Goal: Task Accomplishment & Management: Manage account settings

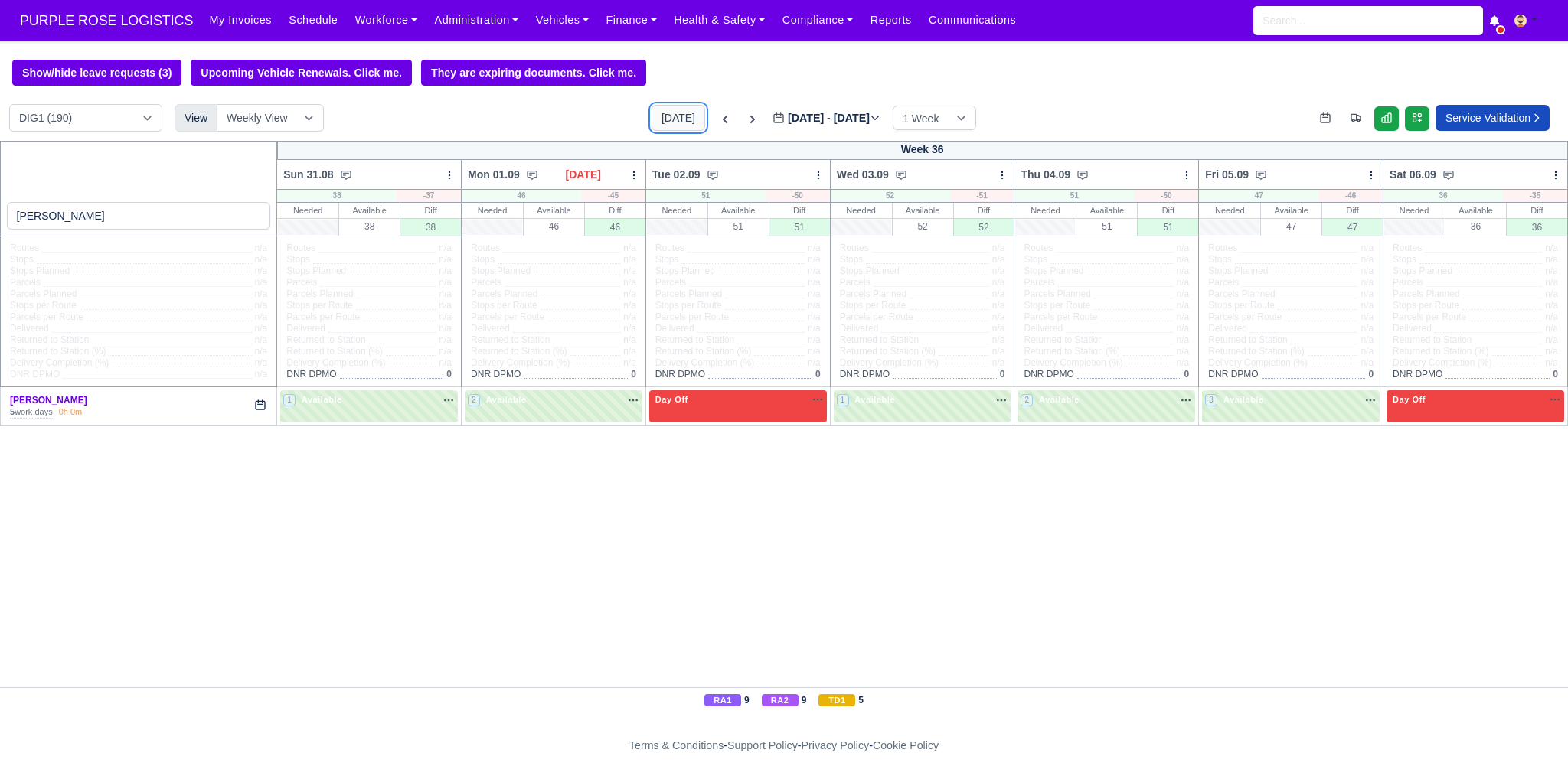
click at [652, 120] on button "[DATE]" at bounding box center [678, 117] width 53 height 26
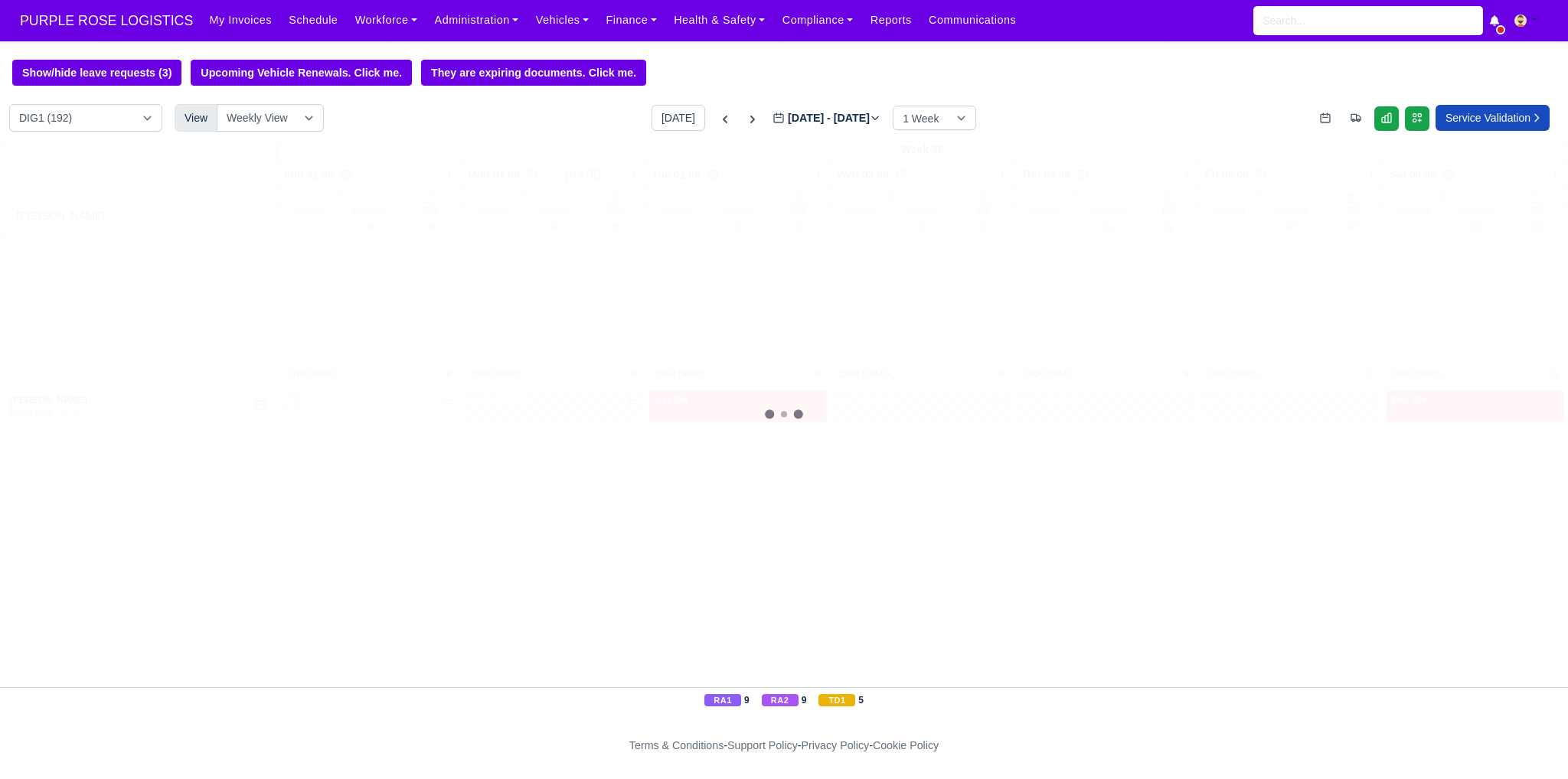
type input "[DATE]"
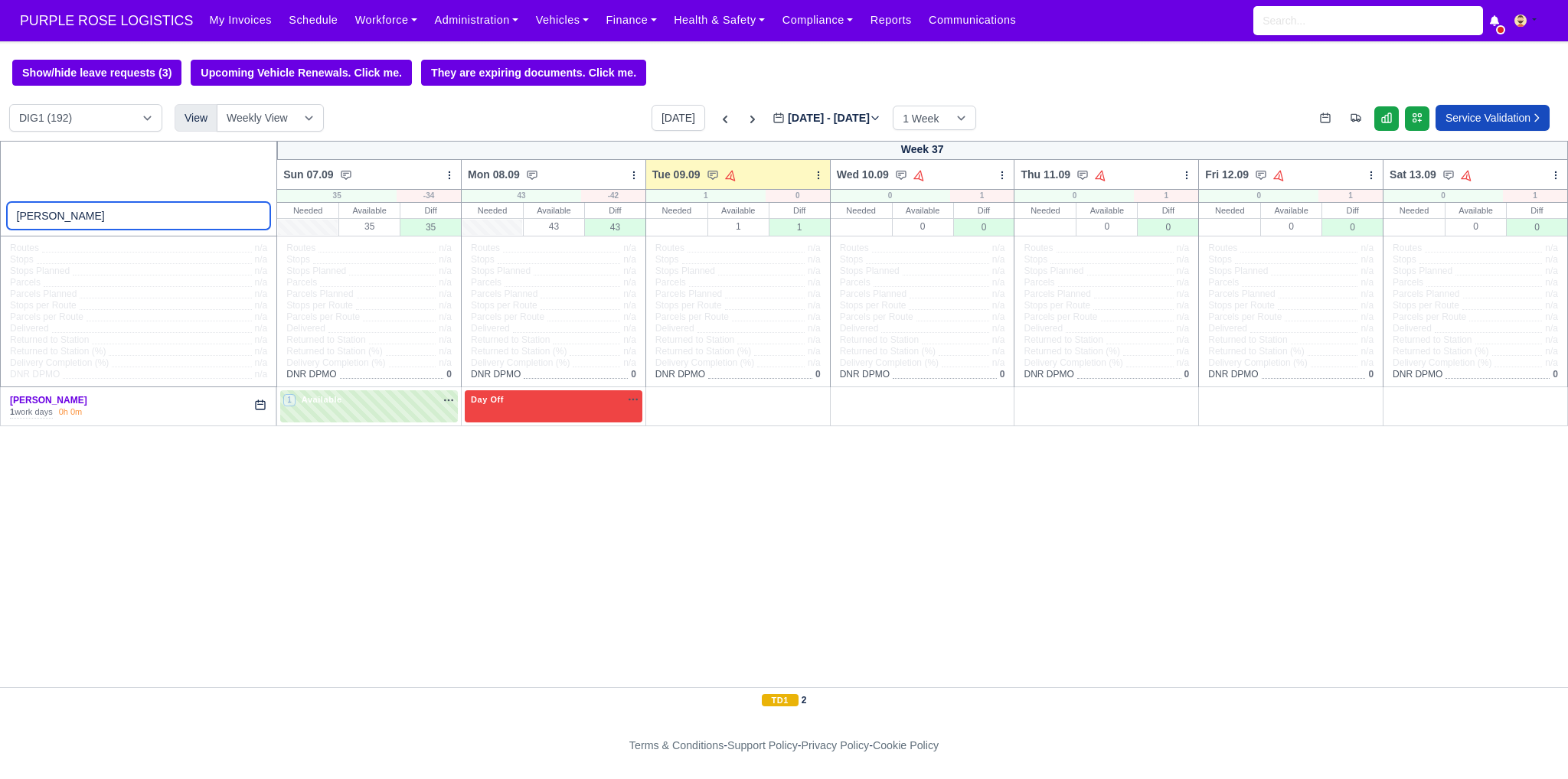
click at [257, 217] on input "[PERSON_NAME]" at bounding box center [139, 215] width 264 height 27
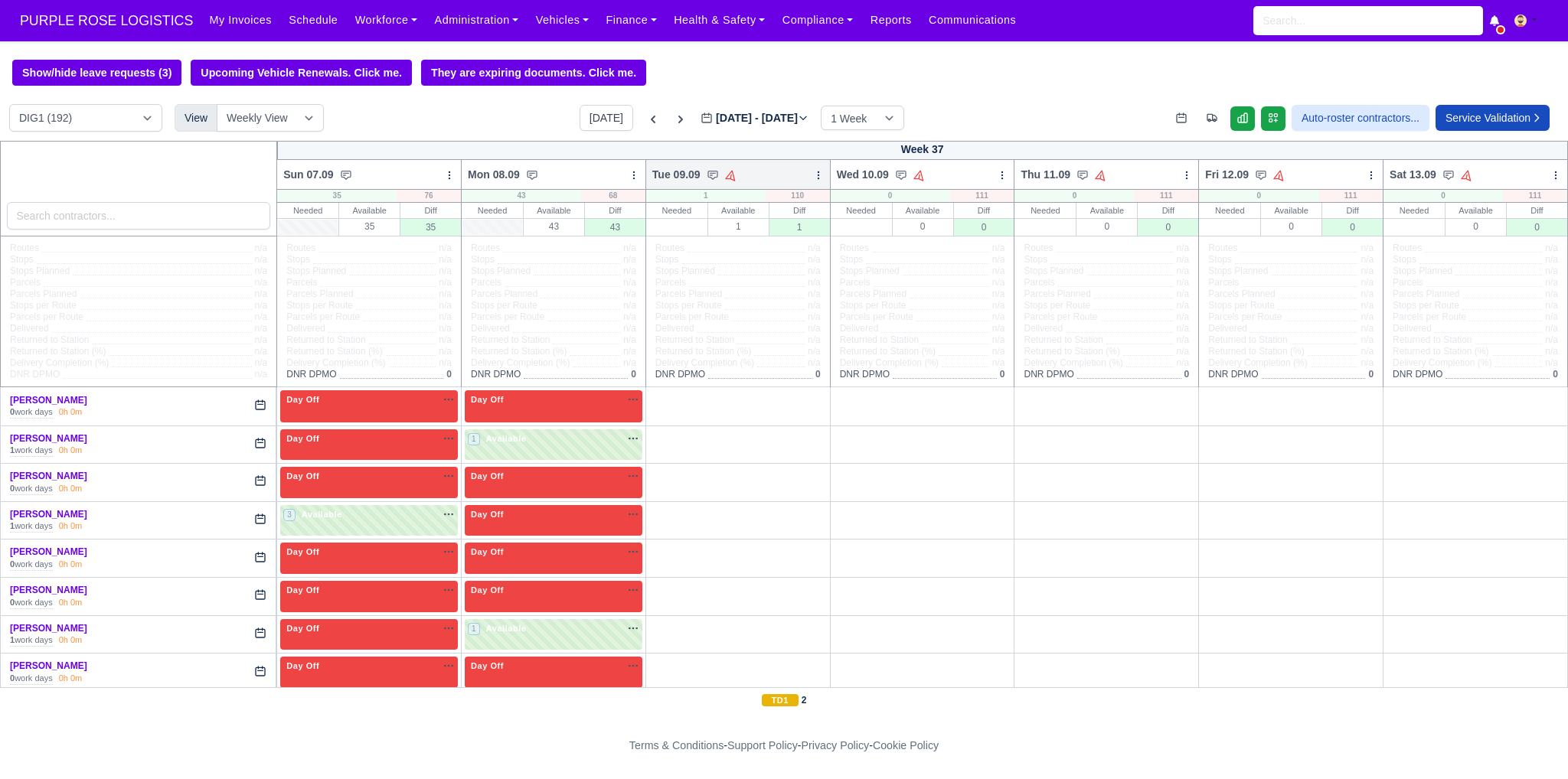
click at [816, 177] on icon at bounding box center [818, 175] width 11 height 11
click at [759, 234] on link "Bulk Status Change" at bounding box center [737, 229] width 171 height 27
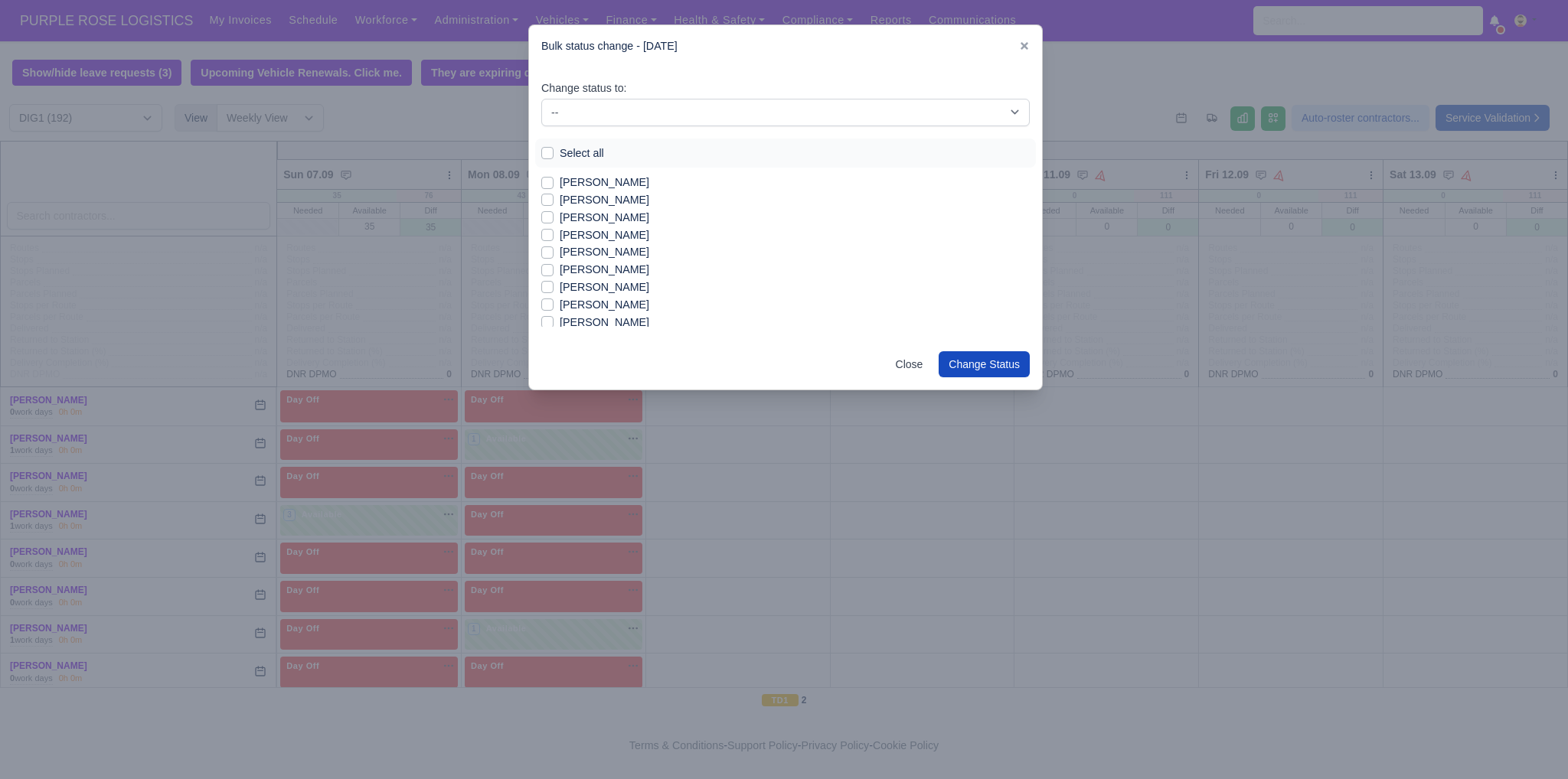
click at [584, 153] on label "Select all" at bounding box center [581, 153] width 44 height 17
click at [554, 153] on input "Select all" at bounding box center [547, 150] width 12 height 12
checkbox input "true"
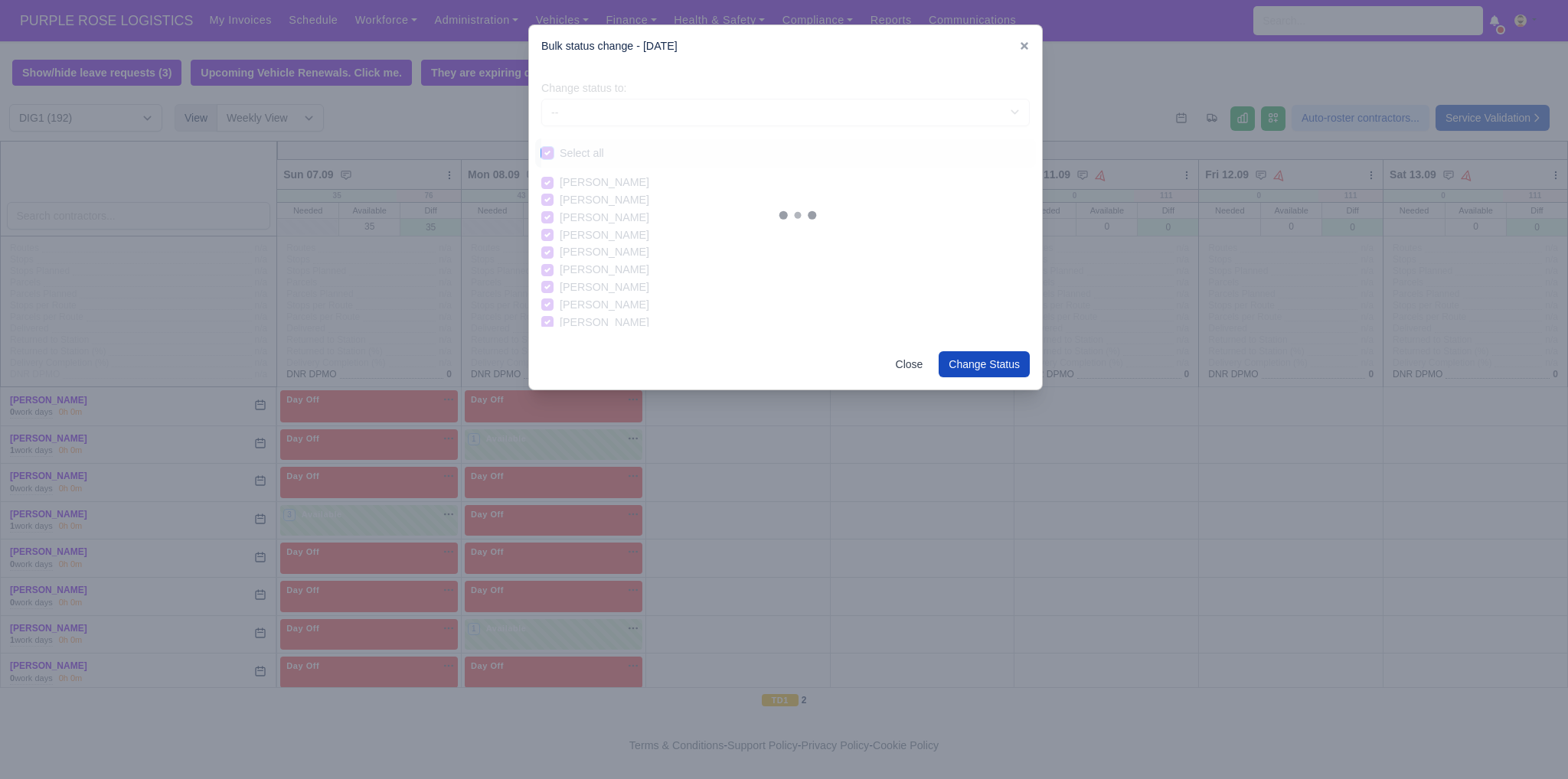
checkbox input "true"
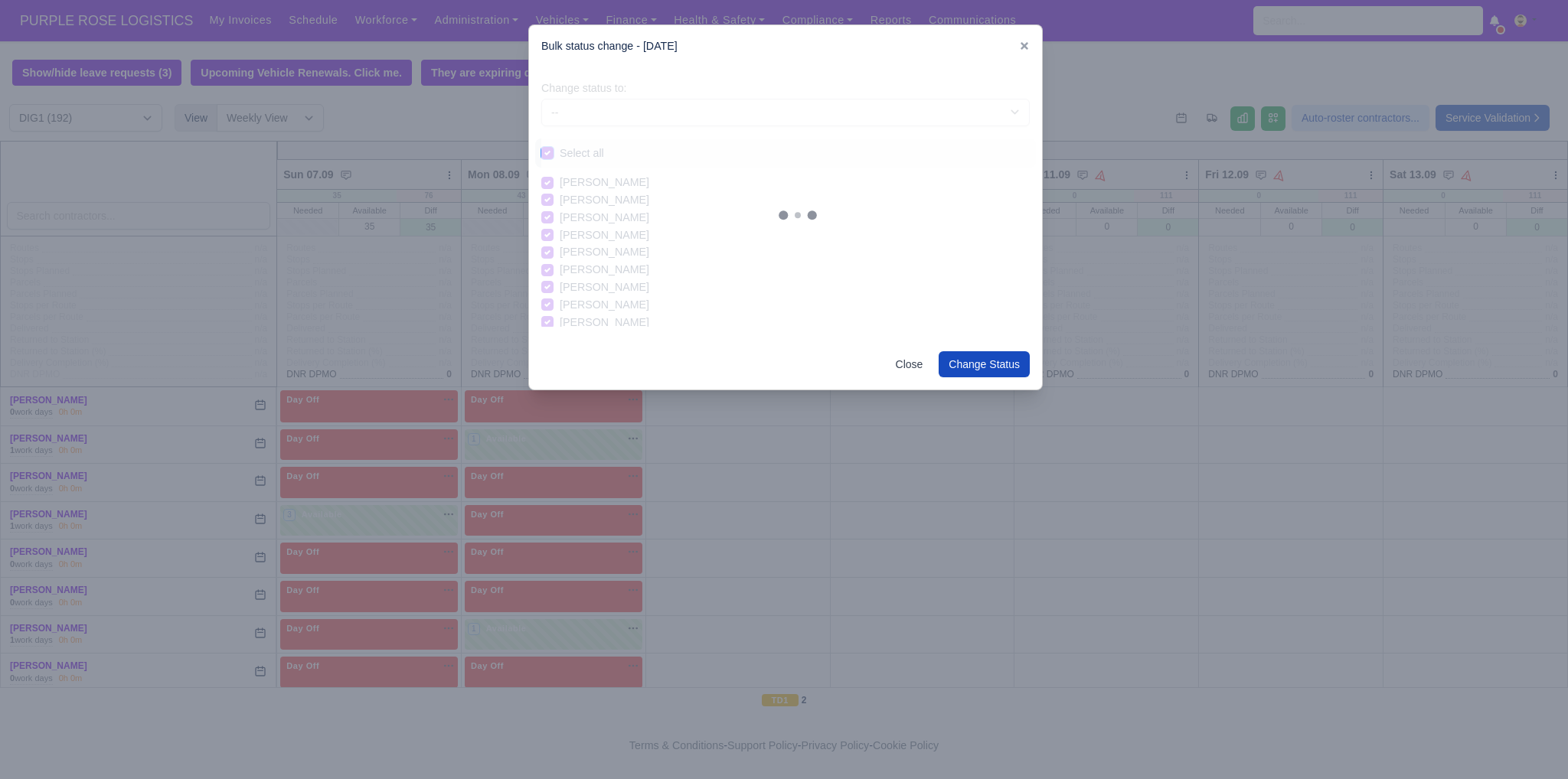
checkbox input "true"
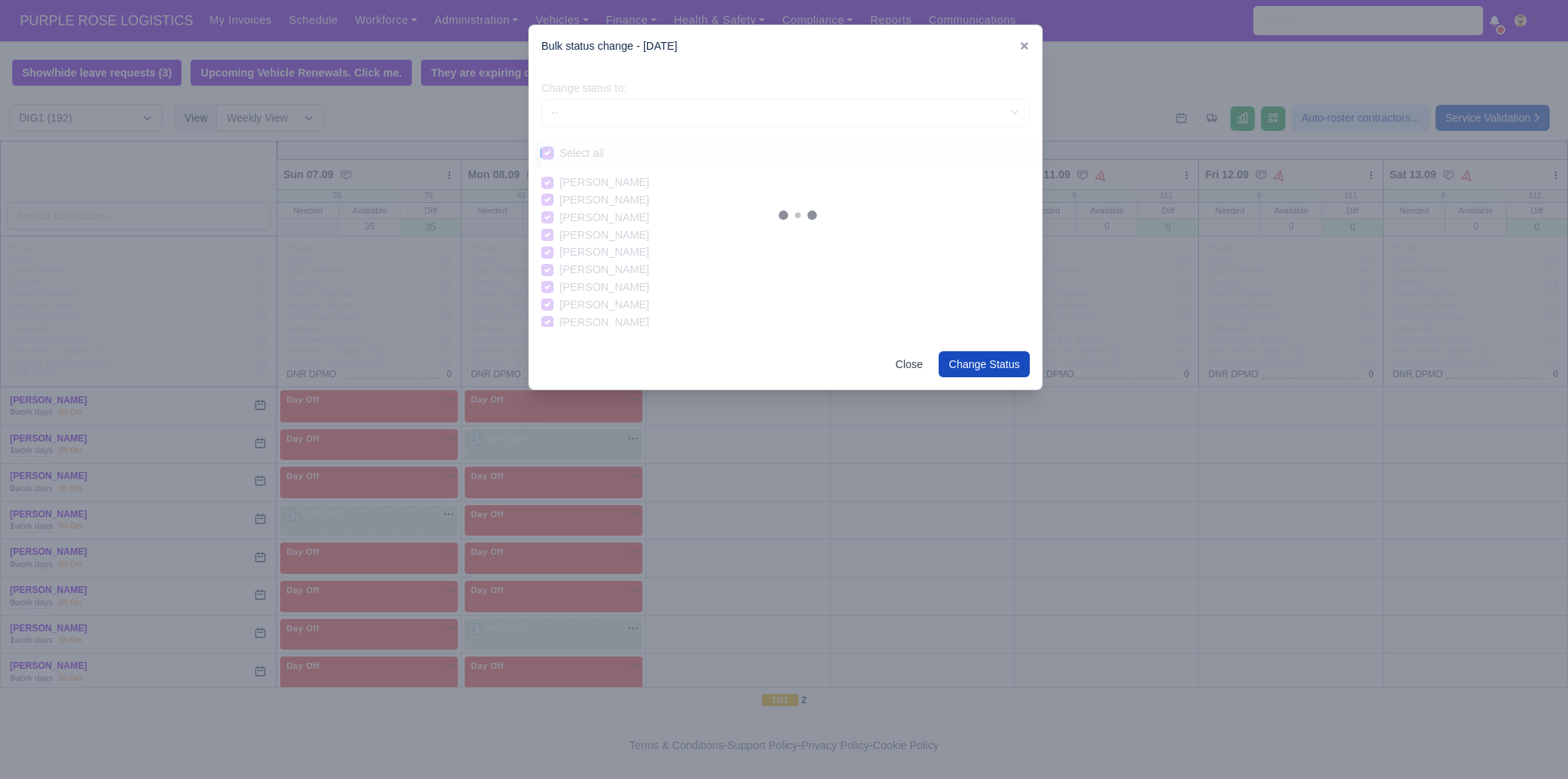
checkbox input "true"
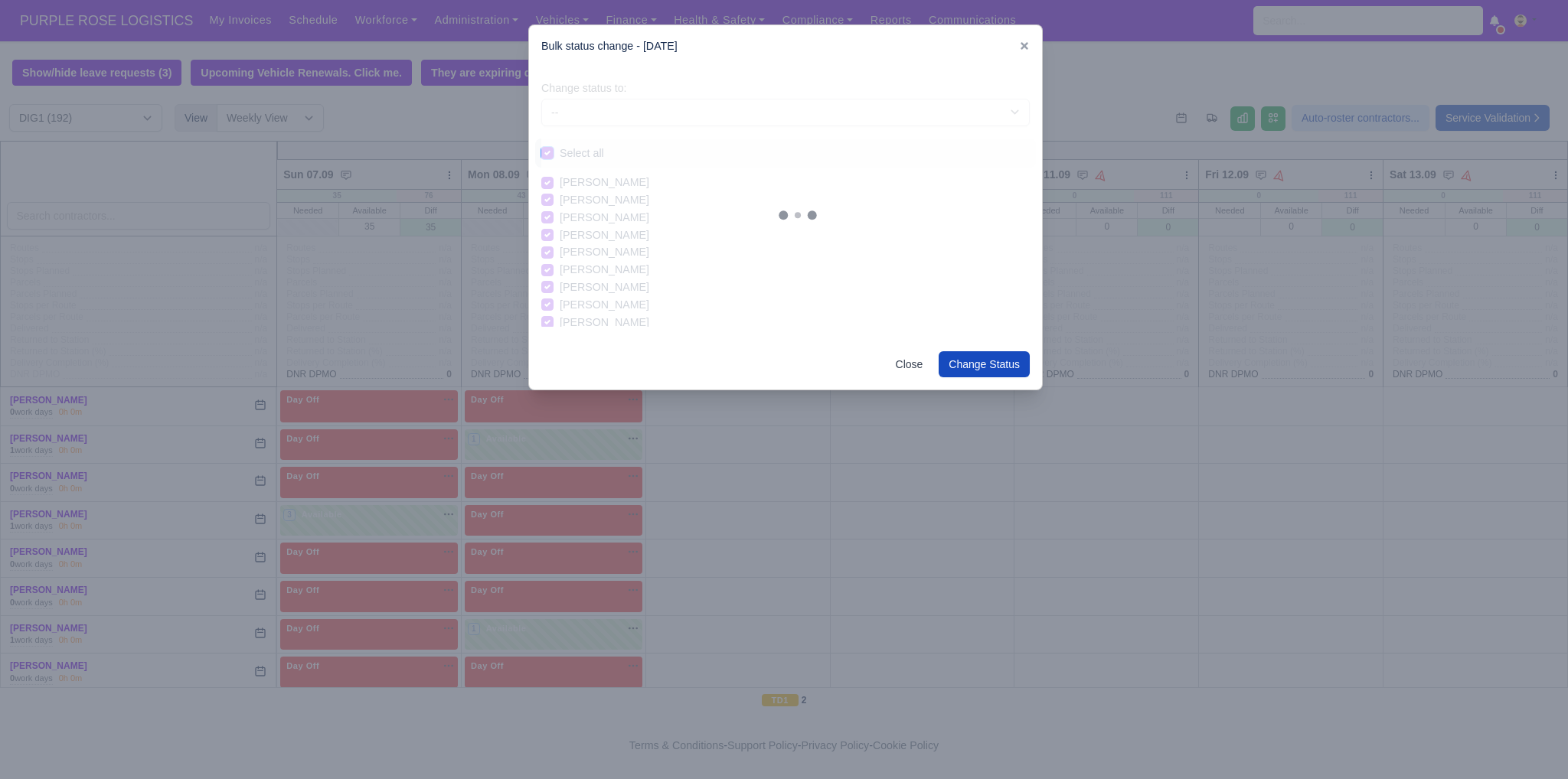
checkbox input "true"
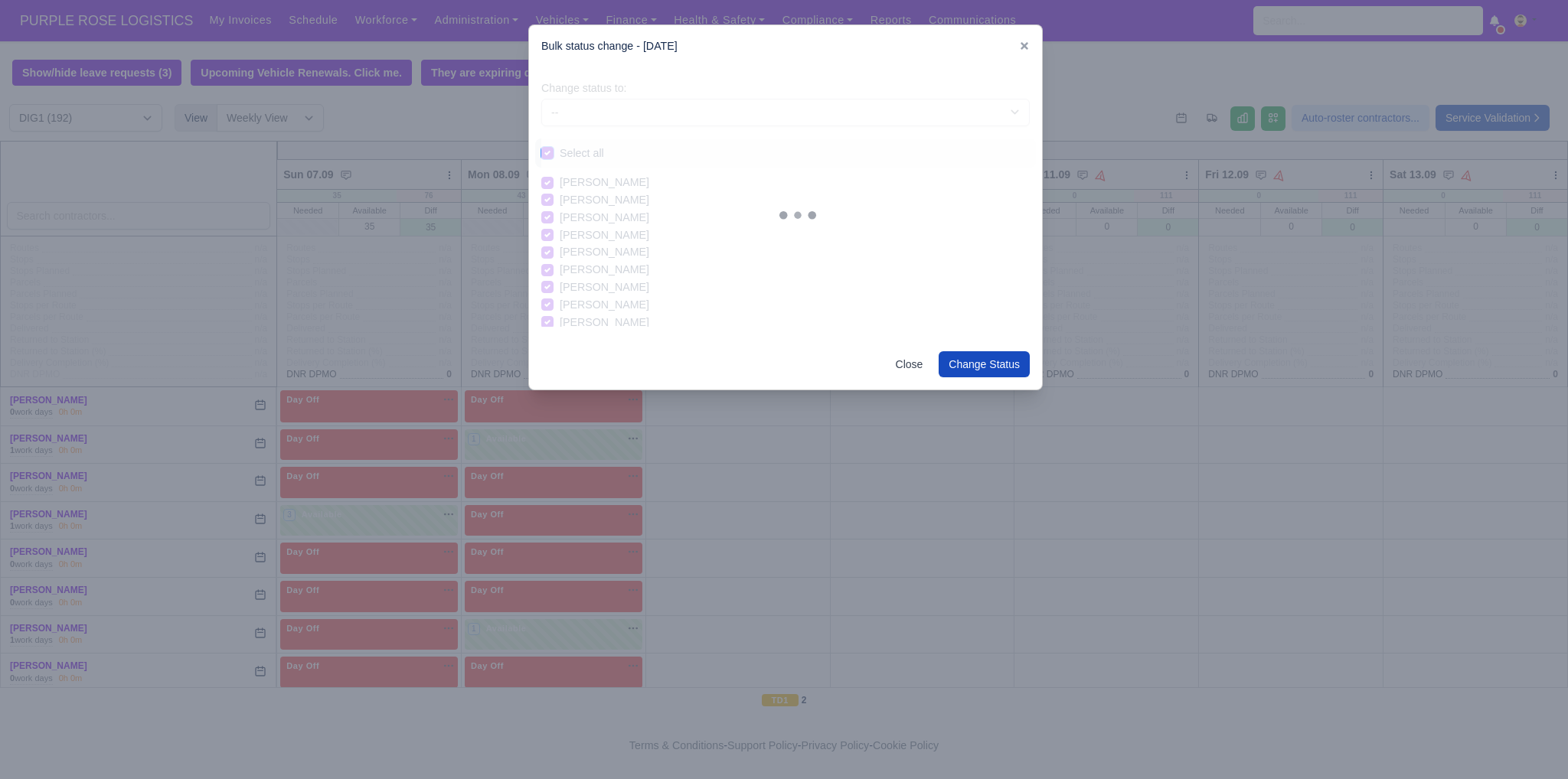
checkbox input "true"
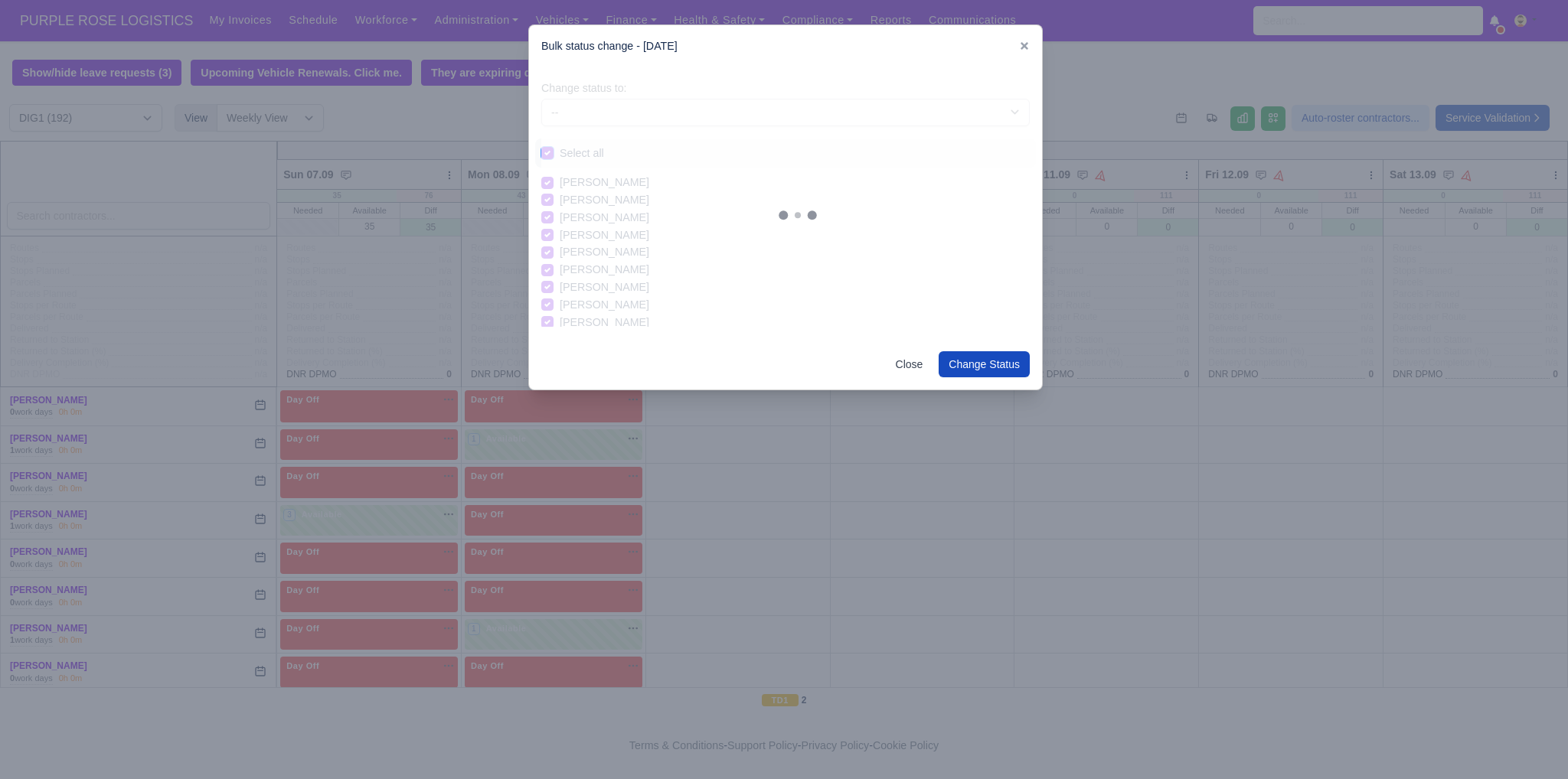
checkbox input "true"
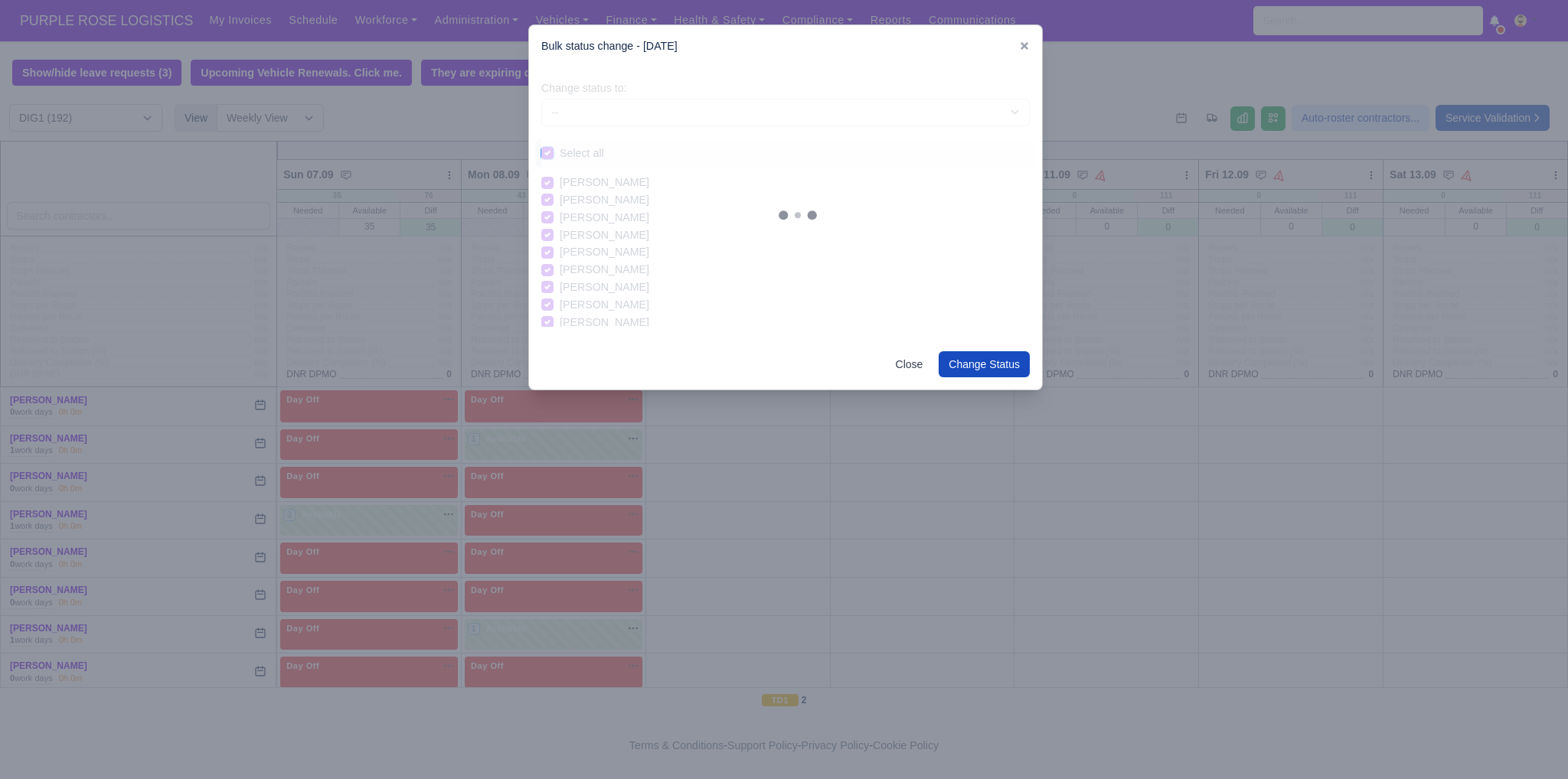
checkbox input "true"
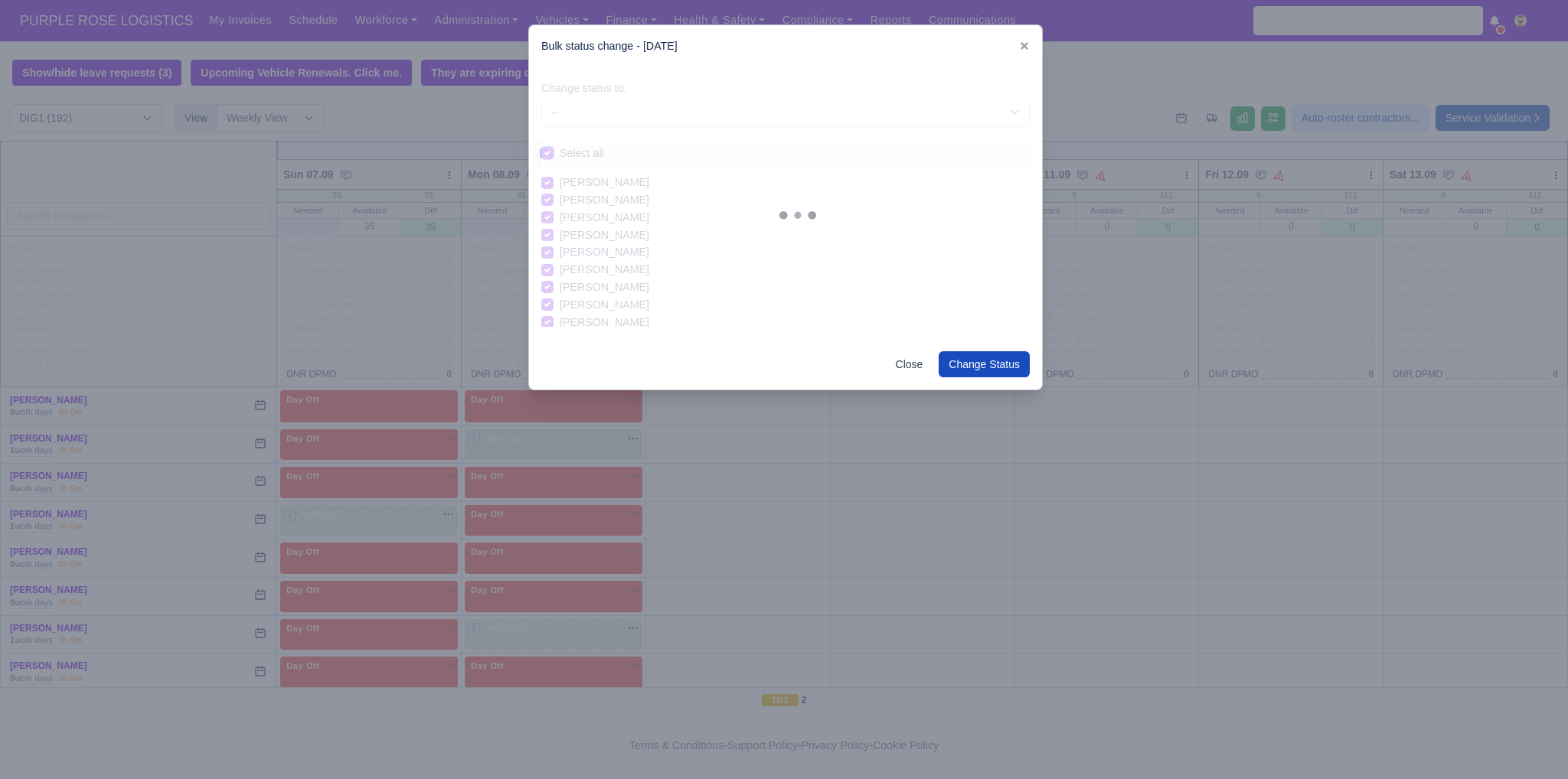
checkbox input "true"
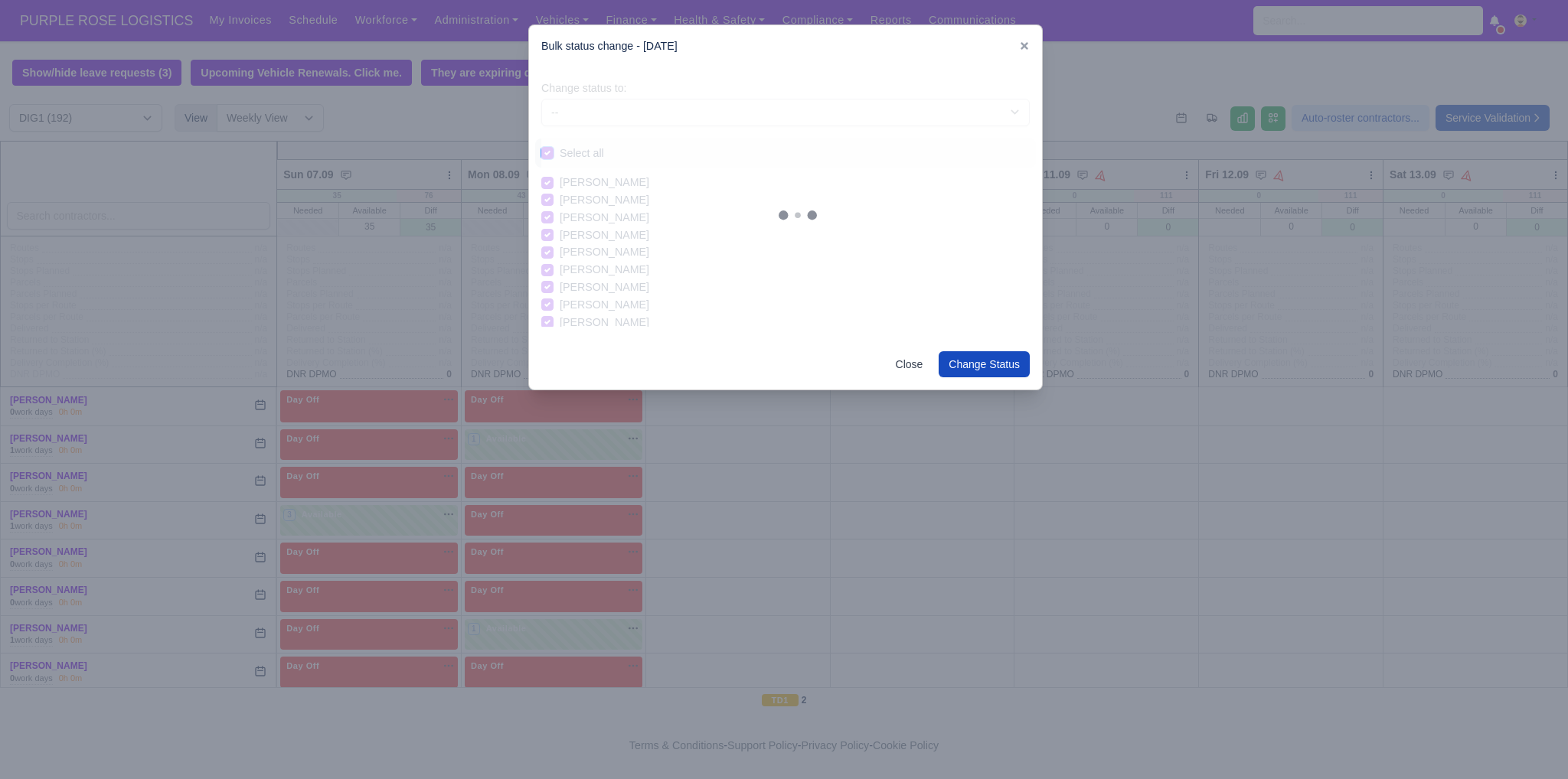
checkbox input "true"
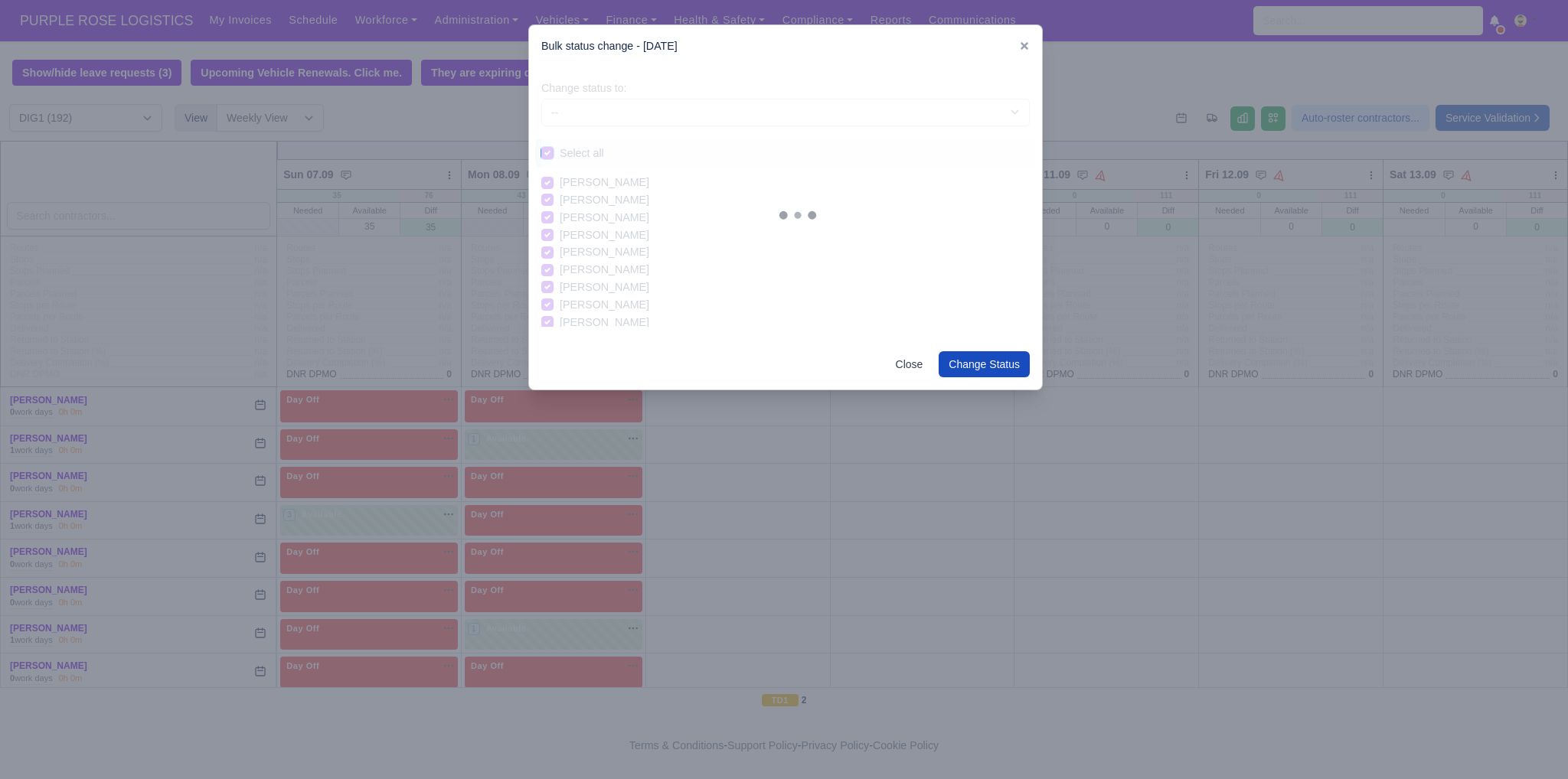
checkbox input "true"
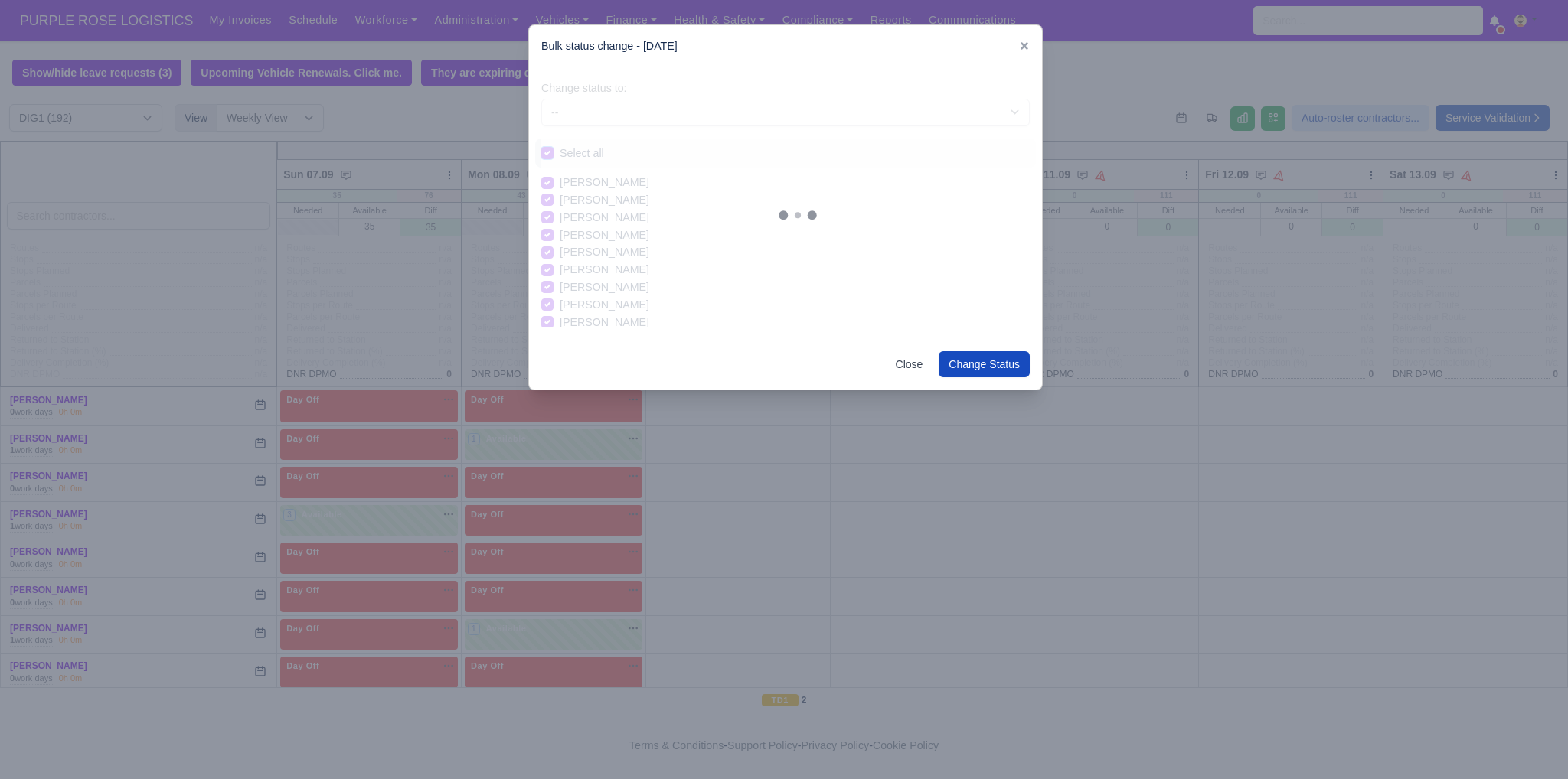
checkbox input "true"
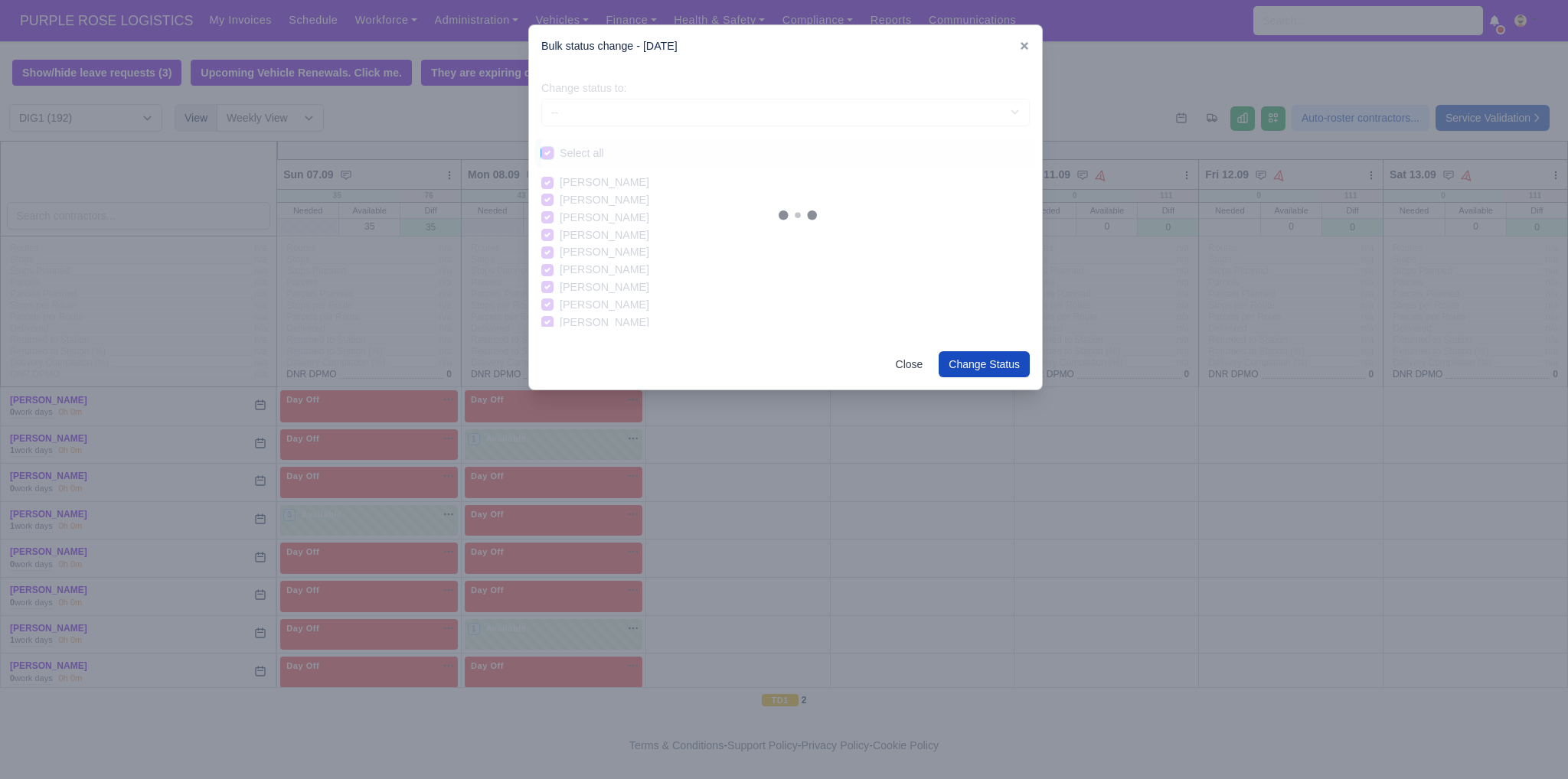
checkbox input "true"
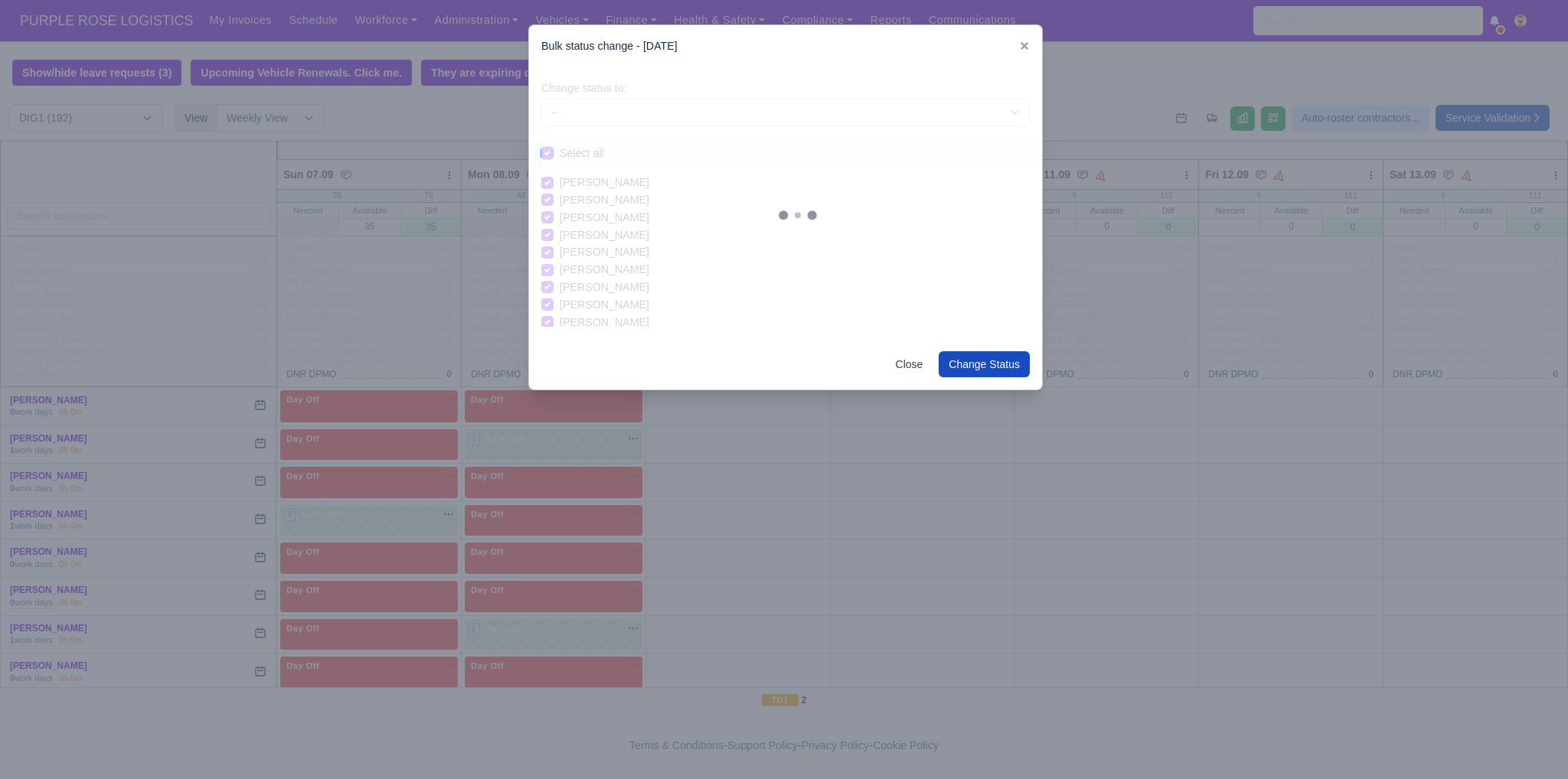
checkbox input "true"
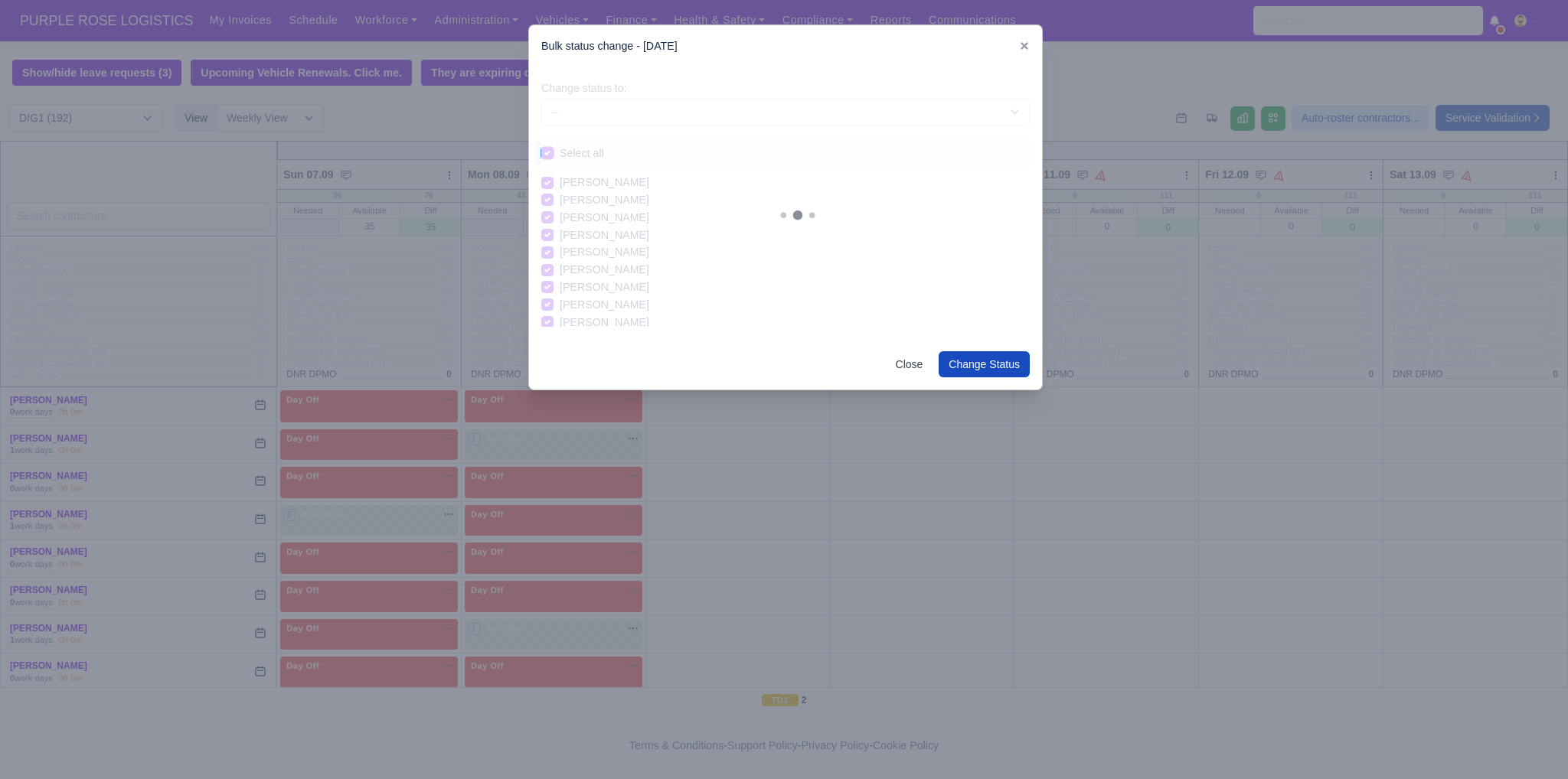
checkbox input "true"
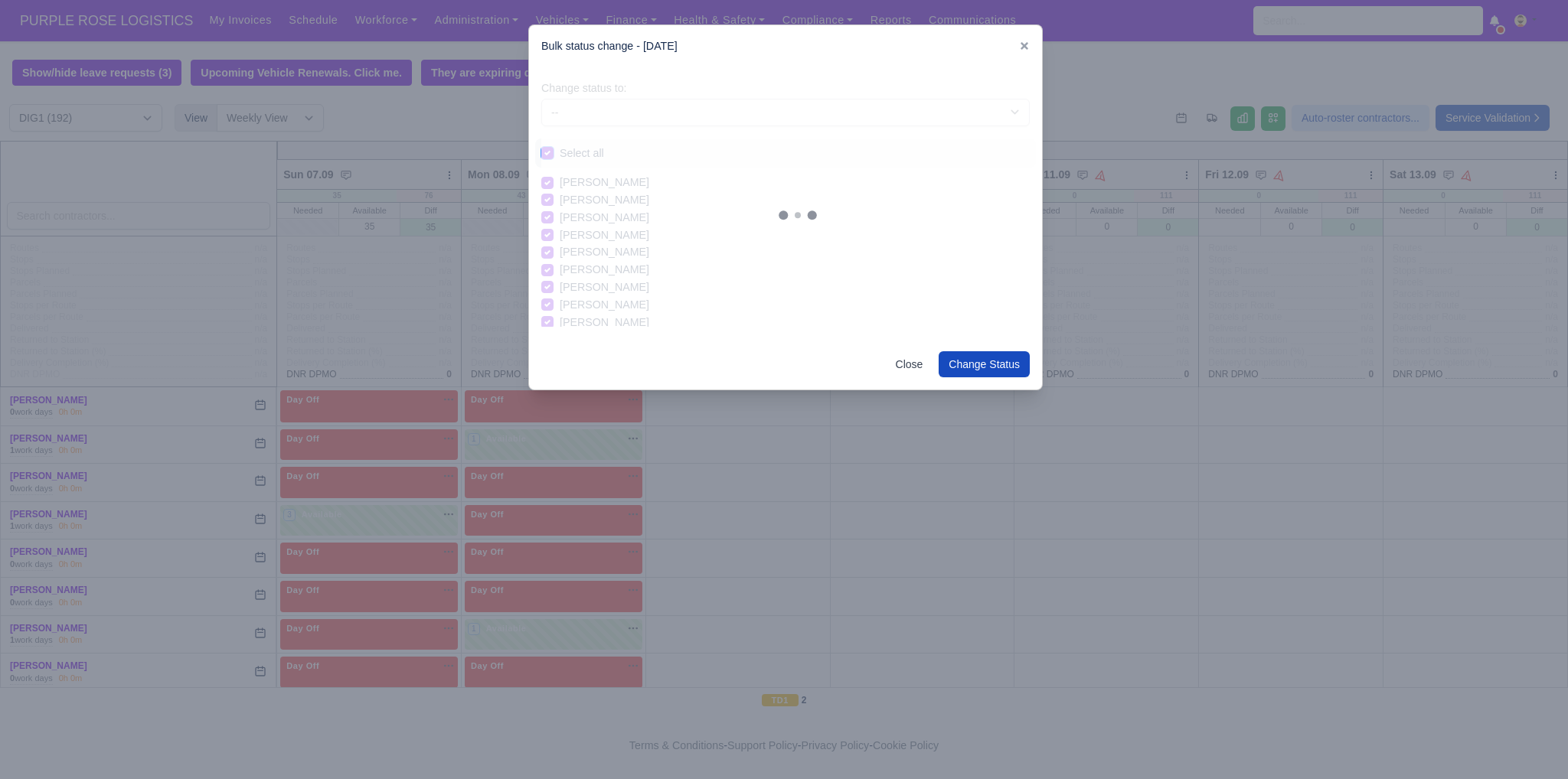
checkbox input "true"
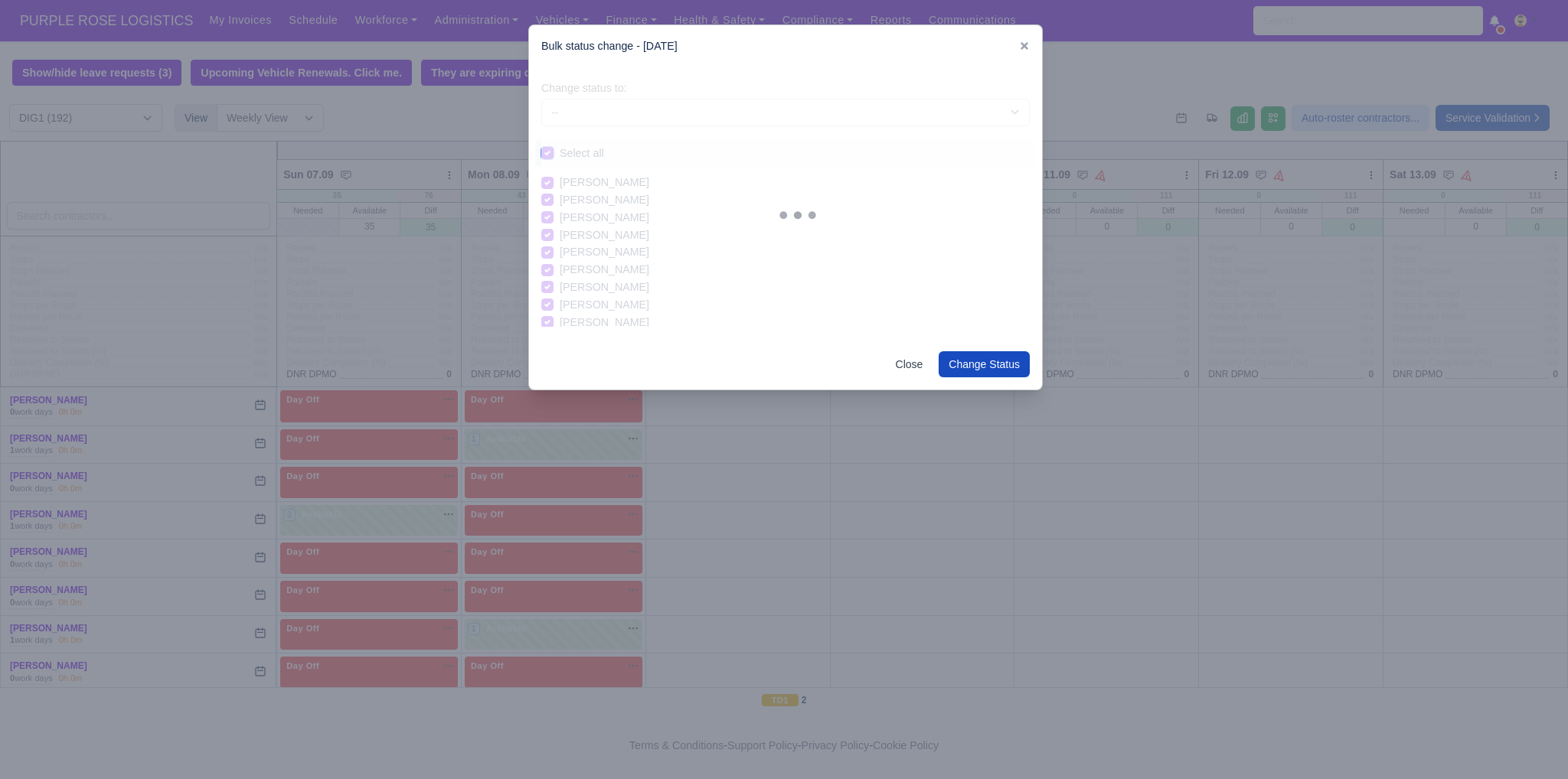
checkbox input "true"
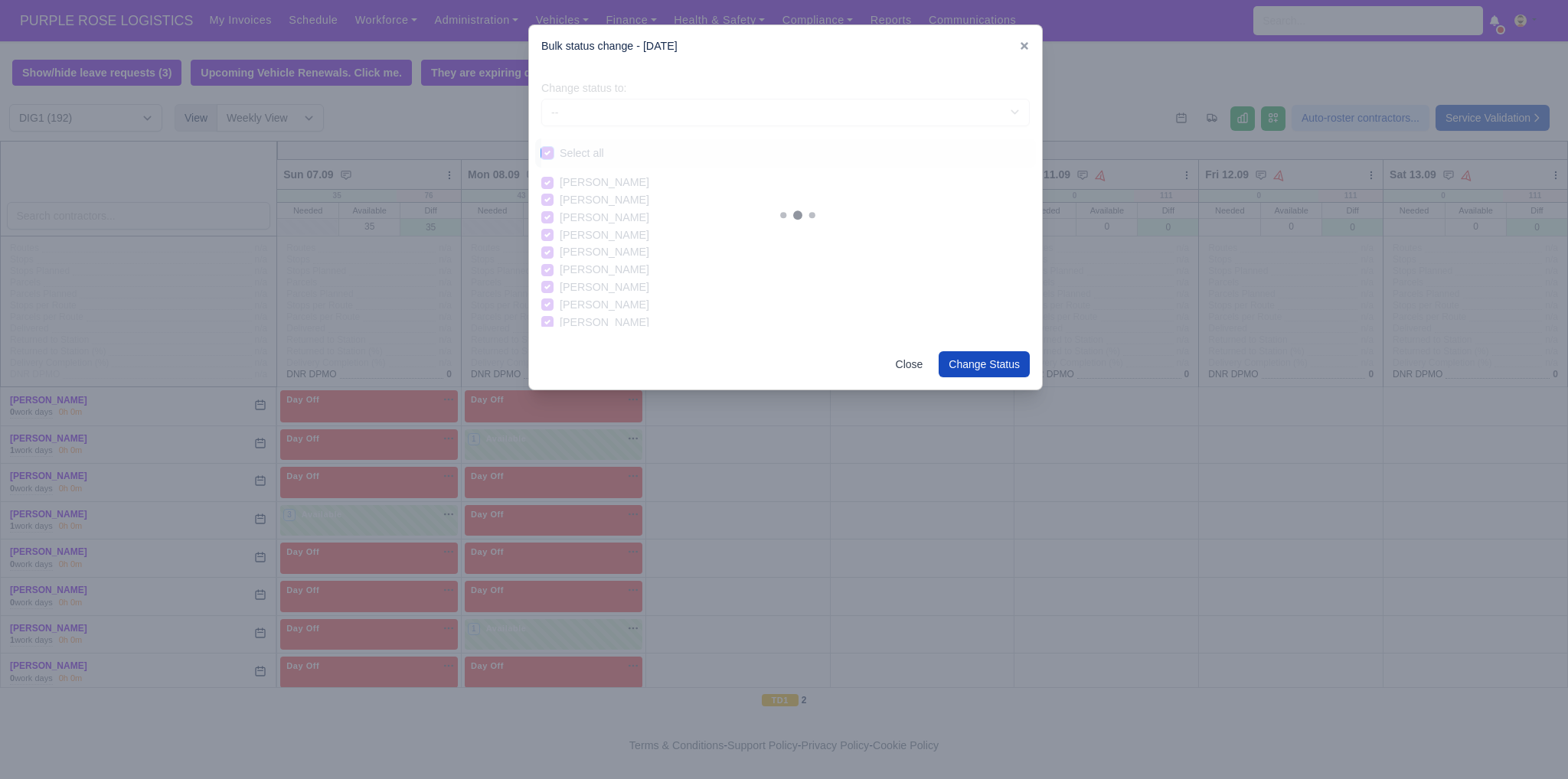
checkbox input "true"
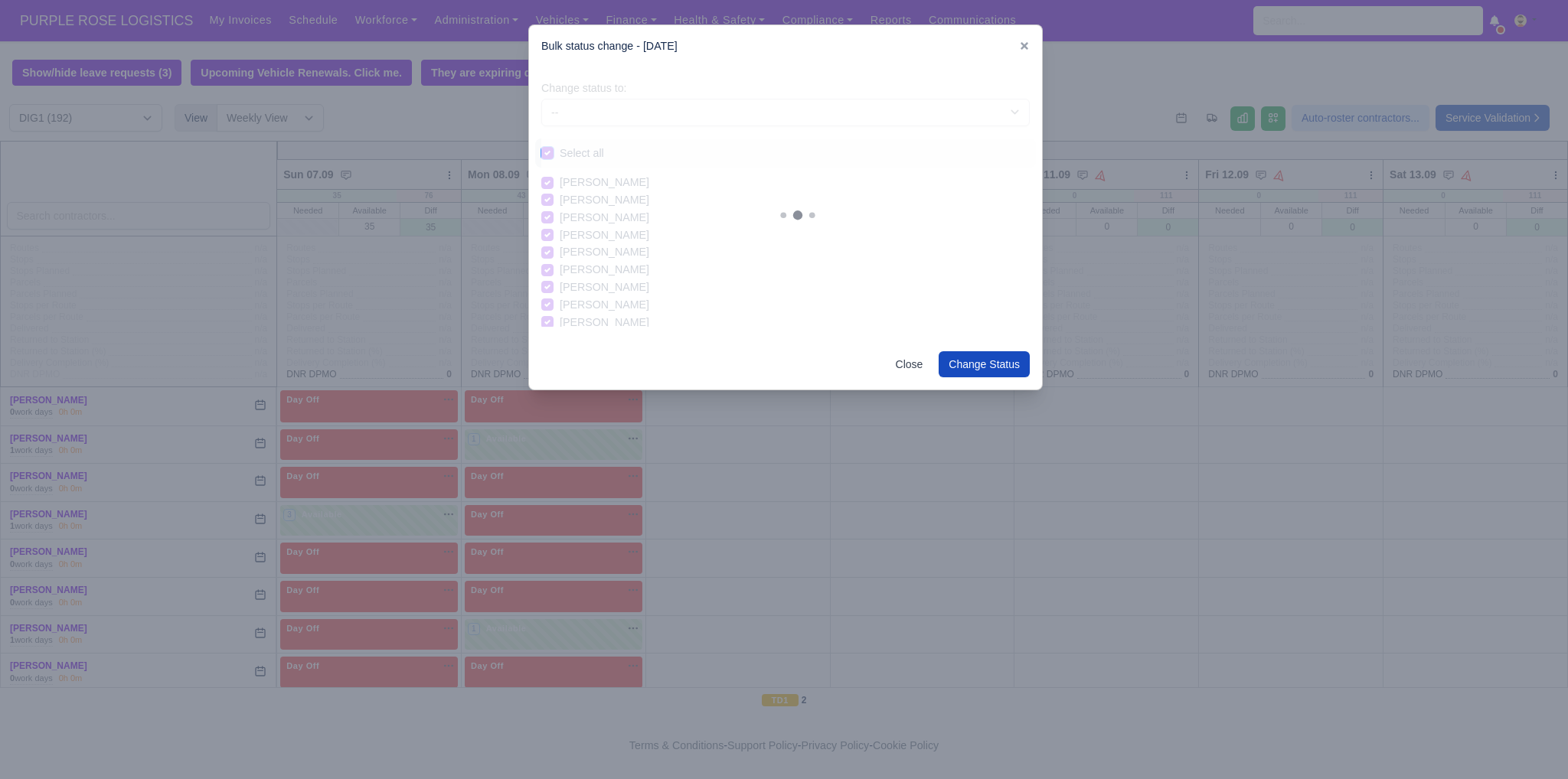
checkbox input "true"
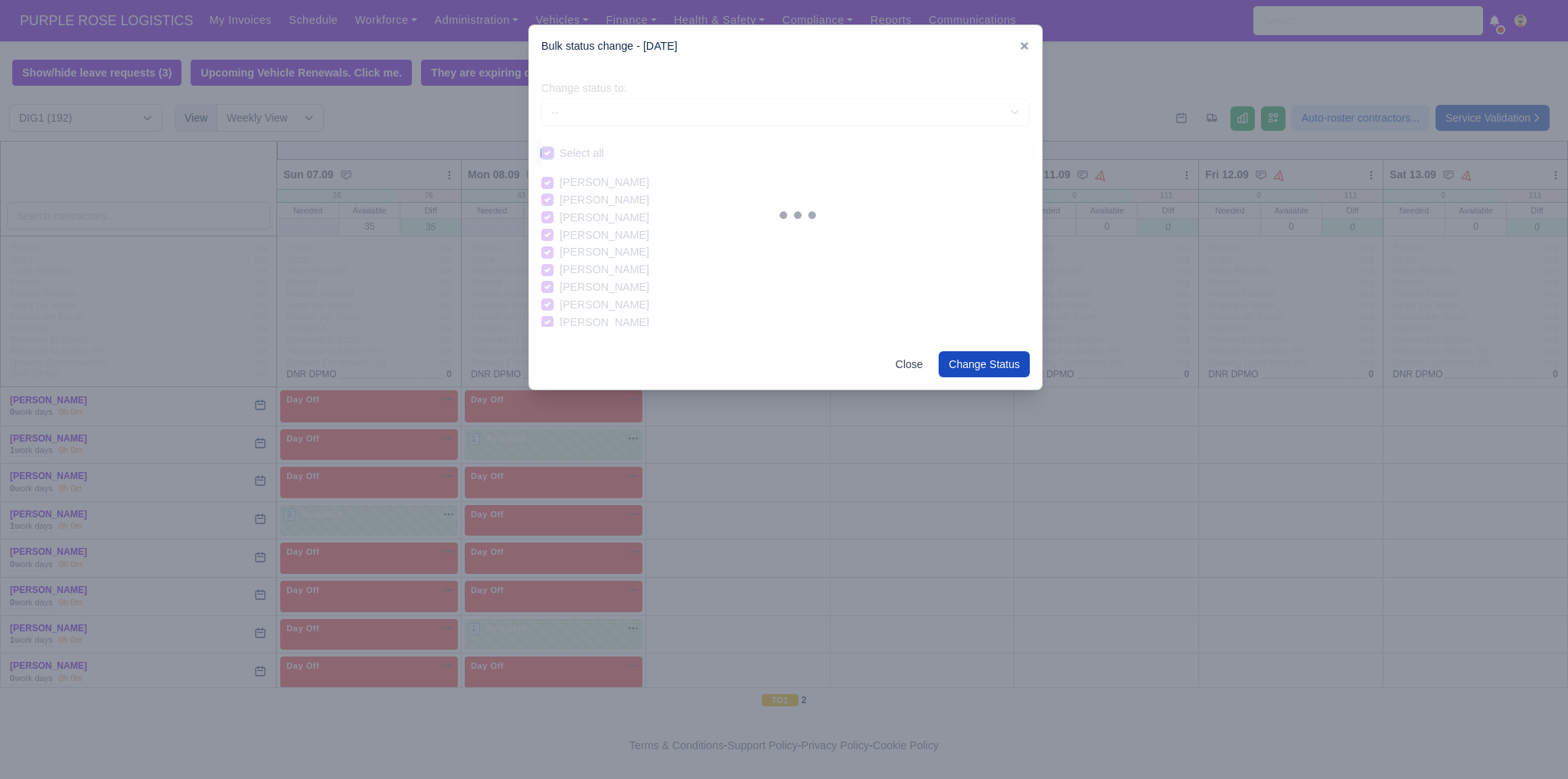
checkbox input "true"
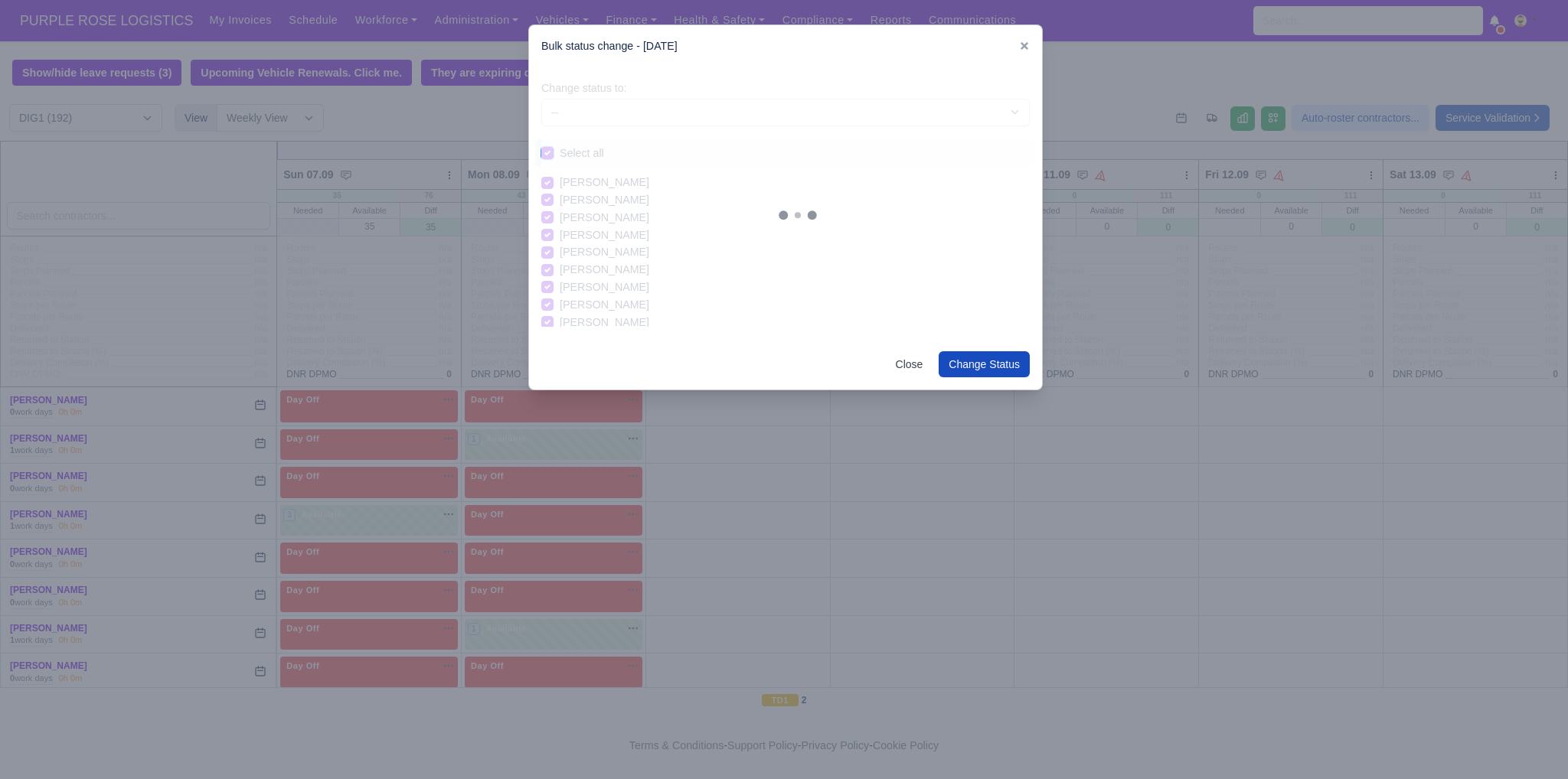
checkbox input "true"
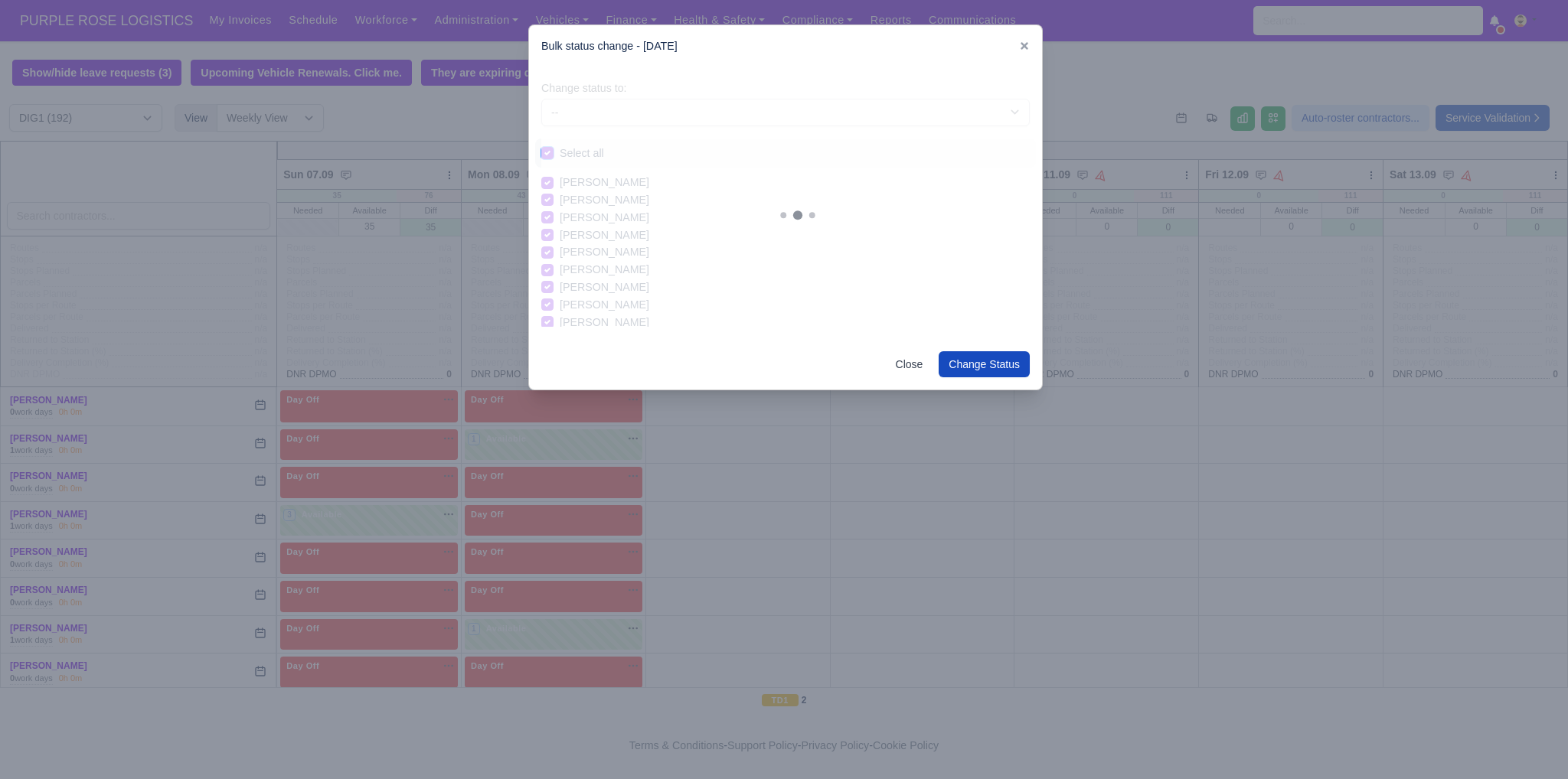
checkbox input "true"
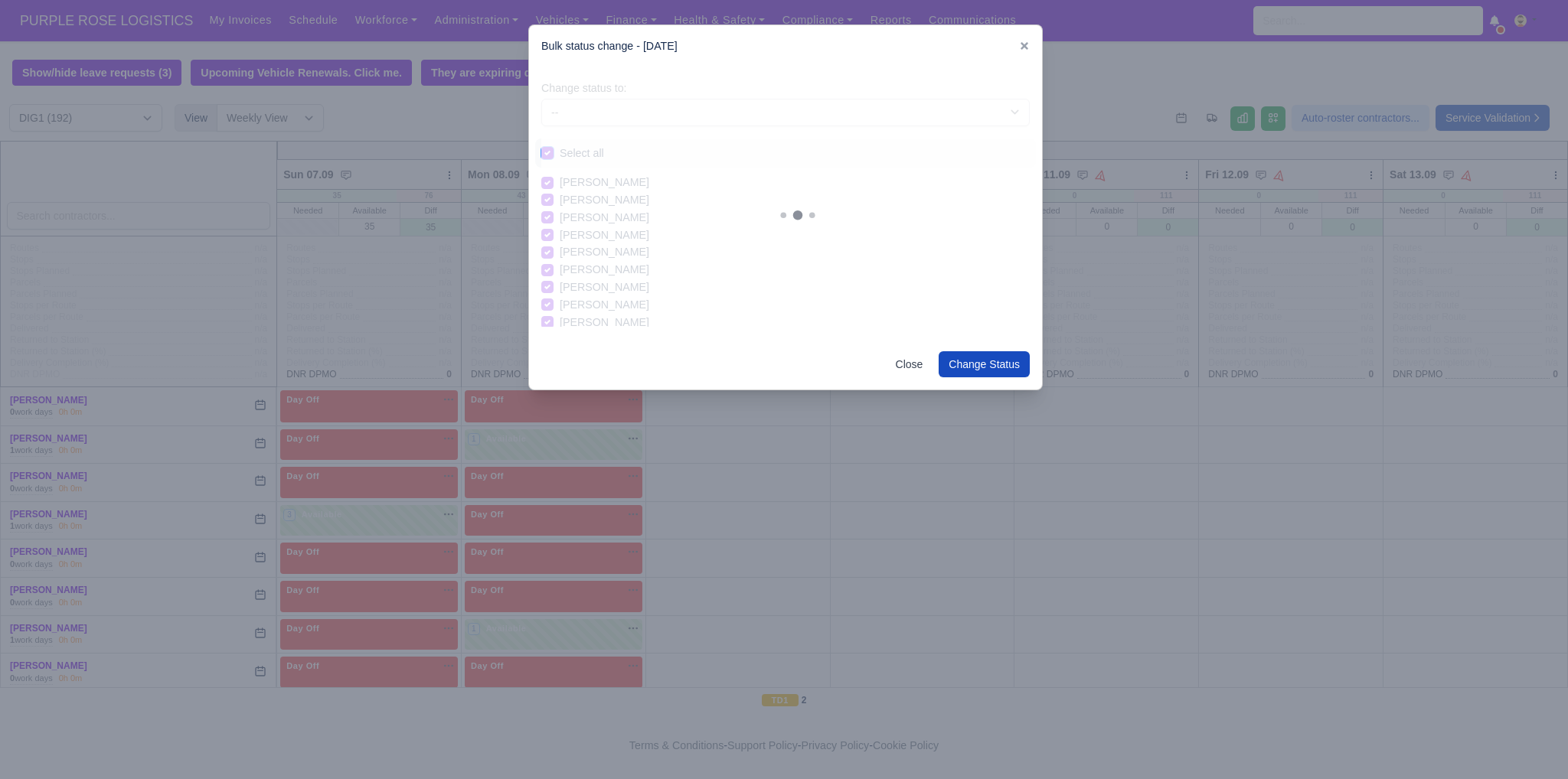
checkbox input "true"
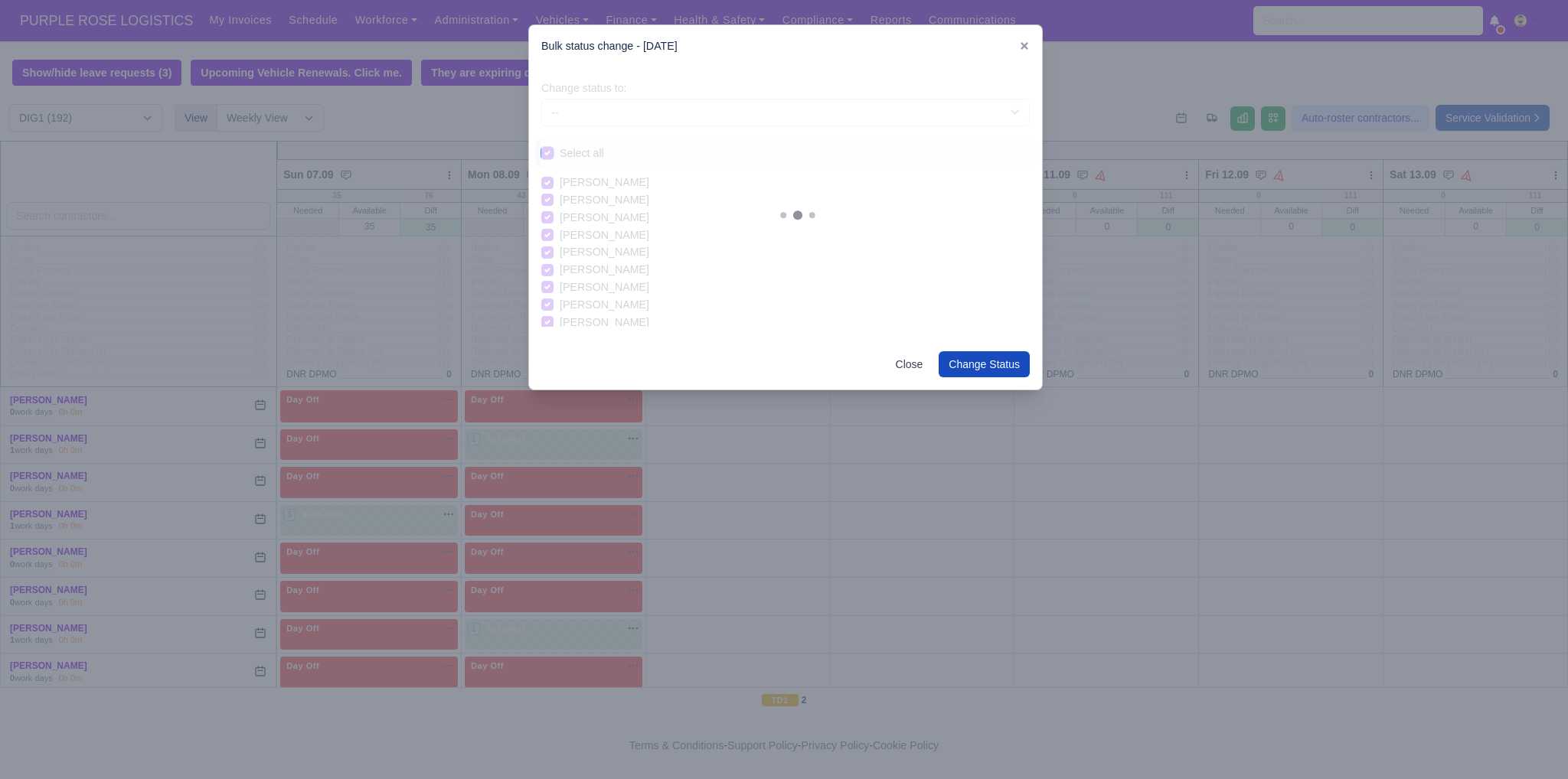
checkbox input "true"
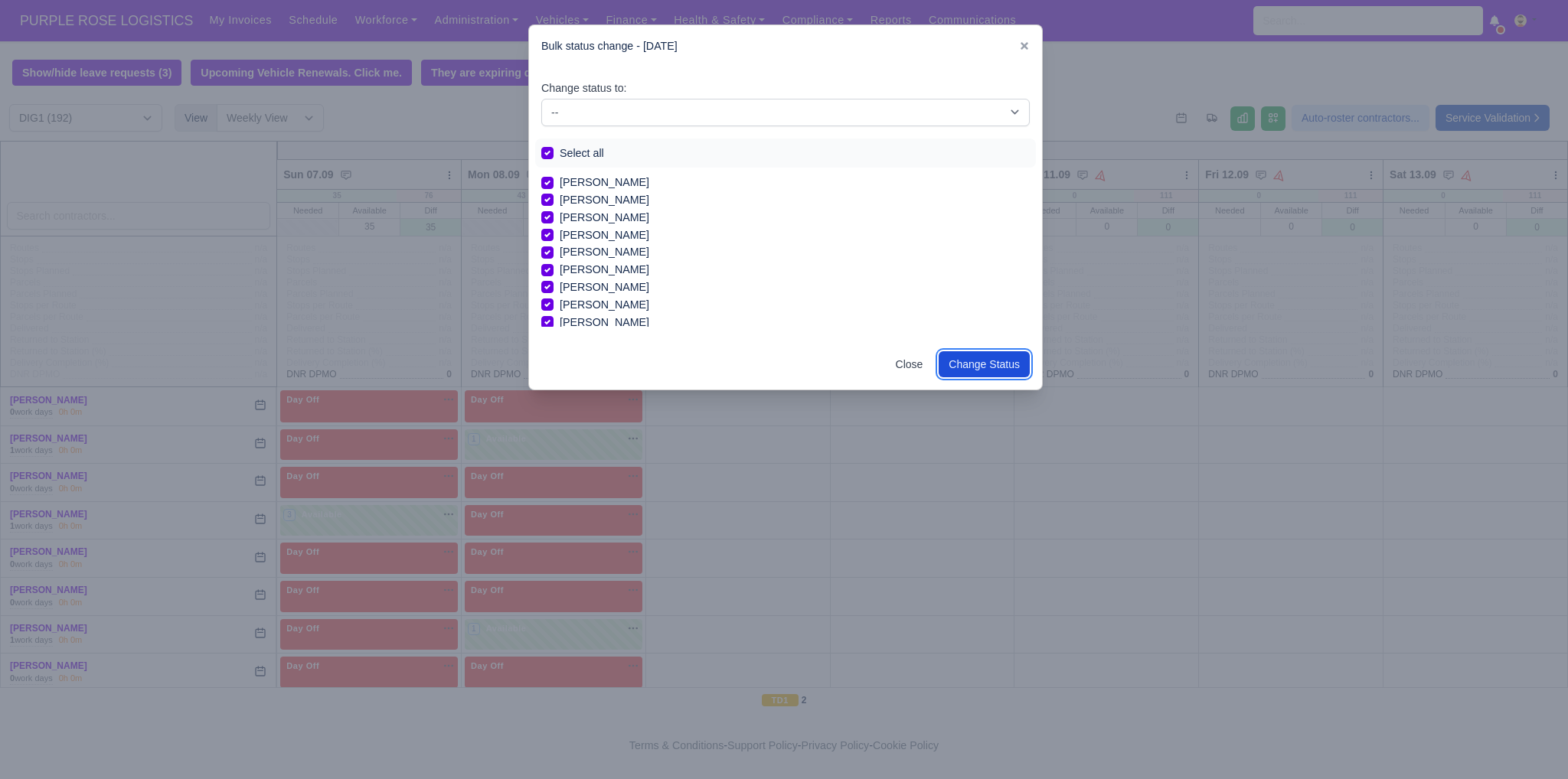
click at [974, 370] on button "Change Status" at bounding box center [984, 364] width 91 height 26
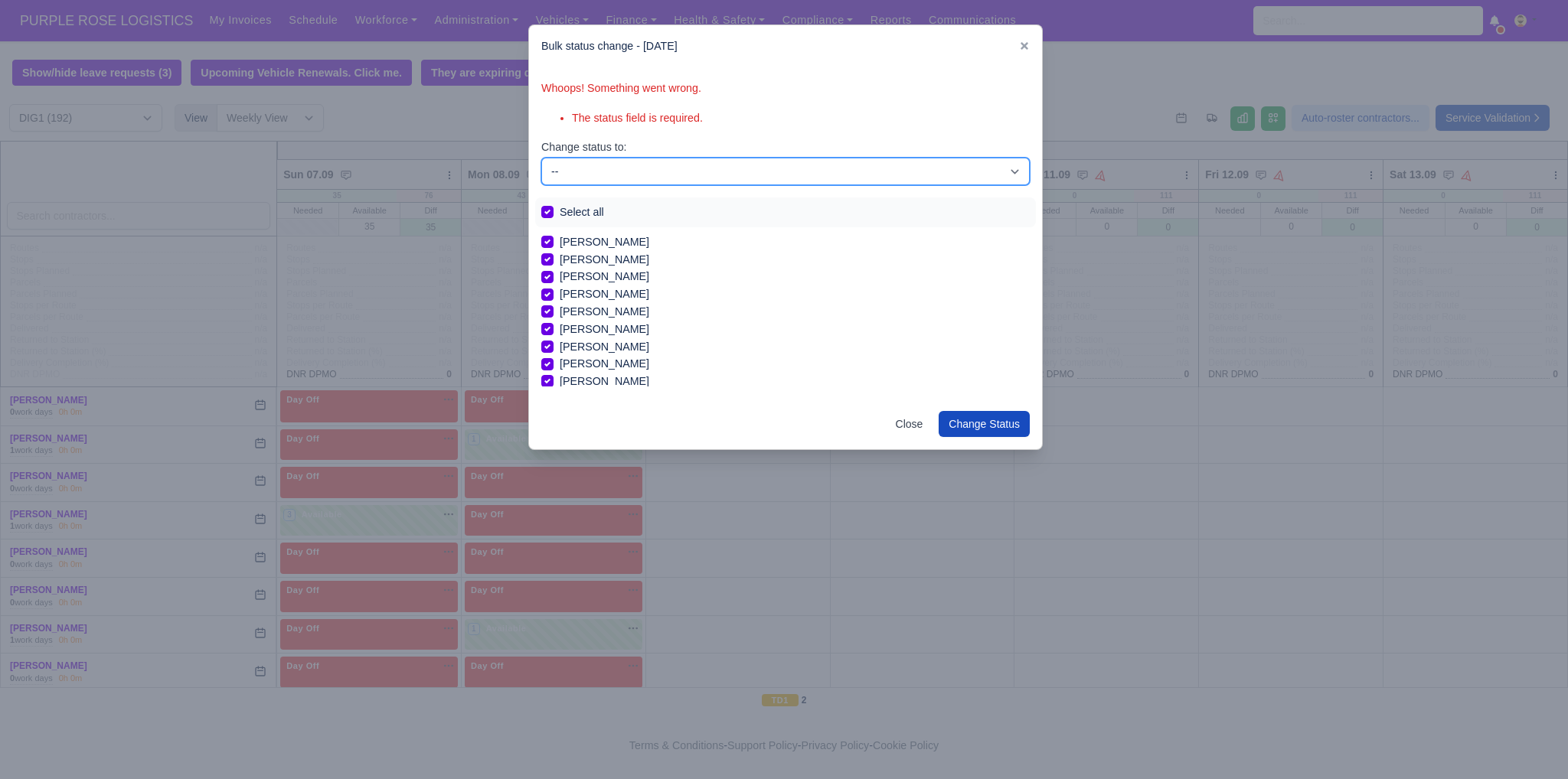
click at [643, 172] on select "-- Unasigned Available Day Off Stand By Other Depot" at bounding box center [785, 171] width 488 height 27
select select "Day Off"
click at [541, 158] on select "-- Unasigned Available Day Off Stand By Other Depot" at bounding box center [785, 171] width 488 height 27
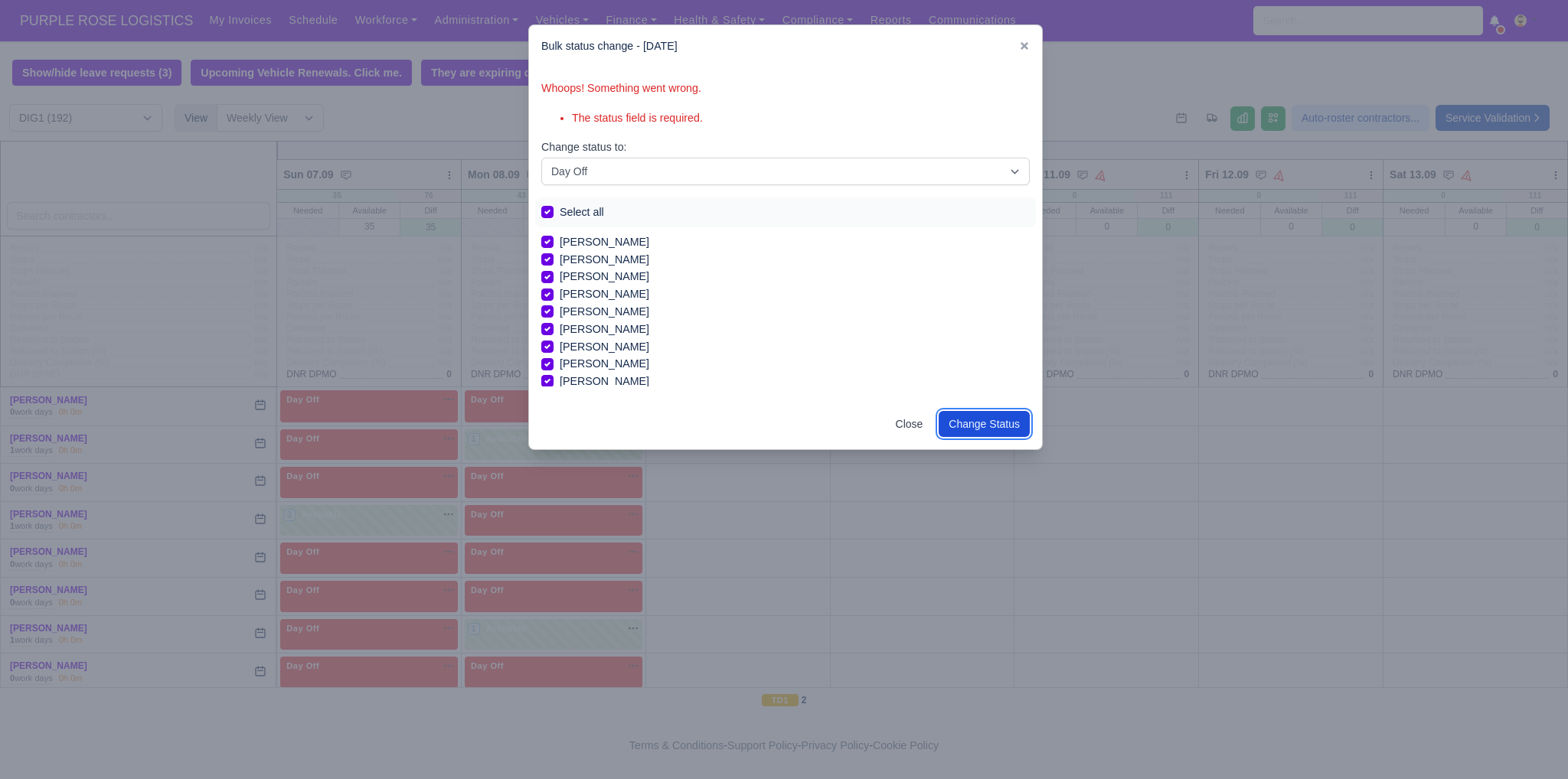
click at [1023, 425] on button "Change Status" at bounding box center [984, 423] width 91 height 26
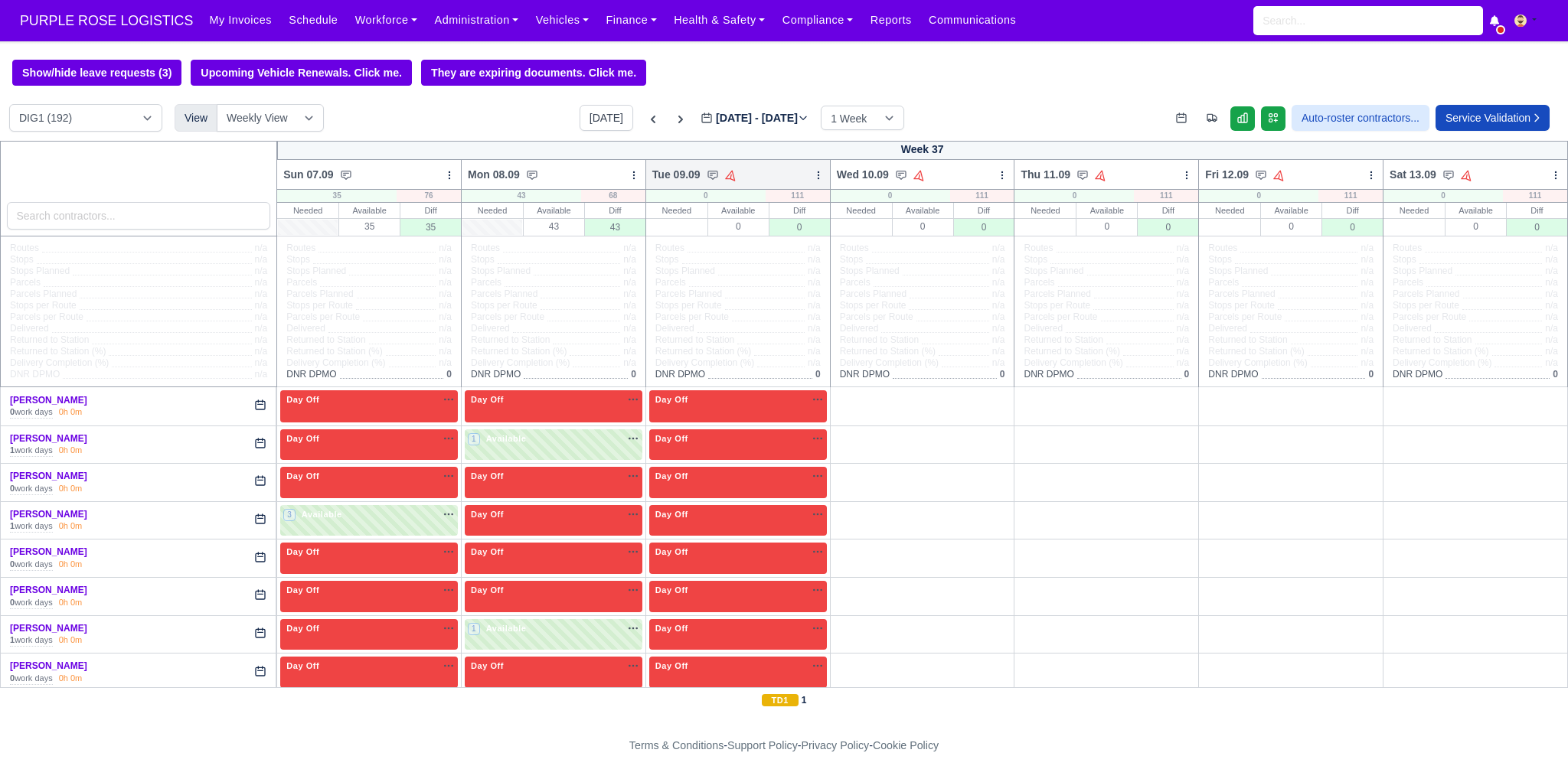
click at [817, 177] on icon at bounding box center [817, 175] width 1 height 7
click at [716, 227] on link "Bulk Status Change" at bounding box center [737, 229] width 171 height 27
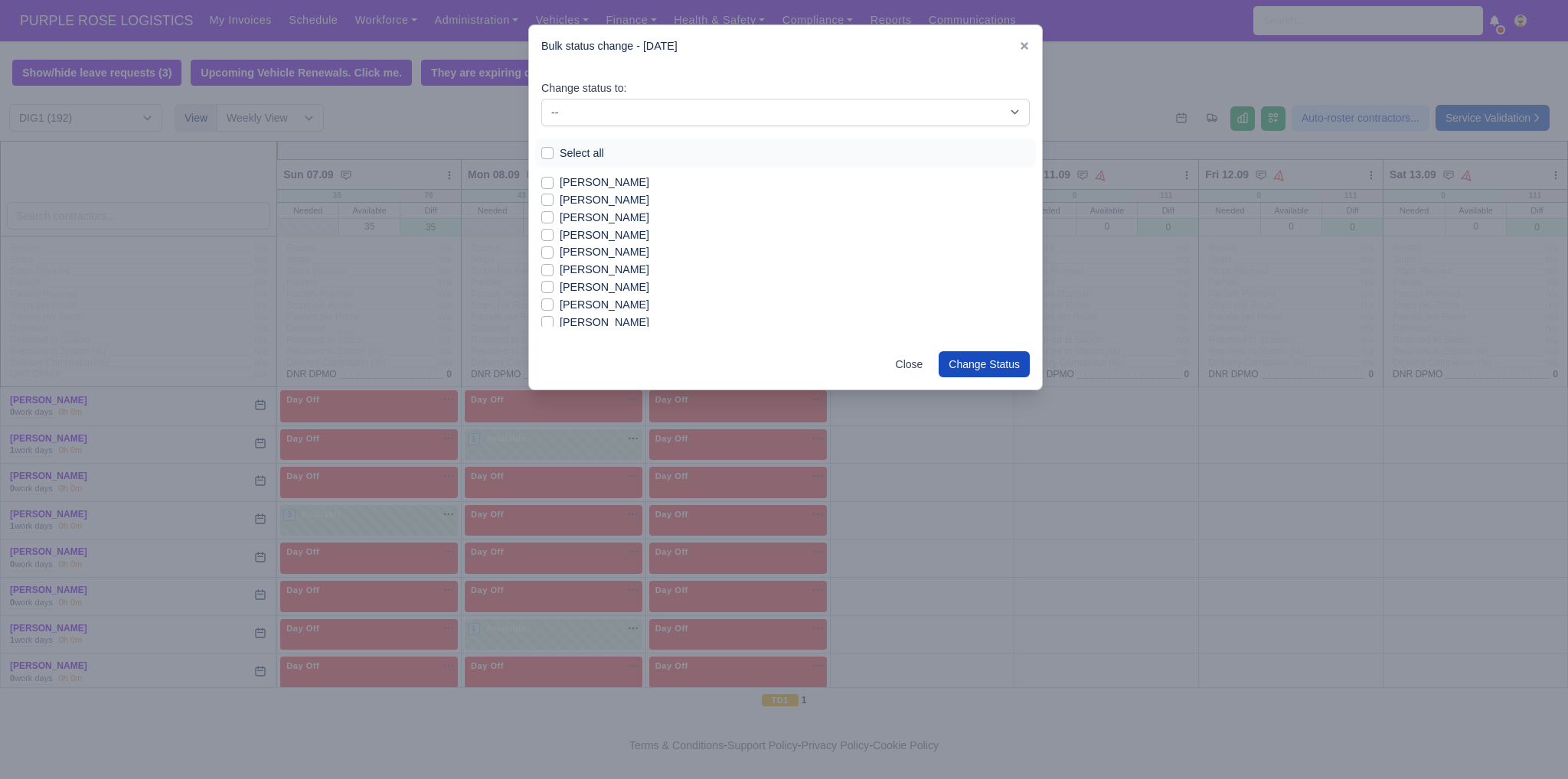
click at [583, 183] on label "[PERSON_NAME]" at bounding box center [604, 182] width 90 height 17
click at [554, 183] on input "[PERSON_NAME]" at bounding box center [547, 180] width 12 height 12
checkbox input "true"
click at [591, 235] on label "[PERSON_NAME]" at bounding box center [604, 235] width 90 height 17
click at [554, 235] on input "[PERSON_NAME]" at bounding box center [547, 233] width 12 height 12
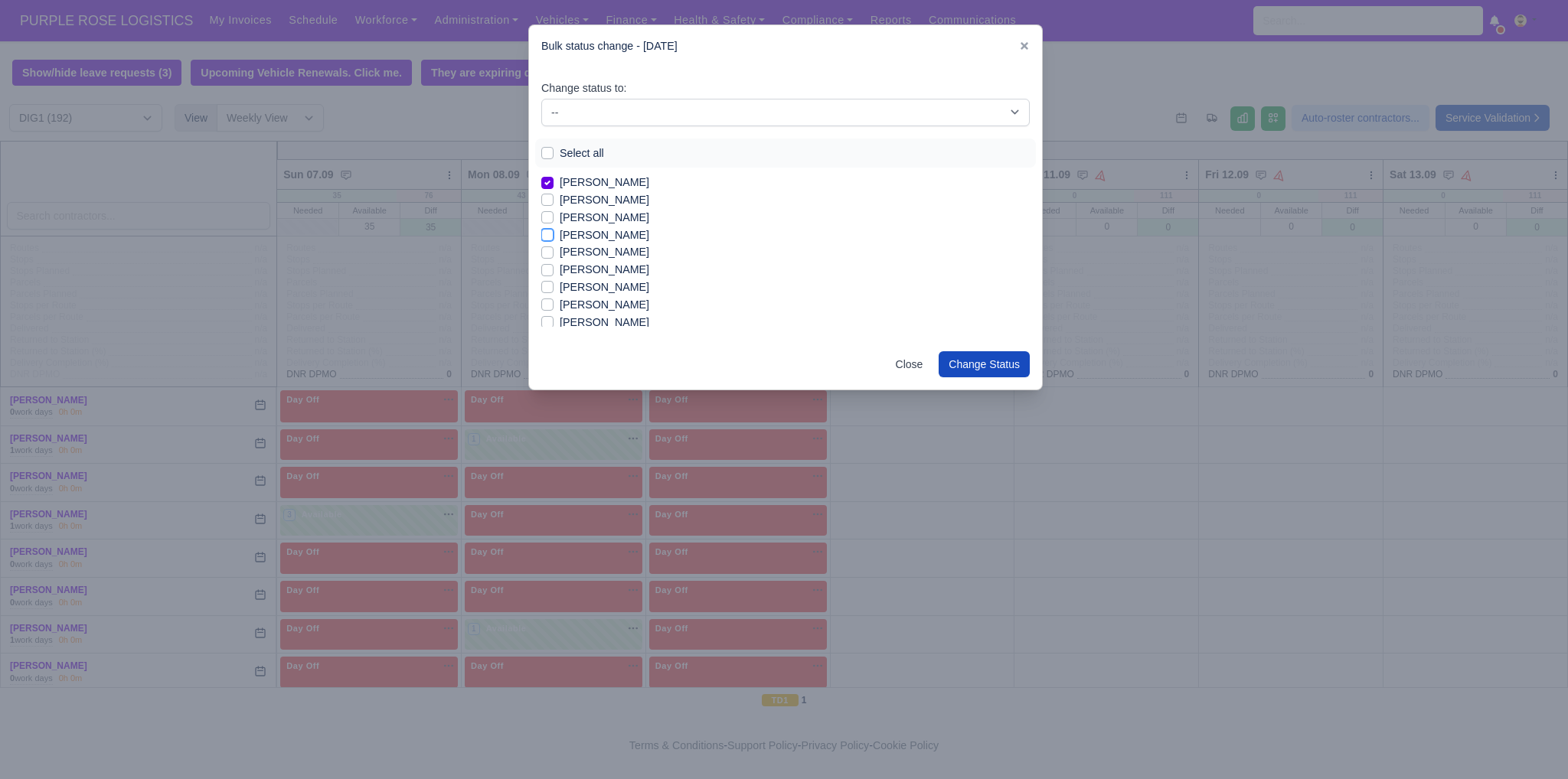
checkbox input "true"
click at [594, 286] on label "[PERSON_NAME]" at bounding box center [604, 287] width 90 height 17
click at [554, 286] on input "[PERSON_NAME]" at bounding box center [547, 284] width 12 height 12
checkbox input "true"
click at [597, 323] on label "[PERSON_NAME]" at bounding box center [604, 322] width 90 height 17
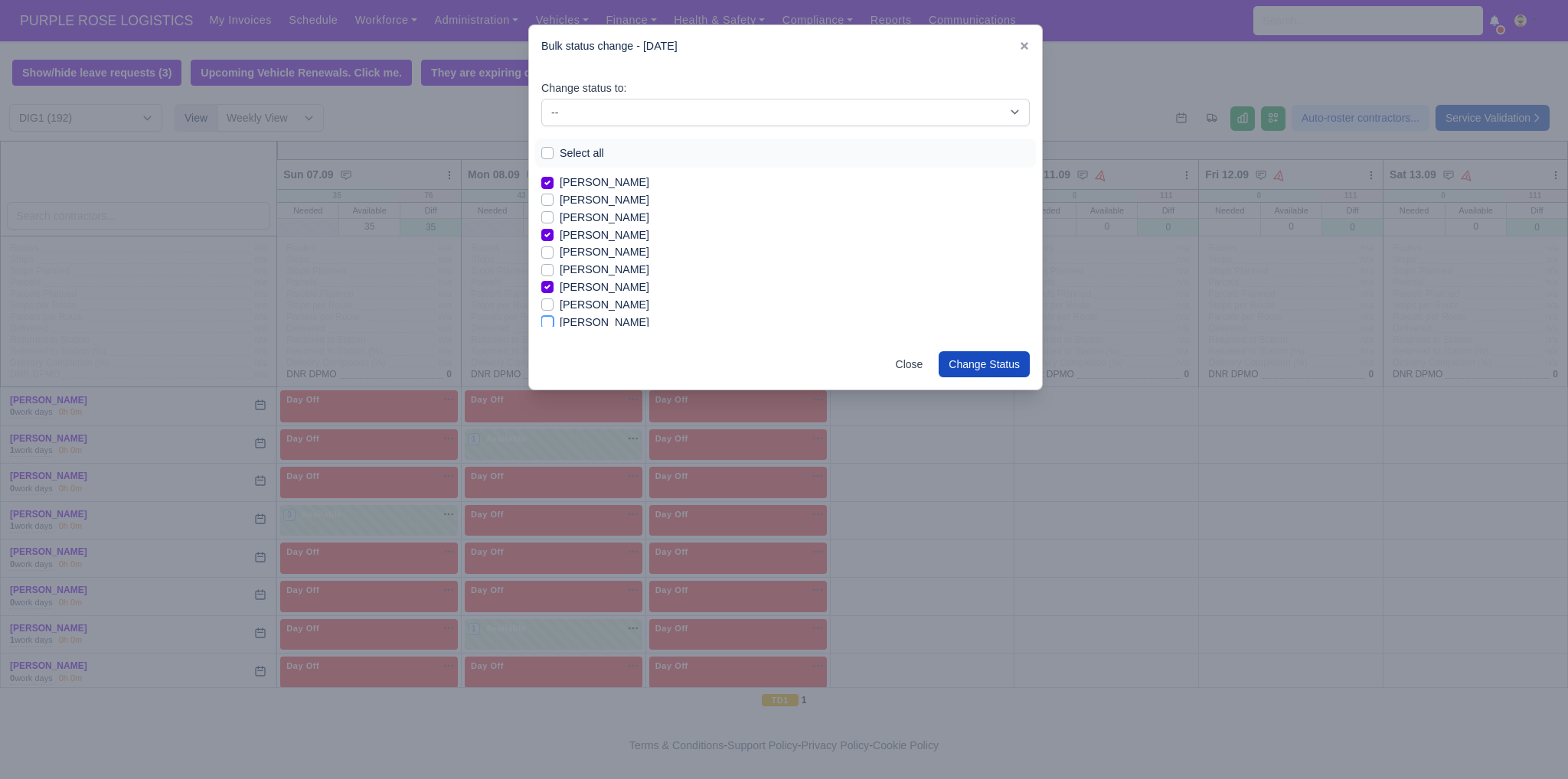
click at [554, 323] on input "[PERSON_NAME]" at bounding box center [547, 319] width 12 height 12
checkbox input "true"
click at [565, 217] on label "[PERSON_NAME]" at bounding box center [604, 216] width 90 height 17
click at [554, 217] on input "[PERSON_NAME]" at bounding box center [547, 214] width 12 height 12
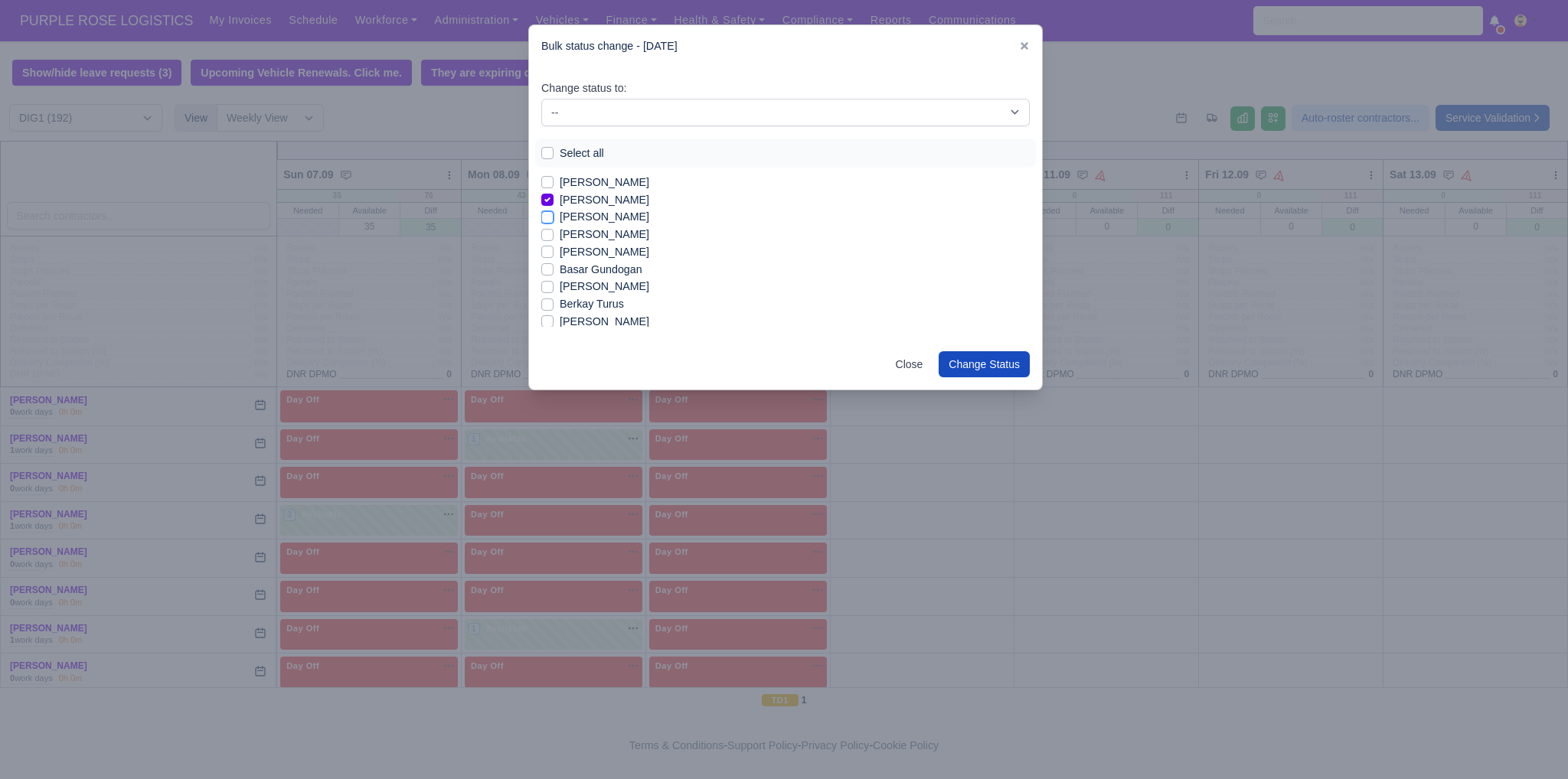
checkbox input "true"
click at [566, 239] on label "[PERSON_NAME]" at bounding box center [604, 234] width 90 height 17
click at [554, 238] on input "[PERSON_NAME]" at bounding box center [547, 232] width 12 height 12
checkbox input "true"
click at [582, 250] on label "[PERSON_NAME]" at bounding box center [604, 252] width 90 height 17
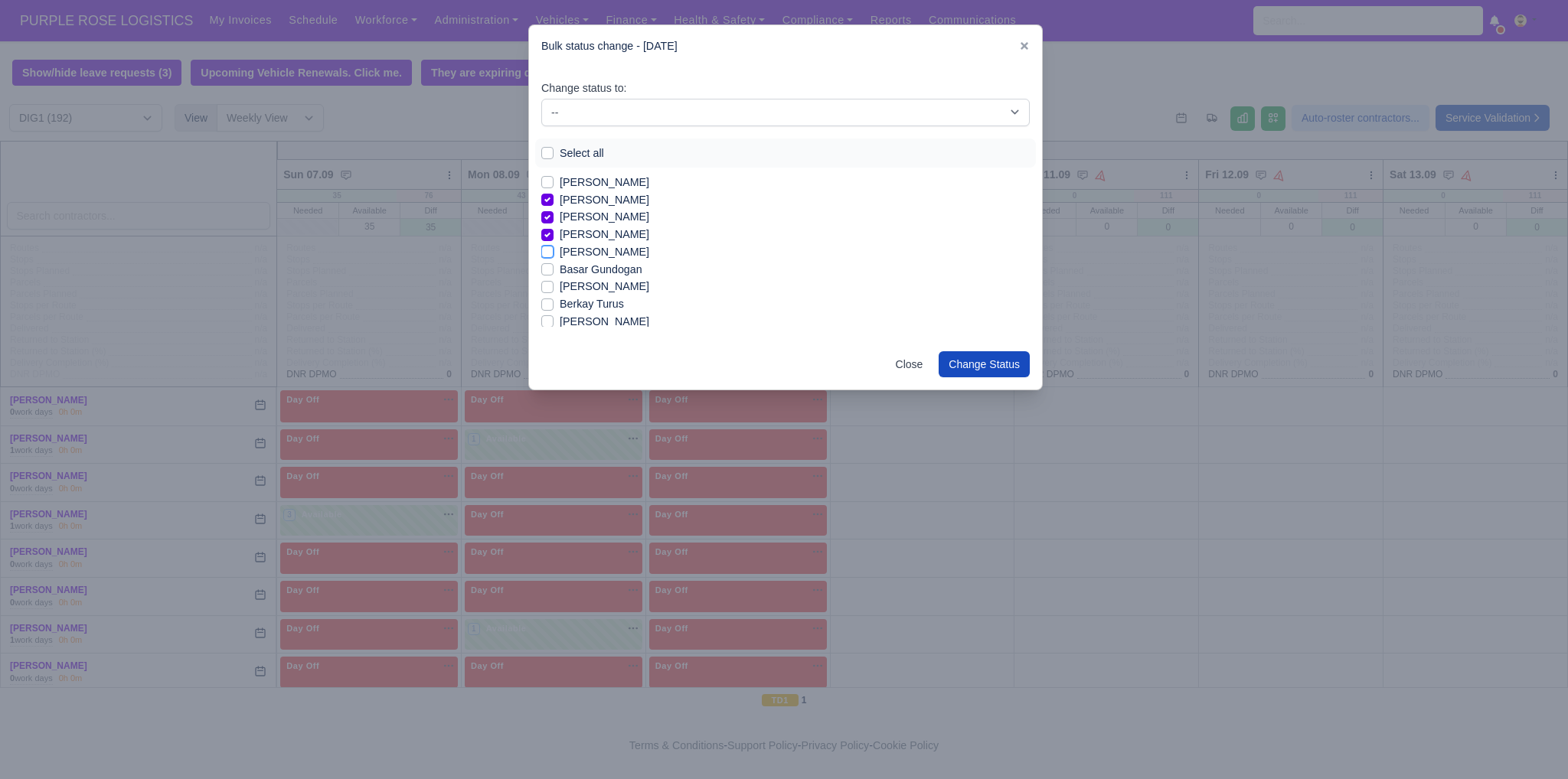
click at [554, 250] on input "[PERSON_NAME]" at bounding box center [547, 249] width 12 height 12
checkbox input "true"
click at [606, 308] on label "Berkay Turus" at bounding box center [591, 303] width 64 height 17
click at [554, 308] on input "Berkay Turus" at bounding box center [547, 301] width 12 height 12
checkbox input "true"
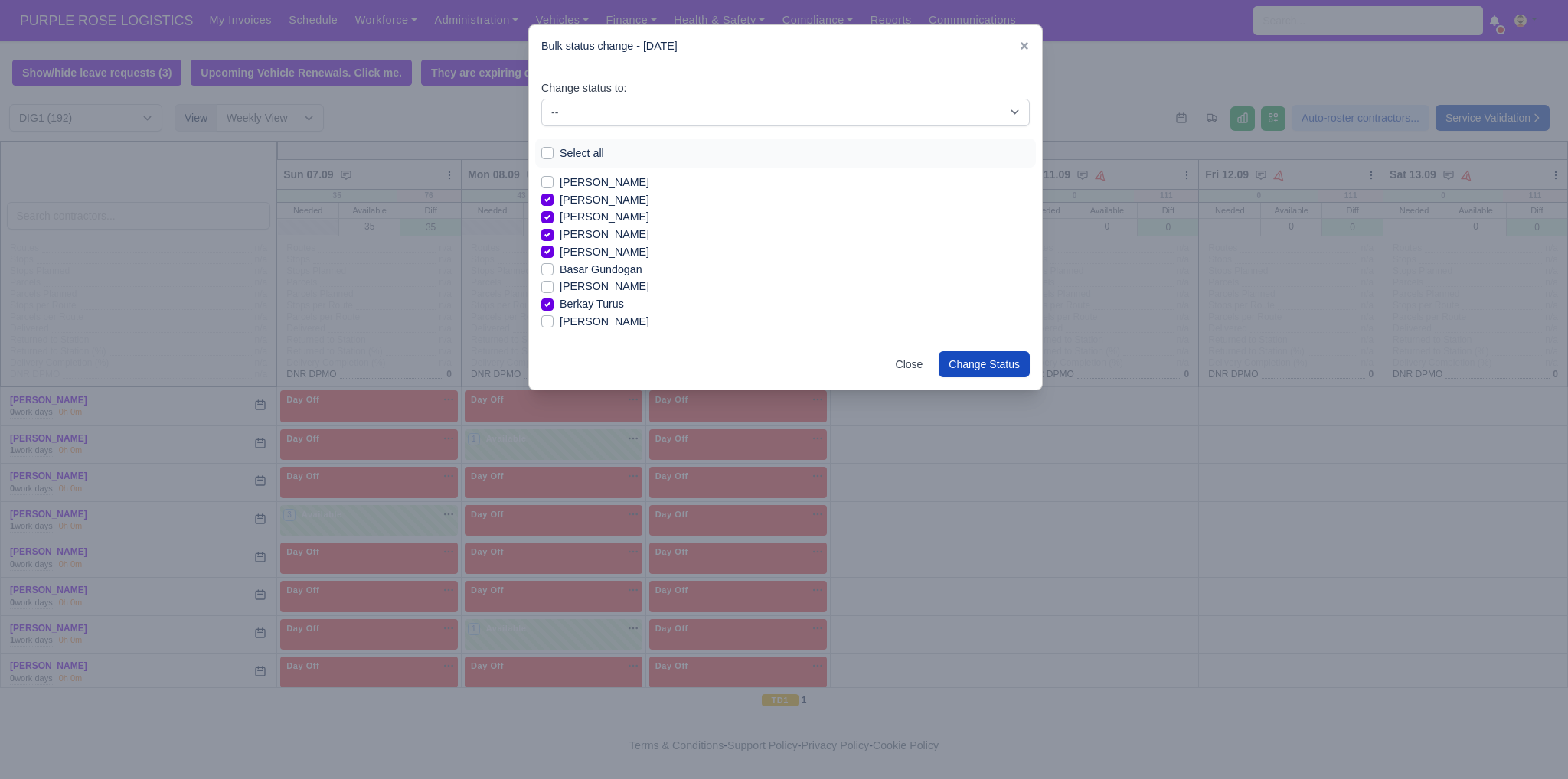
click at [584, 285] on label "[PERSON_NAME]" at bounding box center [604, 286] width 90 height 17
click at [554, 285] on input "[PERSON_NAME]" at bounding box center [547, 283] width 12 height 12
checkbox input "true"
click at [569, 298] on label "[PERSON_NAME]" at bounding box center [604, 295] width 90 height 17
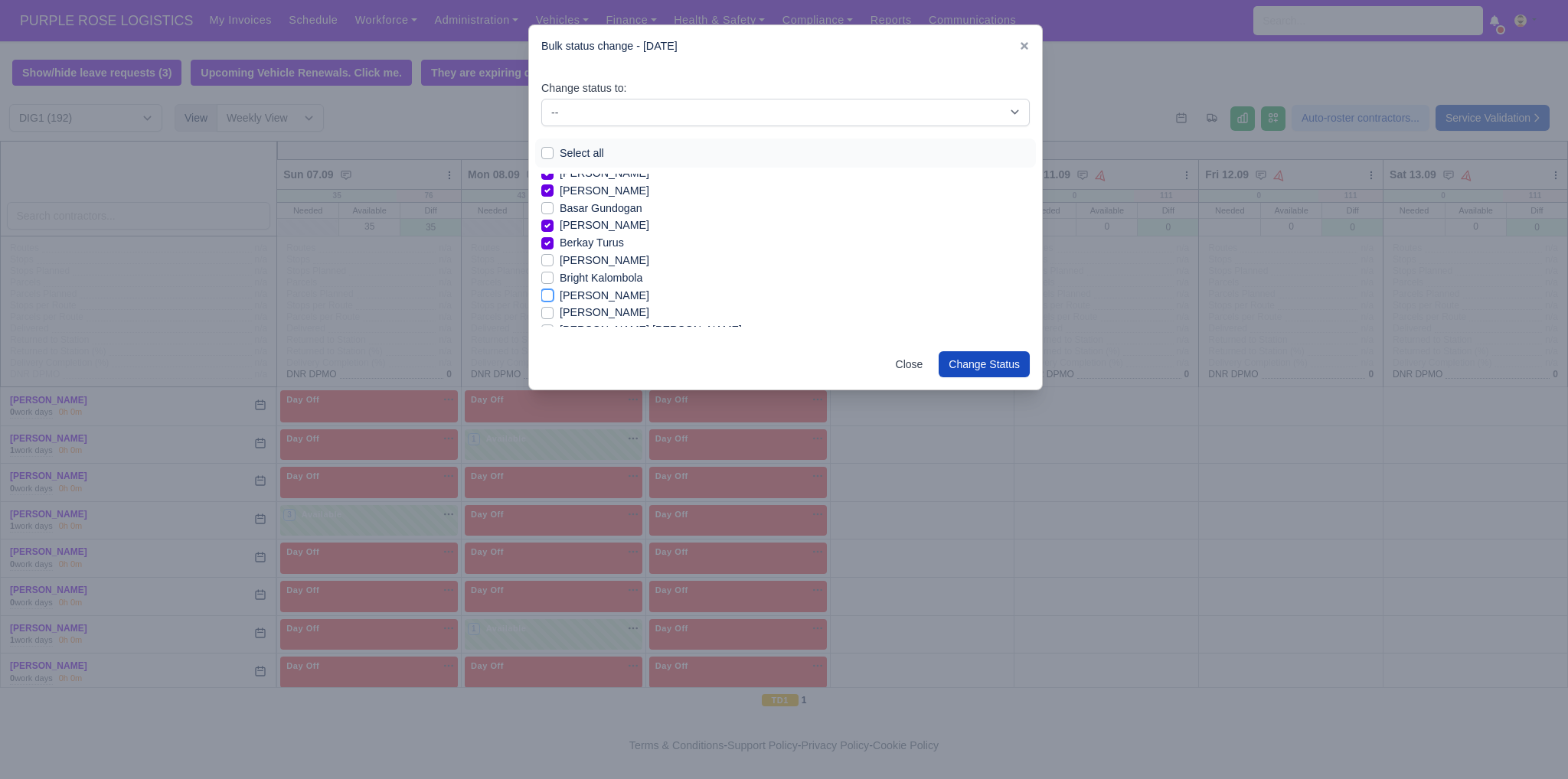
click at [554, 298] on input "[PERSON_NAME]" at bounding box center [547, 293] width 12 height 12
checkbox input "true"
click at [580, 259] on label "[PERSON_NAME]" at bounding box center [604, 255] width 90 height 17
click at [554, 259] on input "[PERSON_NAME]" at bounding box center [547, 253] width 12 height 12
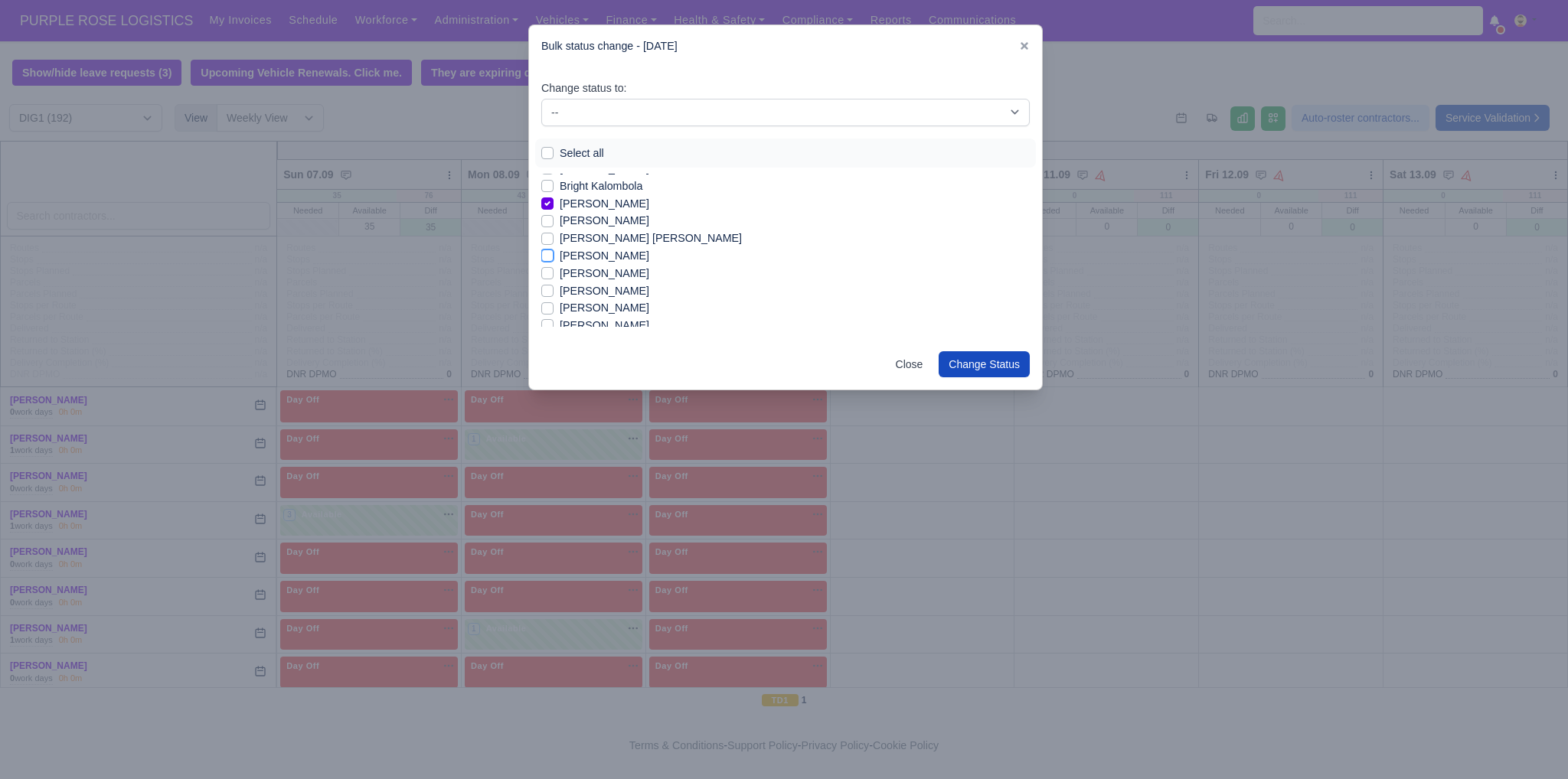
checkbox input "true"
click at [630, 307] on label "[PERSON_NAME]" at bounding box center [604, 308] width 90 height 17
click at [554, 307] on input "[PERSON_NAME]" at bounding box center [547, 305] width 12 height 12
checkbox input "true"
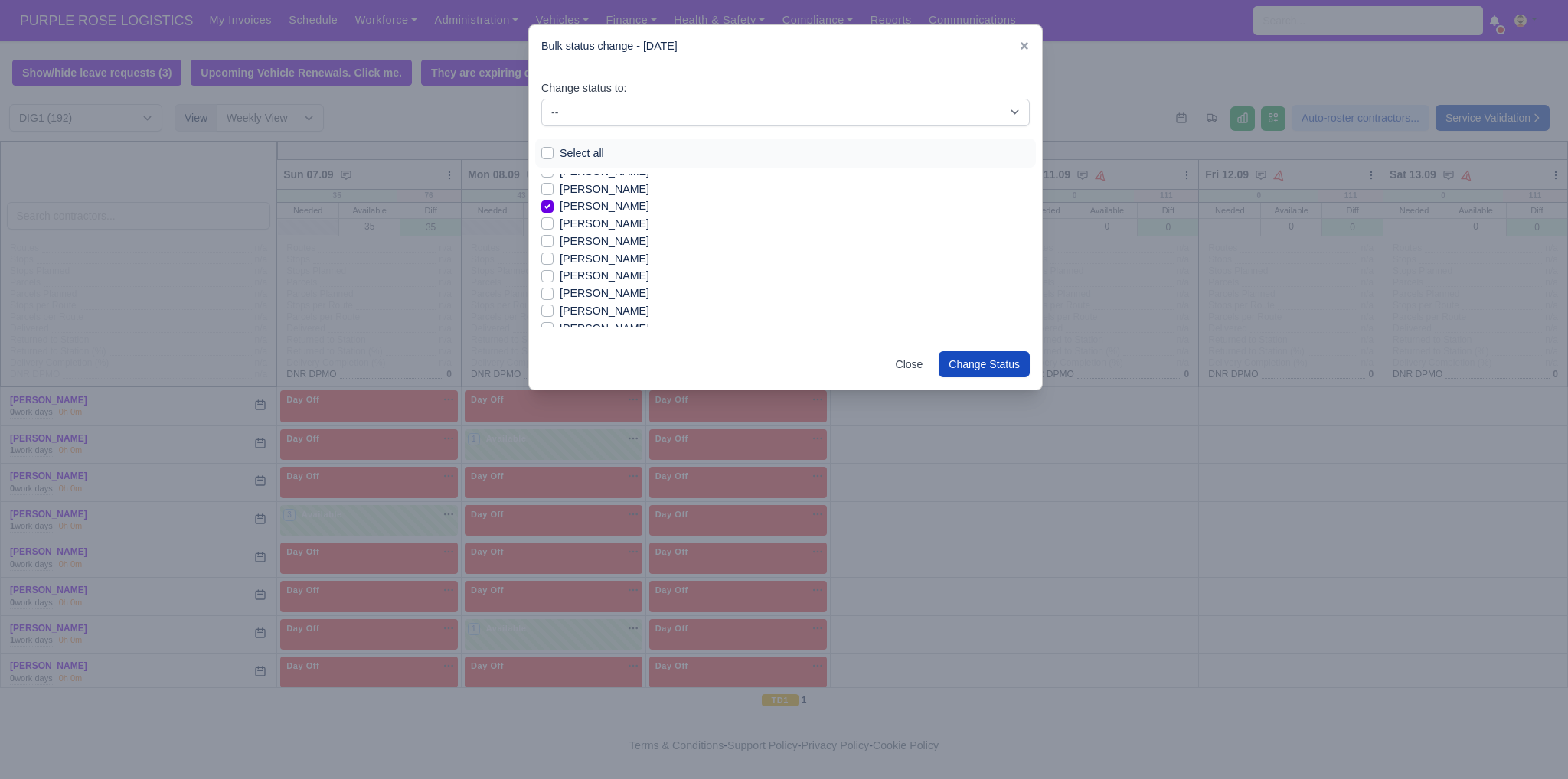
click at [602, 225] on label "[PERSON_NAME]" at bounding box center [604, 224] width 90 height 17
click at [554, 225] on input "[PERSON_NAME]" at bounding box center [547, 221] width 12 height 12
checkbox input "true"
click at [598, 237] on label "[PERSON_NAME]" at bounding box center [604, 241] width 90 height 17
click at [554, 237] on input "[PERSON_NAME]" at bounding box center [547, 239] width 12 height 12
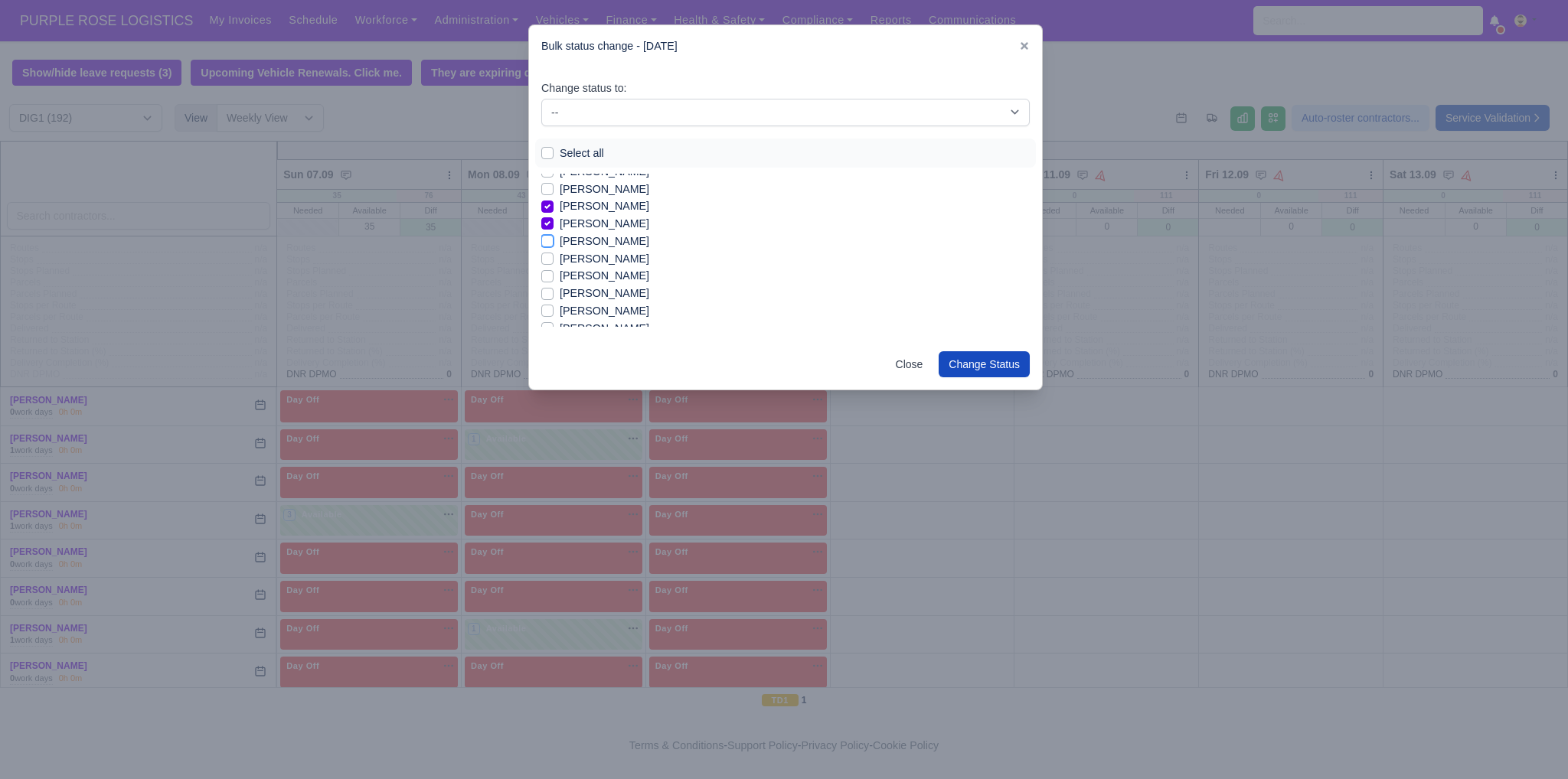
checkbox input "true"
click at [599, 262] on label "[PERSON_NAME]" at bounding box center [604, 259] width 90 height 17
click at [554, 262] on input "[PERSON_NAME]" at bounding box center [547, 256] width 12 height 12
checkbox input "true"
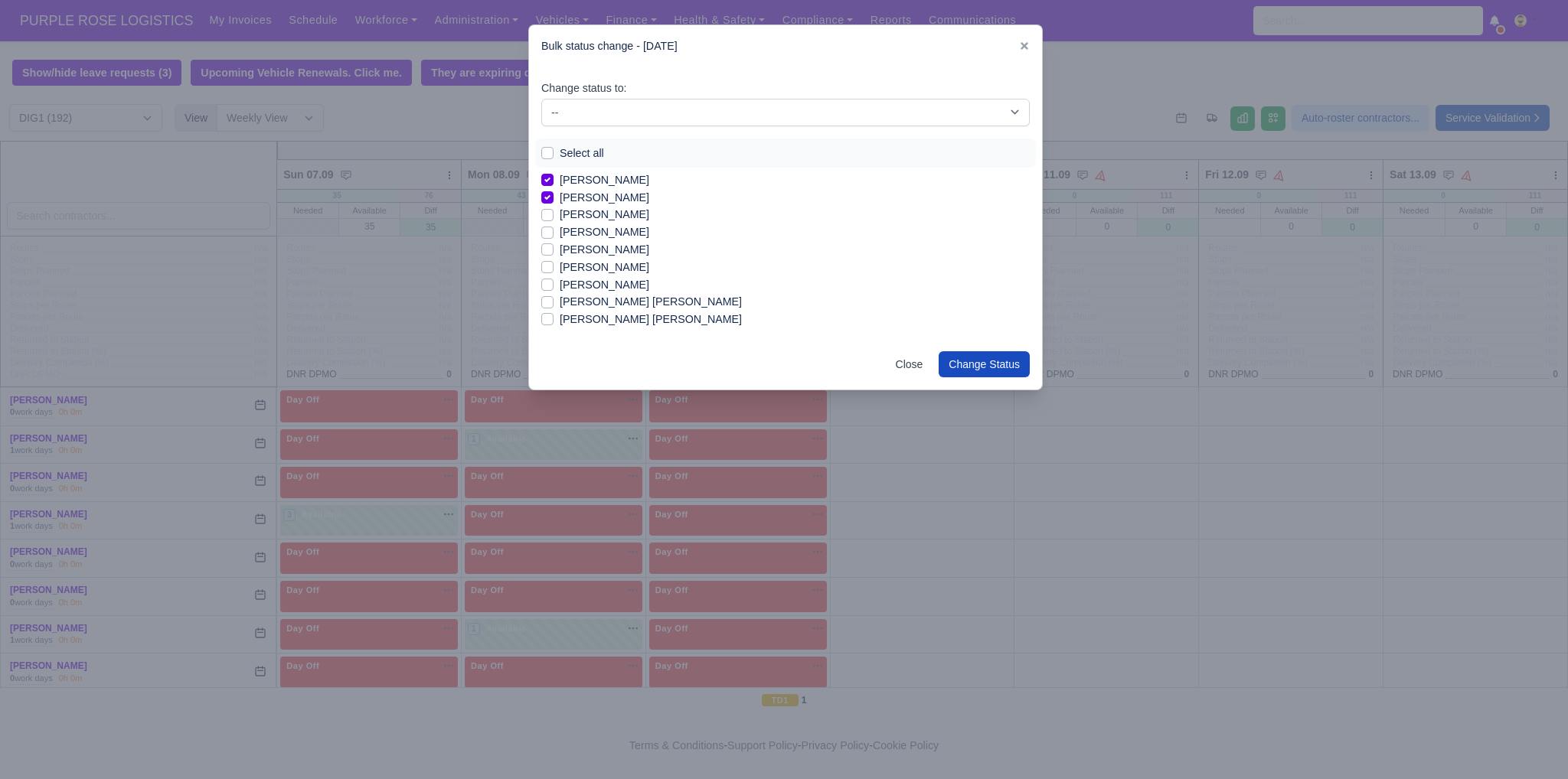
click at [604, 265] on label "[PERSON_NAME]" at bounding box center [604, 267] width 90 height 17
click at [554, 265] on input "[PERSON_NAME]" at bounding box center [547, 264] width 12 height 12
click at [573, 270] on label "[PERSON_NAME]" at bounding box center [604, 267] width 90 height 17
click at [554, 270] on input "[PERSON_NAME]" at bounding box center [547, 264] width 12 height 12
checkbox input "false"
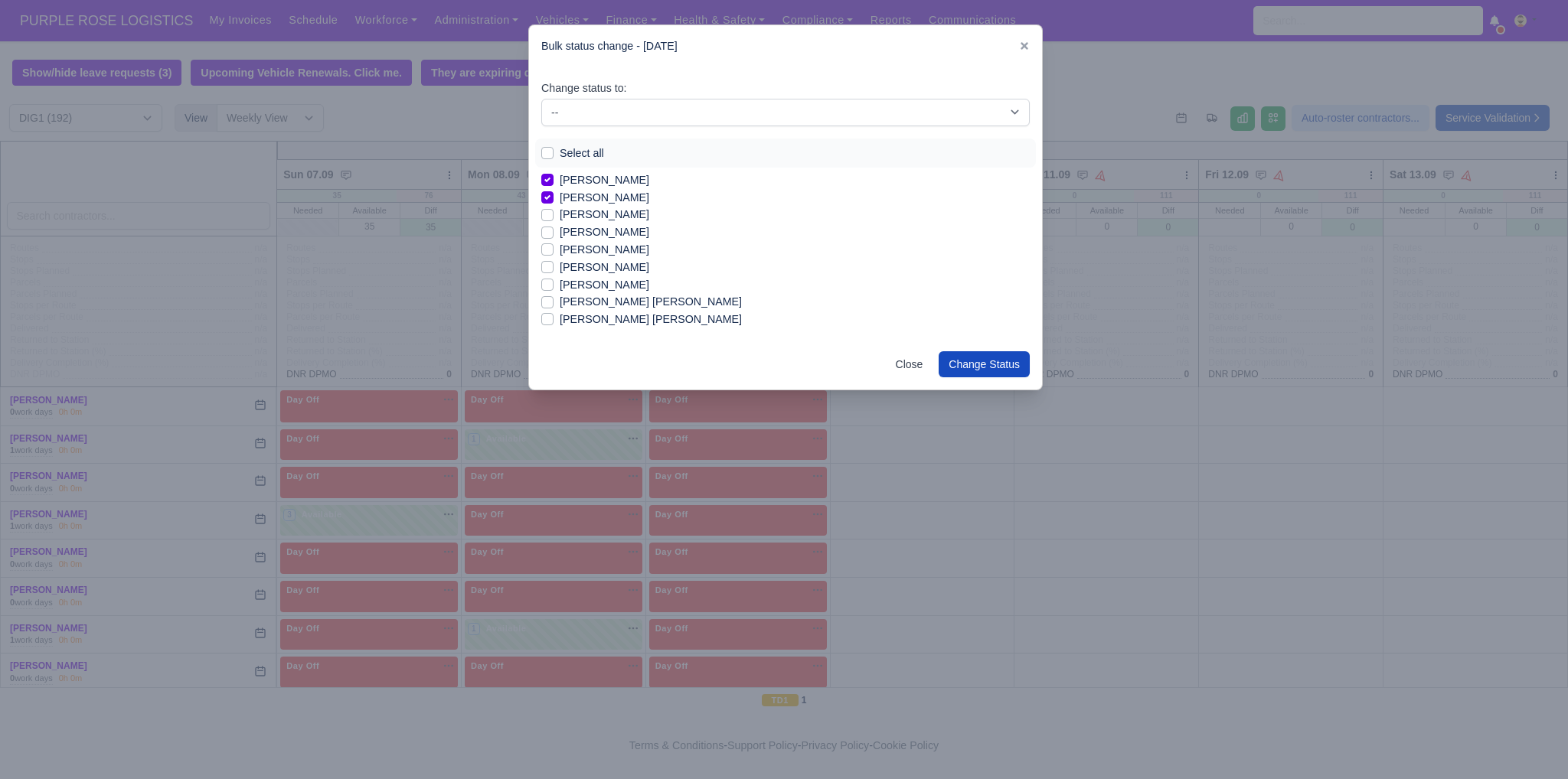
click at [572, 199] on label "[PERSON_NAME]" at bounding box center [604, 197] width 90 height 17
click at [554, 199] on input "[PERSON_NAME]" at bounding box center [547, 195] width 12 height 12
checkbox input "false"
click at [557, 222] on div "[PERSON_NAME]" at bounding box center [785, 224] width 488 height 17
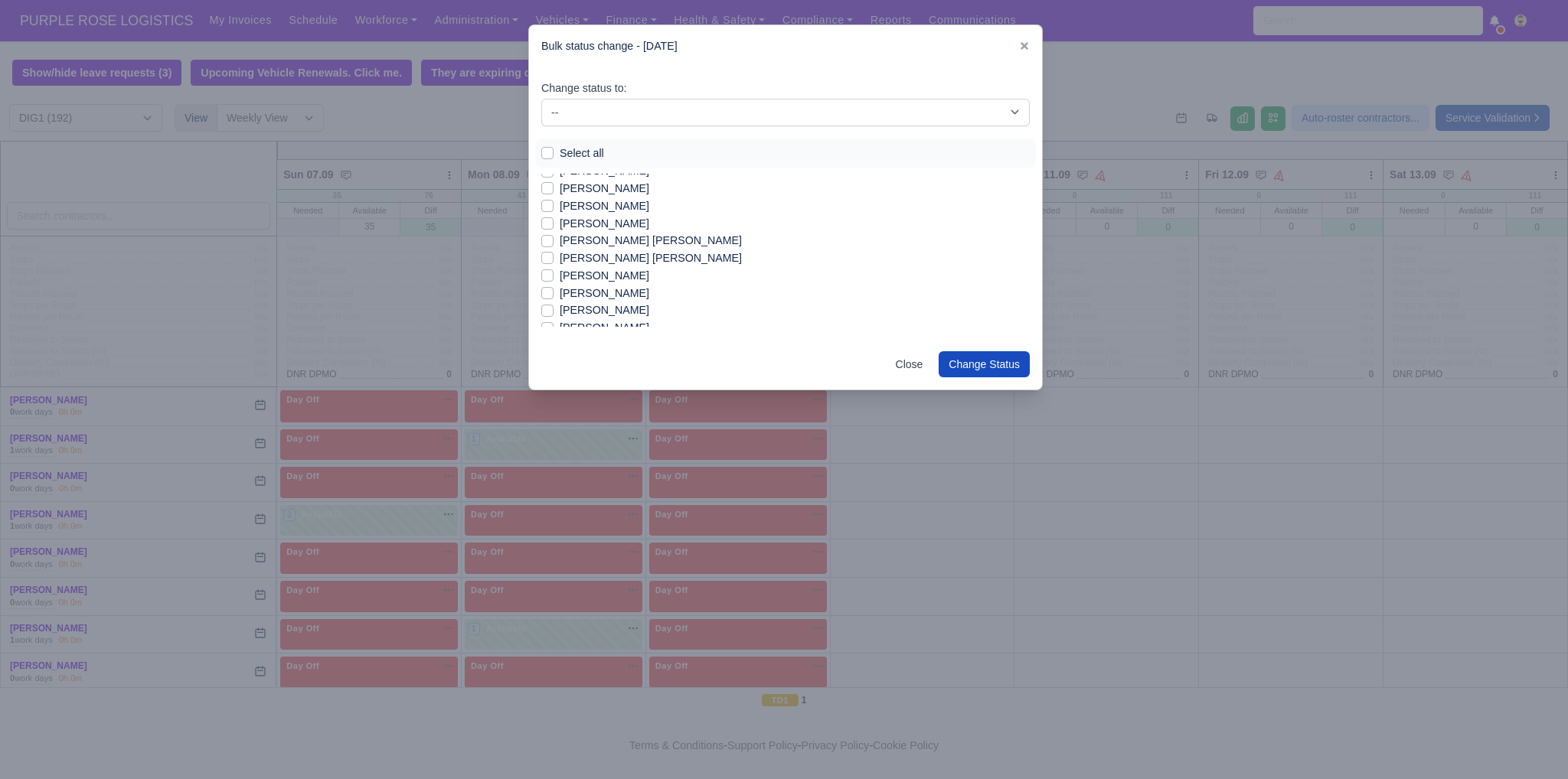
click at [560, 227] on label "[PERSON_NAME]" at bounding box center [604, 224] width 90 height 17
click at [549, 227] on input "[PERSON_NAME]" at bounding box center [547, 221] width 12 height 12
checkbox input "true"
click at [560, 279] on label "[PERSON_NAME]" at bounding box center [604, 275] width 90 height 17
click at [548, 279] on input "[PERSON_NAME]" at bounding box center [547, 273] width 12 height 12
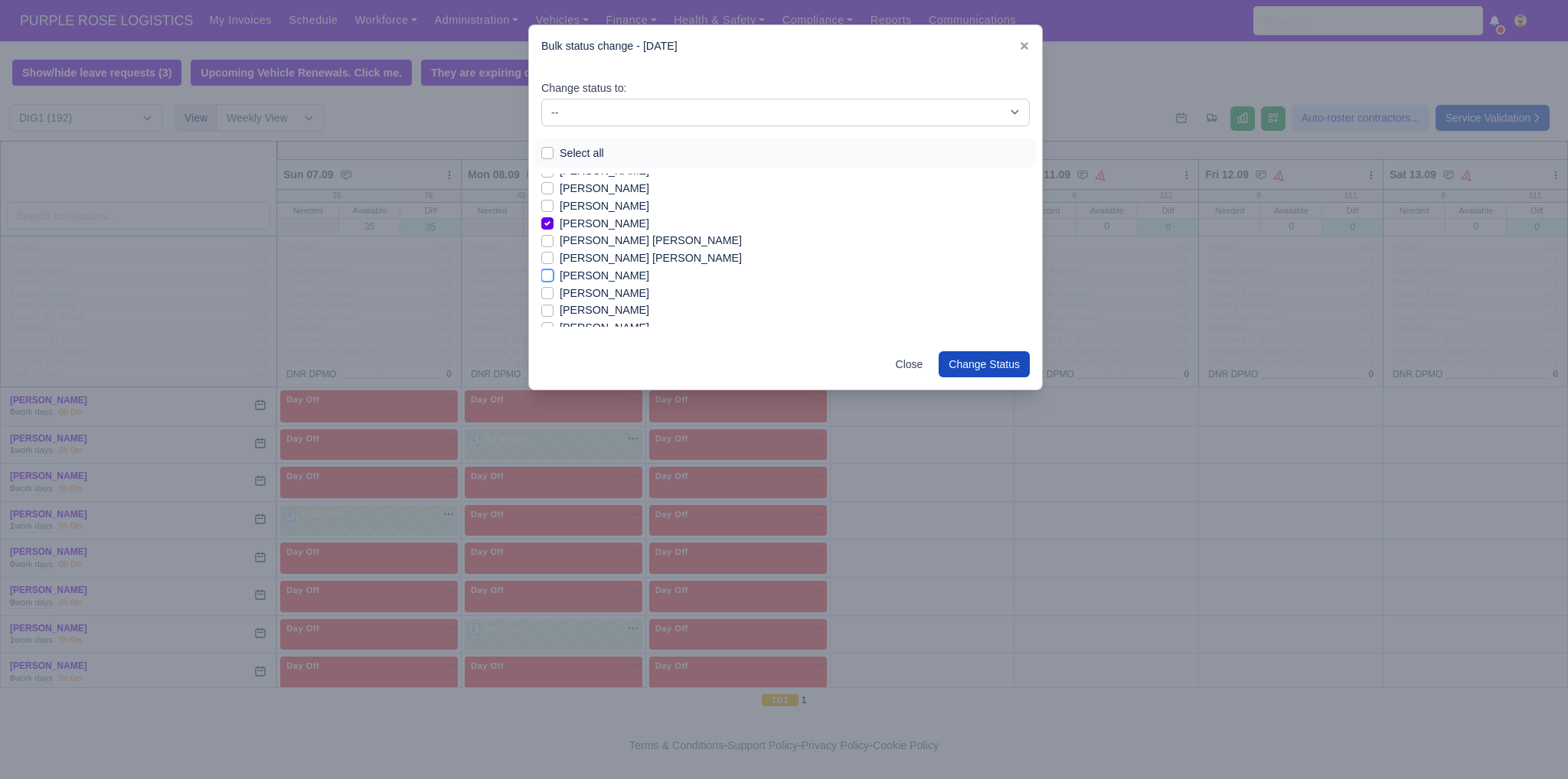
checkbox input "true"
click at [594, 296] on label "[PERSON_NAME]" at bounding box center [604, 293] width 90 height 17
click at [554, 296] on input "[PERSON_NAME]" at bounding box center [547, 291] width 12 height 12
checkbox input "true"
click at [596, 310] on label "[PERSON_NAME]" at bounding box center [604, 310] width 90 height 17
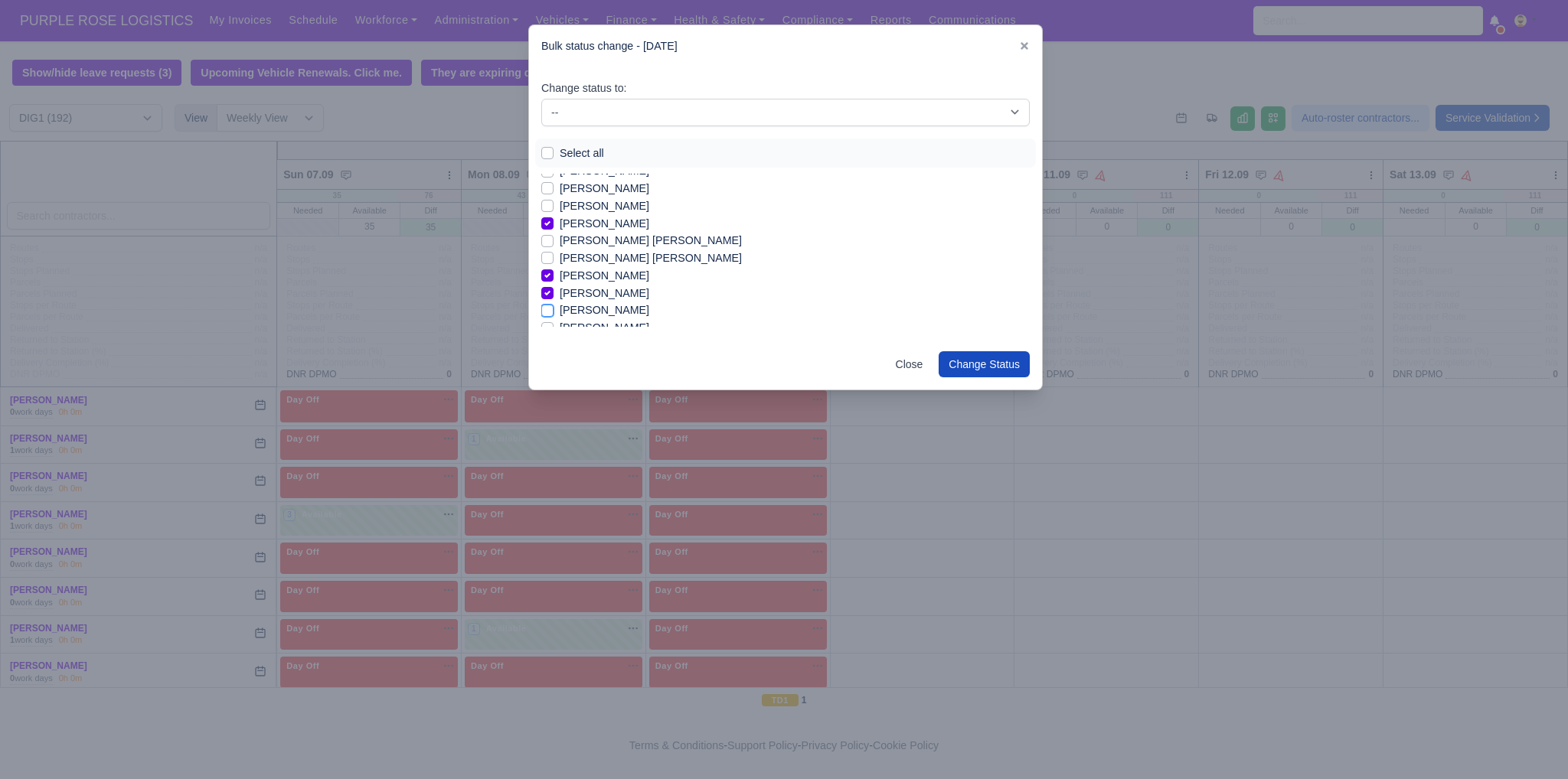
click at [554, 310] on input "[PERSON_NAME]" at bounding box center [547, 308] width 12 height 12
checkbox input "true"
drag, startPoint x: 582, startPoint y: 272, endPoint x: 584, endPoint y: 288, distance: 16.1
click at [584, 288] on div "[PERSON_NAME] [PERSON_NAME] [PERSON_NAME] [PERSON_NAME] [PERSON_NAME] [PERSON_N…" at bounding box center [785, 580] width 488 height 1936
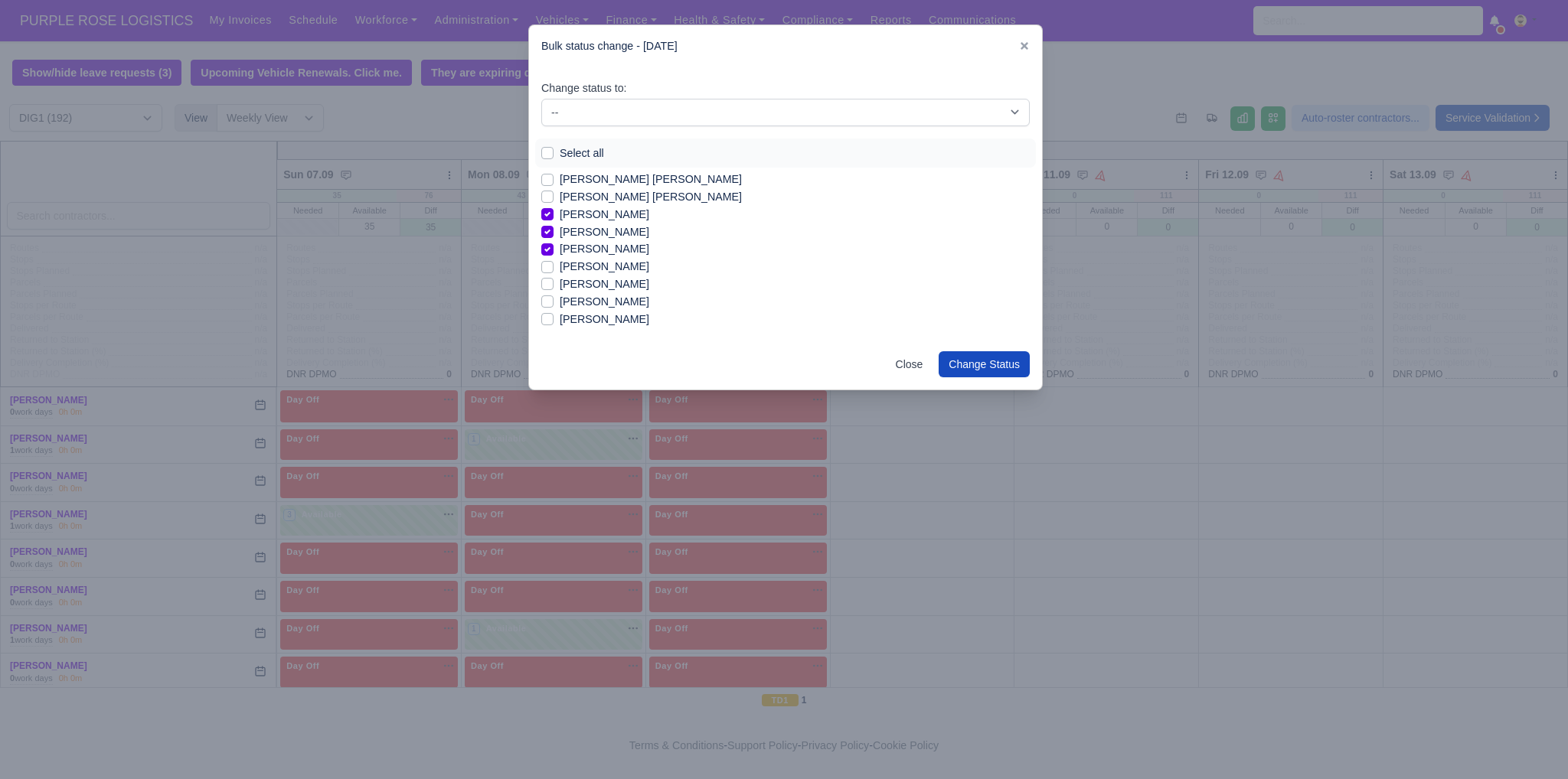
click at [620, 320] on label "[PERSON_NAME]" at bounding box center [604, 319] width 90 height 17
click at [554, 320] on input "[PERSON_NAME]" at bounding box center [547, 317] width 12 height 12
checkbox input "true"
click at [591, 258] on label "[PERSON_NAME]" at bounding box center [604, 262] width 90 height 17
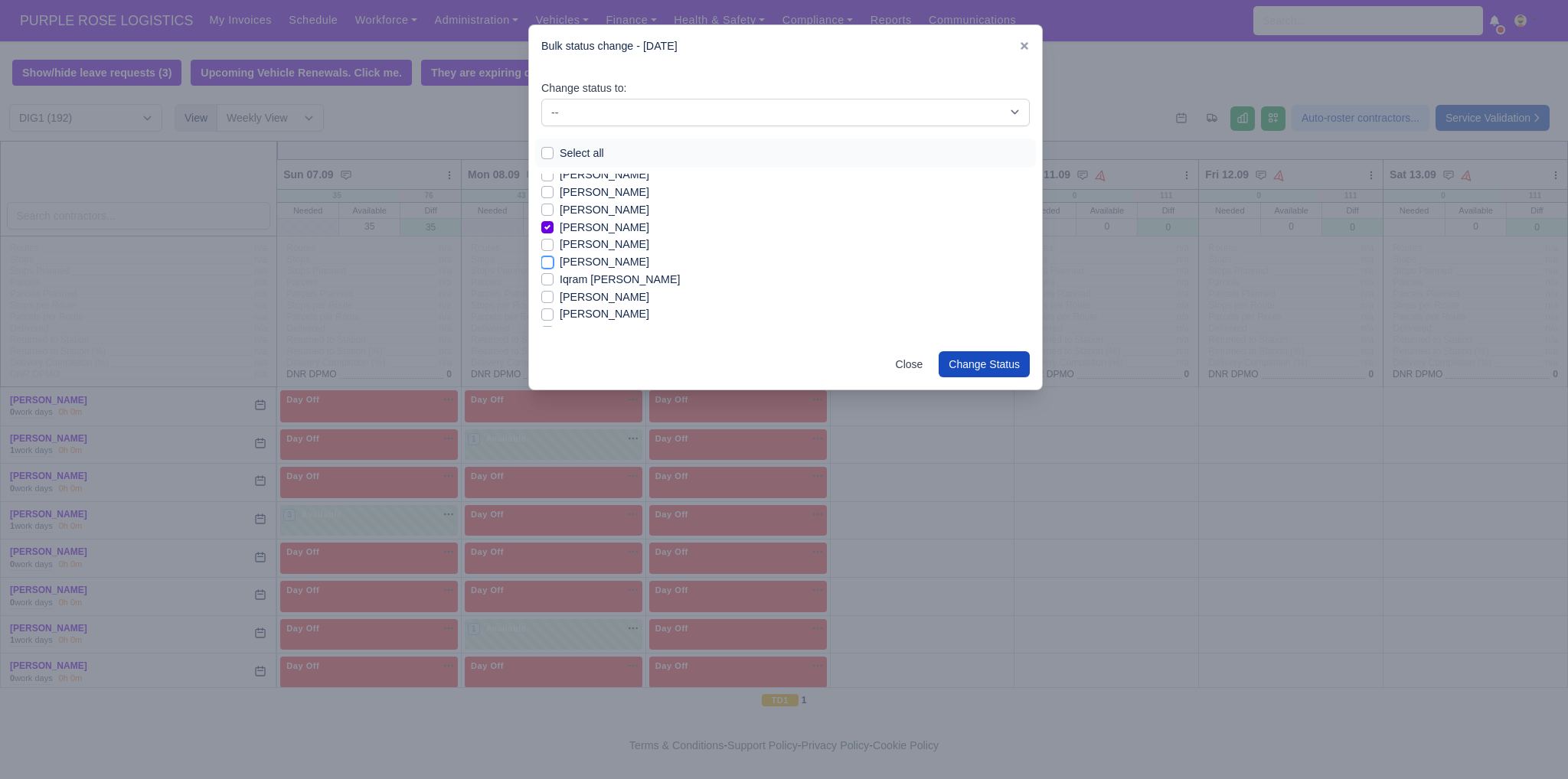
click at [554, 258] on input "[PERSON_NAME]" at bounding box center [547, 259] width 12 height 12
checkbox input "true"
click at [580, 243] on label "[PERSON_NAME]" at bounding box center [604, 244] width 90 height 17
click at [554, 243] on input "[PERSON_NAME]" at bounding box center [547, 242] width 12 height 12
checkbox input "true"
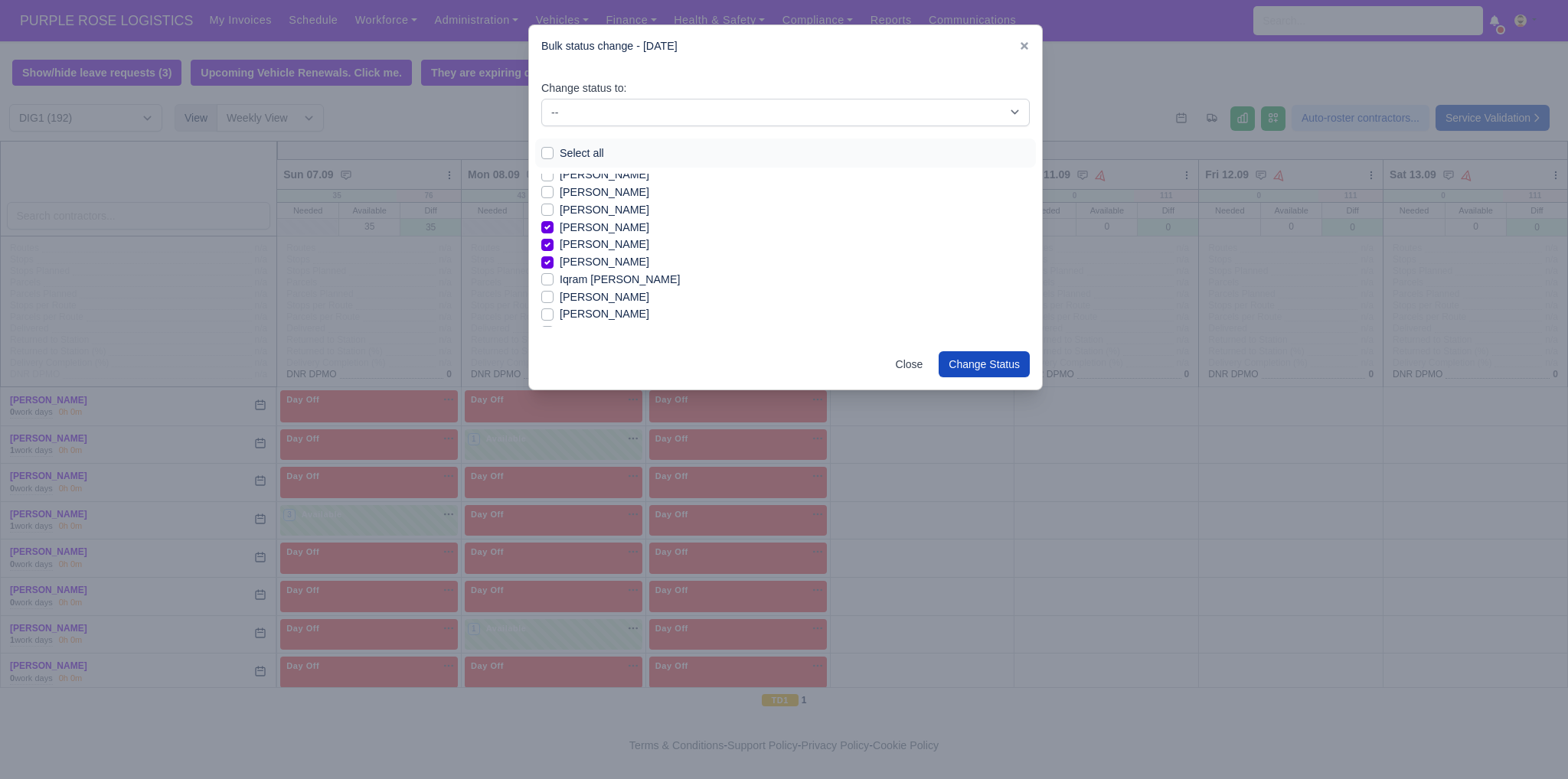
click at [588, 282] on label "Iqram [PERSON_NAME]" at bounding box center [619, 279] width 121 height 17
click at [554, 282] on input "Iqram [PERSON_NAME]" at bounding box center [547, 277] width 12 height 12
checkbox input "true"
click at [598, 297] on label "[PERSON_NAME]" at bounding box center [604, 297] width 90 height 17
click at [554, 297] on input "[PERSON_NAME]" at bounding box center [547, 294] width 12 height 12
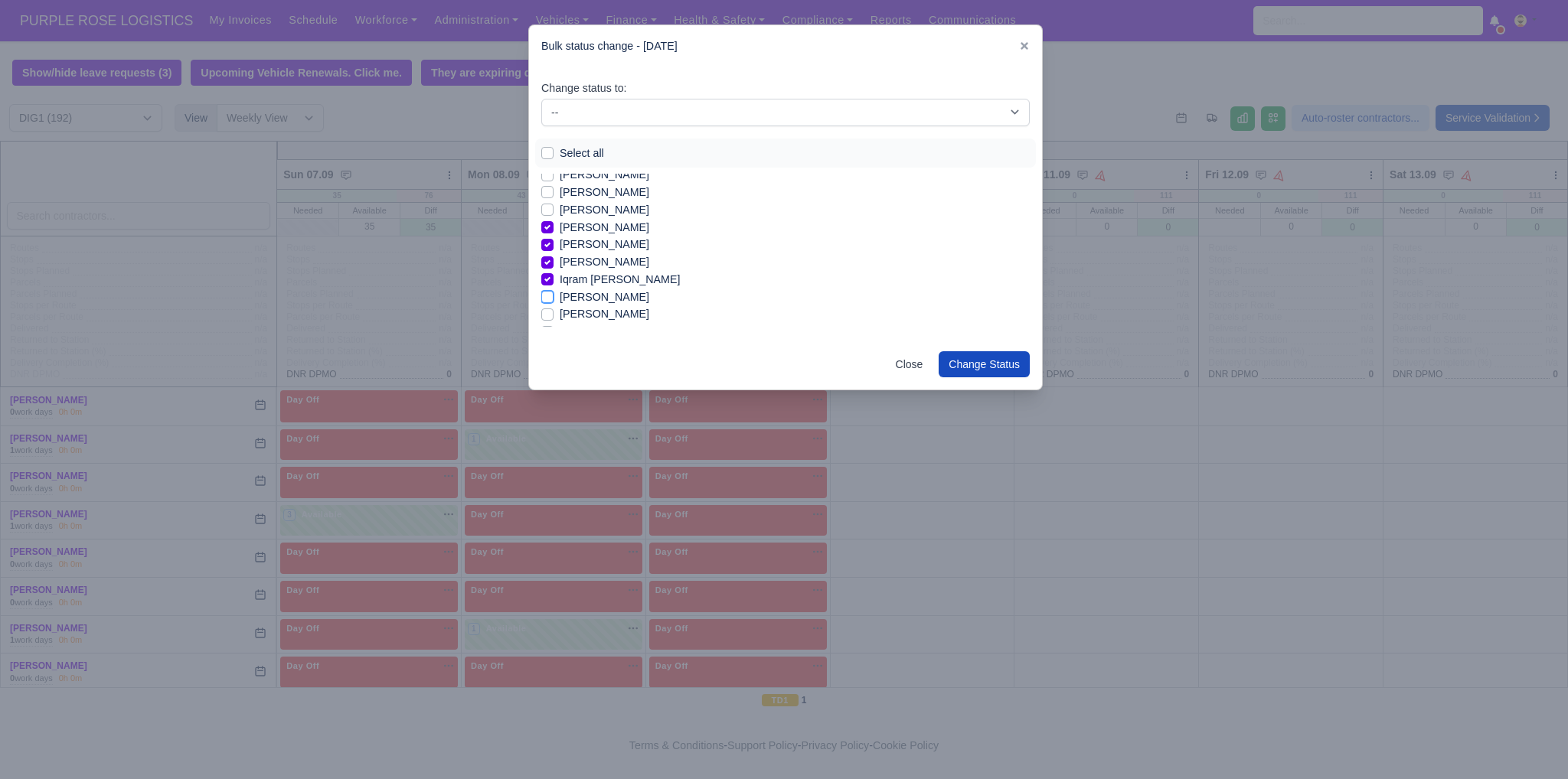
checkbox input "true"
click at [1013, 314] on div "[PERSON_NAME]" at bounding box center [785, 323] width 488 height 17
click at [566, 249] on label "[PERSON_NAME]" at bounding box center [604, 248] width 90 height 17
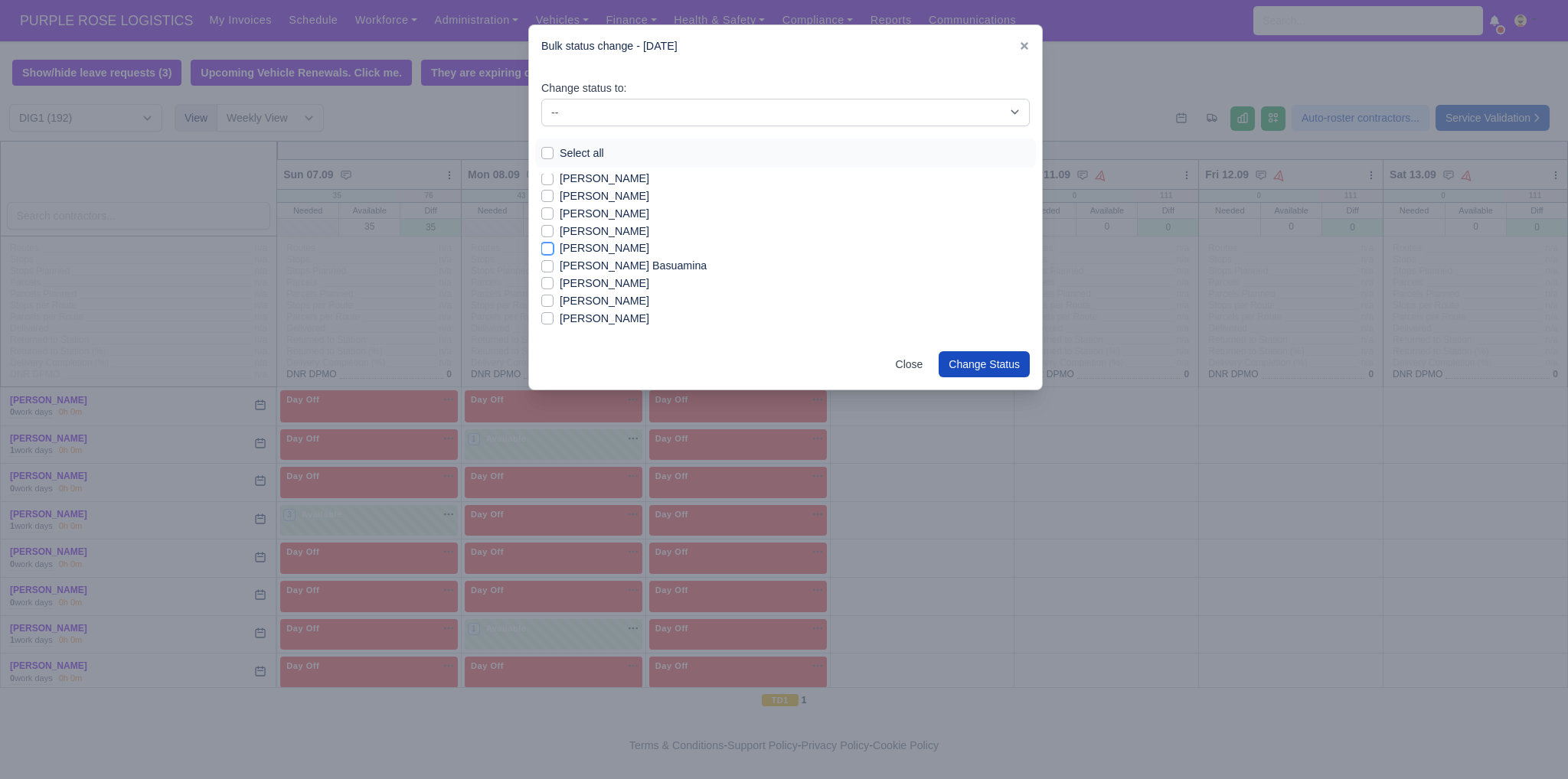
click at [554, 249] on input "[PERSON_NAME]" at bounding box center [547, 245] width 12 height 12
checkbox input "true"
click at [572, 266] on label "[PERSON_NAME] Basuamina" at bounding box center [633, 265] width 147 height 17
click at [554, 266] on input "[PERSON_NAME] Basuamina" at bounding box center [547, 263] width 12 height 12
checkbox input "true"
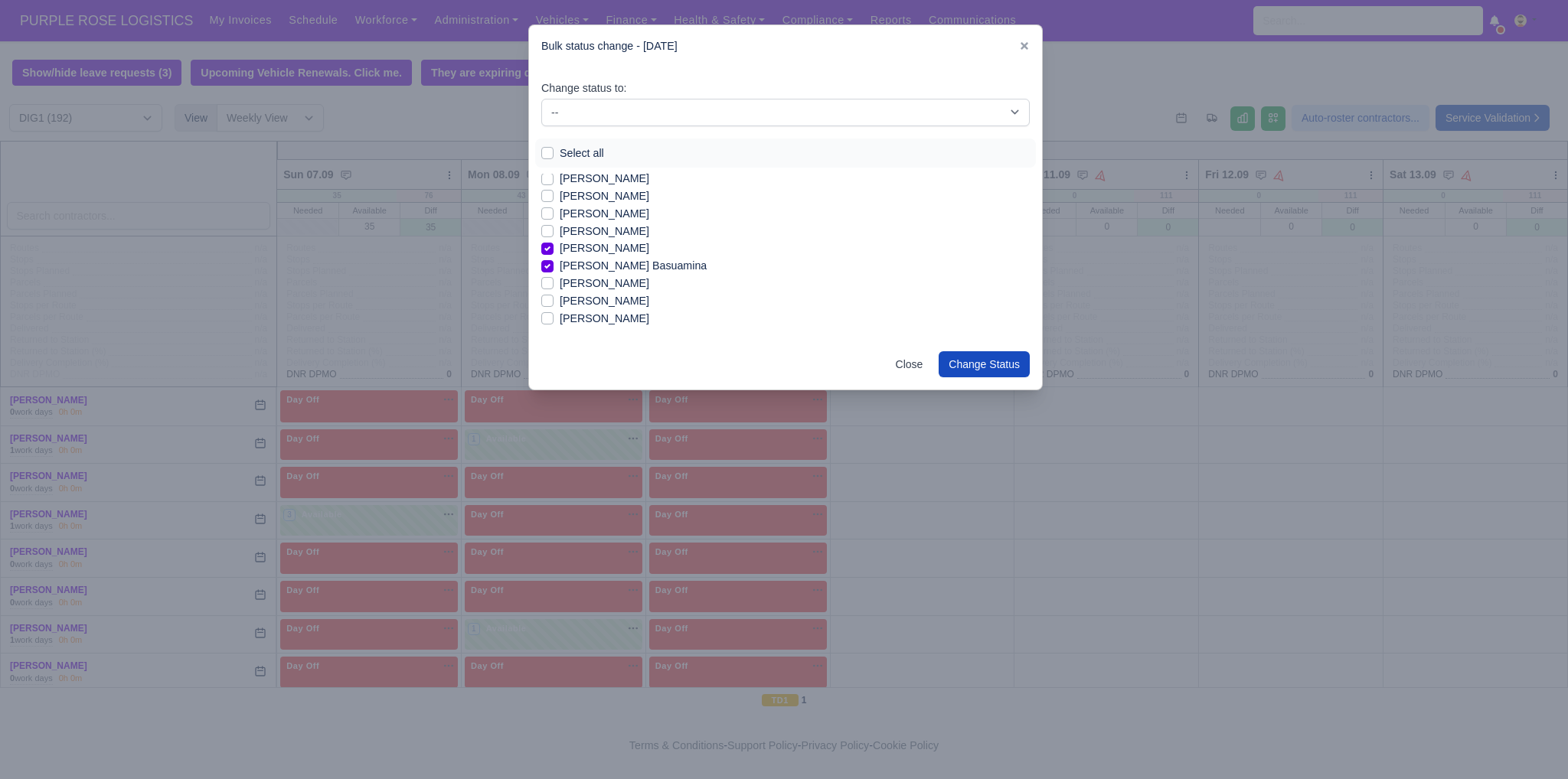
click at [579, 319] on label "[PERSON_NAME]" at bounding box center [604, 318] width 90 height 17
click at [554, 319] on input "[PERSON_NAME]" at bounding box center [547, 316] width 12 height 12
checkbox input "true"
click at [640, 286] on label "[PERSON_NAME]" at bounding box center [604, 286] width 90 height 17
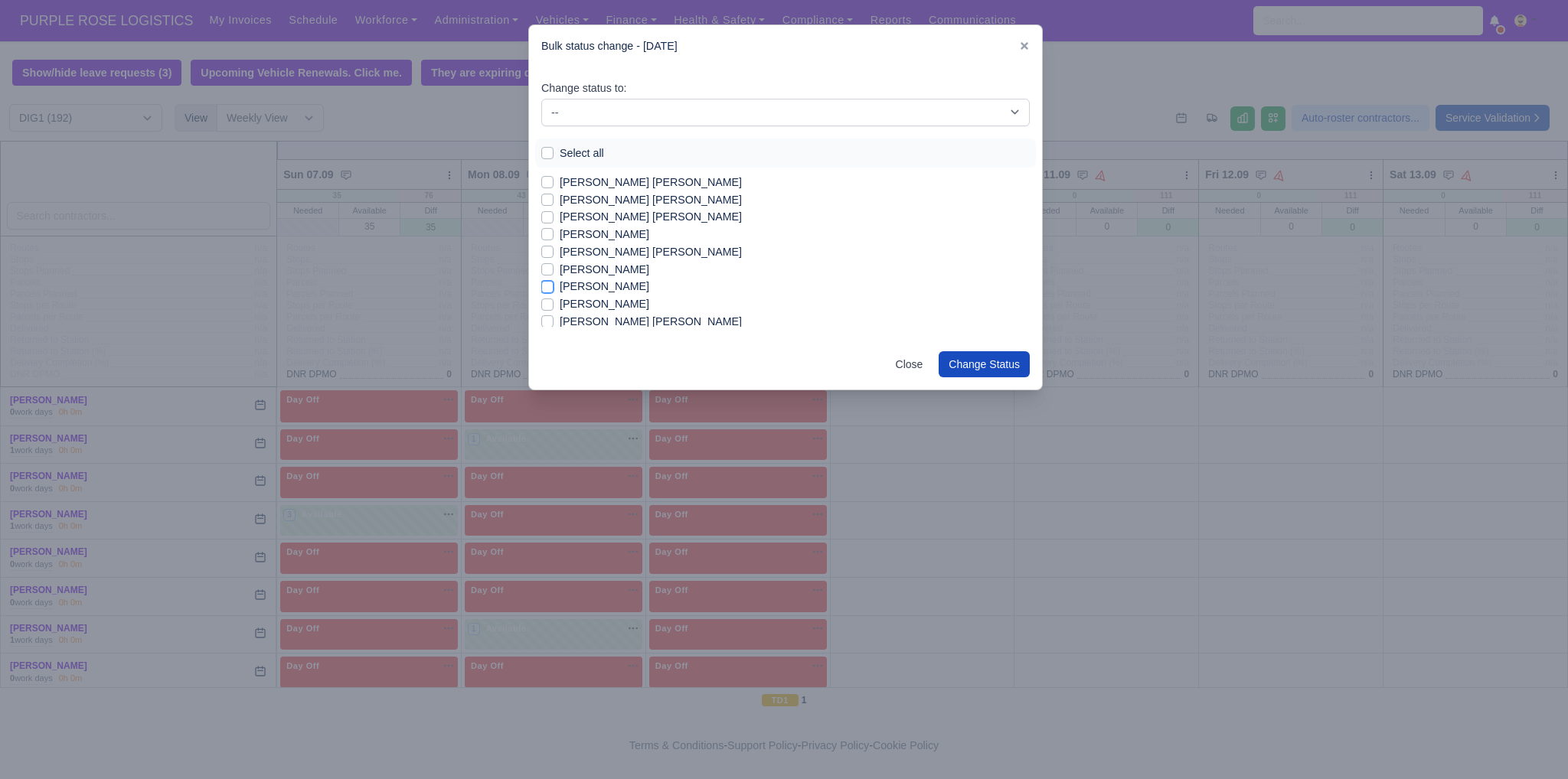
click at [554, 286] on input "[PERSON_NAME]" at bounding box center [547, 283] width 12 height 12
checkbox input "true"
click at [647, 254] on label "[PERSON_NAME] [PERSON_NAME]" at bounding box center [650, 252] width 182 height 17
click at [554, 254] on input "[PERSON_NAME] [PERSON_NAME]" at bounding box center [547, 249] width 12 height 12
checkbox input "true"
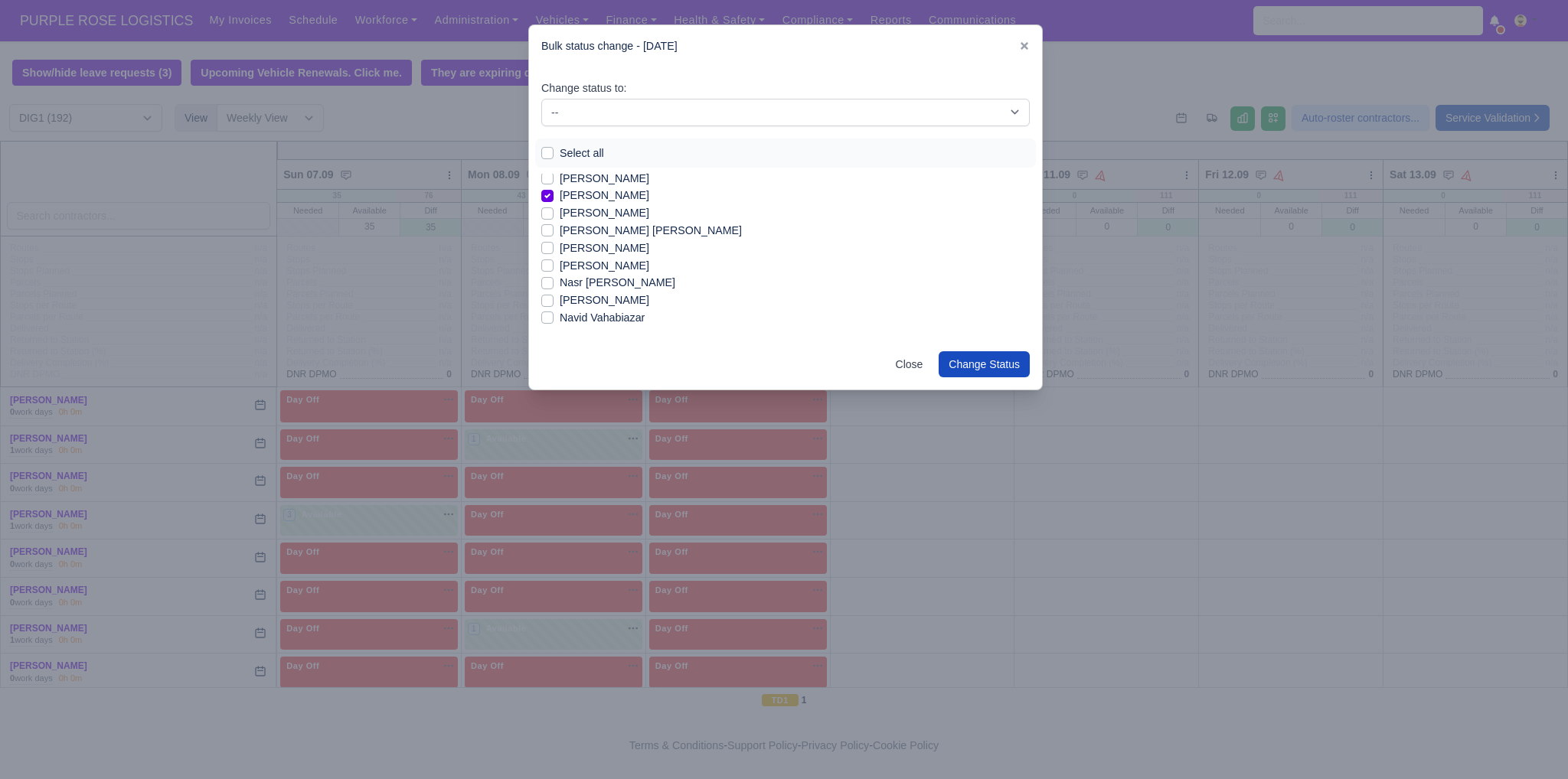
scroll to position [1173, 0]
click at [621, 269] on label "[PERSON_NAME]" at bounding box center [604, 264] width 90 height 17
click at [554, 269] on input "[PERSON_NAME]" at bounding box center [547, 262] width 12 height 12
checkbox input "true"
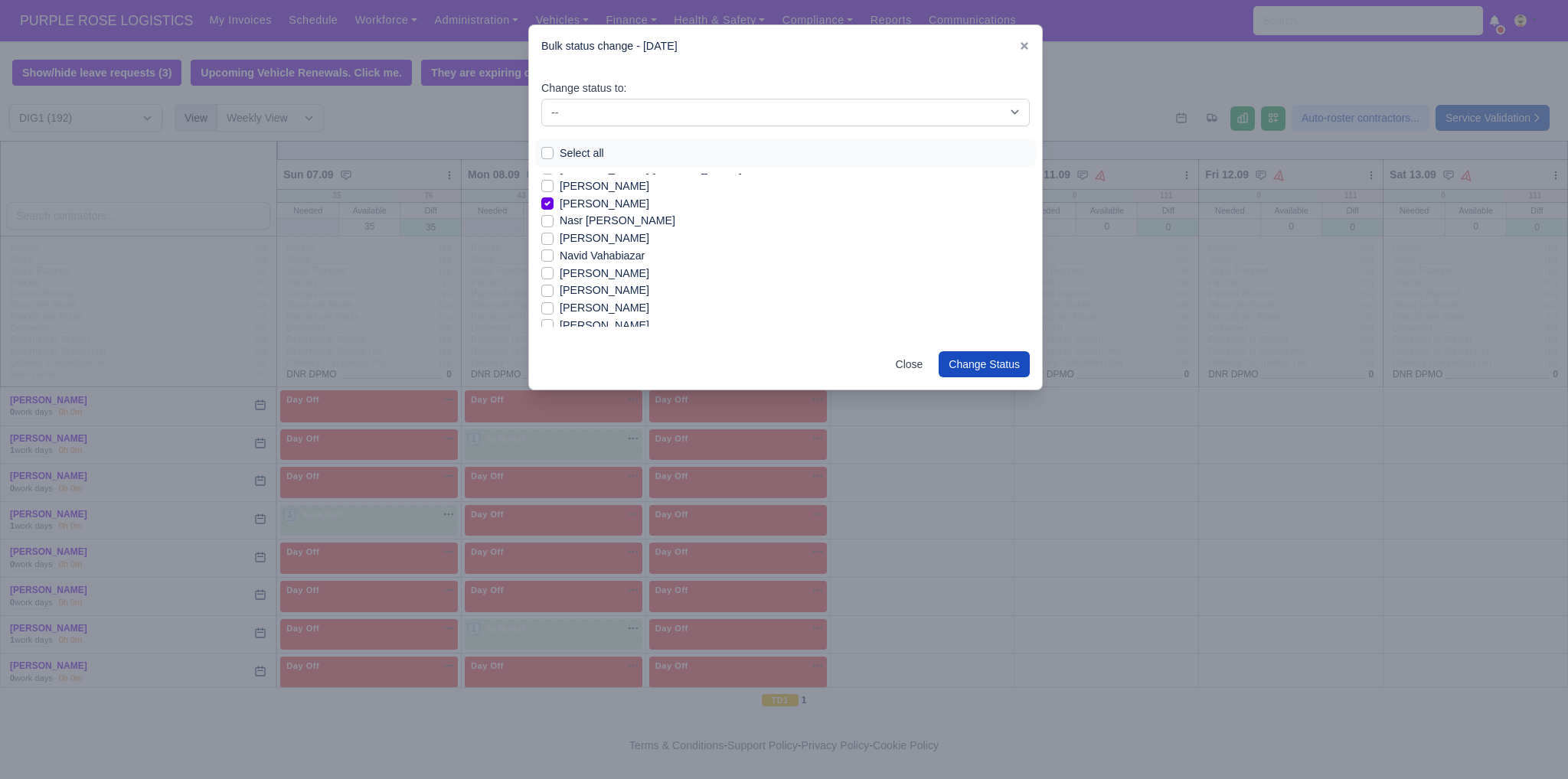
click at [608, 234] on label "[PERSON_NAME]" at bounding box center [604, 238] width 90 height 17
click at [554, 234] on input "[PERSON_NAME]" at bounding box center [547, 235] width 12 height 12
checkbox input "true"
click at [631, 288] on label "[PERSON_NAME]" at bounding box center [604, 290] width 90 height 17
click at [554, 288] on input "[PERSON_NAME]" at bounding box center [547, 288] width 12 height 12
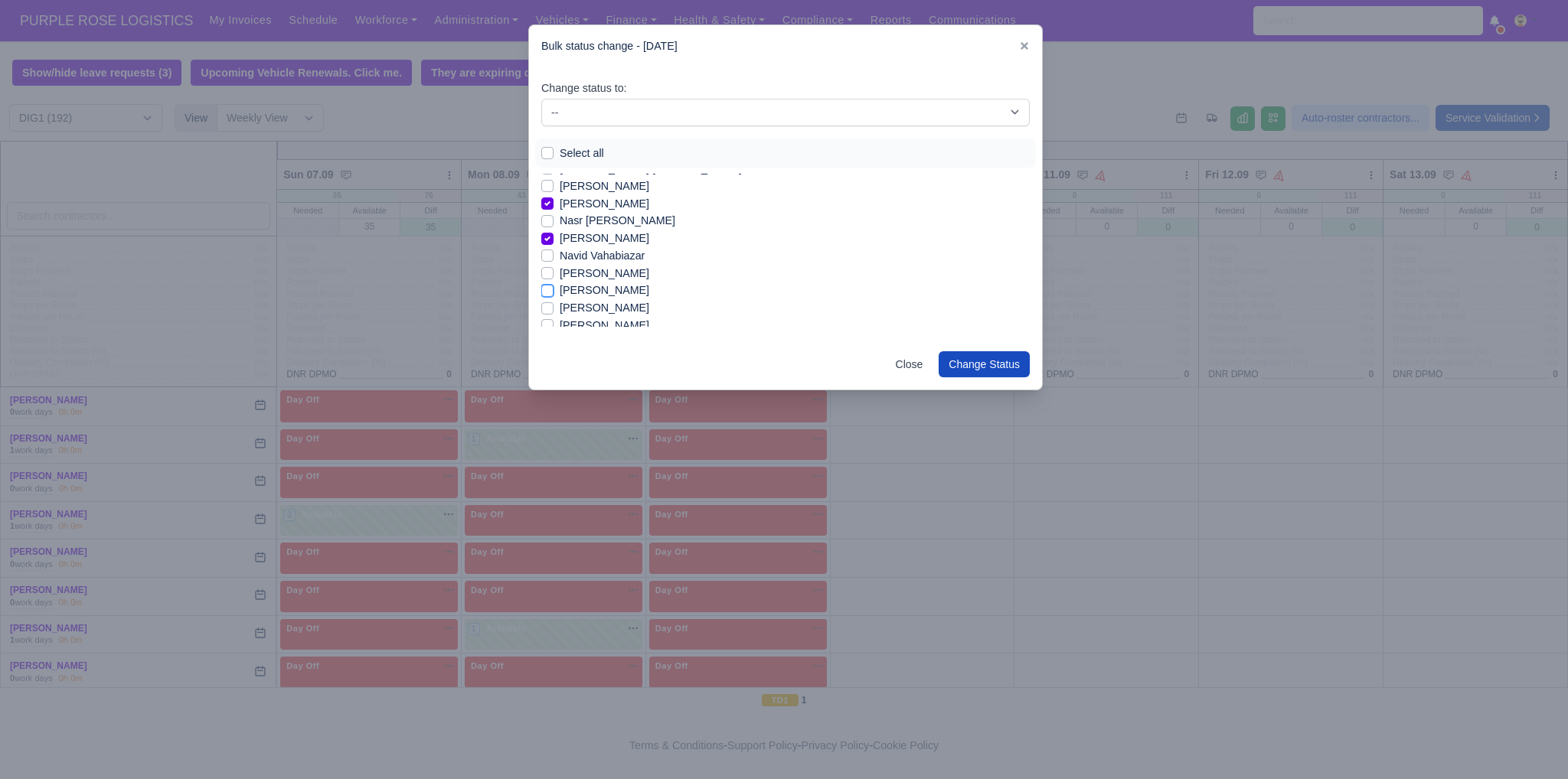
checkbox input "true"
click at [618, 226] on label "[PERSON_NAME]" at bounding box center [604, 220] width 90 height 17
click at [554, 224] on input "[PERSON_NAME]" at bounding box center [547, 218] width 12 height 12
checkbox input "true"
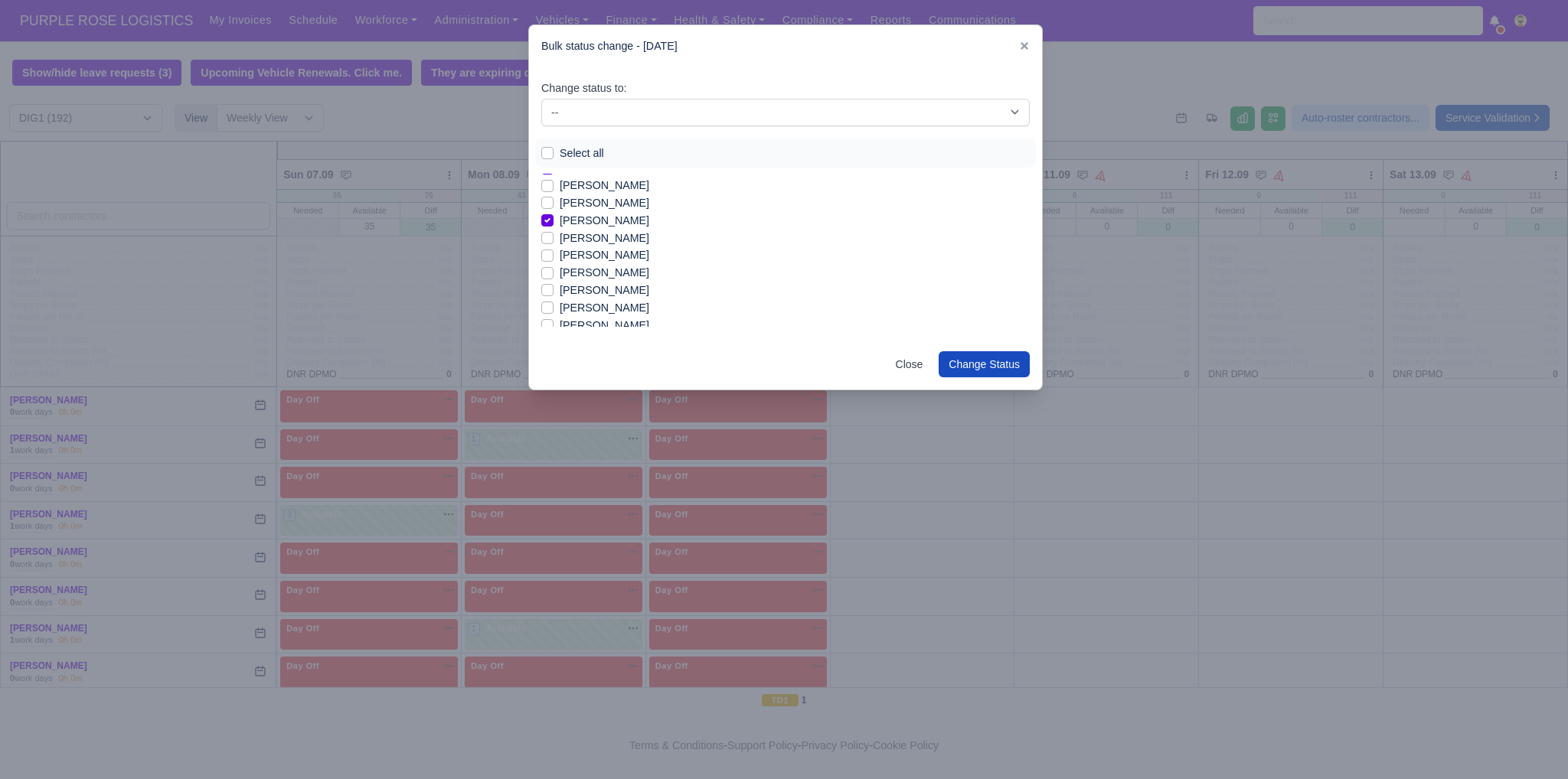
click at [575, 253] on label "[PERSON_NAME]" at bounding box center [604, 254] width 90 height 17
click at [554, 253] on input "[PERSON_NAME]" at bounding box center [547, 252] width 12 height 12
checkbox input "true"
click at [573, 236] on label "[PERSON_NAME]" at bounding box center [604, 238] width 90 height 17
click at [554, 236] on input "[PERSON_NAME]" at bounding box center [547, 235] width 12 height 12
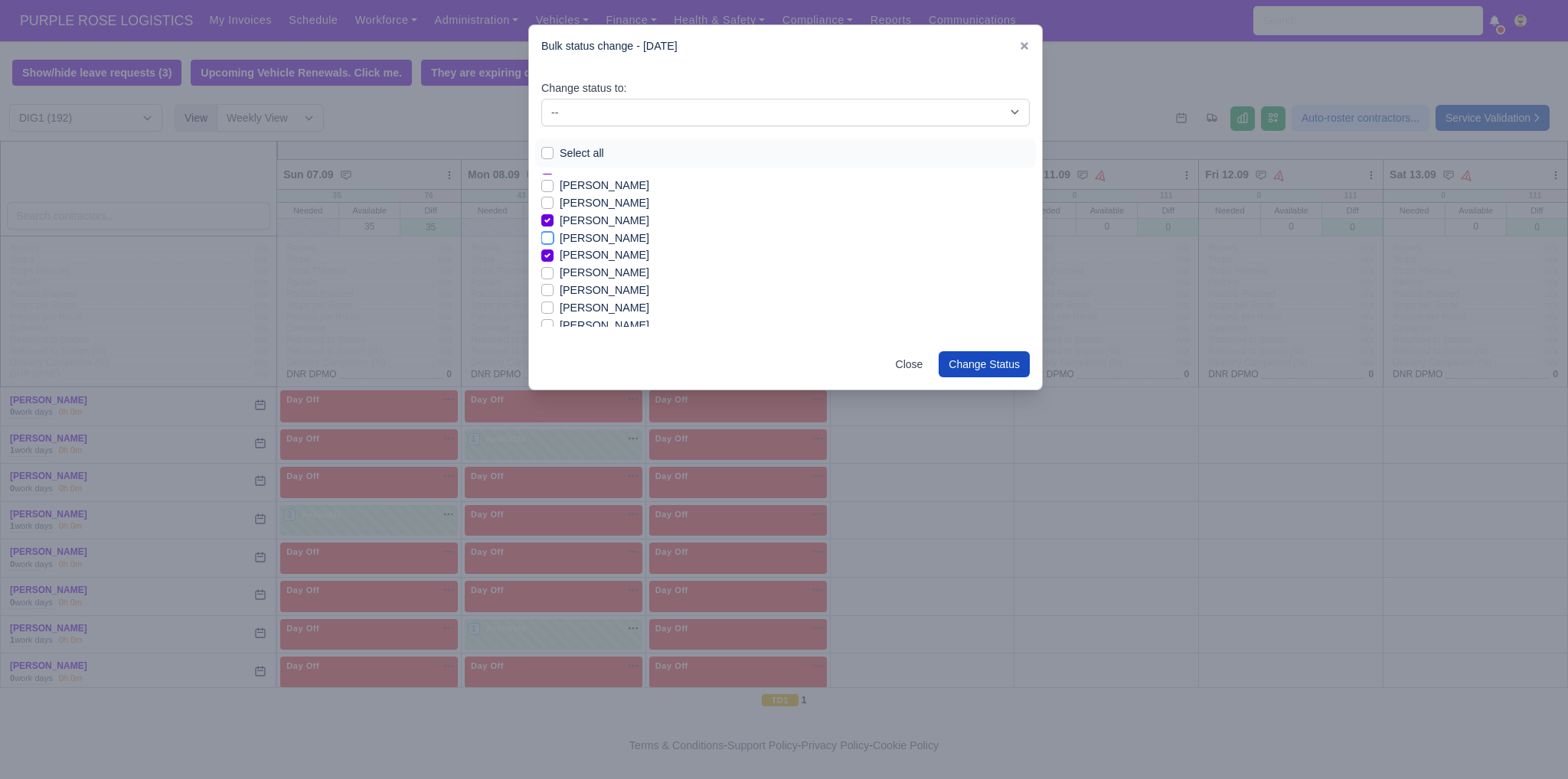
checkbox input "true"
click at [580, 271] on label "[PERSON_NAME]" at bounding box center [604, 273] width 90 height 17
click at [554, 271] on input "[PERSON_NAME]" at bounding box center [547, 270] width 12 height 12
checkbox input "true"
click at [606, 289] on label "[PERSON_NAME]" at bounding box center [604, 290] width 90 height 17
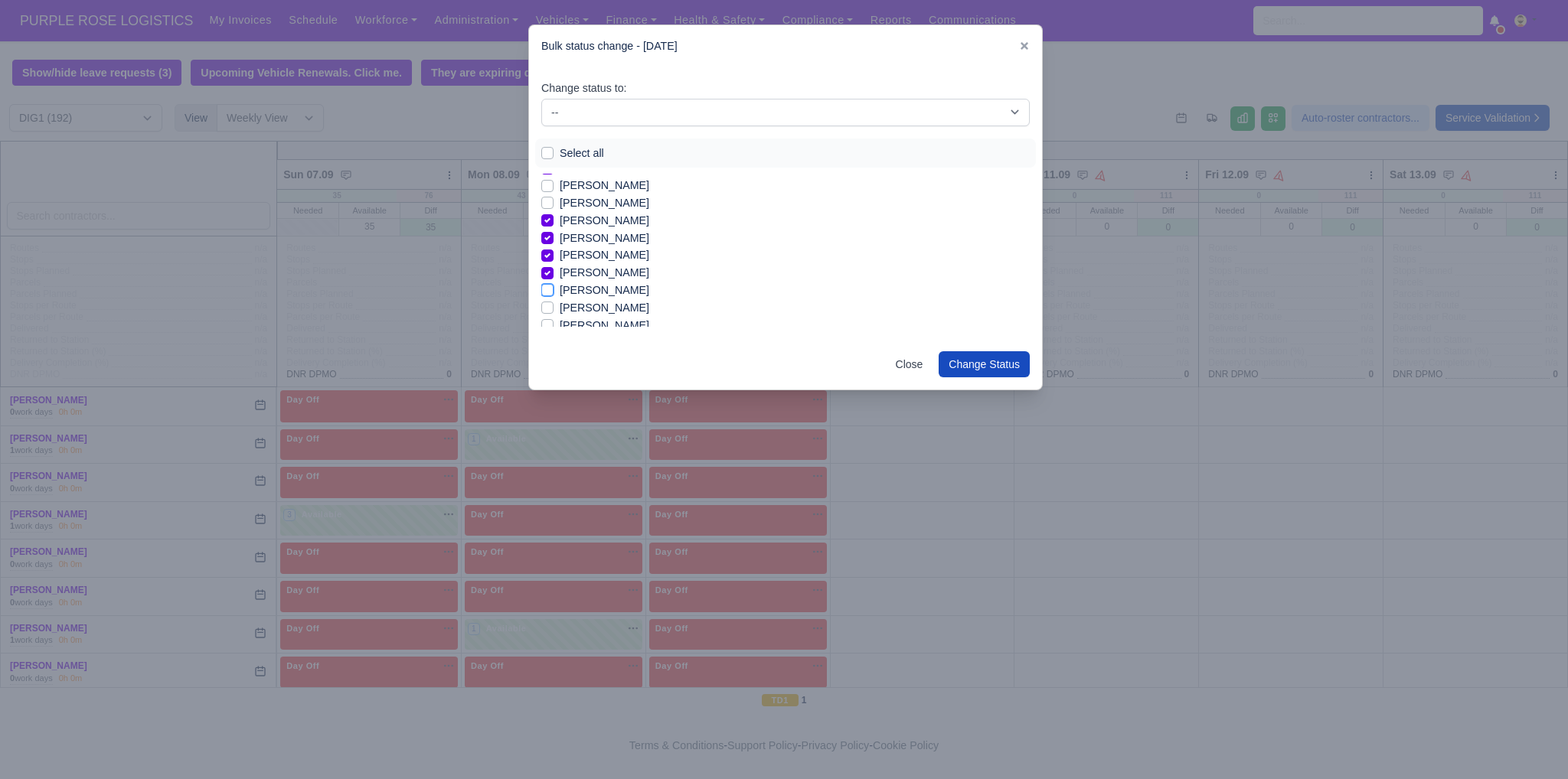
click at [554, 289] on input "[PERSON_NAME]" at bounding box center [547, 288] width 12 height 12
checkbox input "true"
click at [601, 298] on label "[PERSON_NAME]" at bounding box center [604, 298] width 90 height 17
click at [554, 298] on input "[PERSON_NAME]" at bounding box center [547, 296] width 12 height 12
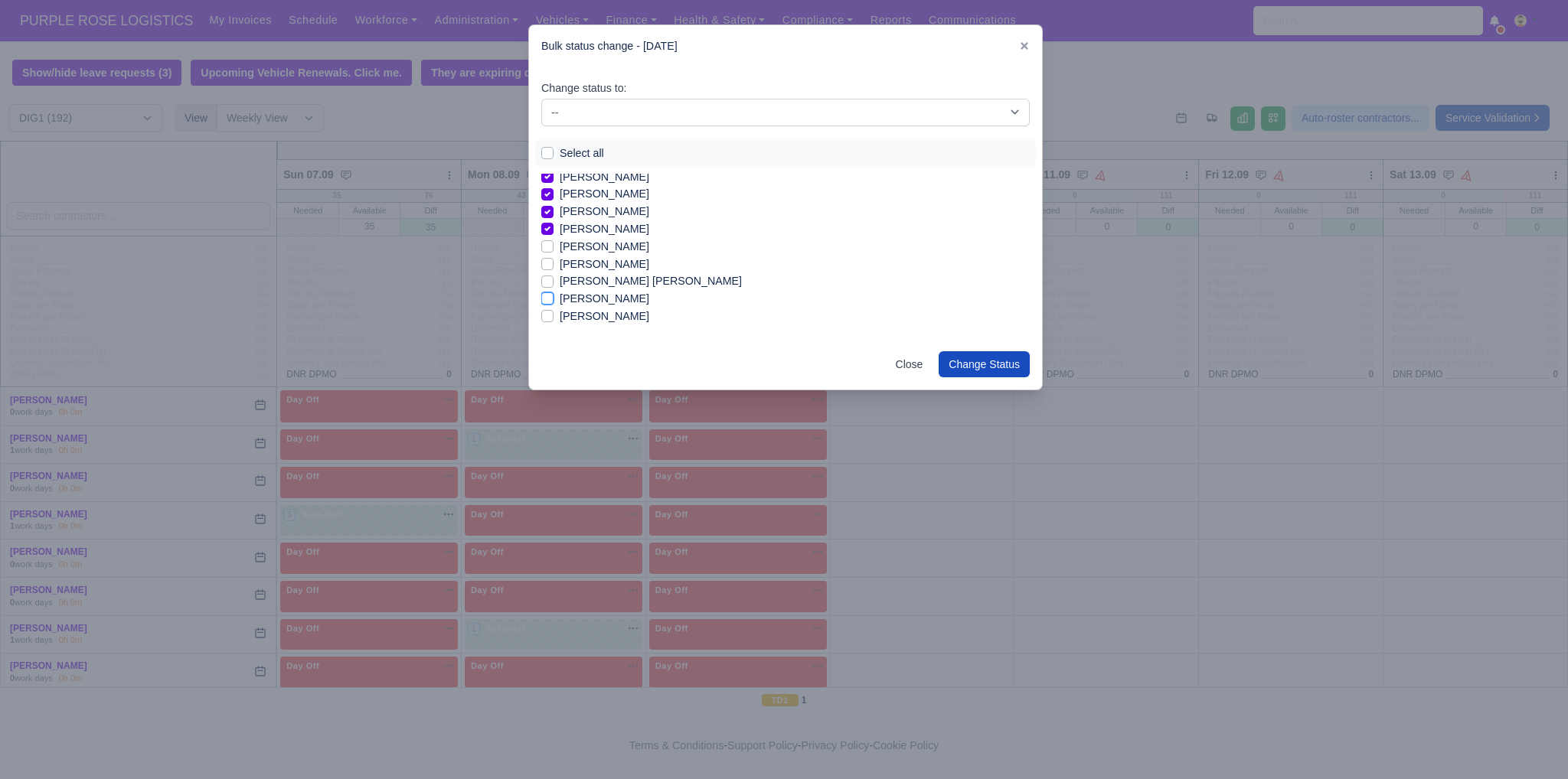
checkbox input "true"
click at [589, 313] on label "sina [PERSON_NAME]" at bounding box center [615, 312] width 112 height 17
click at [554, 313] on input "sina [PERSON_NAME]" at bounding box center [547, 309] width 12 height 12
checkbox input "true"
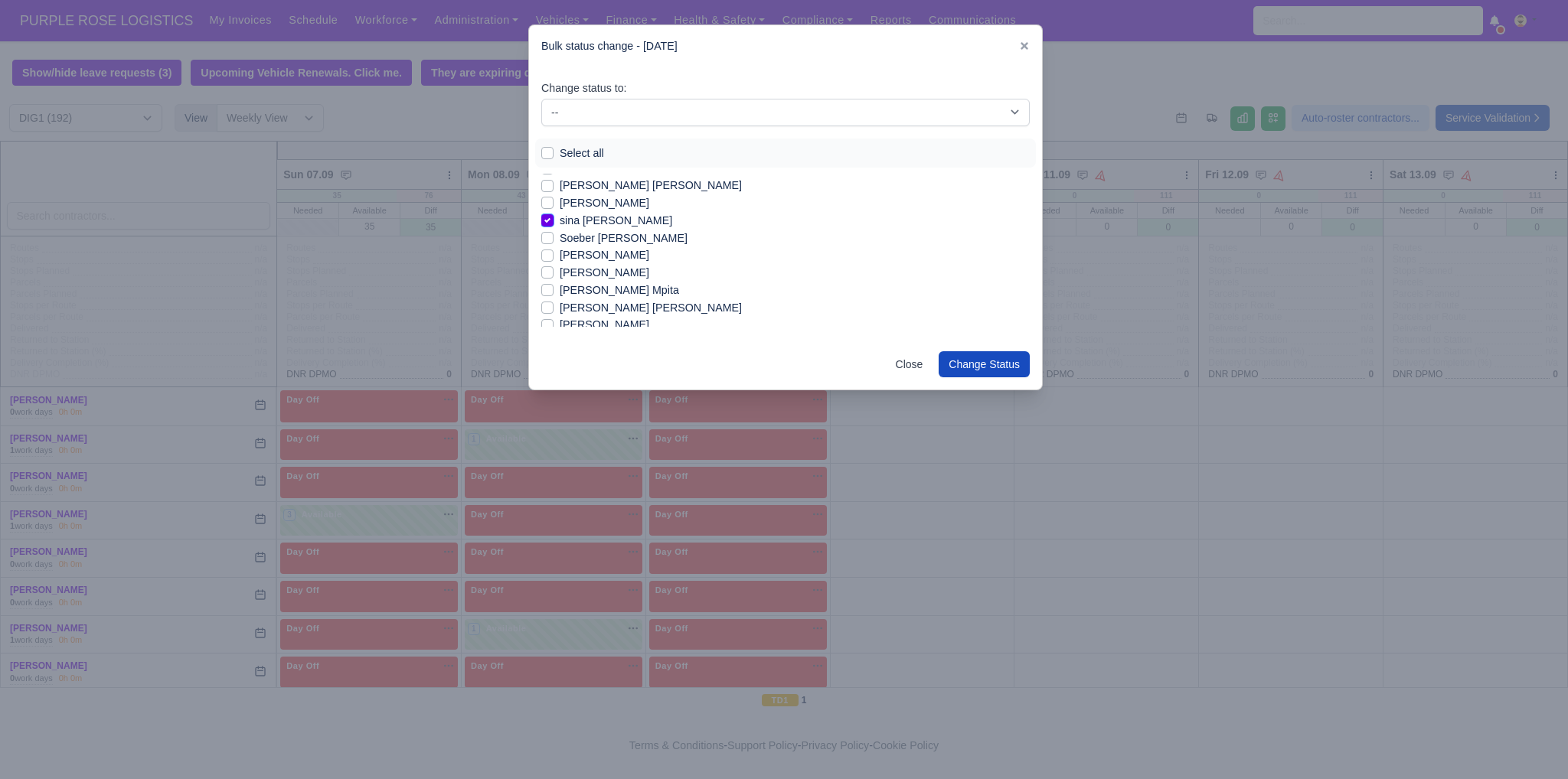
scroll to position [1602, 0]
click at [621, 260] on label "[PERSON_NAME]" at bounding box center [604, 254] width 90 height 17
click at [554, 258] on input "[PERSON_NAME]" at bounding box center [547, 252] width 12 height 12
checkbox input "true"
click at [621, 268] on label "[PERSON_NAME]" at bounding box center [604, 272] width 90 height 17
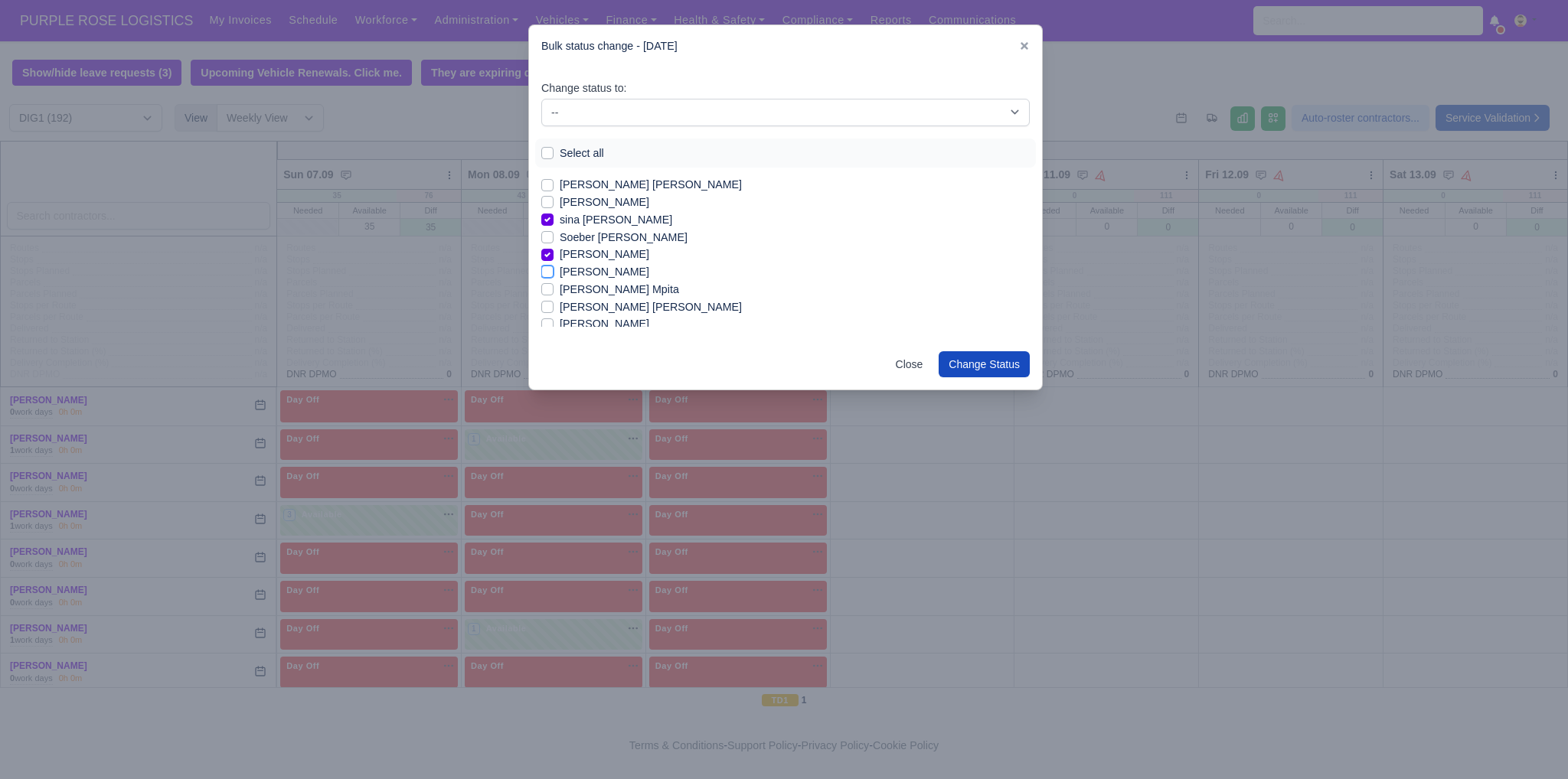
click at [554, 268] on input "[PERSON_NAME]" at bounding box center [547, 269] width 12 height 12
checkbox input "true"
click at [628, 288] on label "[PERSON_NAME] Mpita" at bounding box center [619, 289] width 120 height 17
click at [554, 288] on input "[PERSON_NAME] Mpita" at bounding box center [547, 287] width 12 height 12
checkbox input "true"
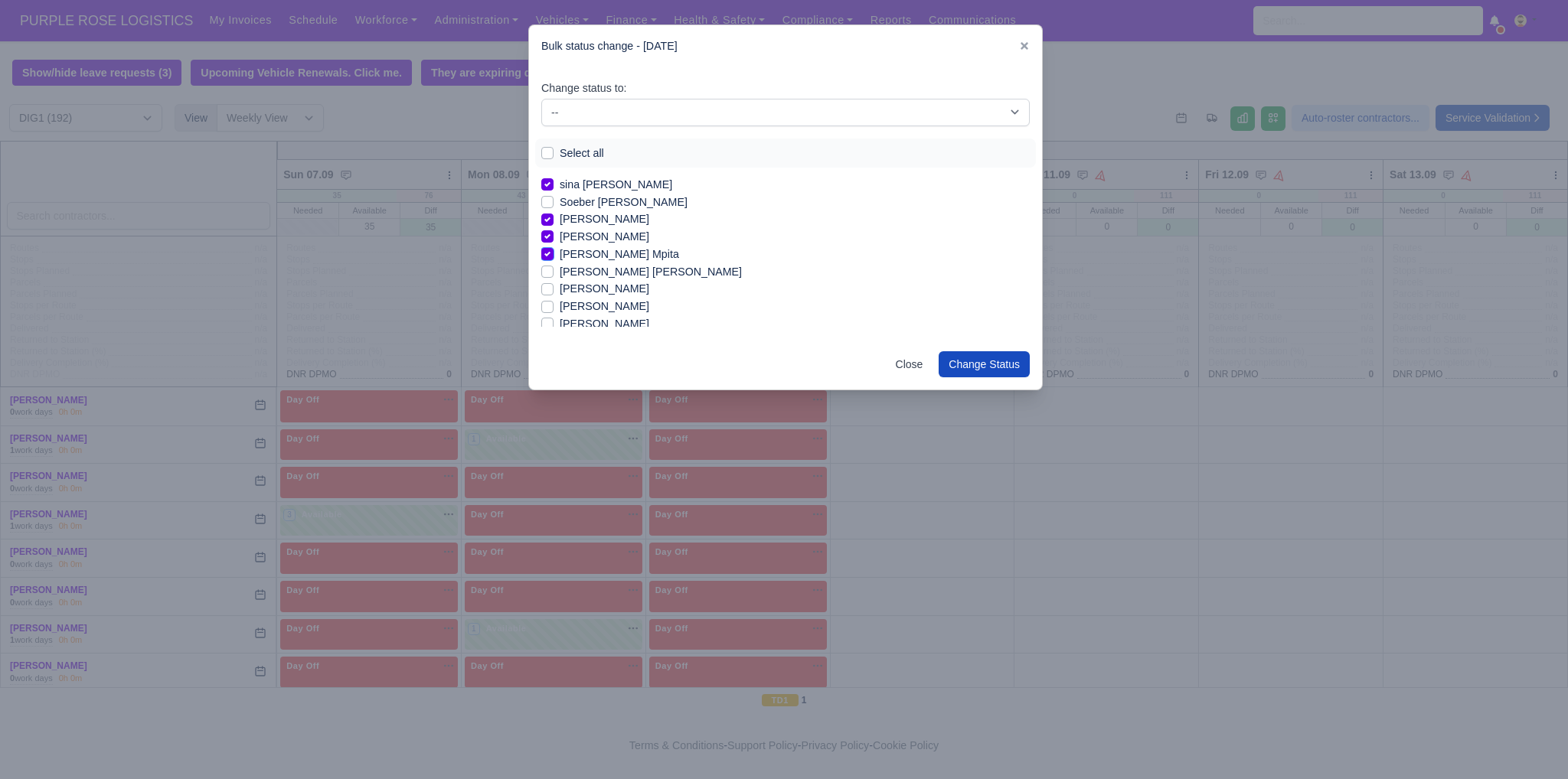
scroll to position [1664, 0]
click at [604, 301] on label "[PERSON_NAME]" at bounding box center [604, 298] width 90 height 17
click at [554, 301] on input "[PERSON_NAME]" at bounding box center [547, 295] width 12 height 12
checkbox input "true"
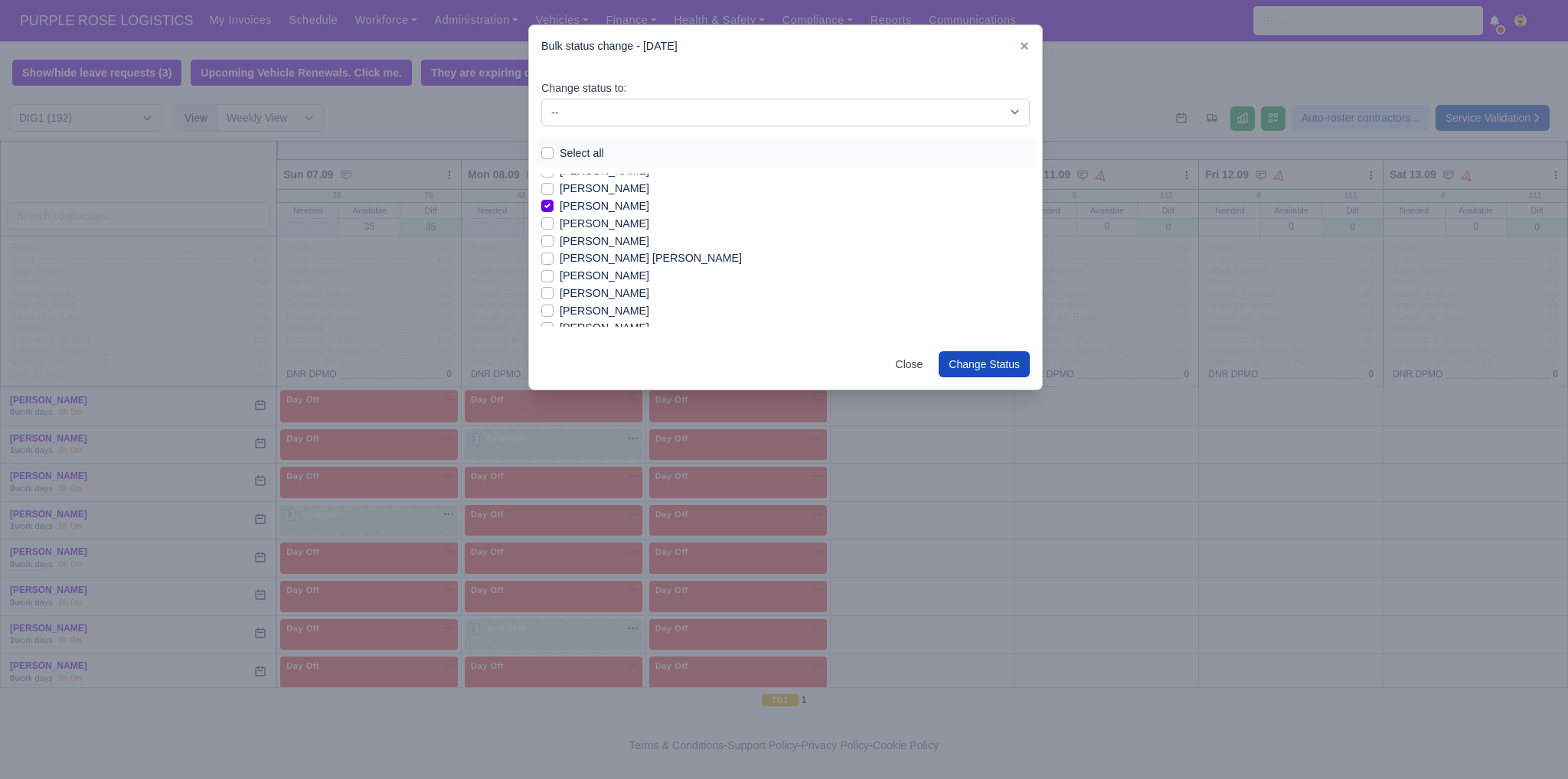
click at [569, 293] on label "[PERSON_NAME]" at bounding box center [604, 293] width 90 height 17
click at [554, 293] on input "[PERSON_NAME]" at bounding box center [547, 291] width 12 height 12
checkbox input "true"
click at [575, 308] on label "[PERSON_NAME]" at bounding box center [604, 311] width 90 height 17
click at [554, 308] on input "[PERSON_NAME]" at bounding box center [547, 308] width 12 height 12
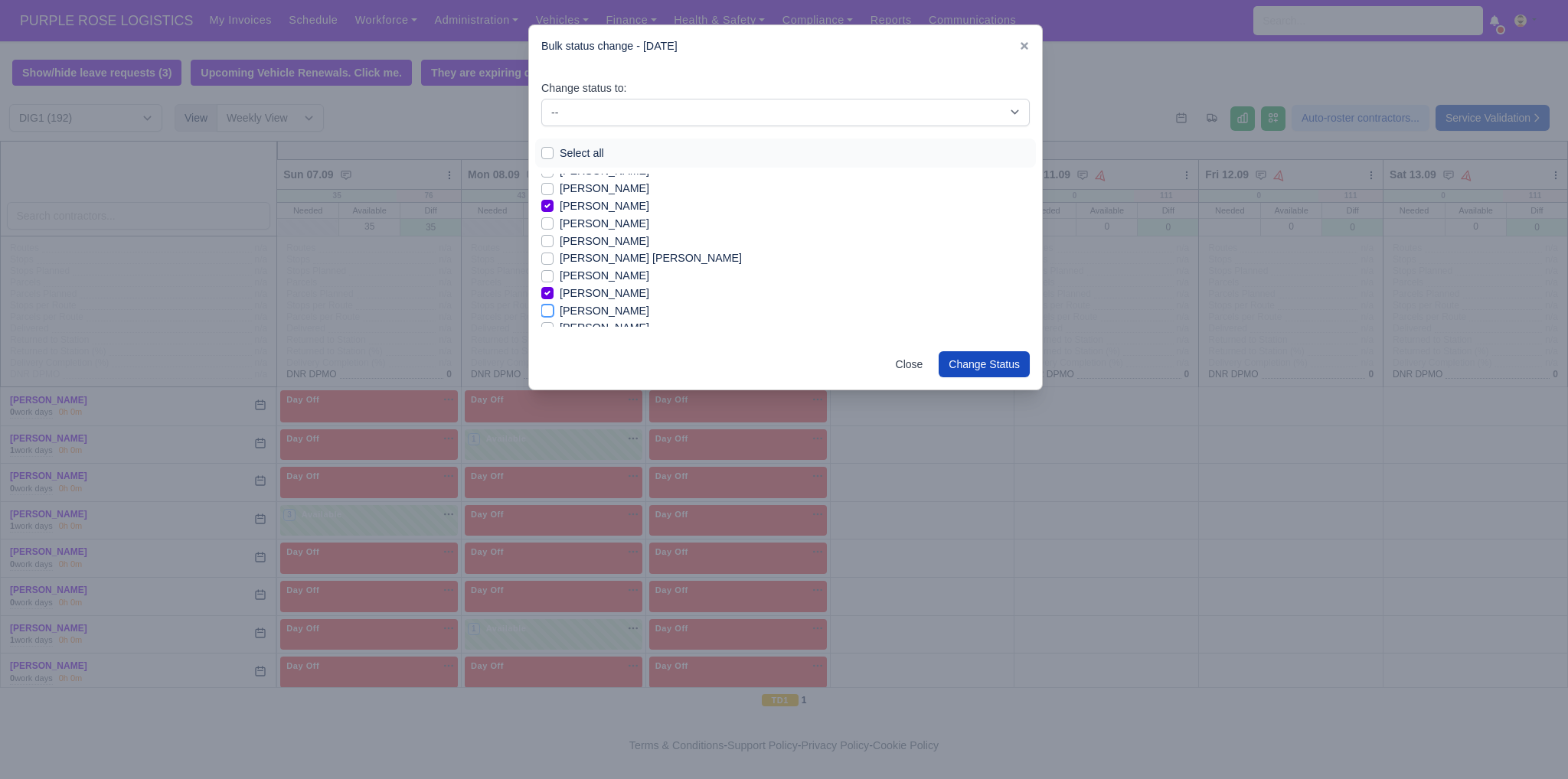
checkbox input "true"
click at [584, 304] on label "[PERSON_NAME]" at bounding box center [604, 306] width 90 height 17
click at [554, 304] on input "[PERSON_NAME]" at bounding box center [547, 303] width 12 height 12
checkbox input "true"
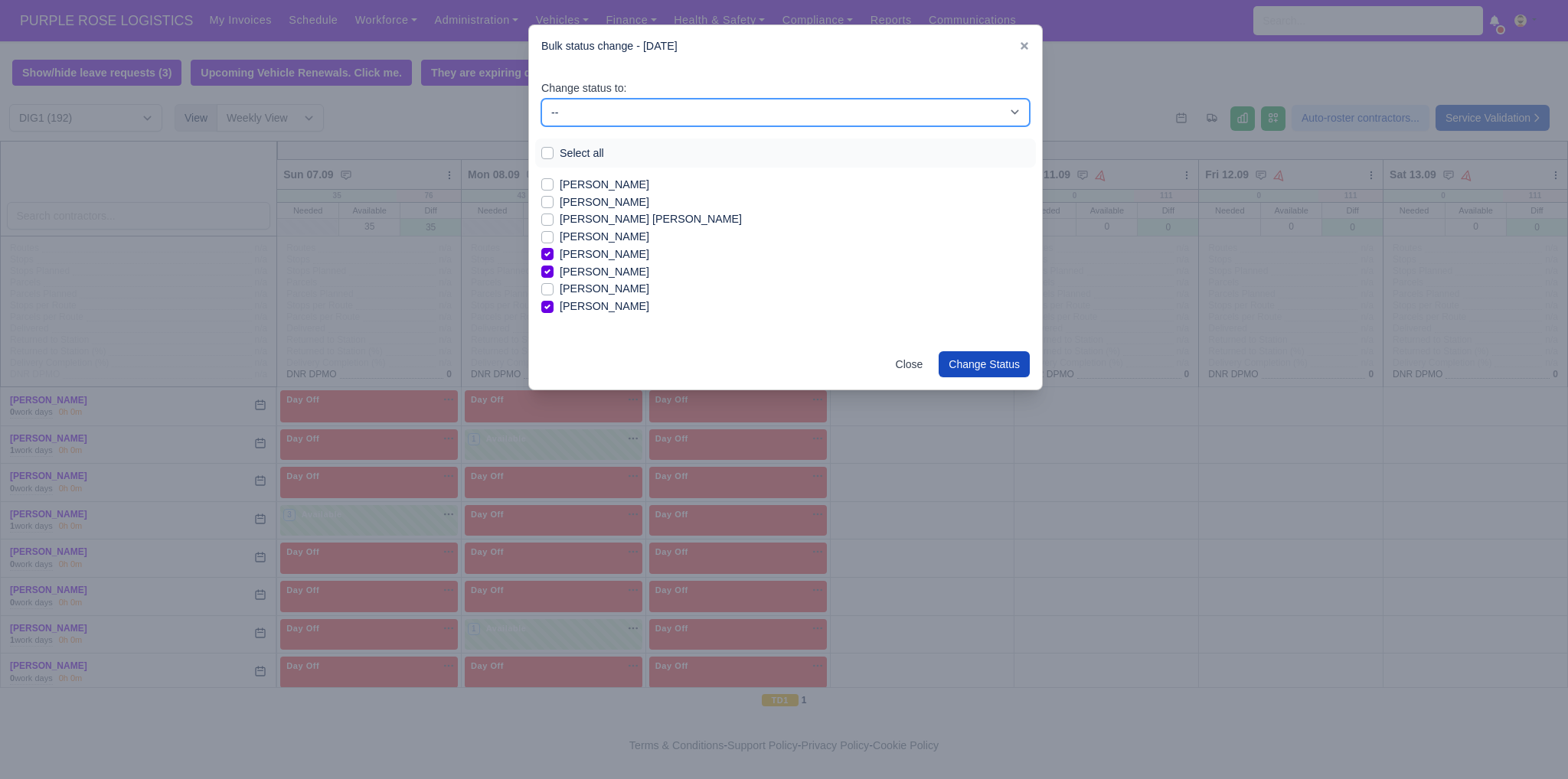
drag, startPoint x: 651, startPoint y: 112, endPoint x: 646, endPoint y: 122, distance: 11.2
click at [651, 112] on select "-- Unasigned Available Day Off Stand By Other Depot" at bounding box center [785, 112] width 488 height 27
select select "Available"
click at [541, 99] on select "-- Unasigned Available Day Off Stand By Other Depot" at bounding box center [785, 112] width 488 height 27
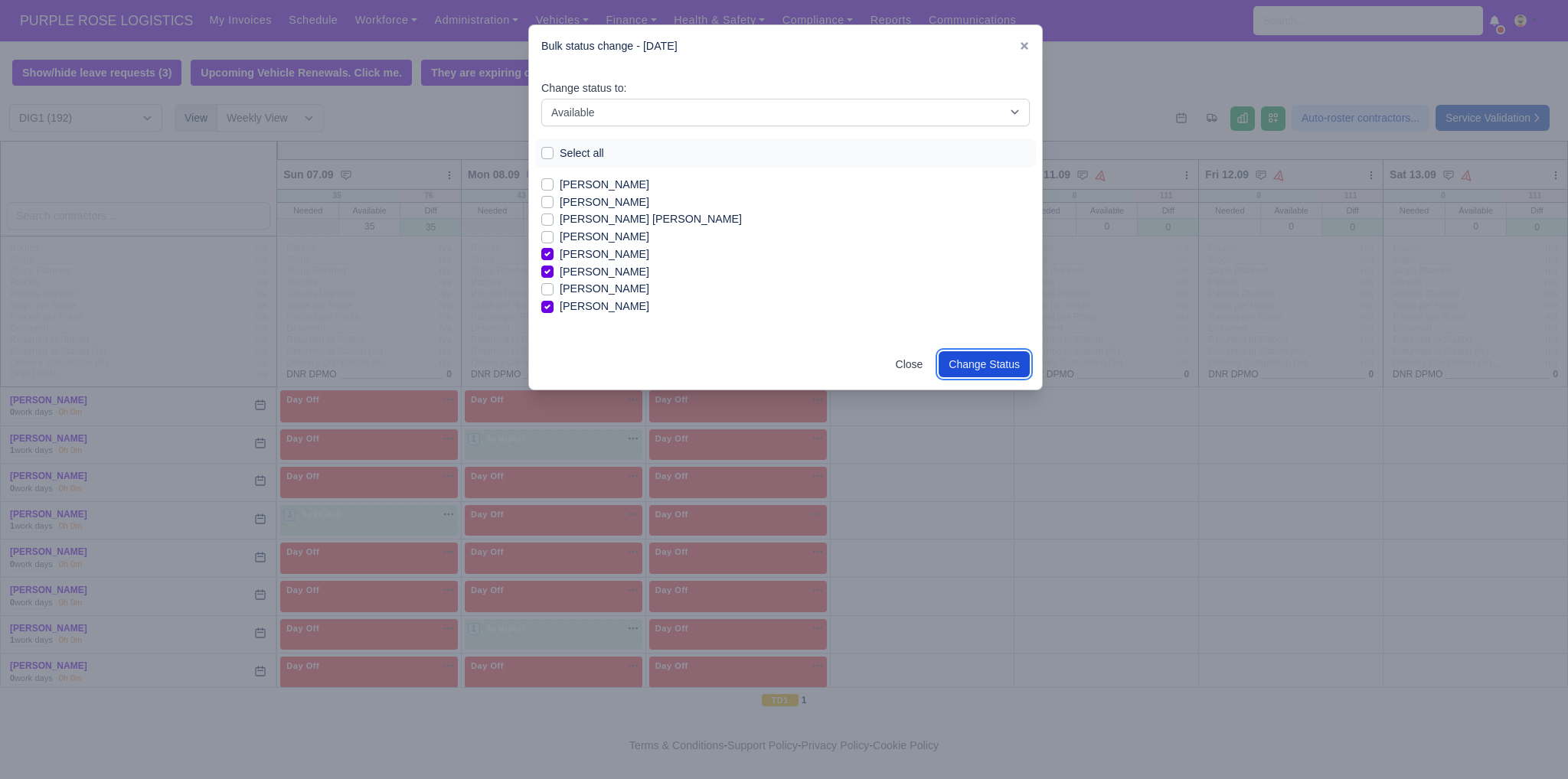
click at [1001, 359] on button "Change Status" at bounding box center [984, 364] width 91 height 26
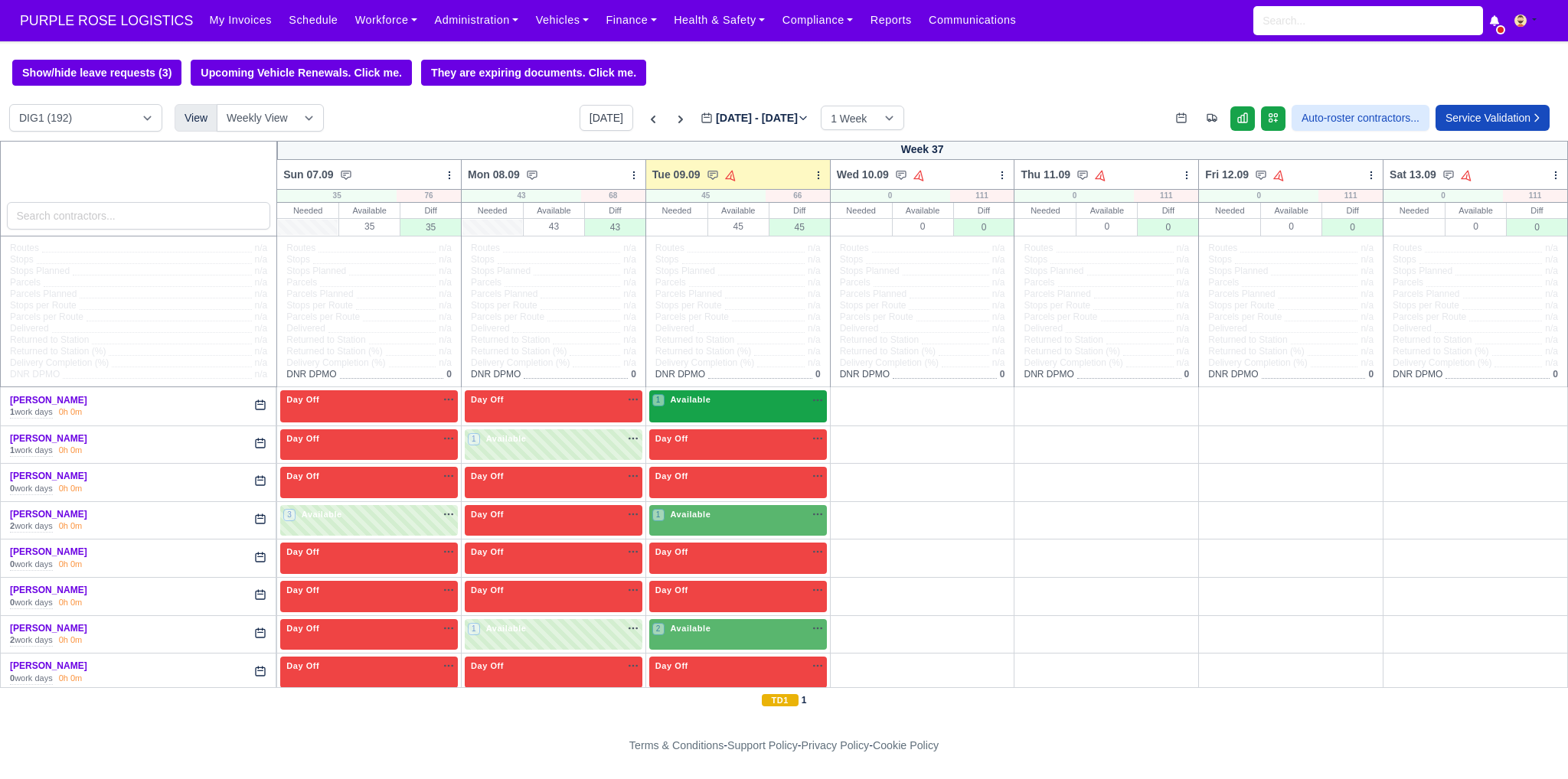
click at [724, 411] on div "1 Available" at bounding box center [738, 407] width 178 height 32
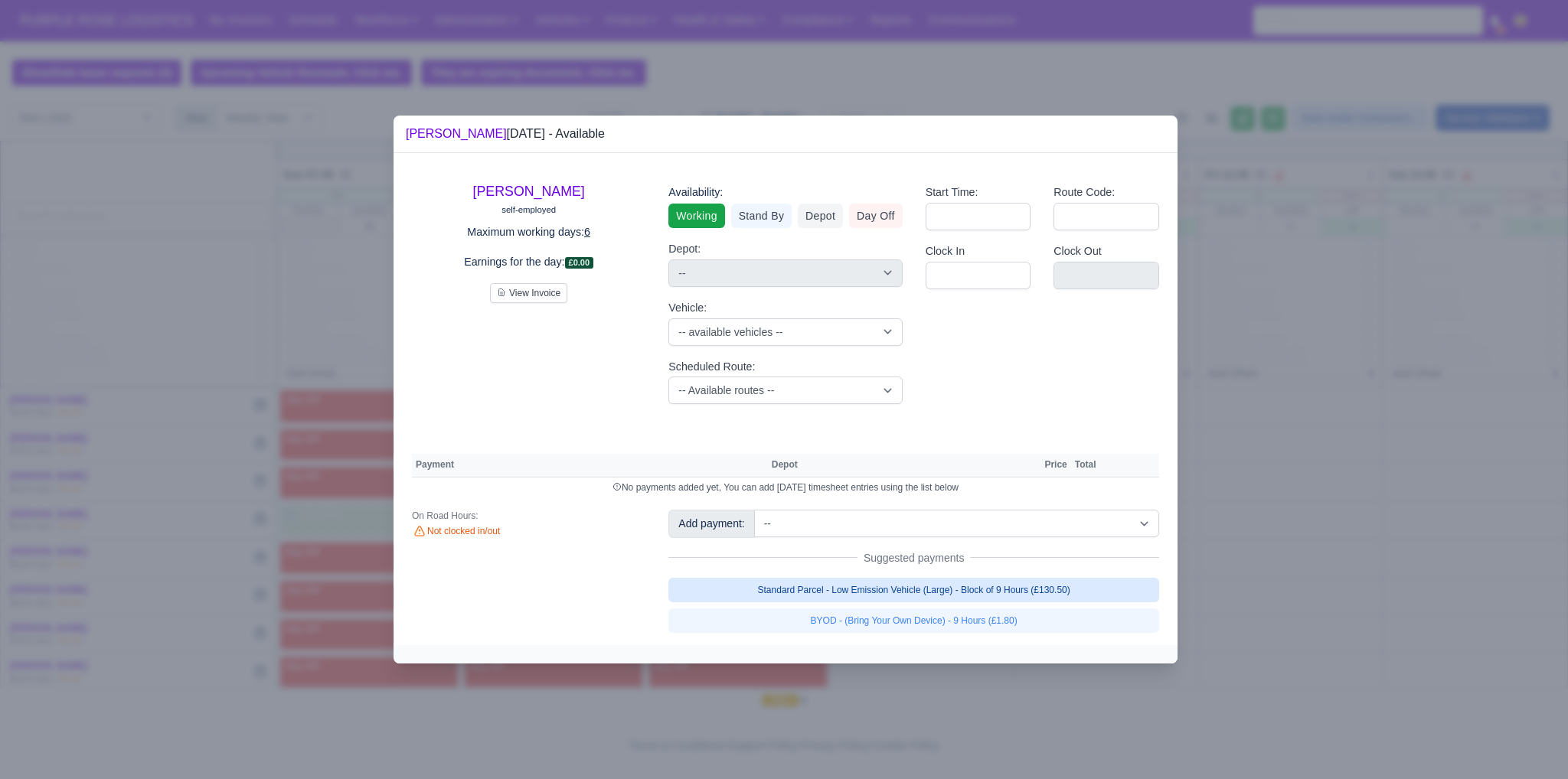
click at [843, 594] on link "Standard Parcel - Low Emission Vehicle (Large) - Block of 9 Hours (£130.50)" at bounding box center [914, 589] width 491 height 24
select select "1"
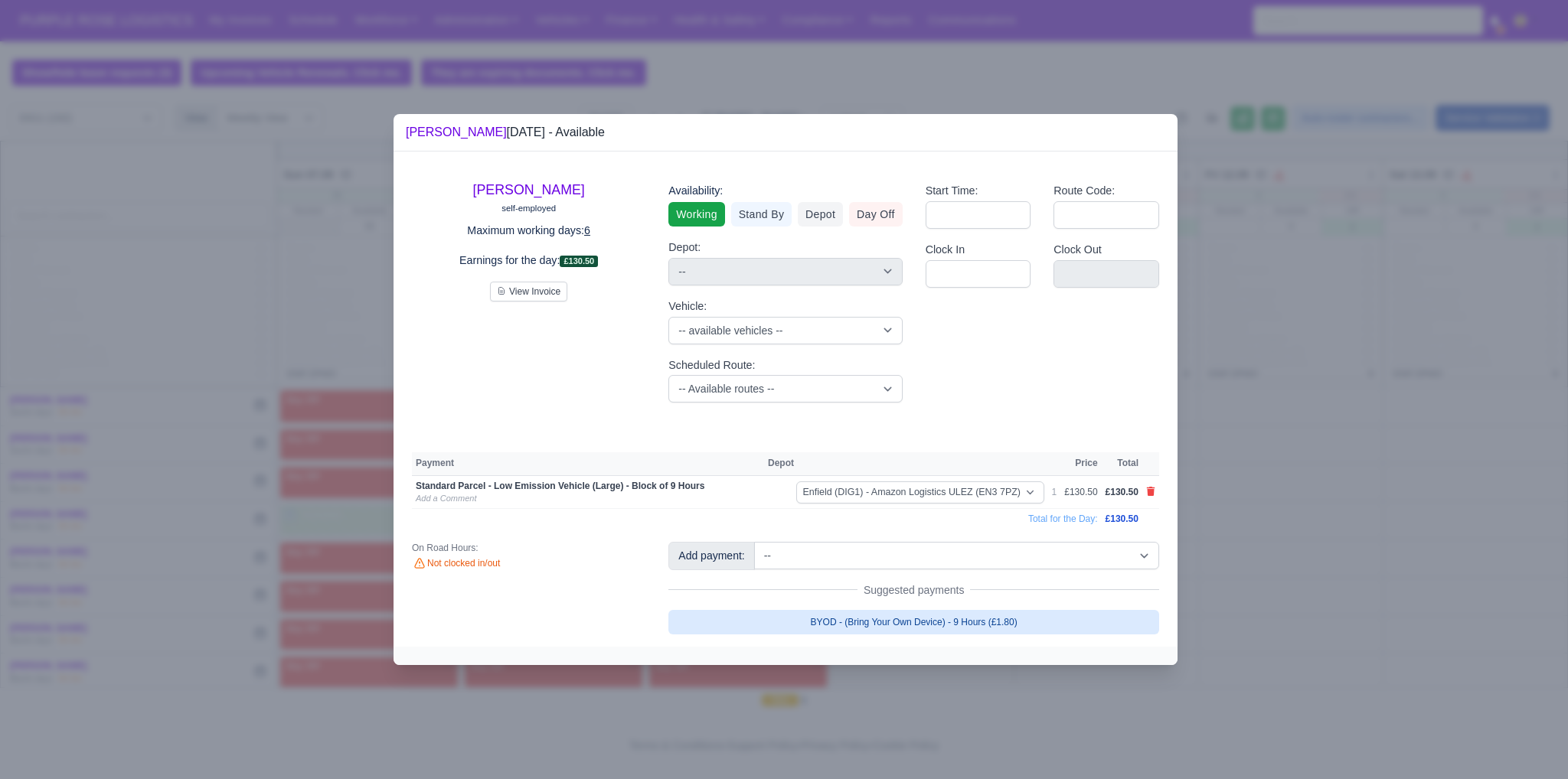
click at [849, 616] on link "BYOD - (Bring Your Own Device) - 9 Hours (£1.80)" at bounding box center [914, 622] width 491 height 24
select select "1"
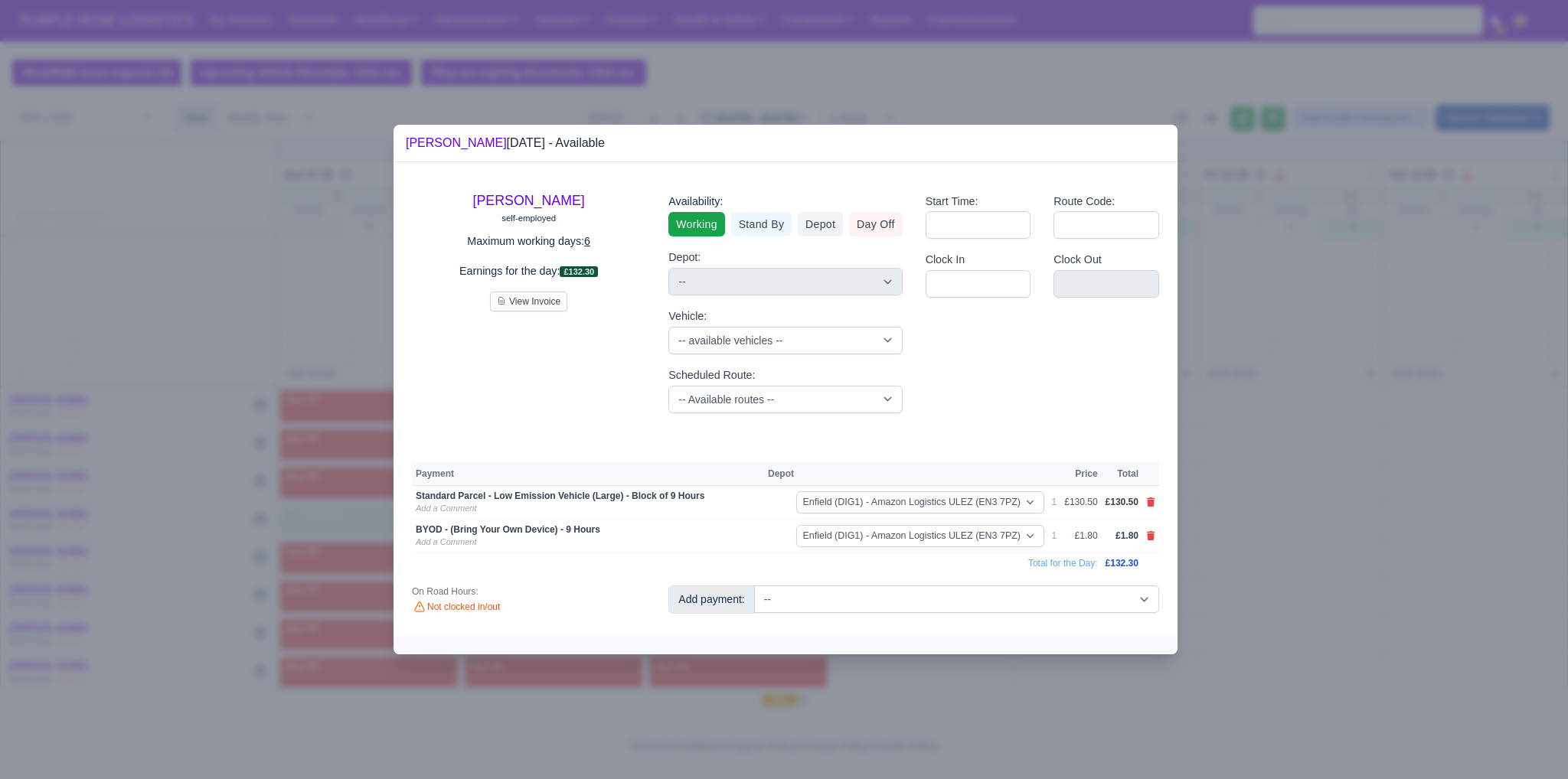
click at [1339, 565] on div at bounding box center [784, 389] width 1568 height 779
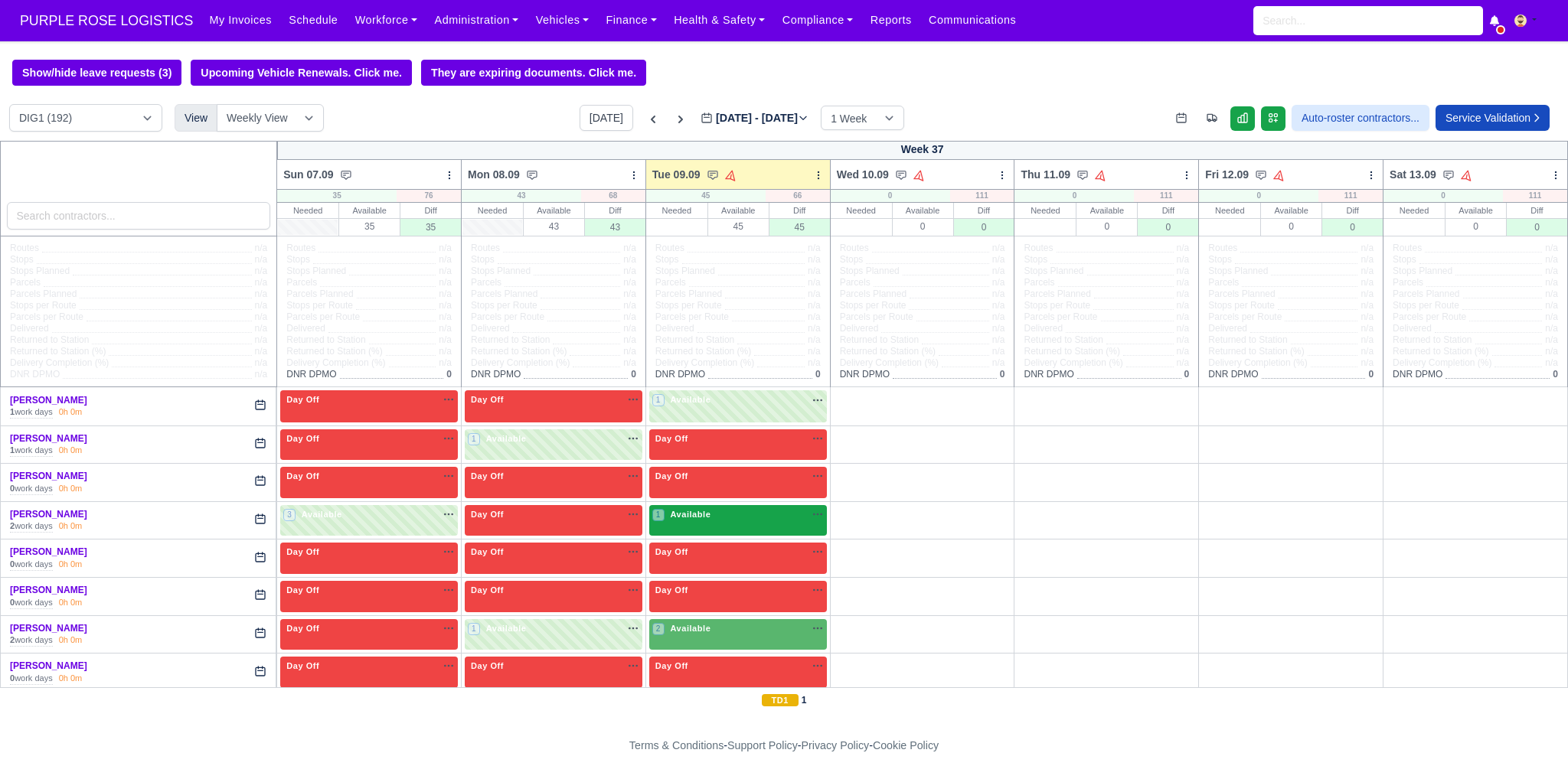
click at [742, 520] on div "1 Available na" at bounding box center [737, 515] width 171 height 13
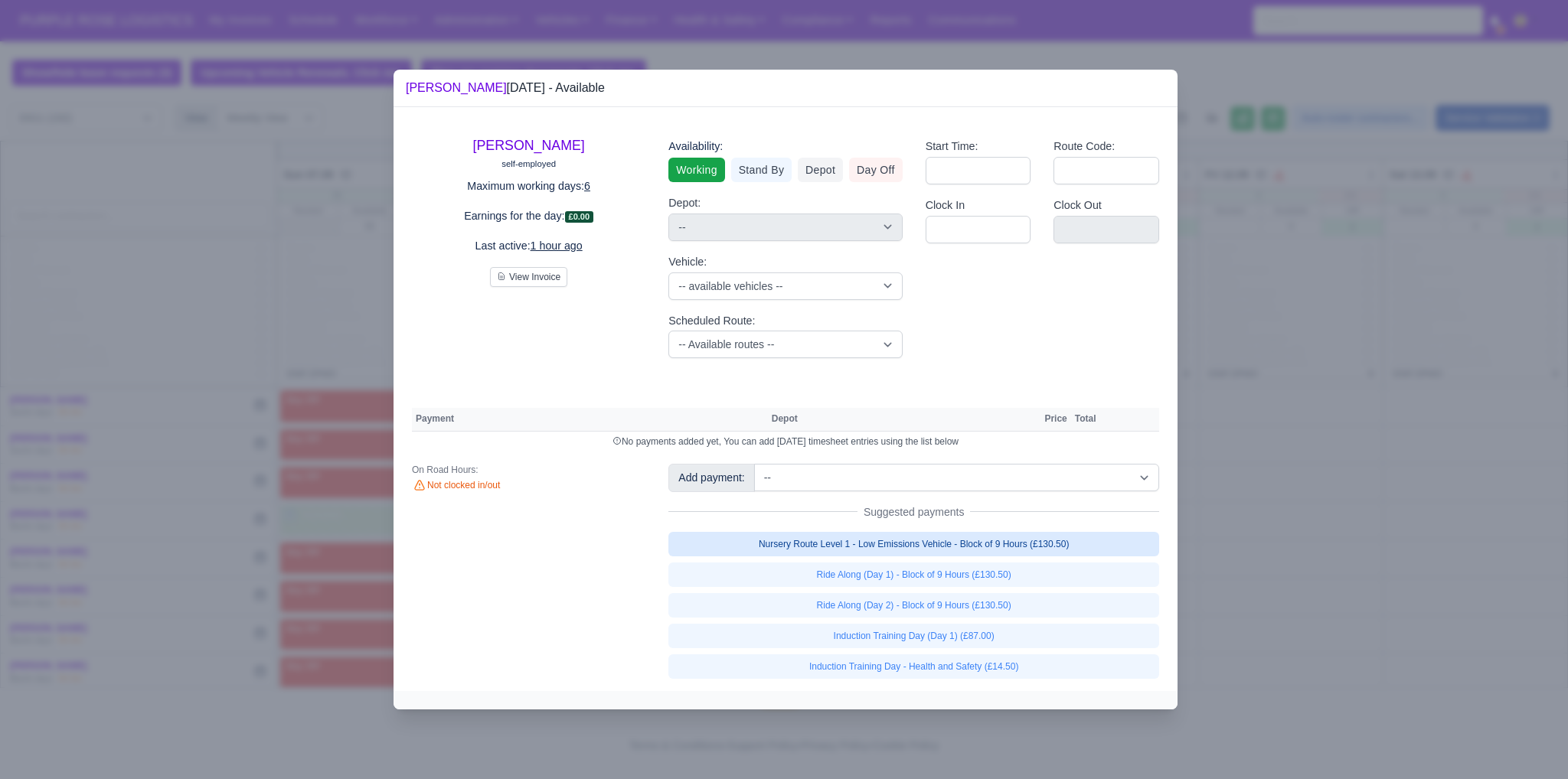
click at [900, 545] on link "Nursery Route Level 1 - Low Emissions Vehicle - Block of 9 Hours (£130.50)" at bounding box center [914, 544] width 491 height 24
select select "1"
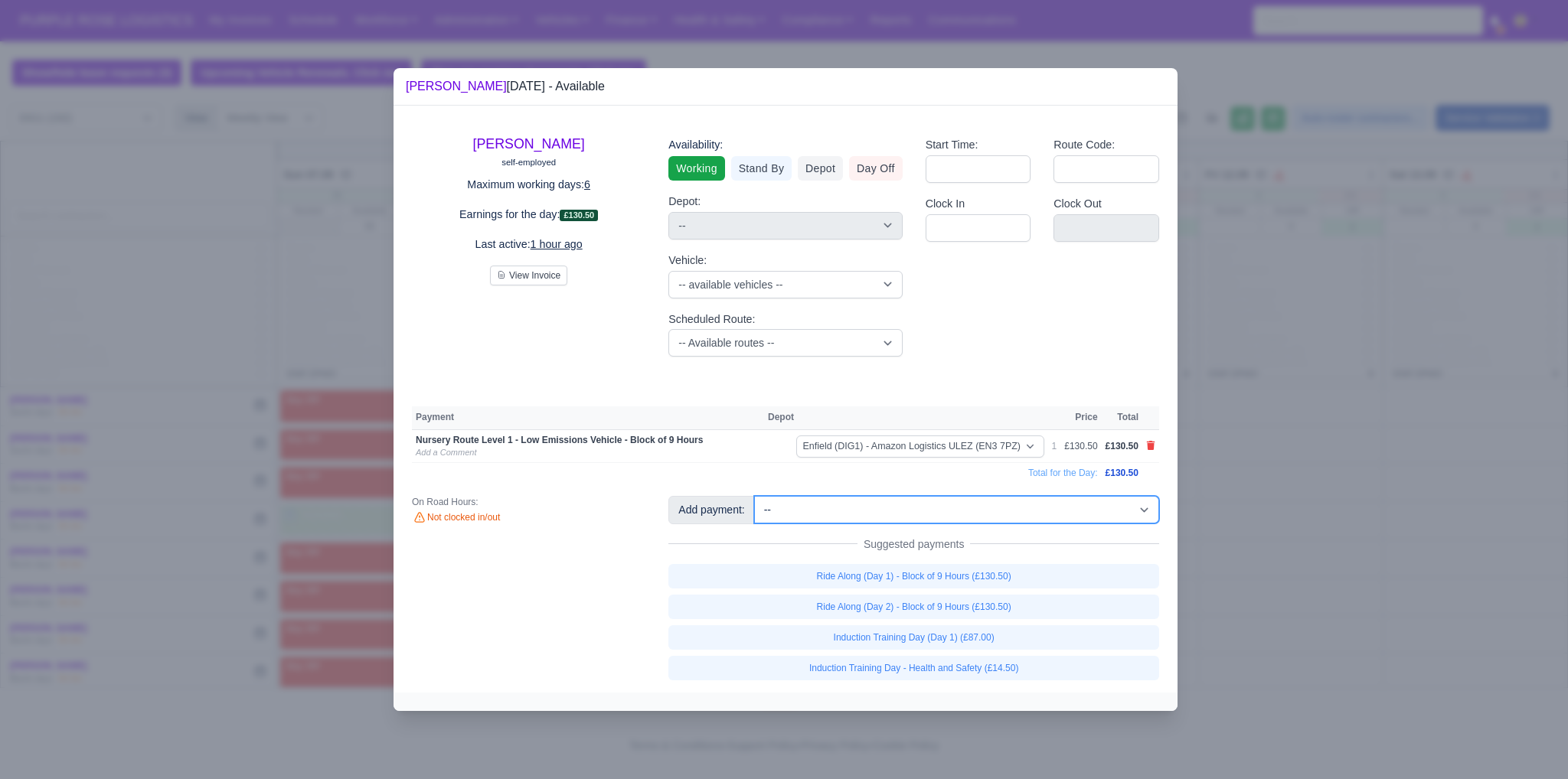
click at [888, 516] on select "-- Additional Hour Support (£14.50) Additional Hour Support (Walkers) (£13.50) …" at bounding box center [956, 510] width 405 height 27
select select "2"
click at [754, 496] on select "-- Additional Hour Support (£14.50) Additional Hour Support (Walkers) (£13.50) …" at bounding box center [956, 510] width 405 height 27
select select "1"
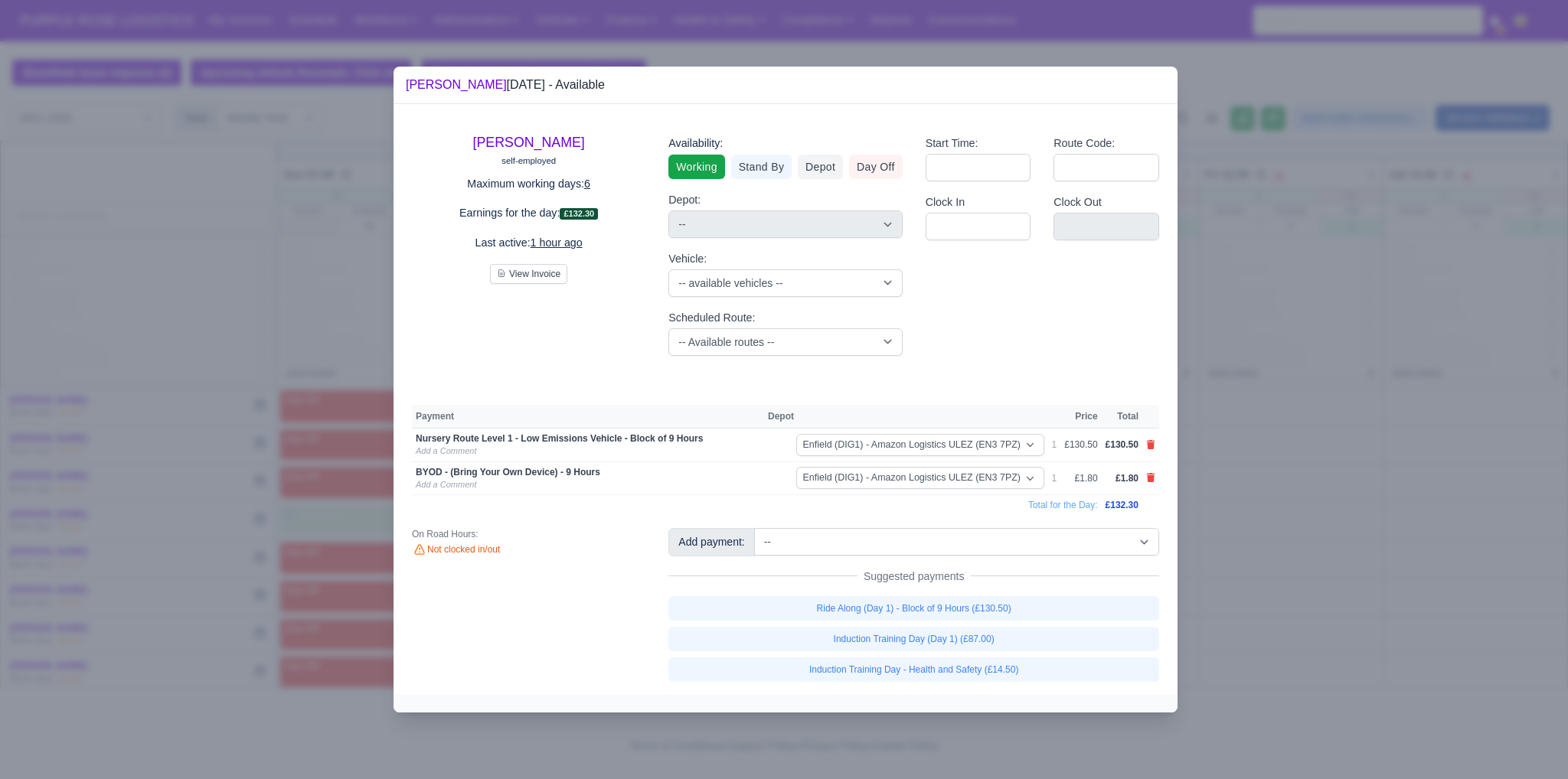
click at [1379, 486] on div at bounding box center [784, 389] width 1568 height 779
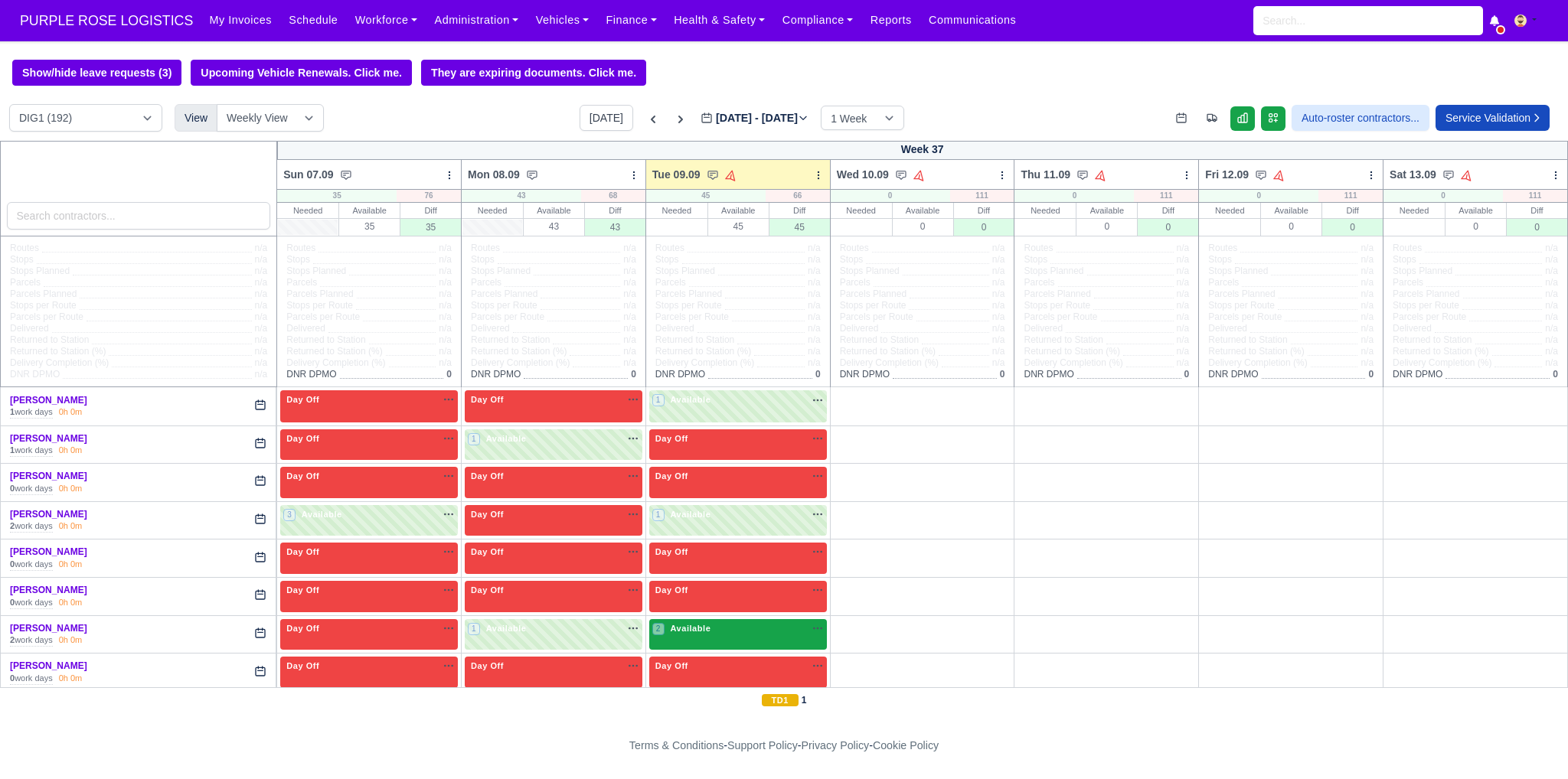
click at [743, 630] on div "2 Available na" at bounding box center [737, 629] width 171 height 13
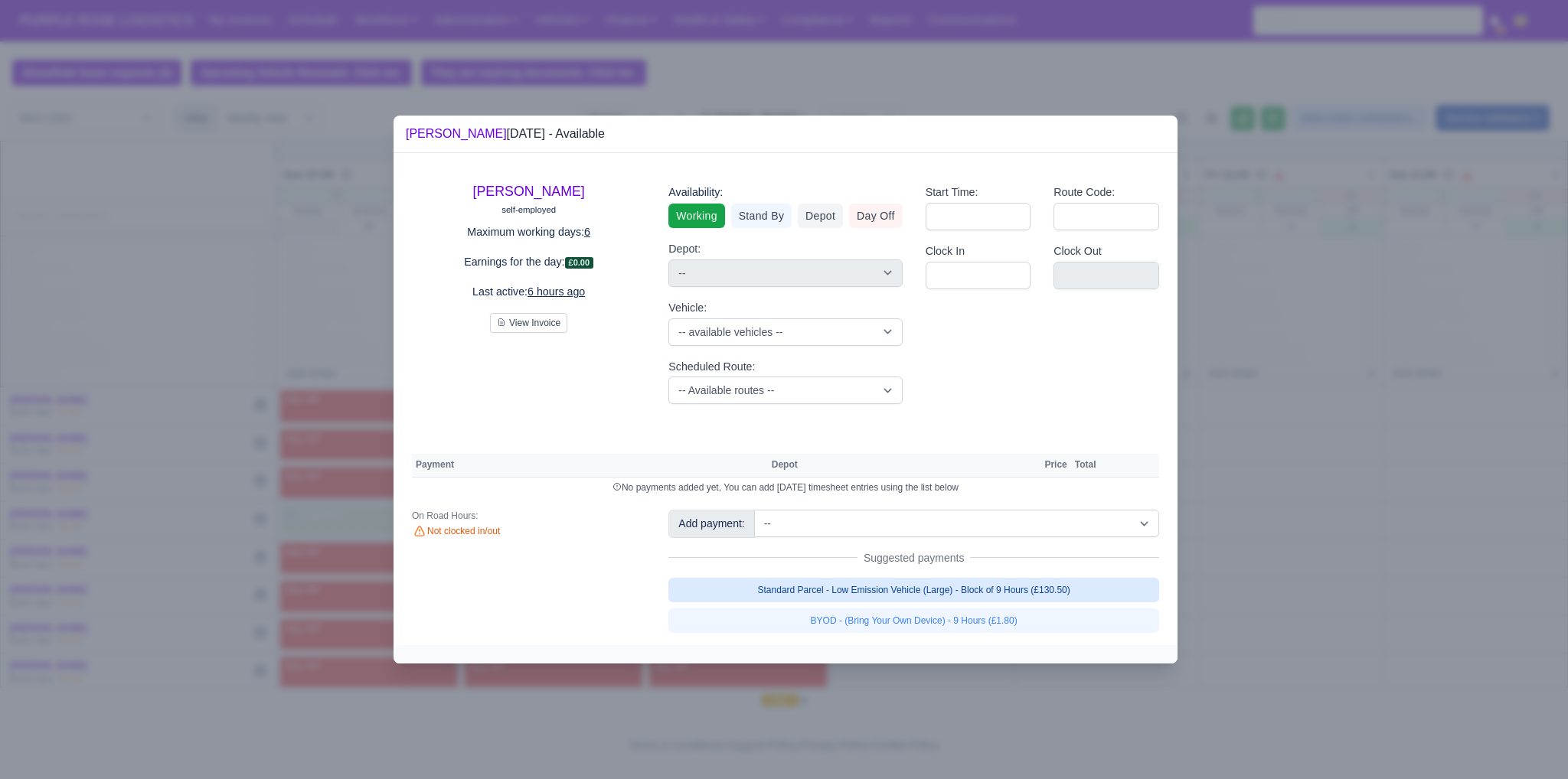
click at [942, 597] on link "Standard Parcel - Low Emission Vehicle (Large) - Block of 9 Hours (£130.50)" at bounding box center [914, 589] width 491 height 24
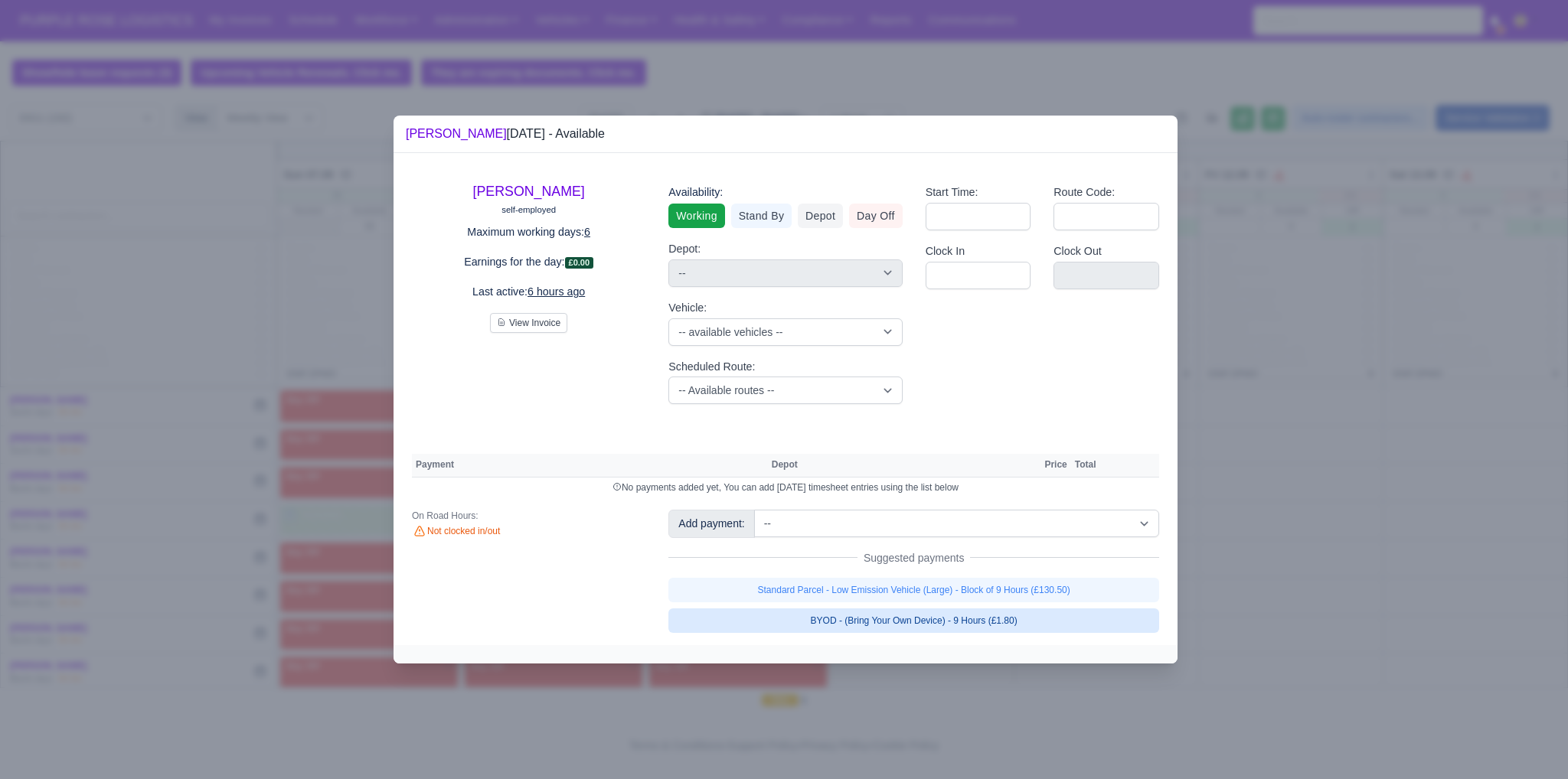
click at [949, 625] on link "BYOD - (Bring Your Own Device) - 9 Hours (£1.80)" at bounding box center [914, 620] width 491 height 24
select select "1"
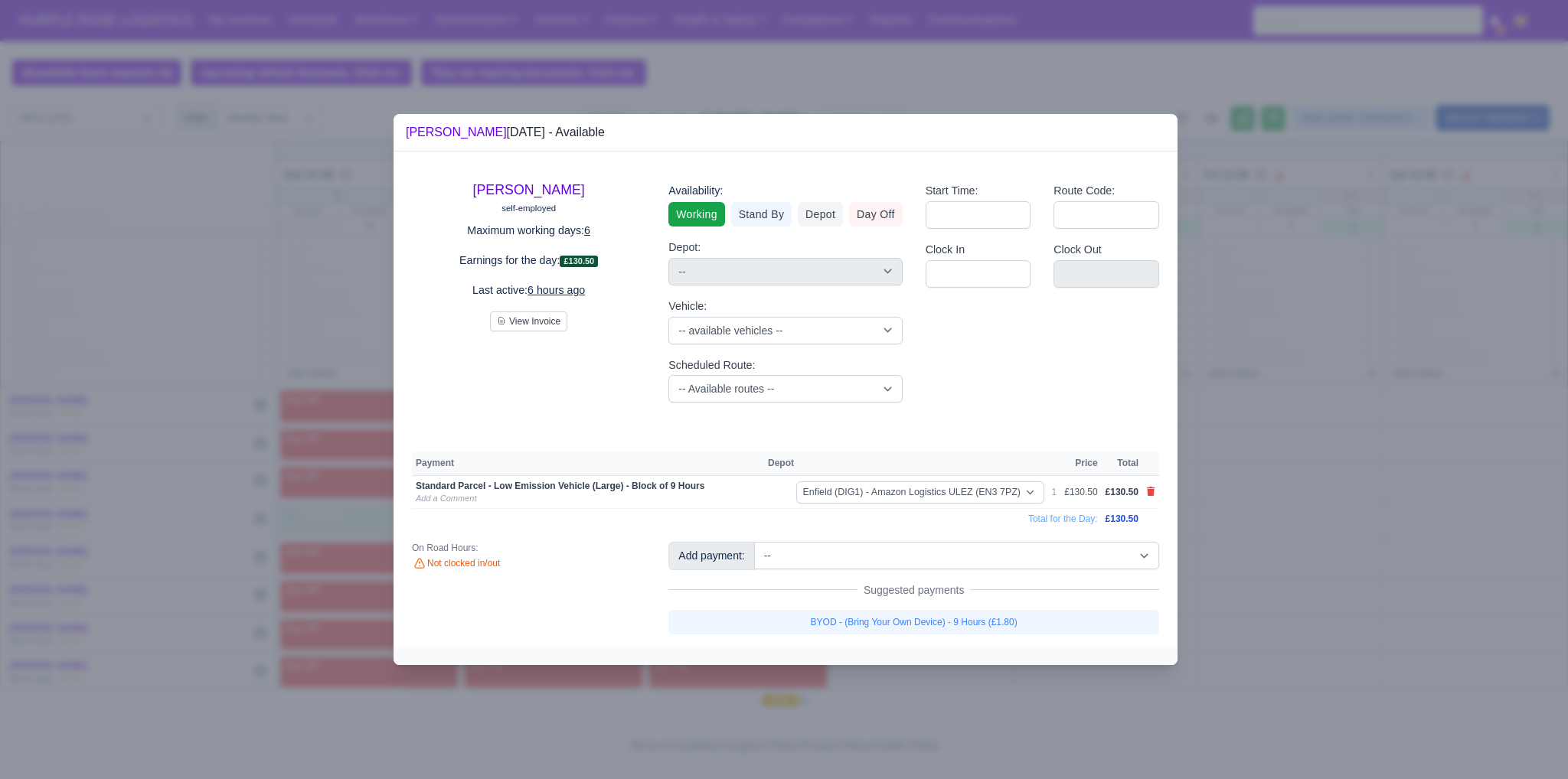
select select "1"
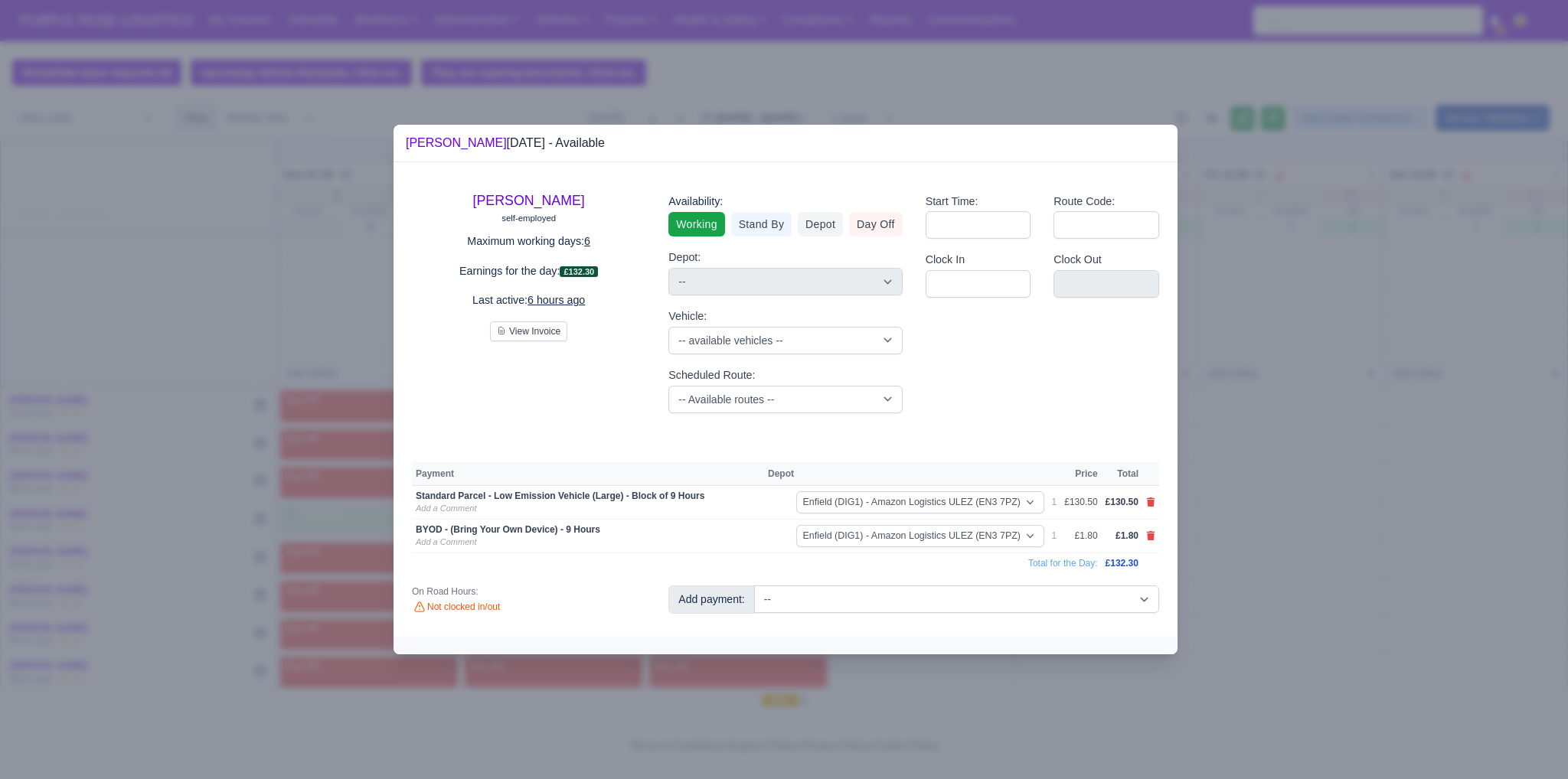
drag, startPoint x: 1287, startPoint y: 594, endPoint x: 1257, endPoint y: 596, distance: 30.1
click at [1287, 594] on div at bounding box center [784, 389] width 1568 height 779
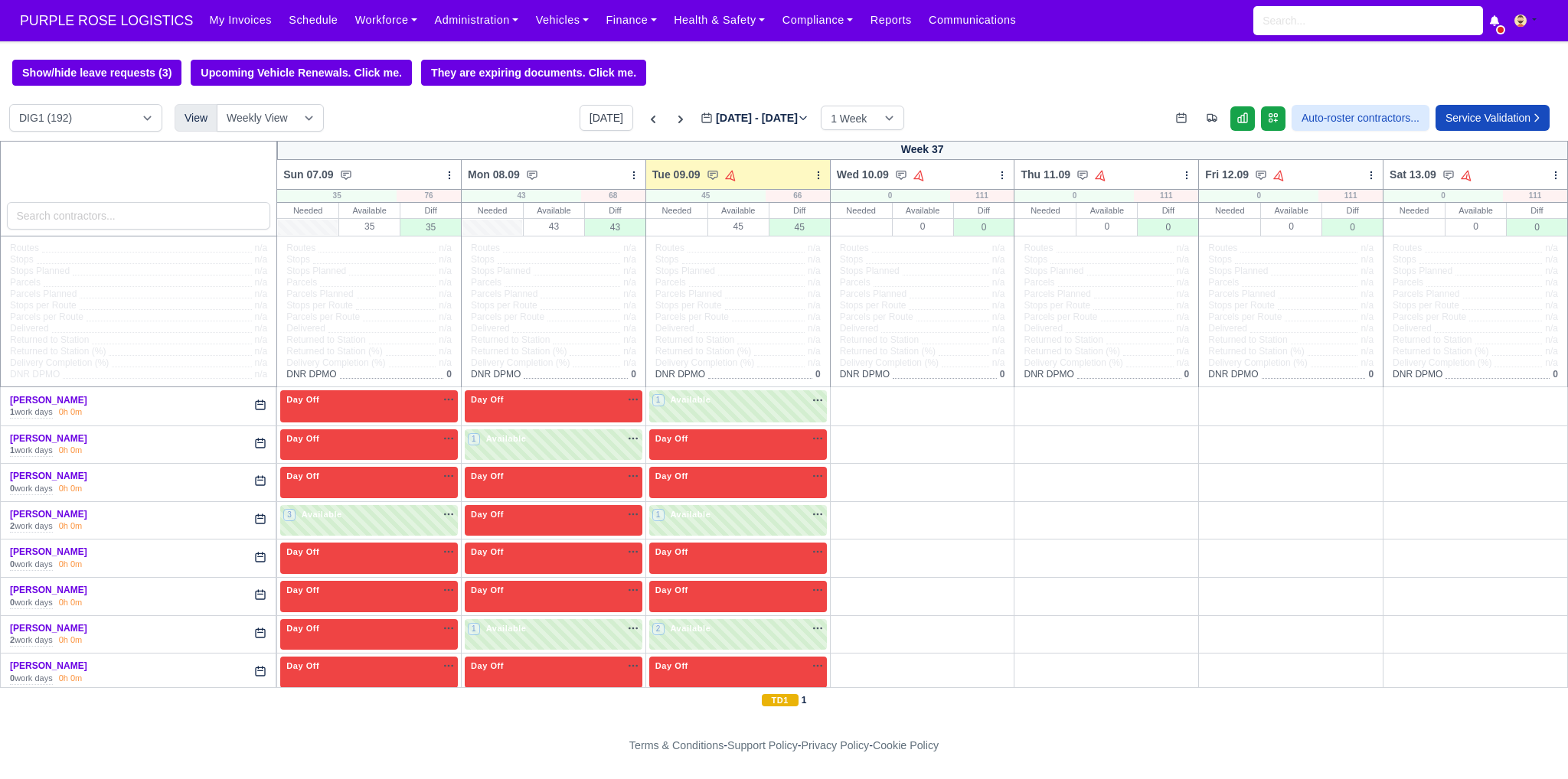
scroll to position [332, 0]
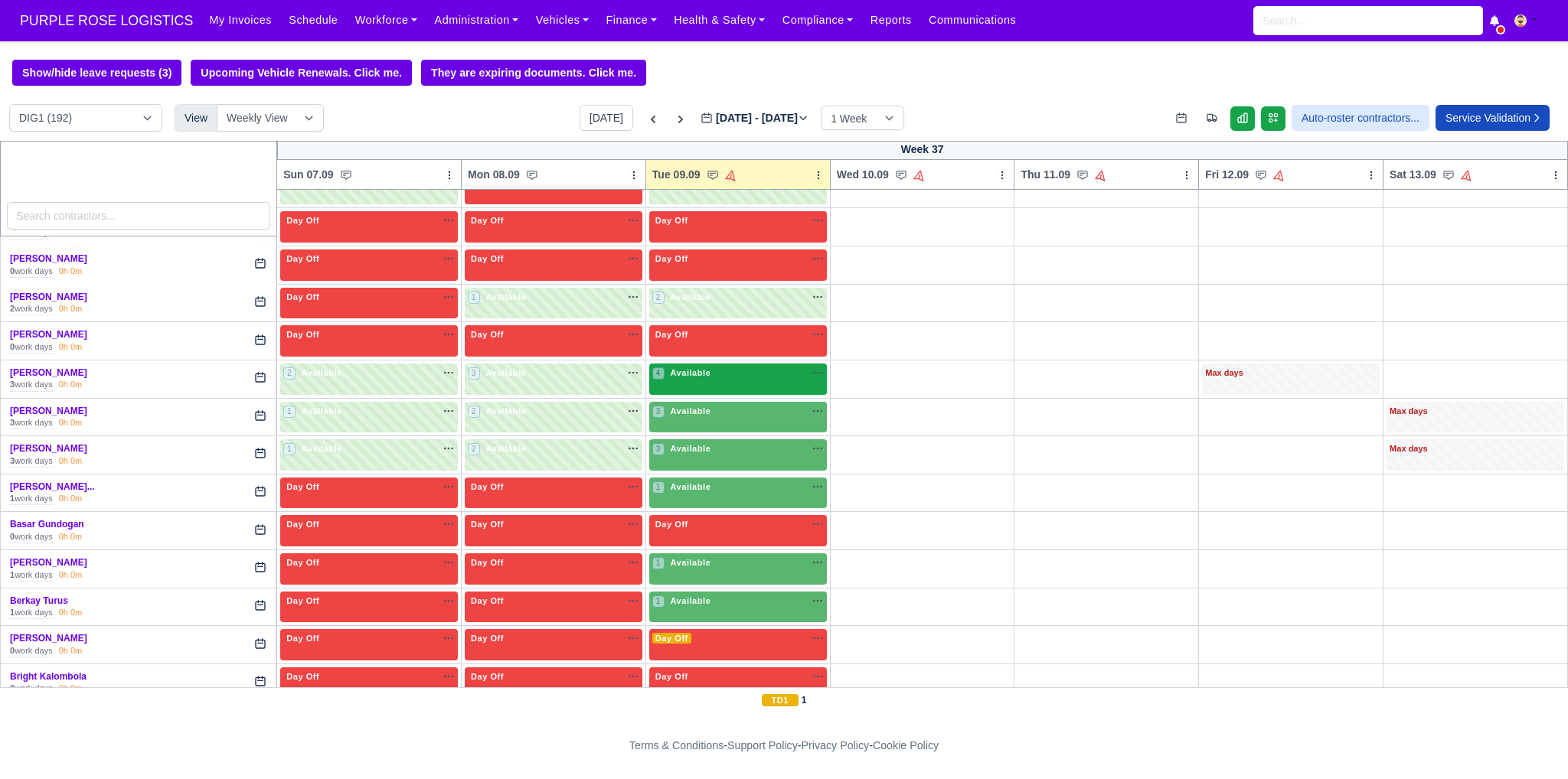
click at [737, 385] on div "4 Available" at bounding box center [738, 379] width 178 height 32
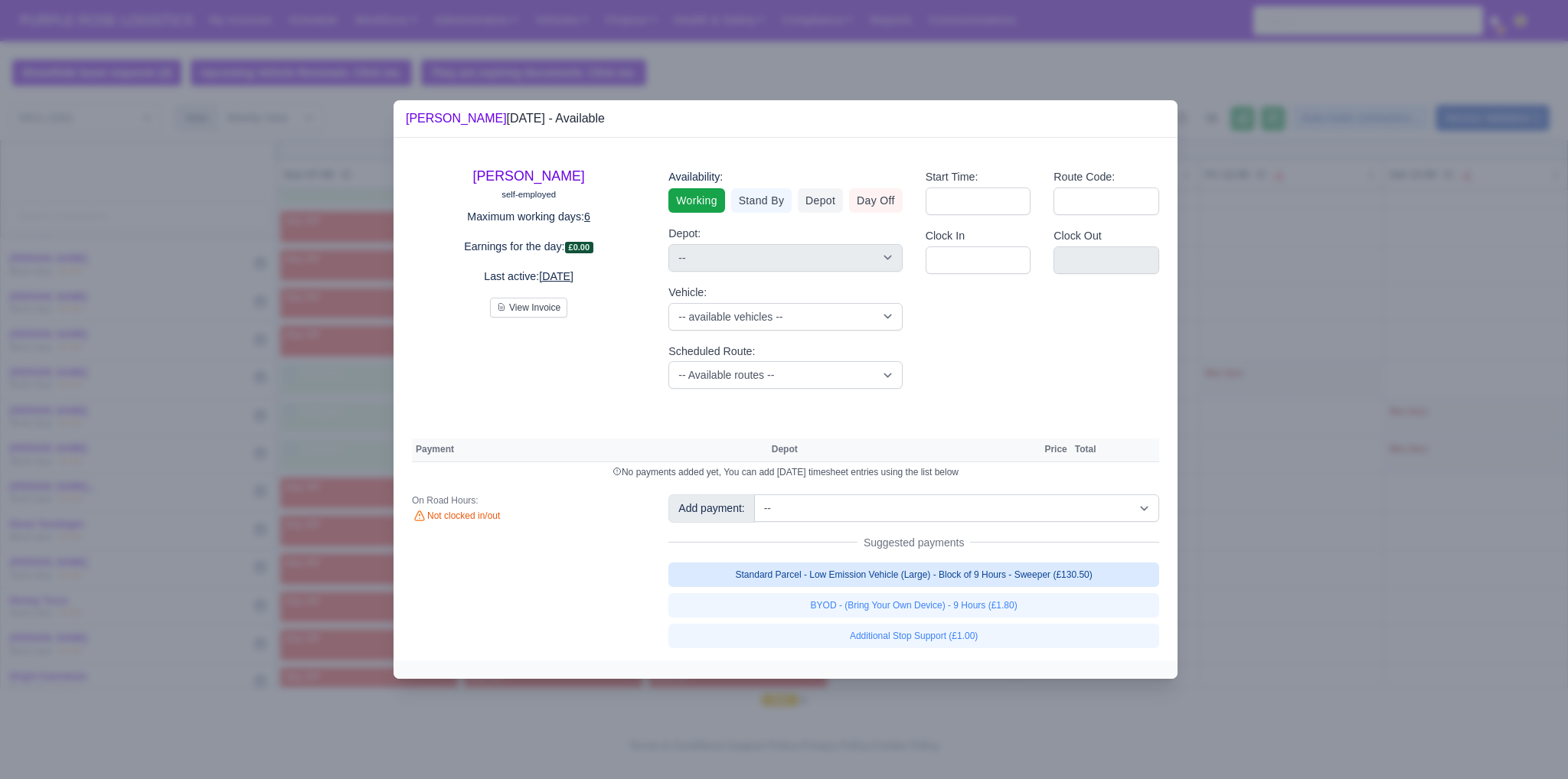
click at [928, 579] on link "Standard Parcel - Low Emission Vehicle (Large) - Block of 9 Hours - Sweeper (£1…" at bounding box center [914, 574] width 491 height 24
select select "1"
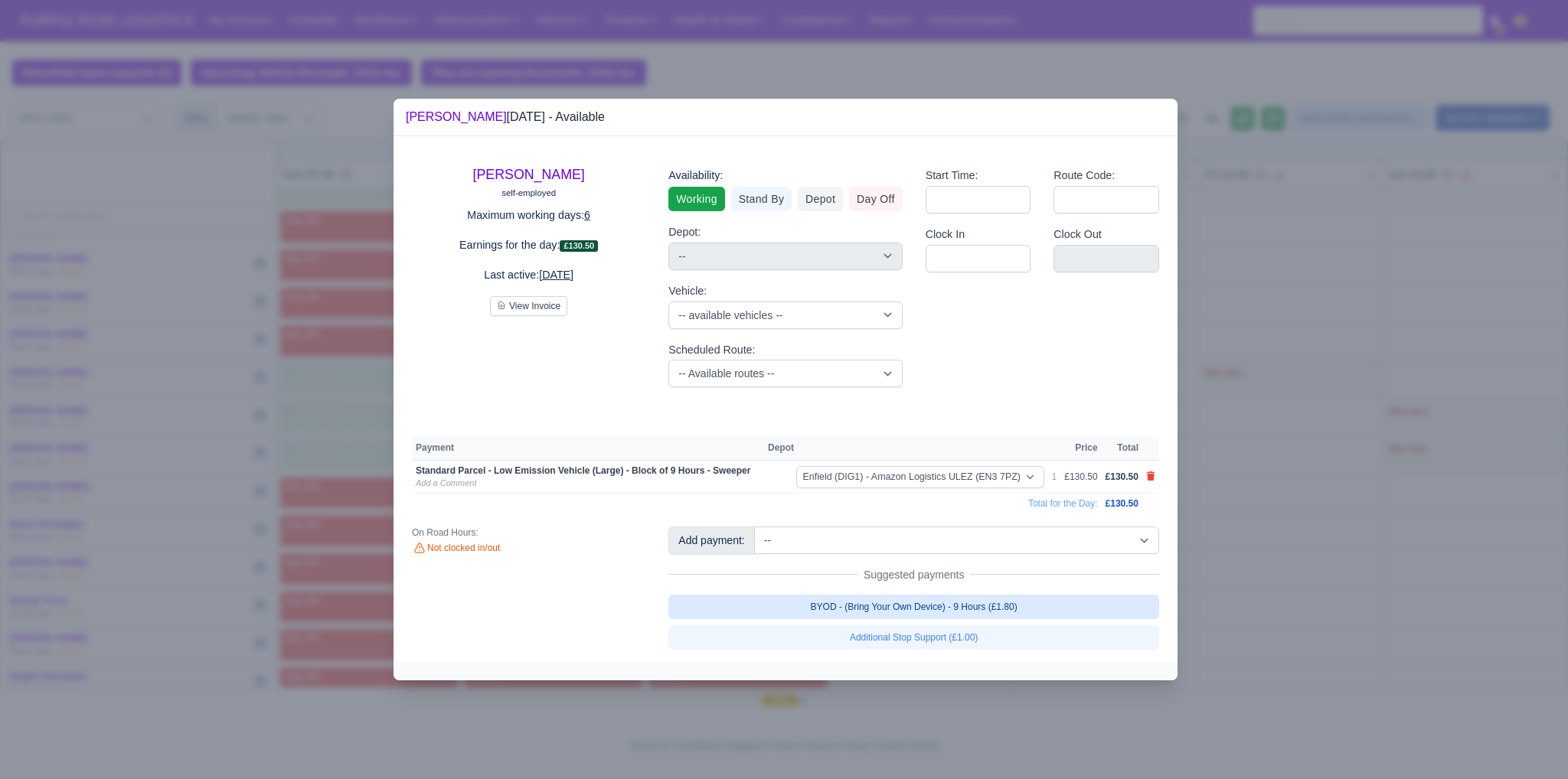
click at [939, 613] on link "BYOD - (Bring Your Own Device) - 9 Hours (£1.80)" at bounding box center [914, 606] width 491 height 24
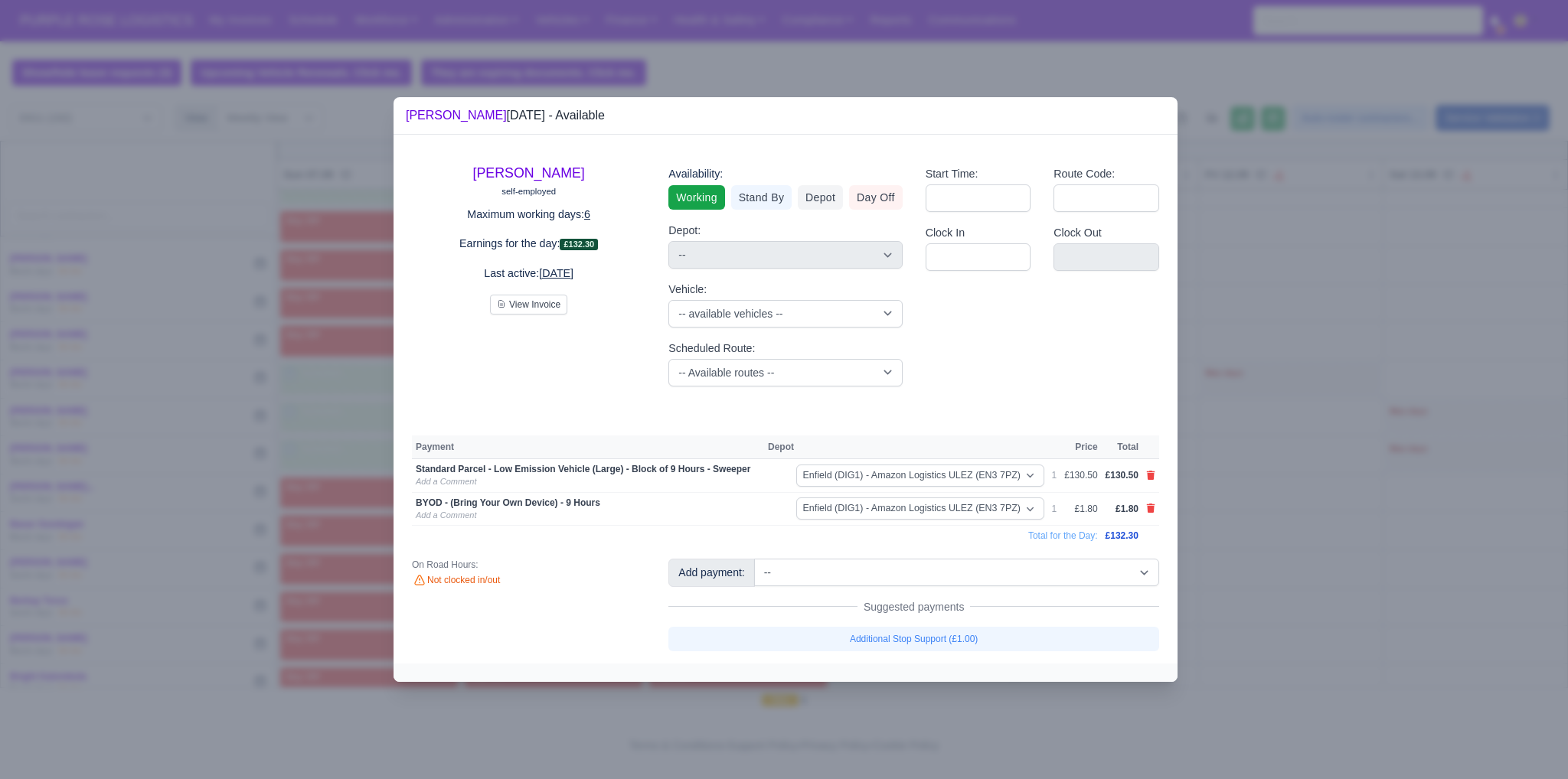
click at [1386, 598] on div at bounding box center [784, 389] width 1568 height 779
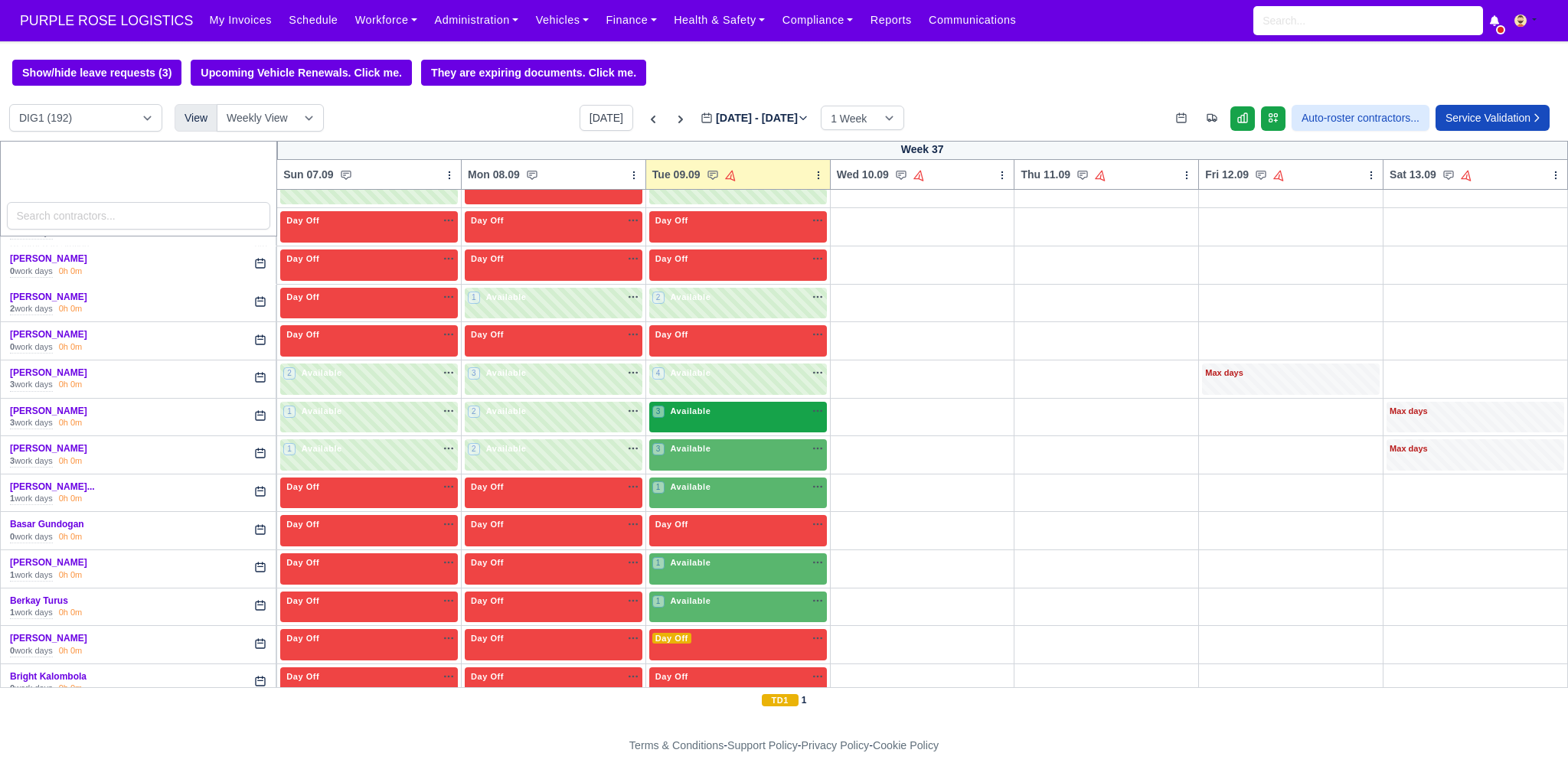
click at [707, 420] on div "3 Available" at bounding box center [738, 417] width 178 height 32
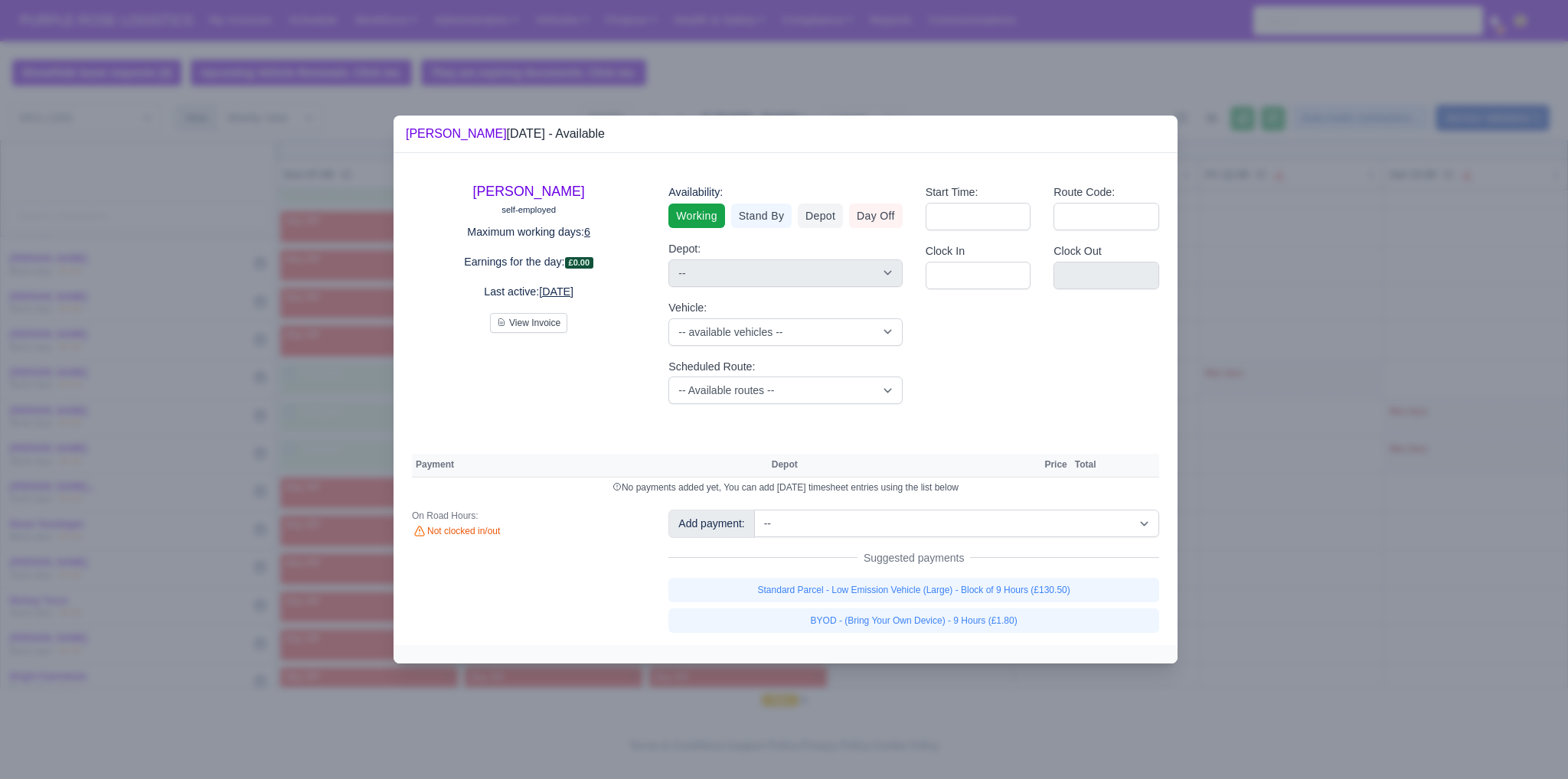
click at [898, 604] on div "Standard Parcel - Low Emission Vehicle (Large) - Block of 9 Hours (£130.50) BYO…" at bounding box center [914, 605] width 491 height 55
click at [893, 592] on link "Standard Parcel - Low Emission Vehicle (Large) - Block of 9 Hours (£130.50)" at bounding box center [914, 589] width 491 height 24
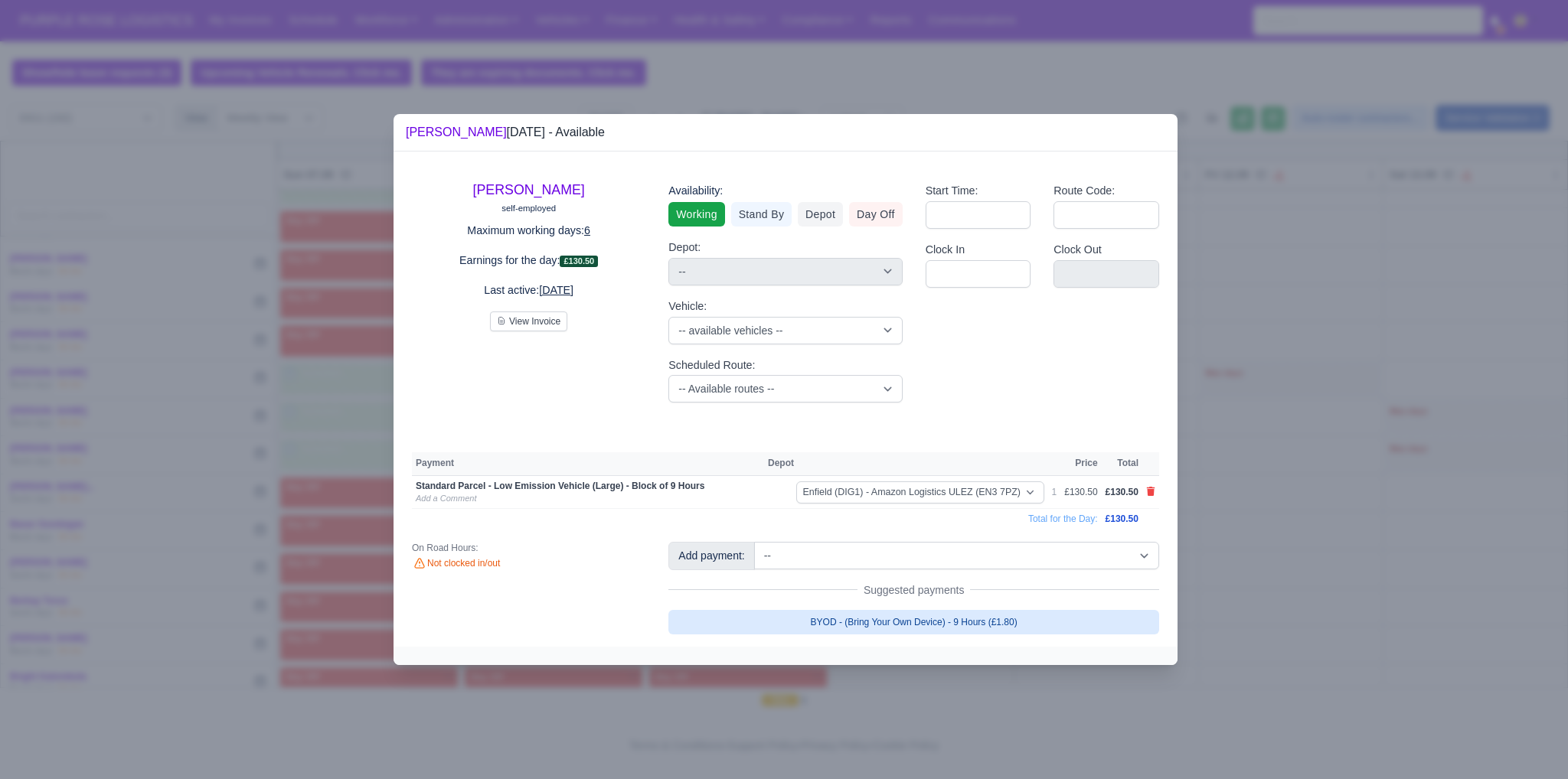
click at [900, 619] on link "BYOD - (Bring Your Own Device) - 9 Hours (£1.80)" at bounding box center [914, 622] width 491 height 24
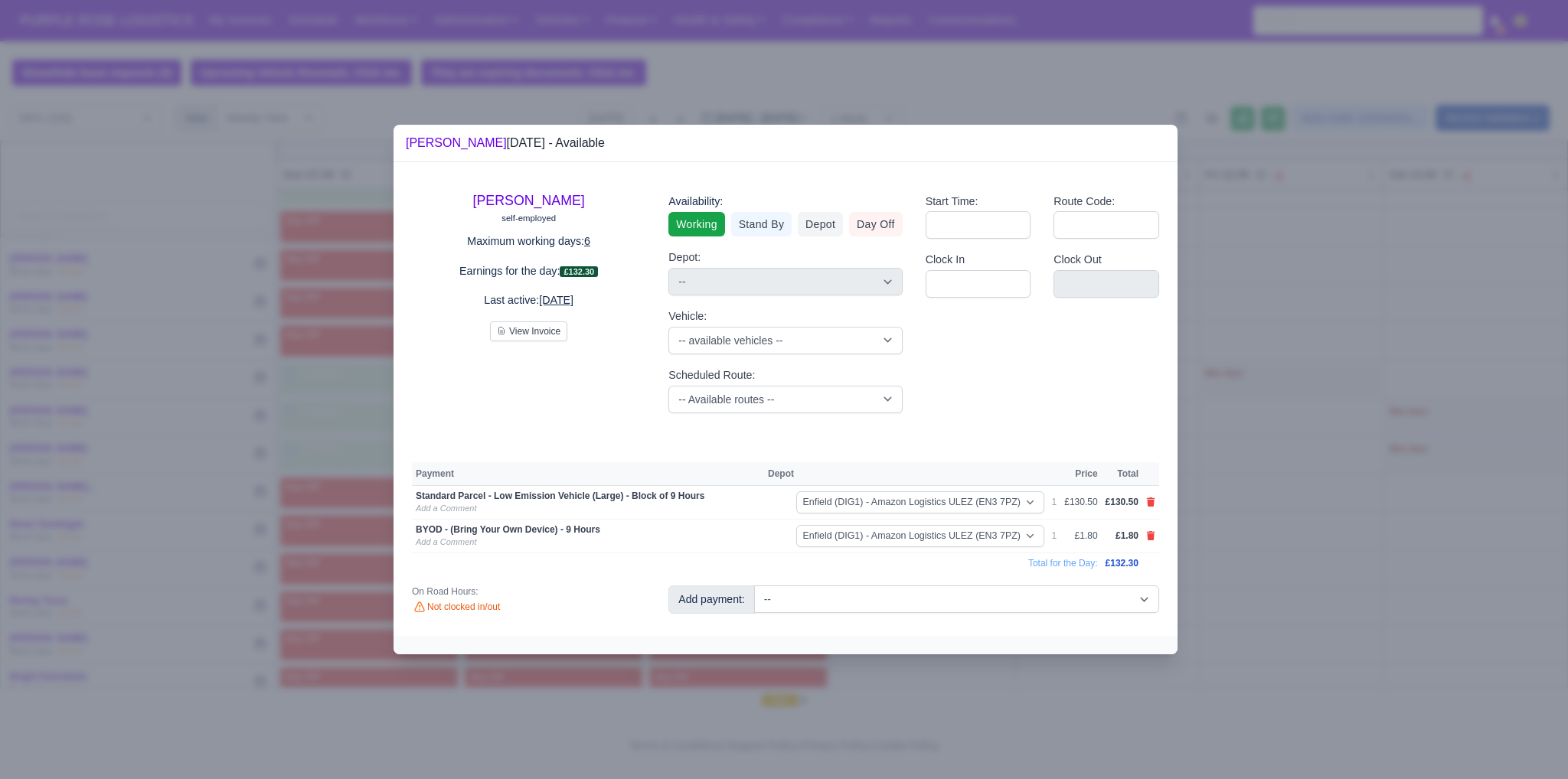
click at [1277, 578] on div at bounding box center [784, 389] width 1568 height 779
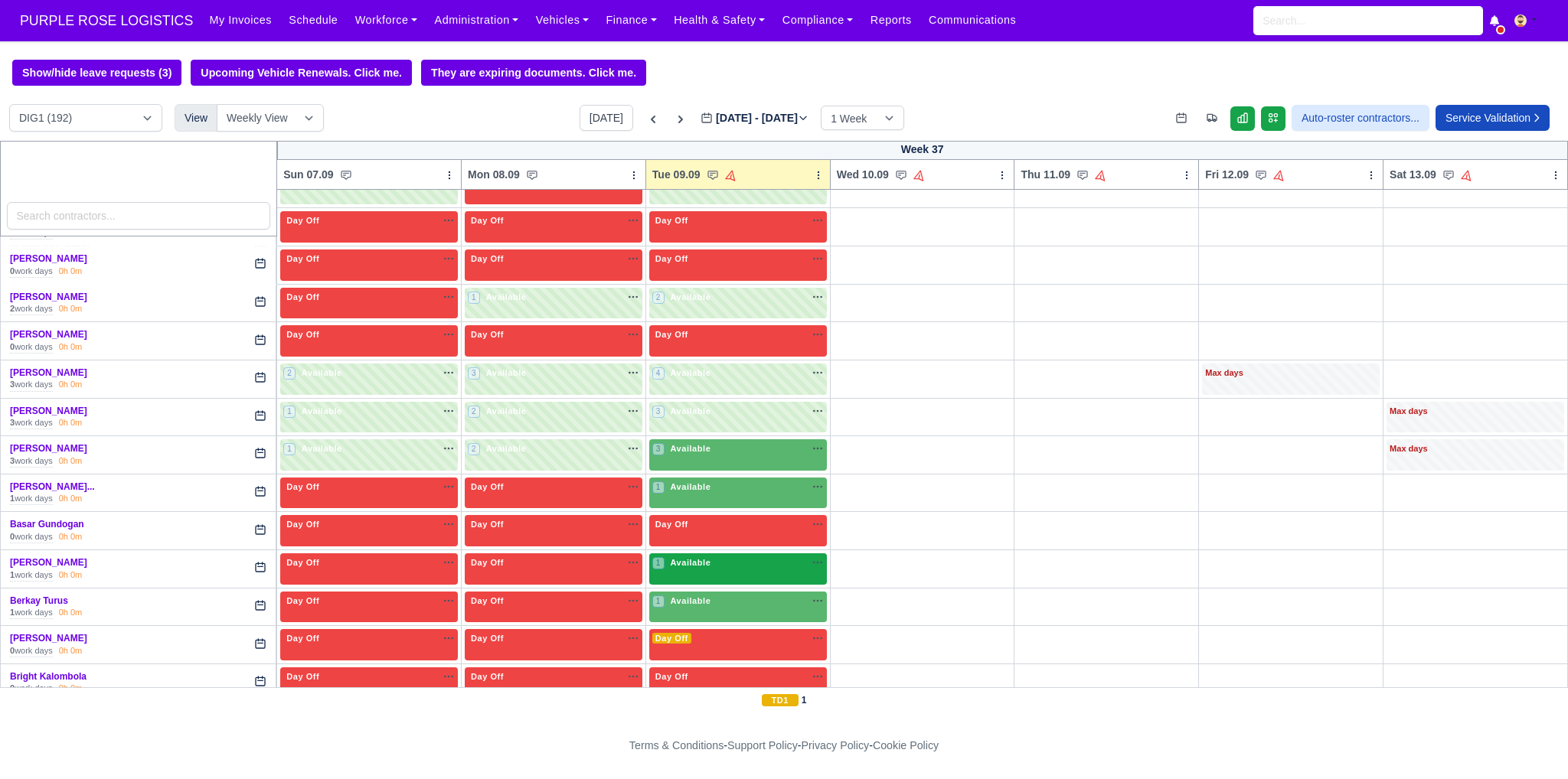
click at [766, 565] on div "1 Available na" at bounding box center [737, 563] width 171 height 13
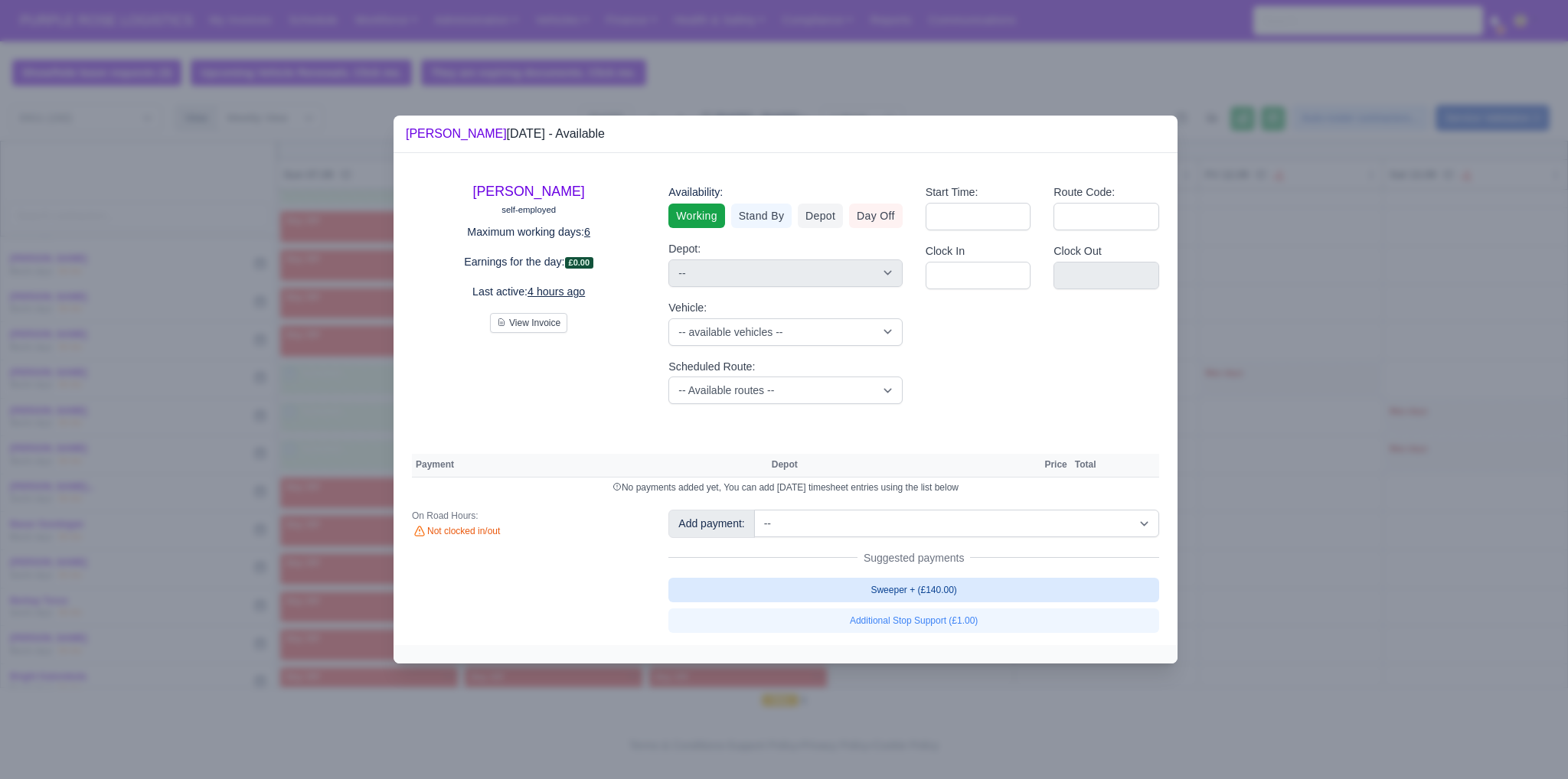
click at [895, 597] on link "Sweeper + (£140.00)" at bounding box center [914, 589] width 491 height 24
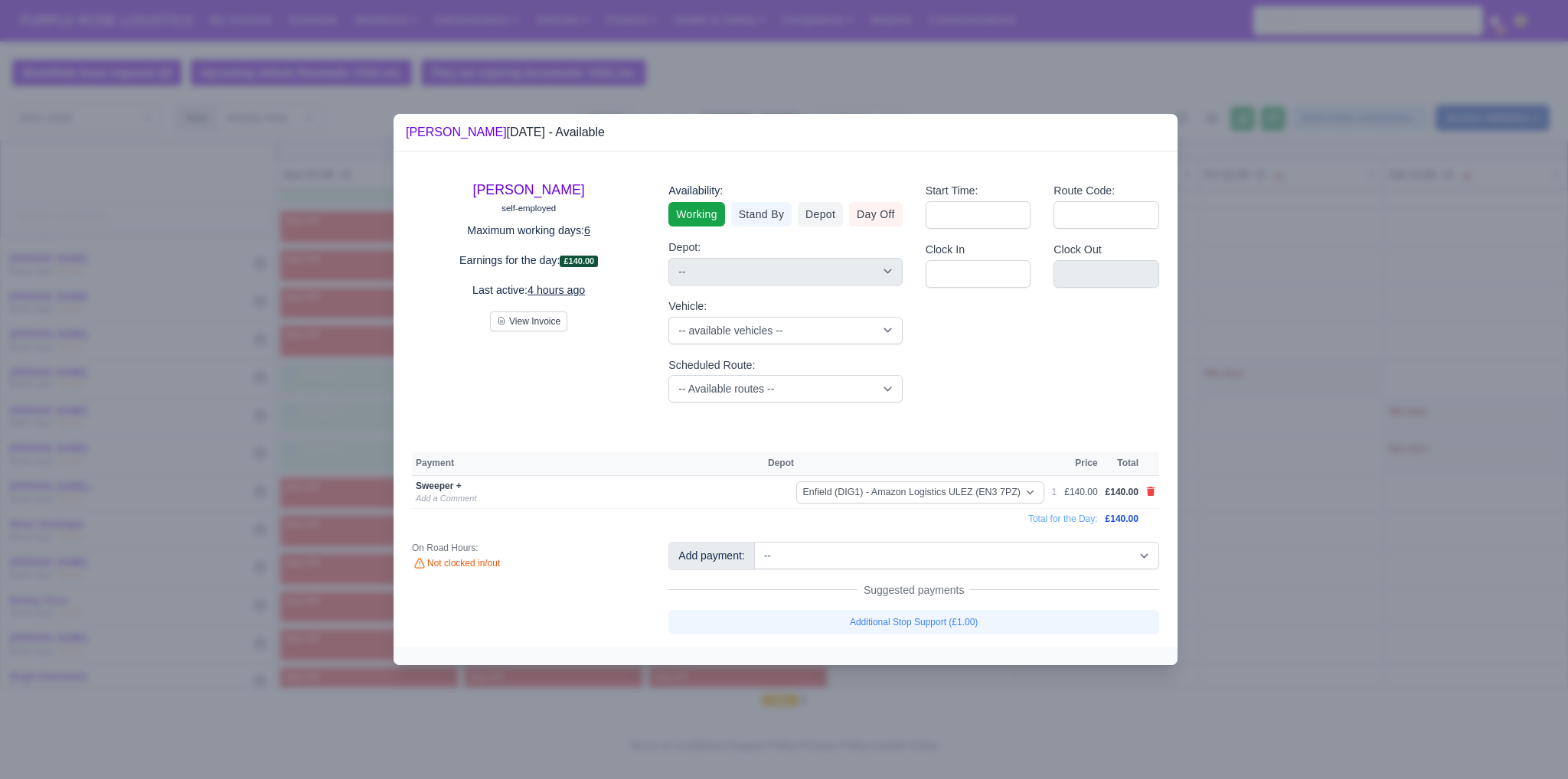
click at [1293, 540] on div at bounding box center [784, 389] width 1568 height 779
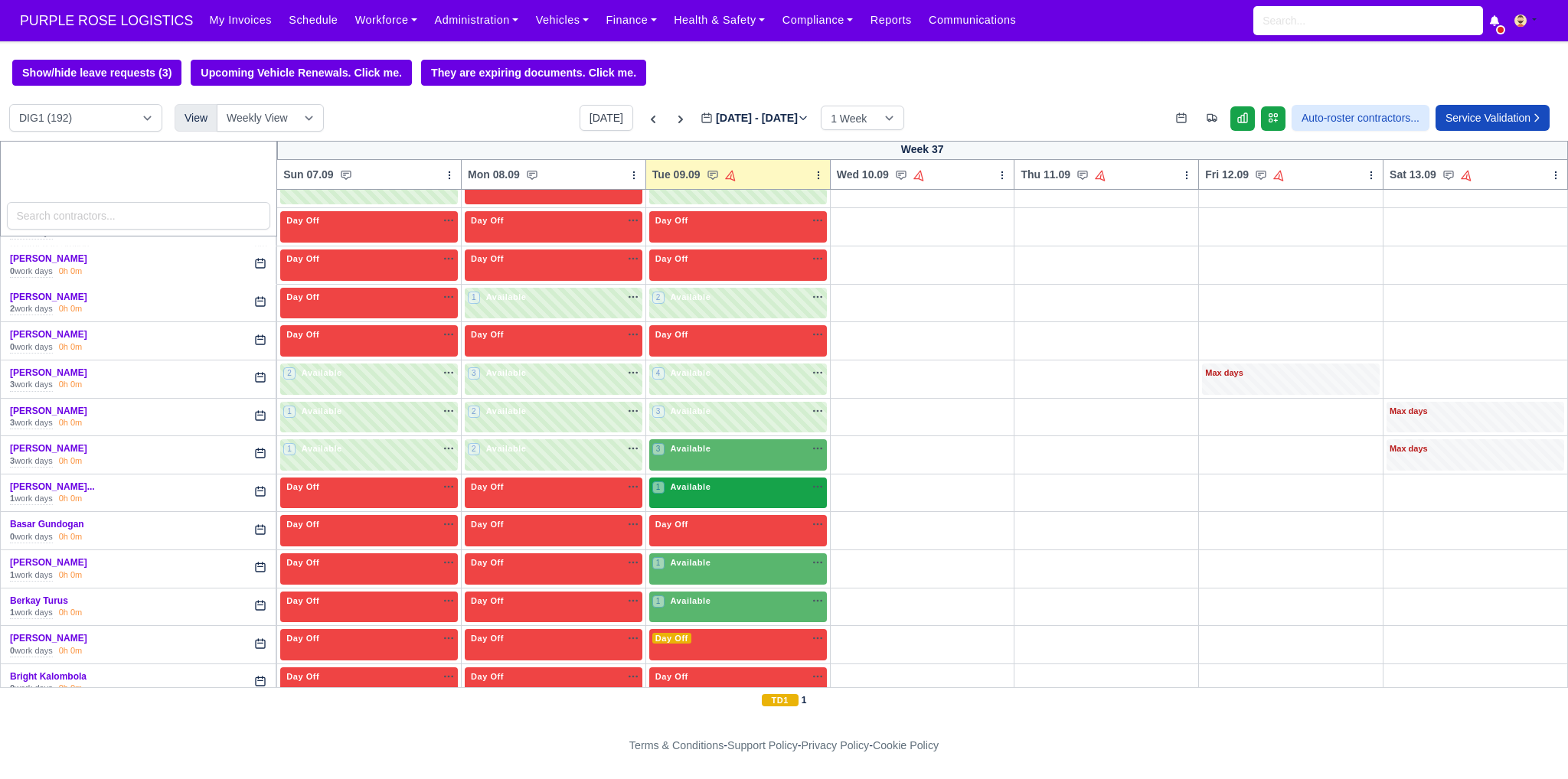
click at [688, 487] on span "Available" at bounding box center [690, 486] width 47 height 11
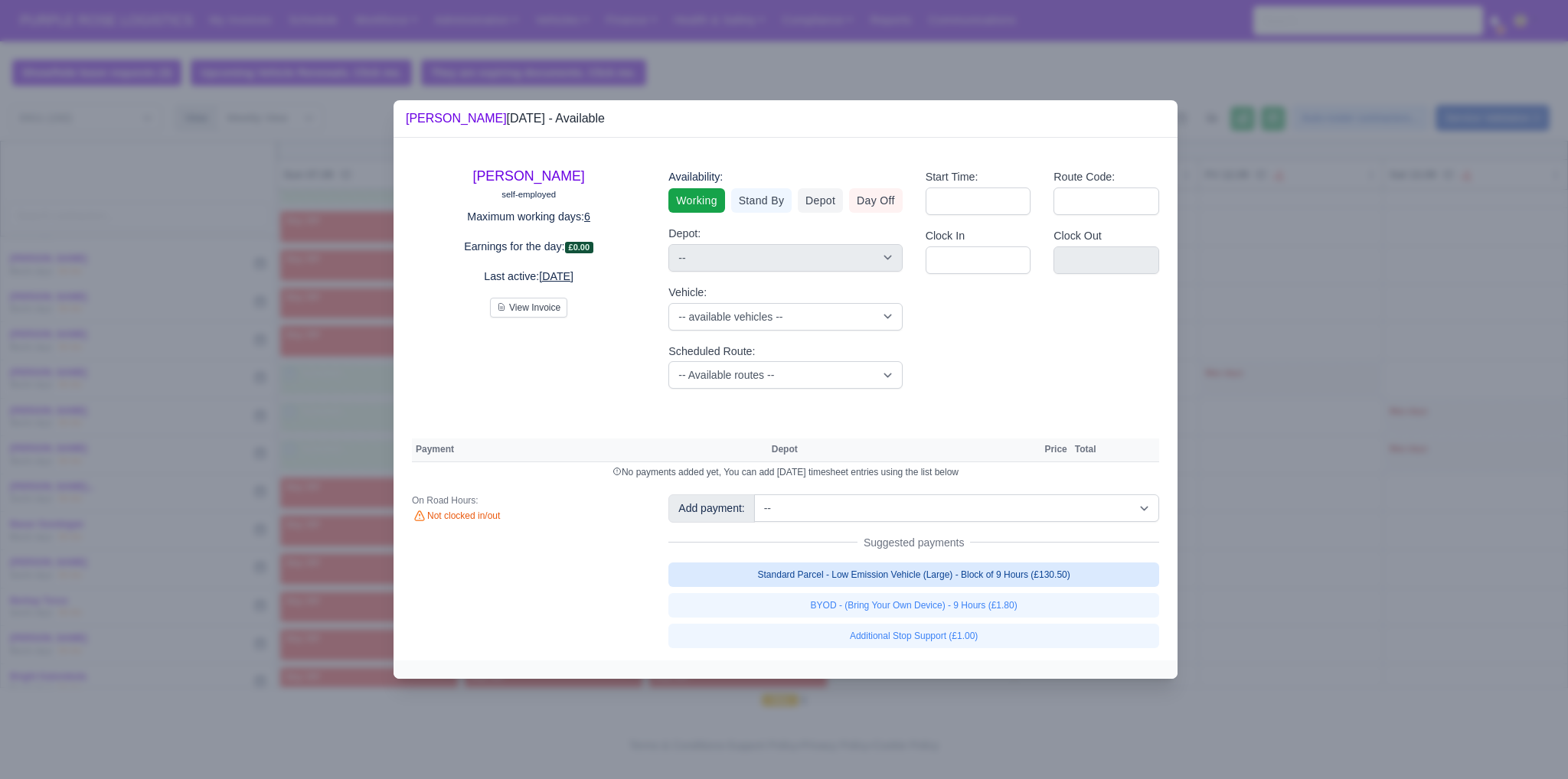
click at [934, 576] on link "Standard Parcel - Low Emission Vehicle (Large) - Block of 9 Hours (£130.50)" at bounding box center [914, 574] width 491 height 24
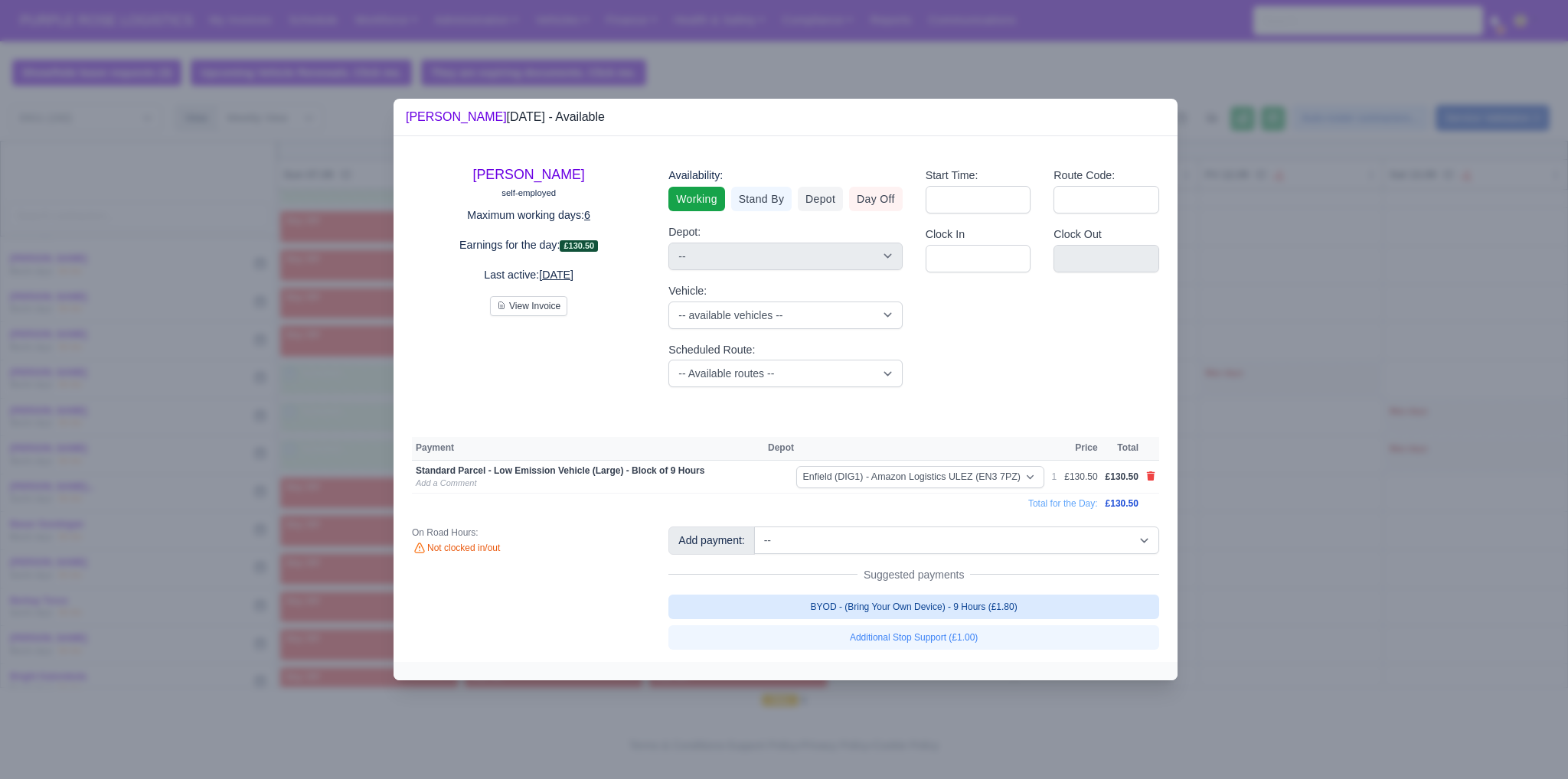
click at [938, 604] on link "BYOD - (Bring Your Own Device) - 9 Hours (£1.80)" at bounding box center [914, 606] width 491 height 24
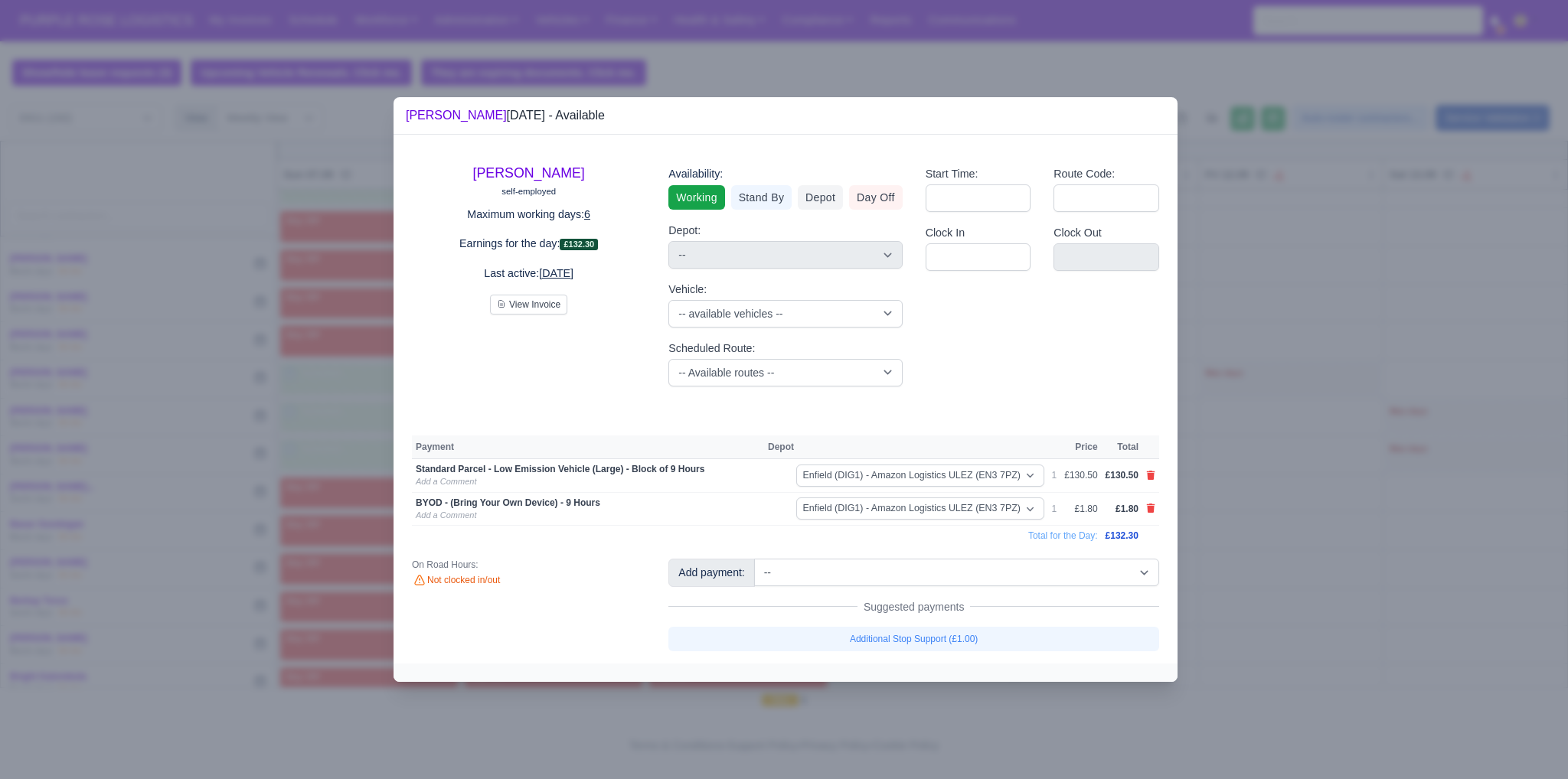
click at [1363, 540] on div at bounding box center [784, 389] width 1568 height 779
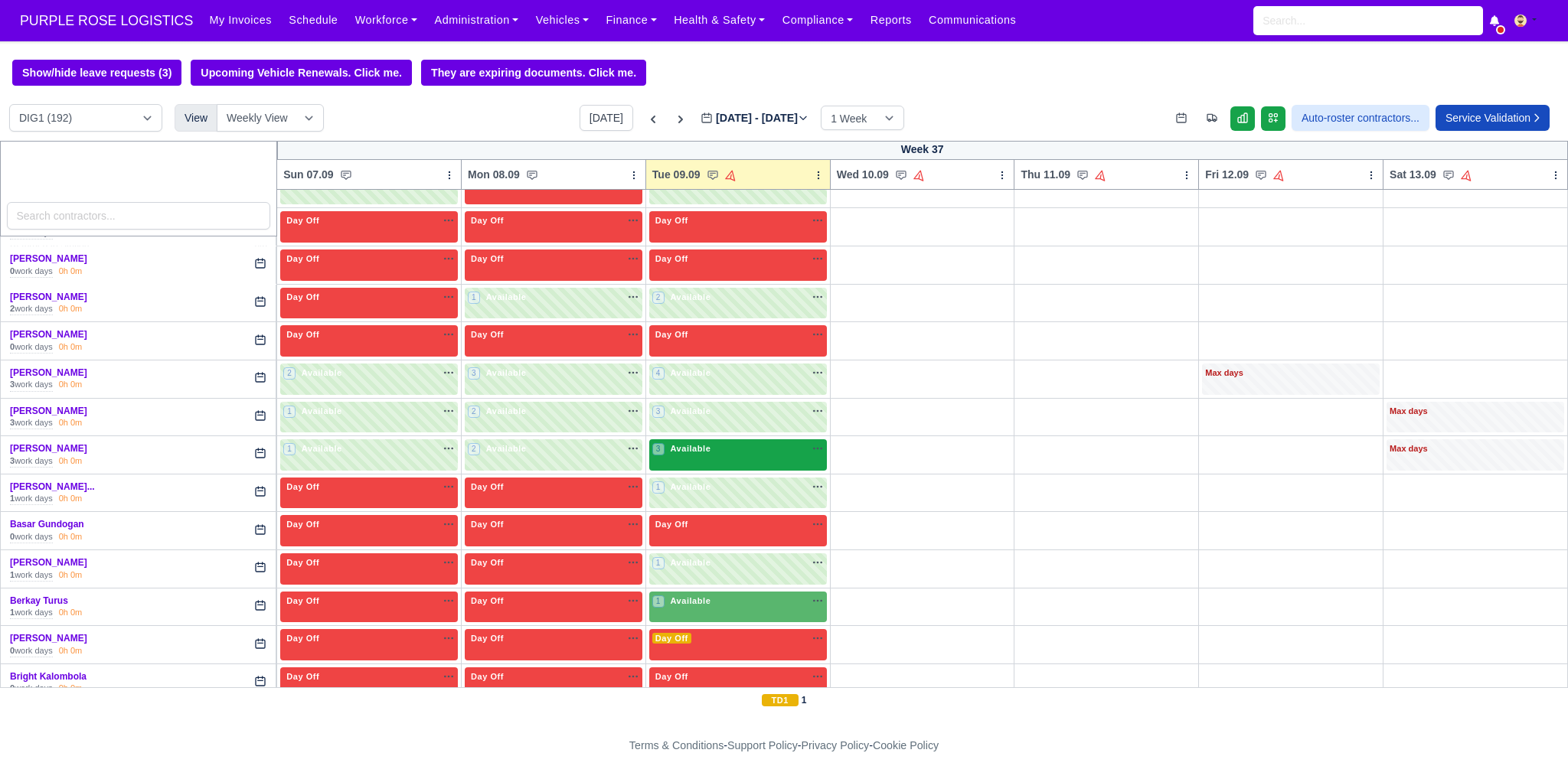
click at [741, 460] on div "3 Available" at bounding box center [738, 455] width 178 height 32
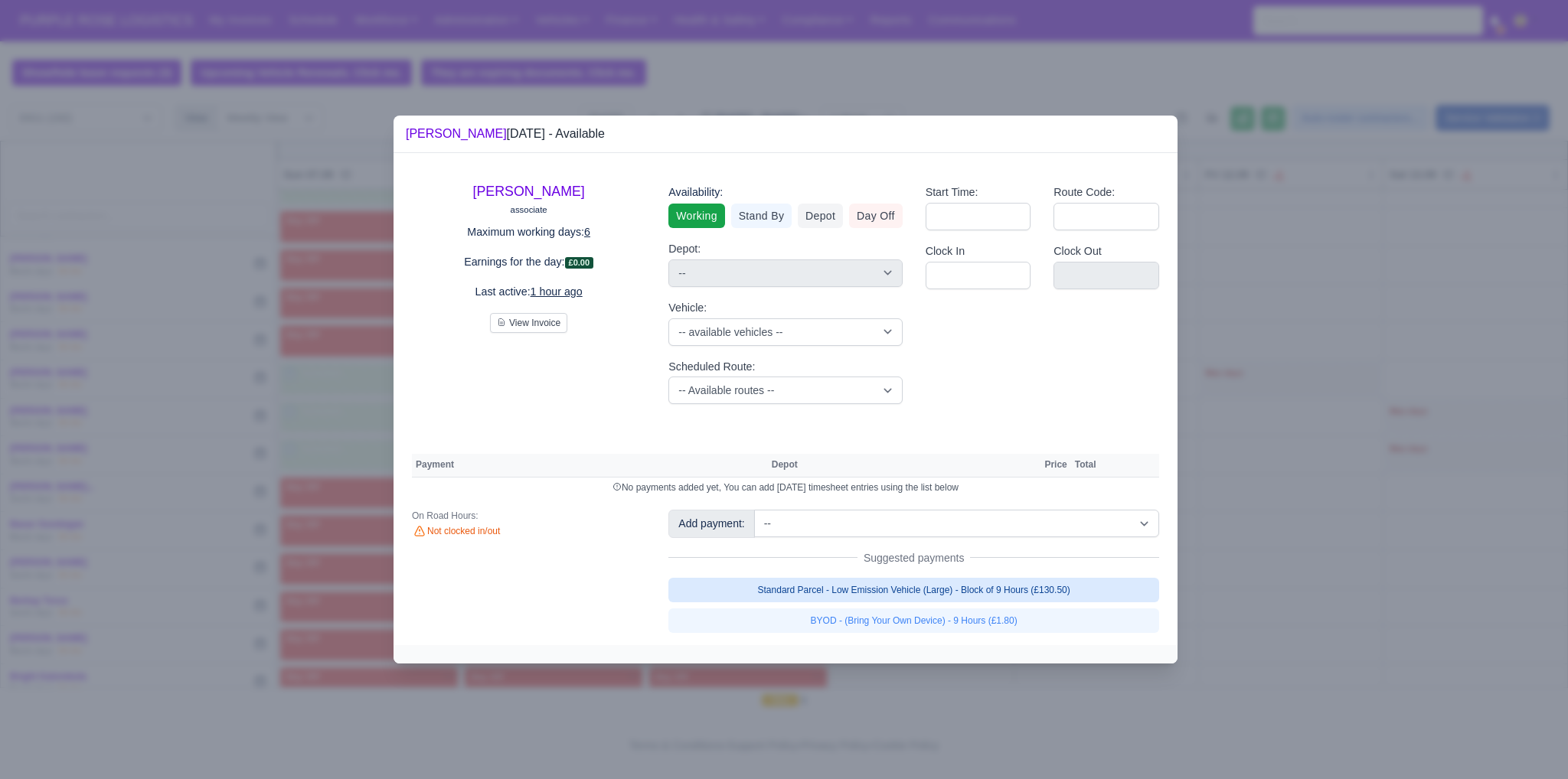
click at [897, 589] on link "Standard Parcel - Low Emission Vehicle (Large) - Block of 9 Hours (£130.50)" at bounding box center [914, 589] width 491 height 24
click at [910, 603] on link "Standard Parcel - Low Emission Vehicle (Large) - Block of 9 Hours (£130.50)" at bounding box center [914, 589] width 491 height 24
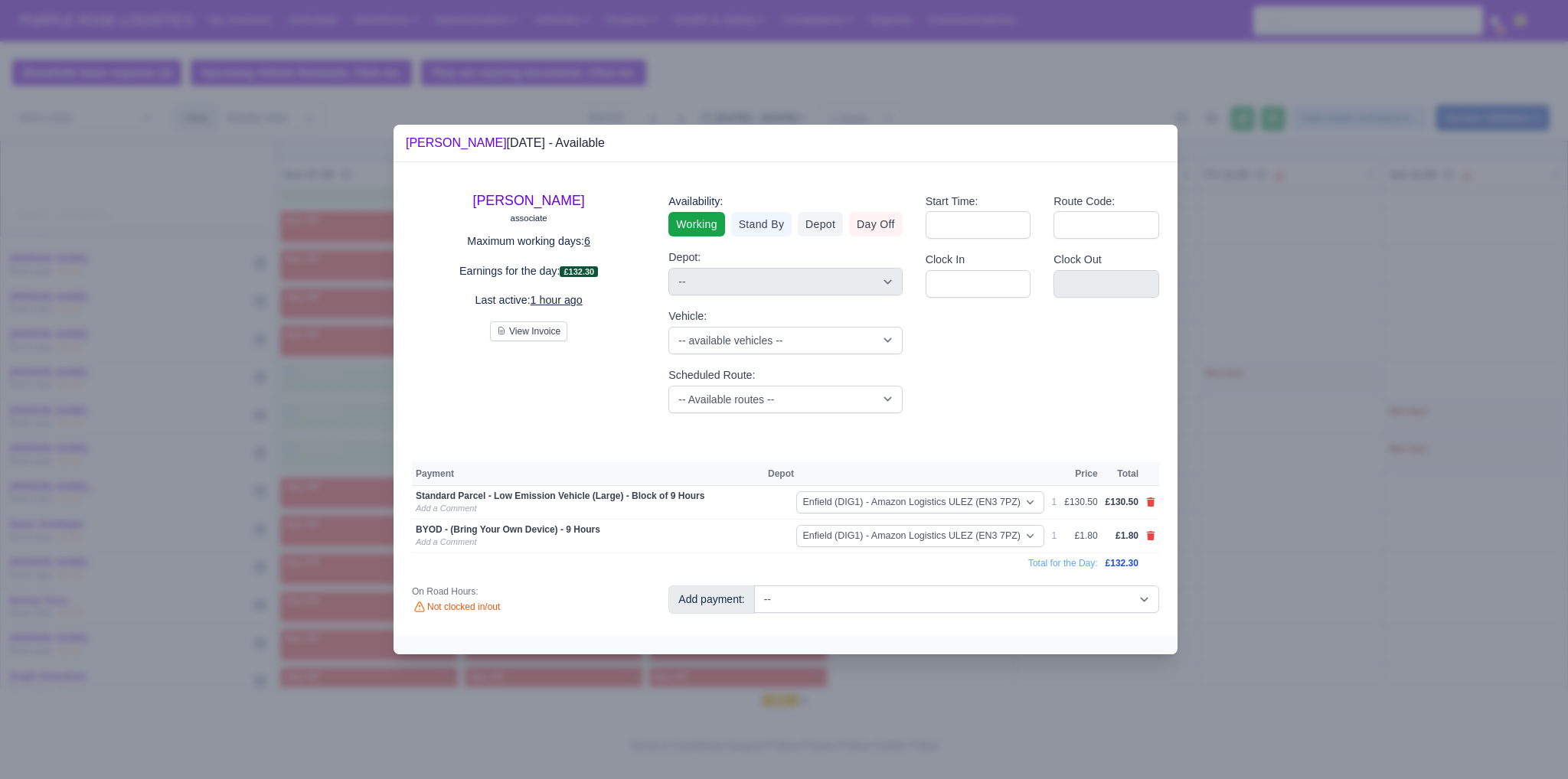
click at [1390, 535] on div at bounding box center [784, 389] width 1568 height 779
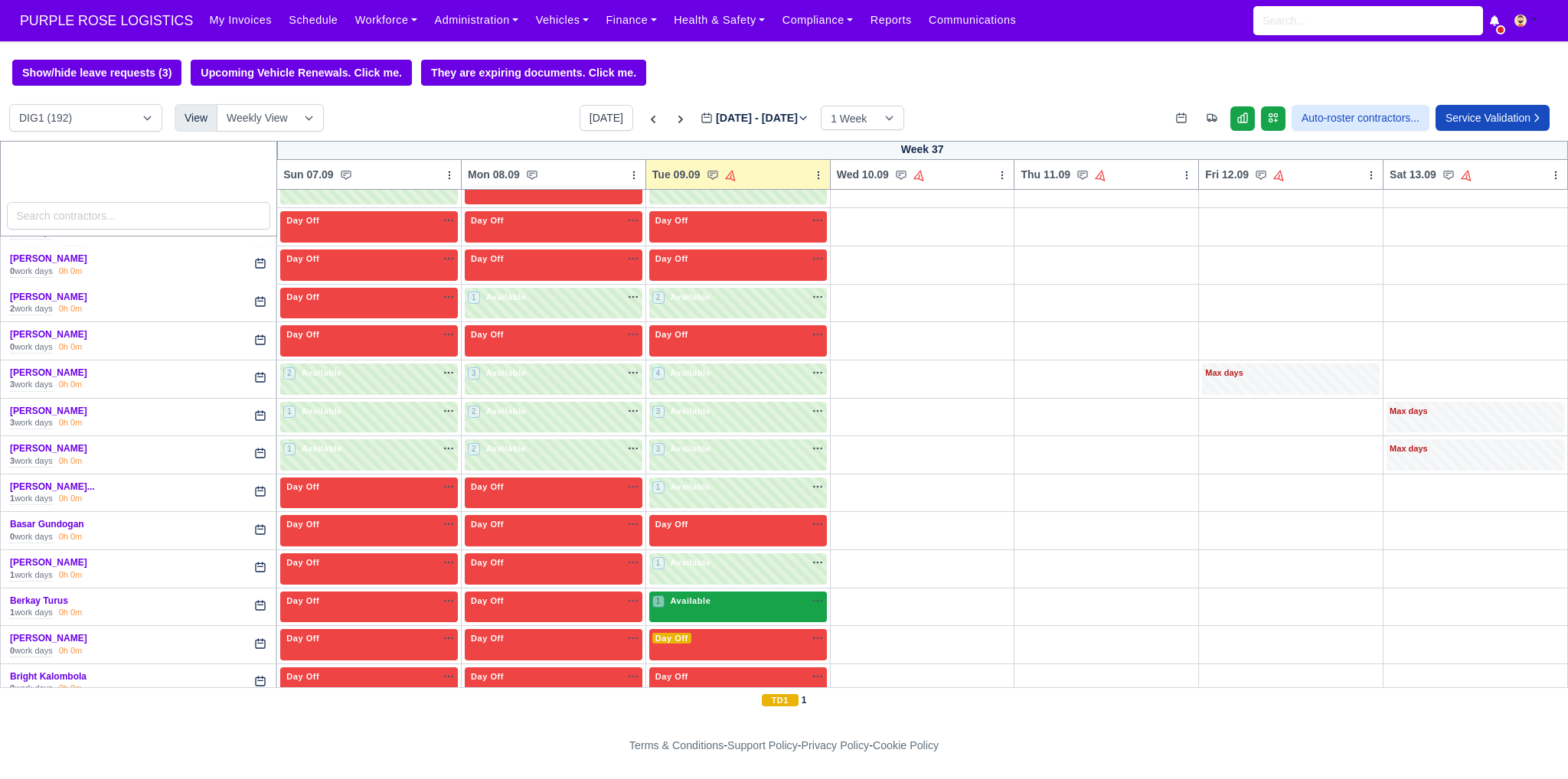
click at [742, 603] on div "1 Available na" at bounding box center [737, 601] width 171 height 13
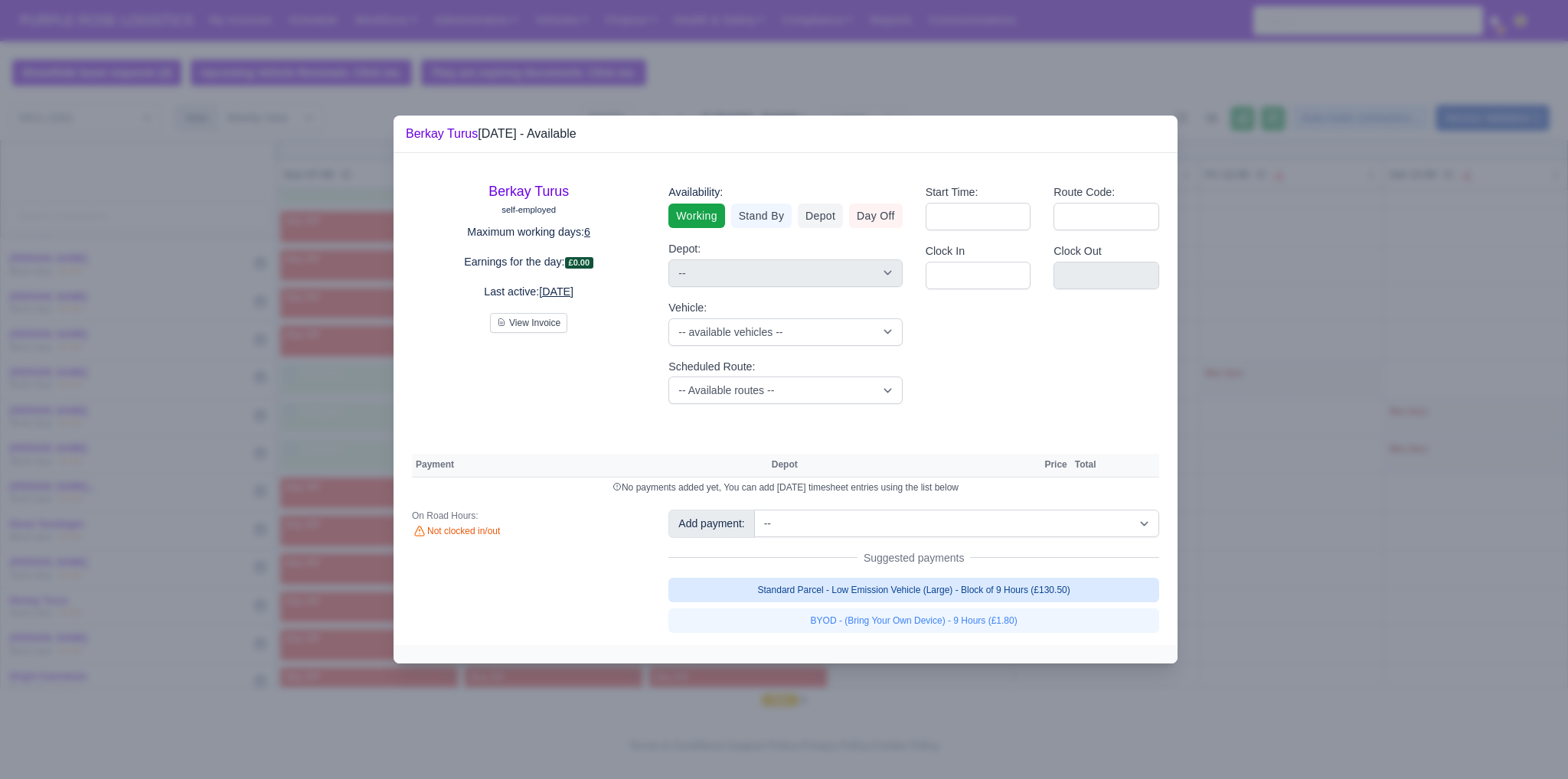
drag, startPoint x: 890, startPoint y: 582, endPoint x: 896, endPoint y: 589, distance: 9.2
click at [891, 582] on link "Standard Parcel - Low Emission Vehicle (Large) - Block of 9 Hours (£130.50)" at bounding box center [914, 589] width 491 height 24
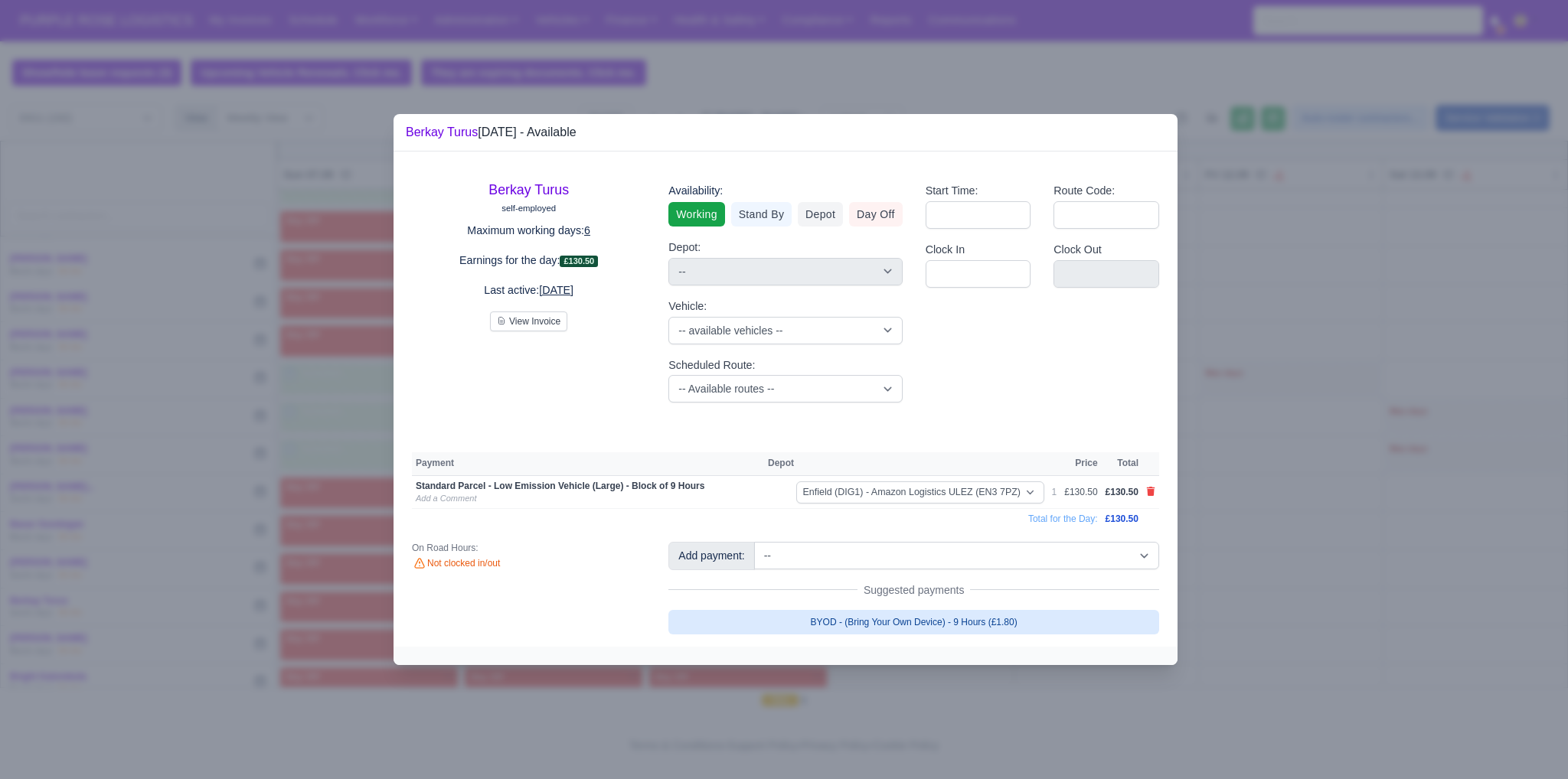
click at [910, 613] on link "BYOD - (Bring Your Own Device) - 9 Hours (£1.80)" at bounding box center [914, 622] width 491 height 24
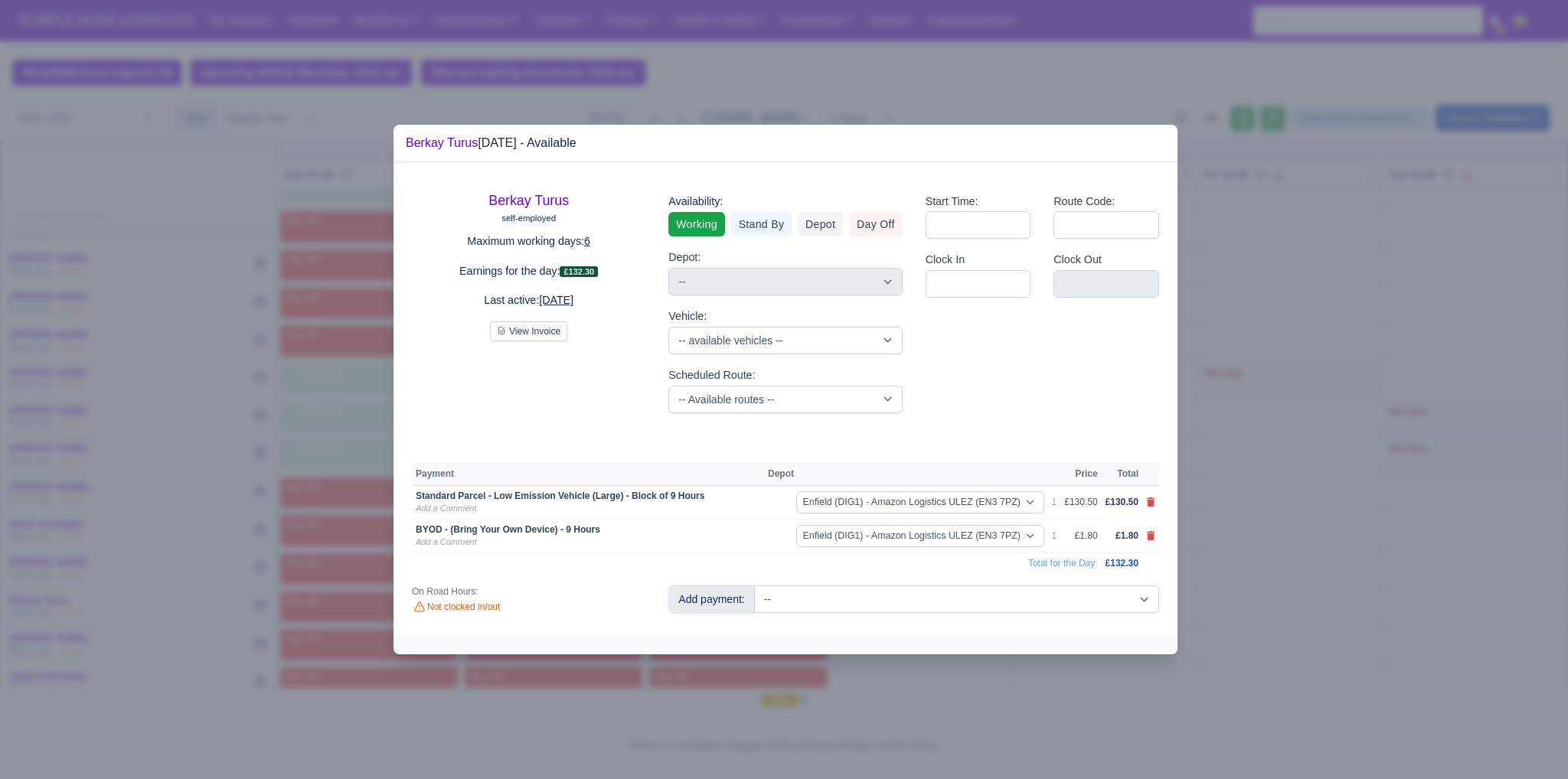
click at [1368, 530] on div at bounding box center [784, 389] width 1568 height 779
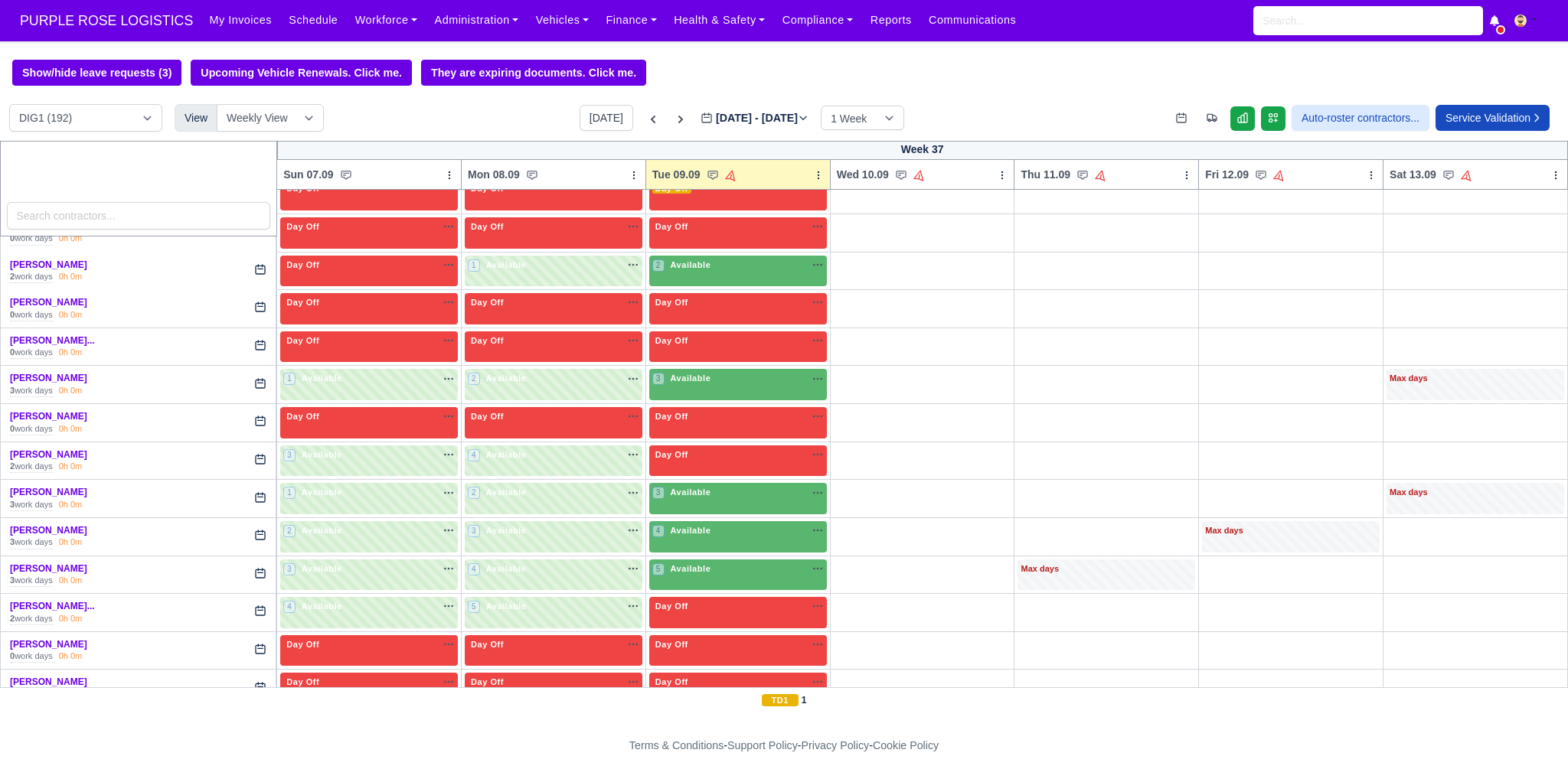
scroll to position [786, 0]
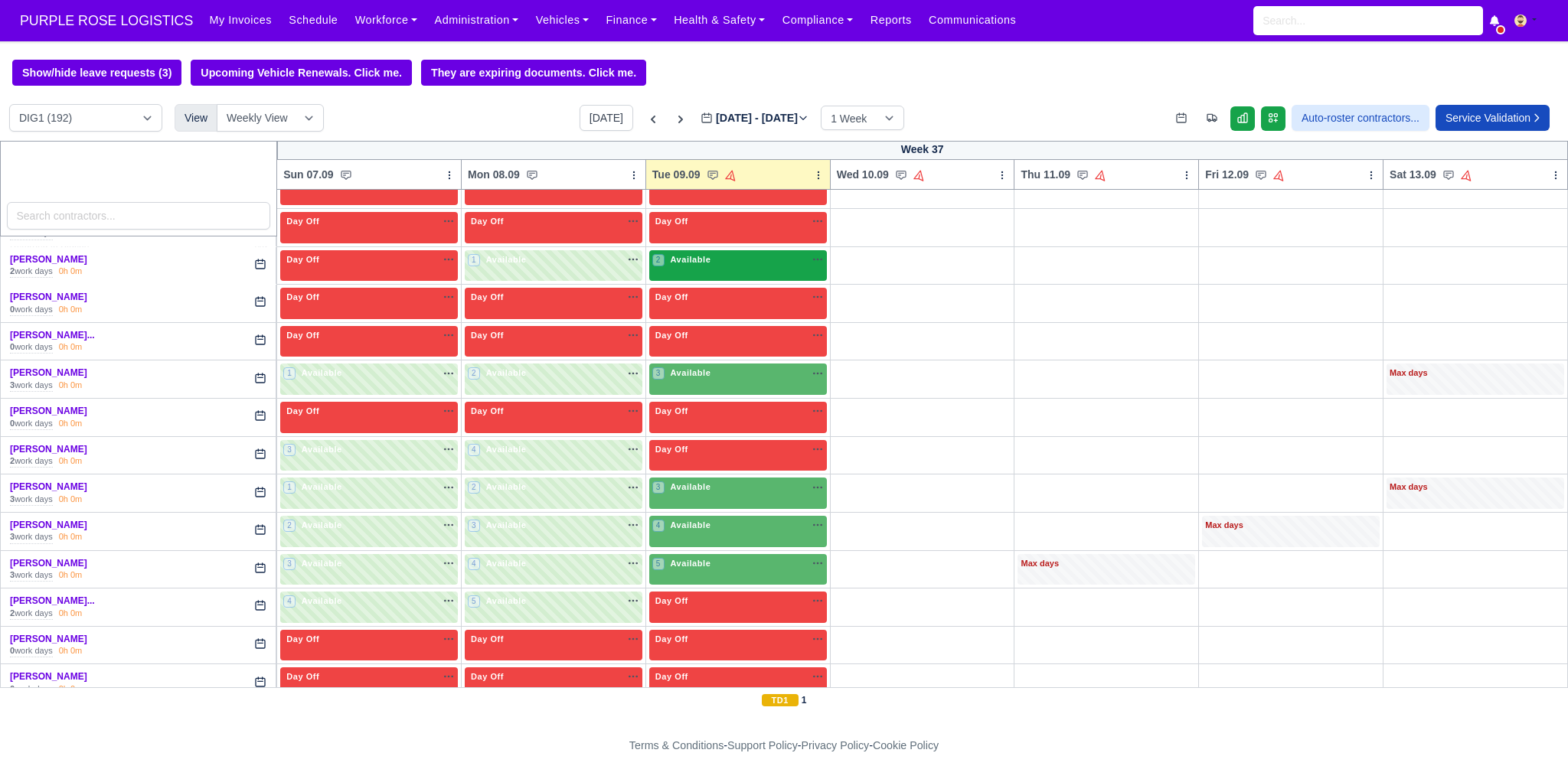
click at [768, 255] on div "2 Available na" at bounding box center [737, 260] width 171 height 13
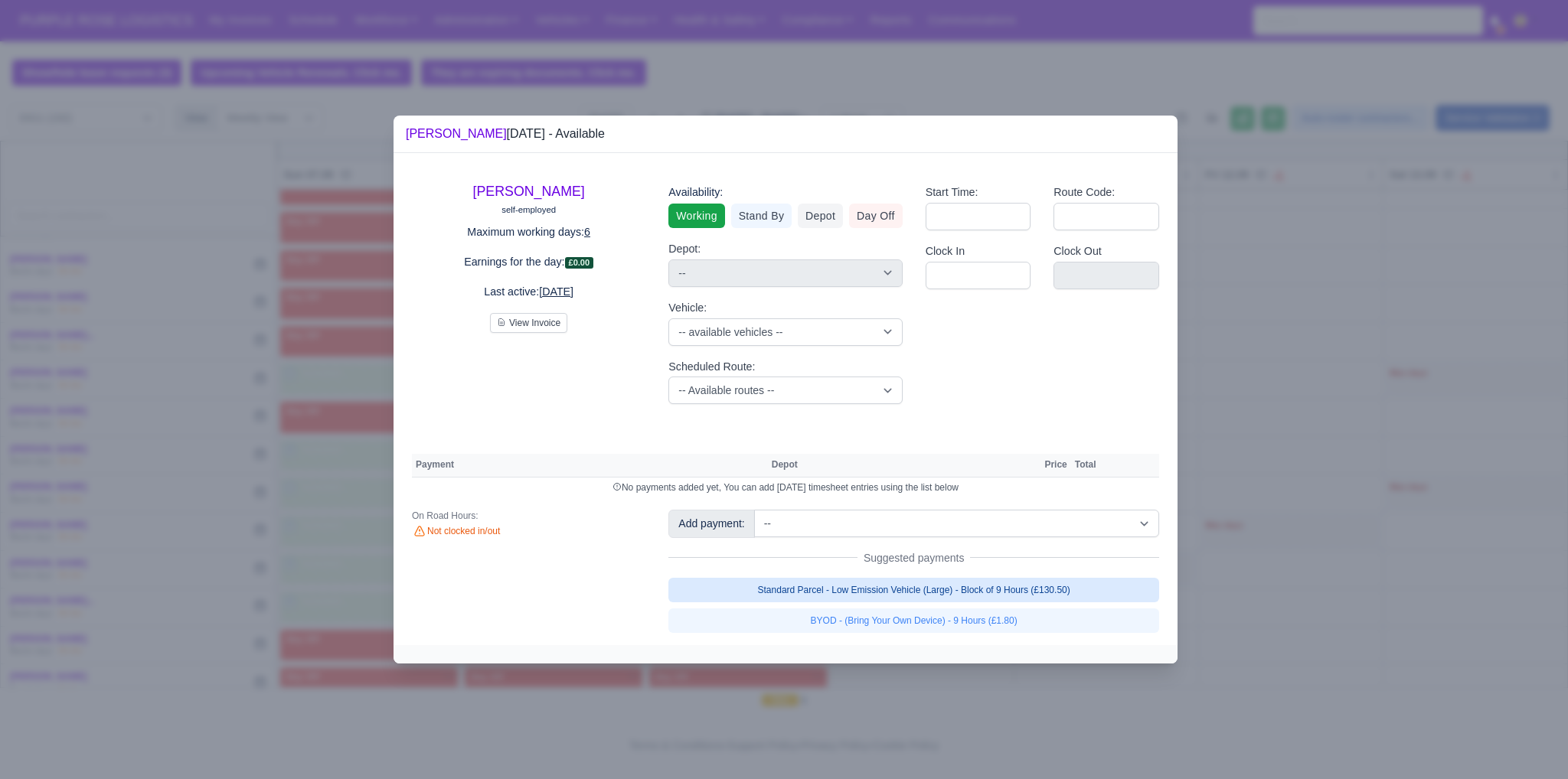
click at [920, 594] on link "Standard Parcel - Low Emission Vehicle (Large) - Block of 9 Hours (£130.50)" at bounding box center [914, 589] width 491 height 24
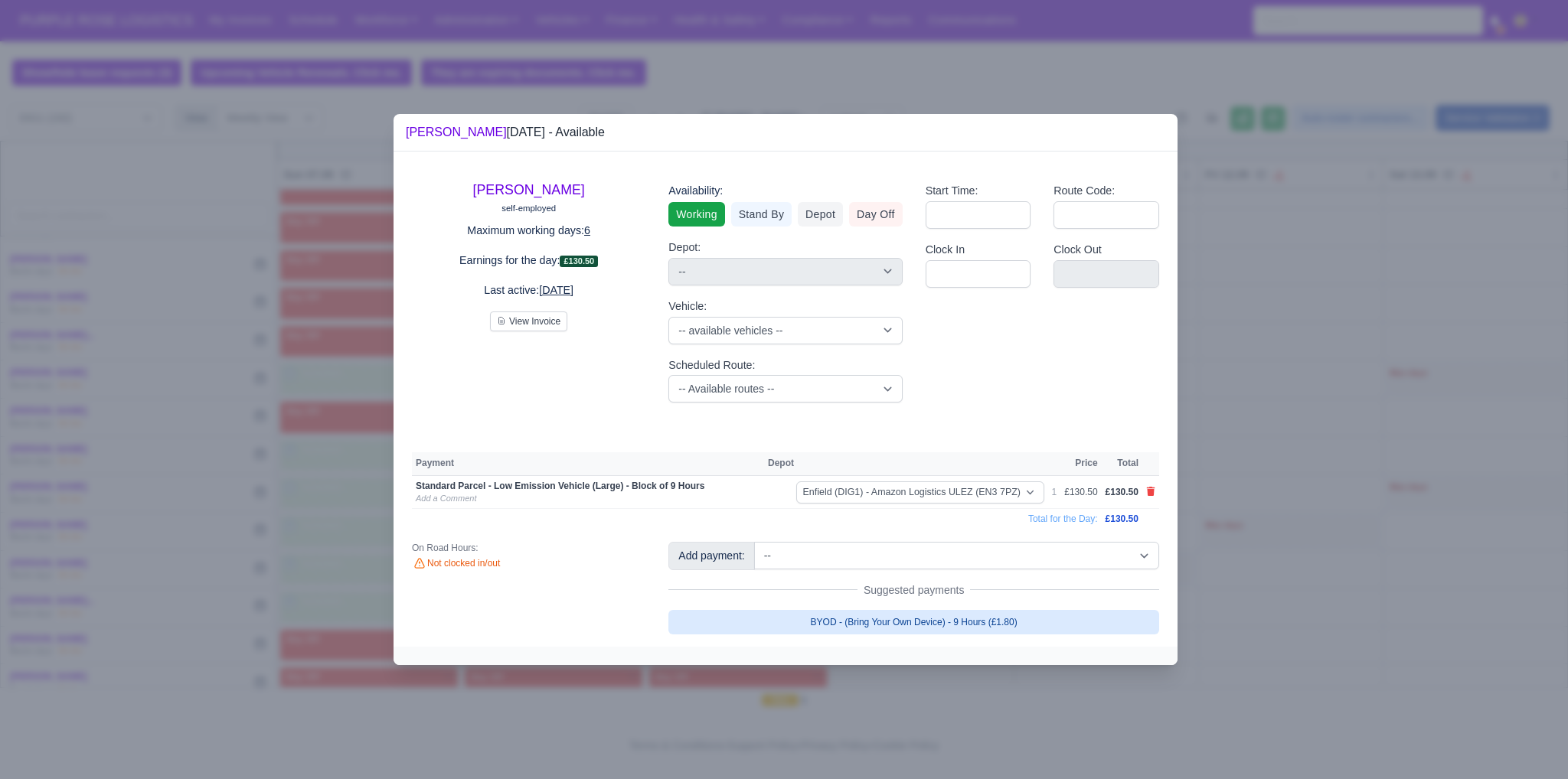
click at [920, 624] on link "BYOD - (Bring Your Own Device) - 9 Hours (£1.80)" at bounding box center [914, 622] width 491 height 24
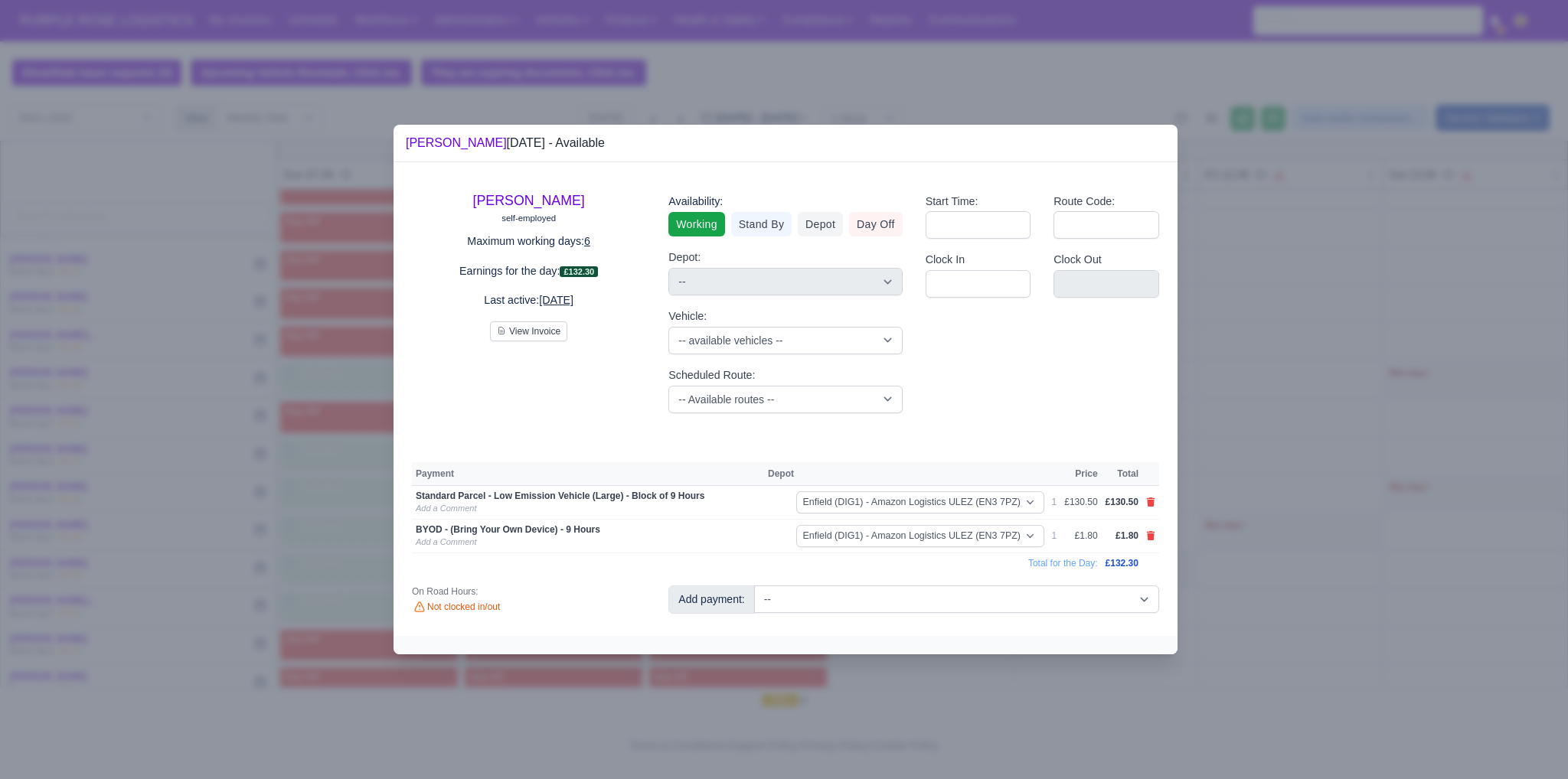
click at [1319, 517] on div at bounding box center [784, 389] width 1568 height 779
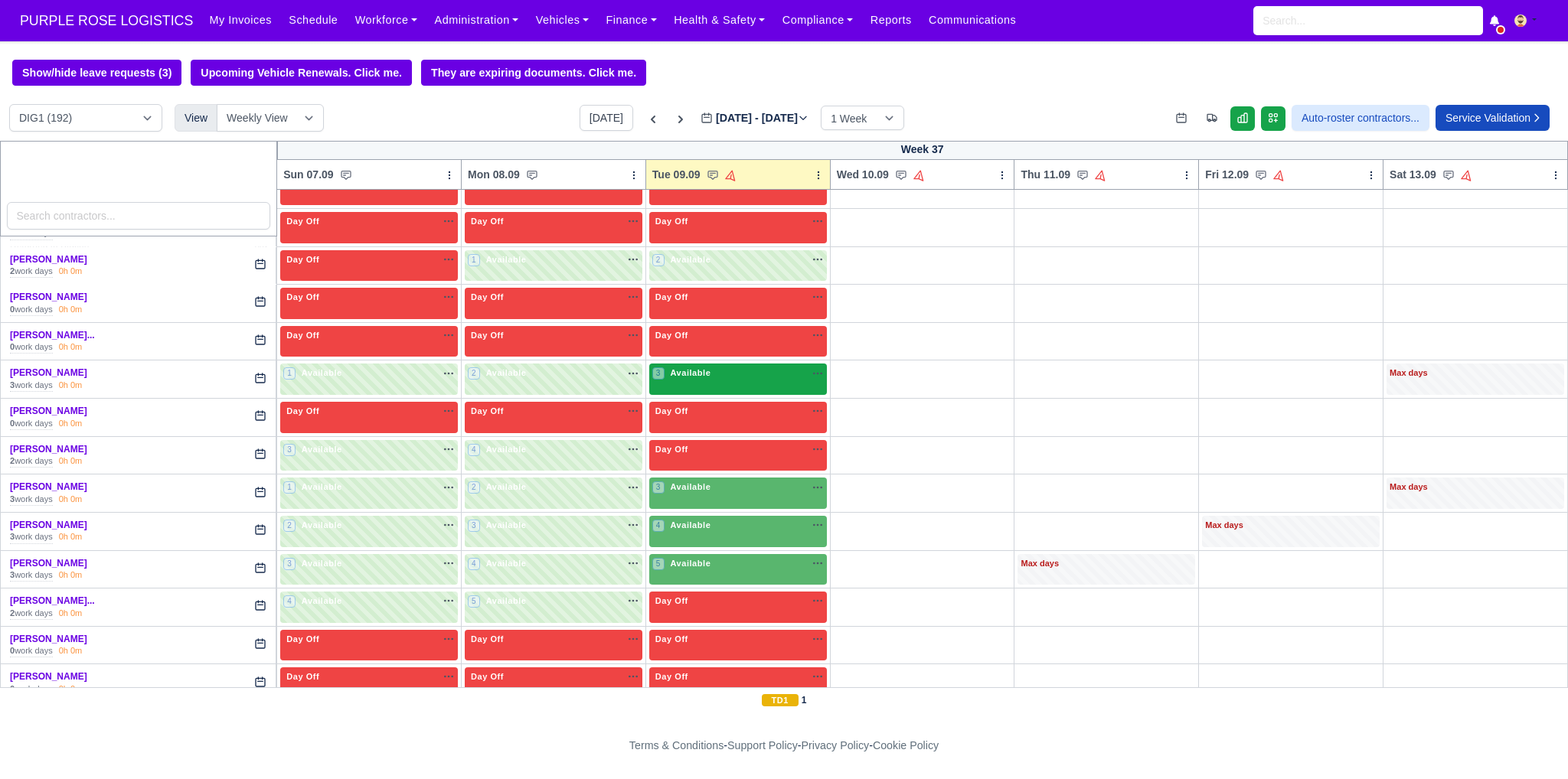
click at [738, 373] on div "3 Available na" at bounding box center [737, 373] width 171 height 13
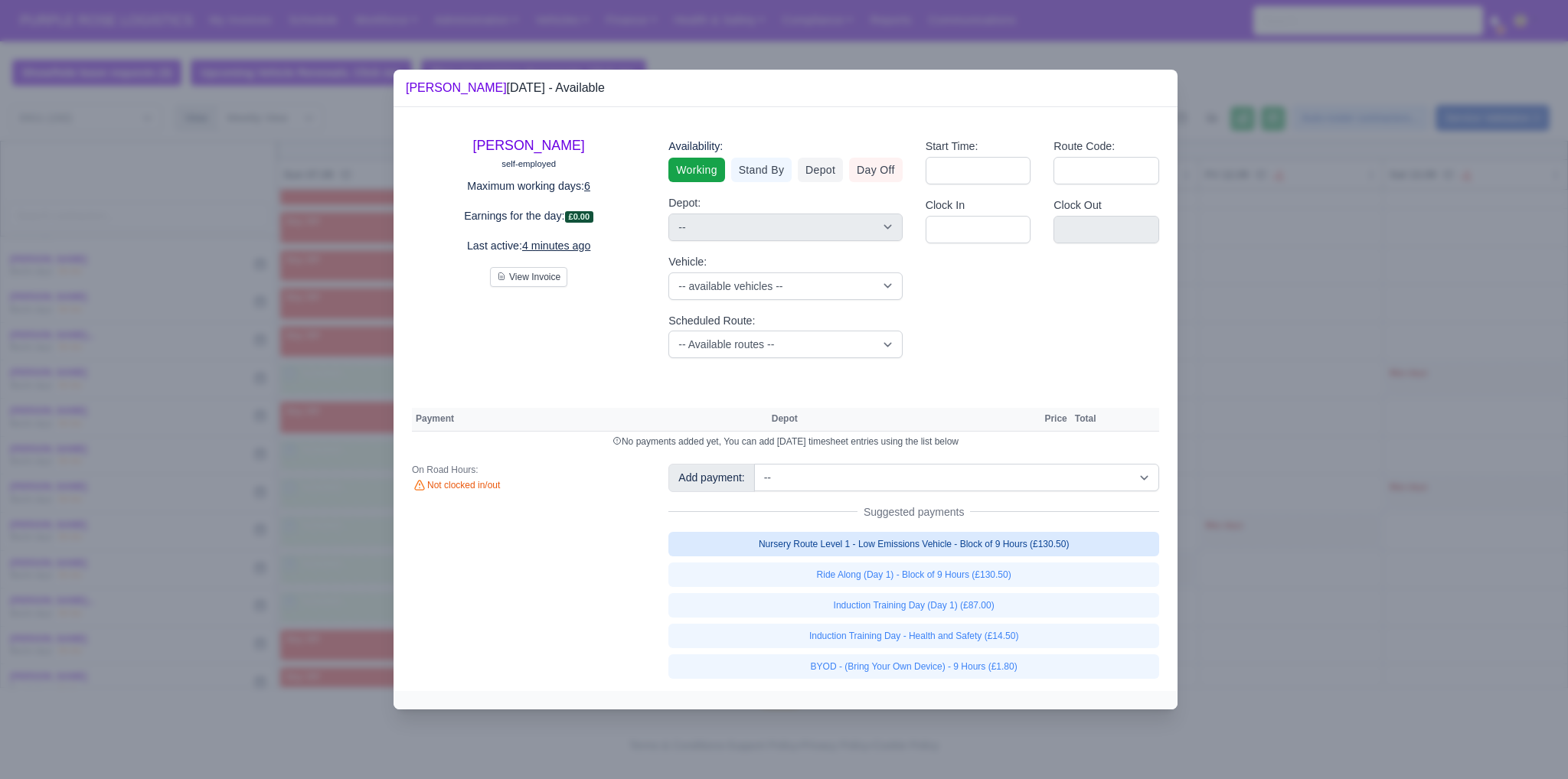
click at [868, 545] on link "Nursery Route Level 1 - Low Emissions Vehicle - Block of 9 Hours (£130.50)" at bounding box center [914, 544] width 491 height 24
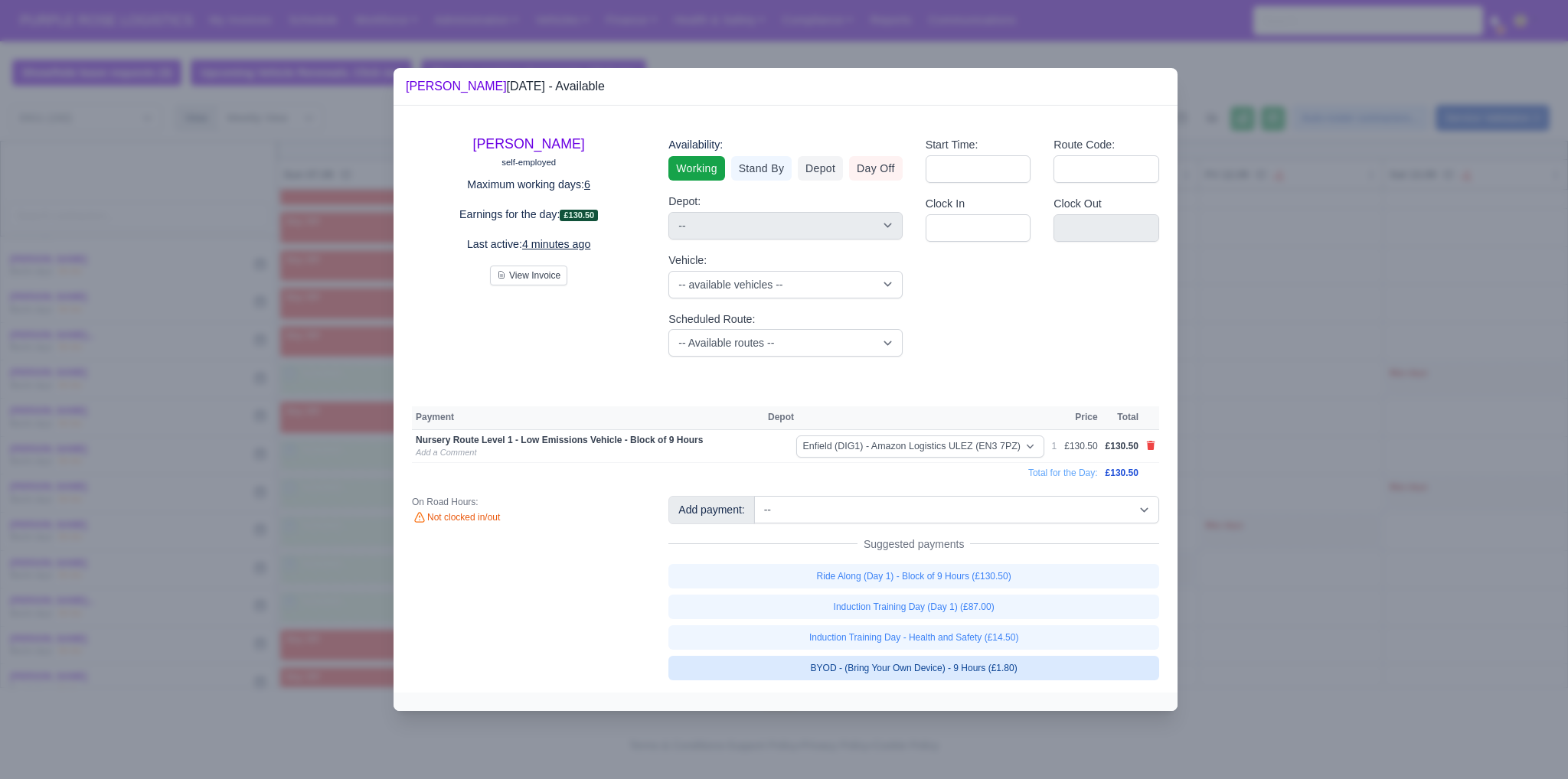
click at [934, 662] on link "BYOD - (Bring Your Own Device) - 9 Hours (£1.80)" at bounding box center [914, 668] width 491 height 24
click at [1370, 457] on div at bounding box center [784, 389] width 1568 height 779
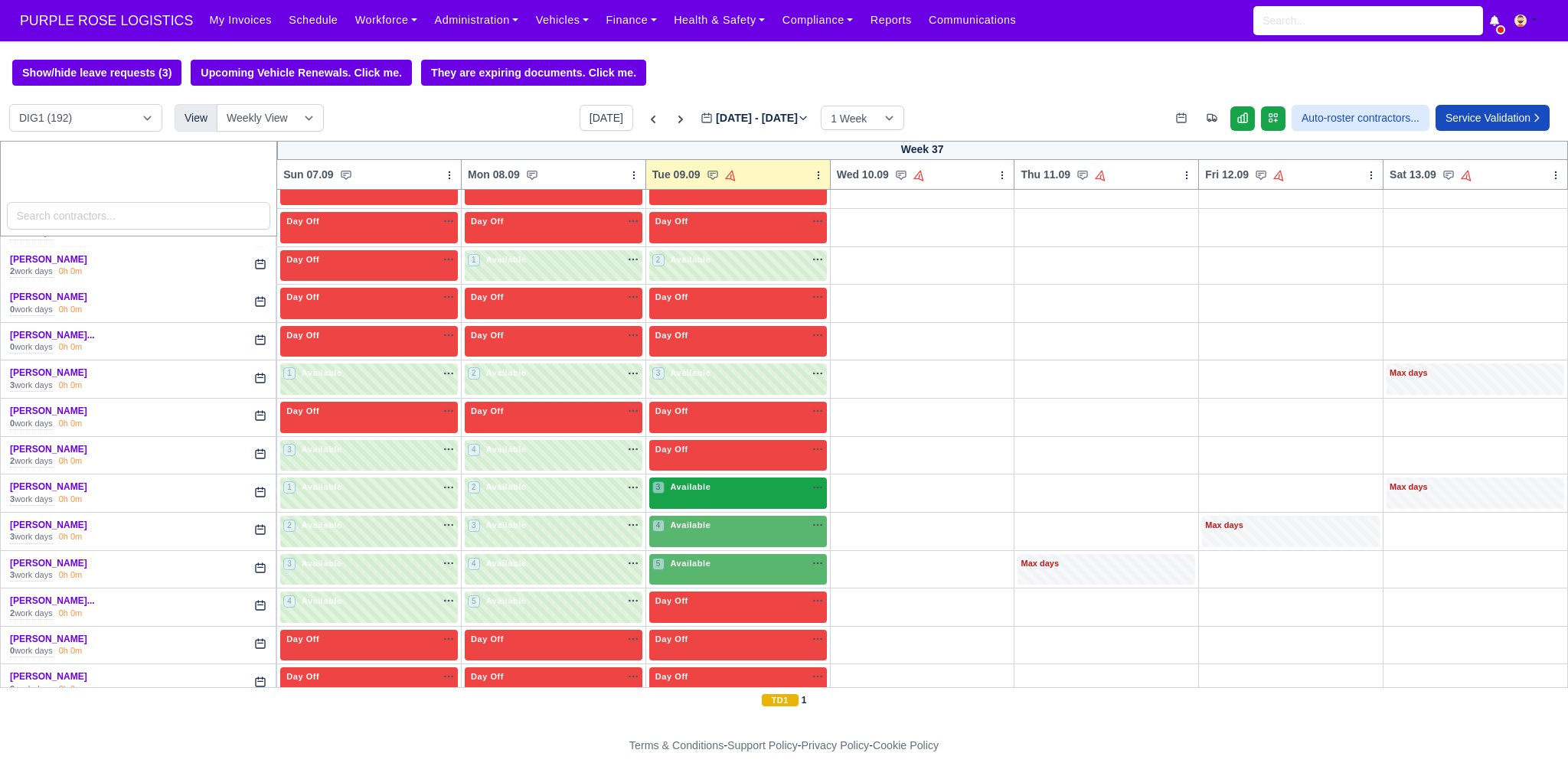
click at [722, 491] on div "3 Available" at bounding box center [738, 494] width 178 height 32
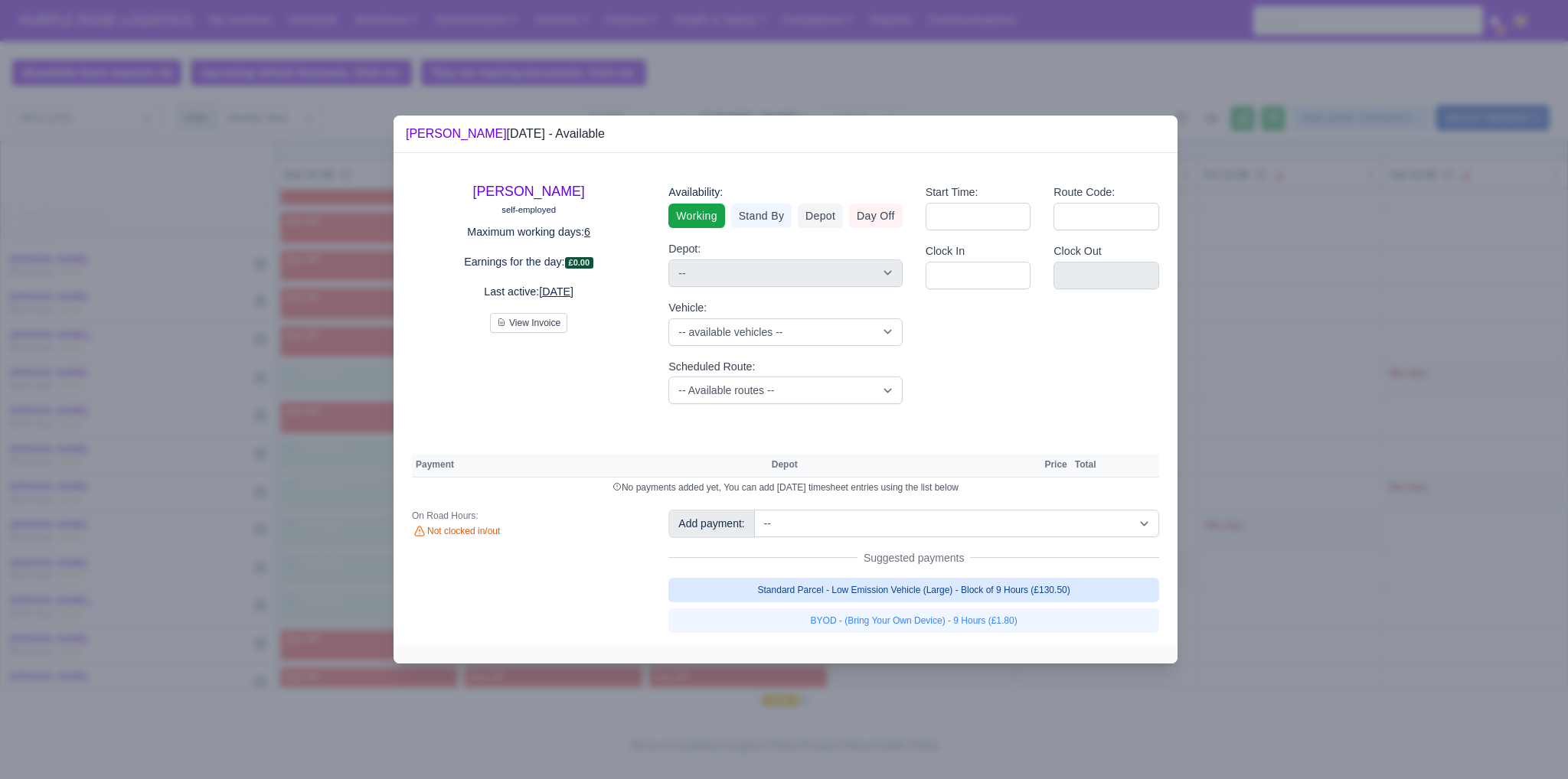
click at [851, 581] on link "Standard Parcel - Low Emission Vehicle (Large) - Block of 9 Hours (£130.50)" at bounding box center [914, 589] width 491 height 24
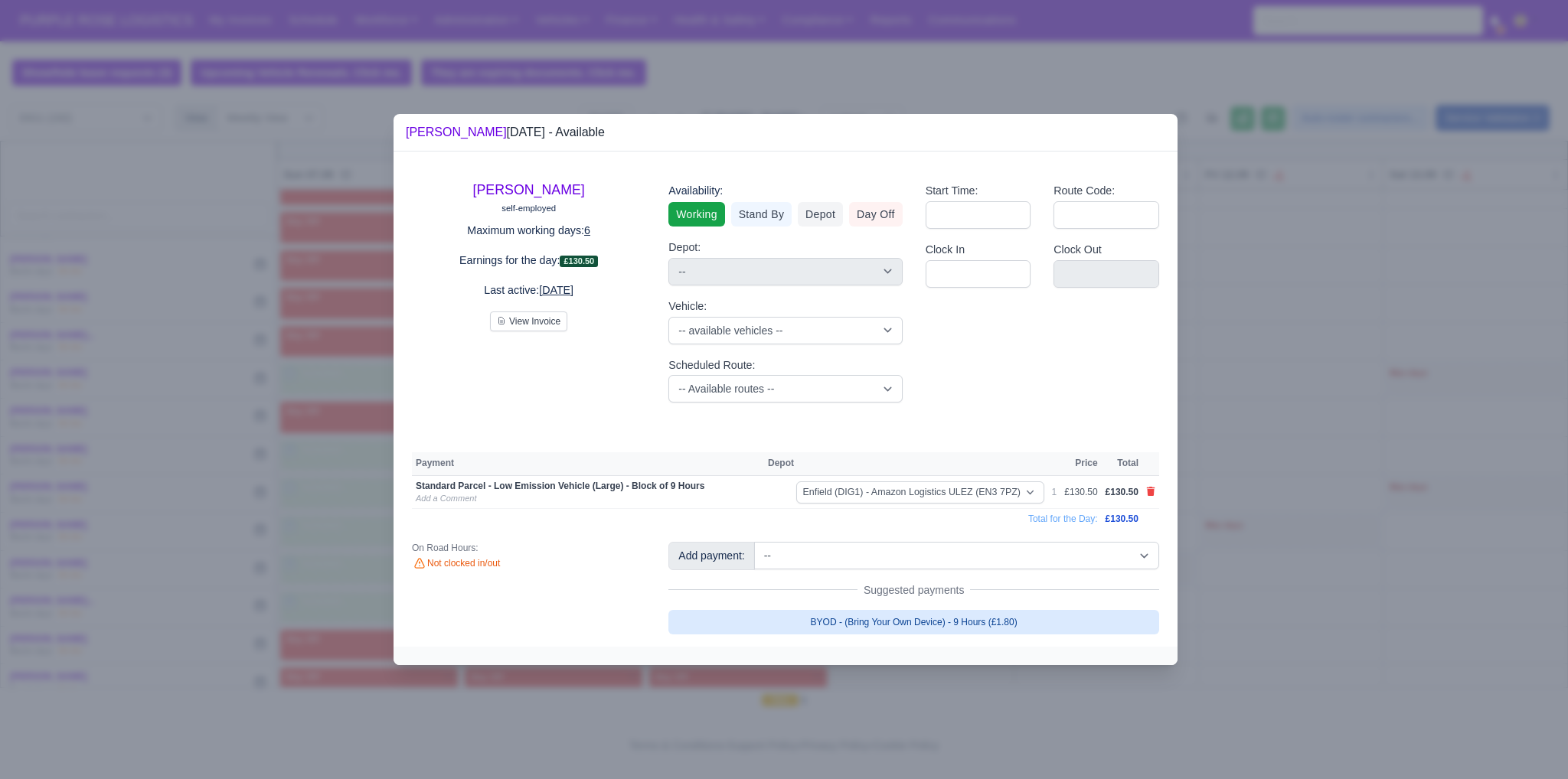
click at [864, 623] on link "BYOD - (Bring Your Own Device) - 9 Hours (£1.80)" at bounding box center [914, 622] width 491 height 24
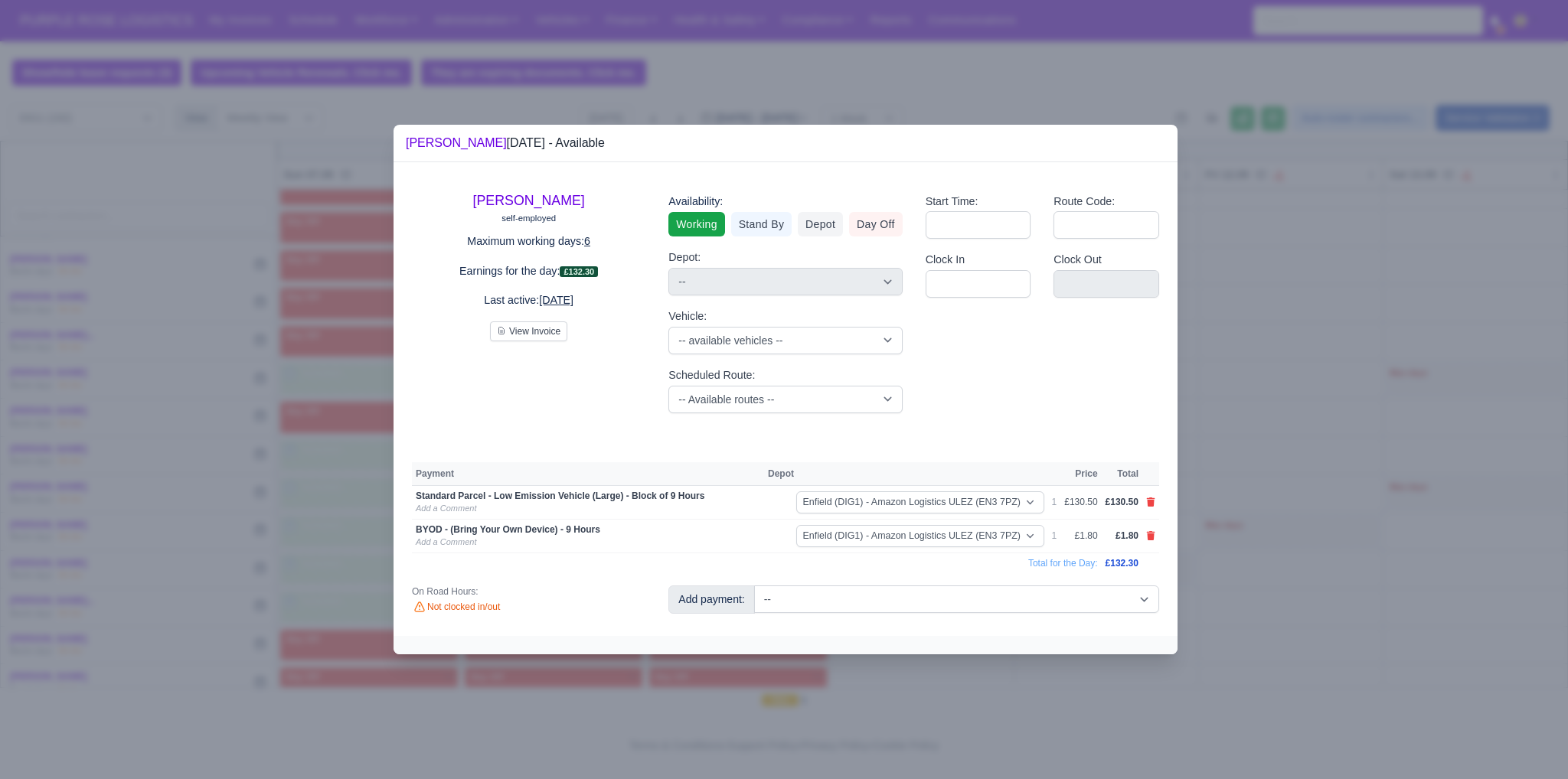
click at [1243, 434] on div at bounding box center [784, 389] width 1568 height 779
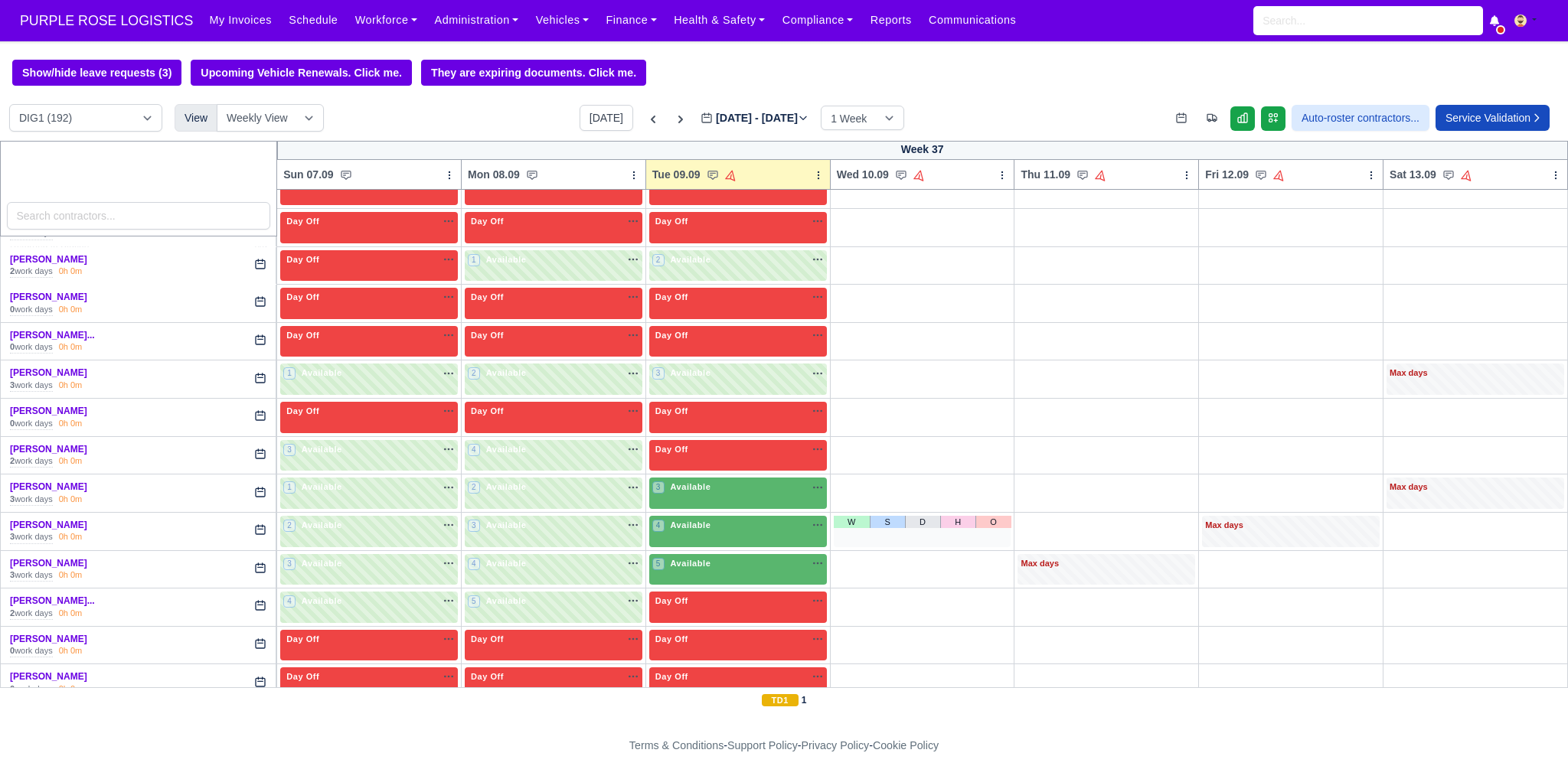
click at [713, 516] on div "4 Available" at bounding box center [738, 532] width 178 height 32
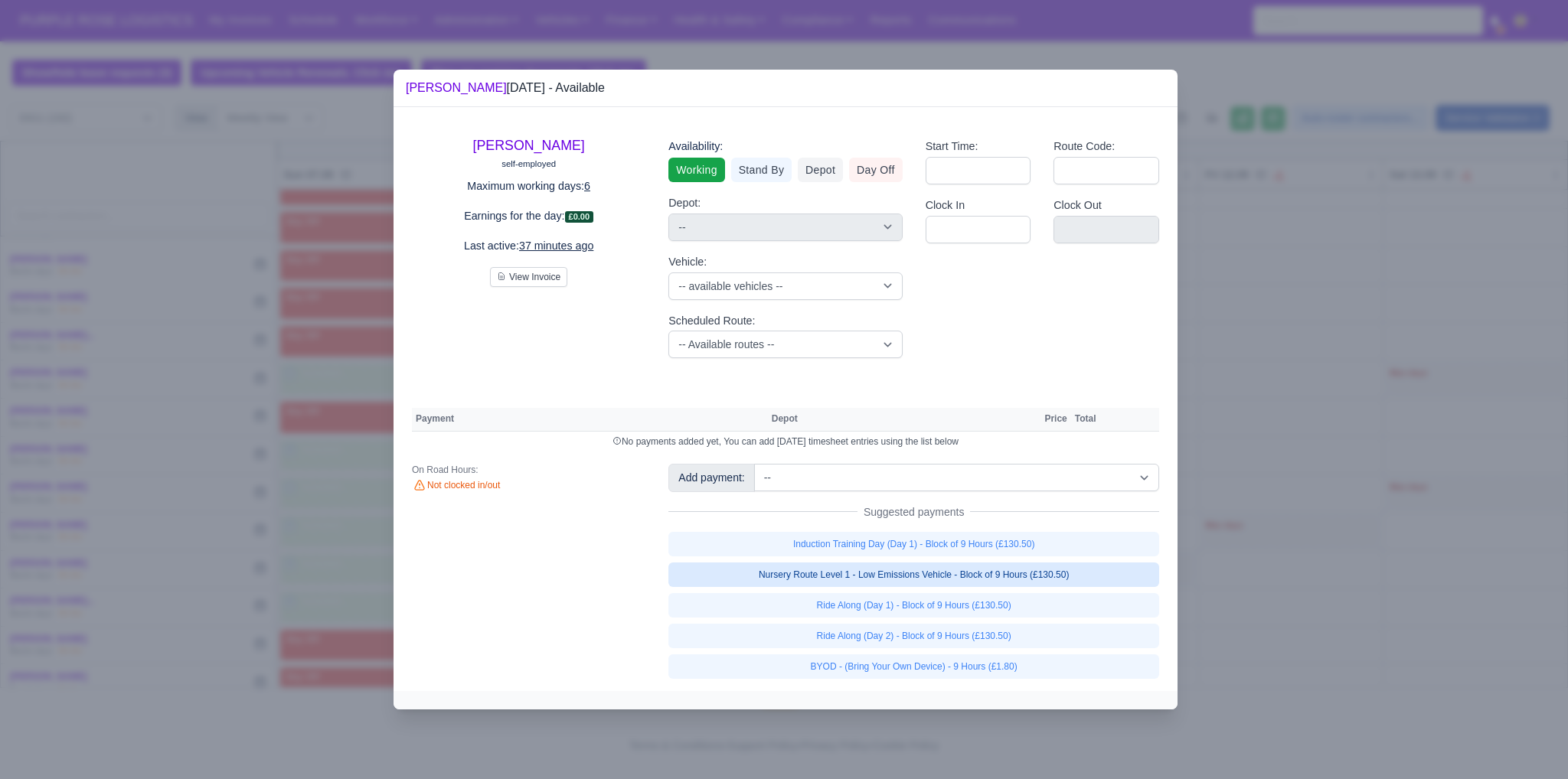
click at [930, 576] on link "Nursery Route Level 1 - Low Emissions Vehicle - Block of 9 Hours (£130.50)" at bounding box center [914, 574] width 491 height 24
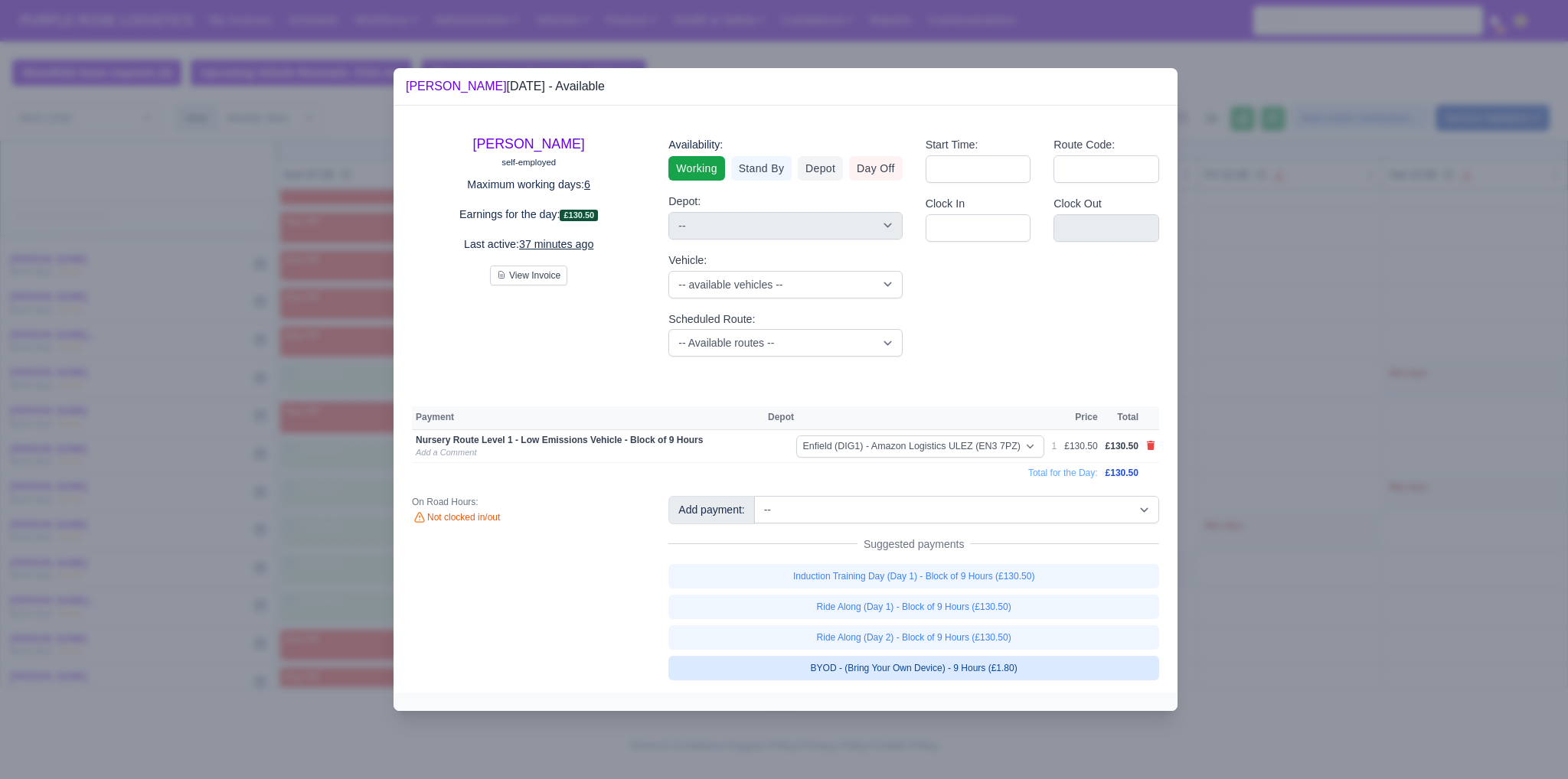
click at [960, 666] on link "BYOD - (Bring Your Own Device) - 9 Hours (£1.80)" at bounding box center [914, 668] width 491 height 24
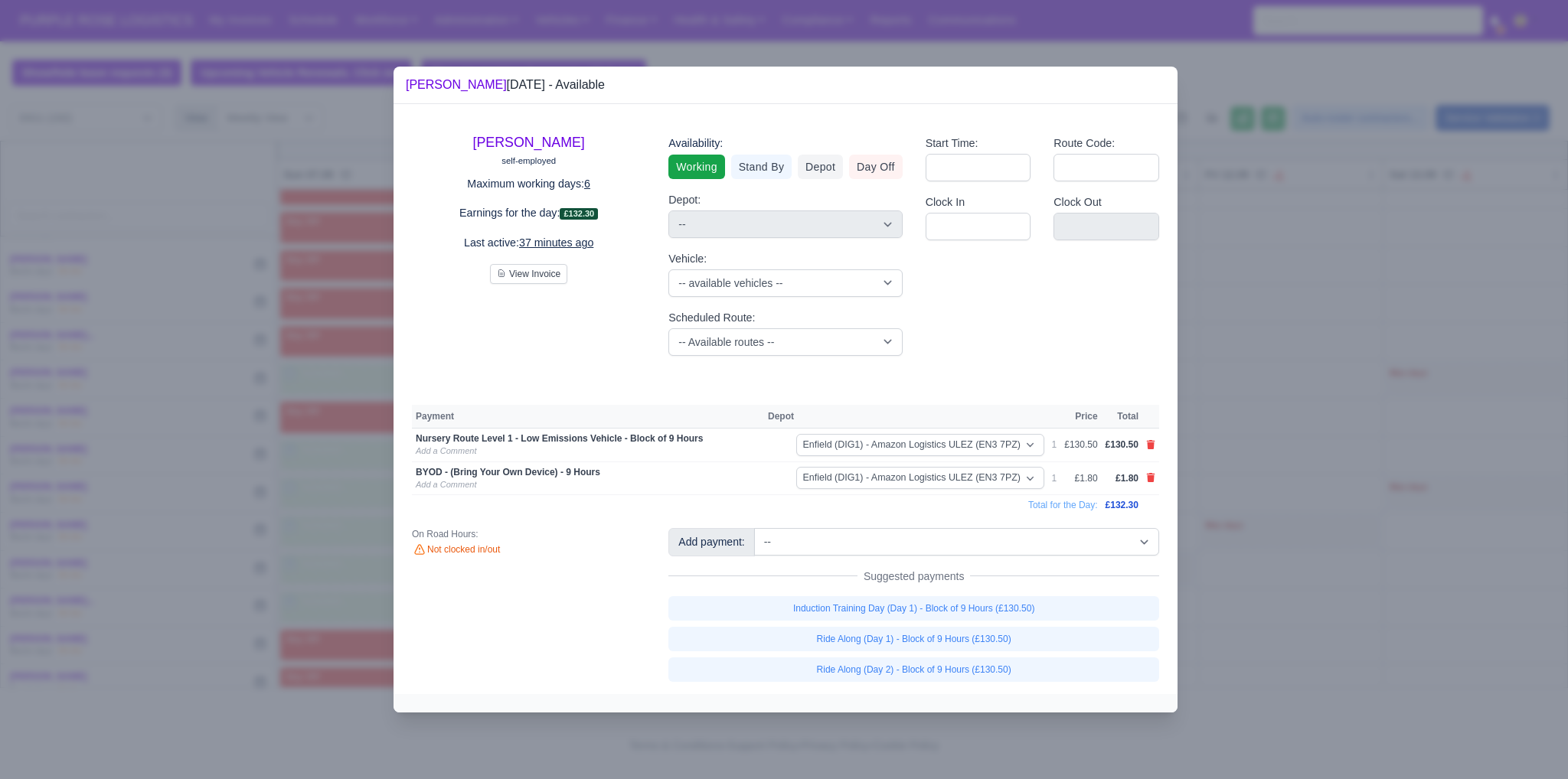
click at [1323, 457] on div at bounding box center [784, 389] width 1568 height 779
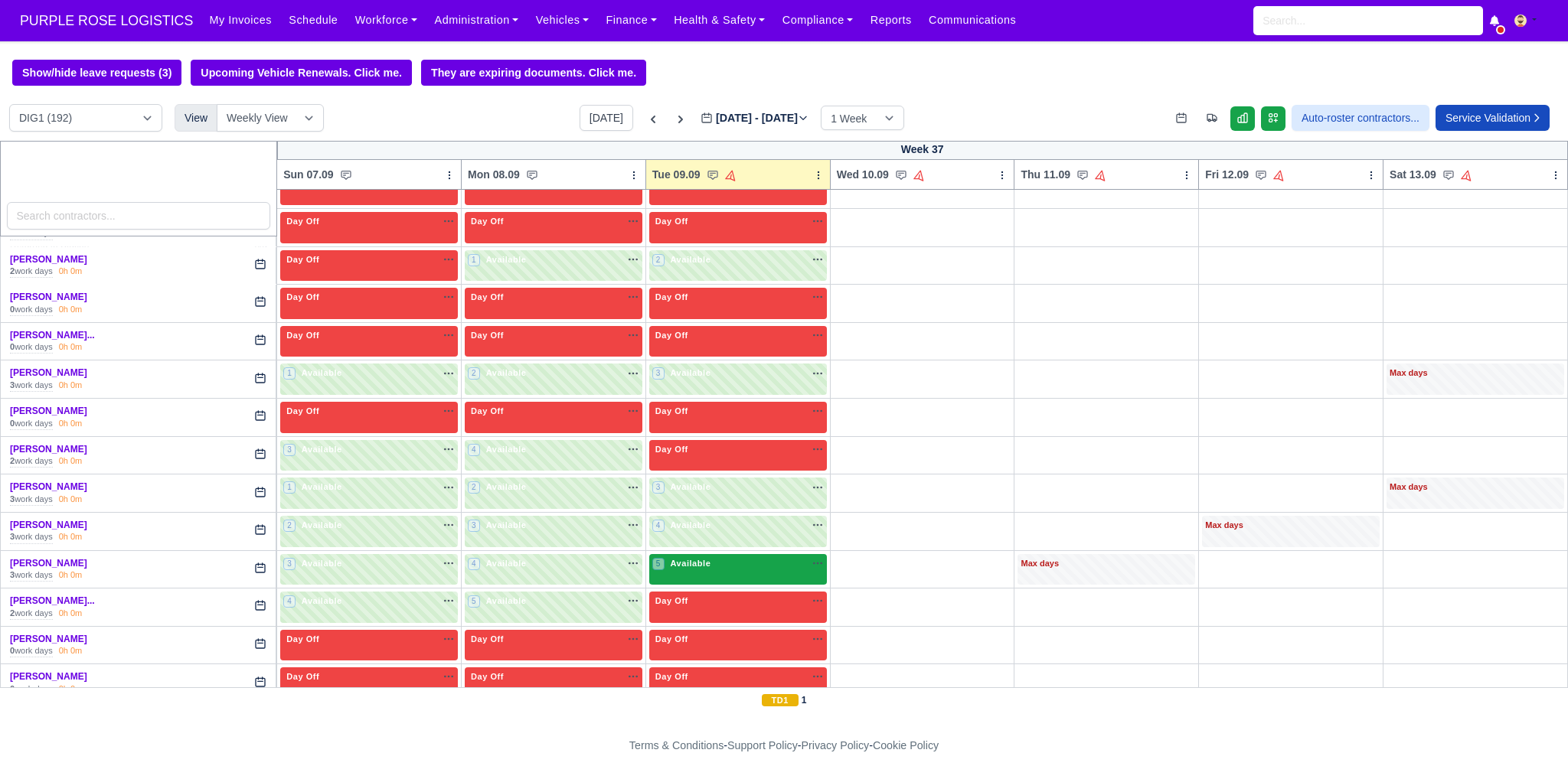
click at [718, 557] on div "5 Available na" at bounding box center [737, 564] width 171 height 13
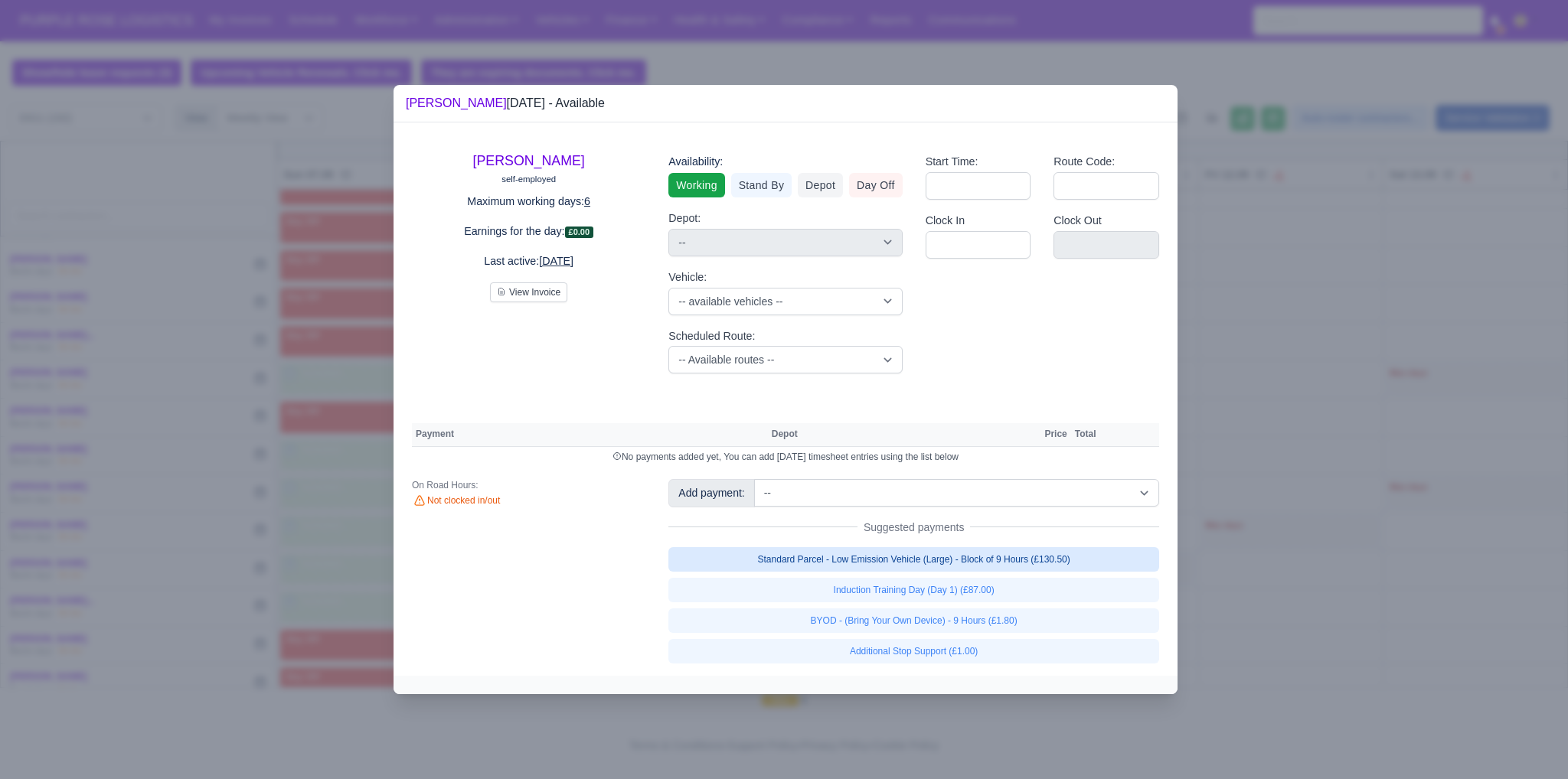
click at [915, 564] on link "Standard Parcel - Low Emission Vehicle (Large) - Block of 9 Hours (£130.50)" at bounding box center [914, 559] width 491 height 24
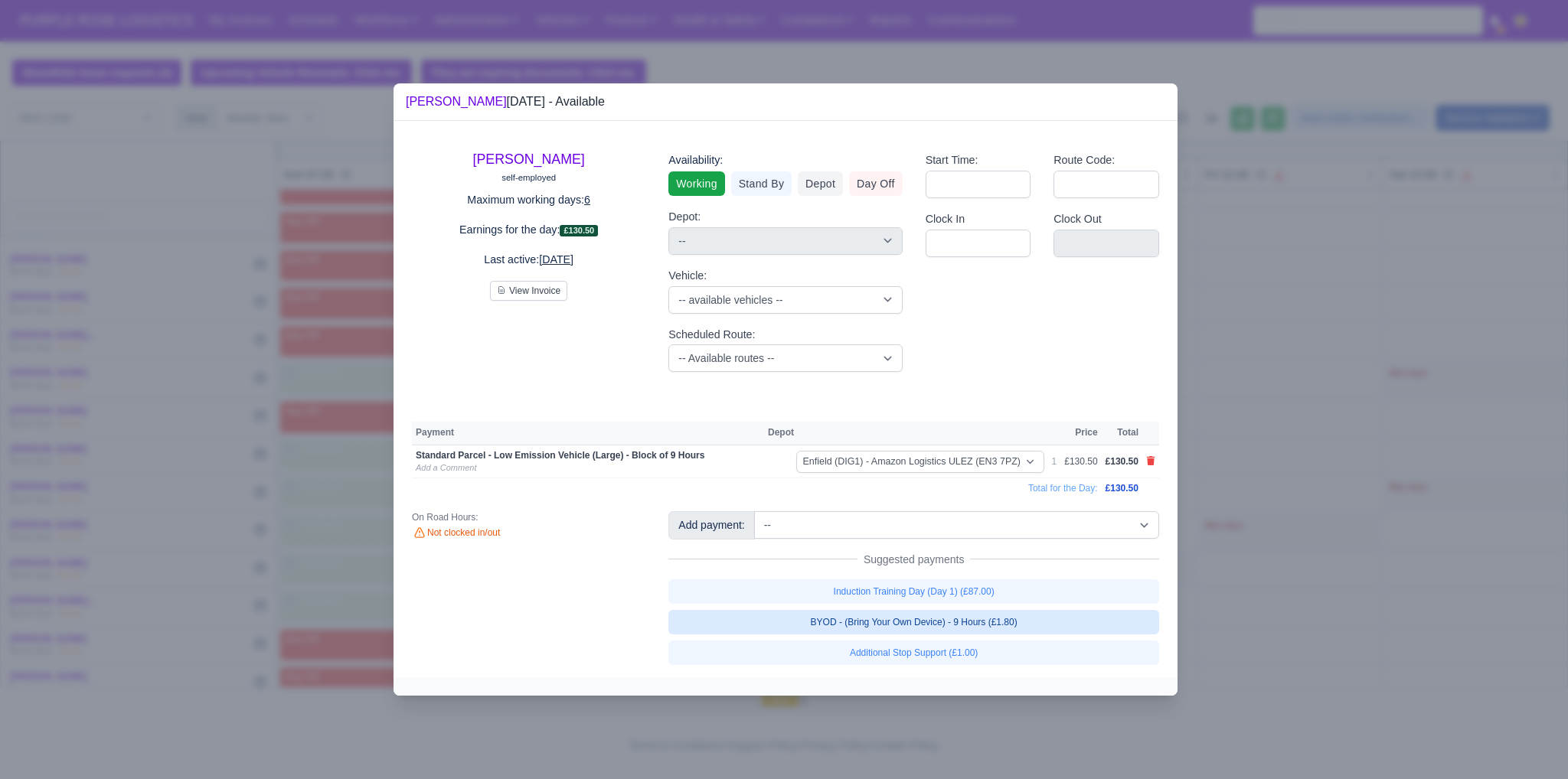
click at [924, 621] on link "BYOD - (Bring Your Own Device) - 9 Hours (£1.80)" at bounding box center [914, 622] width 491 height 24
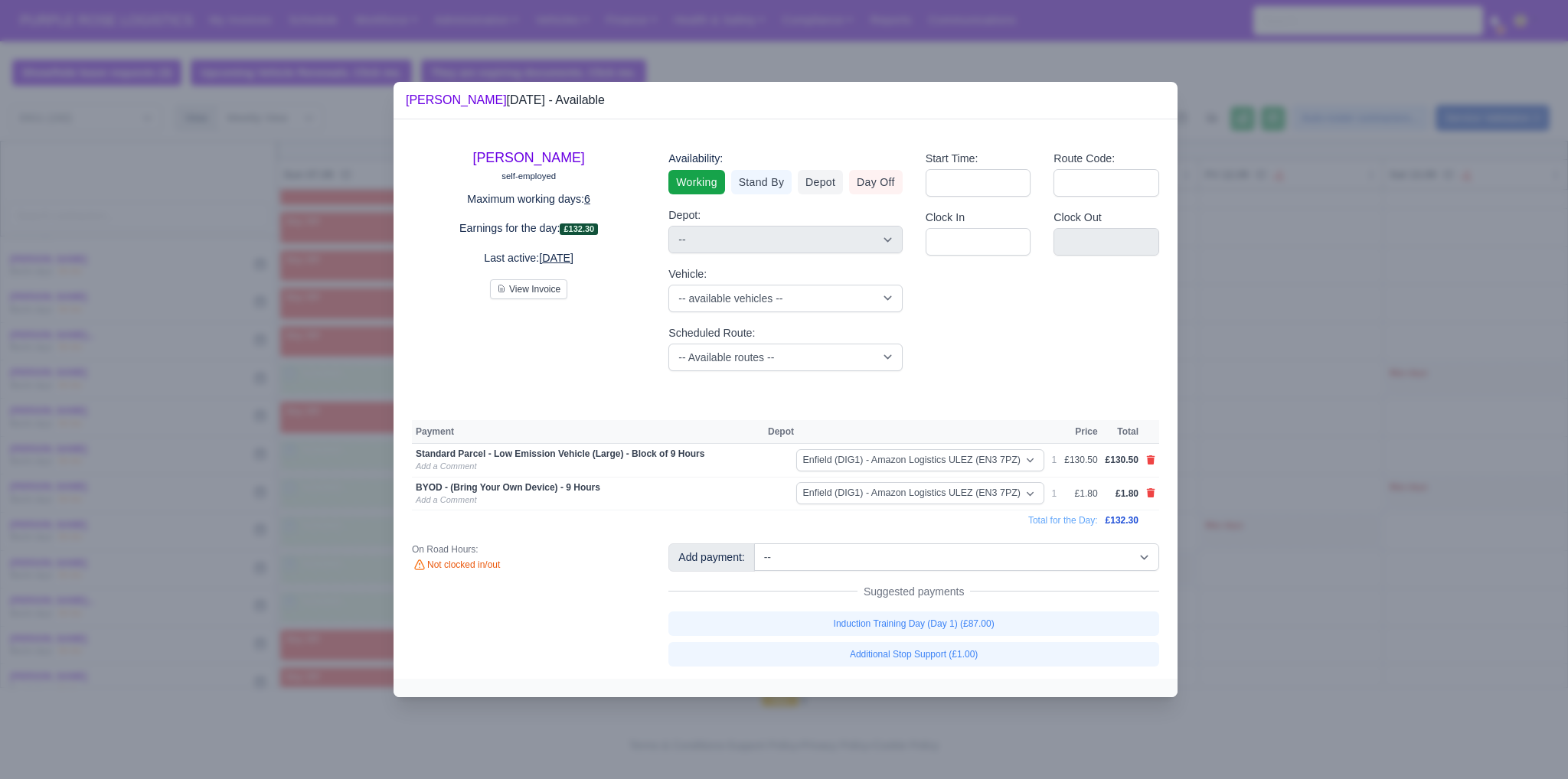
click at [1259, 463] on div at bounding box center [784, 389] width 1568 height 779
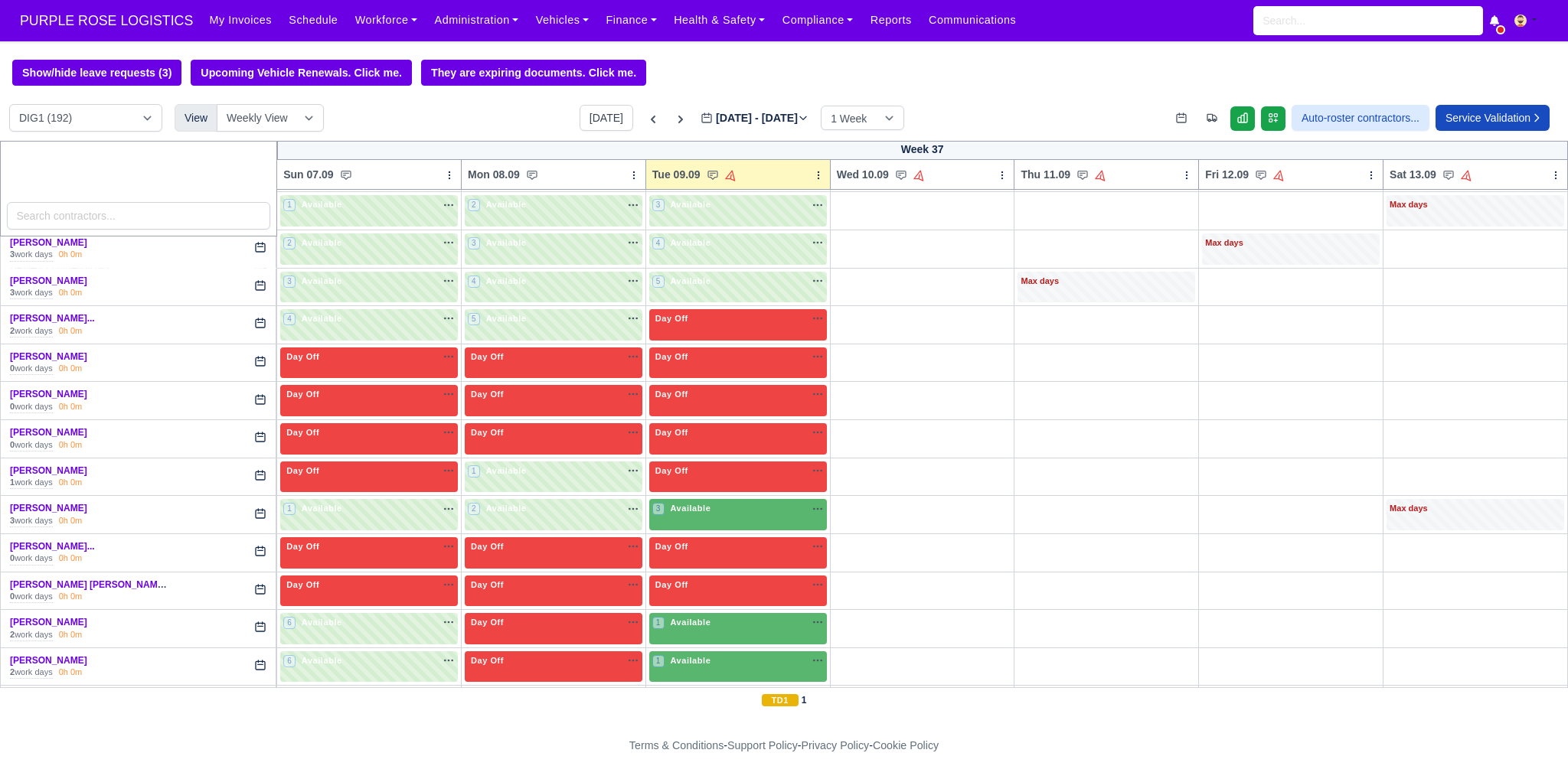
scroll to position [1143, 0]
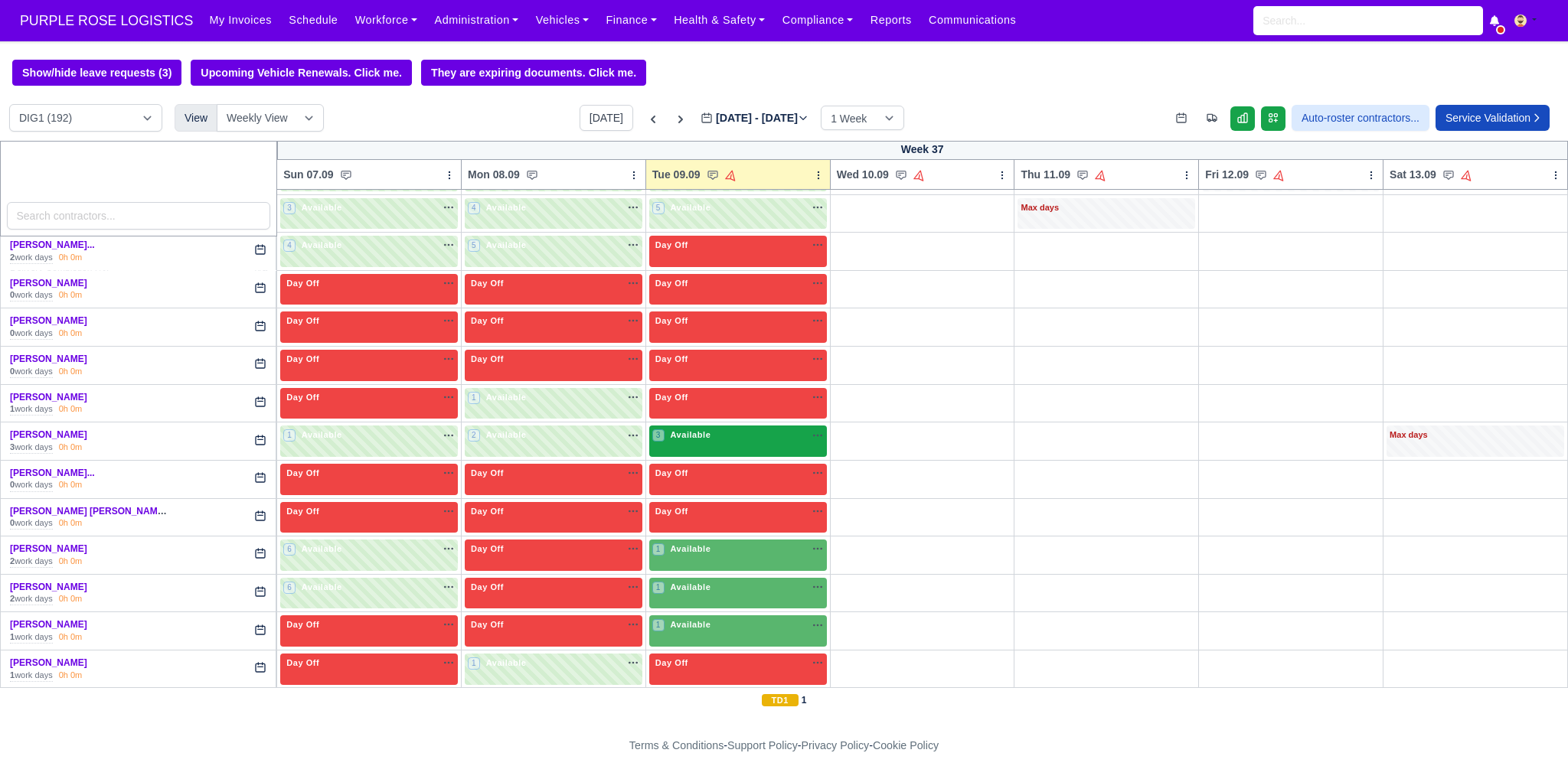
click at [748, 430] on div "3 Available na" at bounding box center [737, 436] width 171 height 13
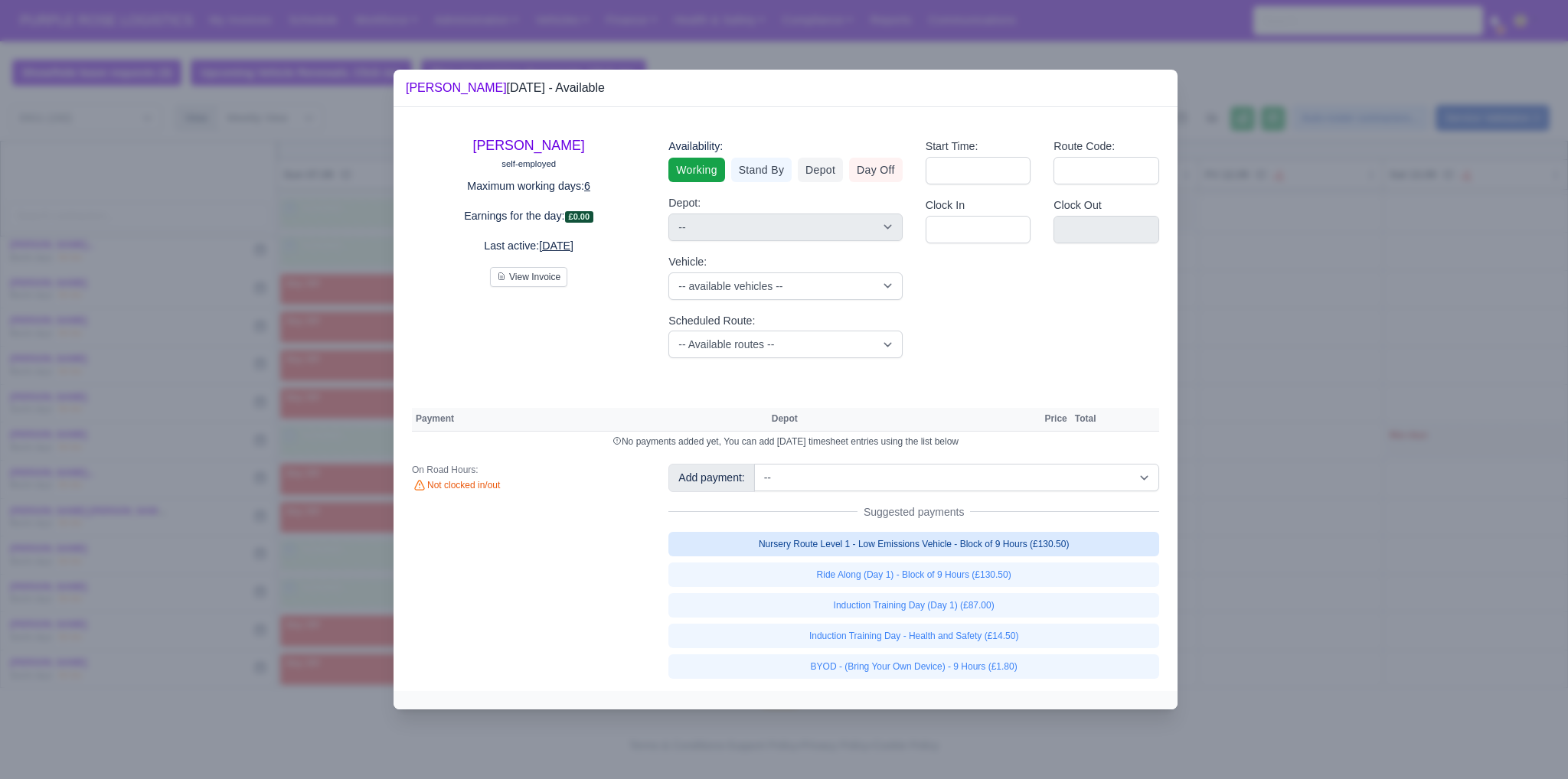
click at [931, 551] on link "Nursery Route Level 1 - Low Emissions Vehicle - Block of 9 Hours (£130.50)" at bounding box center [914, 544] width 491 height 24
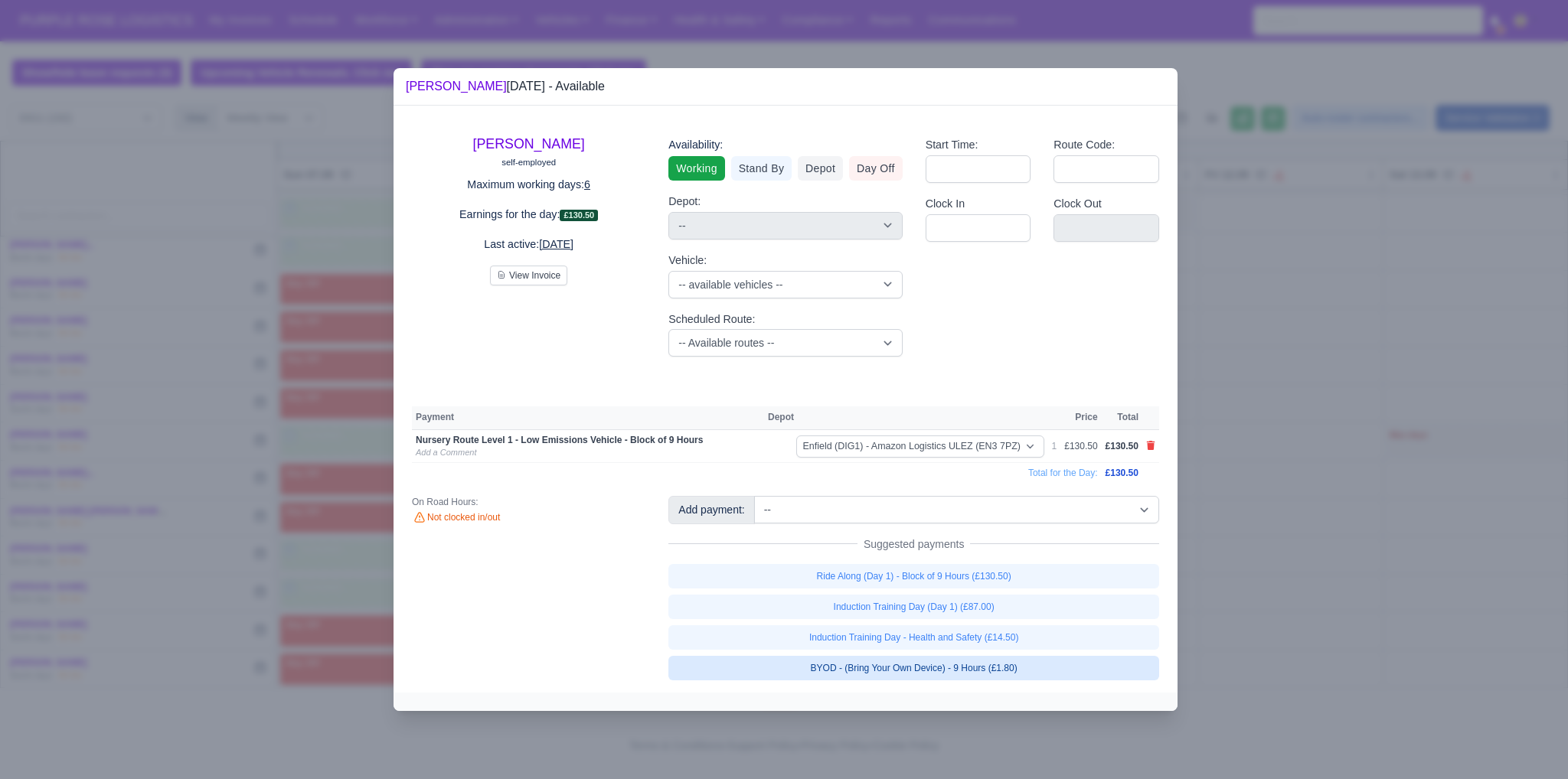
click at [952, 666] on link "BYOD - (Bring Your Own Device) - 9 Hours (£1.80)" at bounding box center [914, 668] width 491 height 24
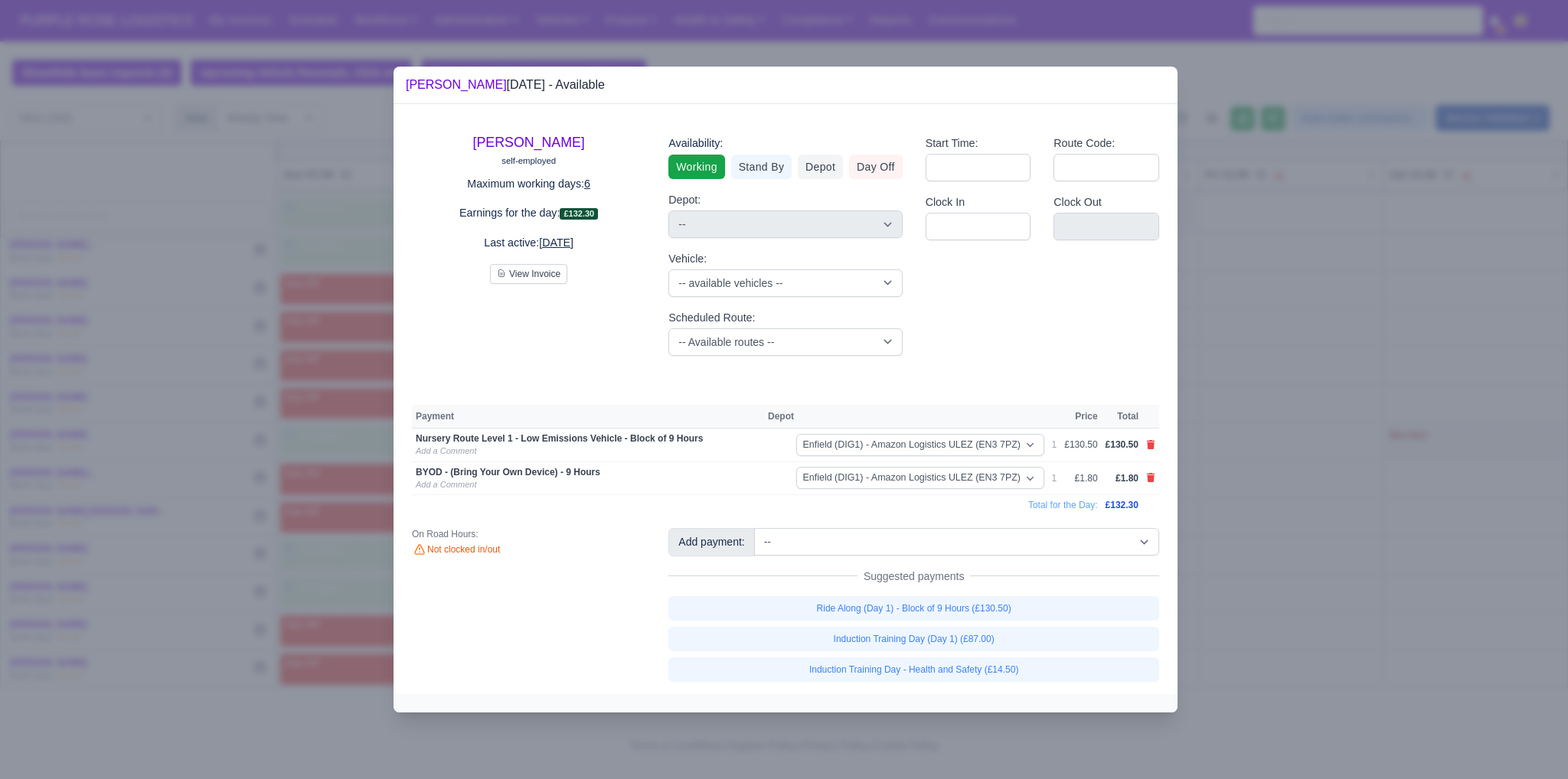
click at [1304, 599] on div at bounding box center [784, 389] width 1568 height 779
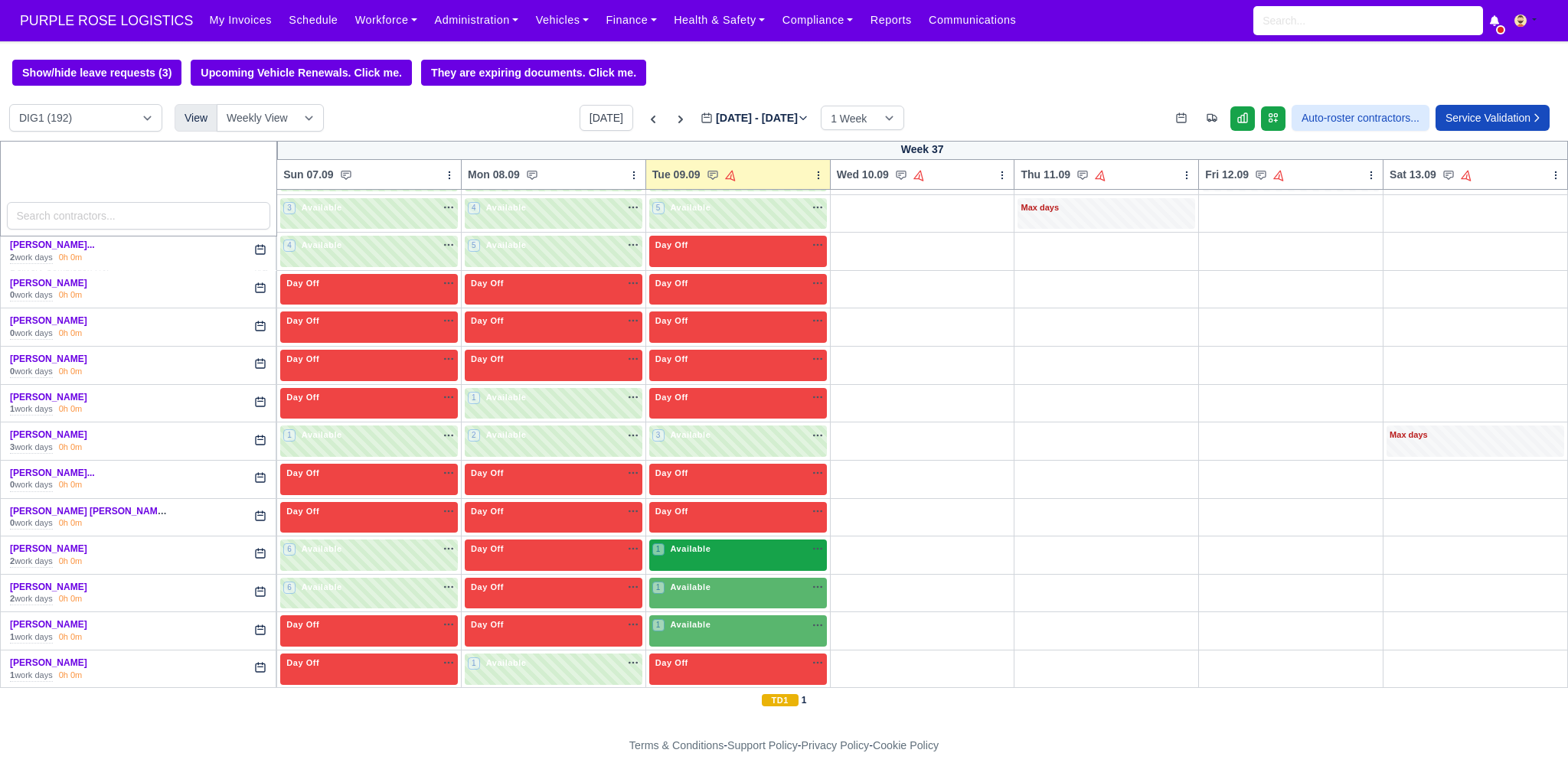
click at [727, 545] on div "1 Available na" at bounding box center [737, 550] width 171 height 13
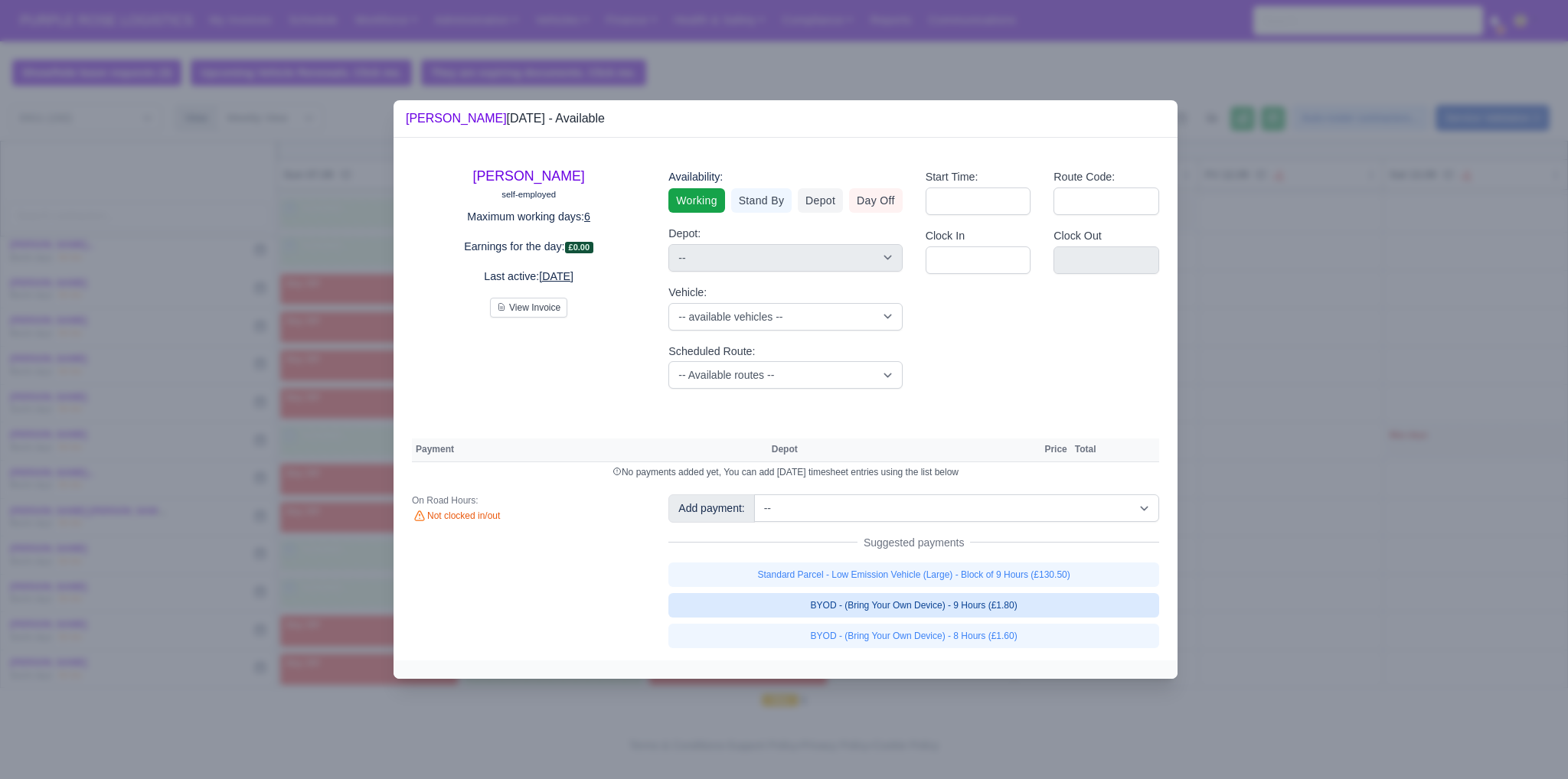
click at [875, 607] on link "BYOD - (Bring Your Own Device) - 9 Hours (£1.80)" at bounding box center [914, 605] width 491 height 24
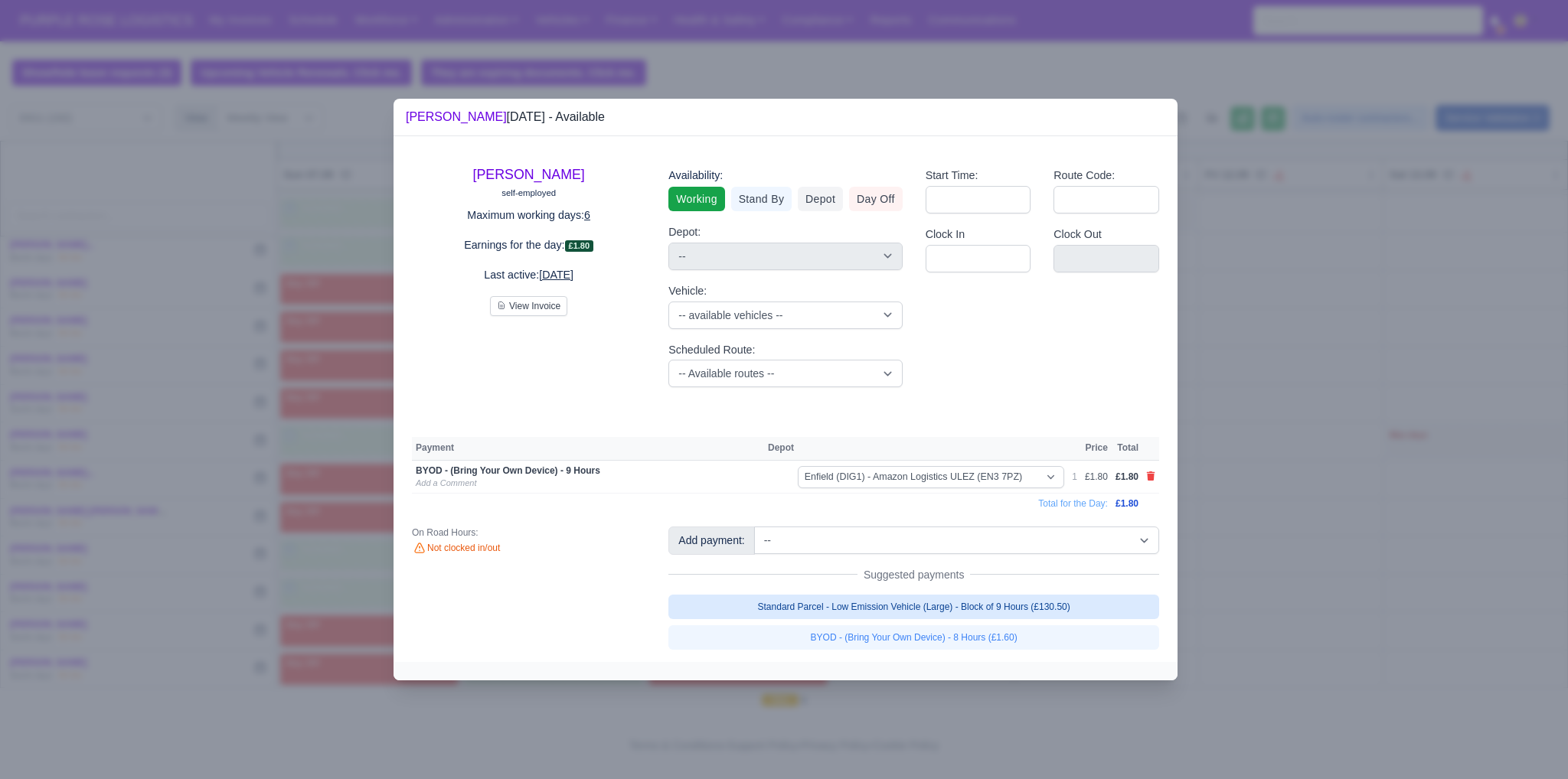
click at [878, 607] on link "Standard Parcel - Low Emission Vehicle (Large) - Block of 9 Hours (£130.50)" at bounding box center [914, 606] width 491 height 24
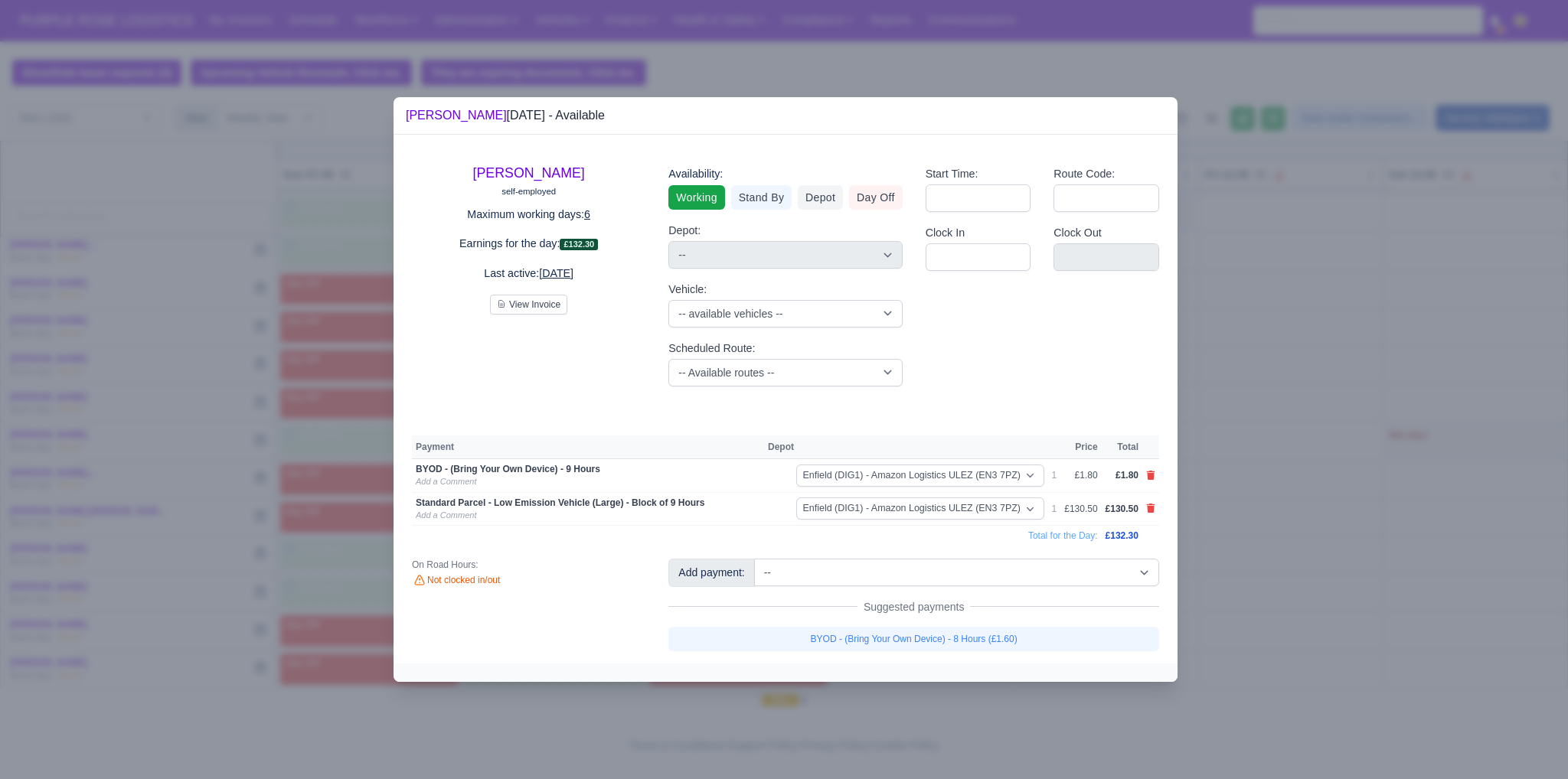
click at [1317, 576] on div at bounding box center [784, 389] width 1568 height 779
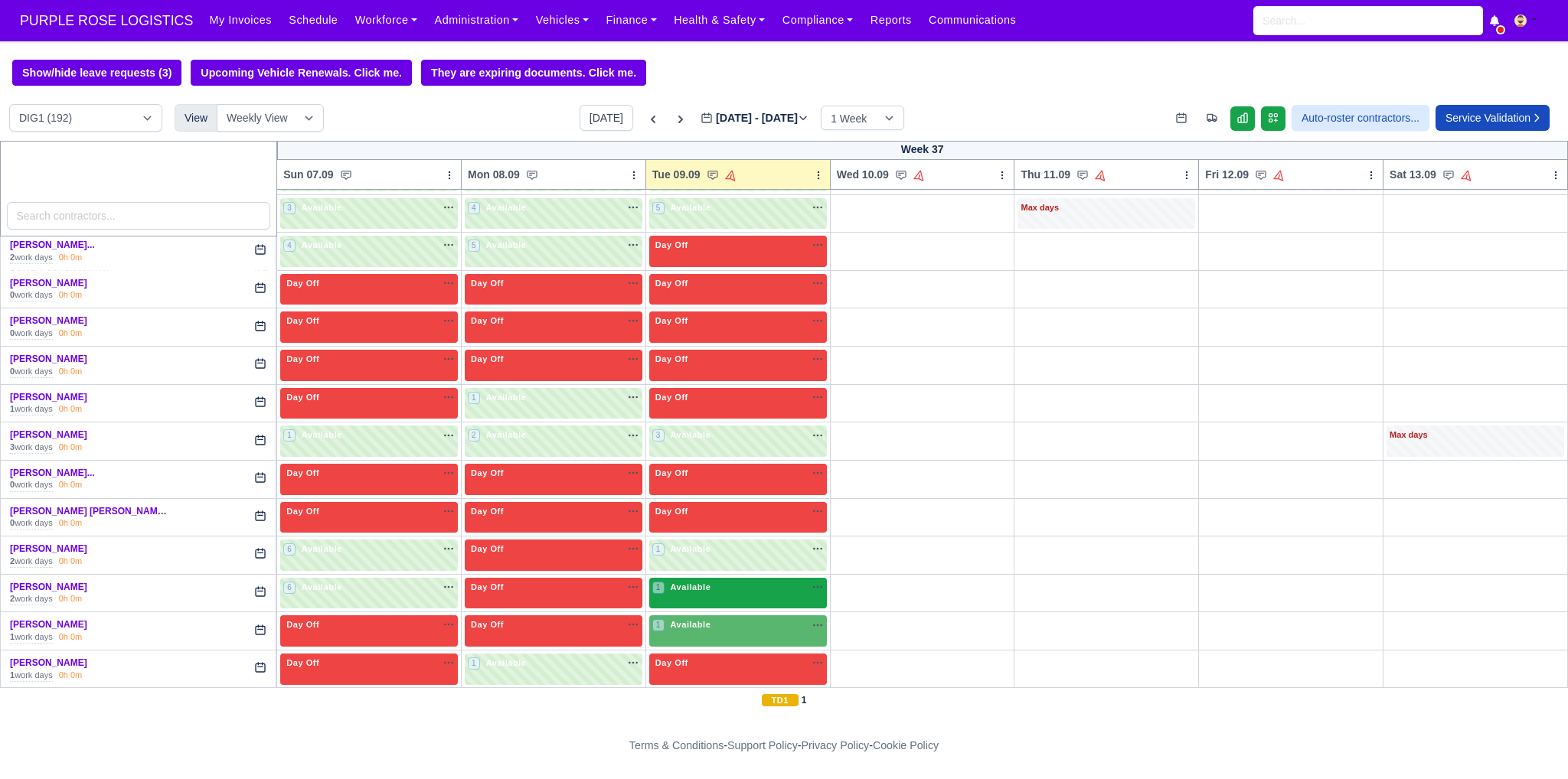
click at [782, 584] on div "1 Available na" at bounding box center [737, 588] width 171 height 13
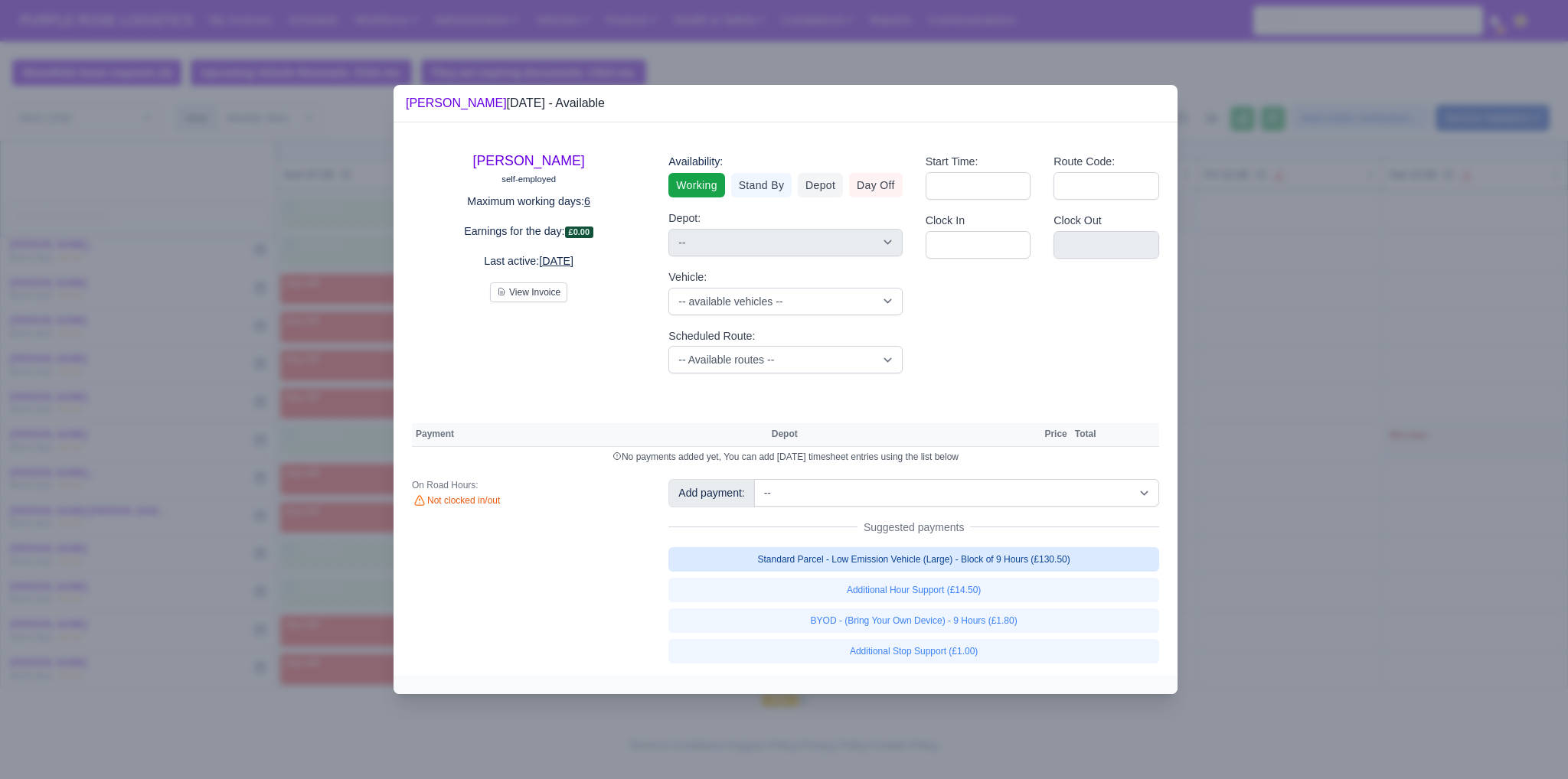
click at [946, 565] on link "Standard Parcel - Low Emission Vehicle (Large) - Block of 9 Hours (£130.50)" at bounding box center [914, 559] width 491 height 24
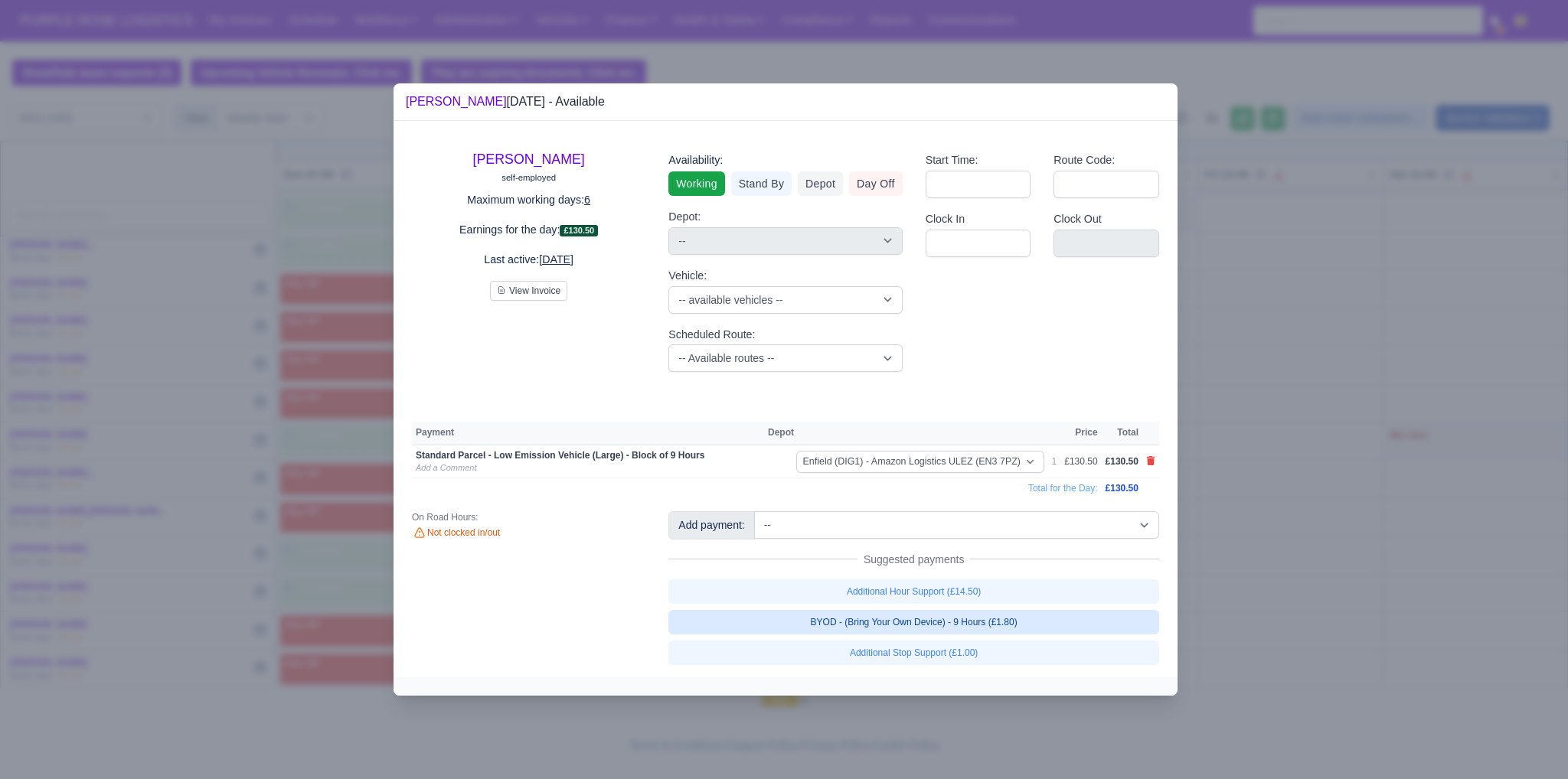
click at [964, 616] on link "BYOD - (Bring Your Own Device) - 9 Hours (£1.80)" at bounding box center [914, 622] width 491 height 24
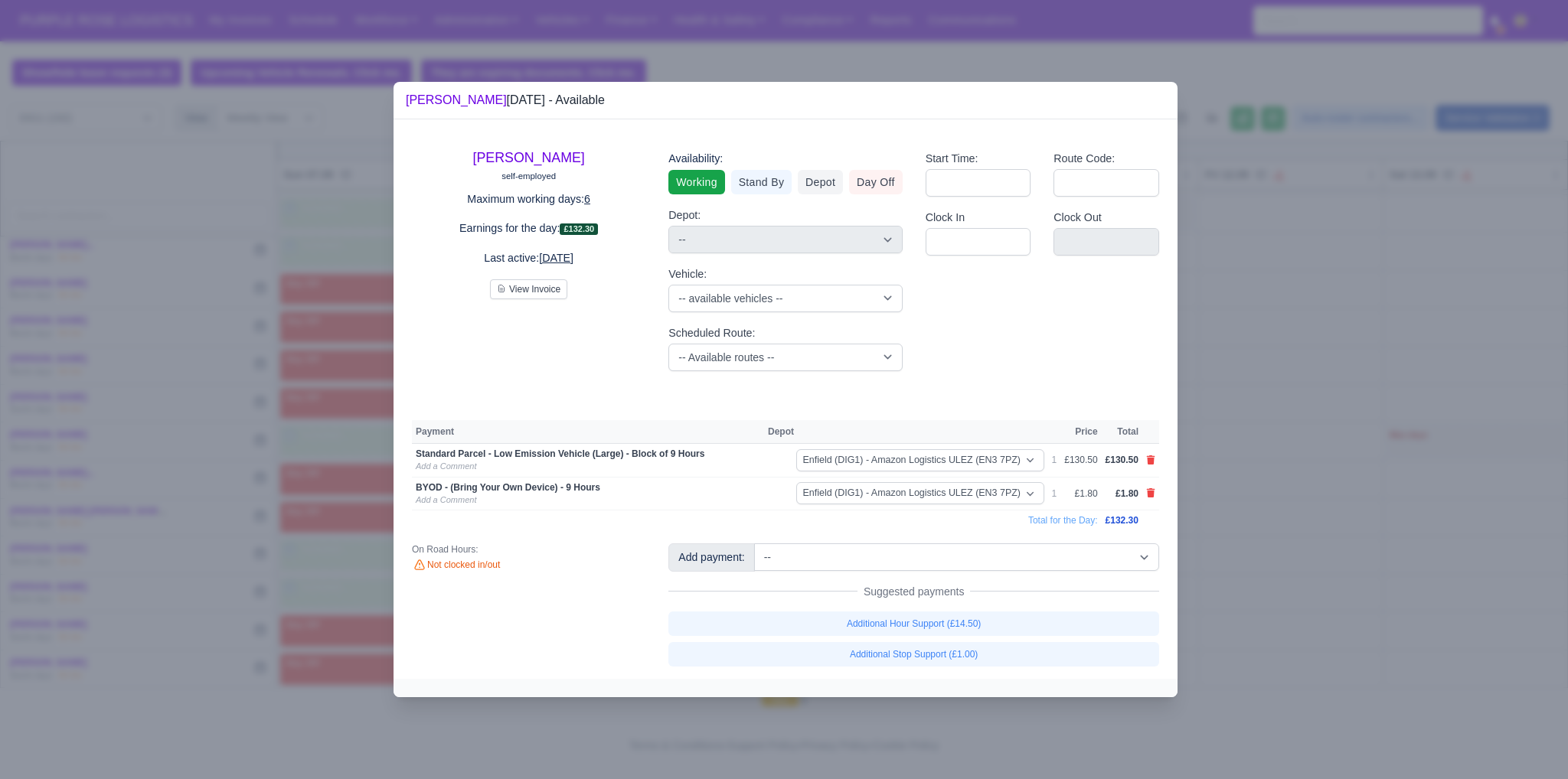
click at [1404, 592] on div at bounding box center [784, 389] width 1568 height 779
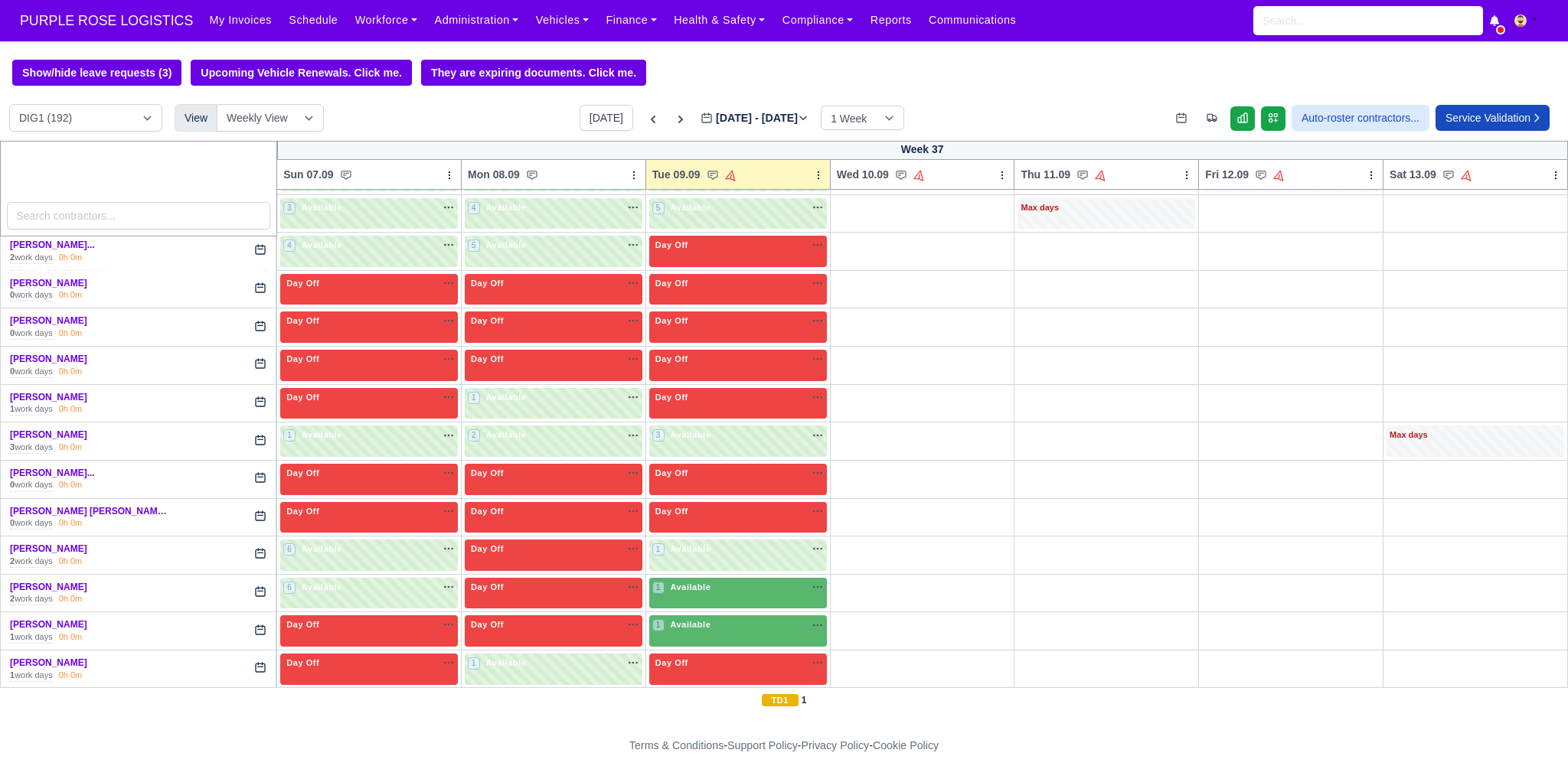
click at [772, 623] on div "Additional Hour Support (£14.50) Additional Stop Support (£1.00)" at bounding box center [907, 626] width 466 height 52
click at [791, 619] on div "1 Available na" at bounding box center [737, 625] width 171 height 13
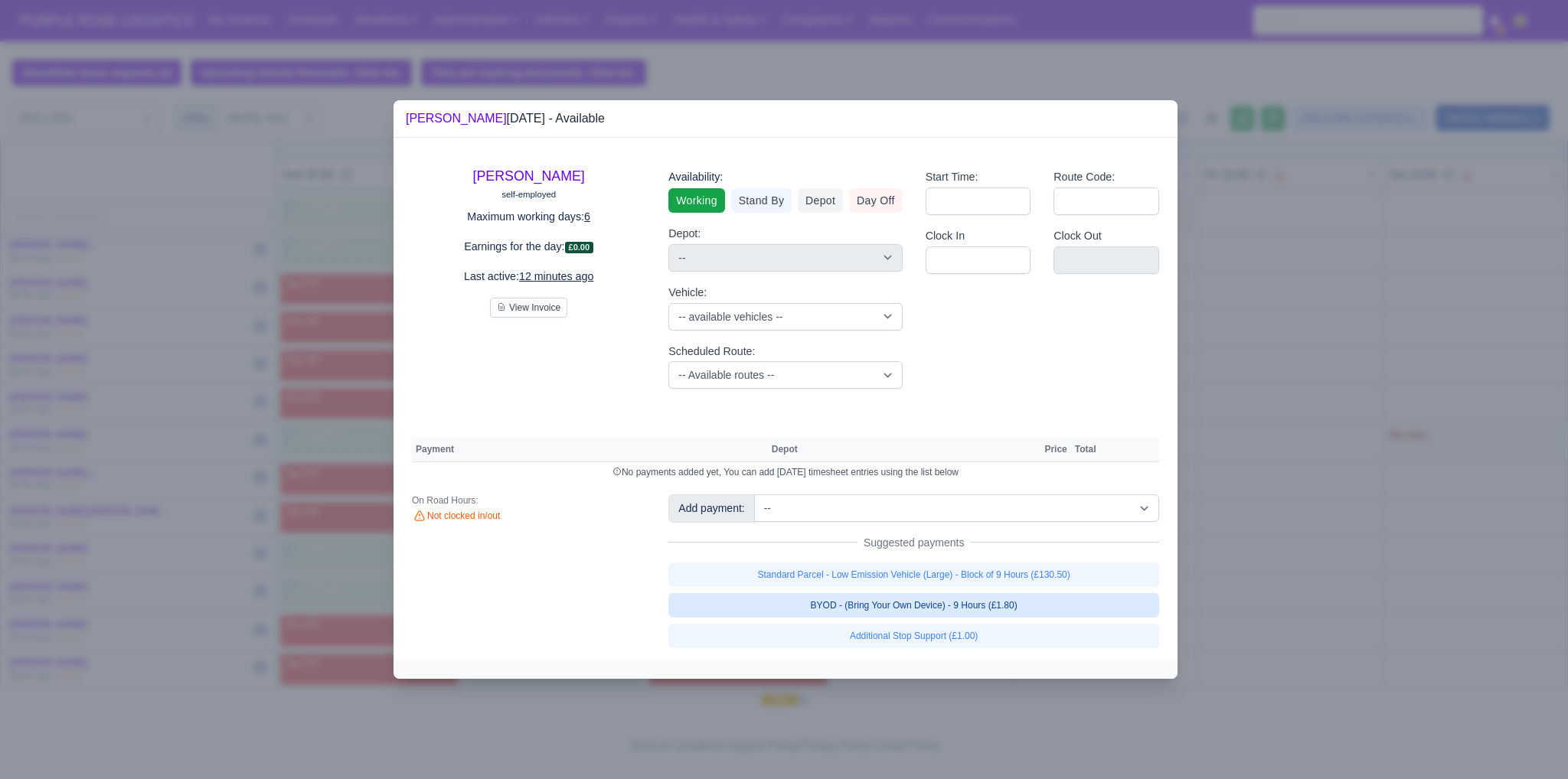
click at [968, 607] on link "BYOD - (Bring Your Own Device) - 9 Hours (£1.80)" at bounding box center [914, 605] width 491 height 24
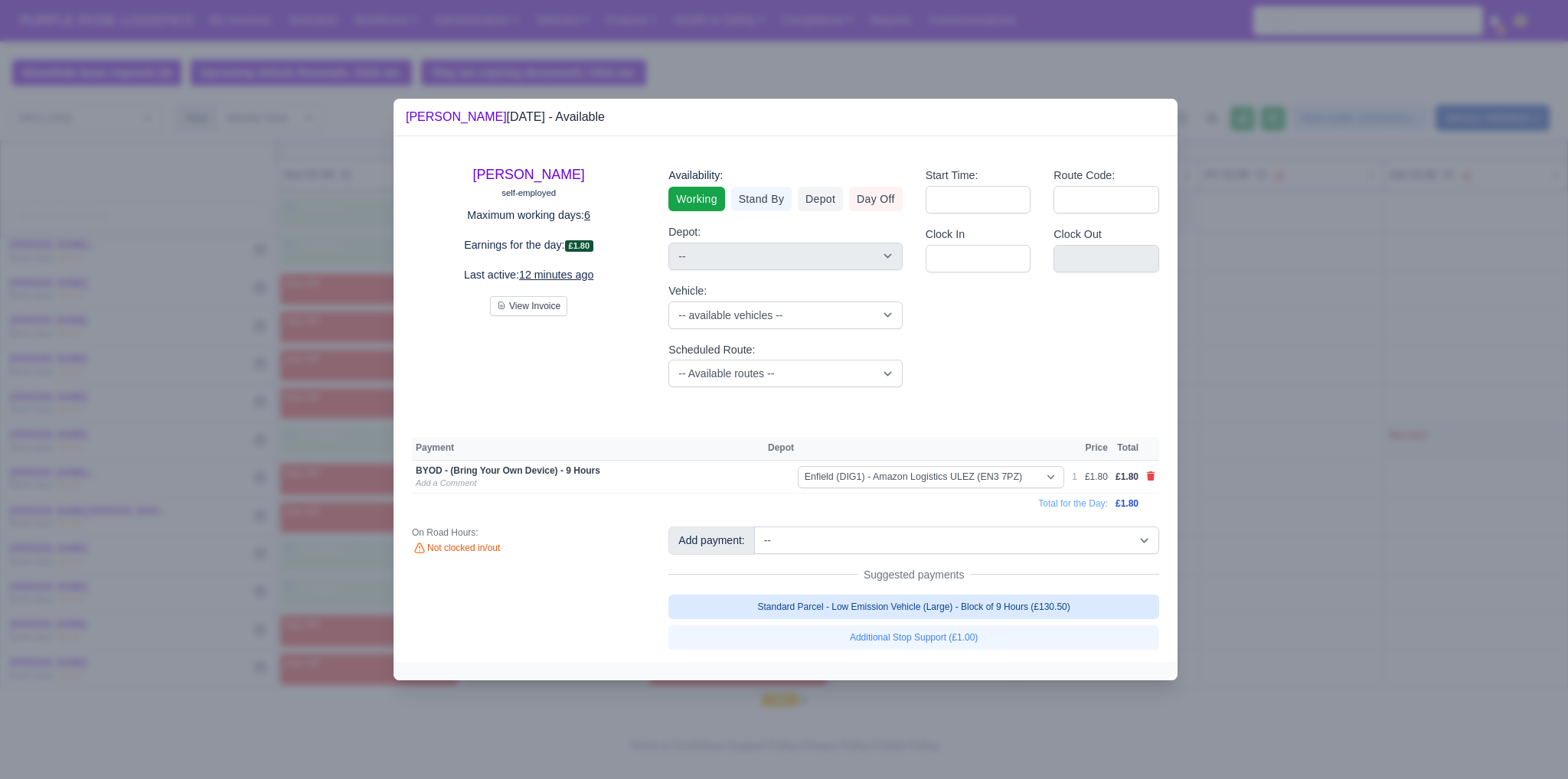
click at [964, 595] on link "Standard Parcel - Low Emission Vehicle (Large) - Block of 9 Hours (£130.50)" at bounding box center [914, 606] width 491 height 24
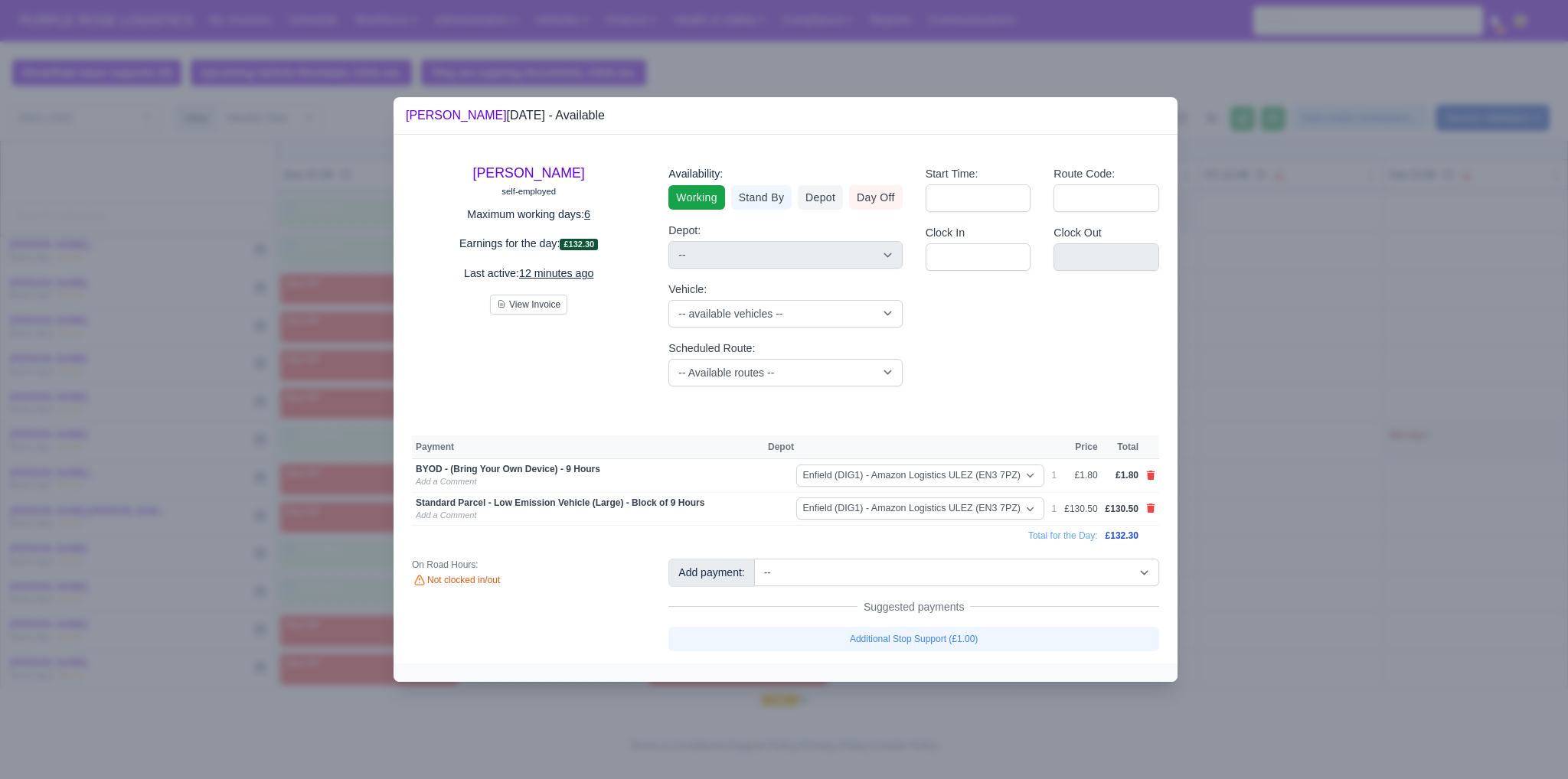
click at [1237, 587] on div at bounding box center [784, 389] width 1568 height 779
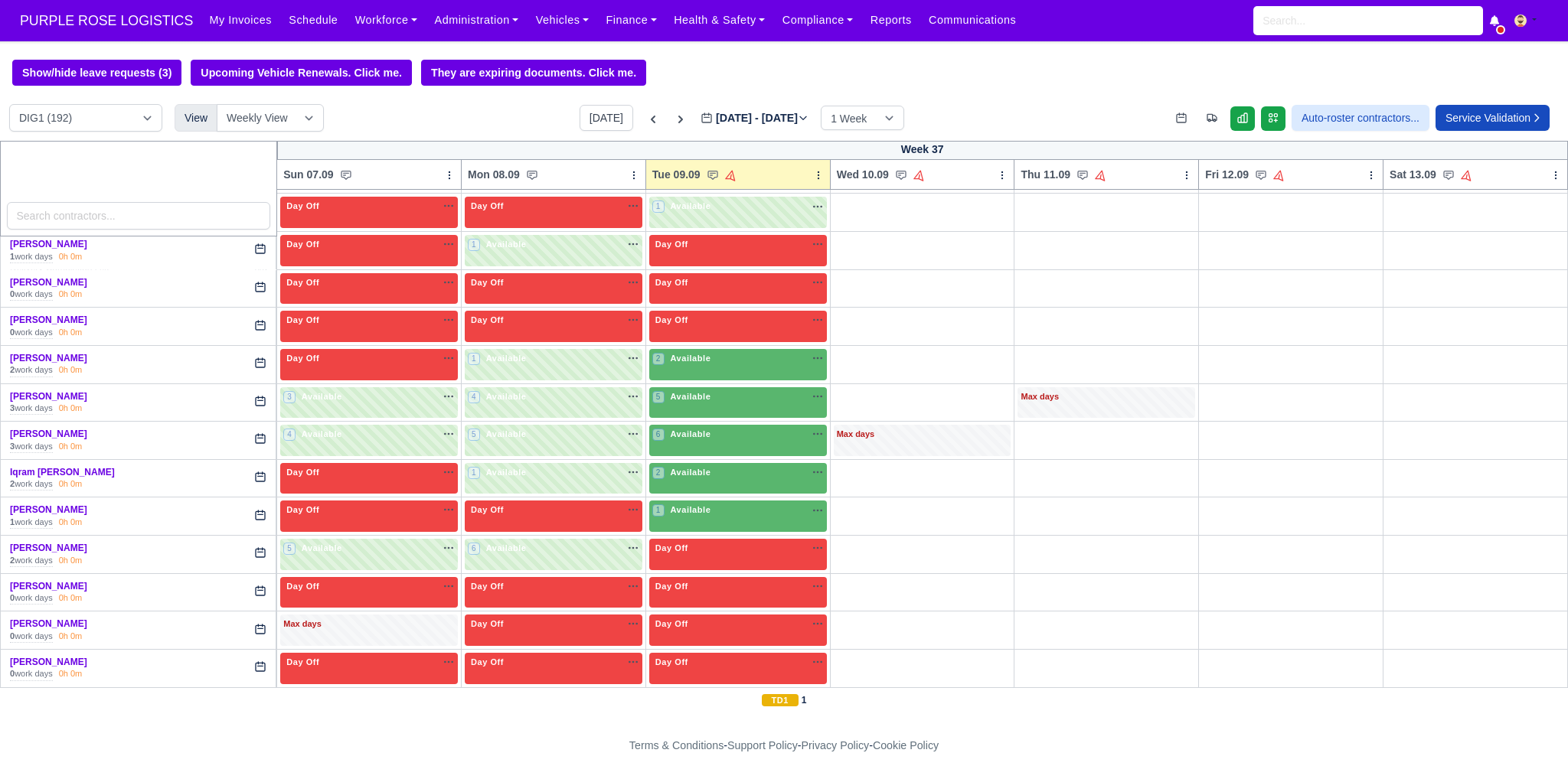
scroll to position [1651, 0]
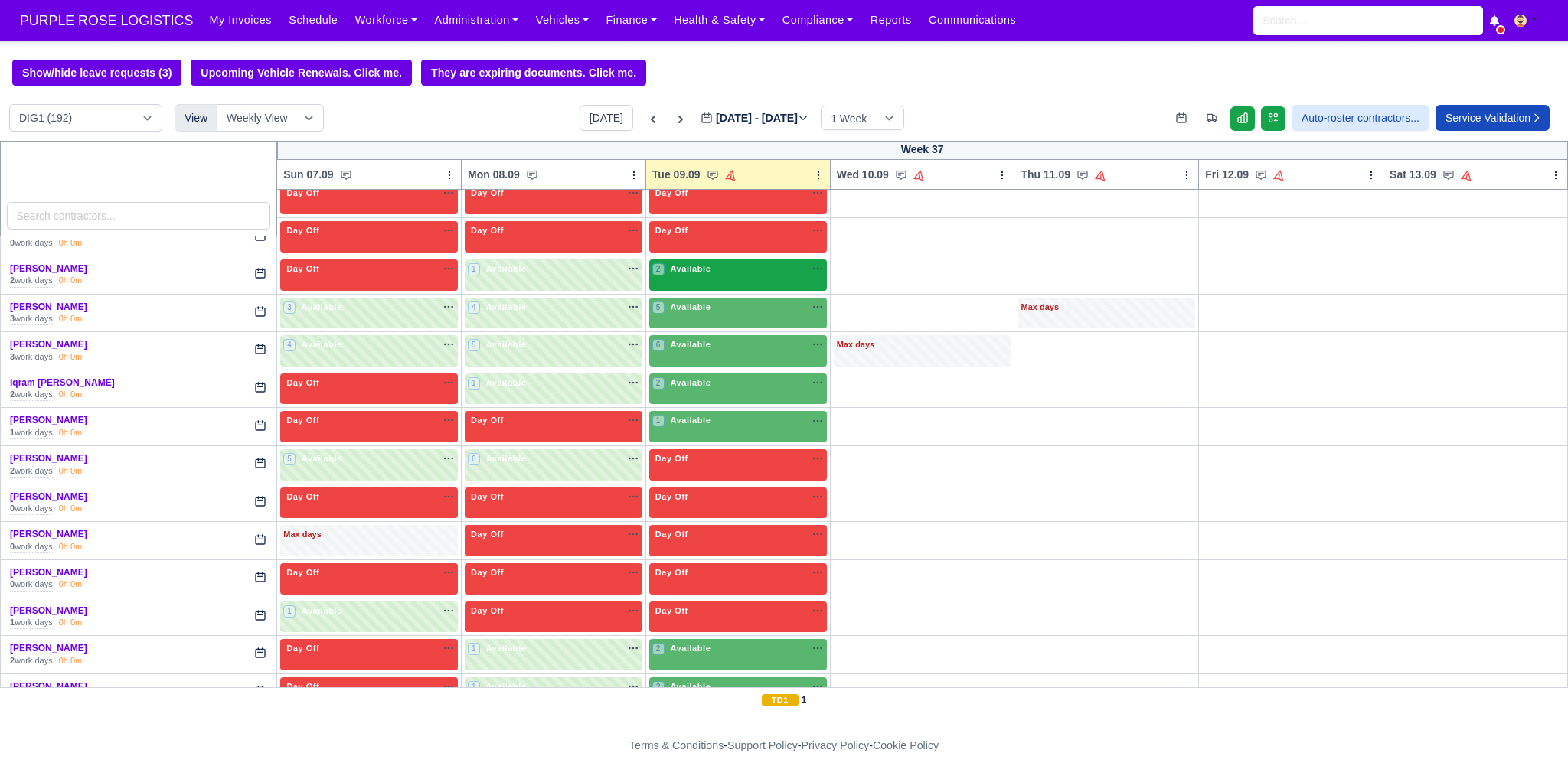
click at [767, 263] on div "2 Available na" at bounding box center [737, 269] width 171 height 13
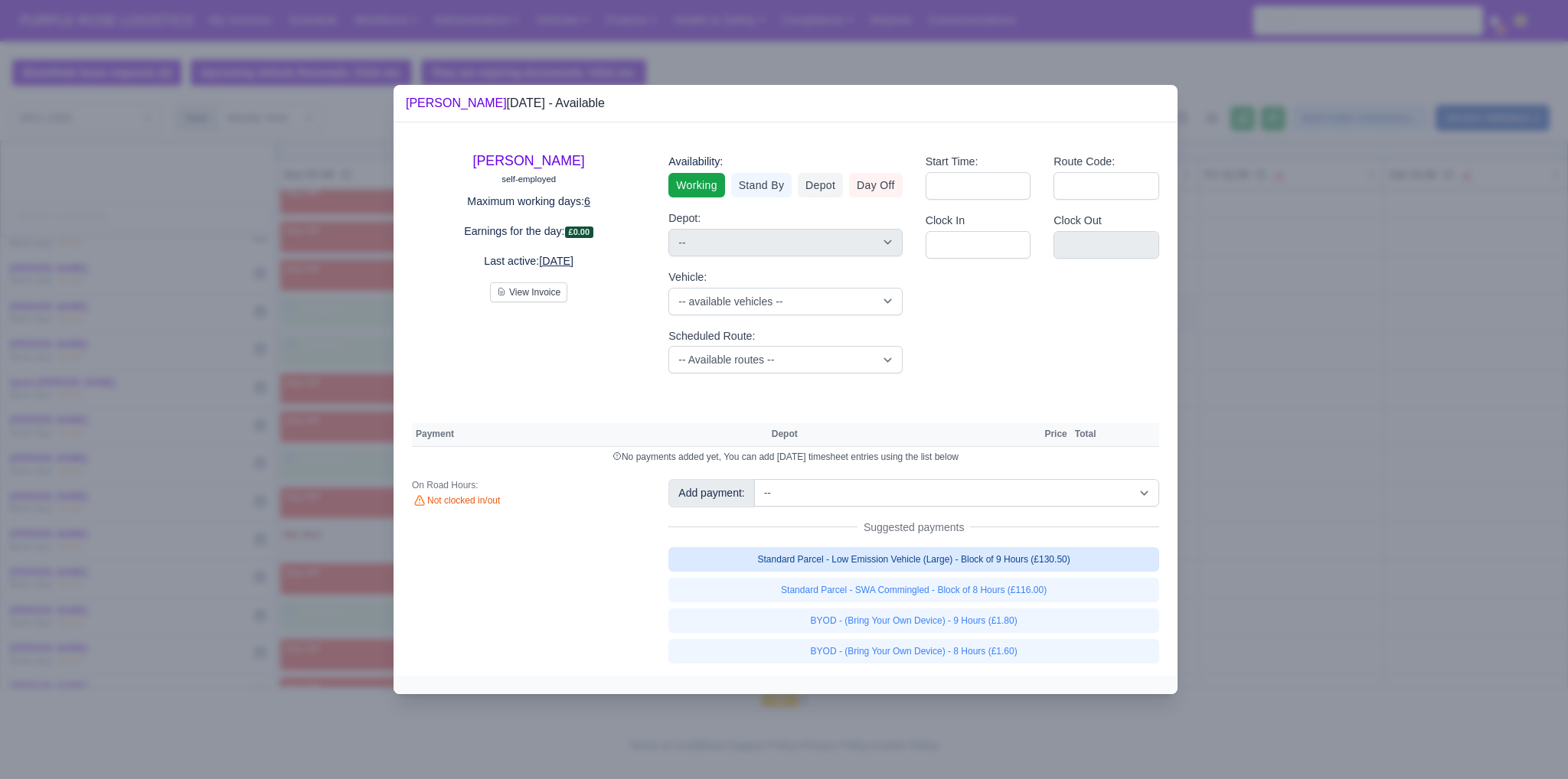
click at [1002, 564] on link "Standard Parcel - Low Emission Vehicle (Large) - Block of 9 Hours (£130.50)" at bounding box center [914, 559] width 491 height 24
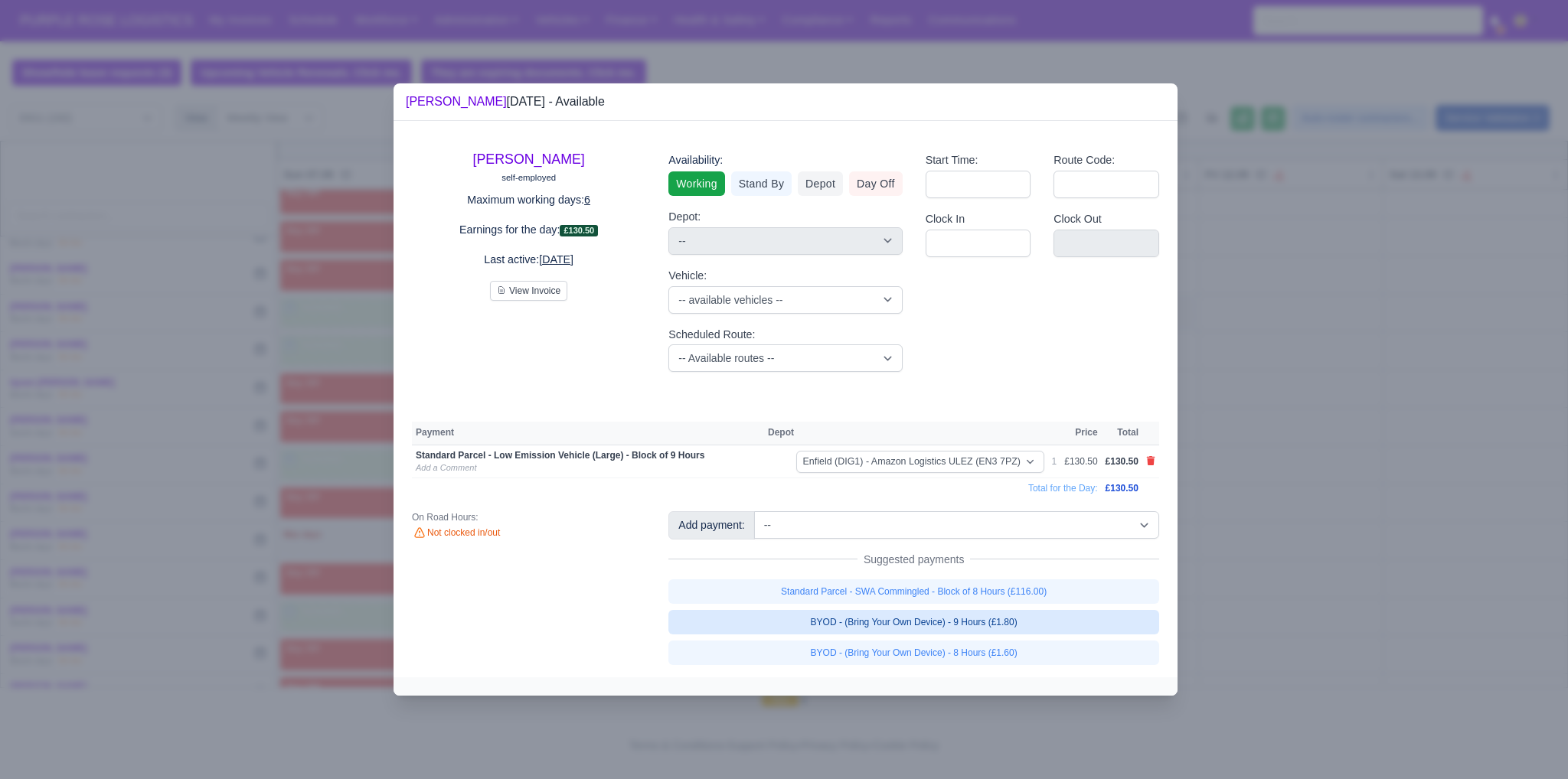
click at [1012, 632] on link "BYOD - (Bring Your Own Device) - 9 Hours (£1.80)" at bounding box center [914, 622] width 491 height 24
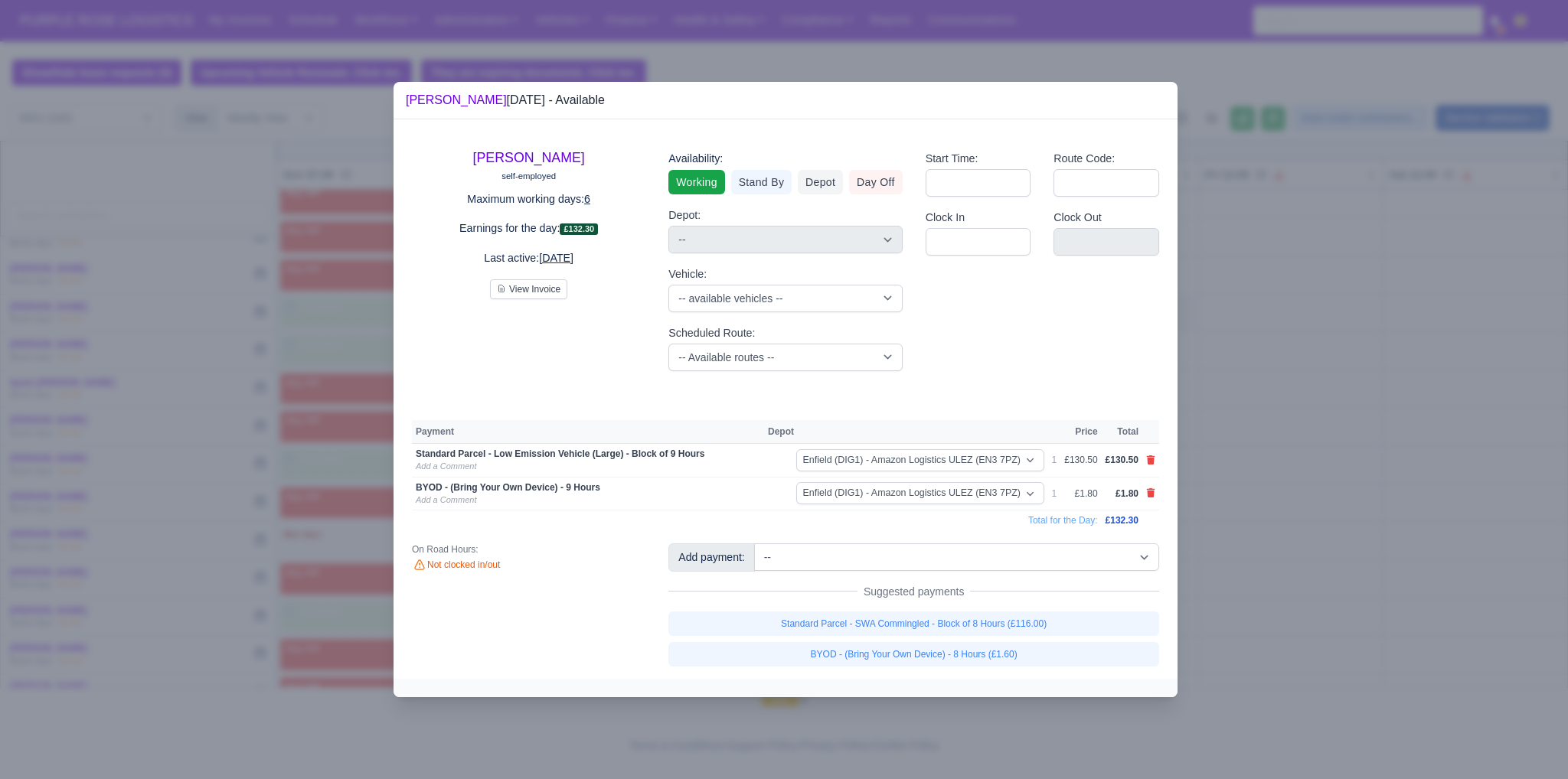
click at [1270, 613] on div at bounding box center [784, 389] width 1568 height 779
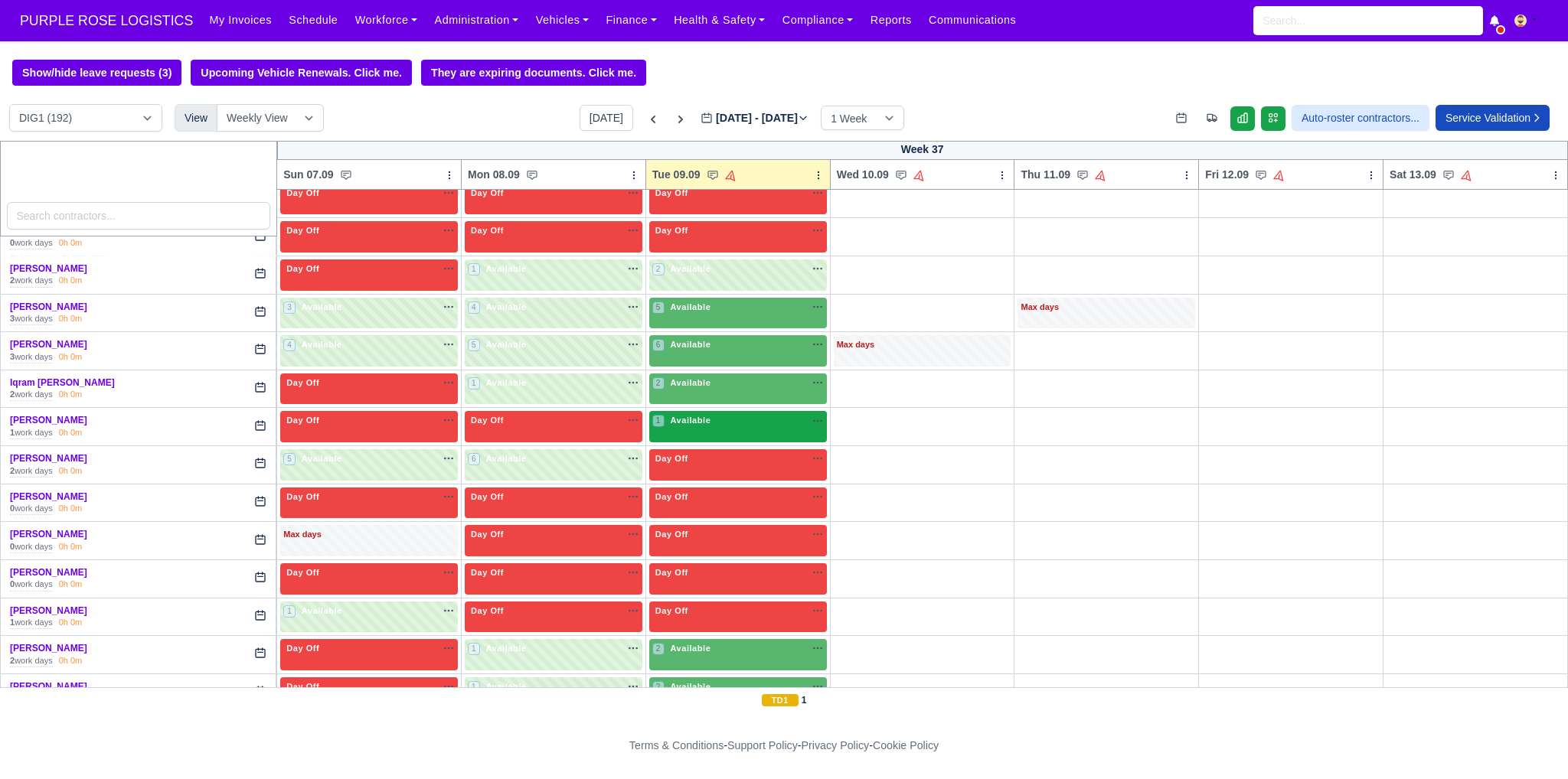
click at [726, 414] on div "1 Available na" at bounding box center [737, 421] width 171 height 13
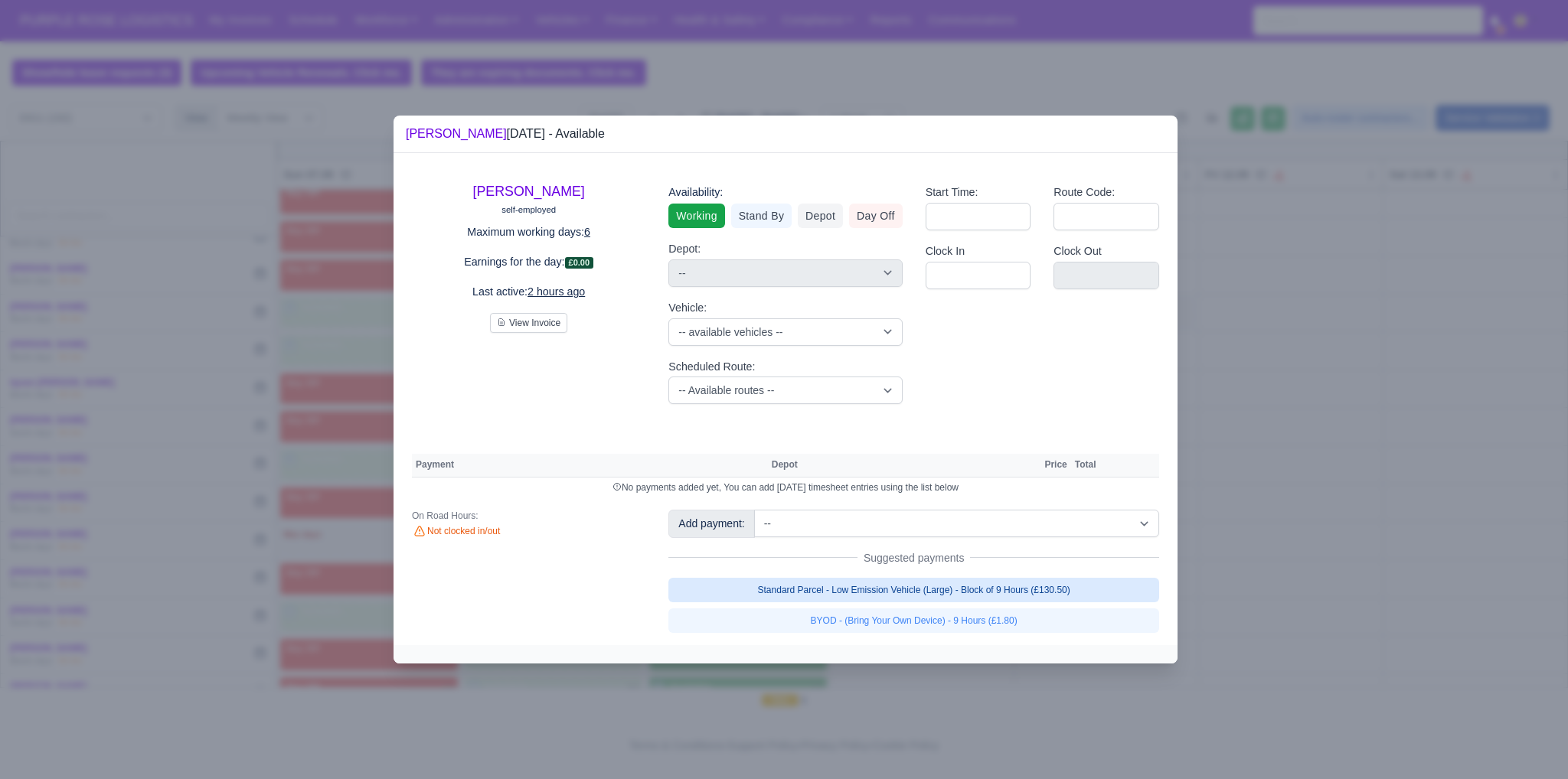
click at [1015, 588] on link "Standard Parcel - Low Emission Vehicle (Large) - Block of 9 Hours (£130.50)" at bounding box center [914, 589] width 491 height 24
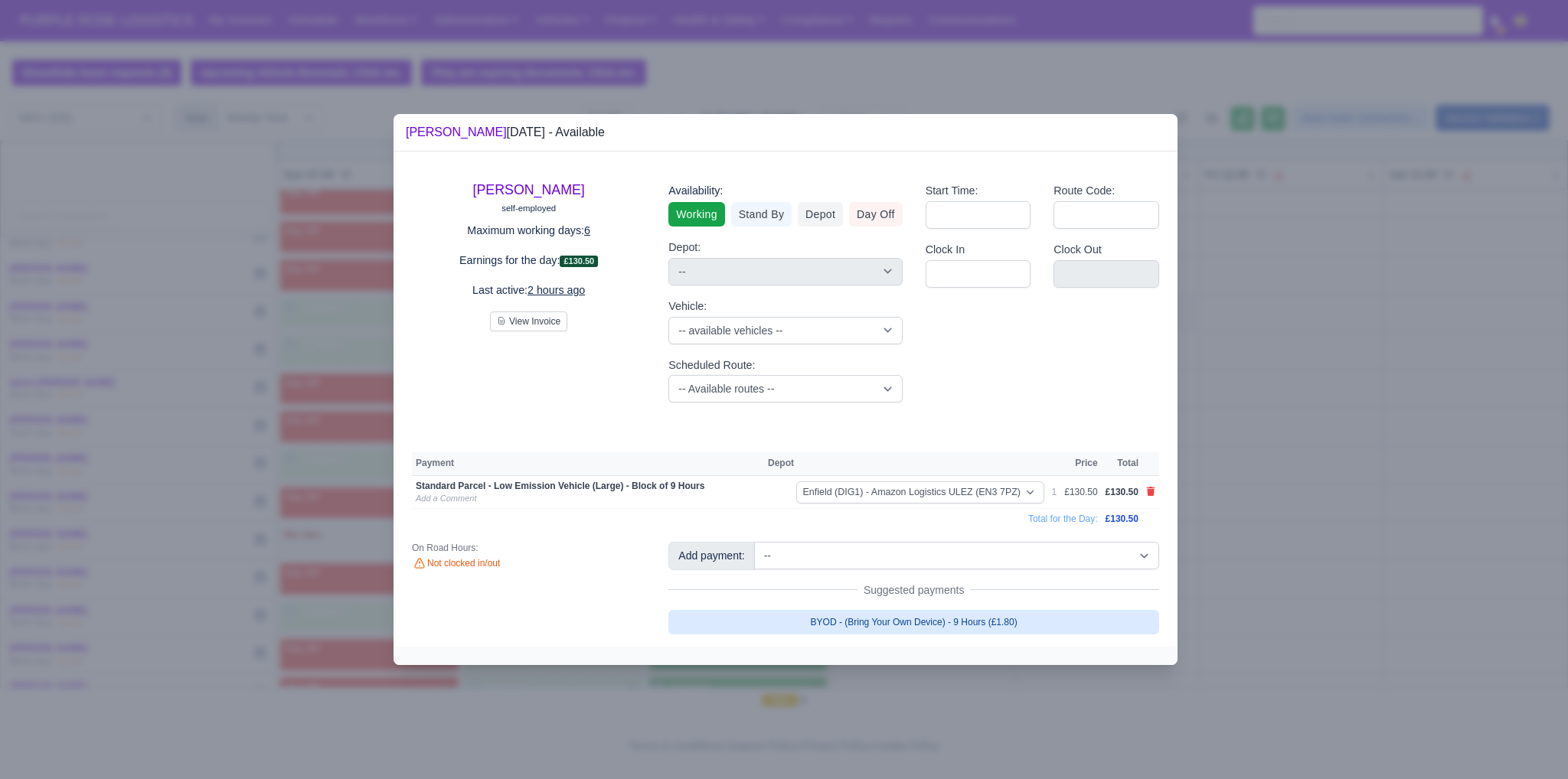
click at [1005, 625] on link "BYOD - (Bring Your Own Device) - 9 Hours (£1.80)" at bounding box center [914, 622] width 491 height 24
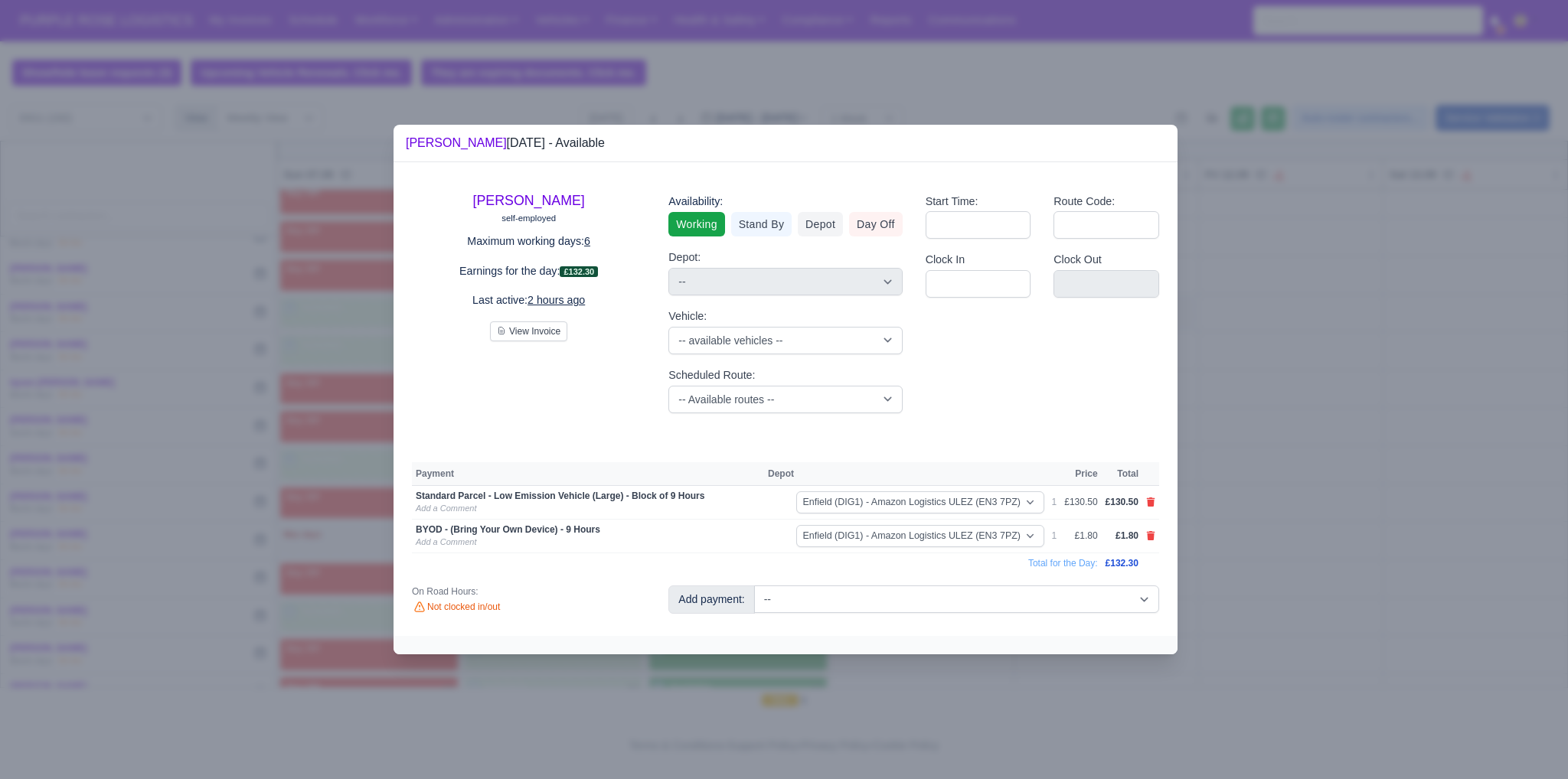
click at [1259, 598] on div at bounding box center [784, 389] width 1568 height 779
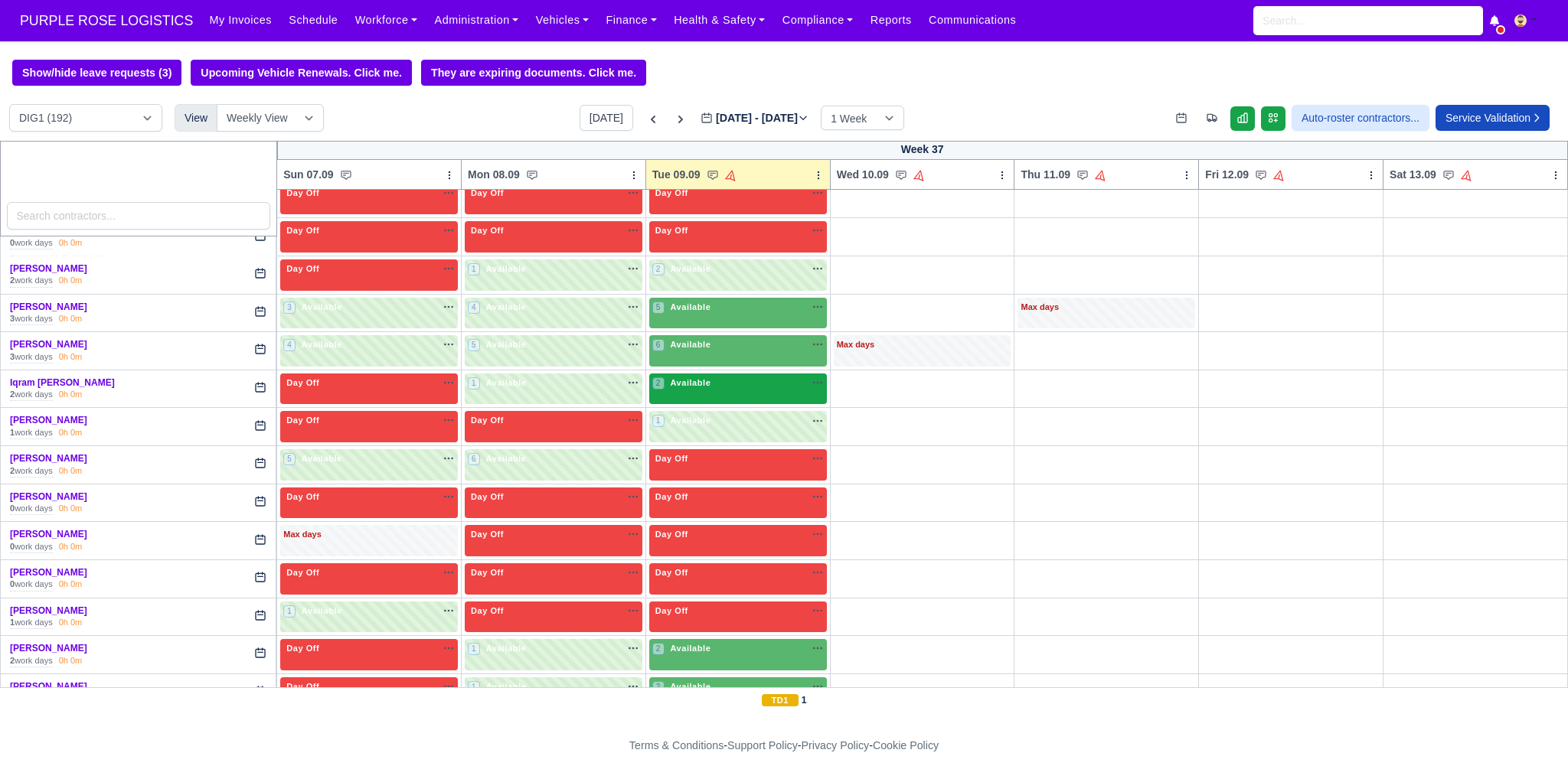
click at [764, 377] on div "2 Available na" at bounding box center [737, 383] width 171 height 13
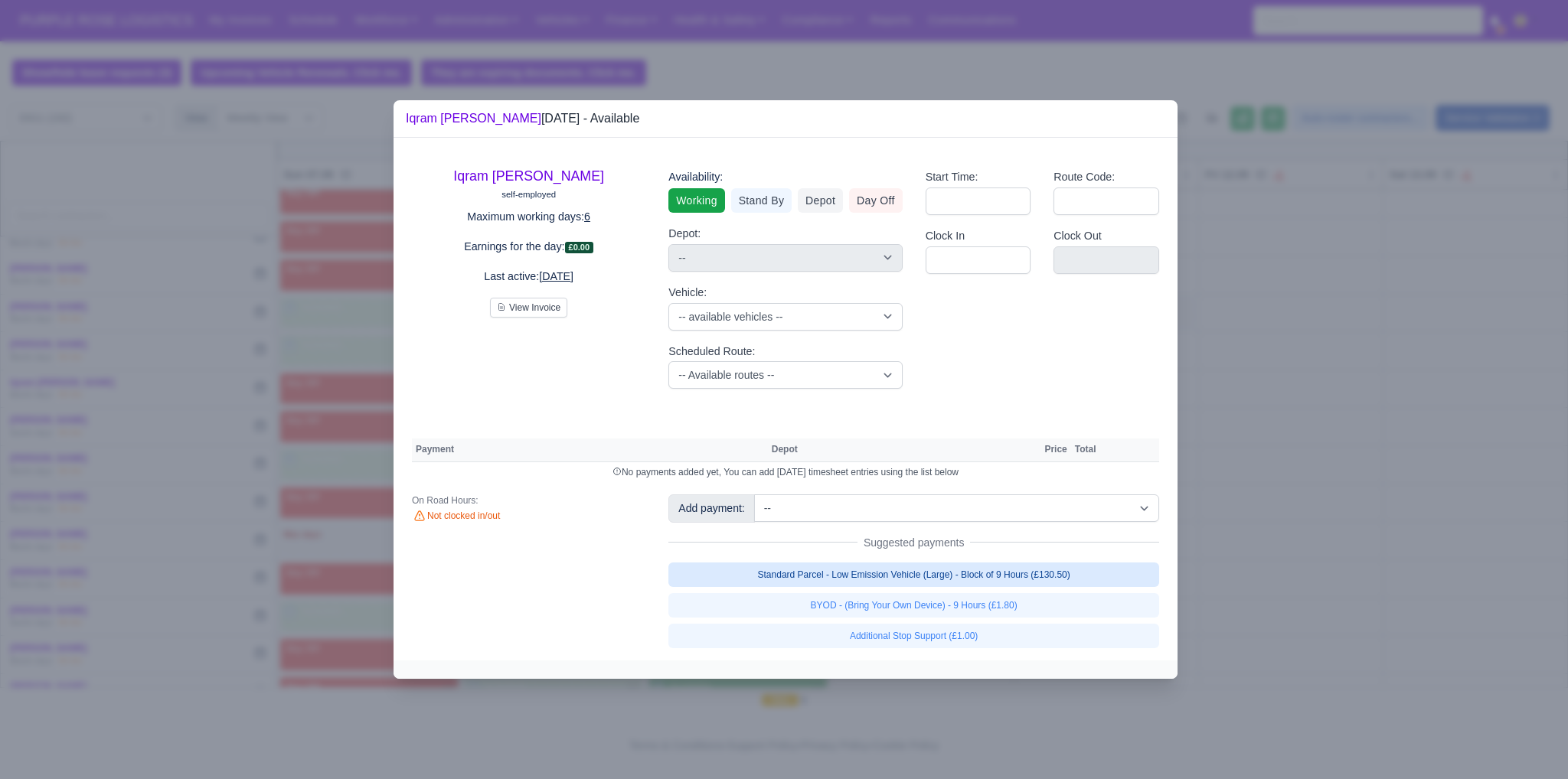
click at [960, 574] on link "Standard Parcel - Low Emission Vehicle (Large) - Block of 9 Hours (£130.50)" at bounding box center [914, 574] width 491 height 24
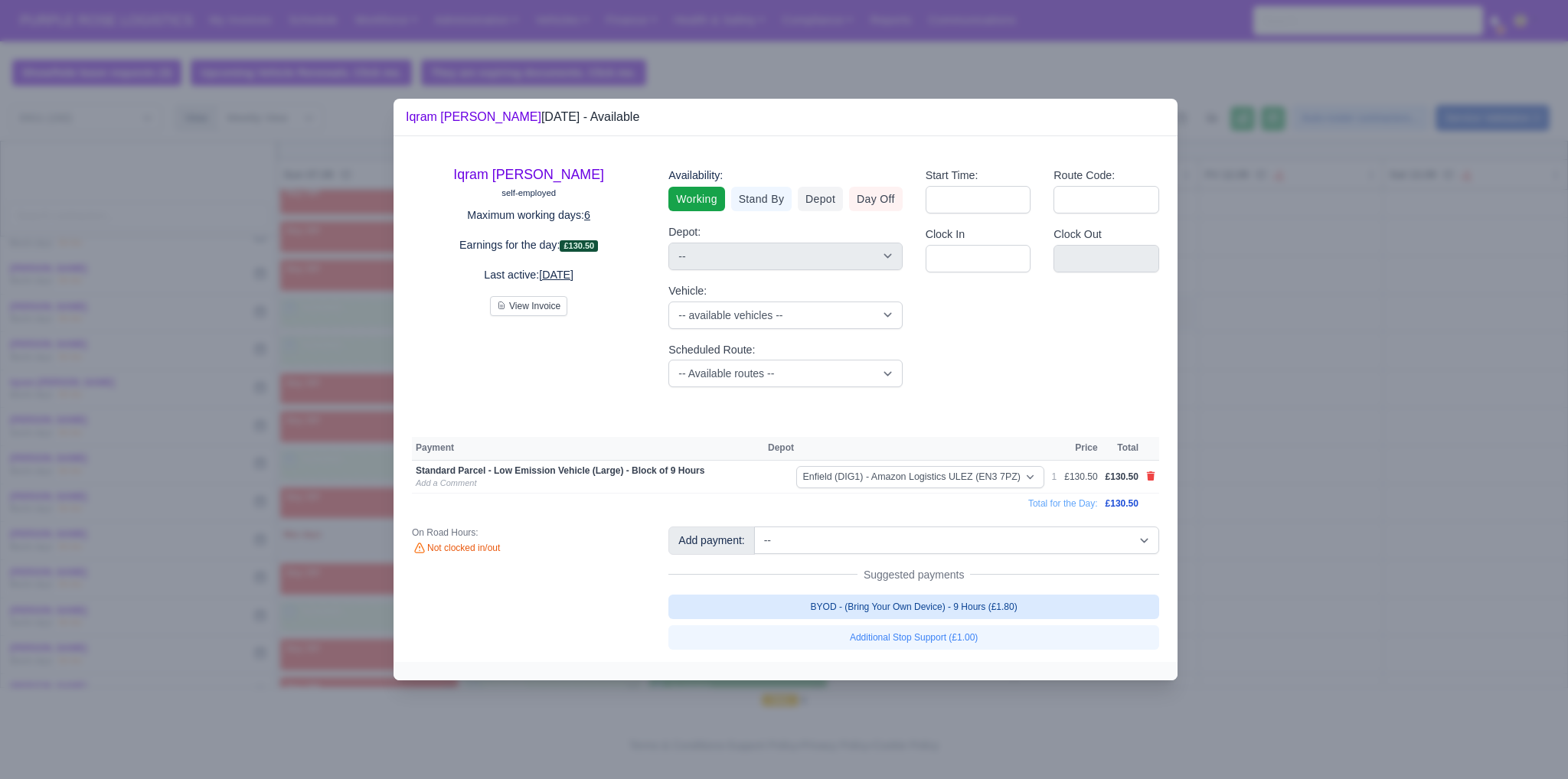
click at [969, 613] on link "BYOD - (Bring Your Own Device) - 9 Hours (£1.80)" at bounding box center [914, 606] width 491 height 24
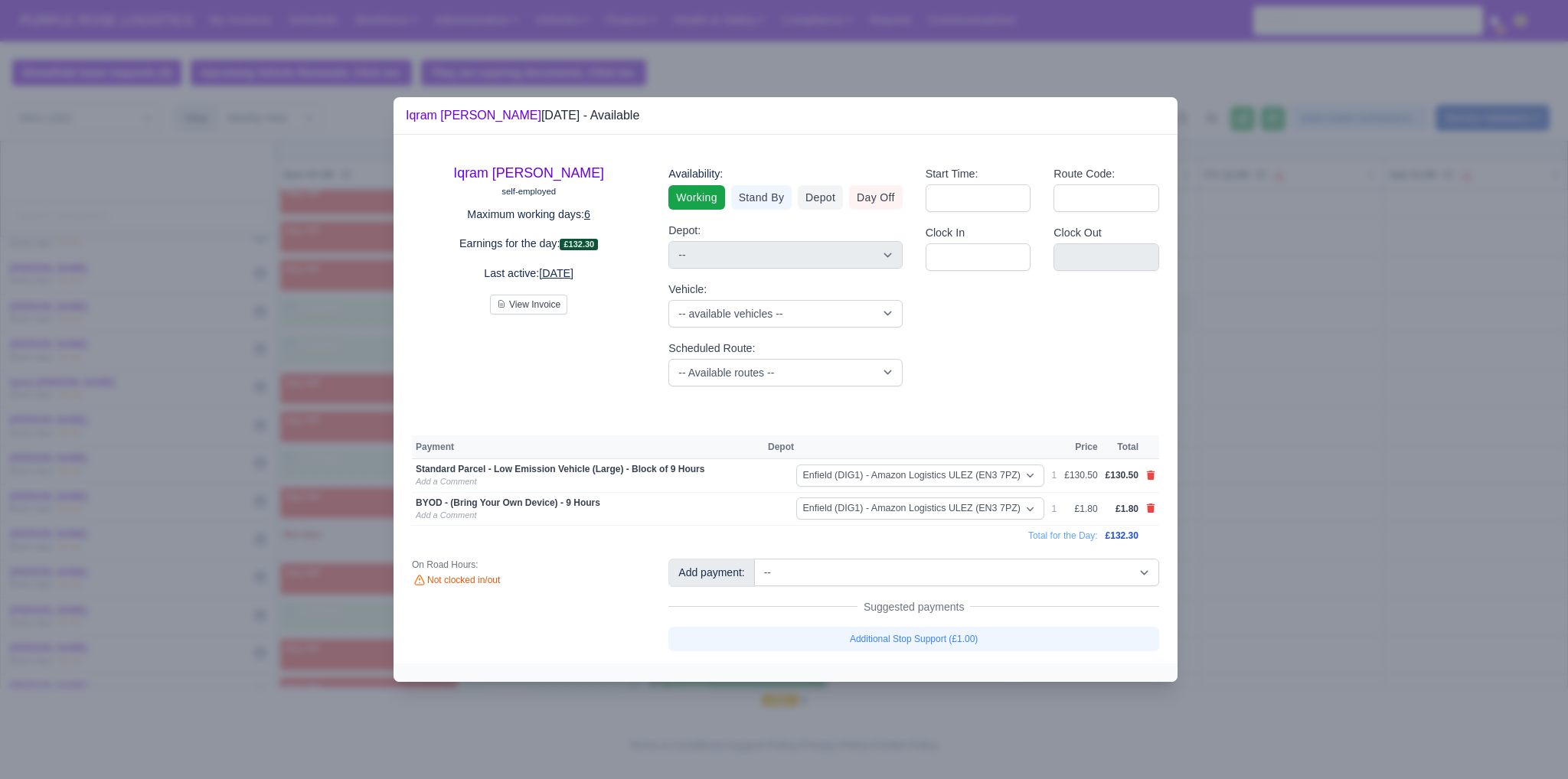
click at [1286, 600] on div at bounding box center [784, 389] width 1568 height 779
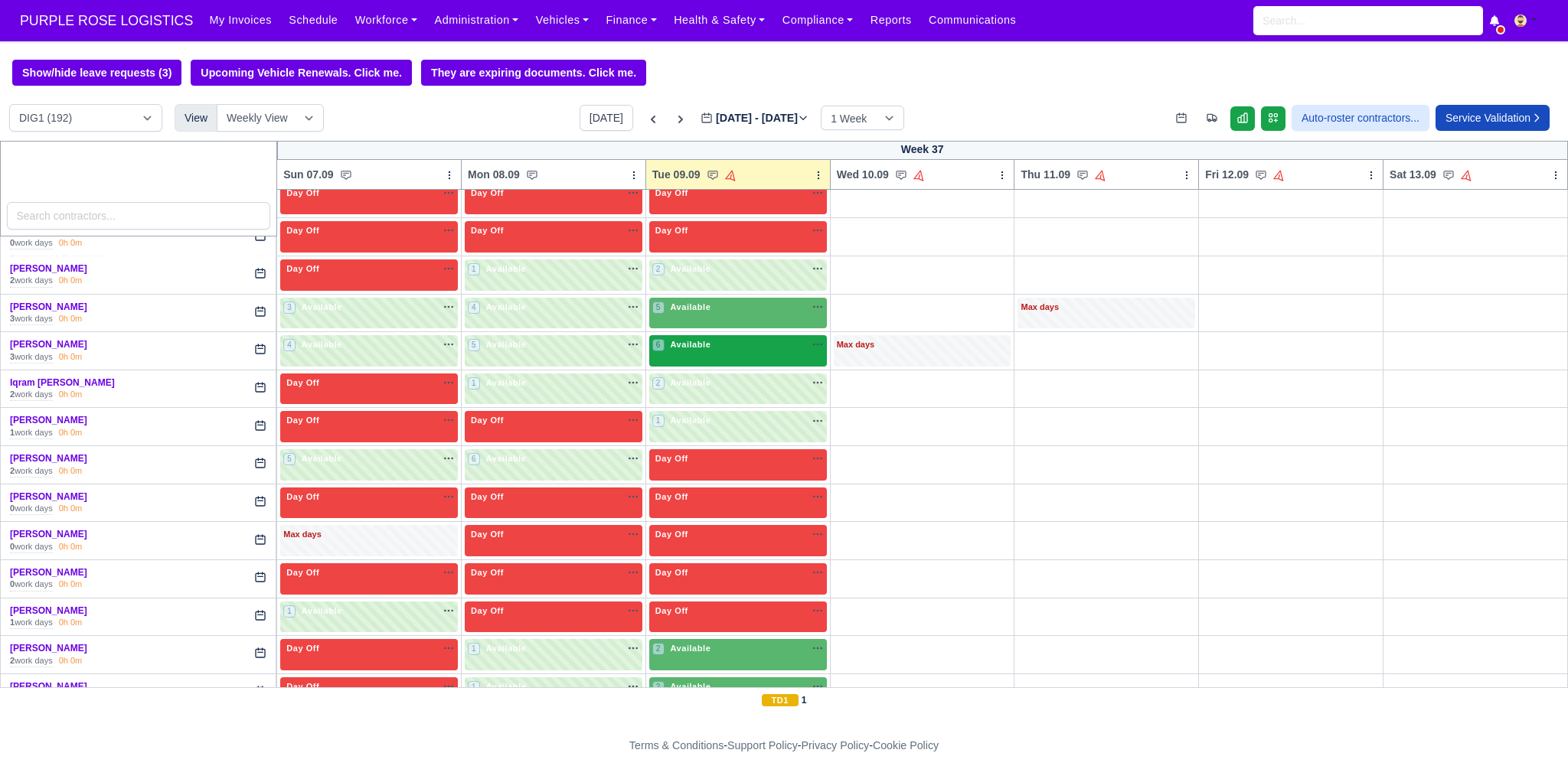
click at [744, 341] on div "6 Available na" at bounding box center [737, 346] width 171 height 16
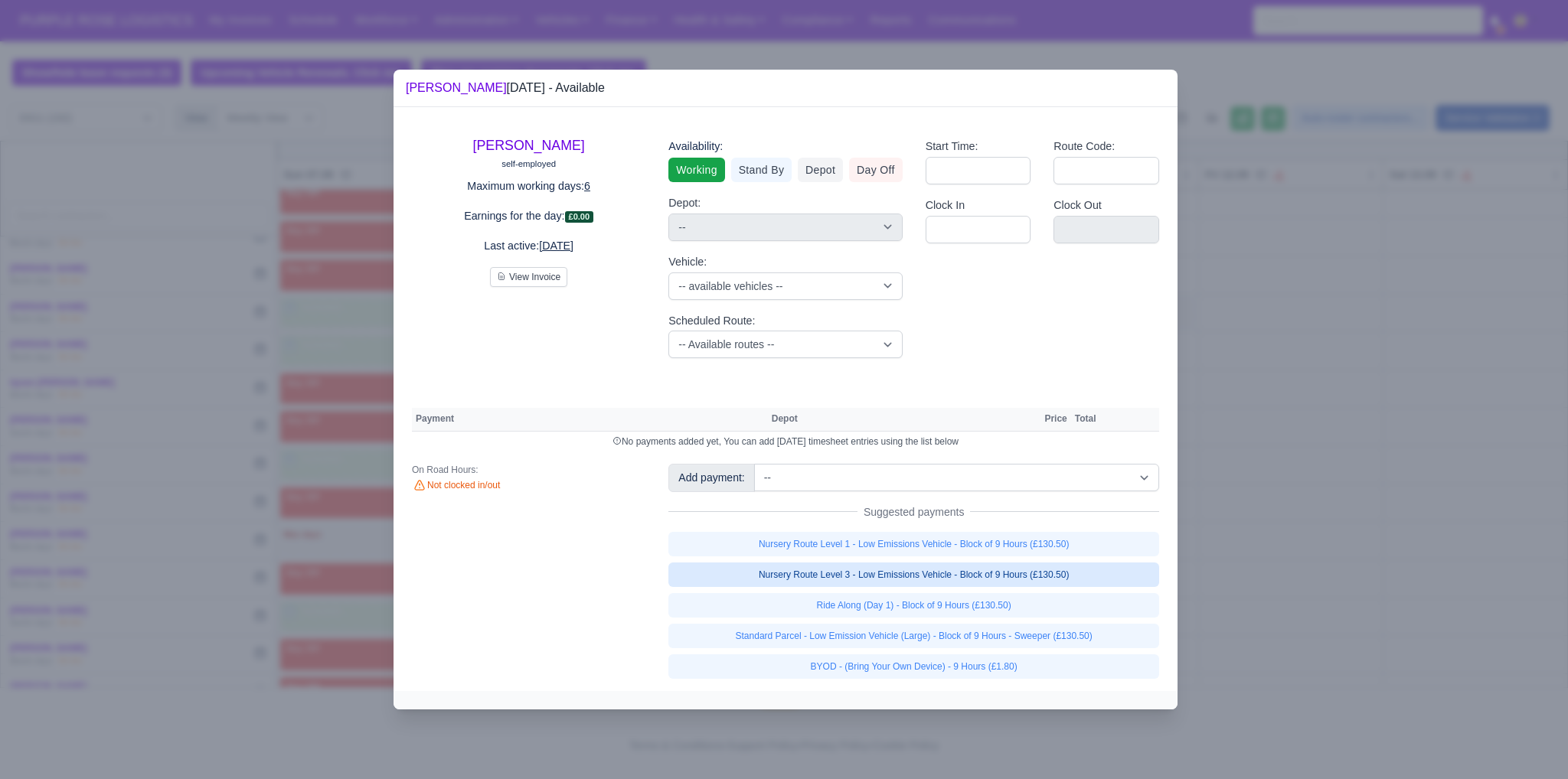
click at [937, 572] on link "Nursery Route Level 3 - Low Emissions Vehicle - Block of 9 Hours (£130.50)" at bounding box center [914, 574] width 491 height 24
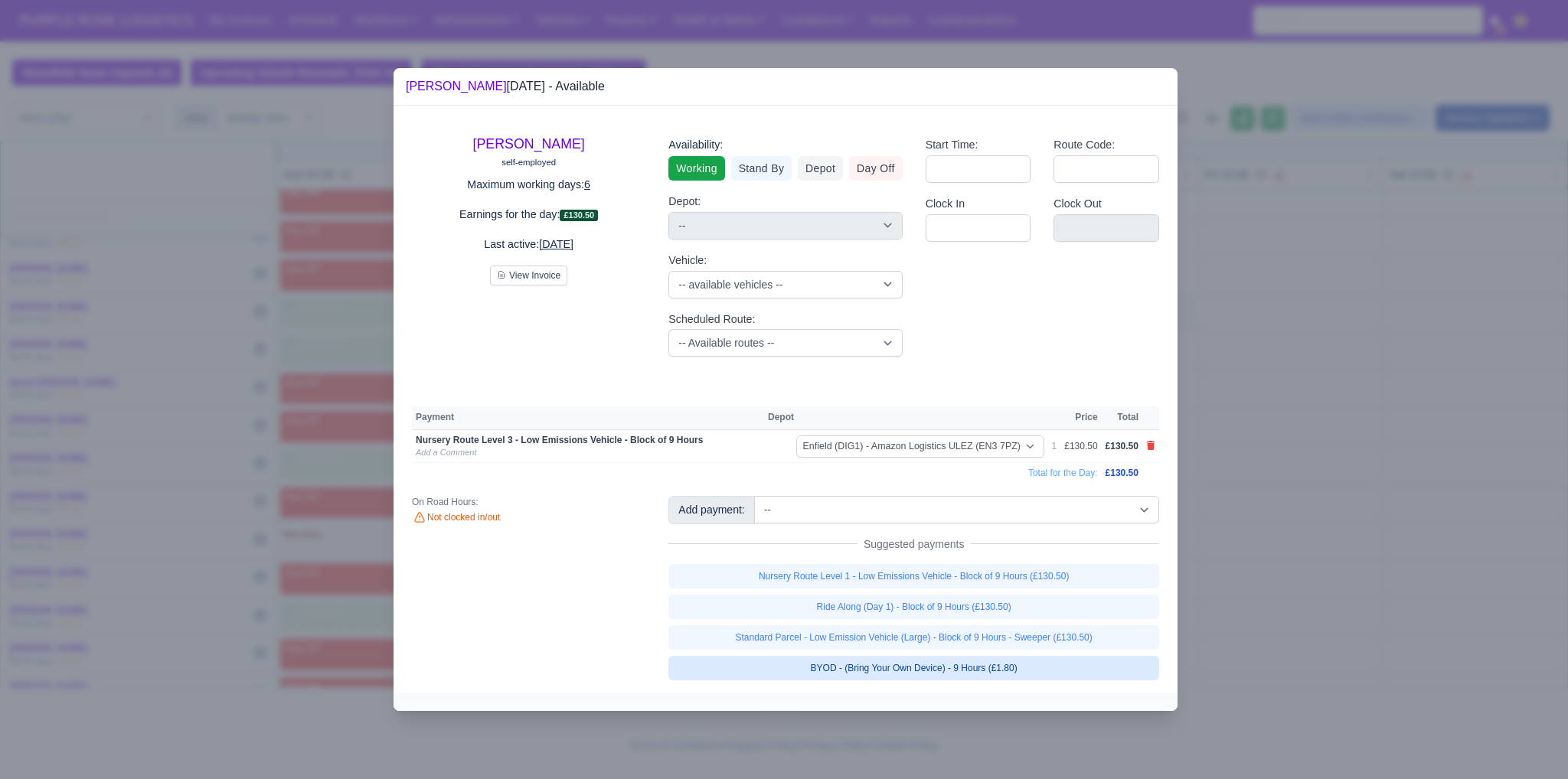
click at [949, 665] on link "BYOD - (Bring Your Own Device) - 9 Hours (£1.80)" at bounding box center [914, 668] width 491 height 24
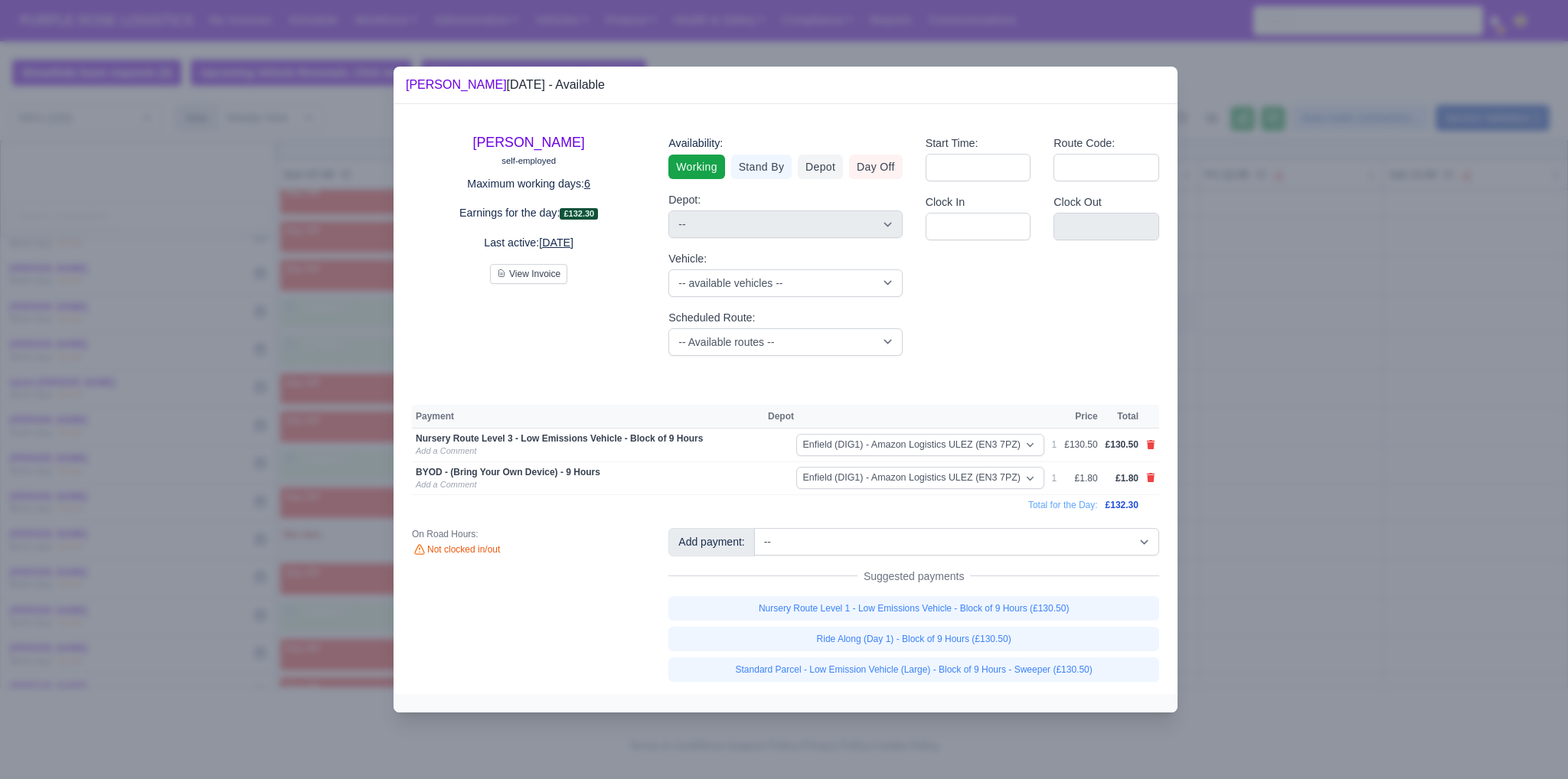
click at [1358, 594] on div at bounding box center [784, 389] width 1568 height 779
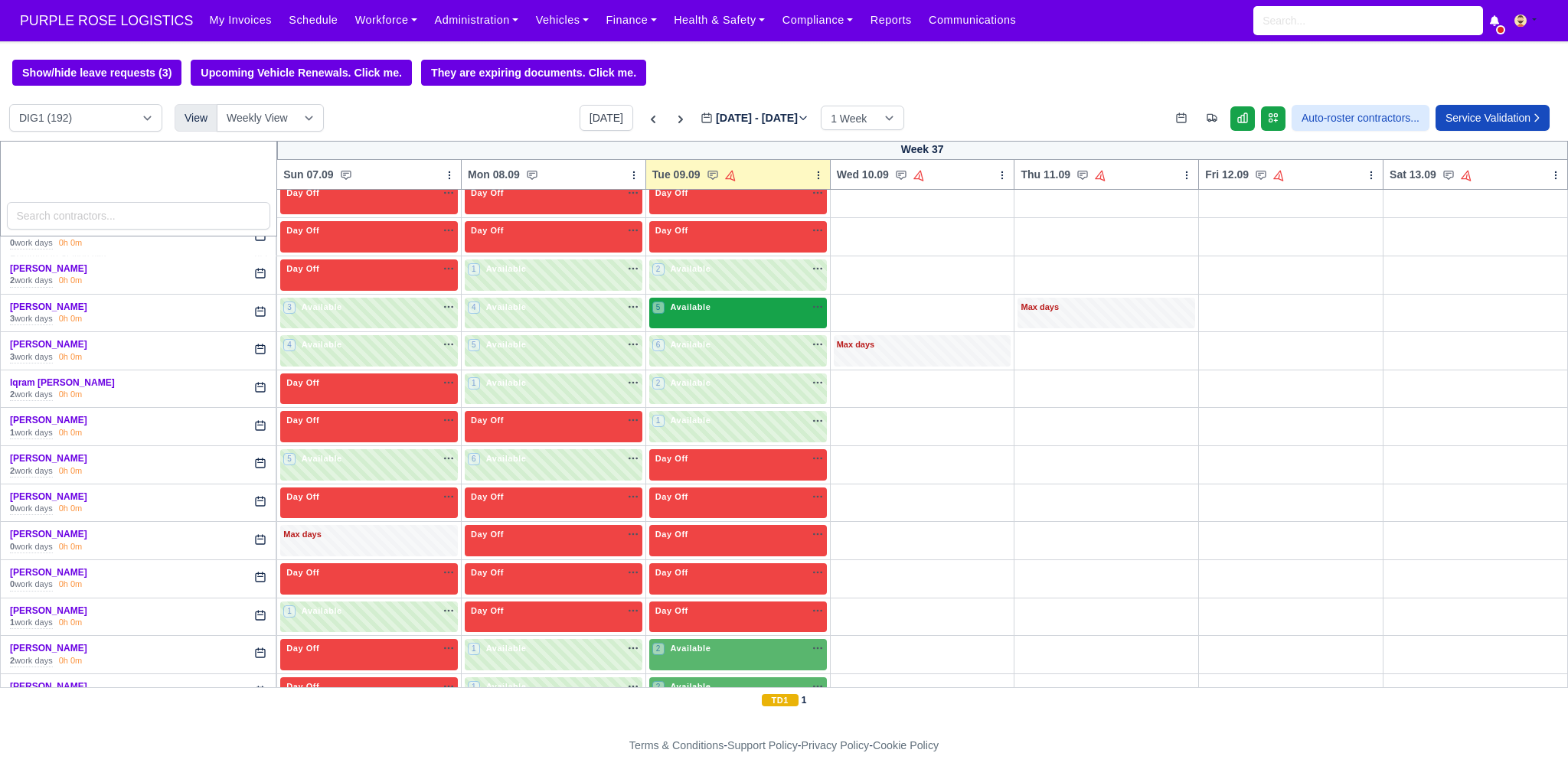
click at [741, 301] on div "5 Available na" at bounding box center [737, 308] width 171 height 13
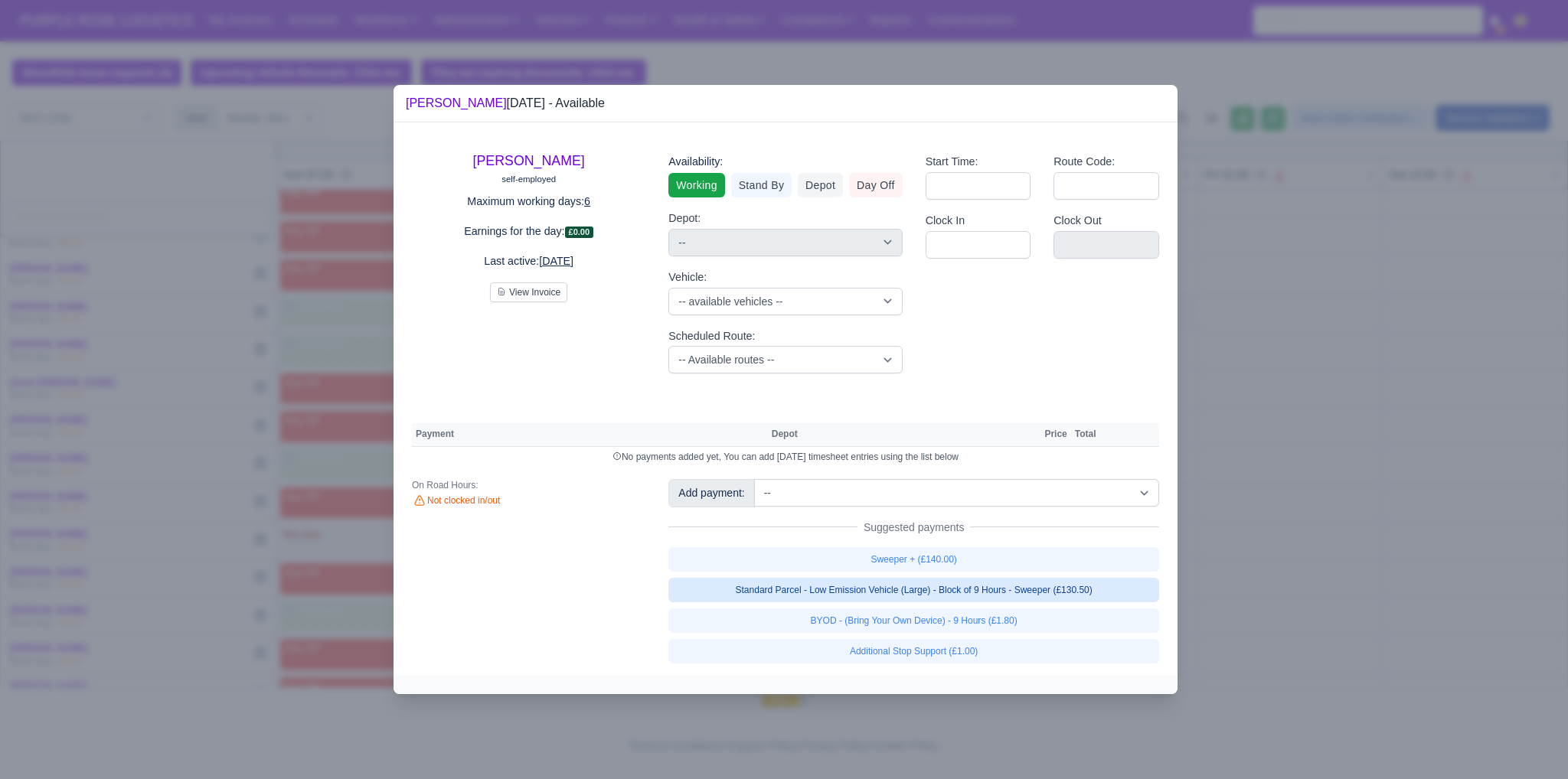
click at [961, 599] on link "Standard Parcel - Low Emission Vehicle (Large) - Block of 9 Hours - Sweeper (£1…" at bounding box center [914, 589] width 491 height 24
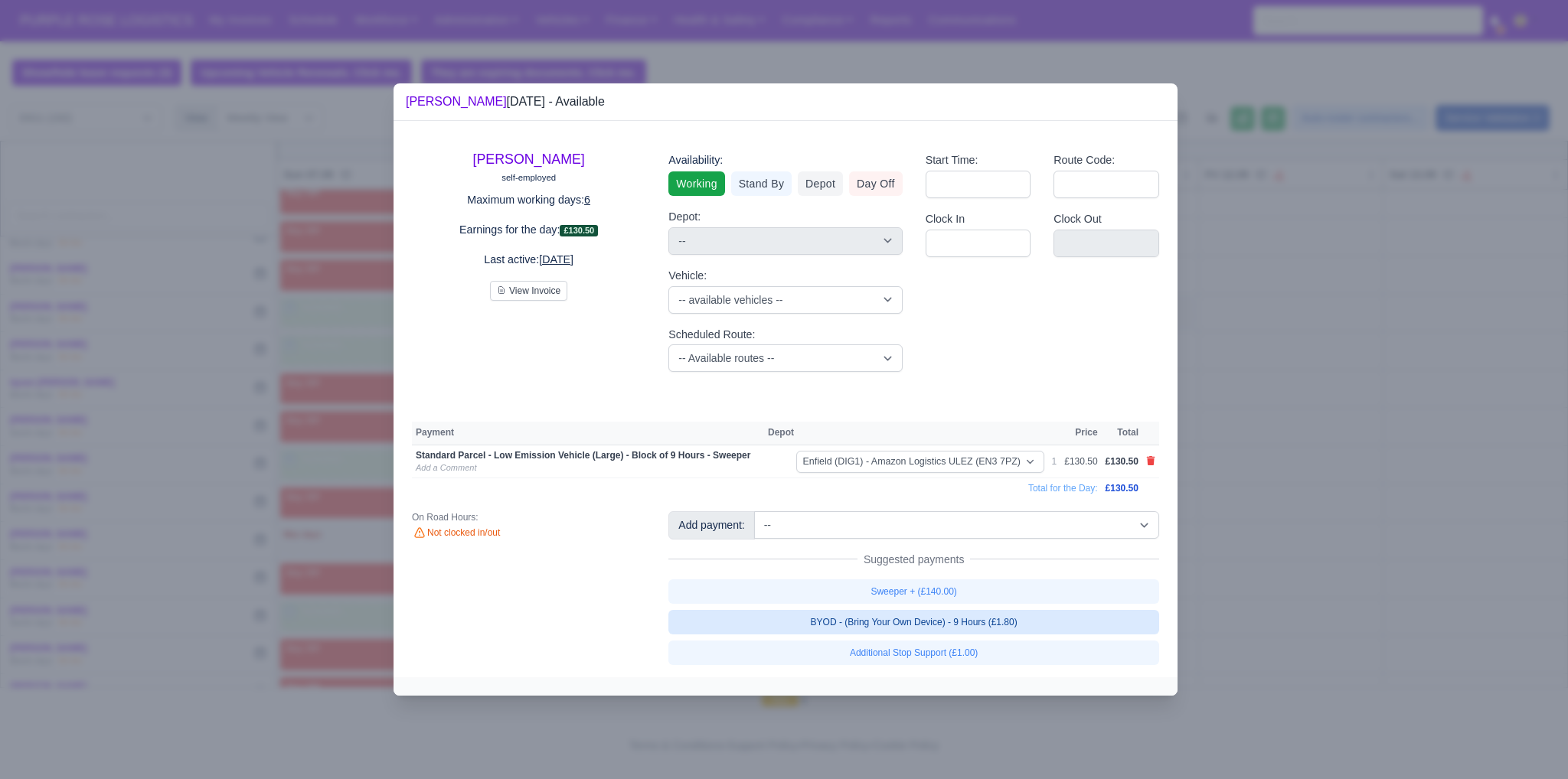
click at [960, 614] on link "BYOD - (Bring Your Own Device) - 9 Hours (£1.80)" at bounding box center [914, 622] width 491 height 24
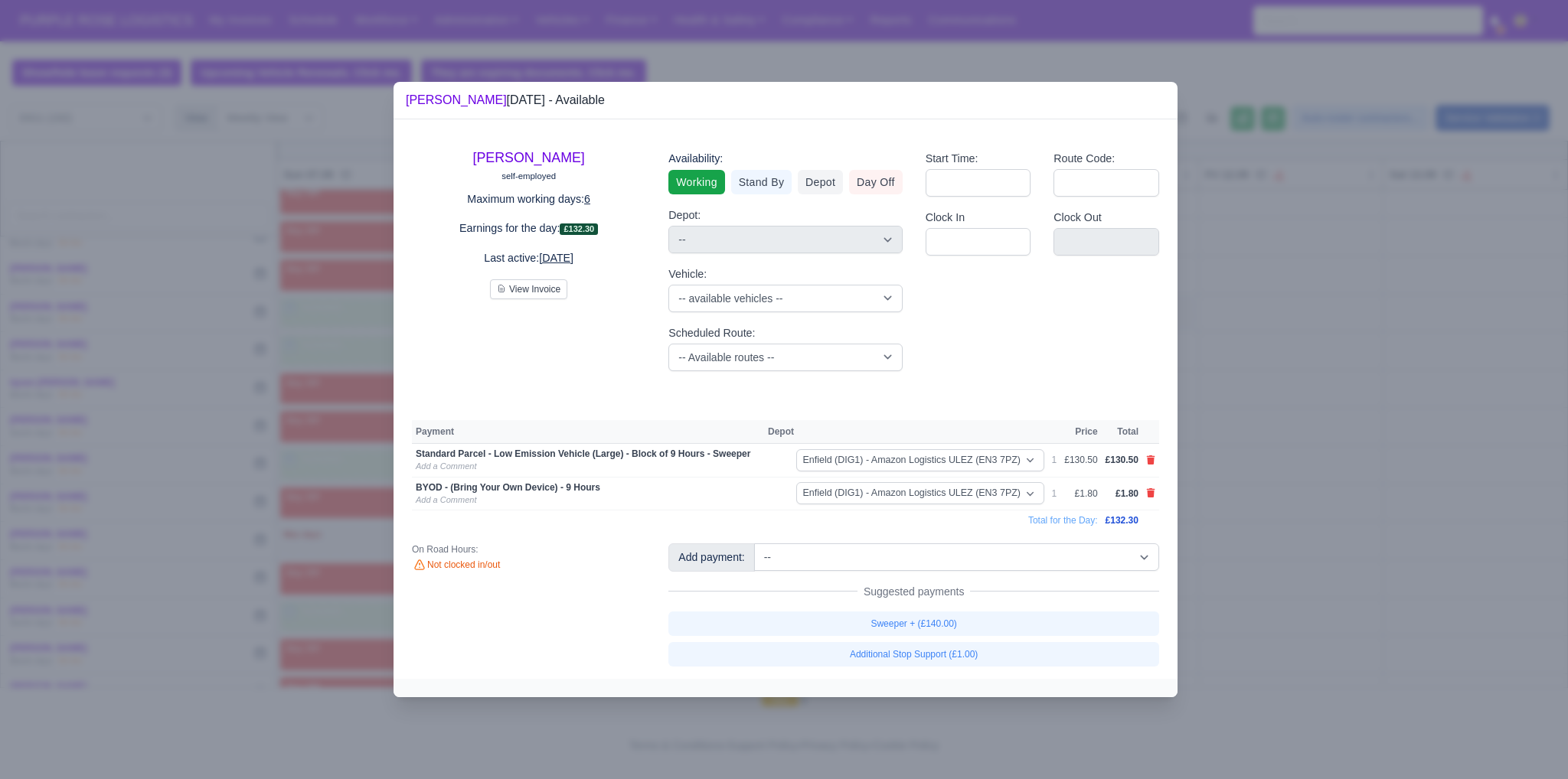
click at [1314, 558] on div at bounding box center [784, 389] width 1568 height 779
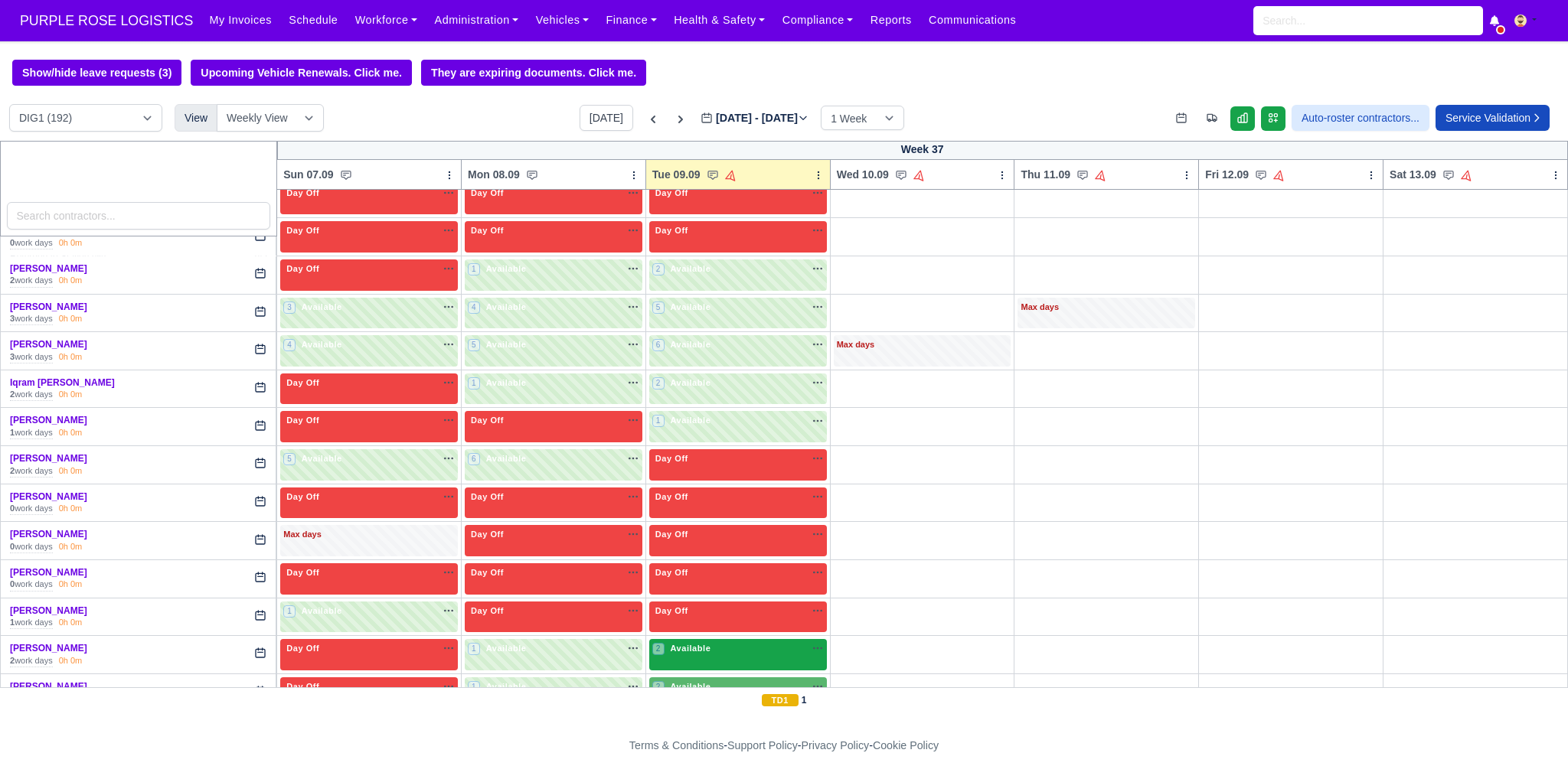
click at [726, 643] on div "2 Available na" at bounding box center [737, 649] width 171 height 16
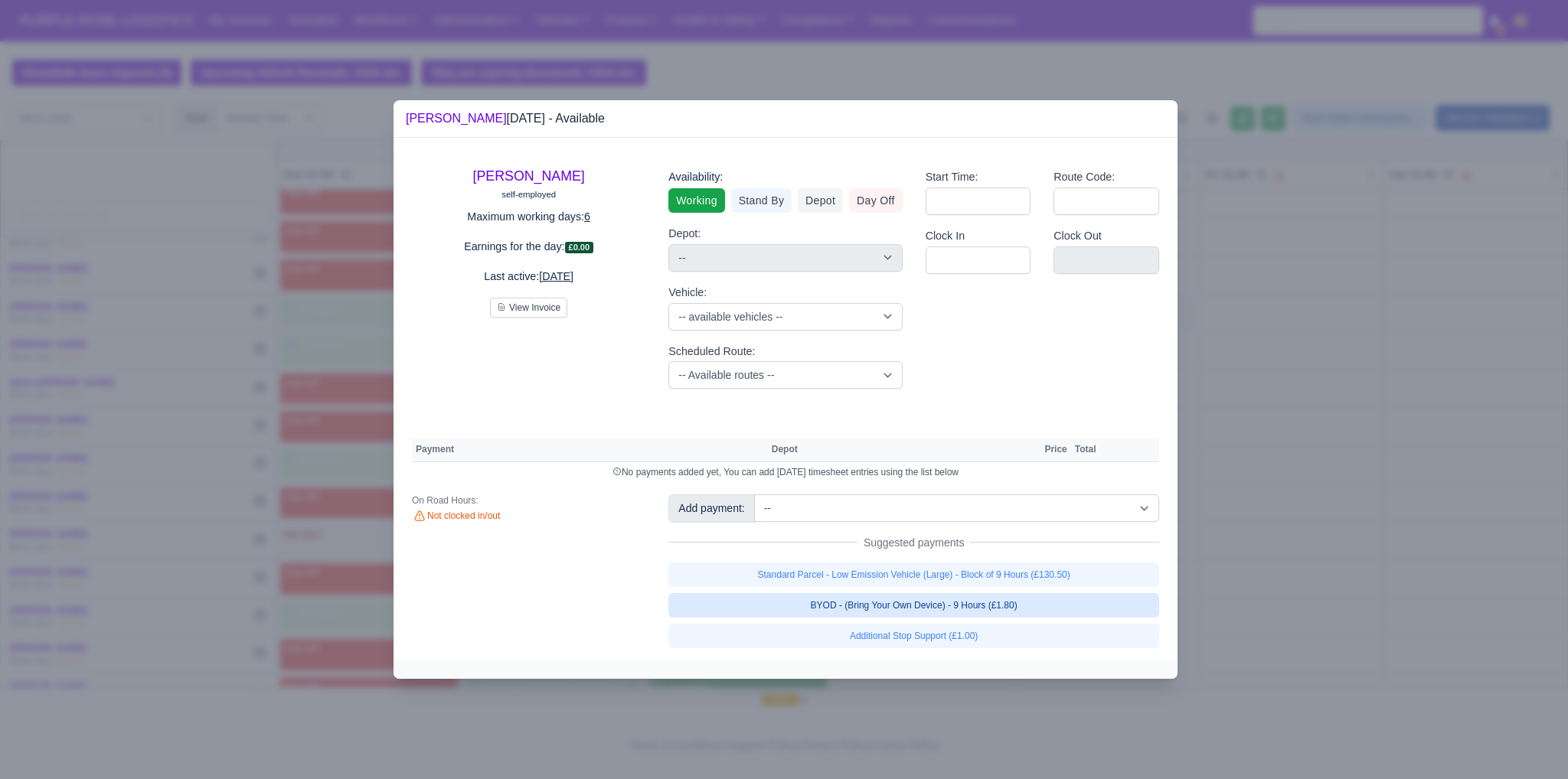
click at [903, 609] on link "BYOD - (Bring Your Own Device) - 9 Hours (£1.80)" at bounding box center [914, 605] width 491 height 24
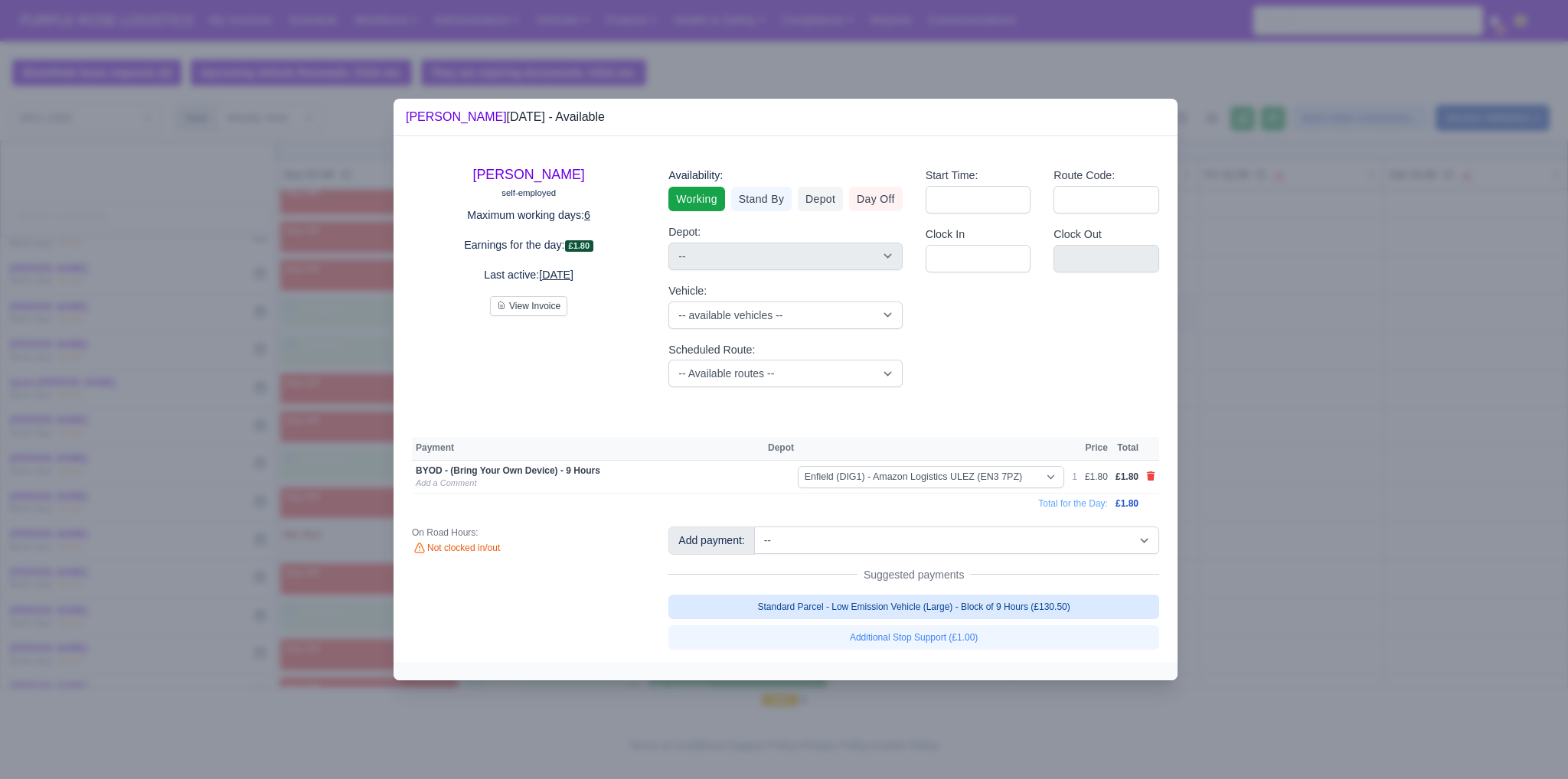
click at [905, 609] on link "Standard Parcel - Low Emission Vehicle (Large) - Block of 9 Hours (£130.50)" at bounding box center [914, 606] width 491 height 24
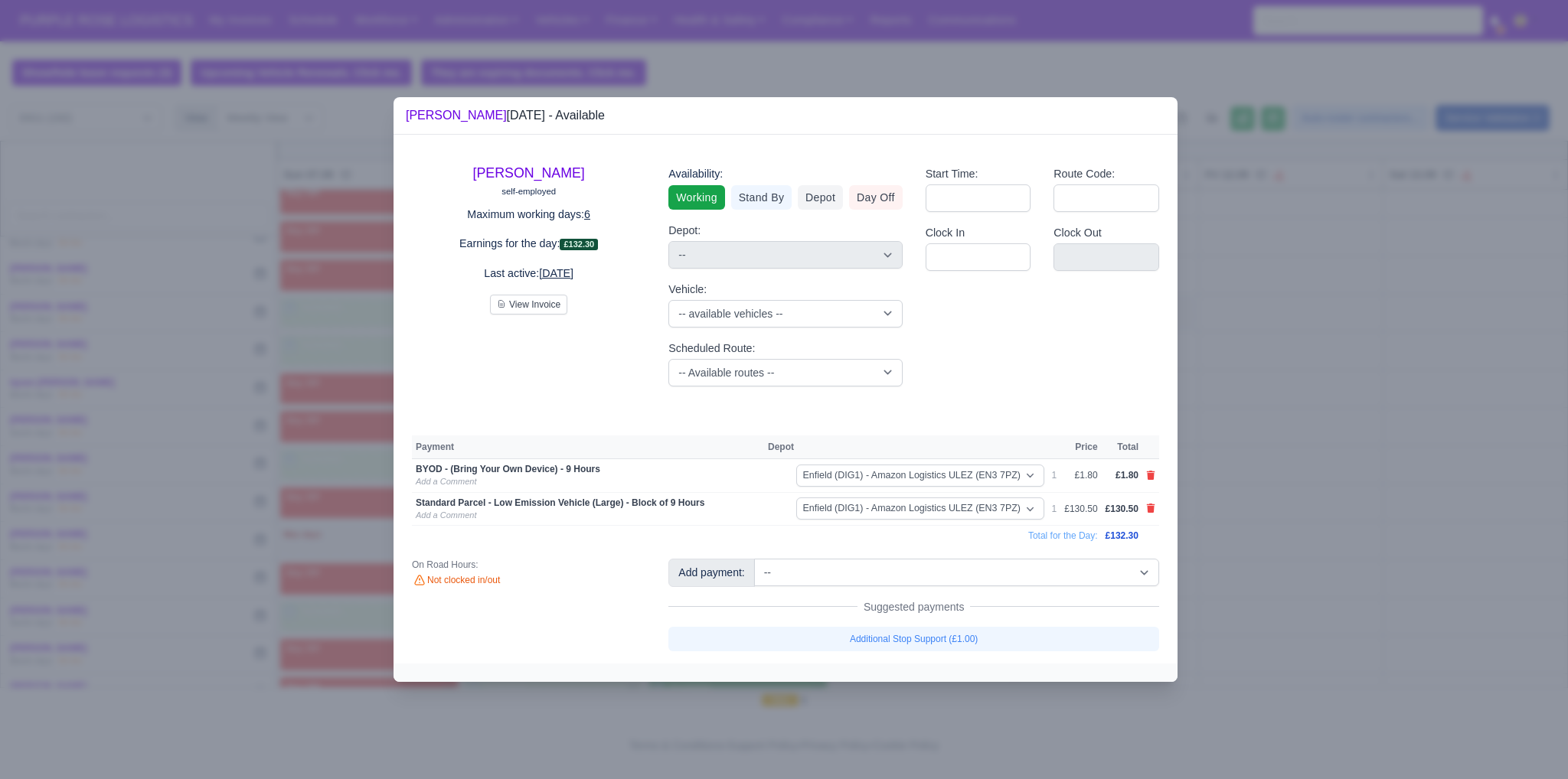
click at [1255, 604] on div at bounding box center [784, 389] width 1568 height 779
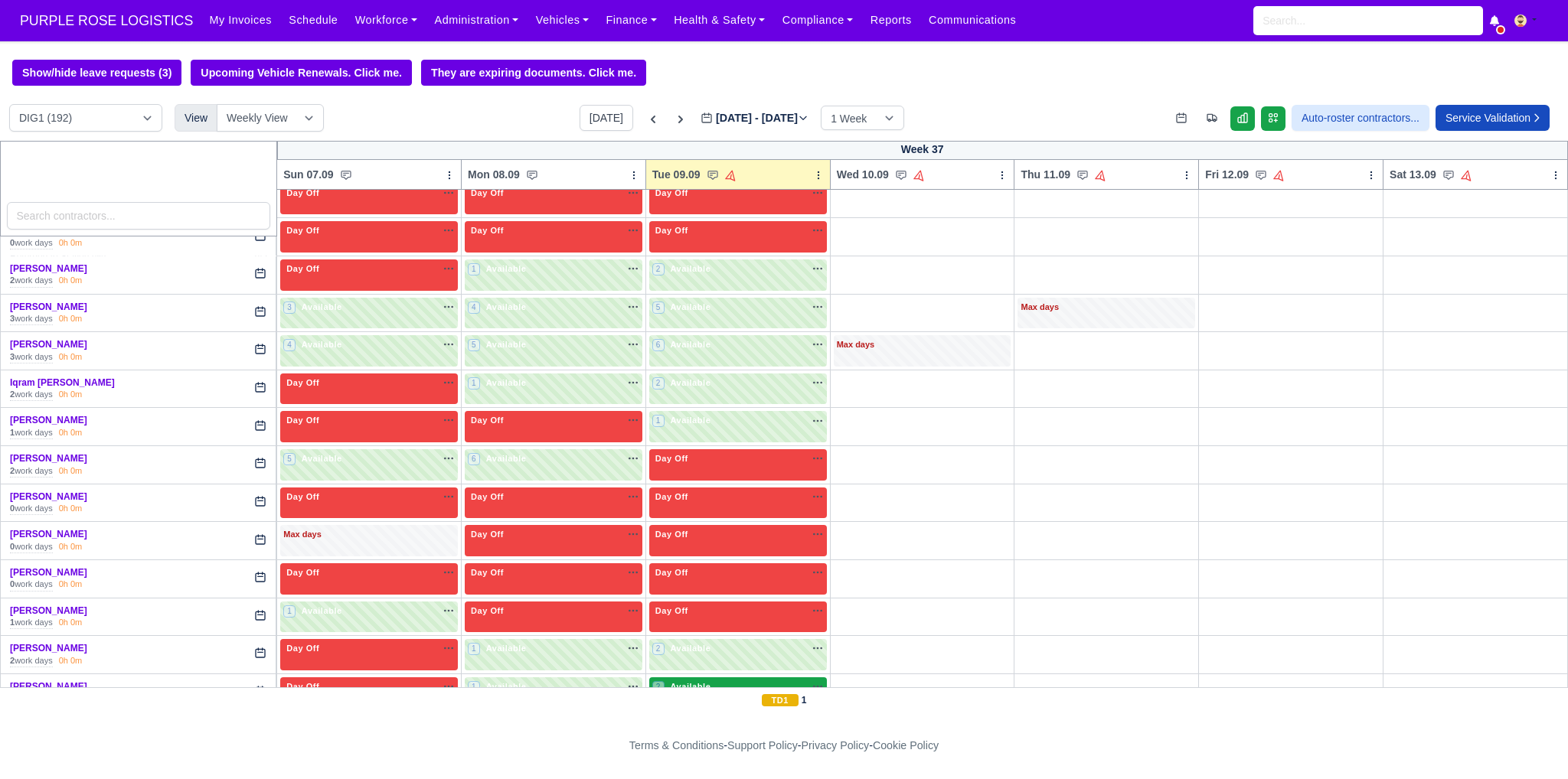
click at [755, 681] on div "2 Available na" at bounding box center [737, 688] width 171 height 13
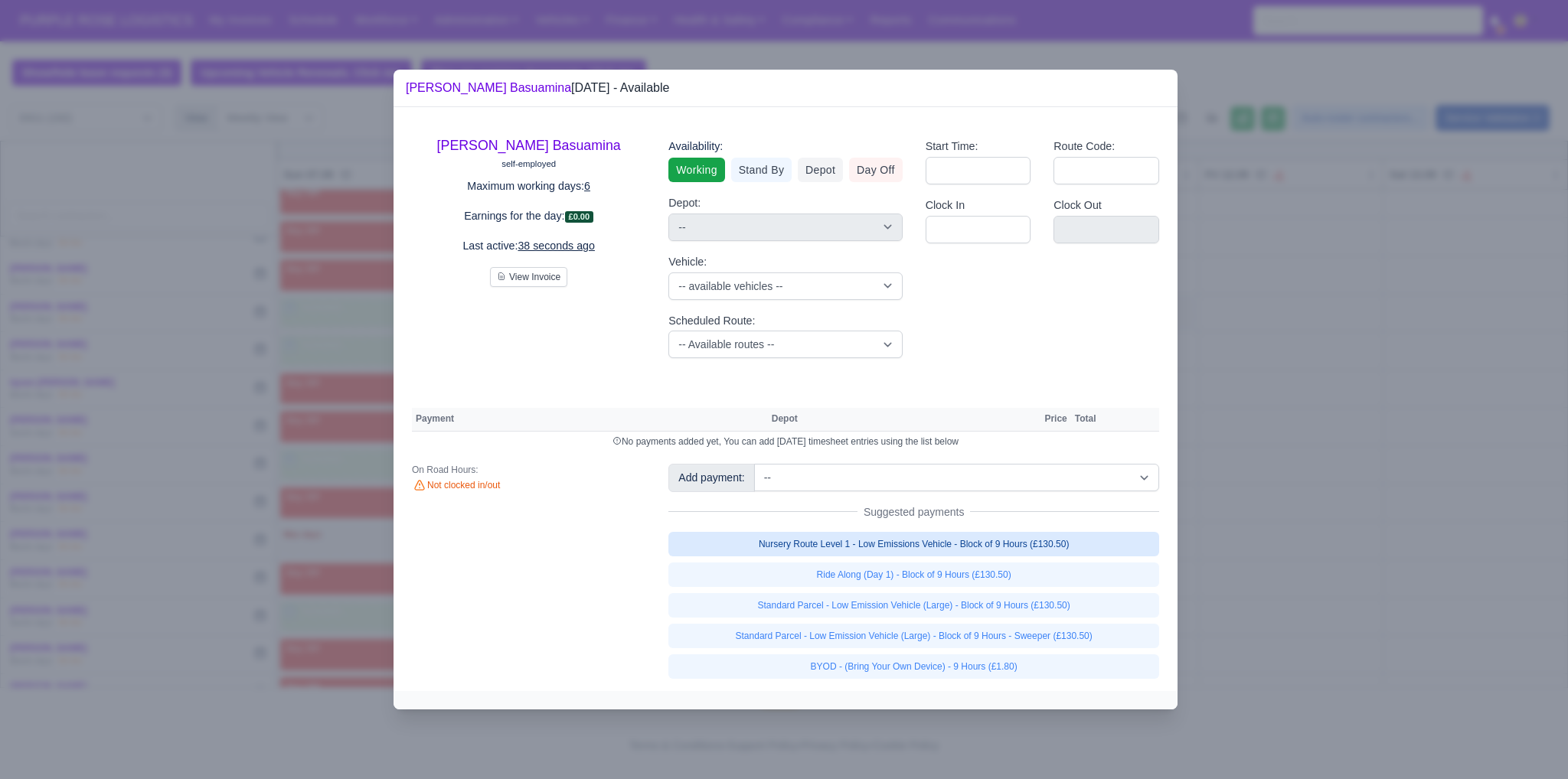
click at [937, 539] on link "Nursery Route Level 1 - Low Emissions Vehicle - Block of 9 Hours (£130.50)" at bounding box center [914, 544] width 491 height 24
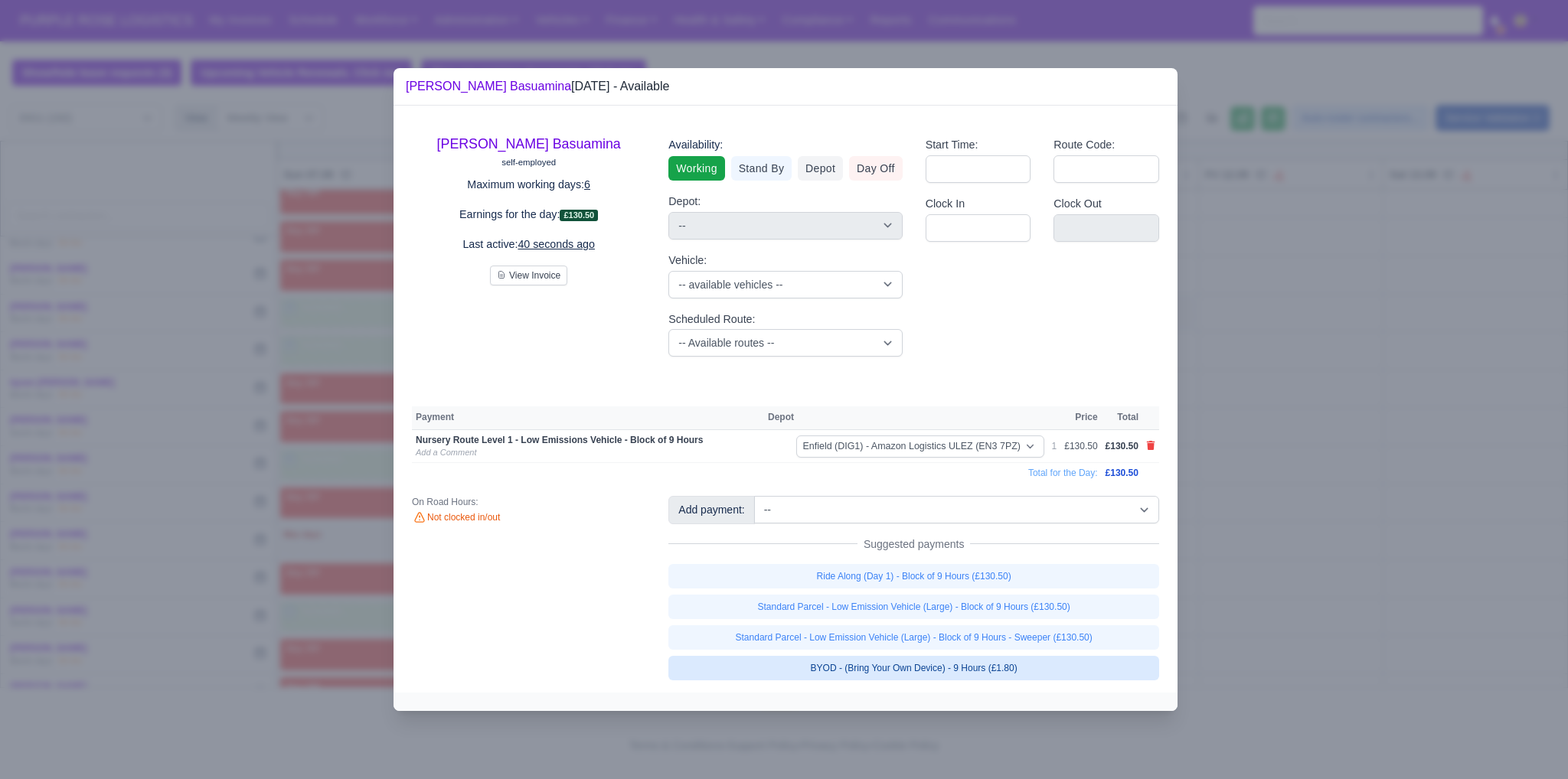
click at [966, 659] on link "BYOD - (Bring Your Own Device) - 9 Hours (£1.80)" at bounding box center [914, 668] width 491 height 24
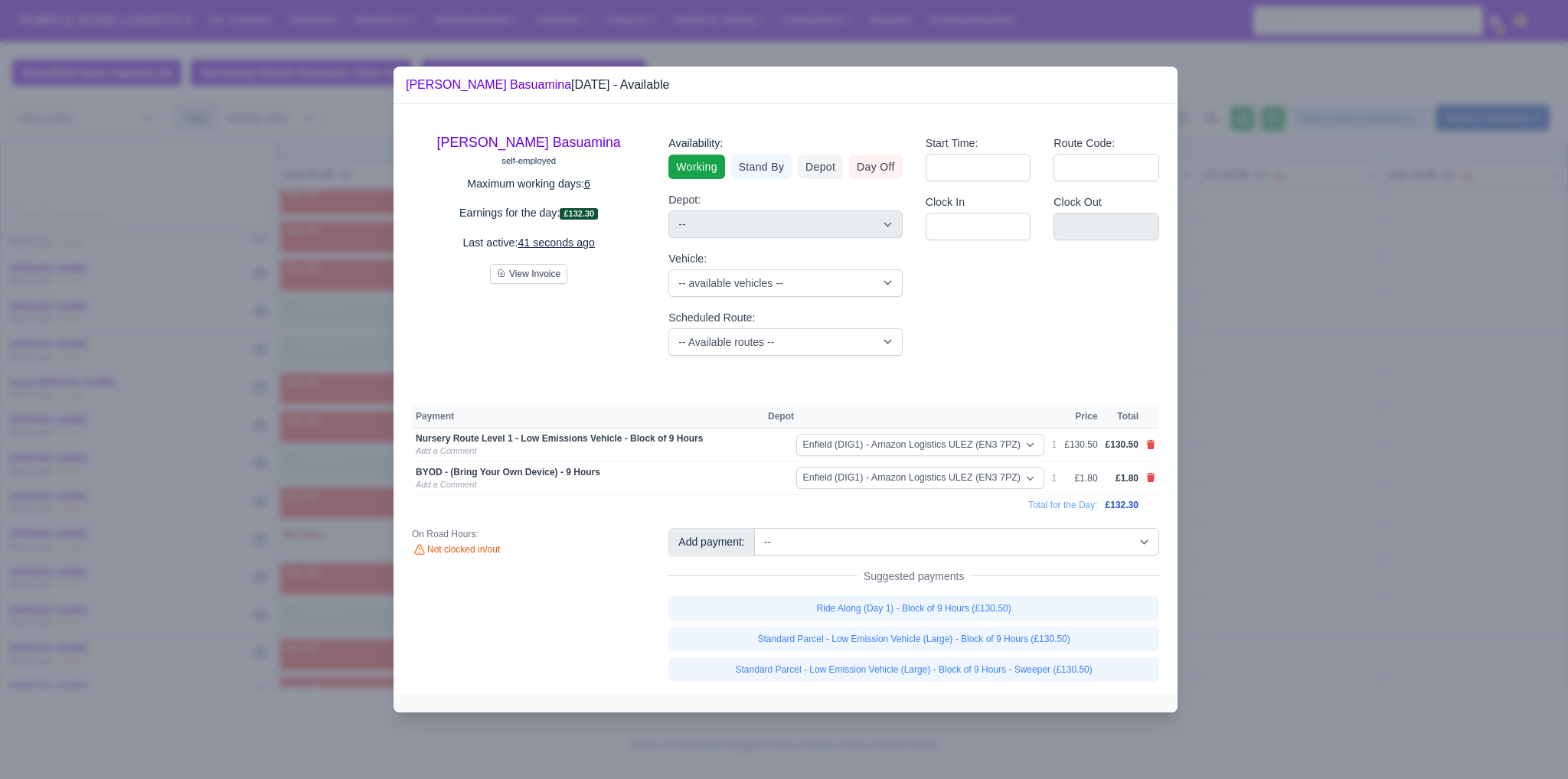
click at [1317, 594] on div at bounding box center [784, 389] width 1568 height 779
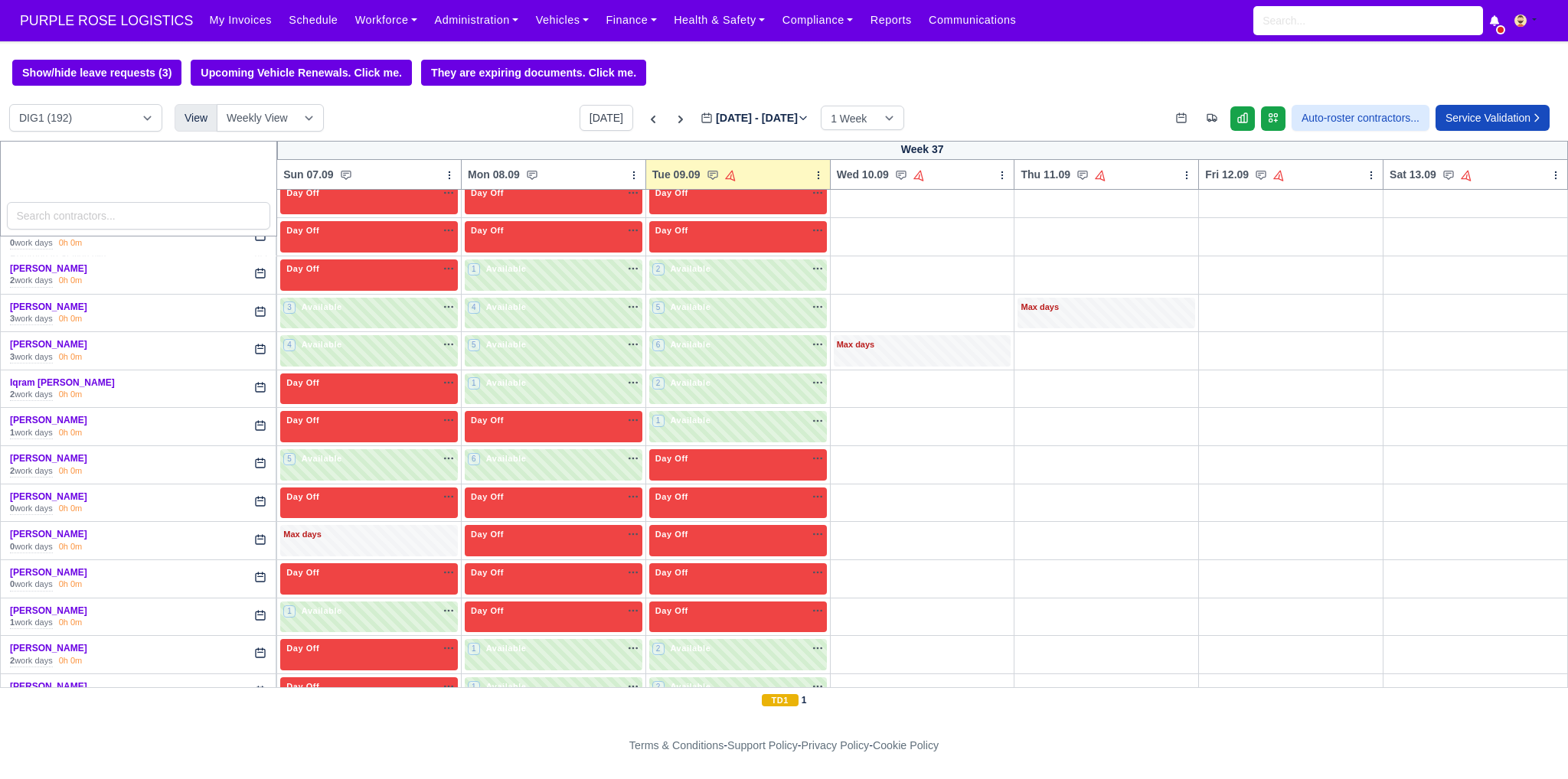
click at [1250, 548] on body "PURPLE ROSE LOGISTICS My Invoices Schedule Workforce Manpower Expiring Document…" at bounding box center [784, 389] width 1568 height 779
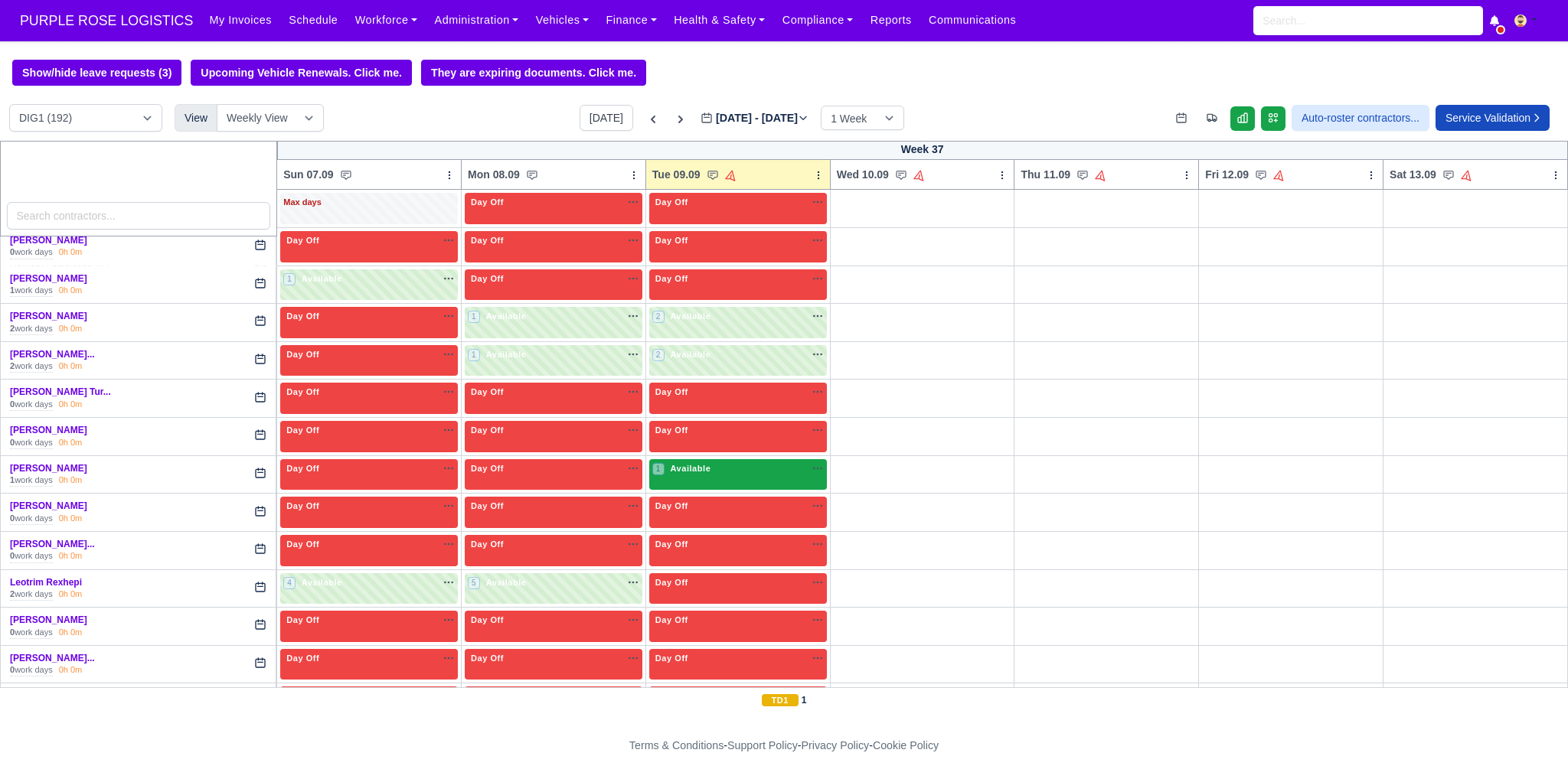
click at [739, 464] on div "1 Available" at bounding box center [738, 475] width 178 height 32
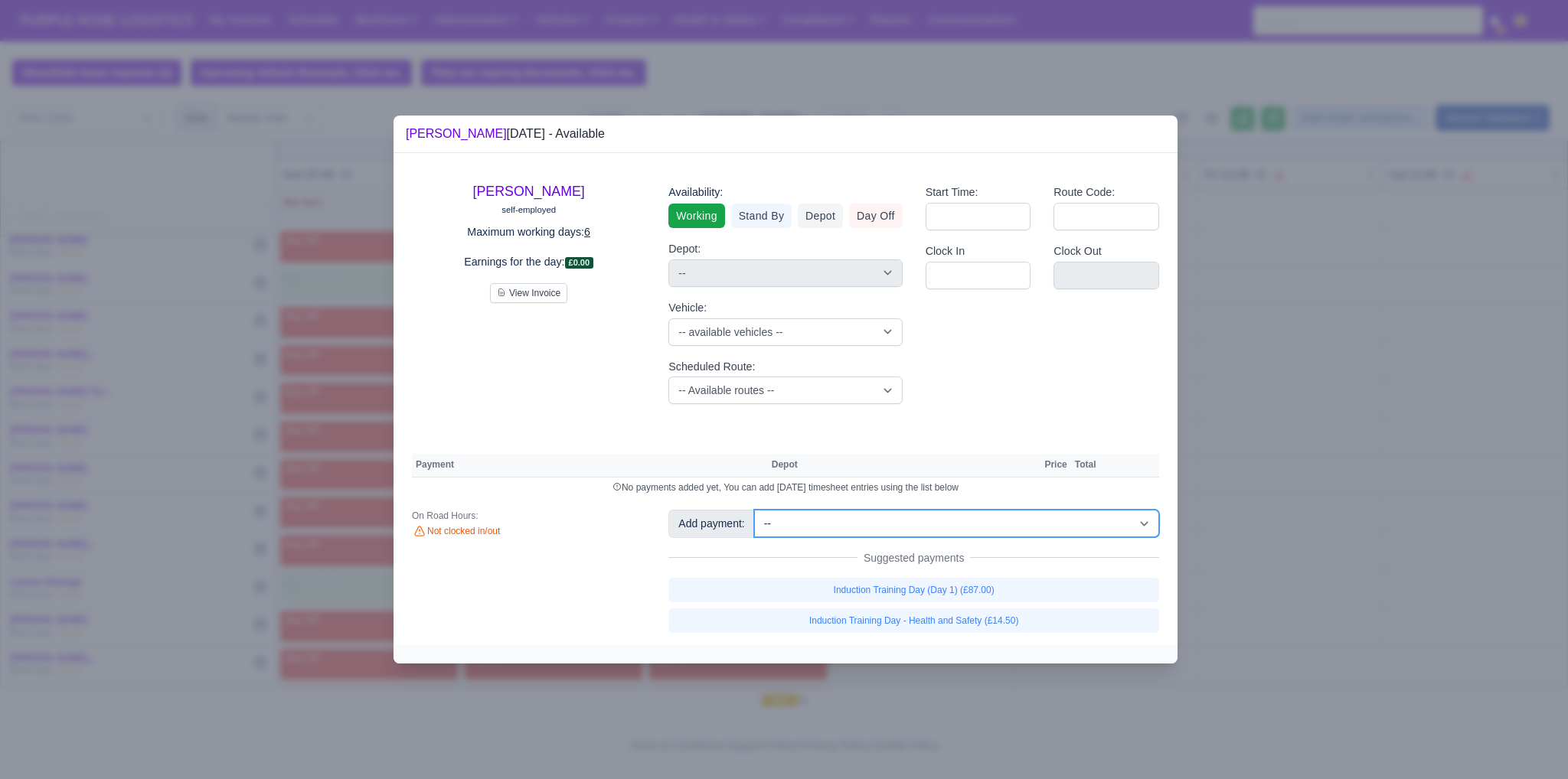
click at [860, 530] on select "-- Additional Hour Support (£14.50) Additional Hour Support (Walkers) (£13.50) …" at bounding box center [956, 523] width 405 height 27
click at [722, 438] on div "[PERSON_NAME] self-employed Maximum working days: 6 Earnings for the day: £0.00…" at bounding box center [785, 398] width 784 height 491
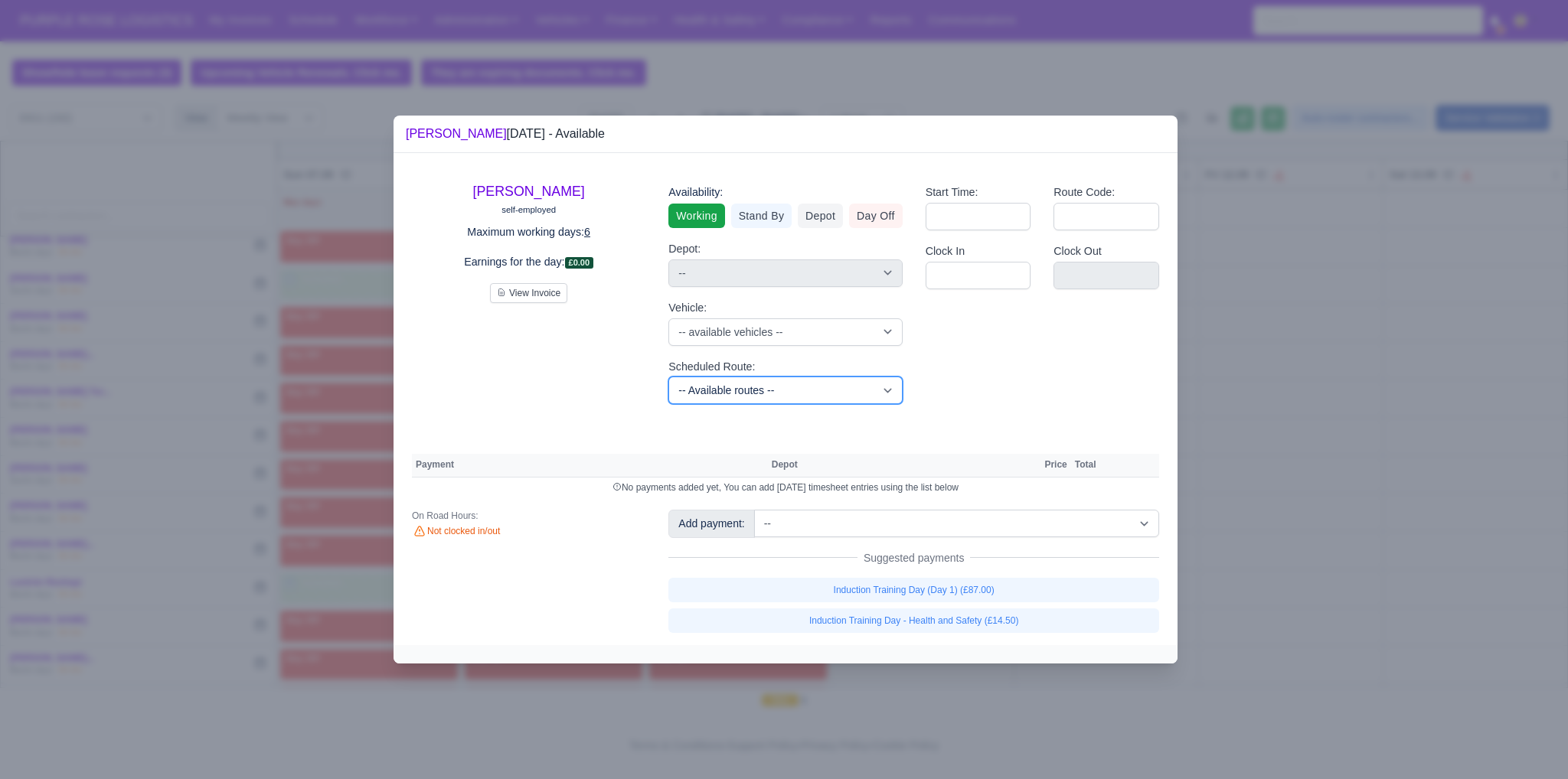
click at [762, 401] on select "-- Available routes -- Standard Parcel - Block of 6 Hours - (SD6) AmFlex RTS Ve…" at bounding box center [785, 390] width 234 height 27
click at [668, 377] on select "-- Available routes -- Standard Parcel - Block of 6 Hours - (SD6) AmFlex RTS Ve…" at bounding box center [785, 390] width 234 height 27
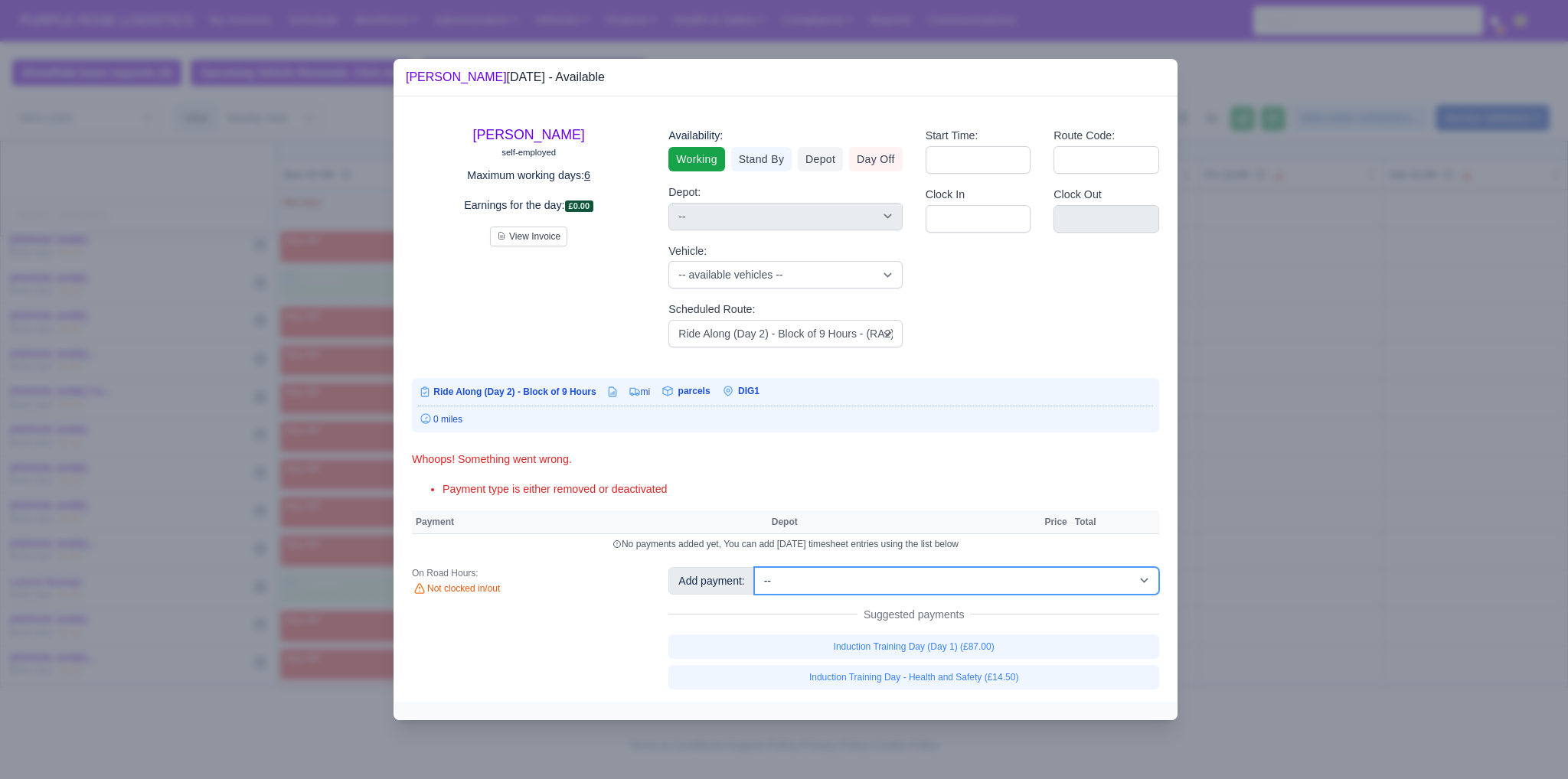
click at [864, 590] on select "-- Additional Hour Support (£14.50) Additional Hour Support (Walkers) (£13.50) …" at bounding box center [956, 580] width 405 height 27
click at [754, 567] on select "-- Additional Hour Support (£14.50) Additional Hour Support (Walkers) (£13.50) …" at bounding box center [956, 580] width 405 height 27
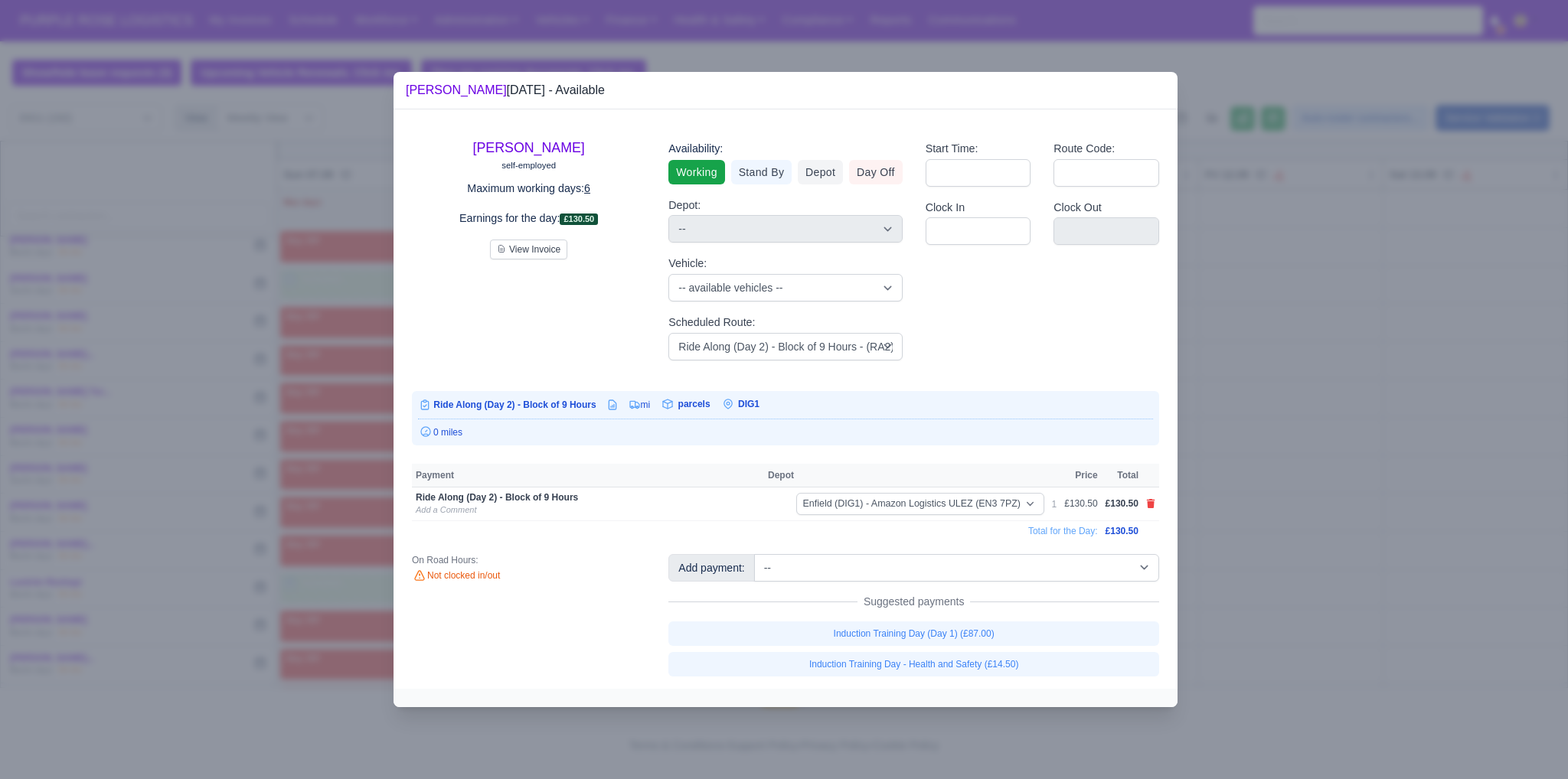
click at [1258, 434] on div at bounding box center [784, 389] width 1568 height 779
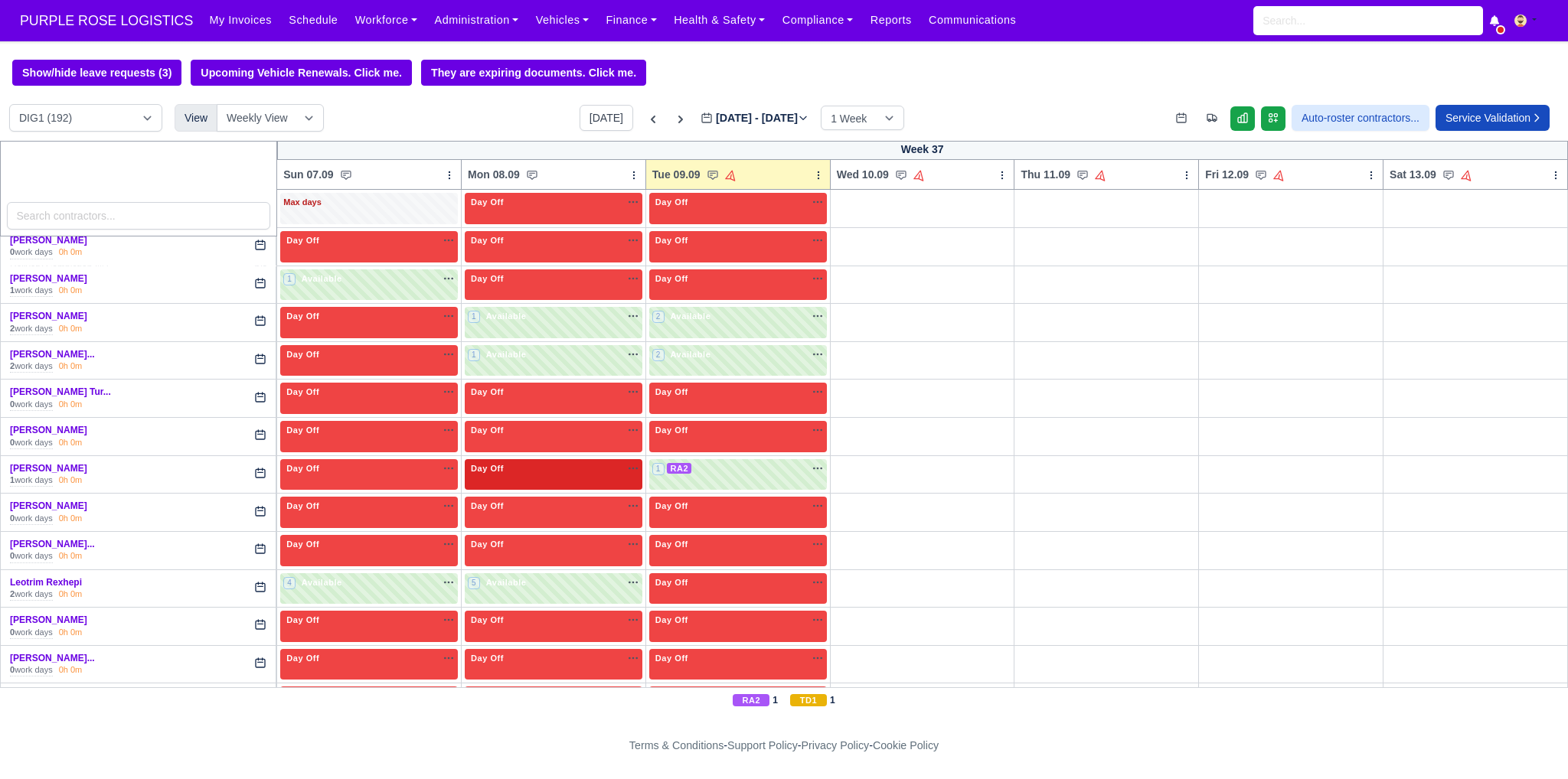
click at [591, 462] on div "Day Off Available" at bounding box center [554, 469] width 171 height 13
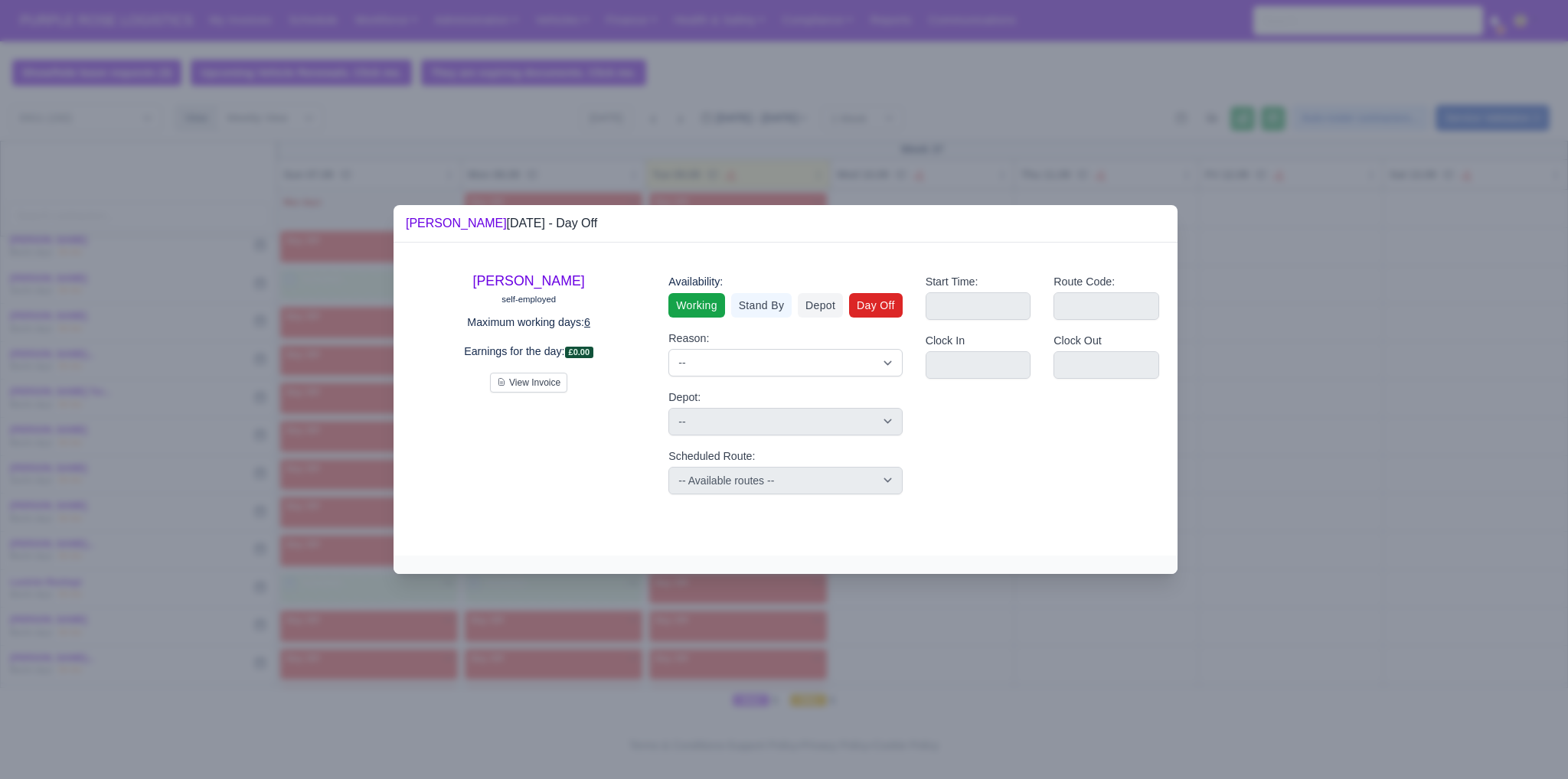
click at [710, 306] on link "Working" at bounding box center [696, 305] width 56 height 24
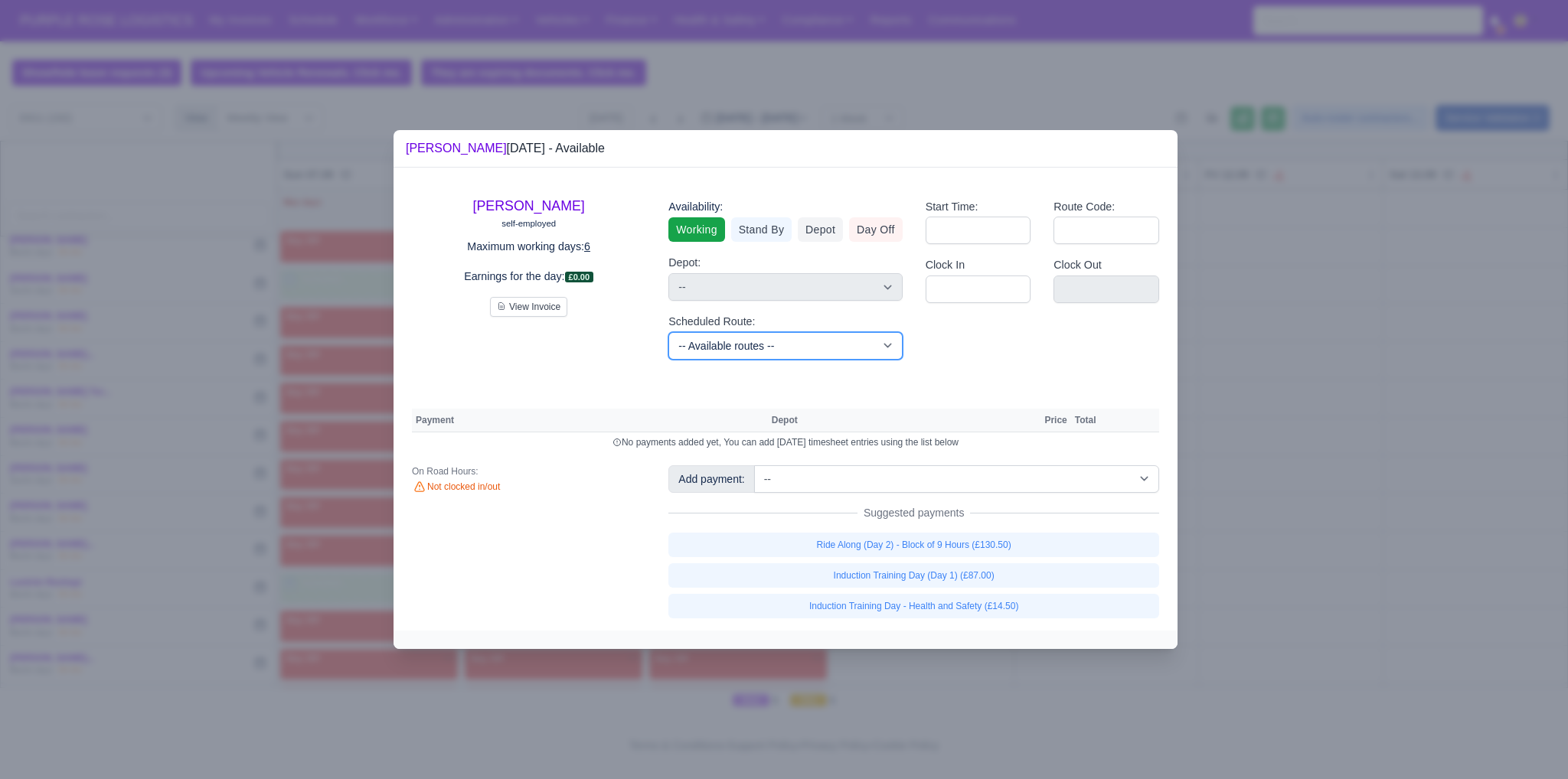
click at [767, 359] on select "-- Available routes -- Standard Parcel - Block of 6 Hours - (SD6) AmFlex RTS Ve…" at bounding box center [785, 346] width 234 height 27
click at [766, 350] on select "-- Available routes -- Standard Parcel - Block of 6 Hours - (SD6) AmFlex RTS Ve…" at bounding box center [785, 346] width 234 height 27
click at [668, 333] on select "-- Available routes -- Standard Parcel - Block of 6 Hours - (SD6) AmFlex RTS Ve…" at bounding box center [785, 346] width 234 height 27
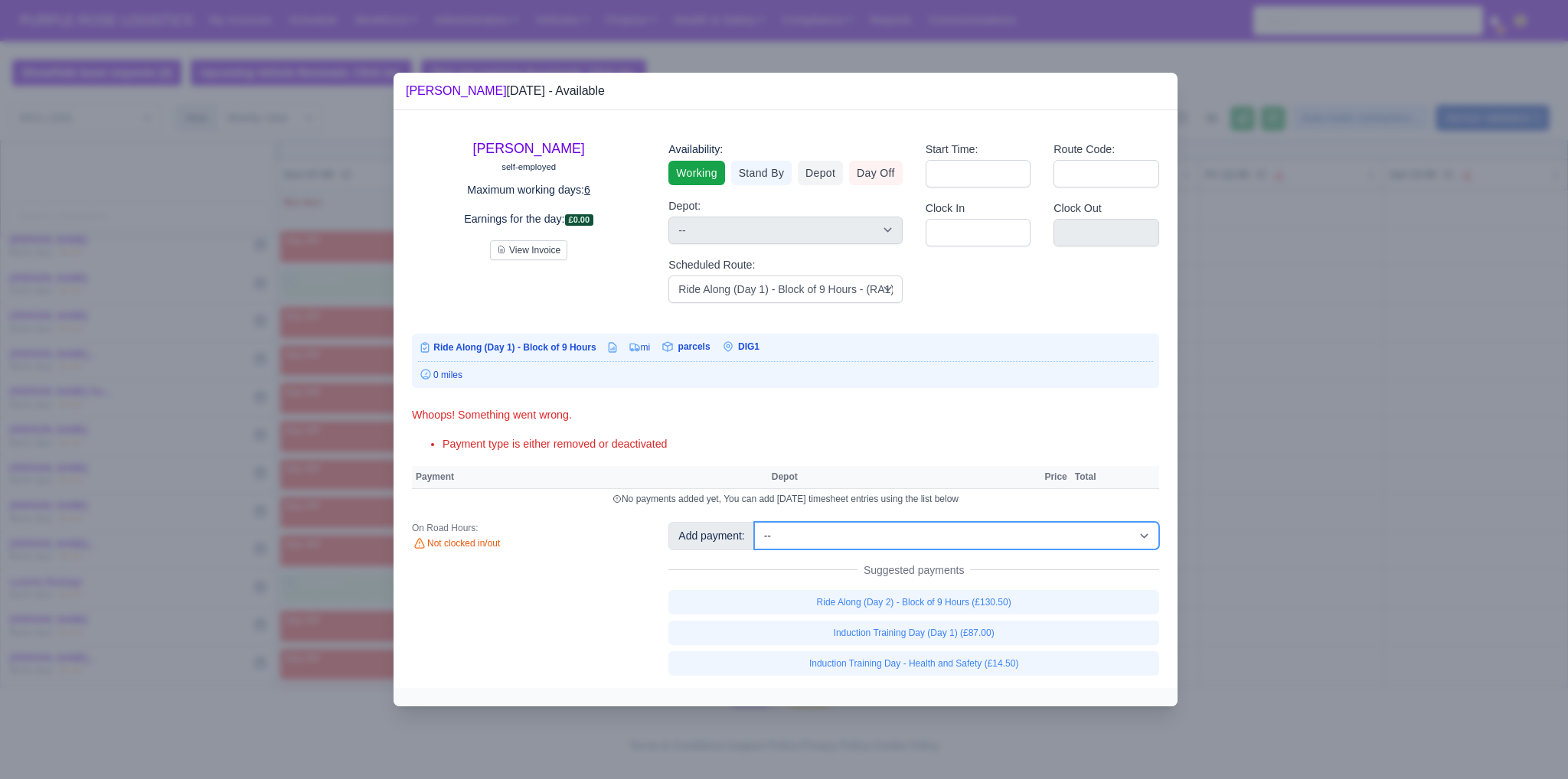
click at [806, 545] on select "-- Additional Hour Support (£14.50) Additional Hour Support (Walkers) (£13.50) …" at bounding box center [956, 535] width 405 height 27
click at [754, 522] on select "-- Additional Hour Support (£14.50) Additional Hour Support (Walkers) (£13.50) …" at bounding box center [956, 535] width 405 height 27
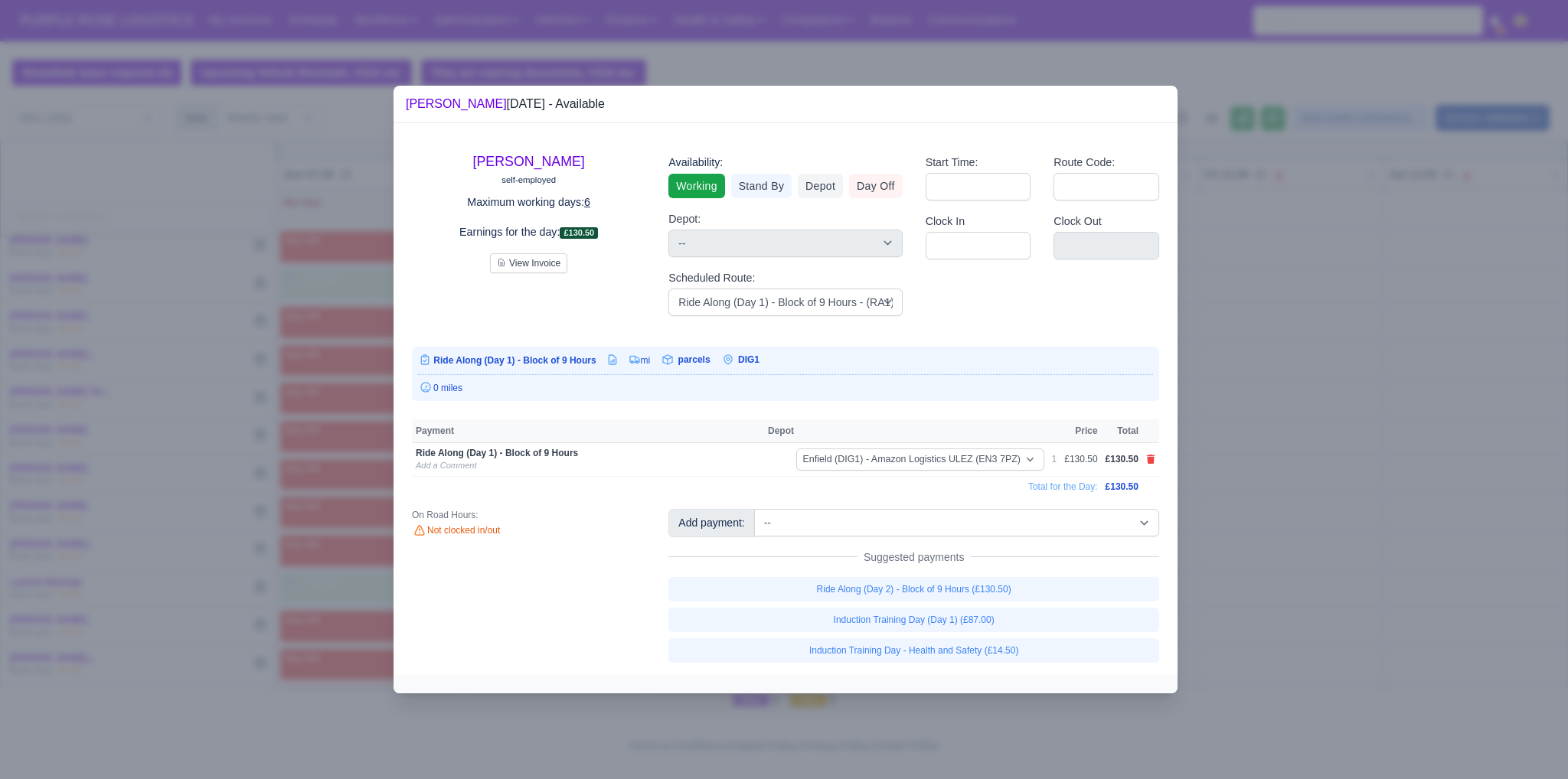
click at [1270, 486] on div at bounding box center [784, 389] width 1568 height 779
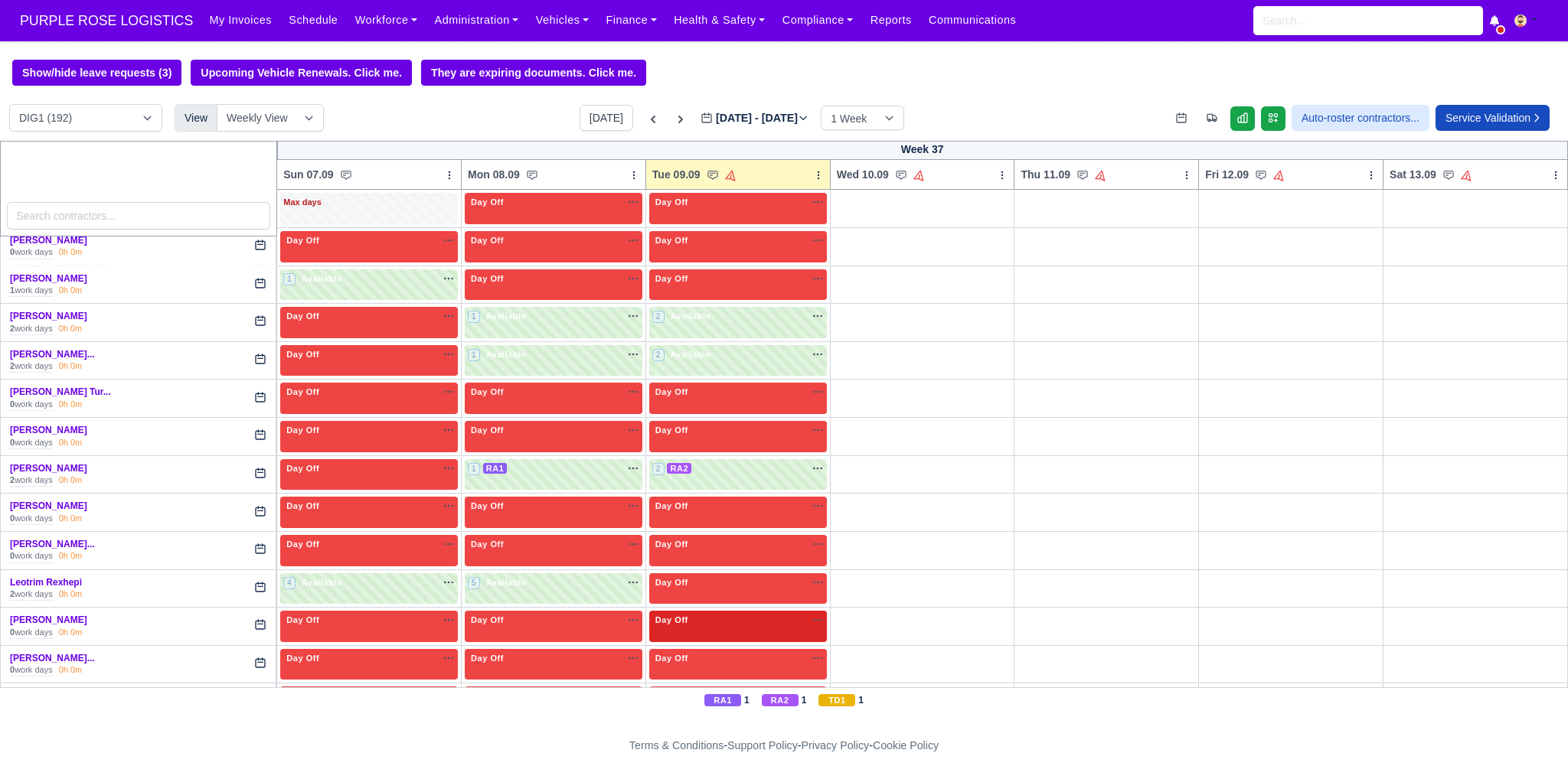
scroll to position [2315, 0]
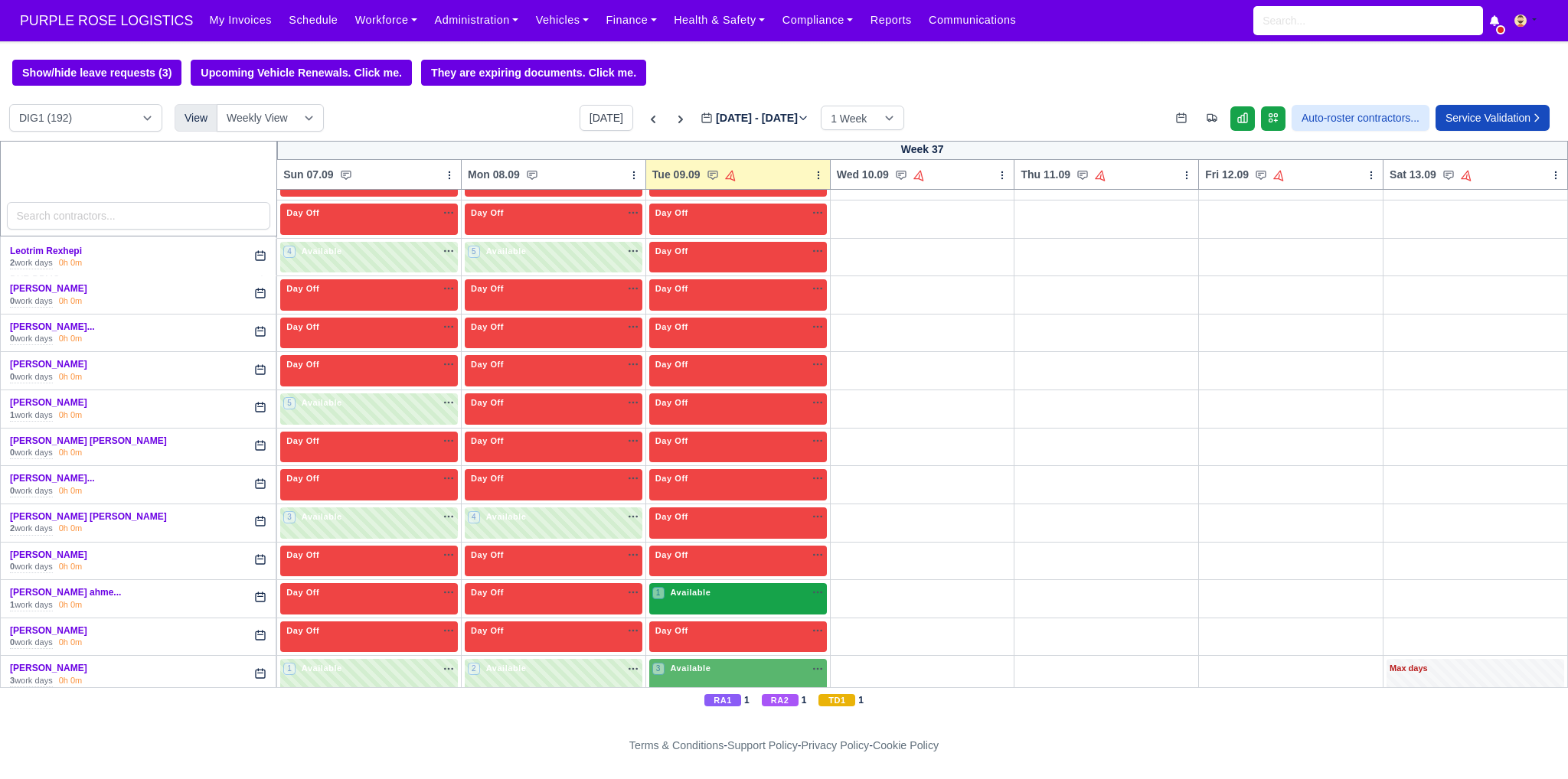
click at [704, 587] on span "Available" at bounding box center [690, 592] width 47 height 11
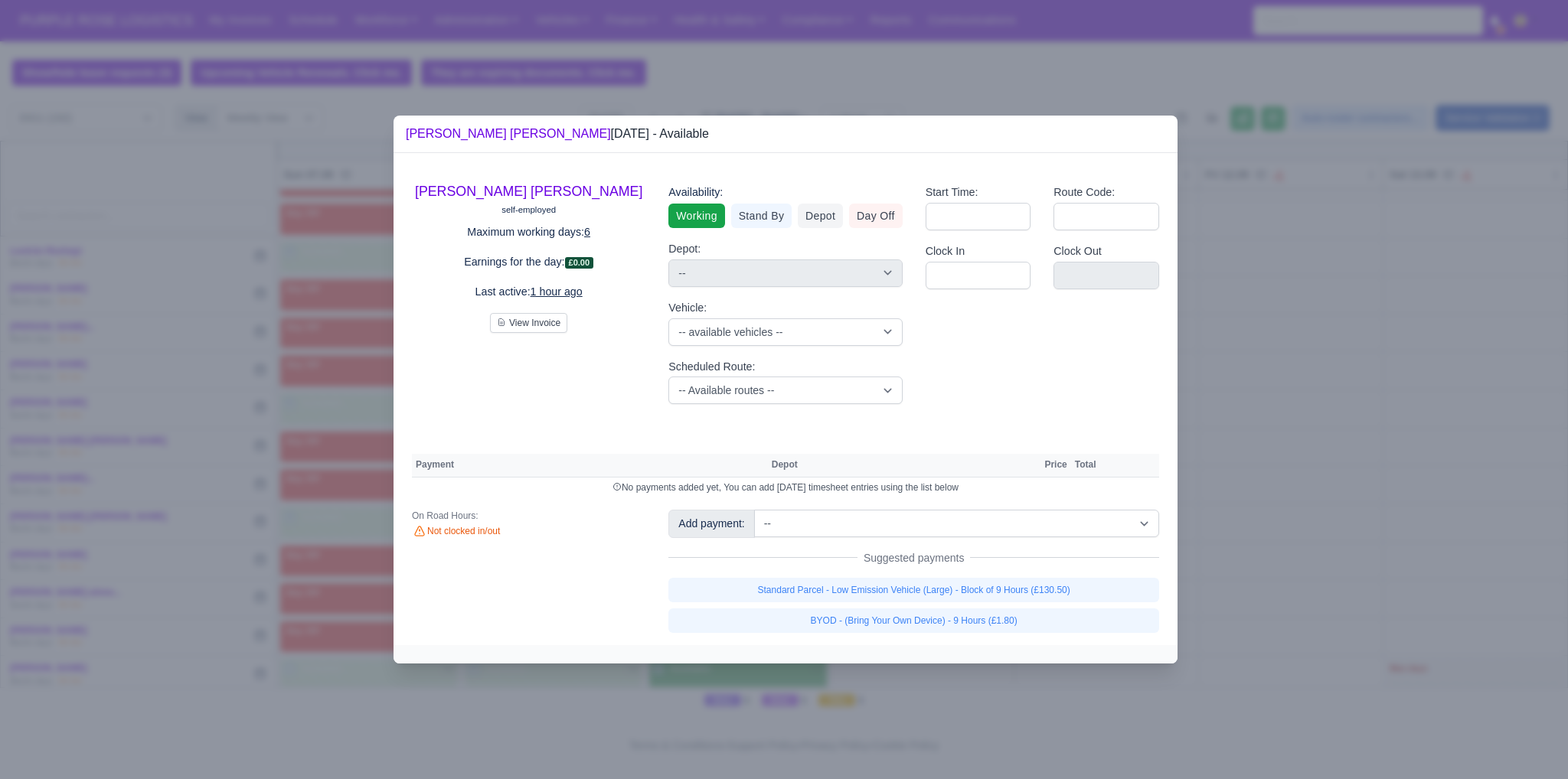
click at [851, 574] on div "Add payment: -- Additional Hour Support (£14.50) Additional Hour Support (Walke…" at bounding box center [914, 570] width 514 height 122
click at [855, 592] on link "Standard Parcel - Low Emission Vehicle (Large) - Block of 9 Hours (£130.50)" at bounding box center [914, 589] width 491 height 24
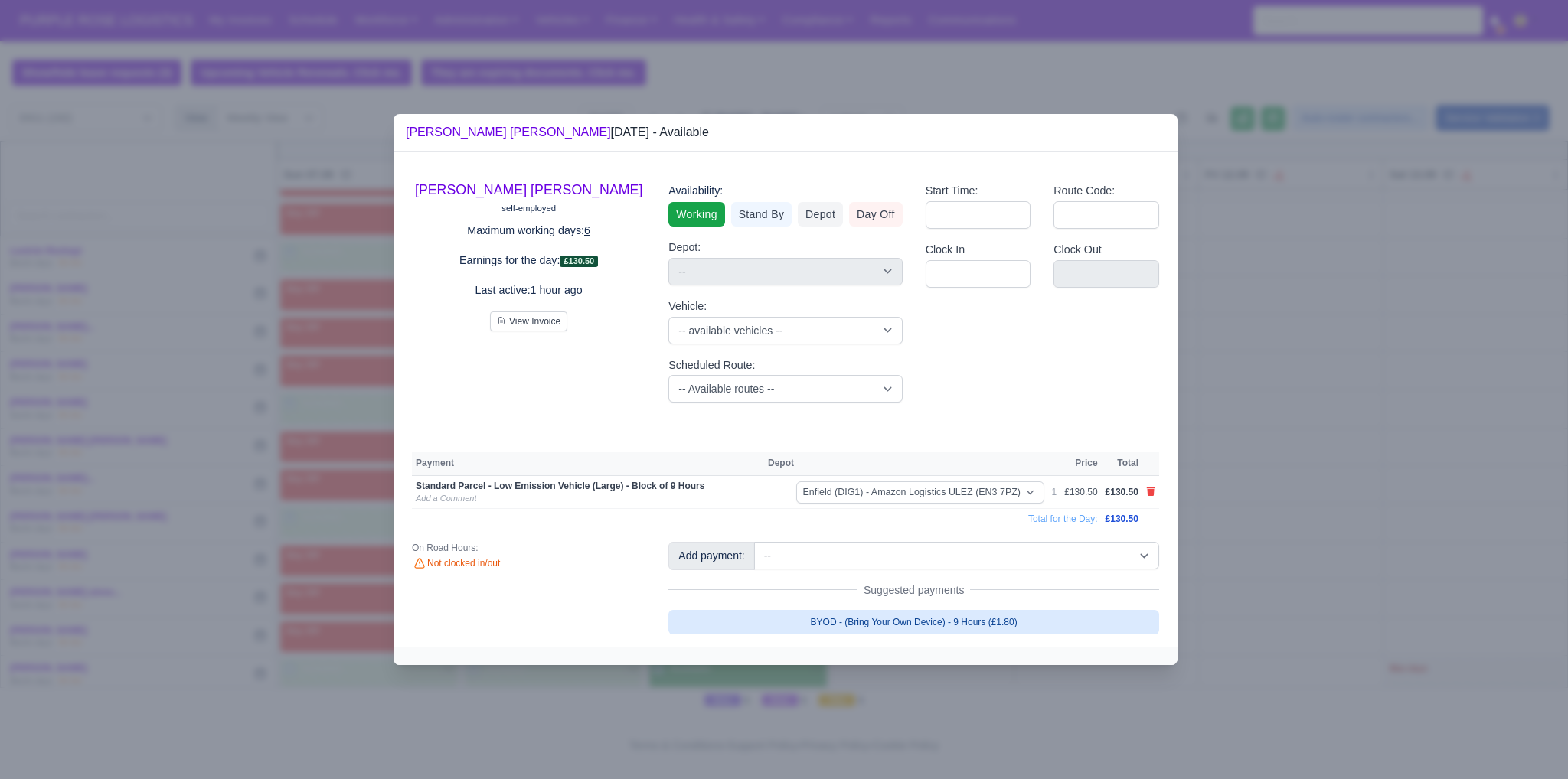
click at [860, 621] on link "BYOD - (Bring Your Own Device) - 9 Hours (£1.80)" at bounding box center [914, 622] width 491 height 24
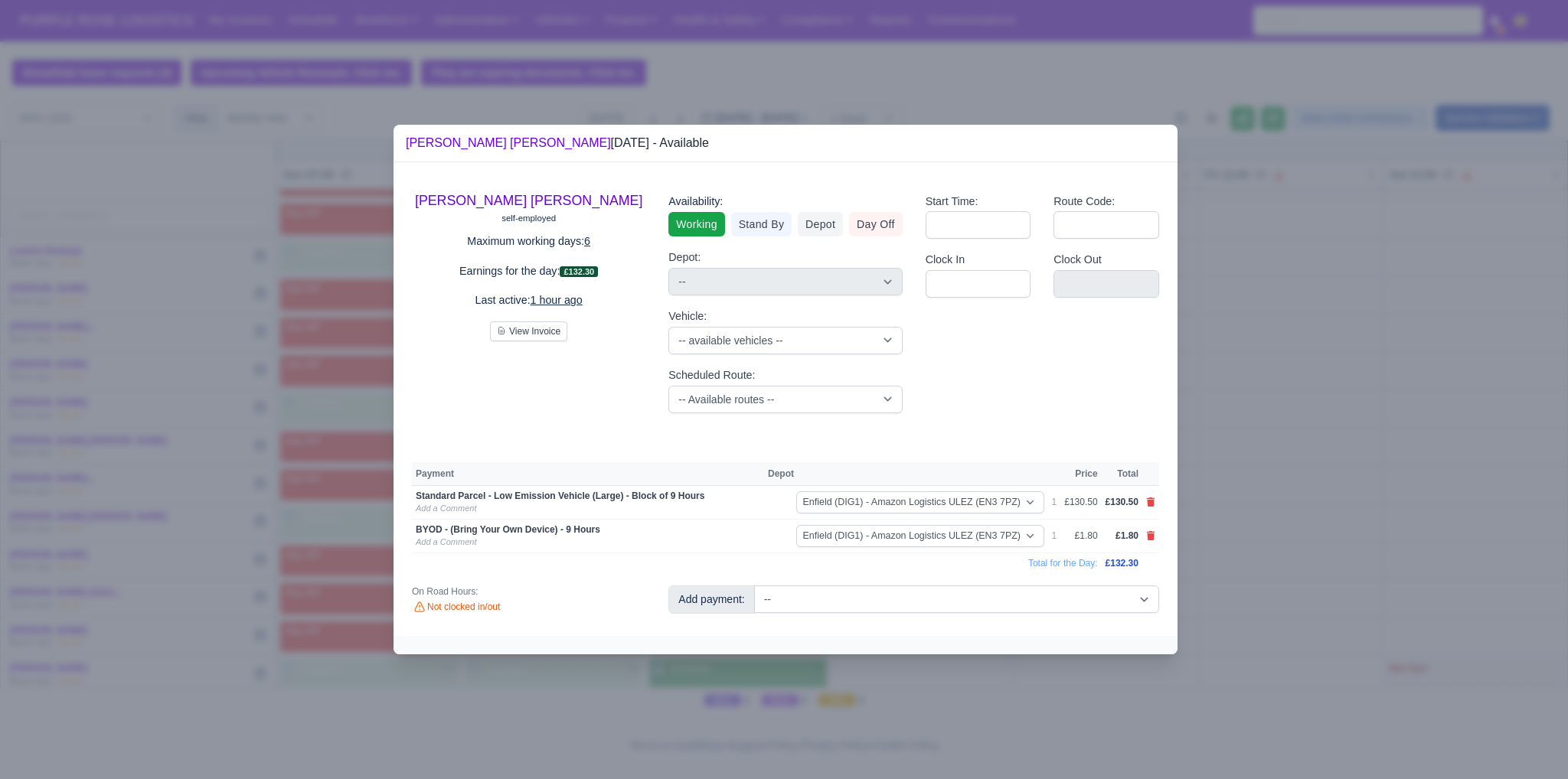
click at [1292, 569] on div at bounding box center [784, 389] width 1568 height 779
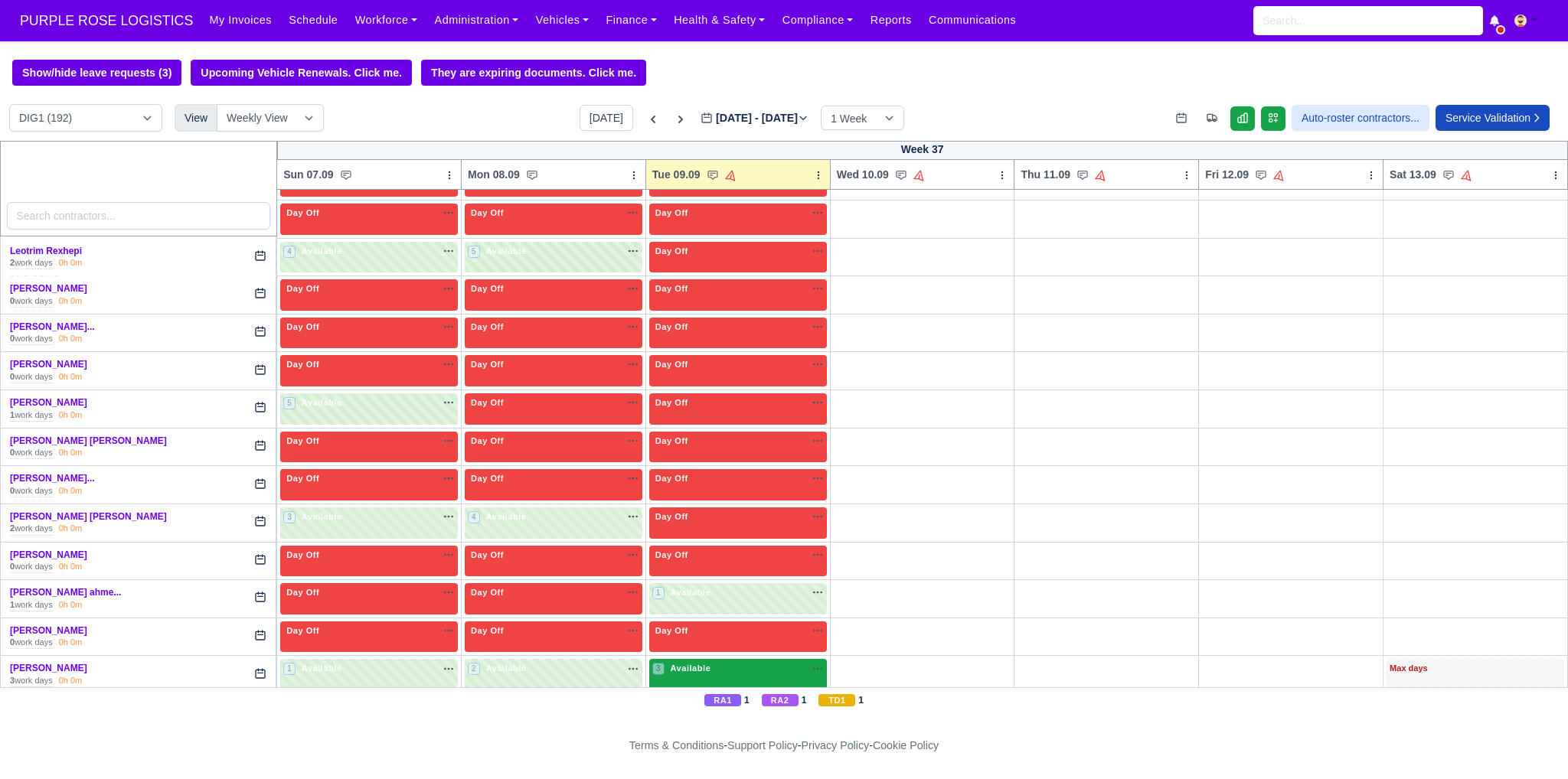
click at [691, 660] on div "3 Available" at bounding box center [738, 675] width 178 height 32
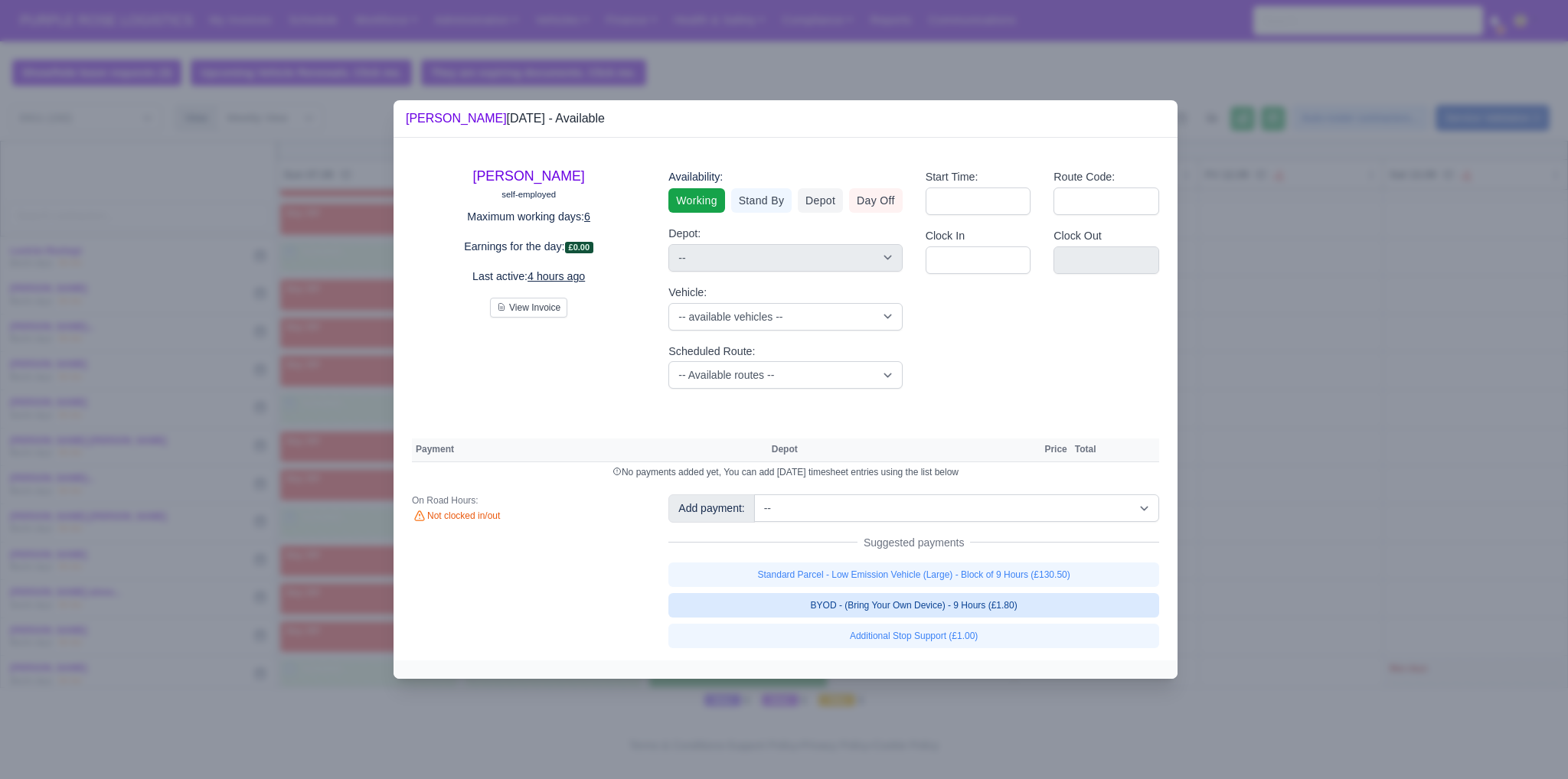
click at [845, 607] on link "BYOD - (Bring Your Own Device) - 9 Hours (£1.80)" at bounding box center [914, 605] width 491 height 24
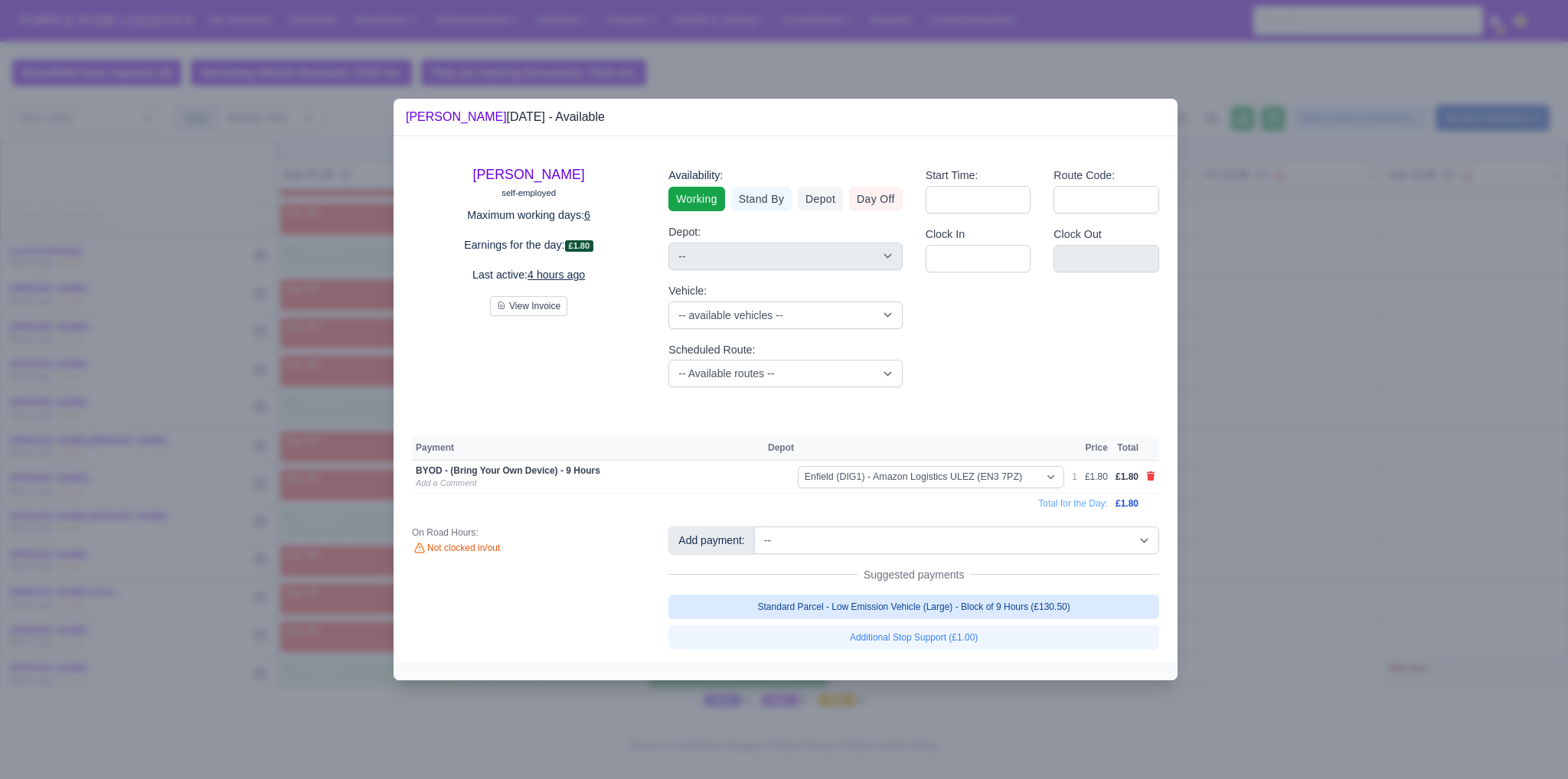
click at [865, 610] on link "Standard Parcel - Low Emission Vehicle (Large) - Block of 9 Hours (£130.50)" at bounding box center [914, 606] width 491 height 24
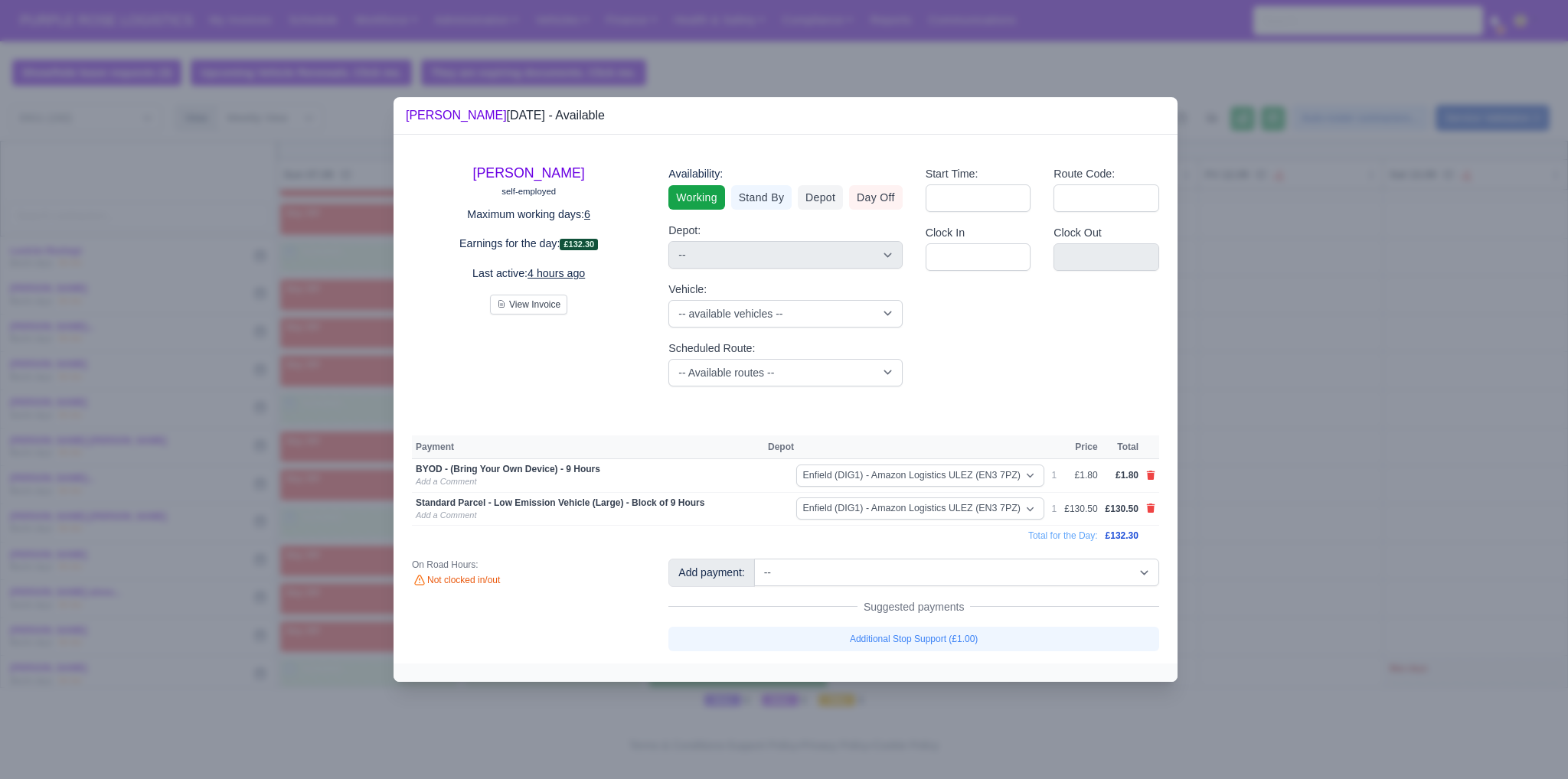
click at [1331, 517] on div at bounding box center [784, 389] width 1568 height 779
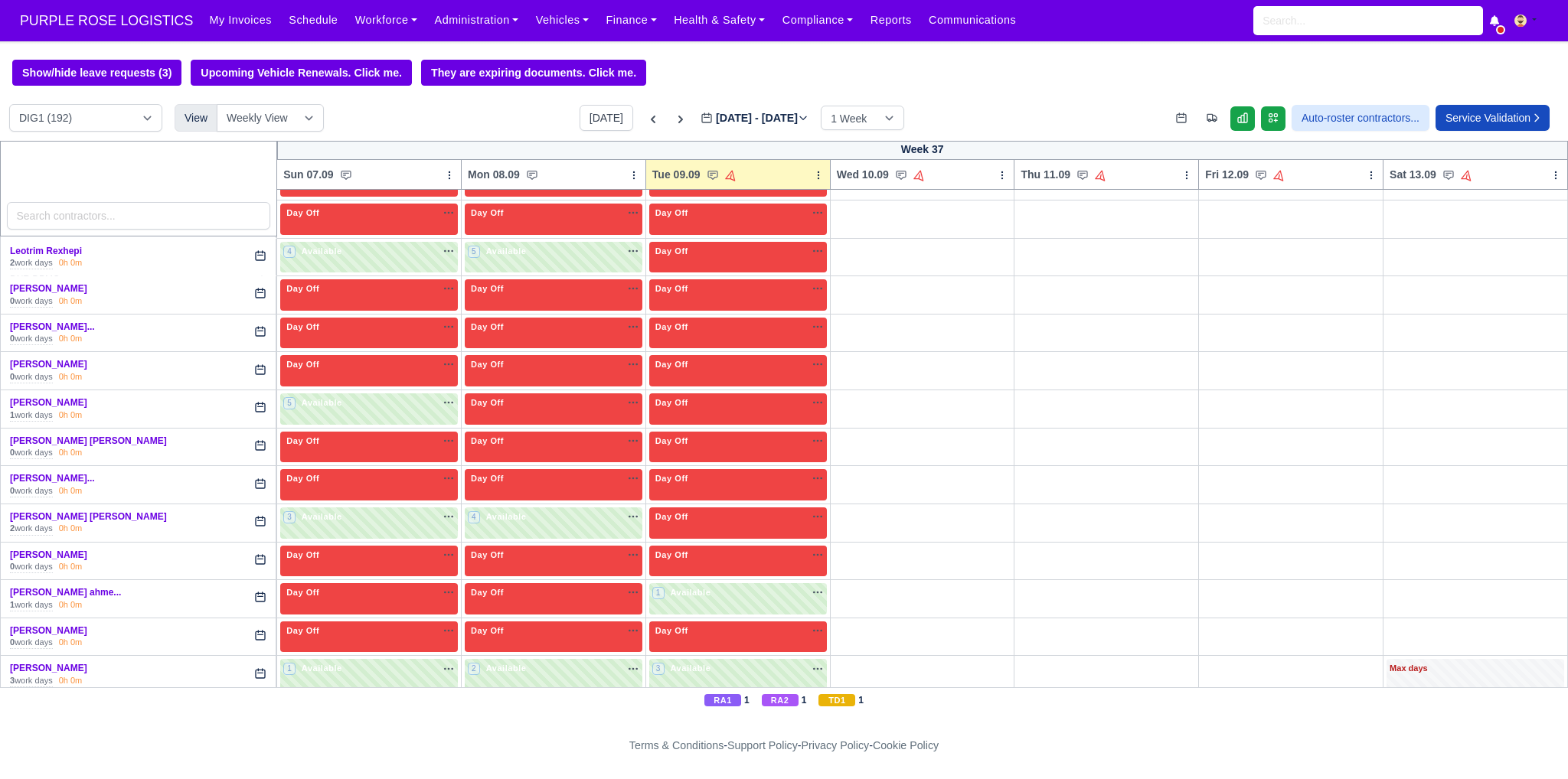
click at [1299, 464] on div at bounding box center [784, 389] width 1568 height 779
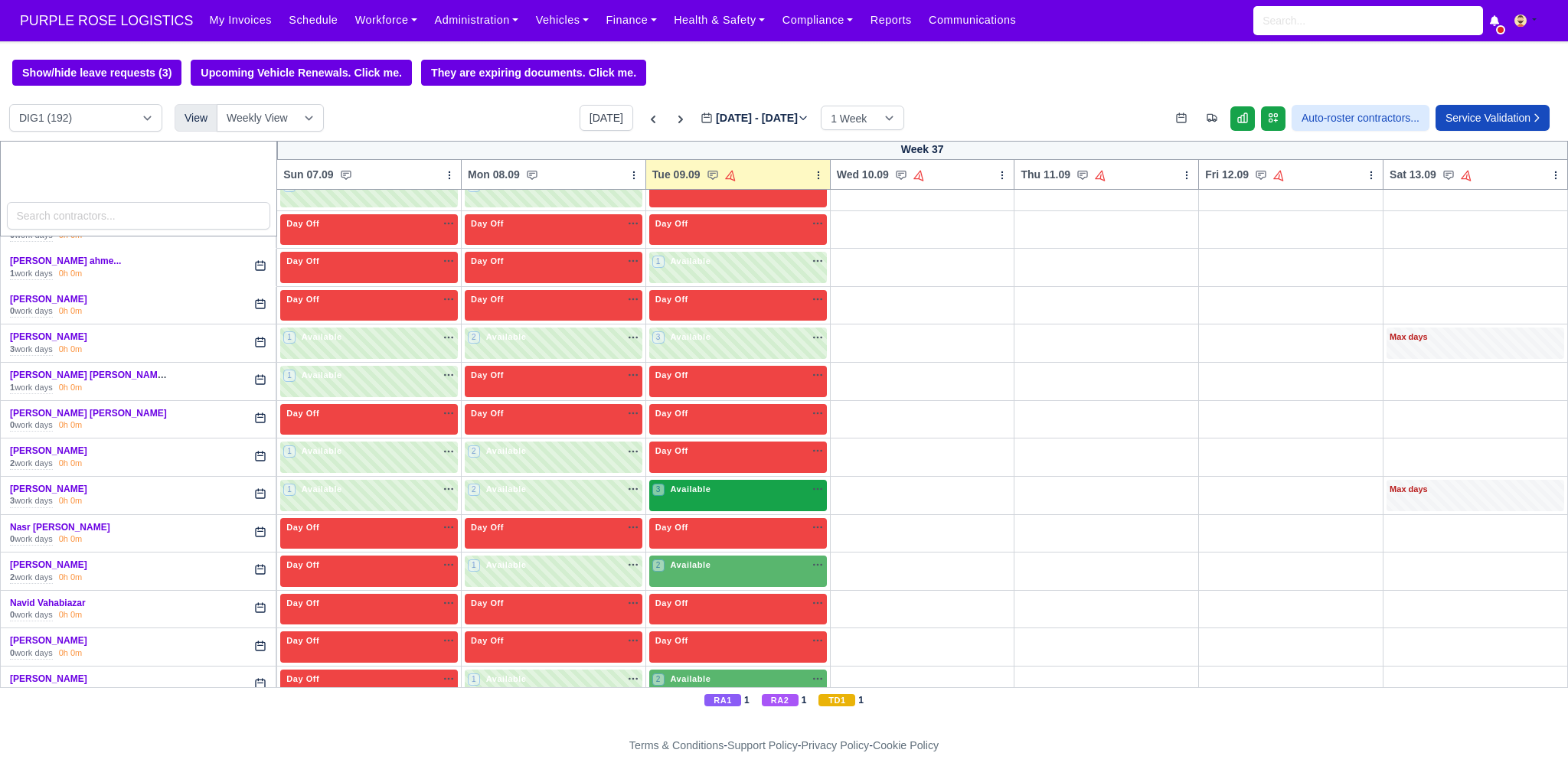
click at [743, 483] on div "3 Available na" at bounding box center [737, 491] width 171 height 16
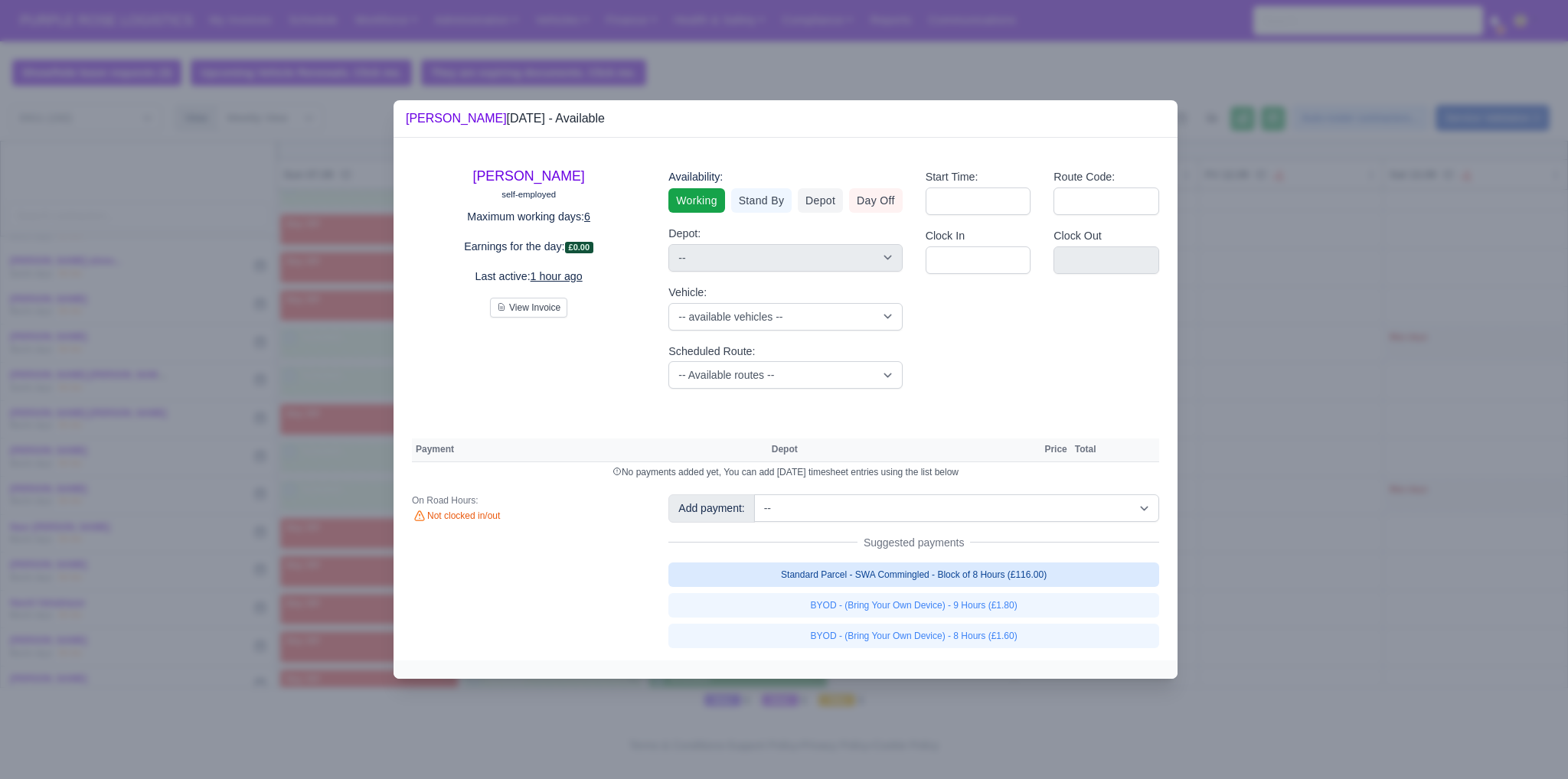
click at [923, 570] on link "Standard Parcel - SWA Commingled - Block of 8 Hours (£116.00)" at bounding box center [914, 574] width 491 height 24
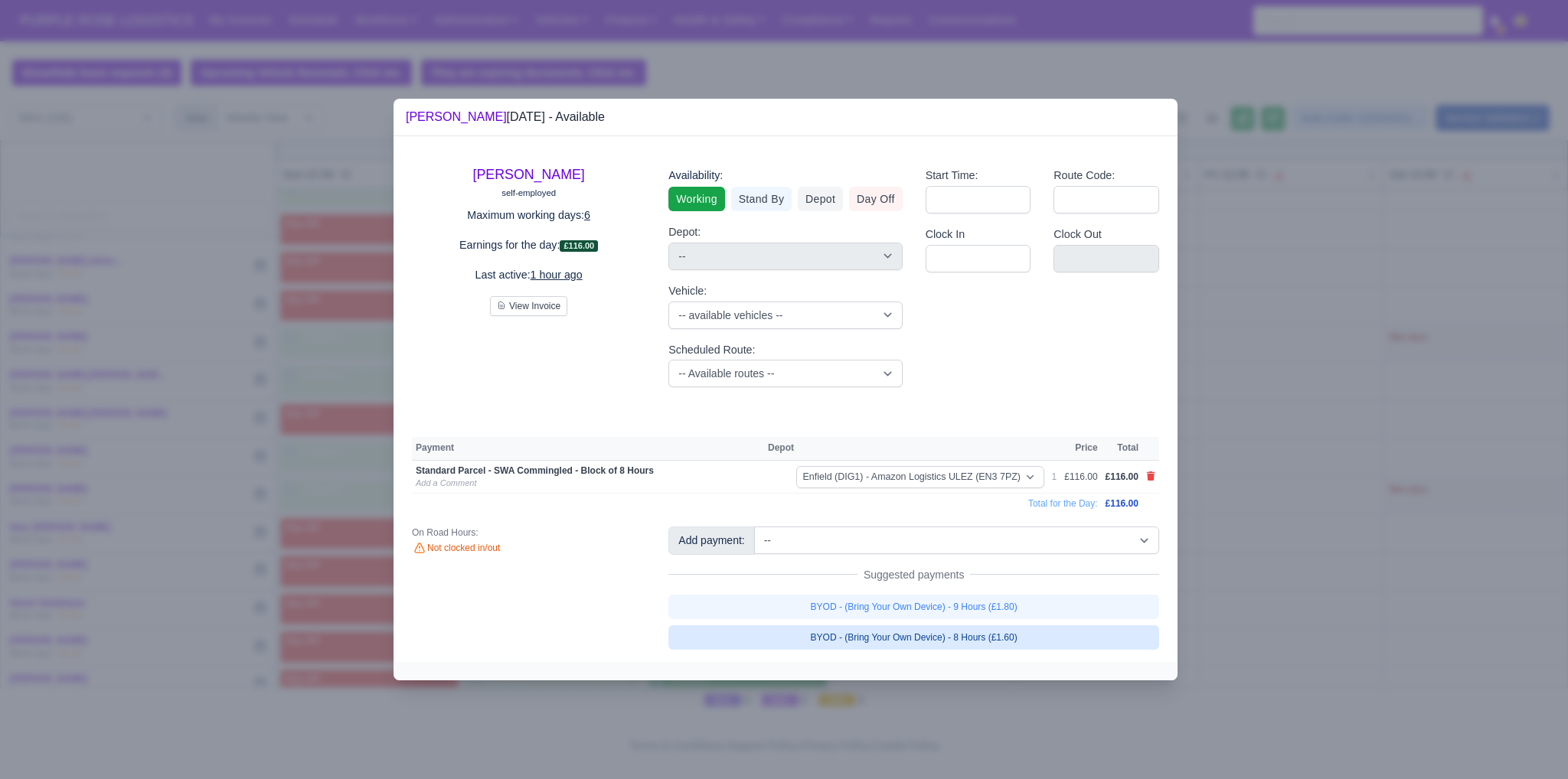
click at [947, 647] on link "BYOD - (Bring Your Own Device) - 8 Hours (£1.60)" at bounding box center [914, 637] width 491 height 24
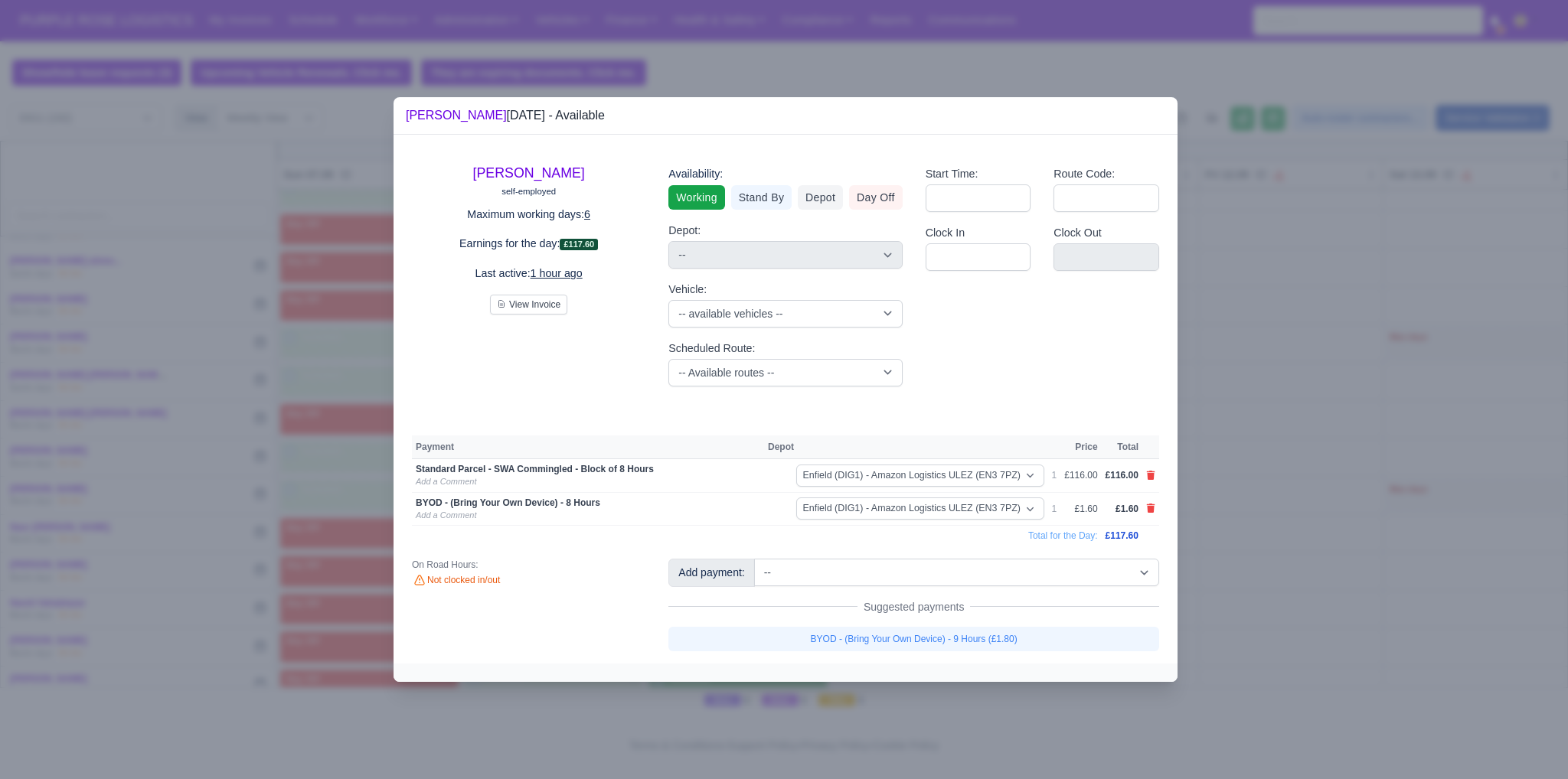
click at [1351, 548] on div at bounding box center [784, 389] width 1568 height 779
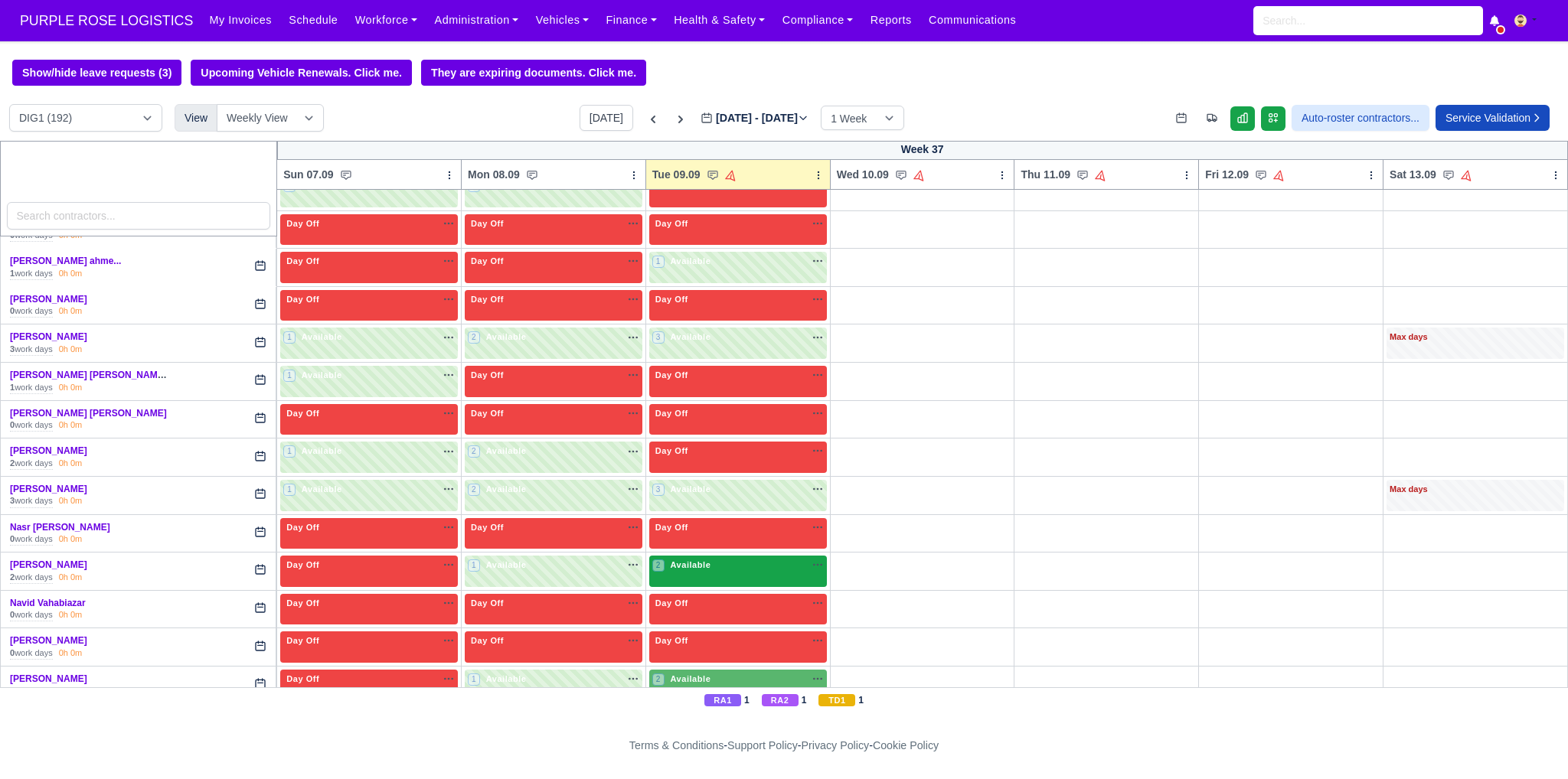
click at [694, 560] on span "Available" at bounding box center [690, 565] width 47 height 11
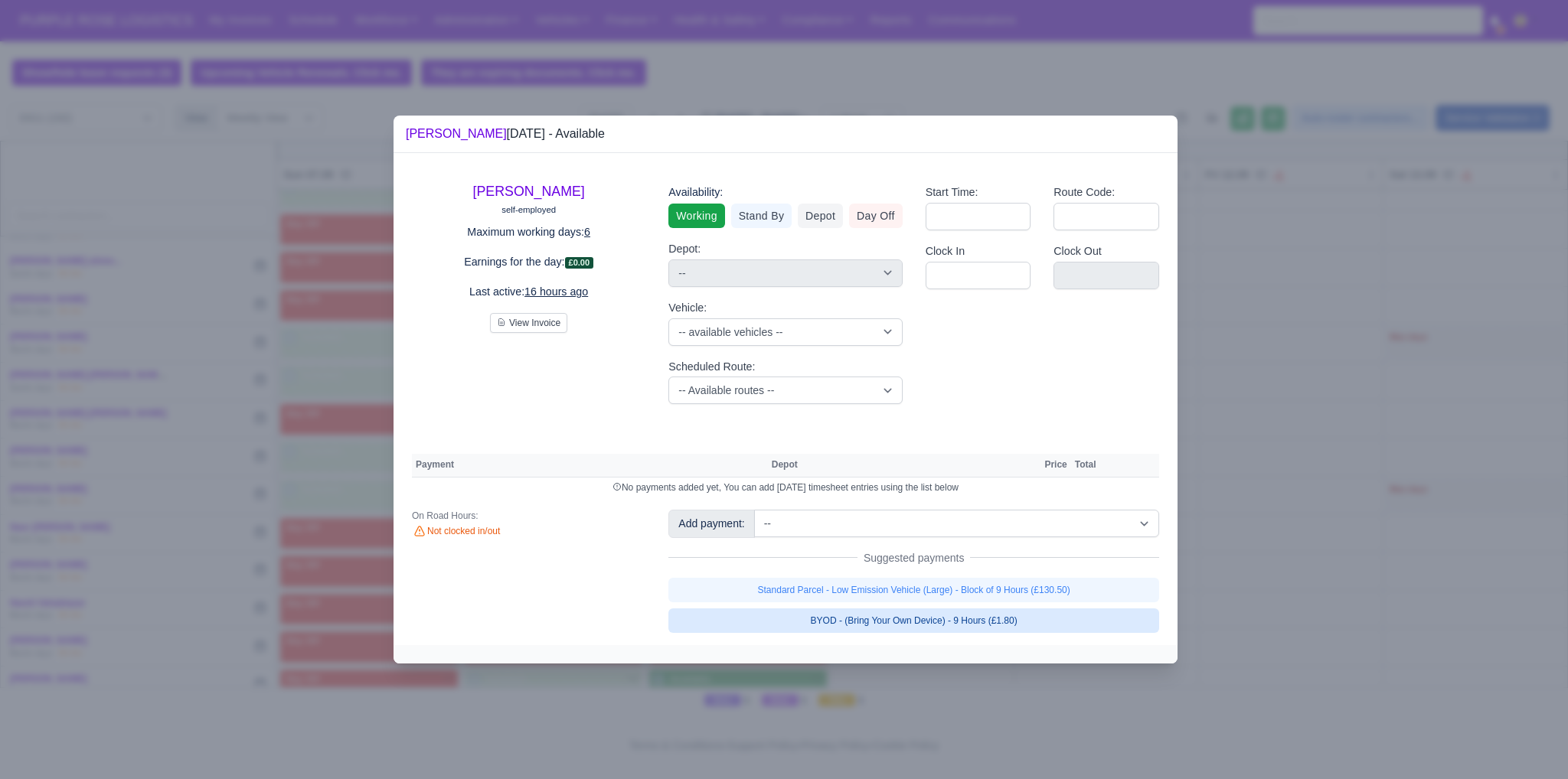
click at [979, 619] on link "BYOD - (Bring Your Own Device) - 9 Hours (£1.80)" at bounding box center [914, 620] width 491 height 24
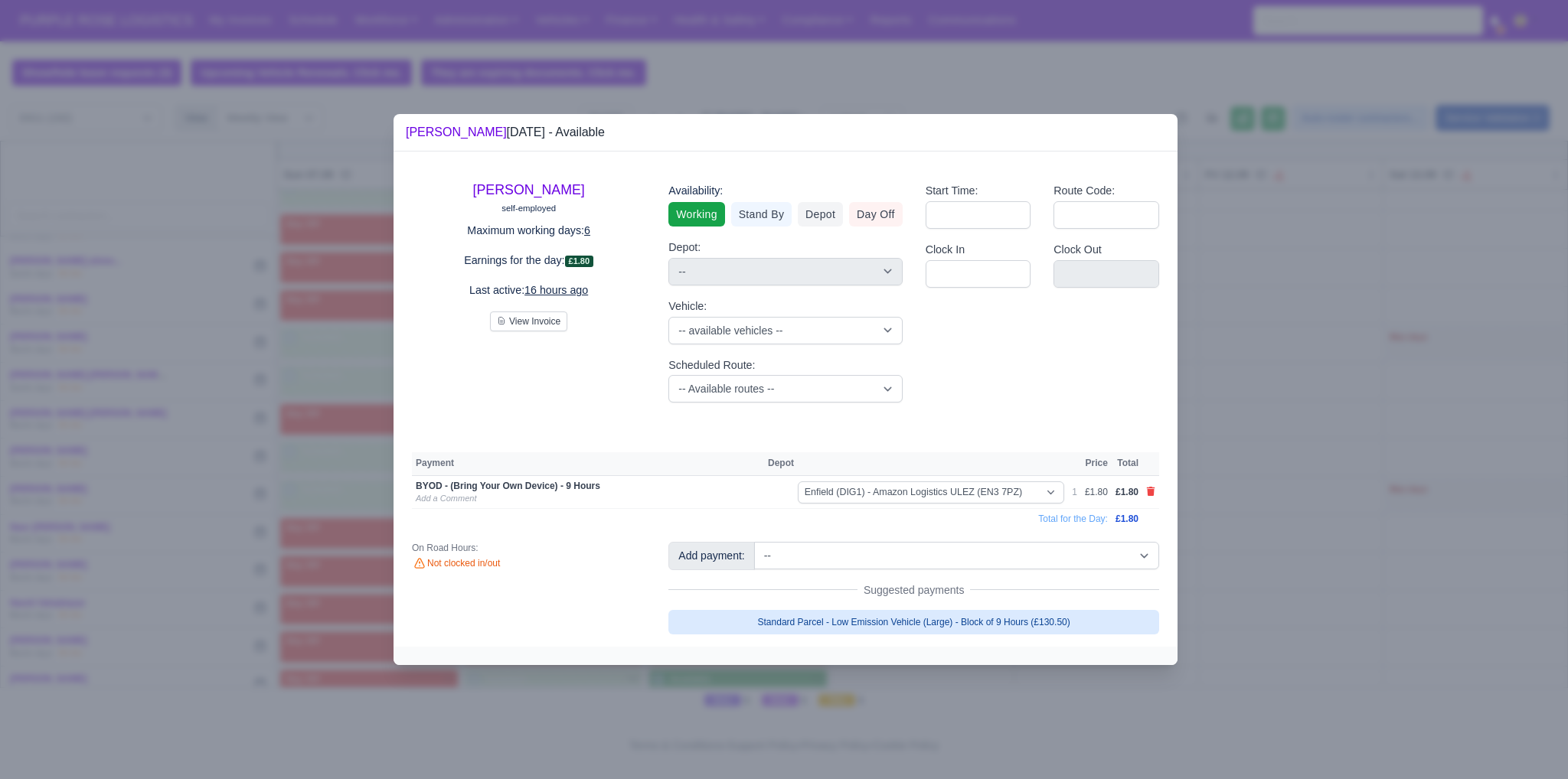
click at [975, 618] on link "Standard Parcel - Low Emission Vehicle (Large) - Block of 9 Hours (£130.50)" at bounding box center [914, 622] width 491 height 24
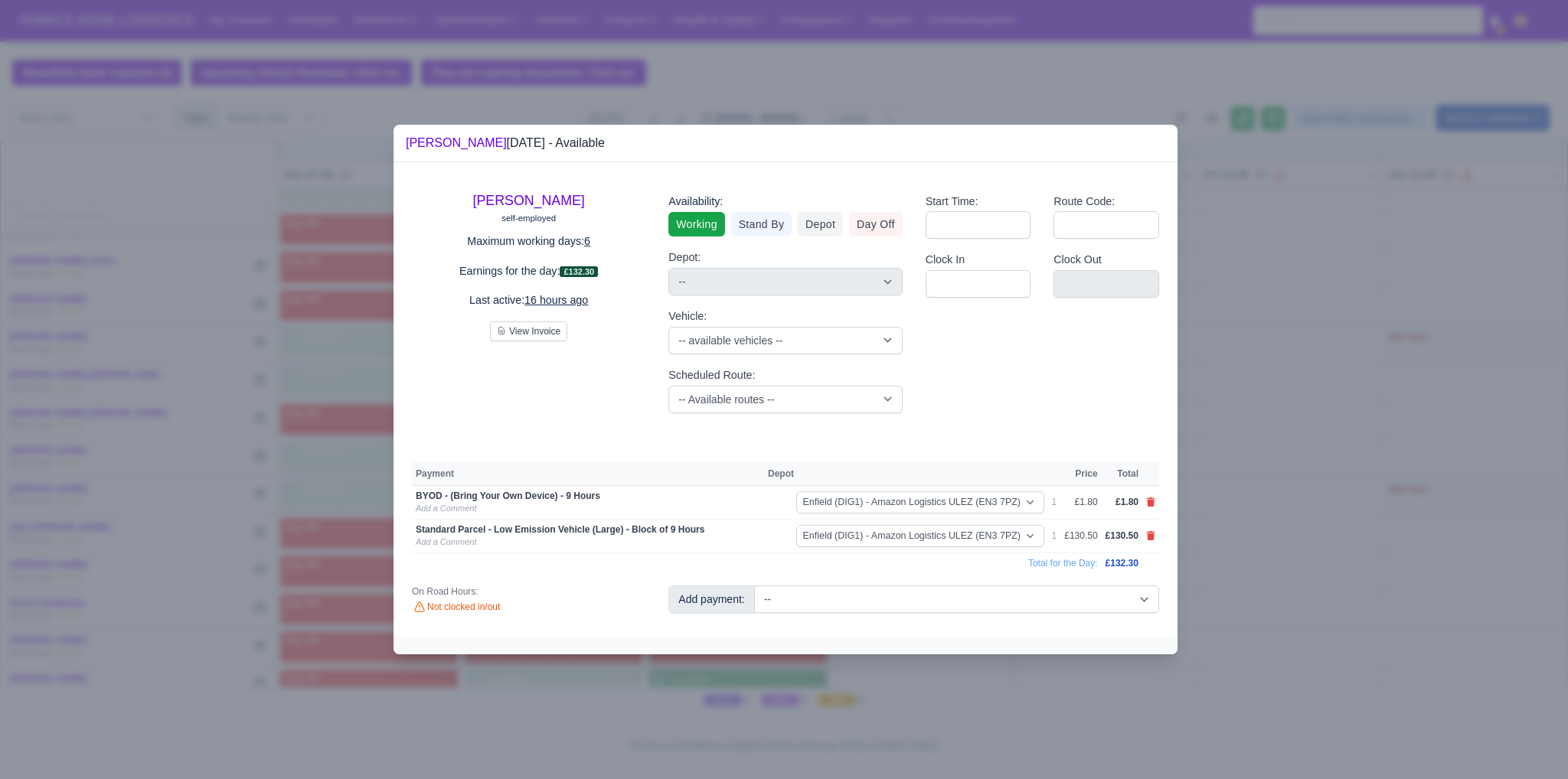
click at [1230, 565] on div at bounding box center [784, 389] width 1568 height 779
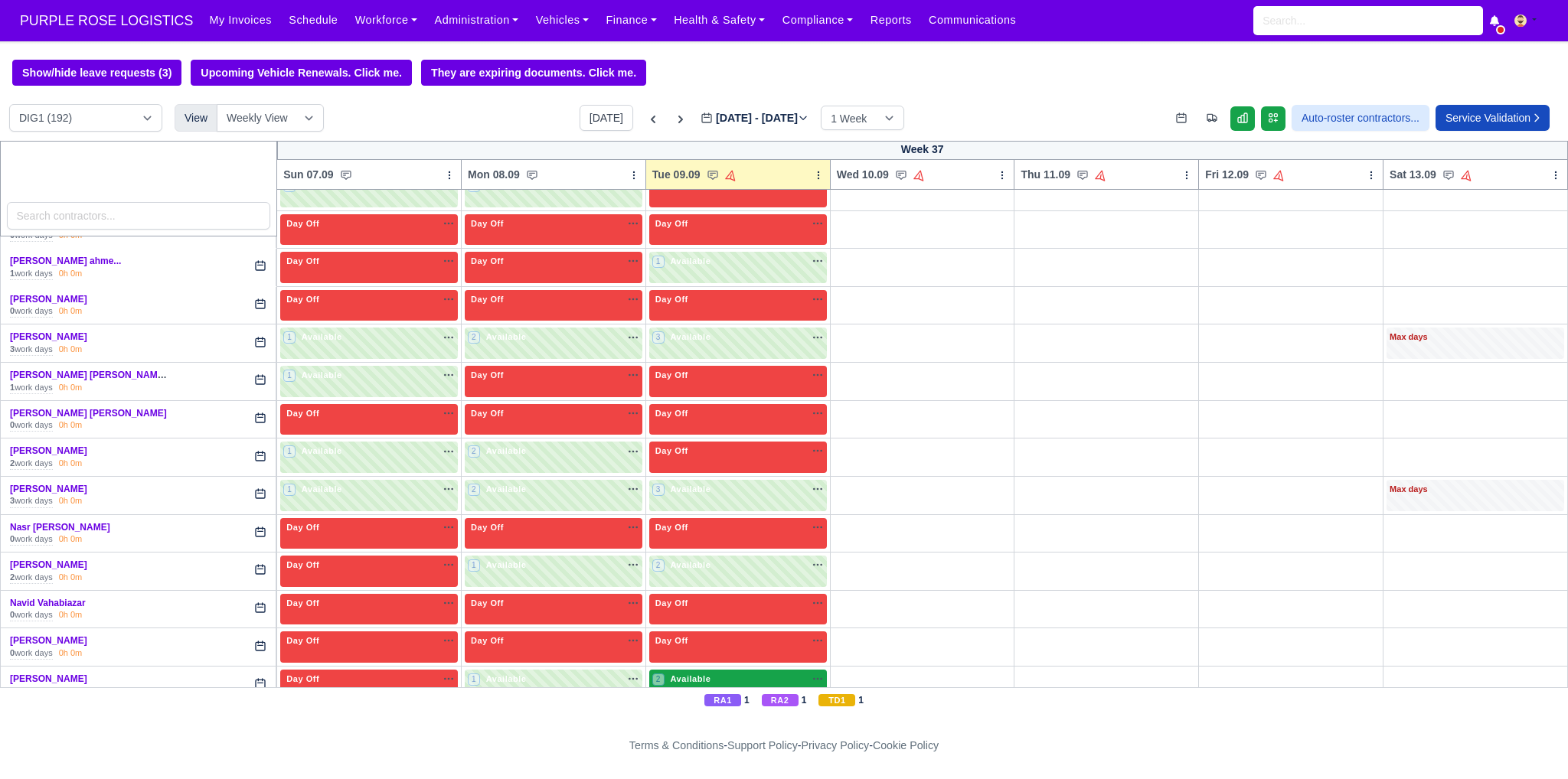
click at [737, 673] on div "2 Available na" at bounding box center [737, 679] width 171 height 13
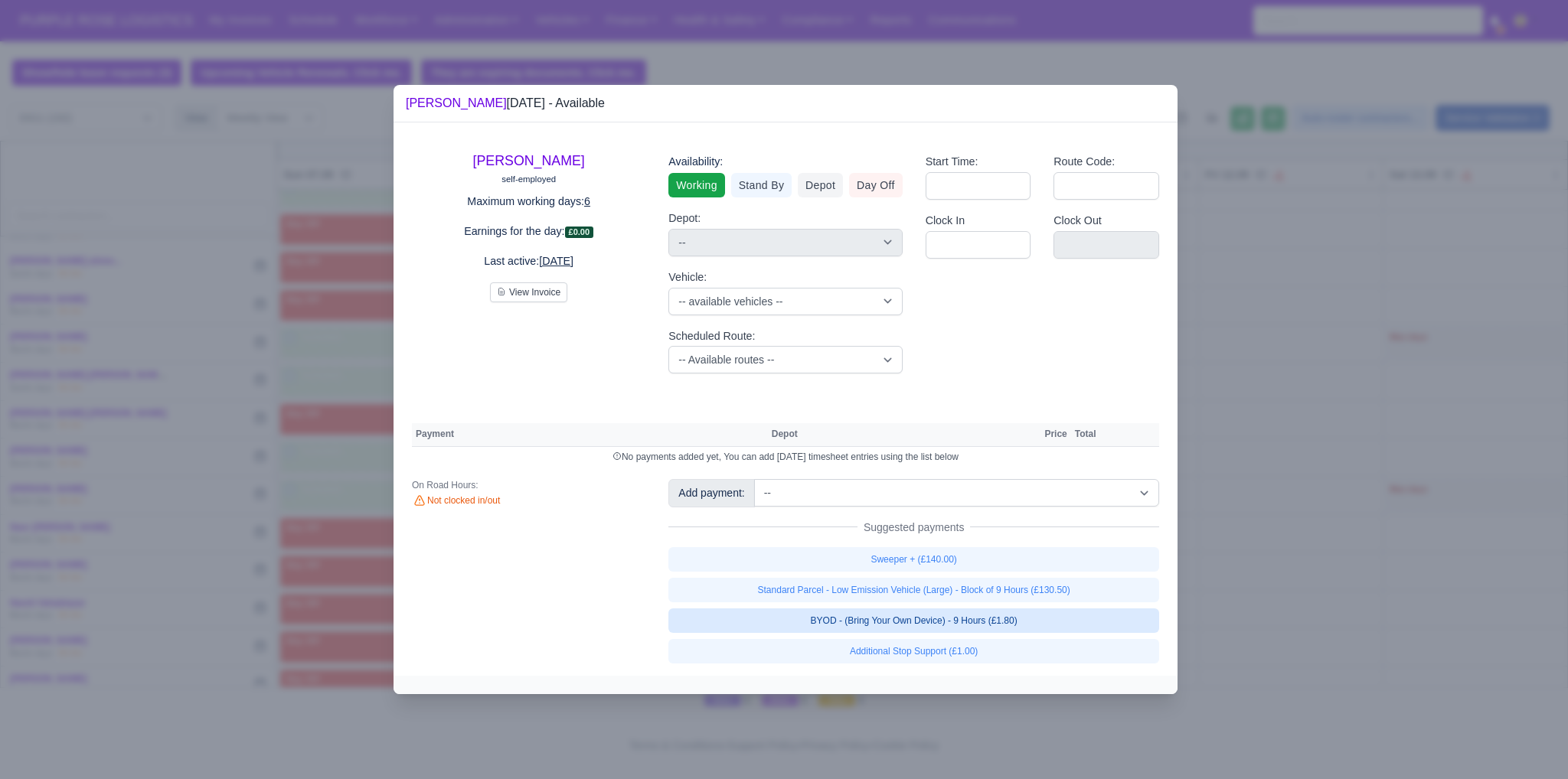
click at [908, 616] on link "BYOD - (Bring Your Own Device) - 9 Hours (£1.80)" at bounding box center [914, 620] width 491 height 24
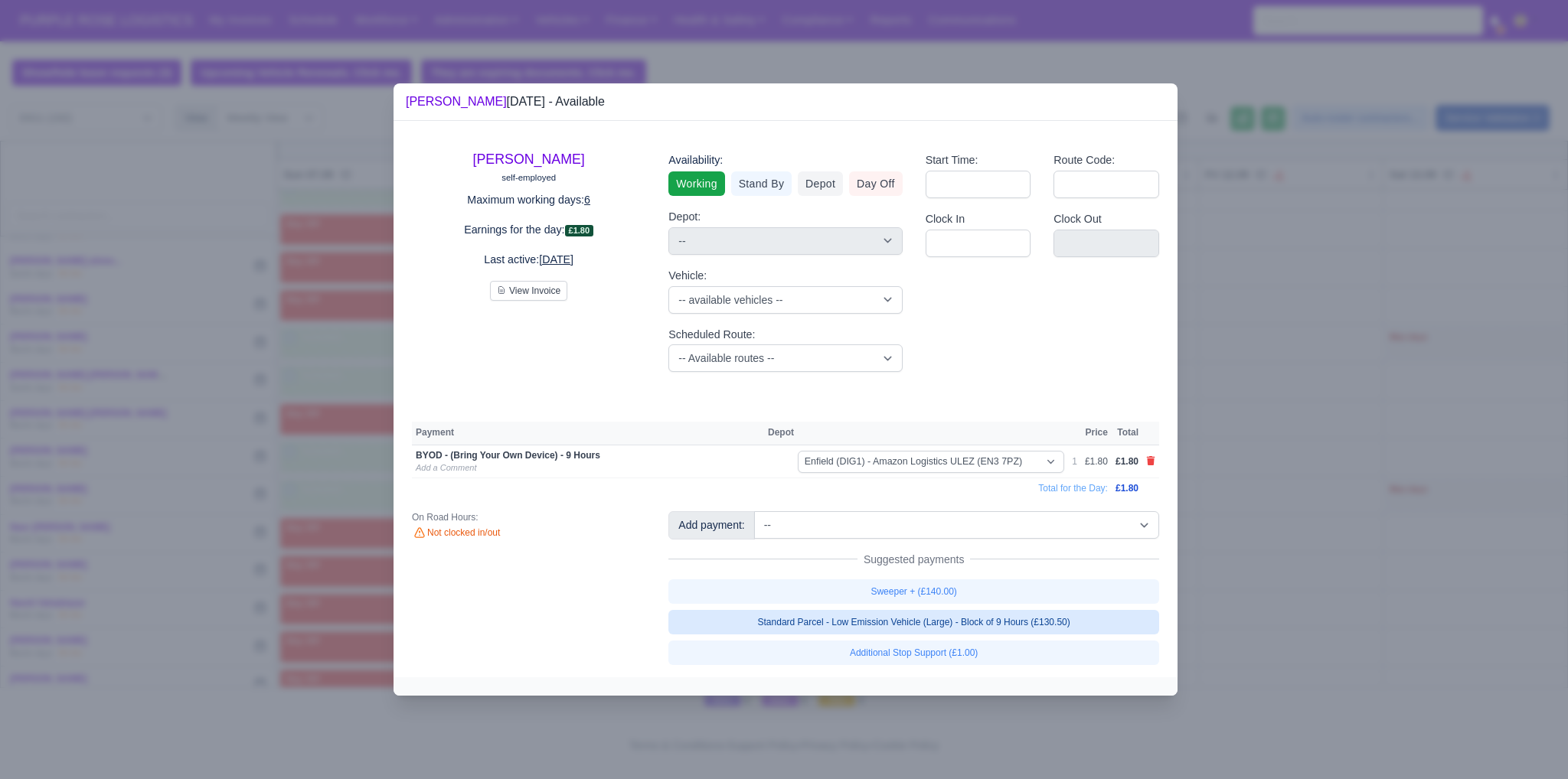
click at [908, 616] on link "Standard Parcel - Low Emission Vehicle (Large) - Block of 9 Hours (£130.50)" at bounding box center [914, 622] width 491 height 24
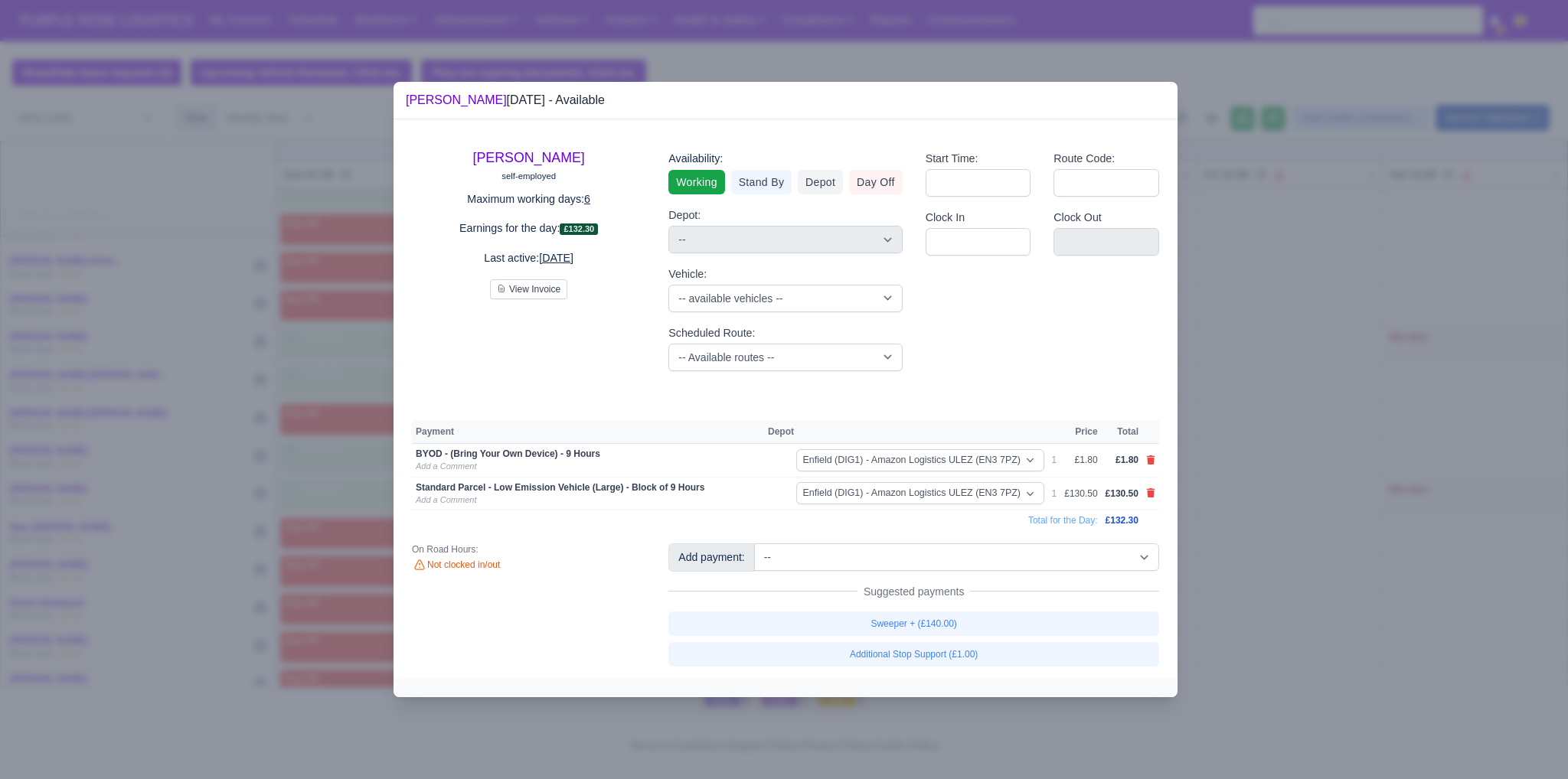
click at [1325, 482] on div at bounding box center [784, 389] width 1568 height 779
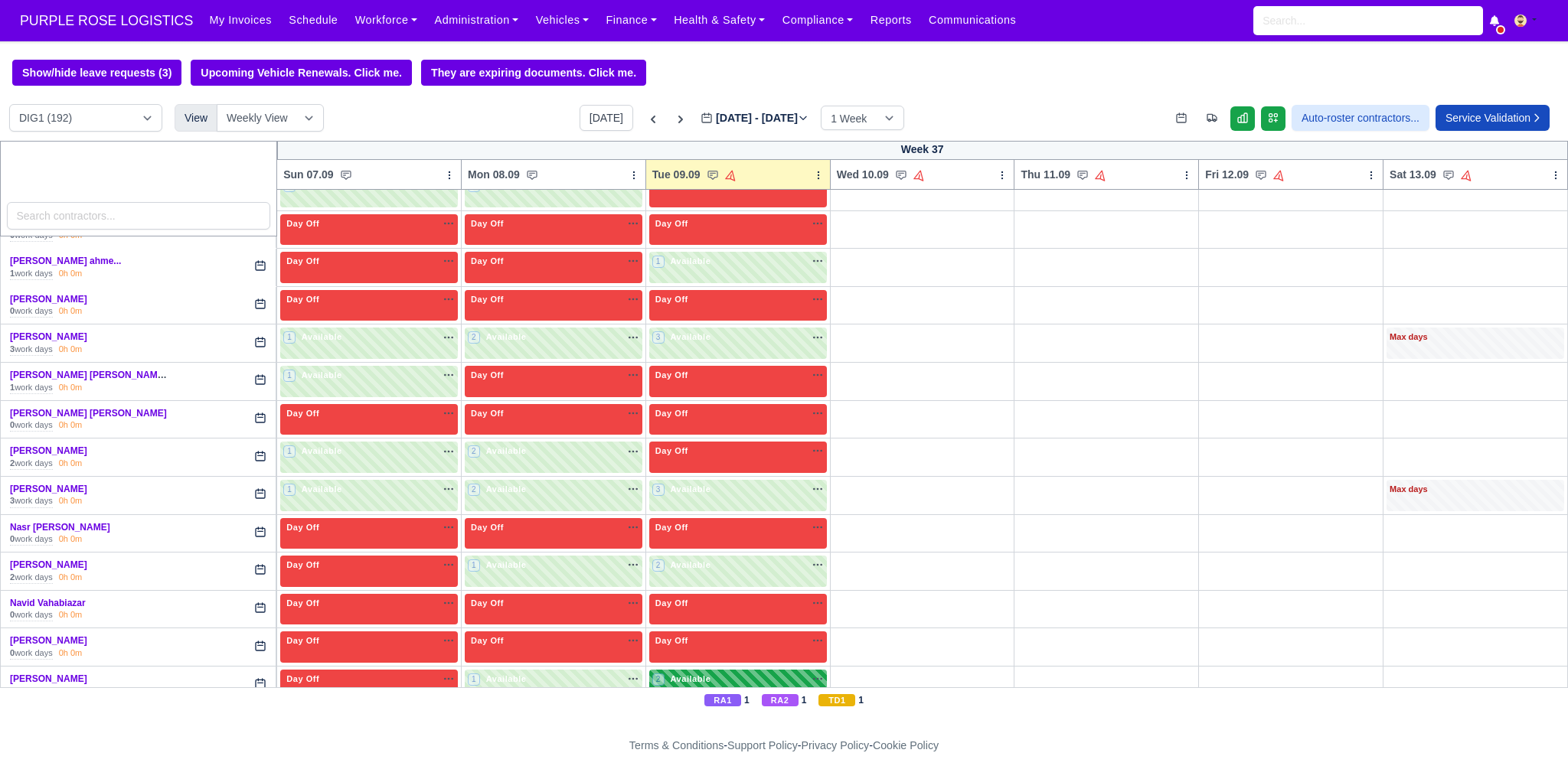
click at [693, 673] on span "Available" at bounding box center [690, 678] width 47 height 11
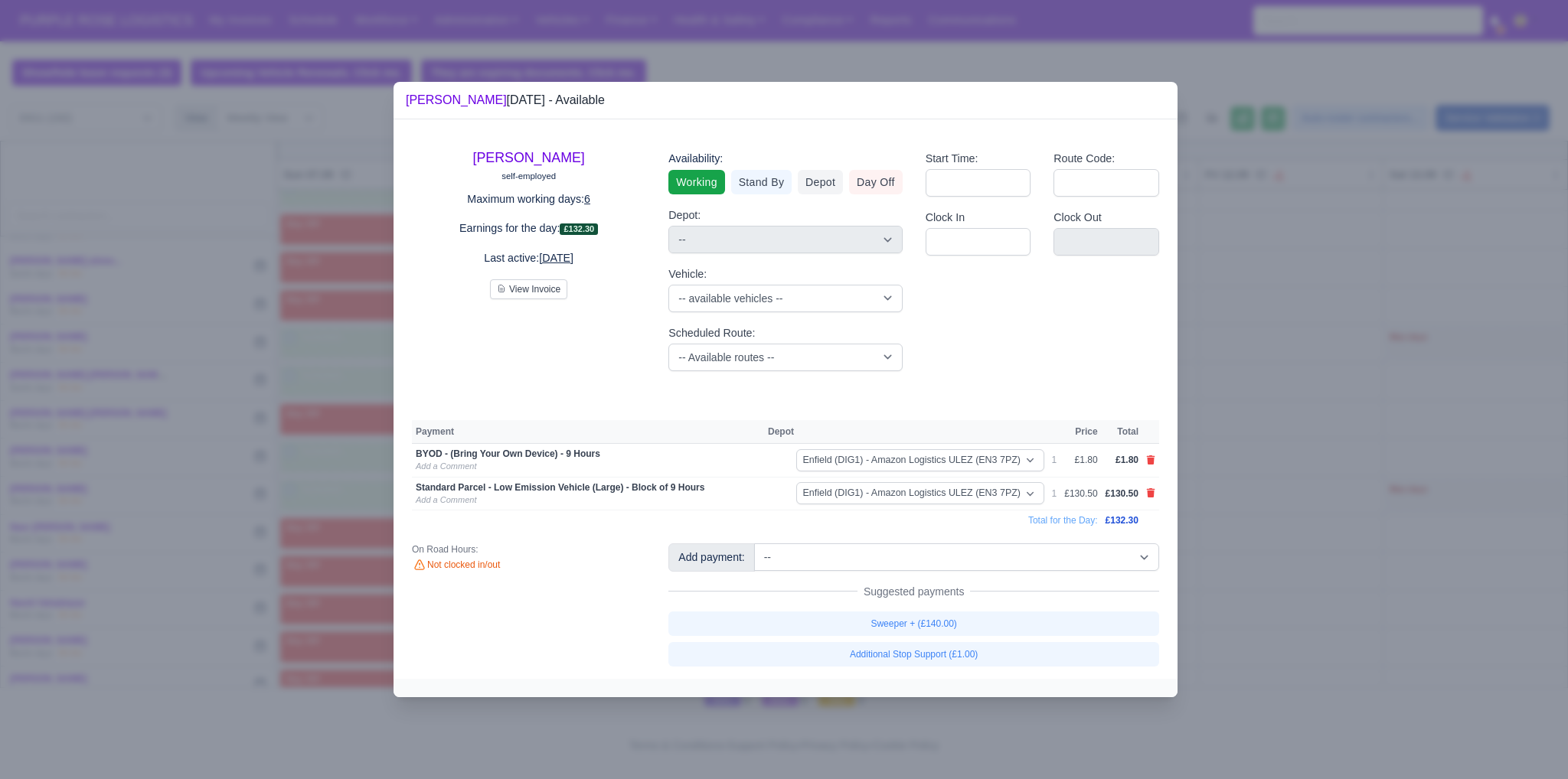
click at [1145, 496] on td at bounding box center [1151, 494] width 17 height 34
click at [1148, 461] on icon at bounding box center [1151, 460] width 8 height 9
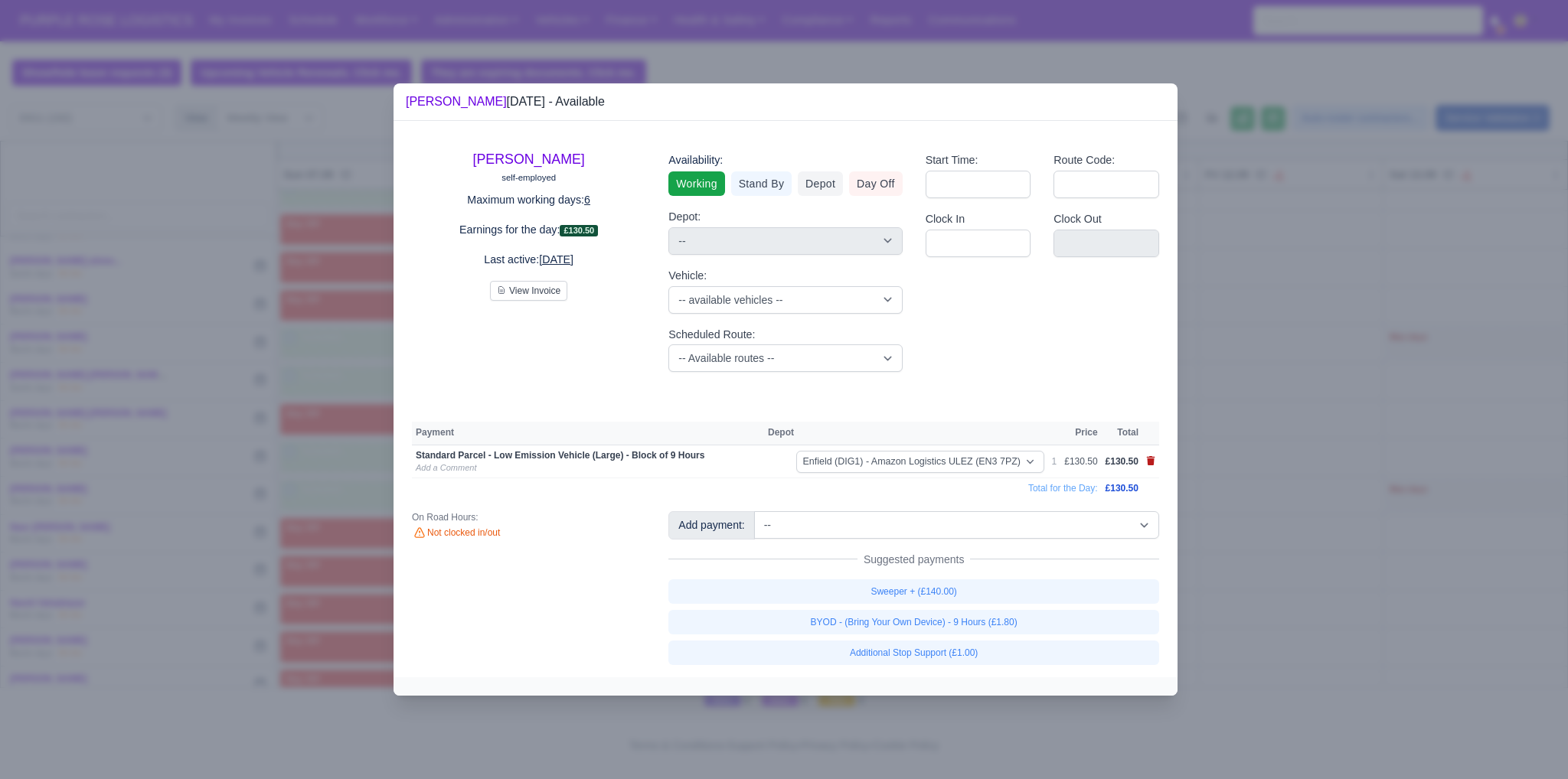
click at [1148, 465] on icon at bounding box center [1151, 461] width 8 height 9
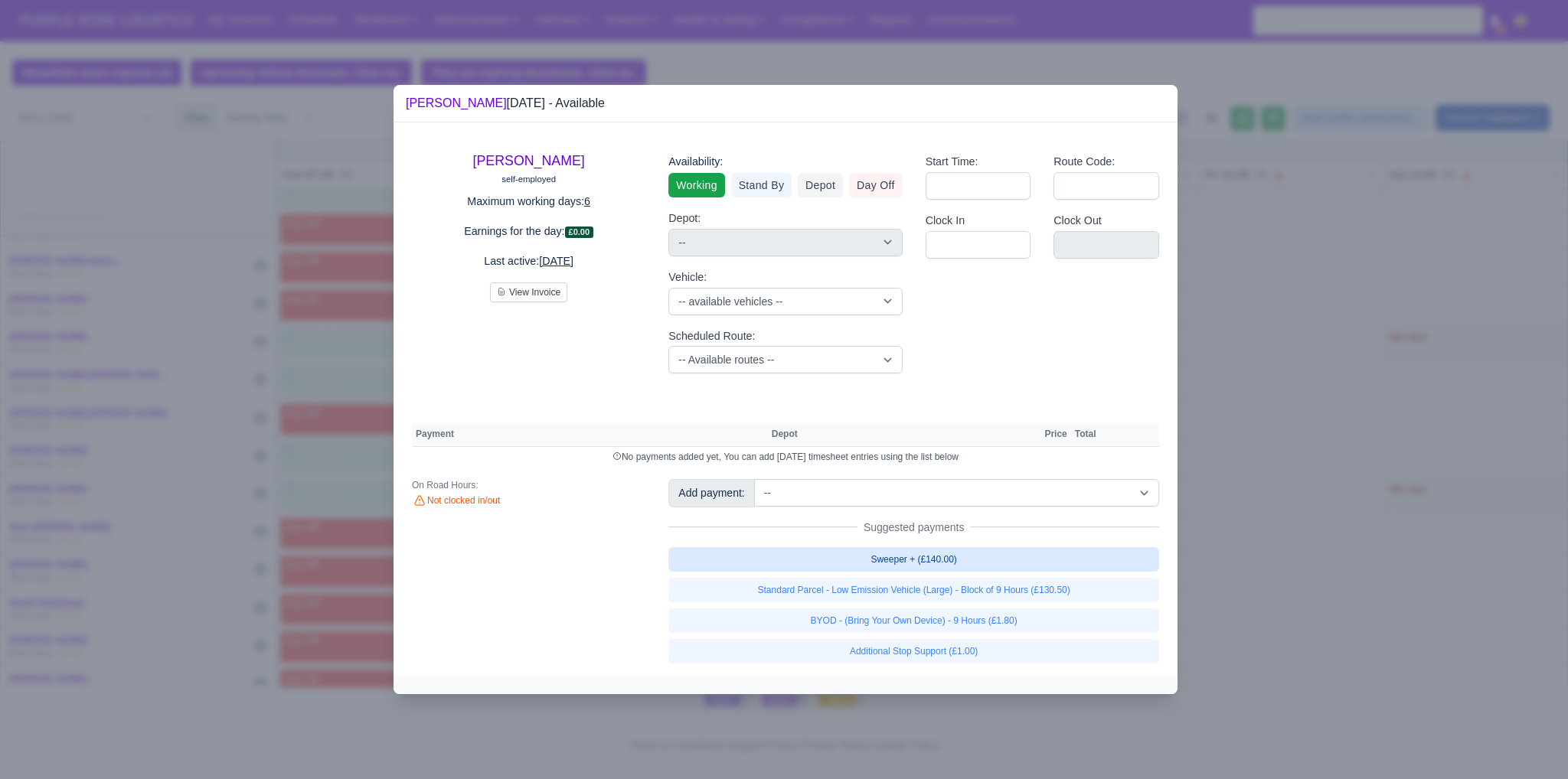
click at [920, 560] on link "Sweeper + (£140.00)" at bounding box center [914, 559] width 491 height 24
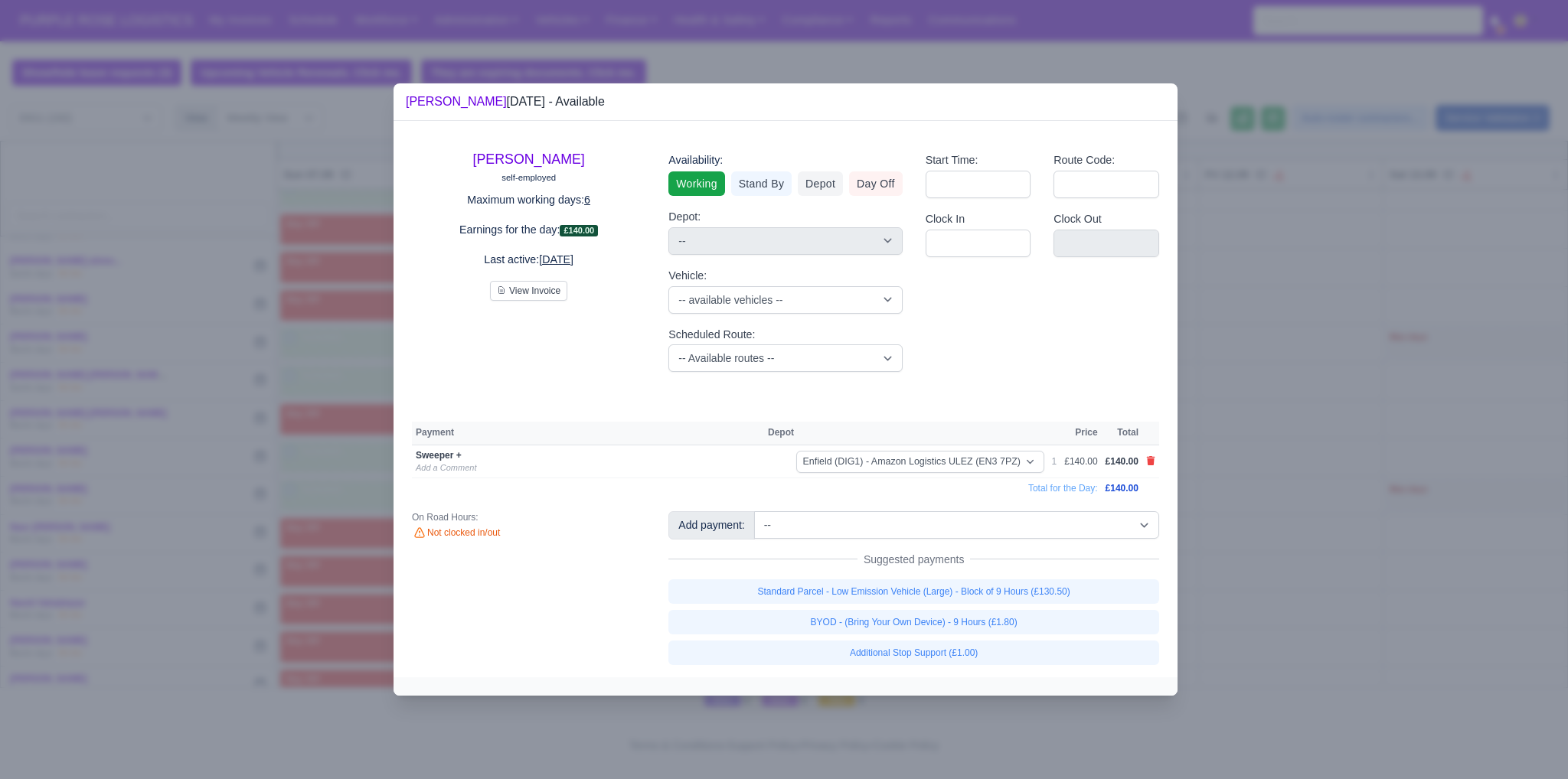
click at [1260, 584] on div at bounding box center [784, 389] width 1568 height 779
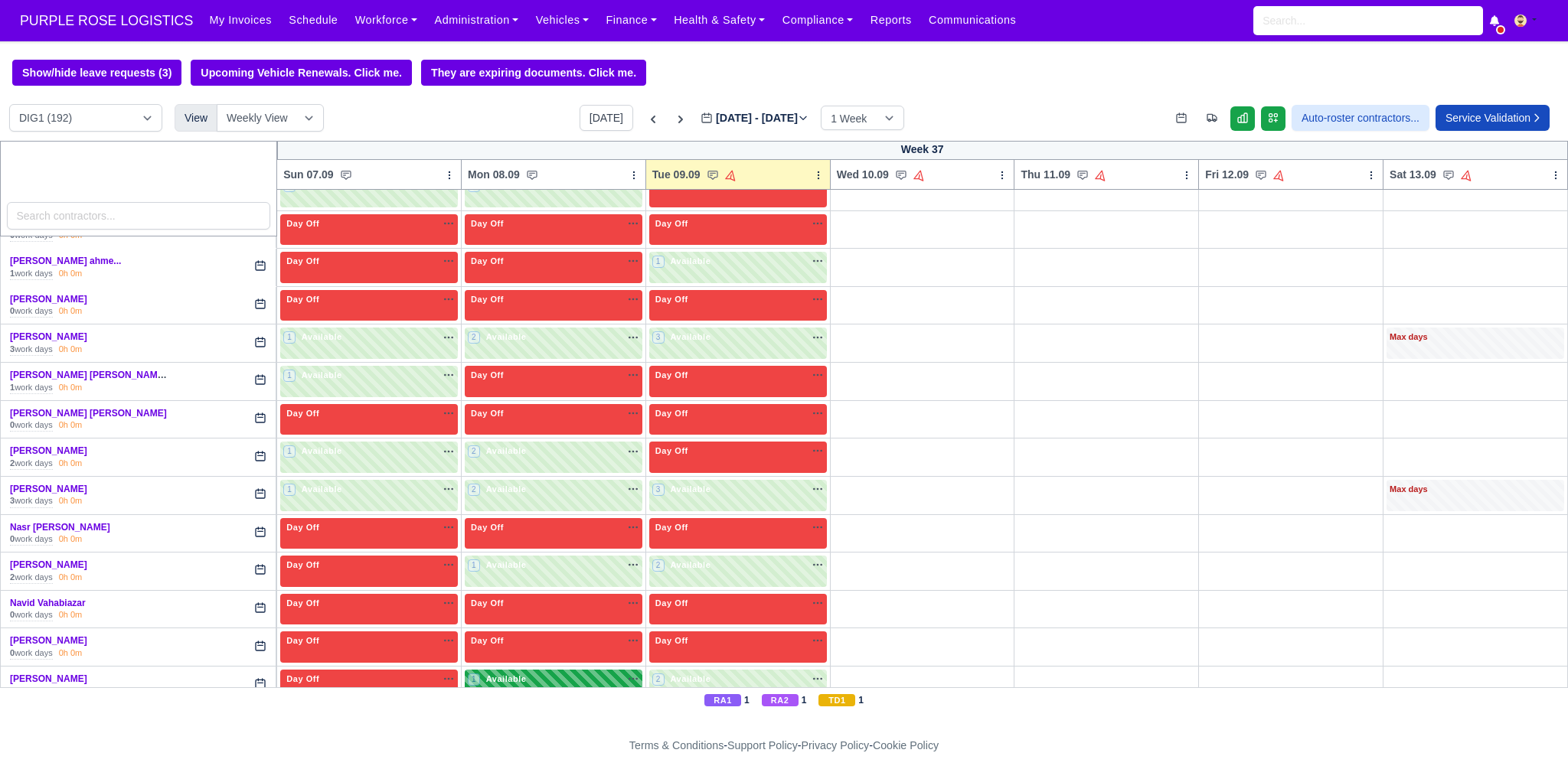
click at [562, 673] on div "1 Available na" at bounding box center [554, 679] width 171 height 13
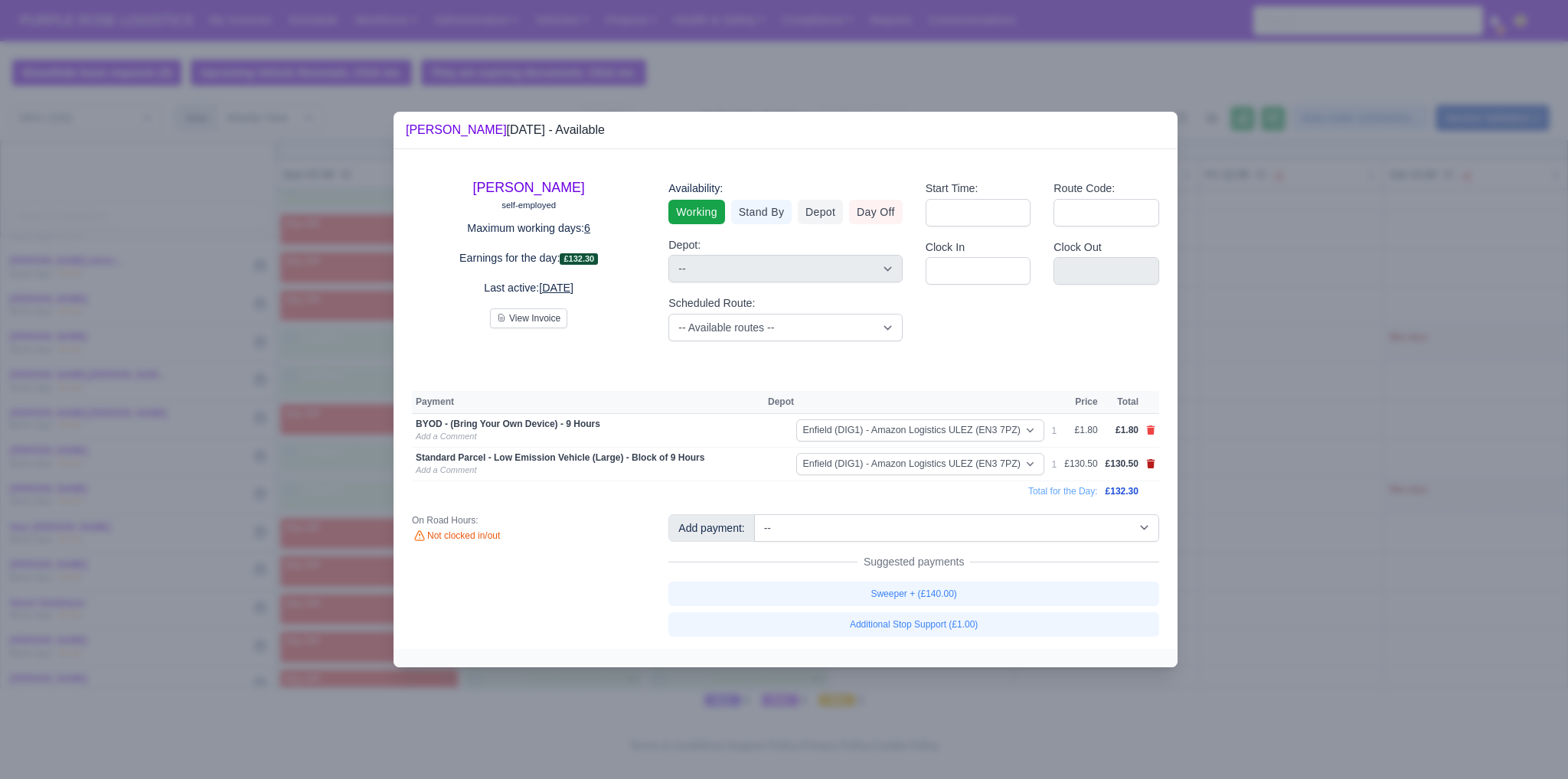
click at [1147, 466] on icon at bounding box center [1151, 463] width 8 height 9
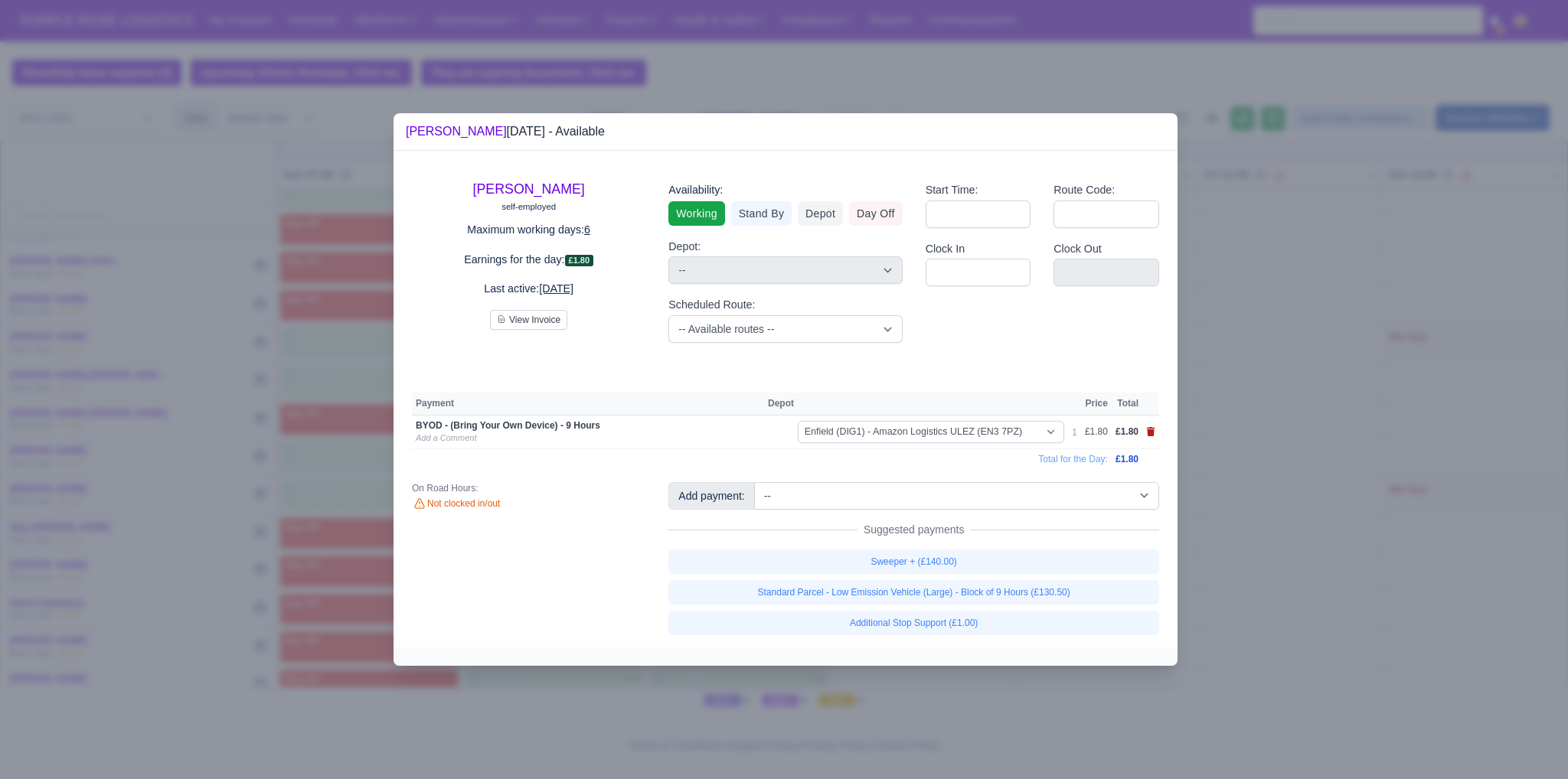
click at [1149, 432] on icon at bounding box center [1151, 431] width 8 height 9
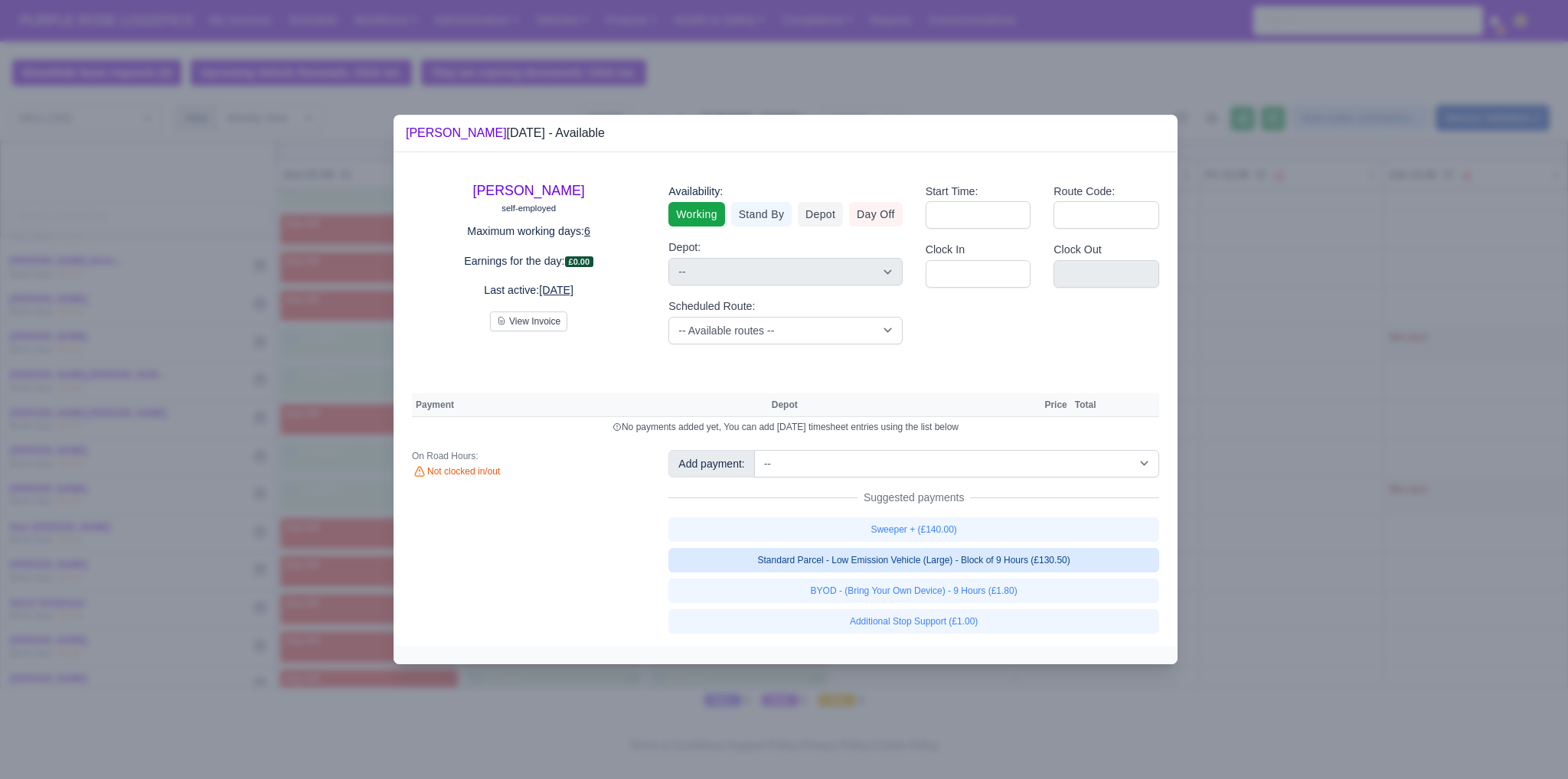
click at [933, 532] on link "Sweeper + (£140.00)" at bounding box center [914, 529] width 491 height 24
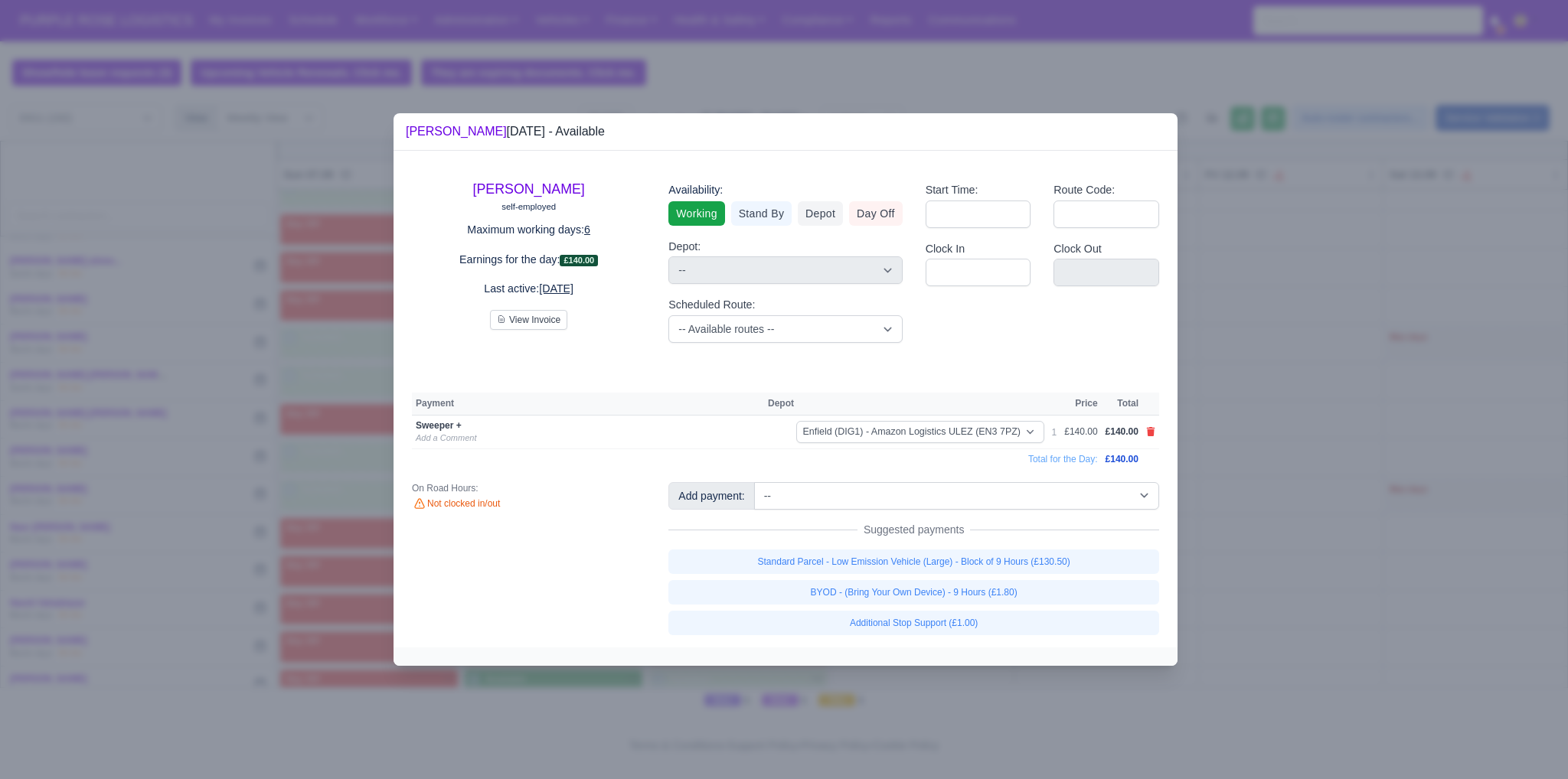
click at [1325, 507] on div at bounding box center [784, 389] width 1568 height 779
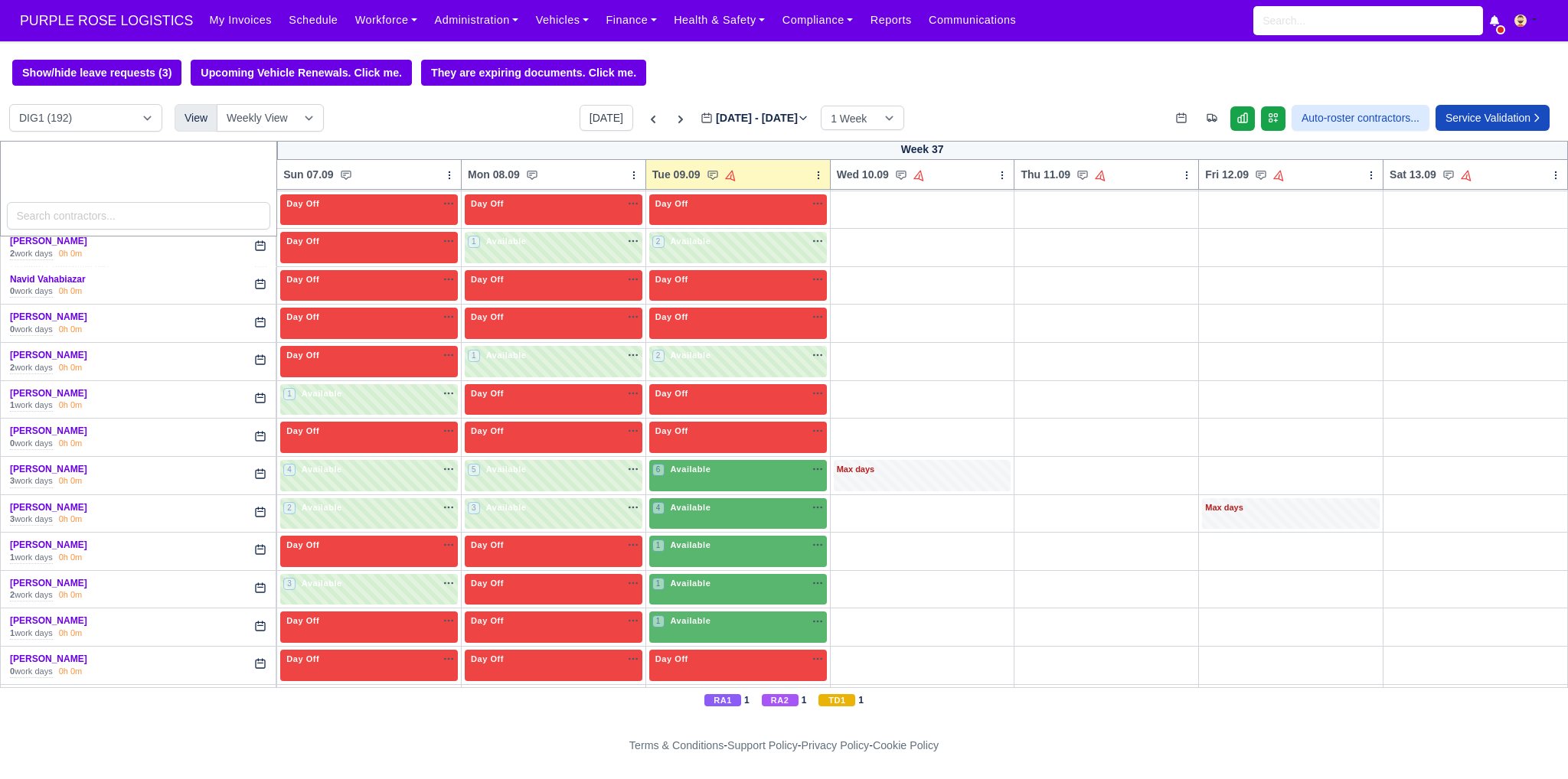
scroll to position [2973, 0]
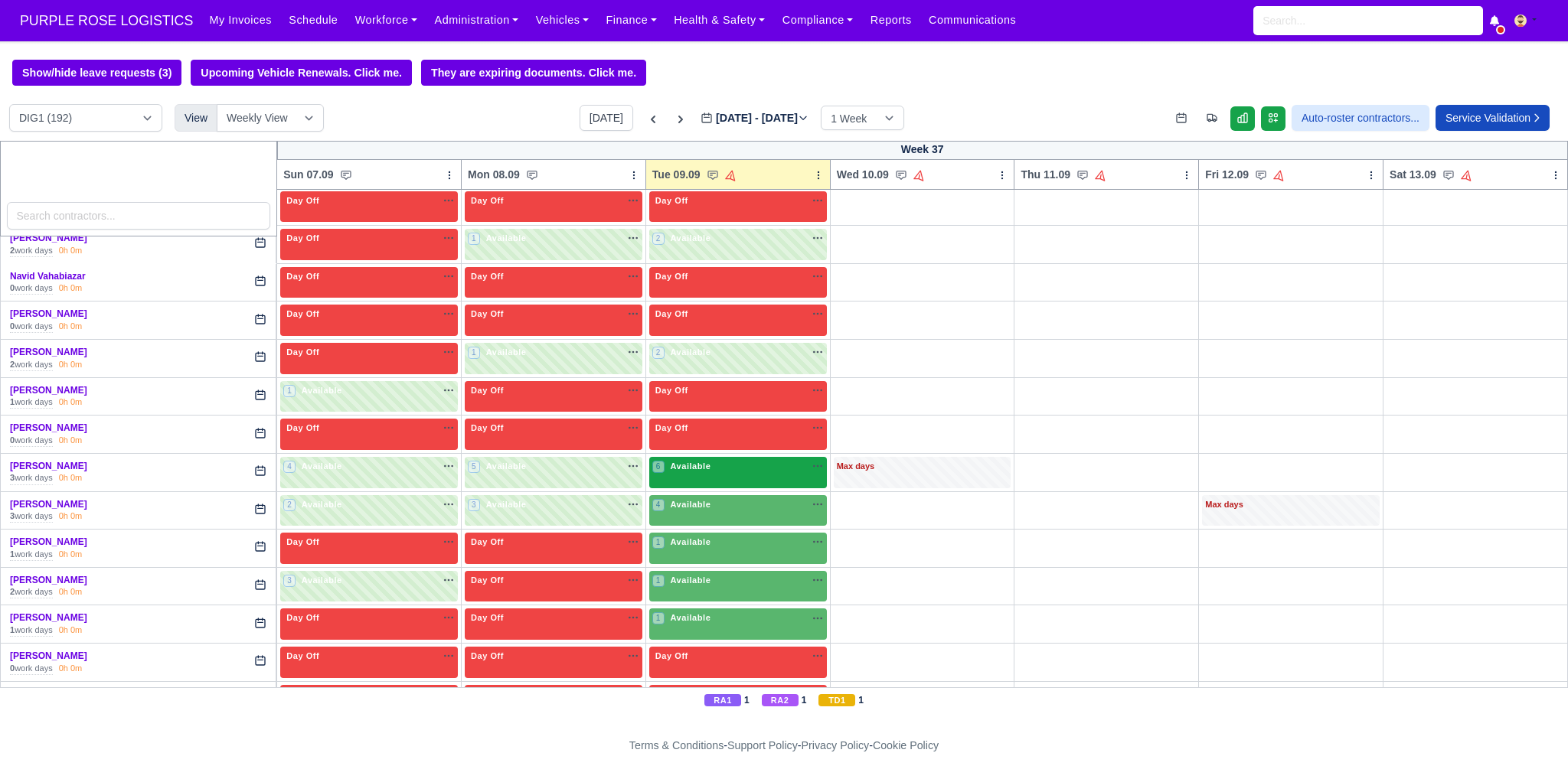
click at [727, 460] on div "6 Available na" at bounding box center [737, 466] width 171 height 13
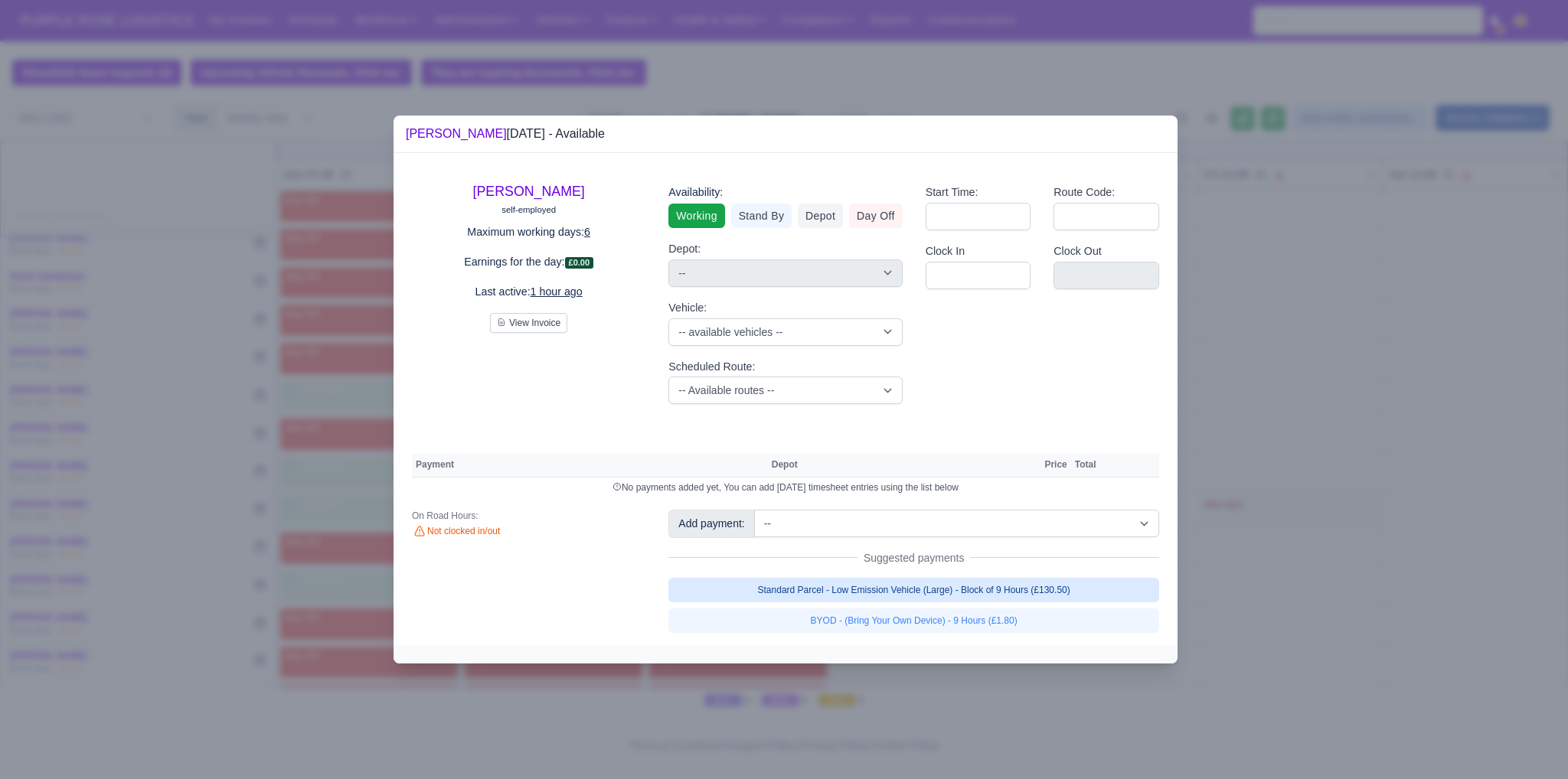
click at [959, 589] on link "Standard Parcel - Low Emission Vehicle (Large) - Block of 9 Hours (£130.50)" at bounding box center [914, 589] width 491 height 24
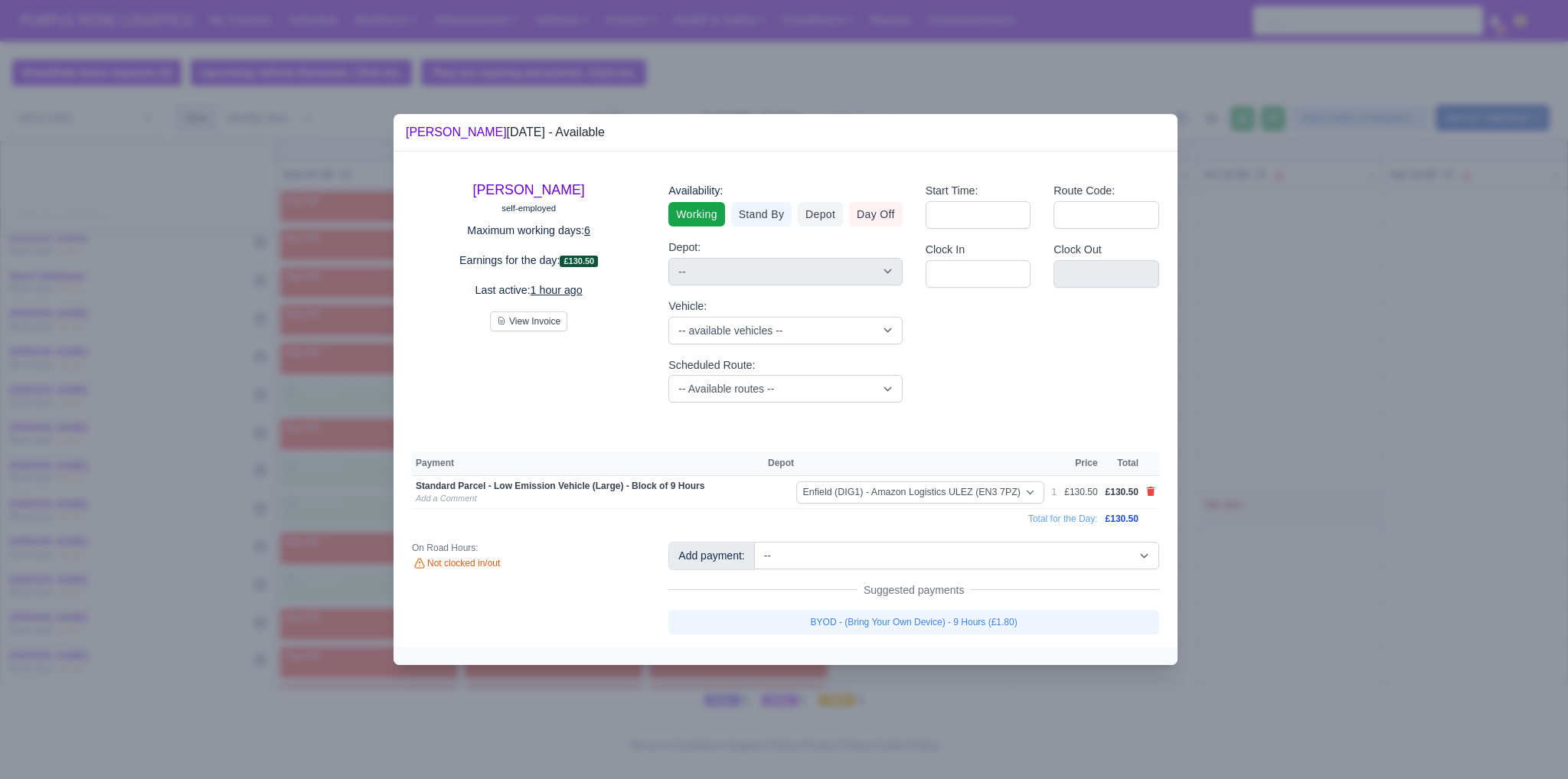
click at [957, 623] on link "BYOD - (Bring Your Own Device) - 9 Hours (£1.80)" at bounding box center [914, 622] width 491 height 24
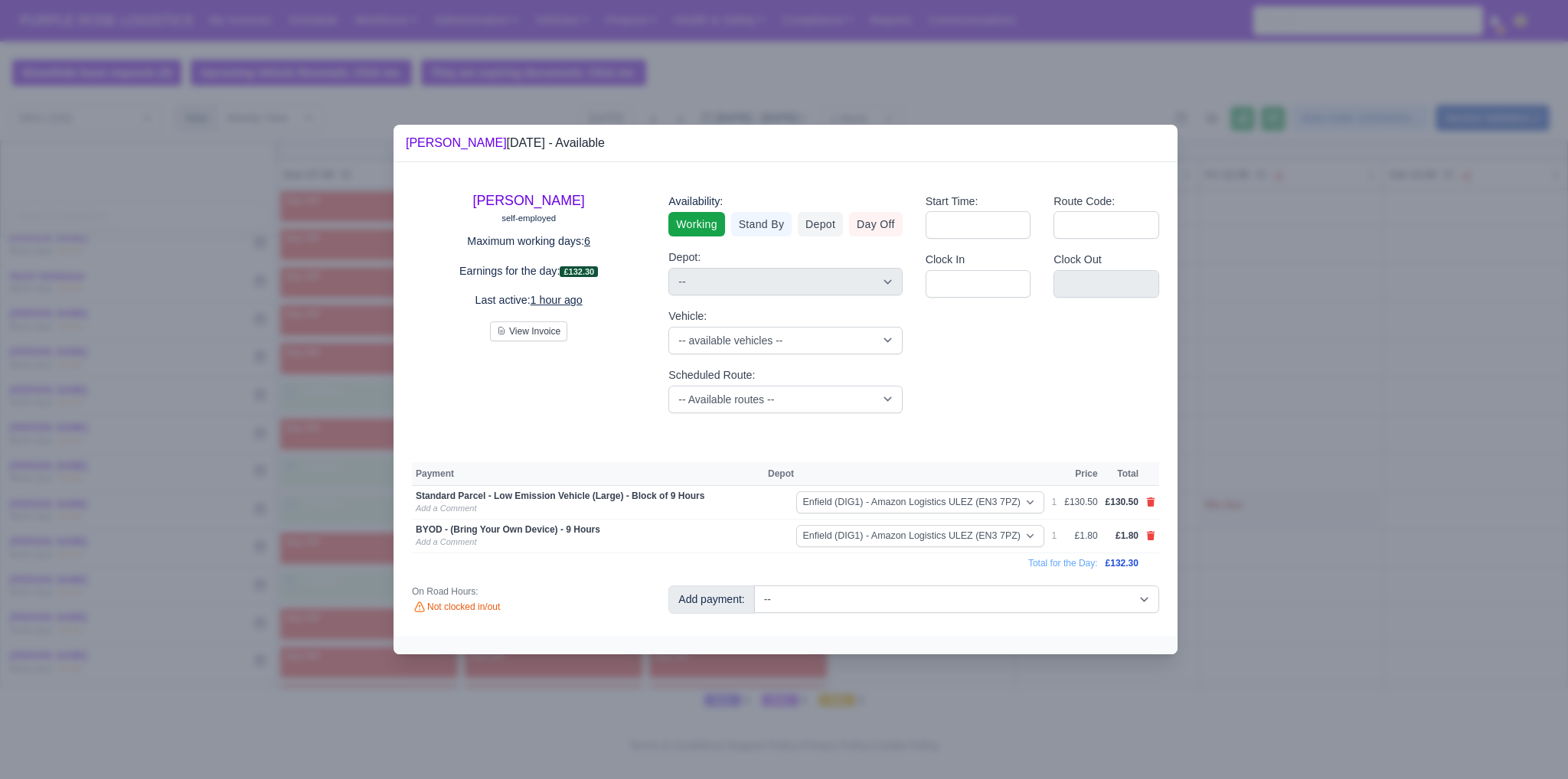
click at [1330, 556] on div at bounding box center [784, 389] width 1568 height 779
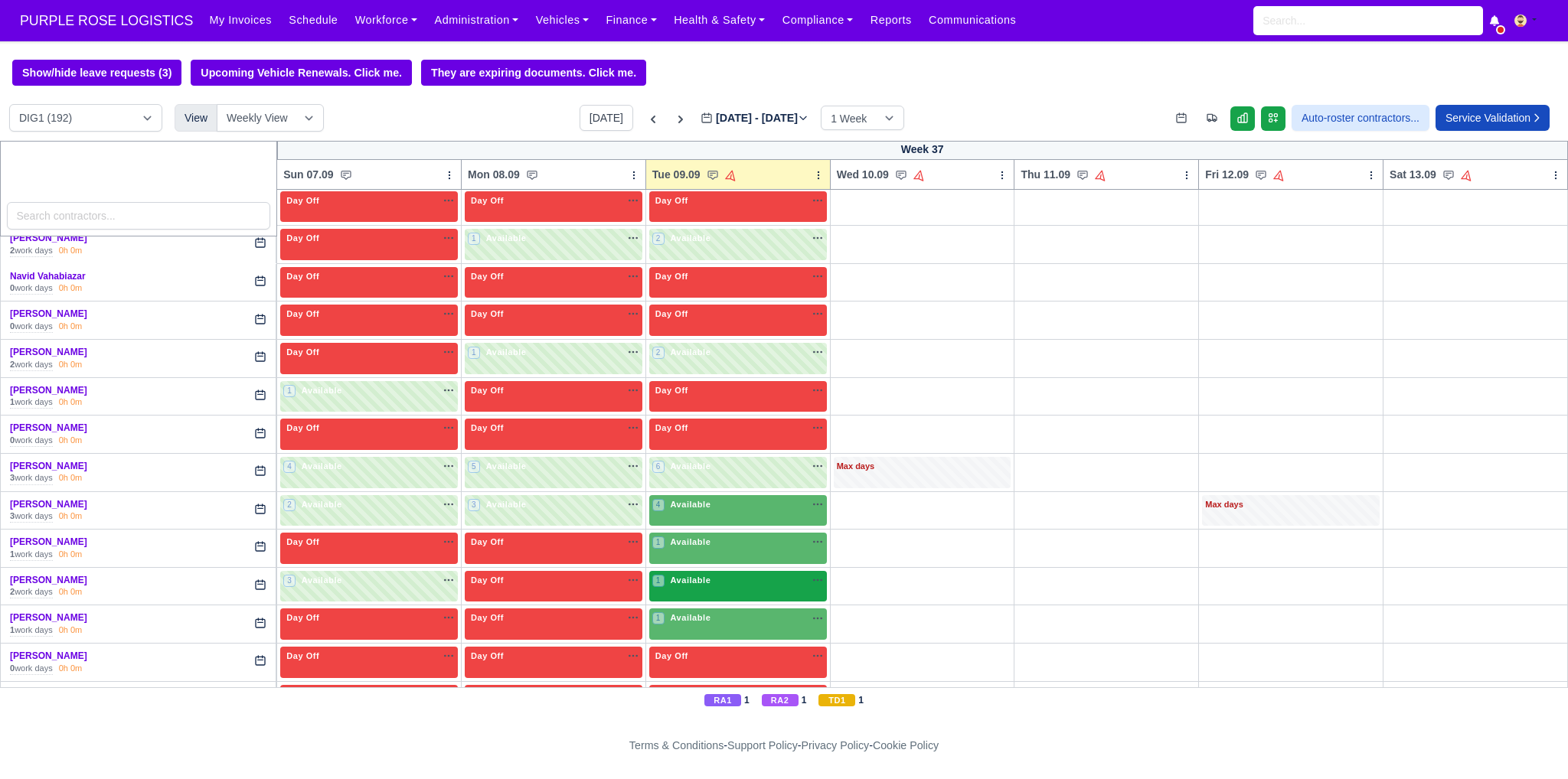
click at [719, 574] on div "1 Available na" at bounding box center [737, 582] width 171 height 16
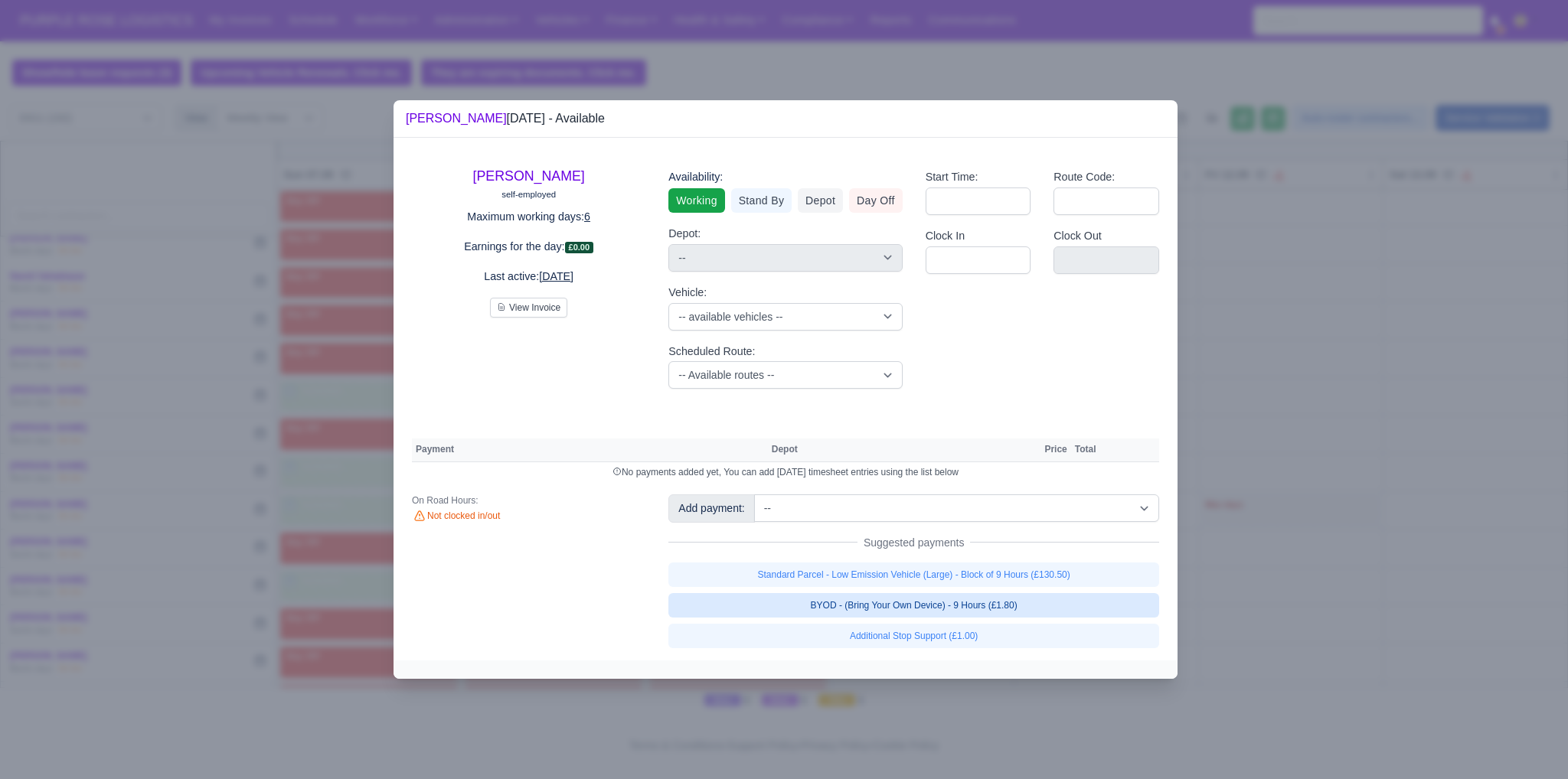
click at [929, 604] on link "BYOD - (Bring Your Own Device) - 9 Hours (£1.80)" at bounding box center [914, 605] width 491 height 24
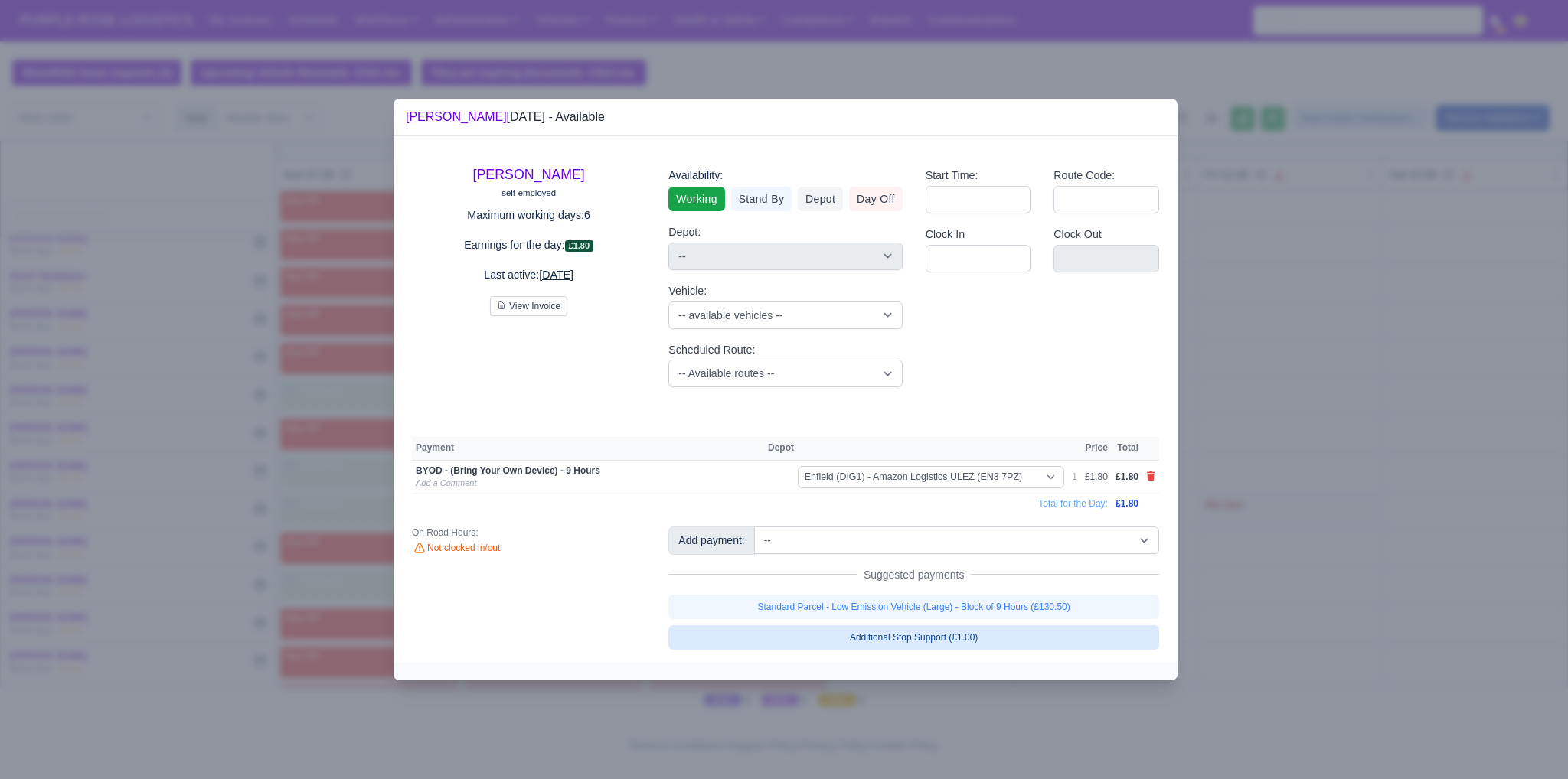
click at [929, 604] on link "Standard Parcel - Low Emission Vehicle (Large) - Block of 9 Hours (£130.50)" at bounding box center [914, 606] width 491 height 24
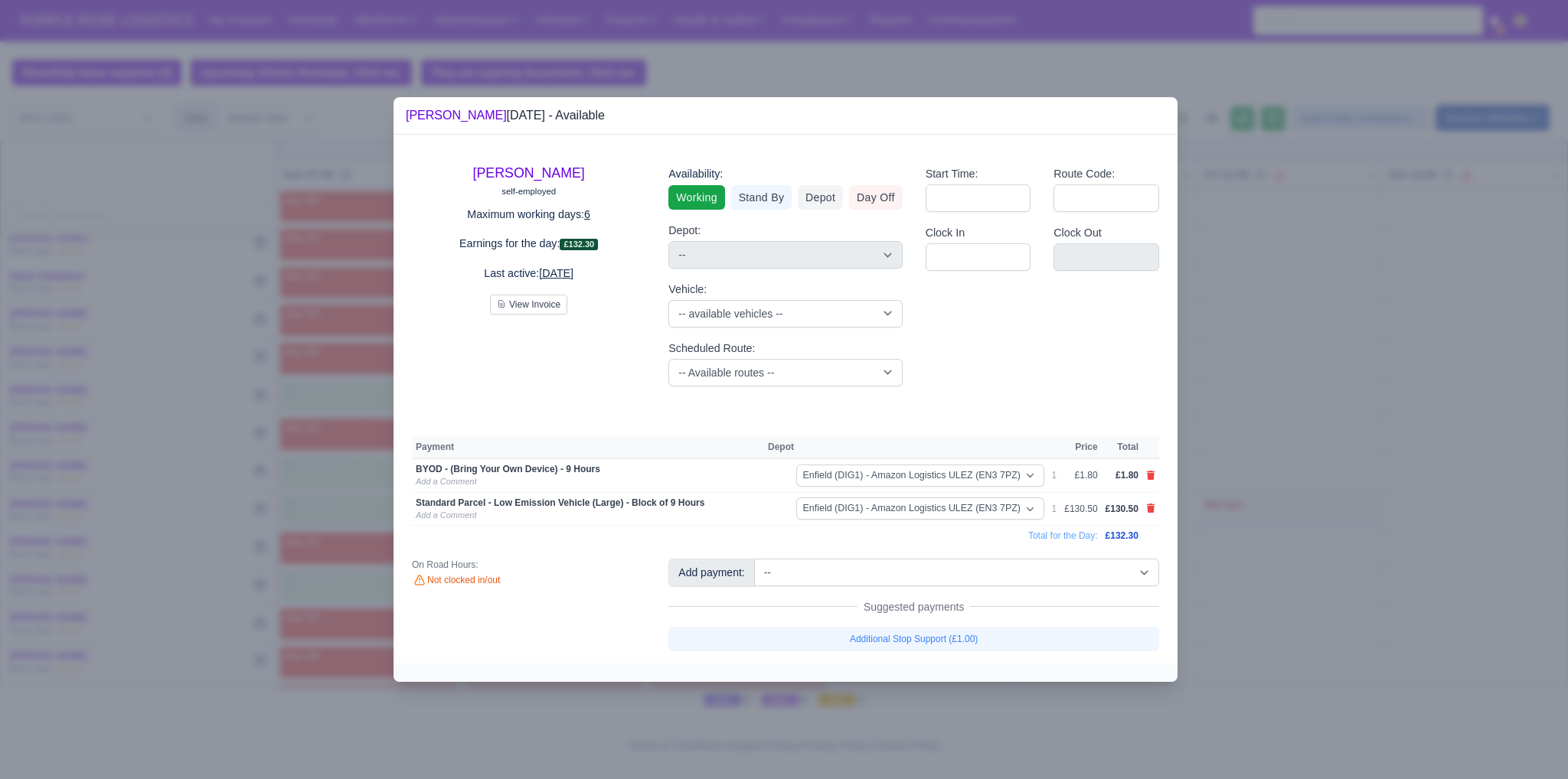
click at [1333, 544] on div at bounding box center [784, 389] width 1568 height 779
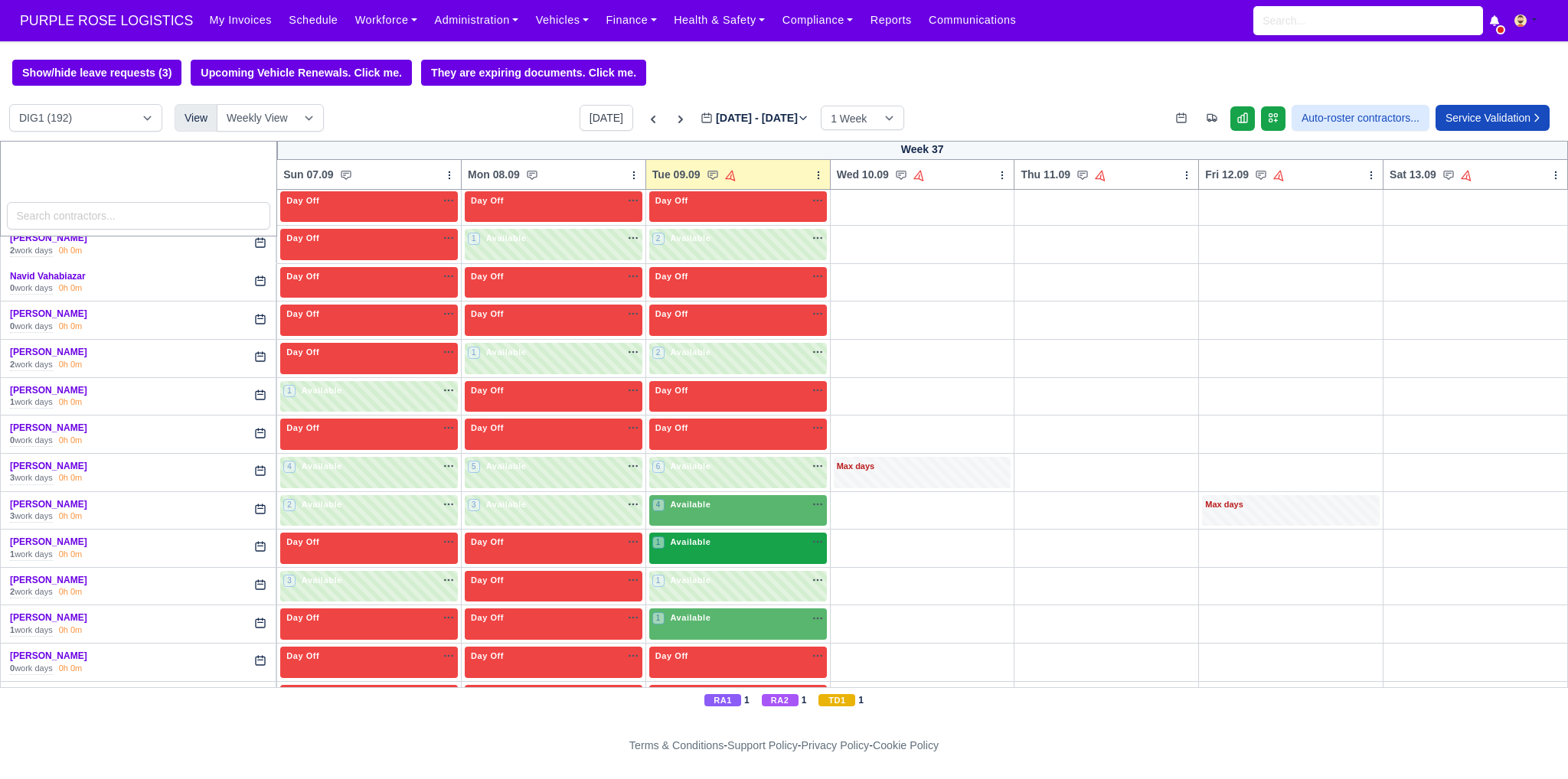
click at [747, 536] on div "1 Available na" at bounding box center [737, 543] width 171 height 13
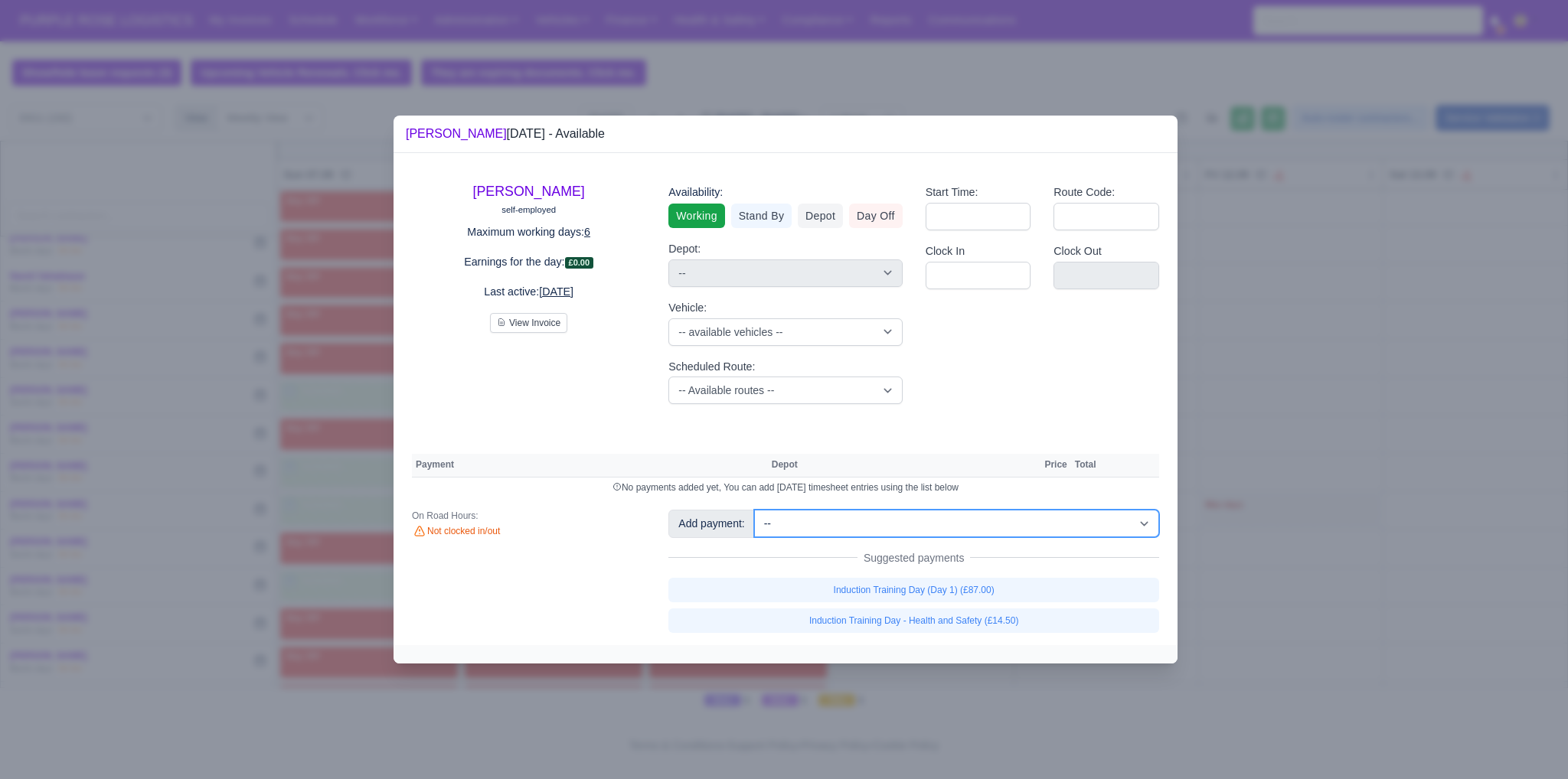
click at [934, 520] on select "-- Additional Hour Support (£14.50) Additional Hour Support (Walkers) (£13.50) …" at bounding box center [956, 523] width 405 height 27
click at [719, 466] on th "Payment" at bounding box center [589, 466] width 356 height 23
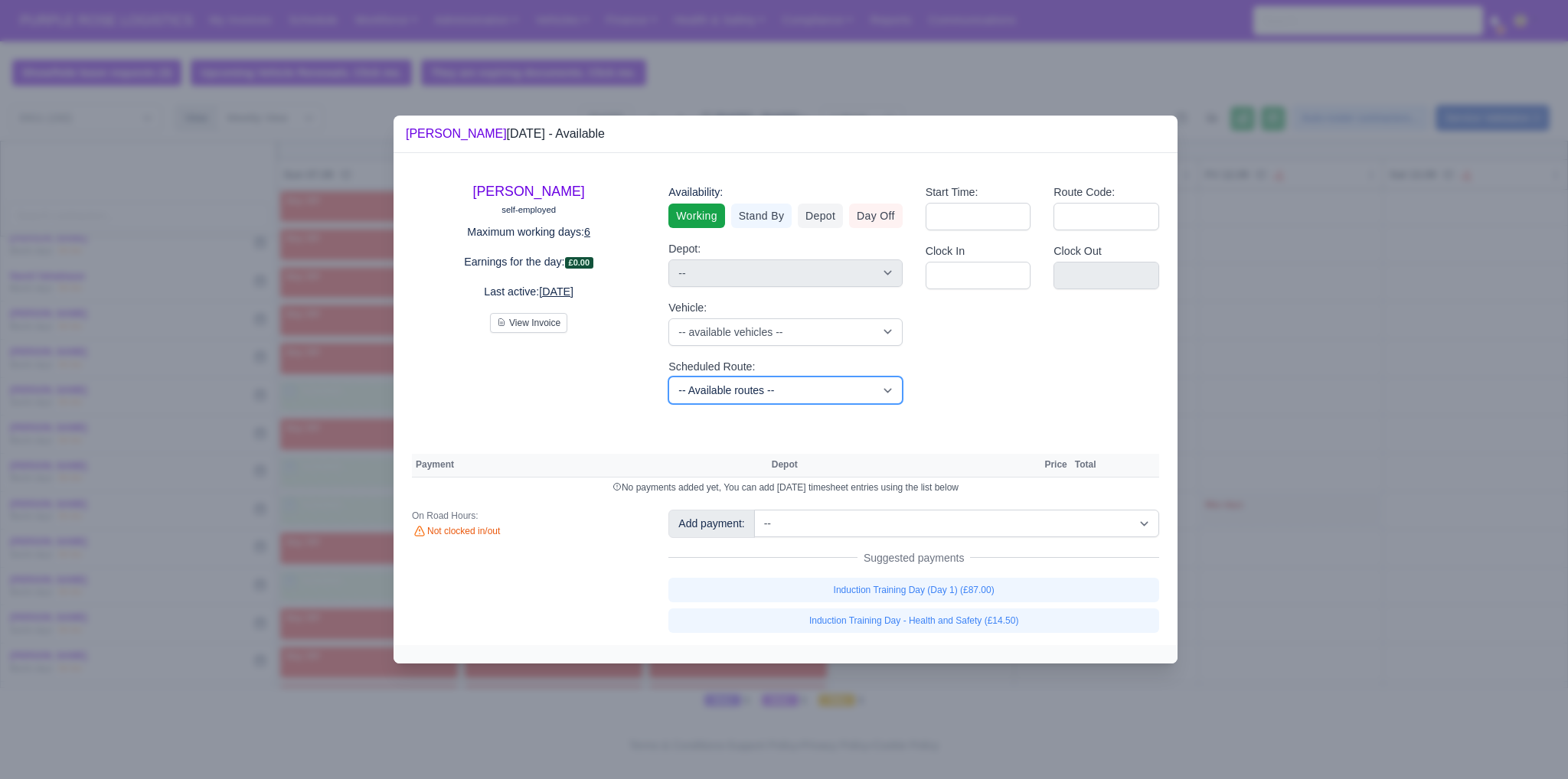
click at [738, 401] on select "-- Available routes -- Standard Parcel - Block of 6 Hours - (SD6) AmFlex RTS Ve…" at bounding box center [785, 390] width 234 height 27
click at [668, 377] on select "-- Available routes -- Standard Parcel - Block of 6 Hours - (SD6) AmFlex RTS Ve…" at bounding box center [785, 390] width 234 height 27
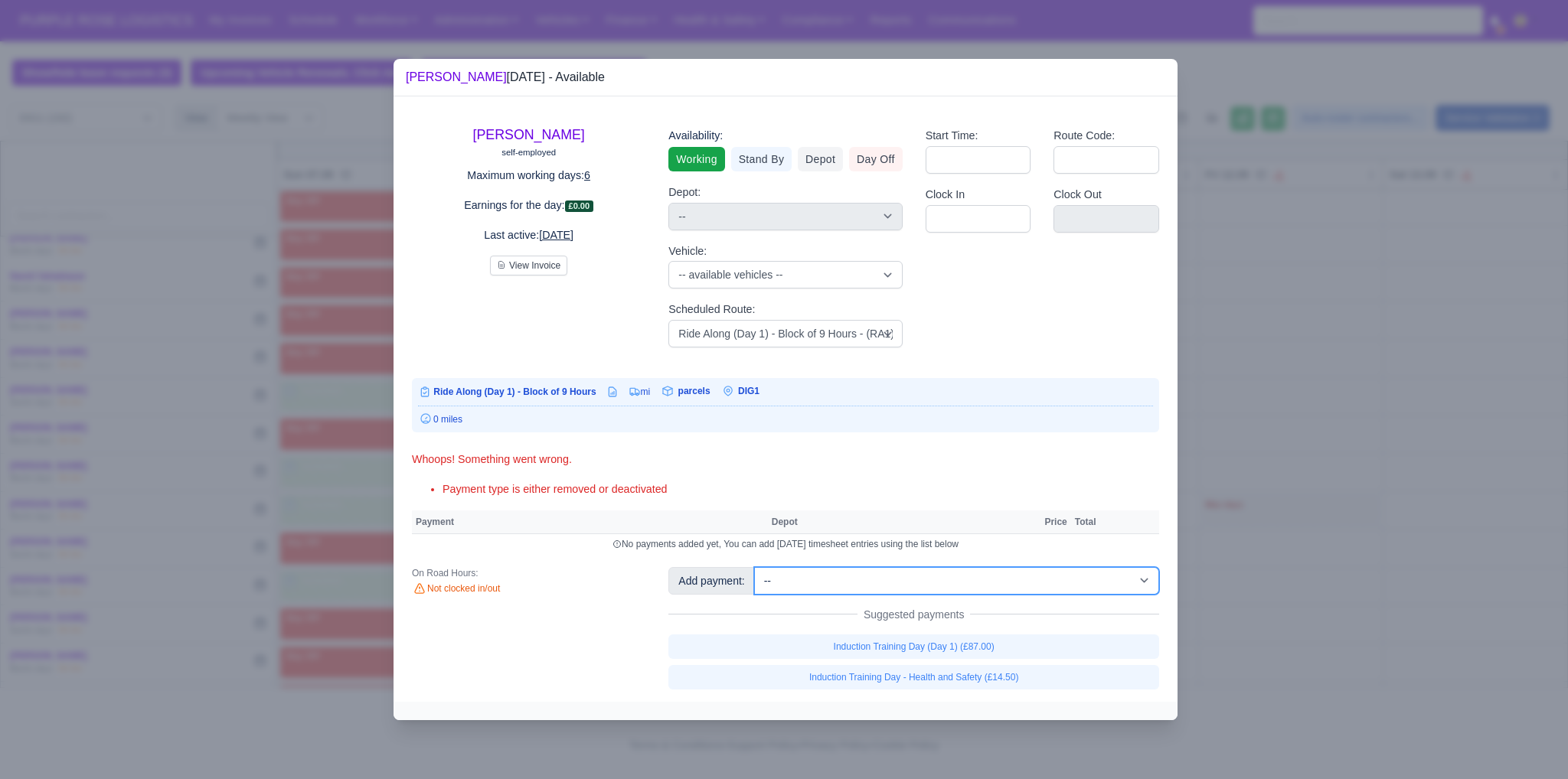
click at [842, 579] on select "-- Additional Hour Support (£14.50) Additional Hour Support (Walkers) (£13.50) …" at bounding box center [956, 580] width 405 height 27
click at [713, 466] on div "Whoops! Something went wrong." at bounding box center [785, 459] width 747 height 17
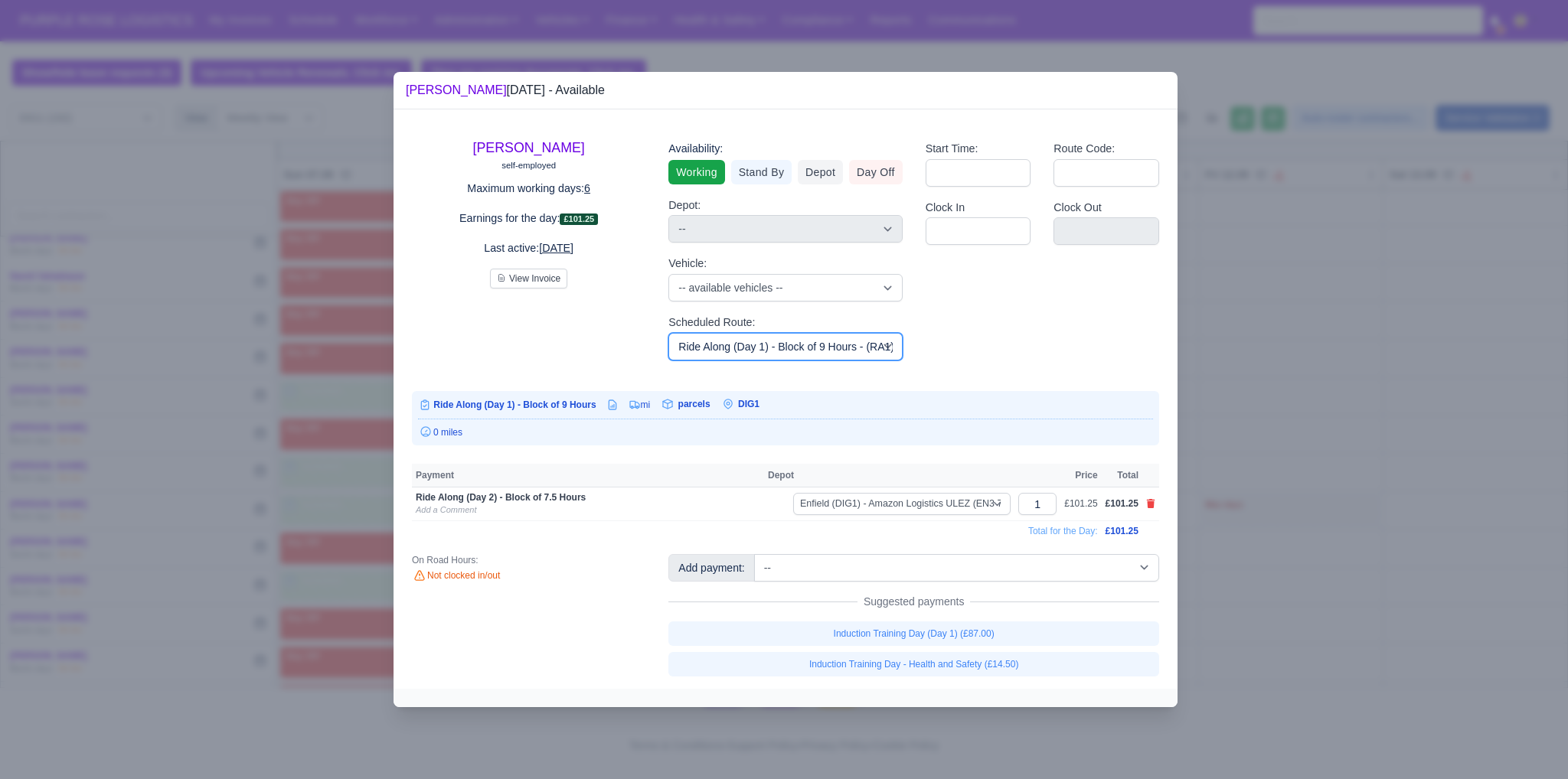
click at [782, 347] on select "-- Available routes -- Standard Parcel - Block of 6 Hours - (SD6) AmFlex RTS Ve…" at bounding box center [785, 347] width 234 height 27
click at [668, 333] on select "-- Available routes -- Standard Parcel - Block of 6 Hours - (SD6) AmFlex RTS Ve…" at bounding box center [785, 347] width 234 height 27
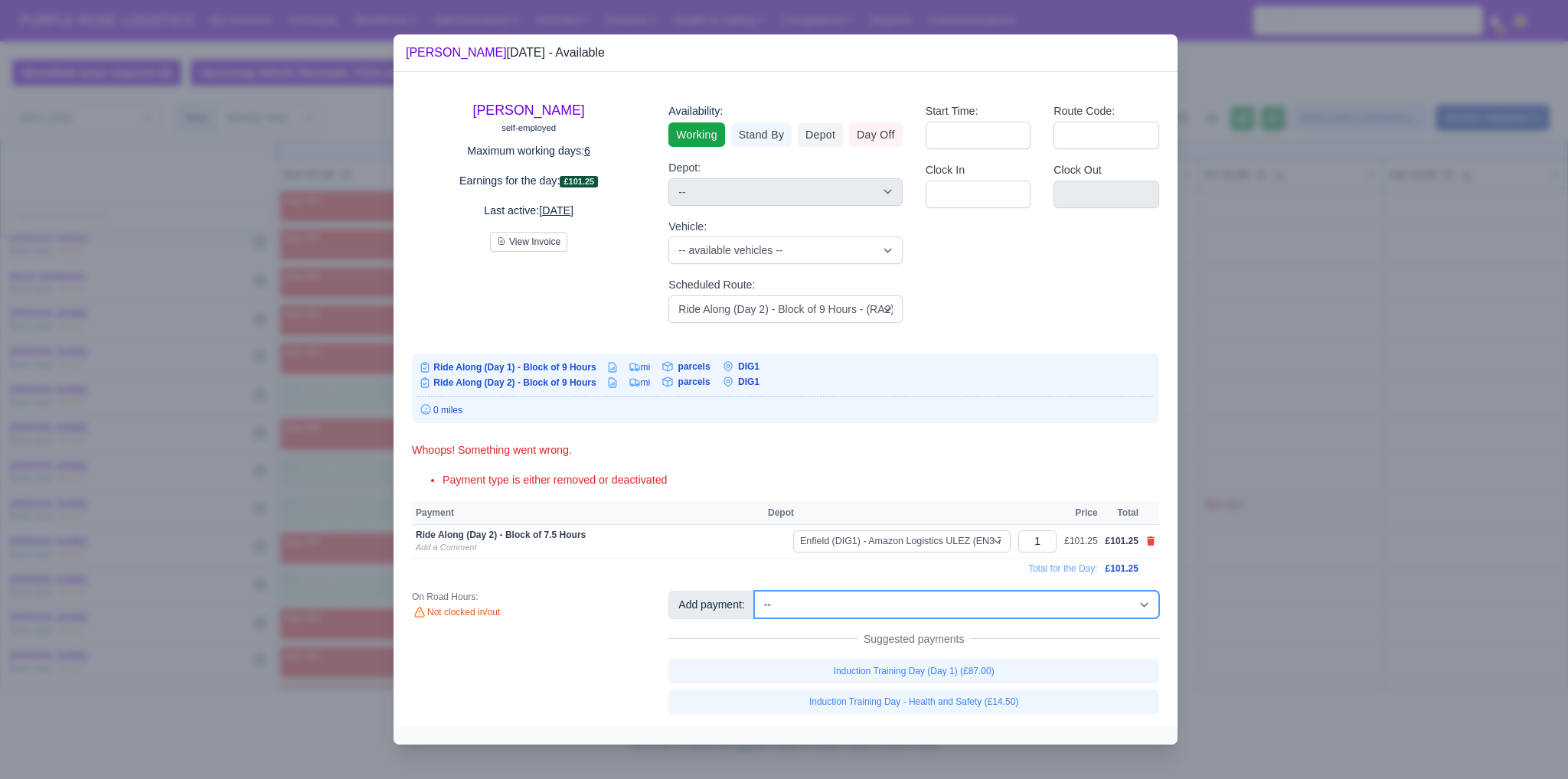
click at [840, 604] on select "-- Additional Hour Support (£14.50) Additional Hour Support (Walkers) (£13.50) …" at bounding box center [956, 604] width 405 height 27
click at [754, 591] on select "-- Additional Hour Support (£14.50) Additional Hour Support (Walkers) (£13.50) …" at bounding box center [956, 604] width 405 height 27
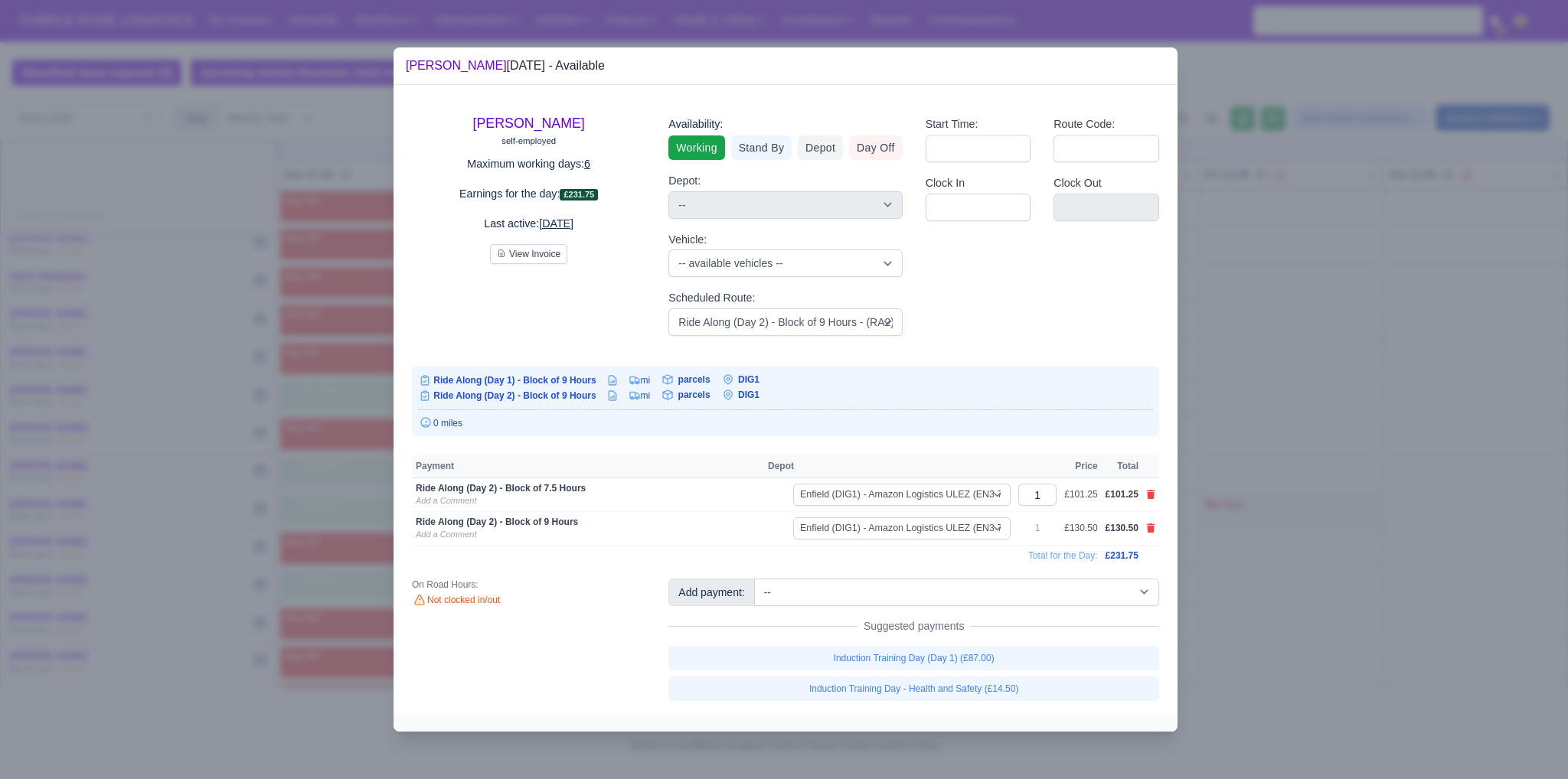
click at [1289, 511] on div at bounding box center [784, 389] width 1568 height 779
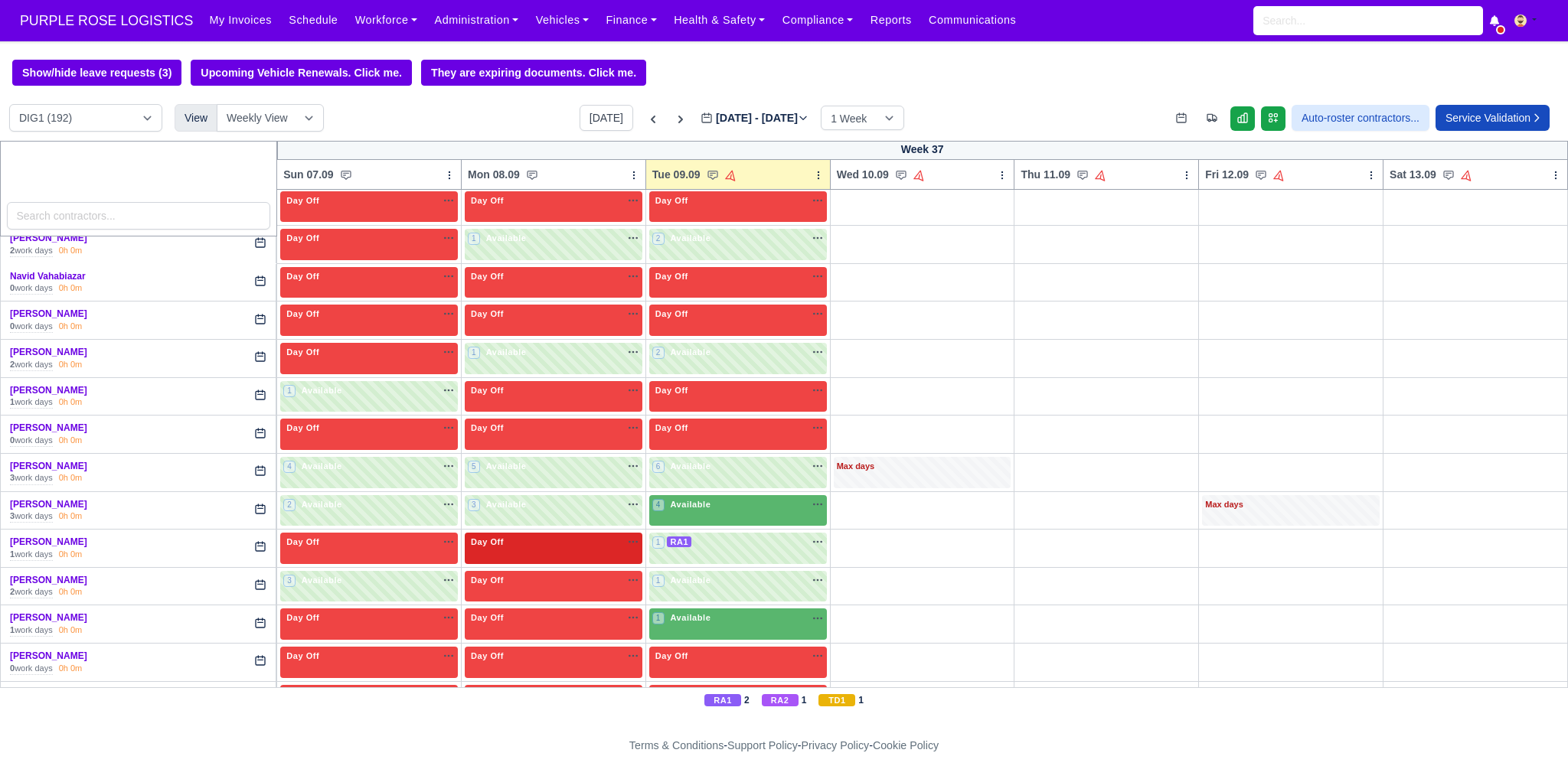
click at [557, 536] on div "Day Off Available" at bounding box center [554, 543] width 171 height 13
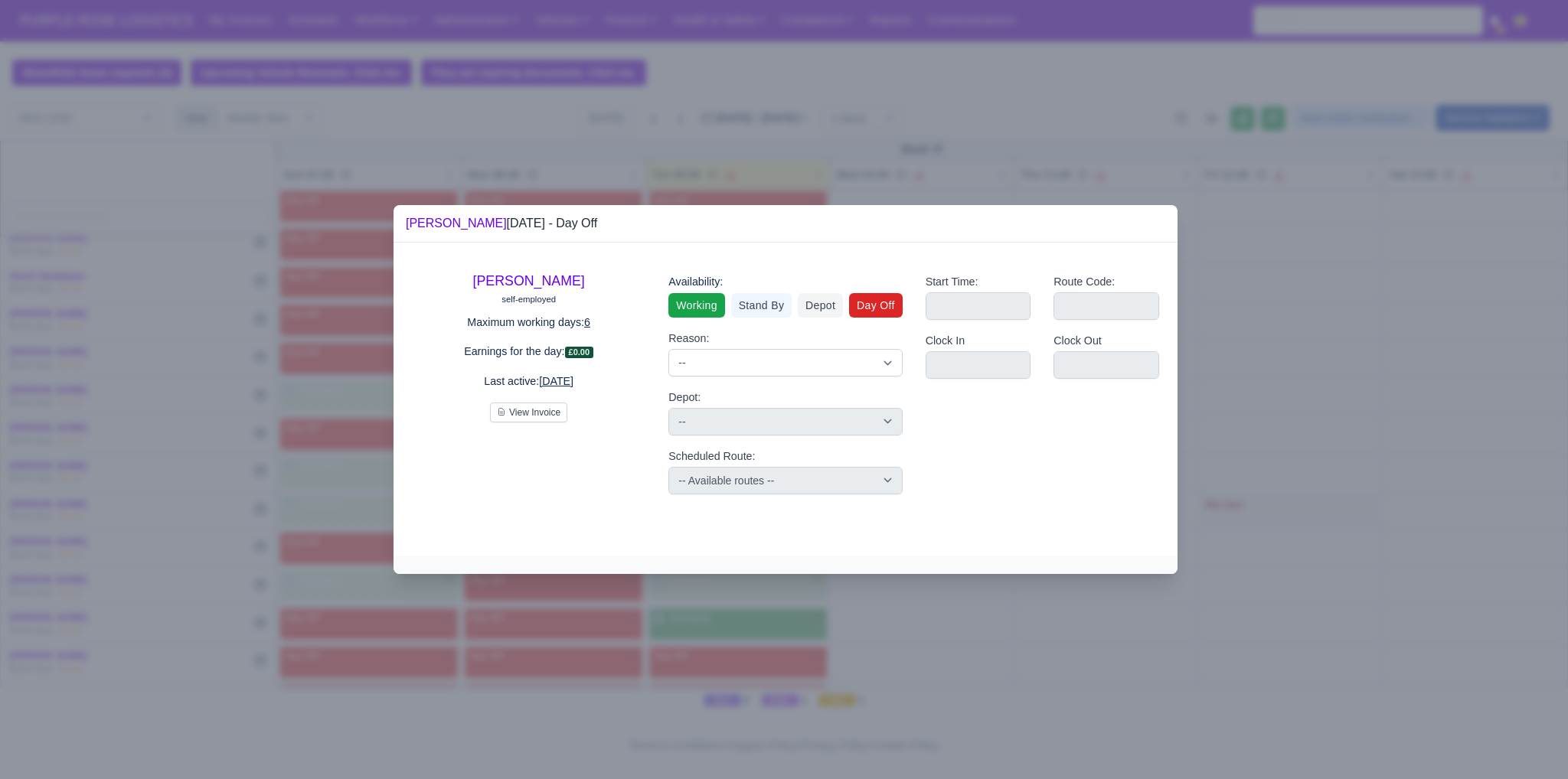
click at [695, 307] on link "Working" at bounding box center [696, 305] width 56 height 24
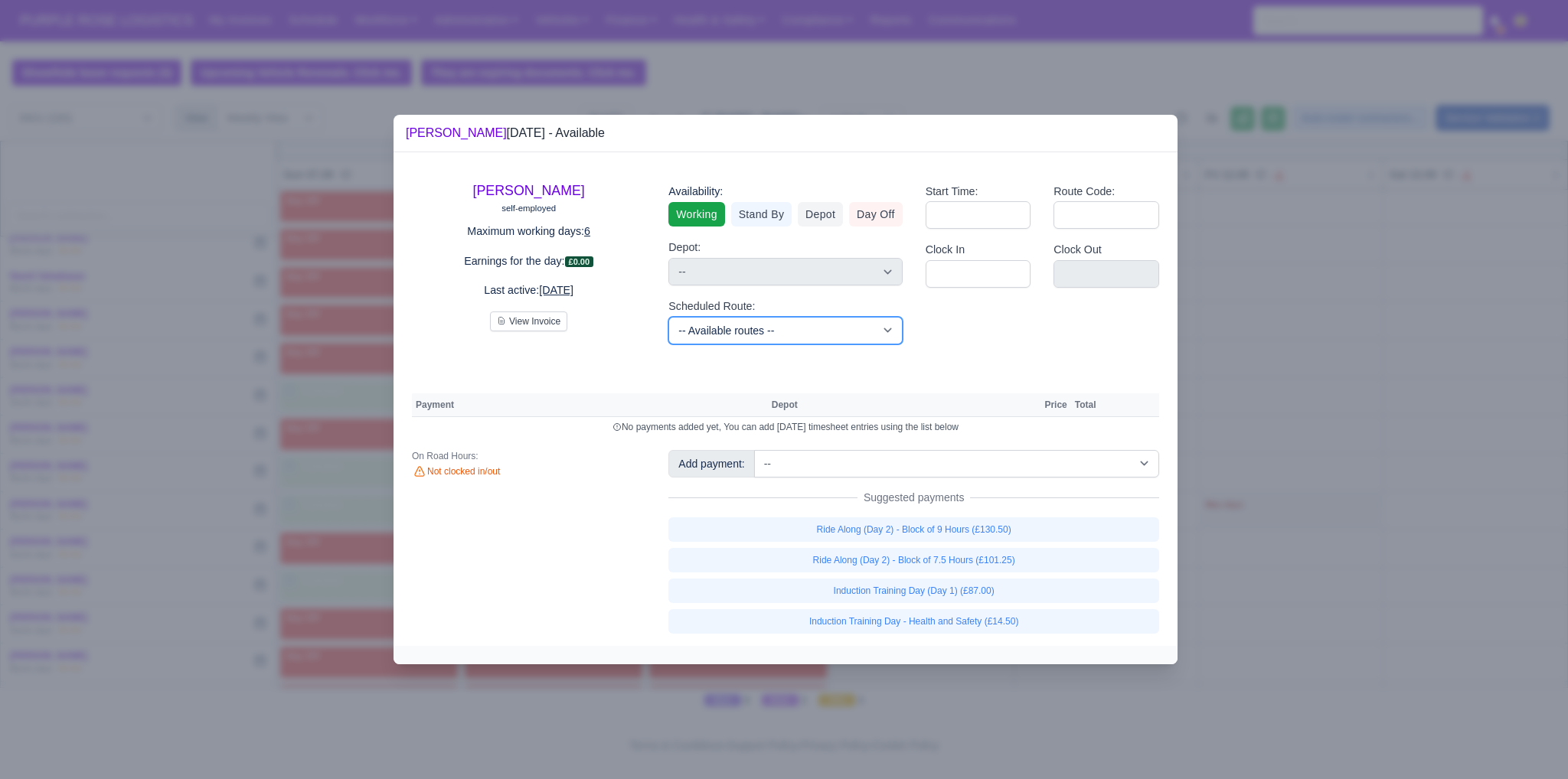
drag, startPoint x: 763, startPoint y: 334, endPoint x: 766, endPoint y: 343, distance: 9.5
click at [763, 334] on select "-- Available routes -- Standard Parcel - Block of 6 Hours - (SD6) AmFlex RTS Ve…" at bounding box center [785, 330] width 234 height 27
click at [668, 317] on select "-- Available routes -- Standard Parcel - Block of 6 Hours - (SD6) AmFlex RTS Ve…" at bounding box center [785, 330] width 234 height 27
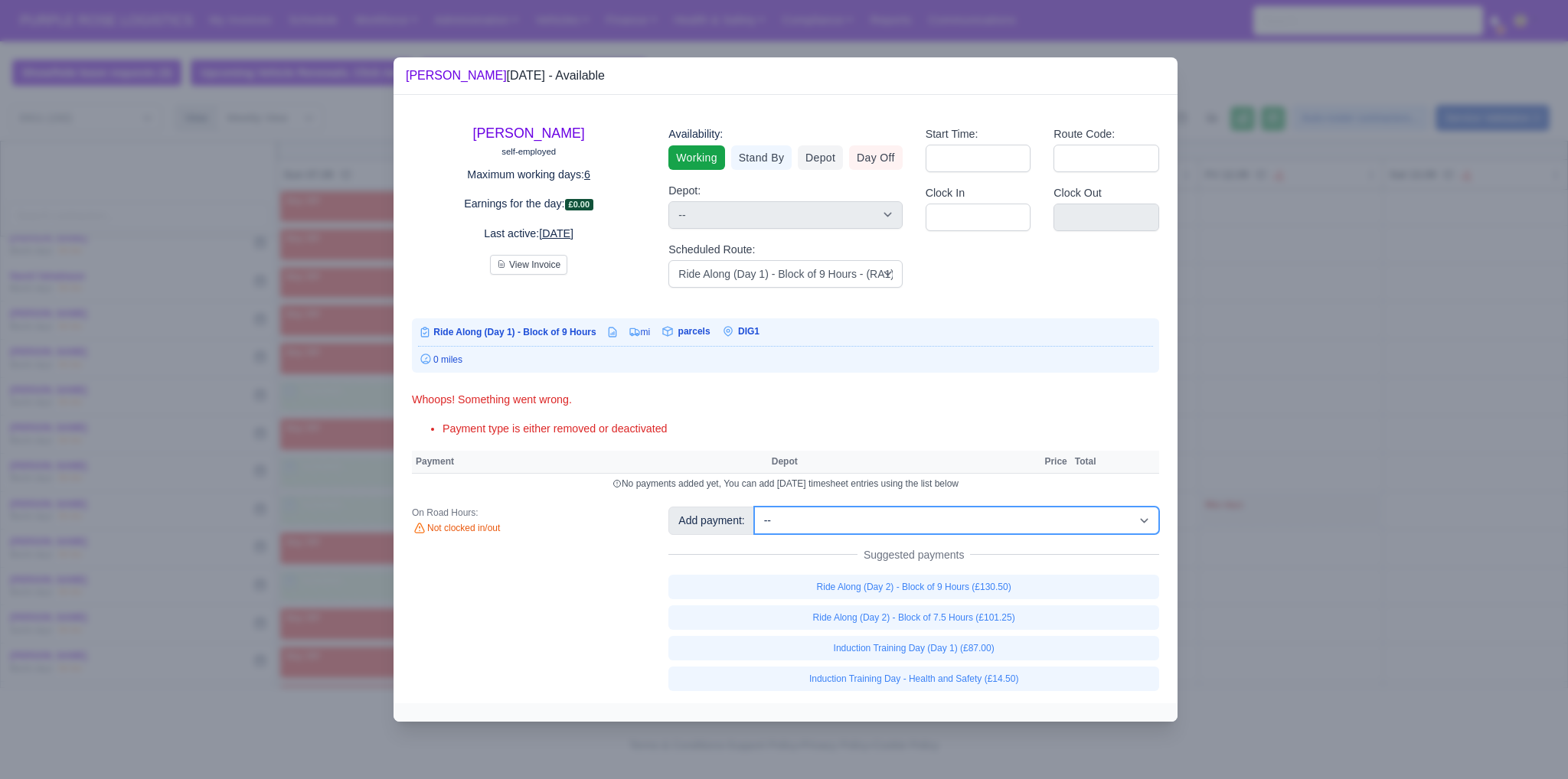
click at [848, 518] on select "-- Additional Hour Support (£14.50) Additional Hour Support (Walkers) (£13.50) …" at bounding box center [956, 520] width 405 height 27
click at [754, 507] on select "-- Additional Hour Support (£14.50) Additional Hour Support (Walkers) (£13.50) …" at bounding box center [956, 520] width 405 height 27
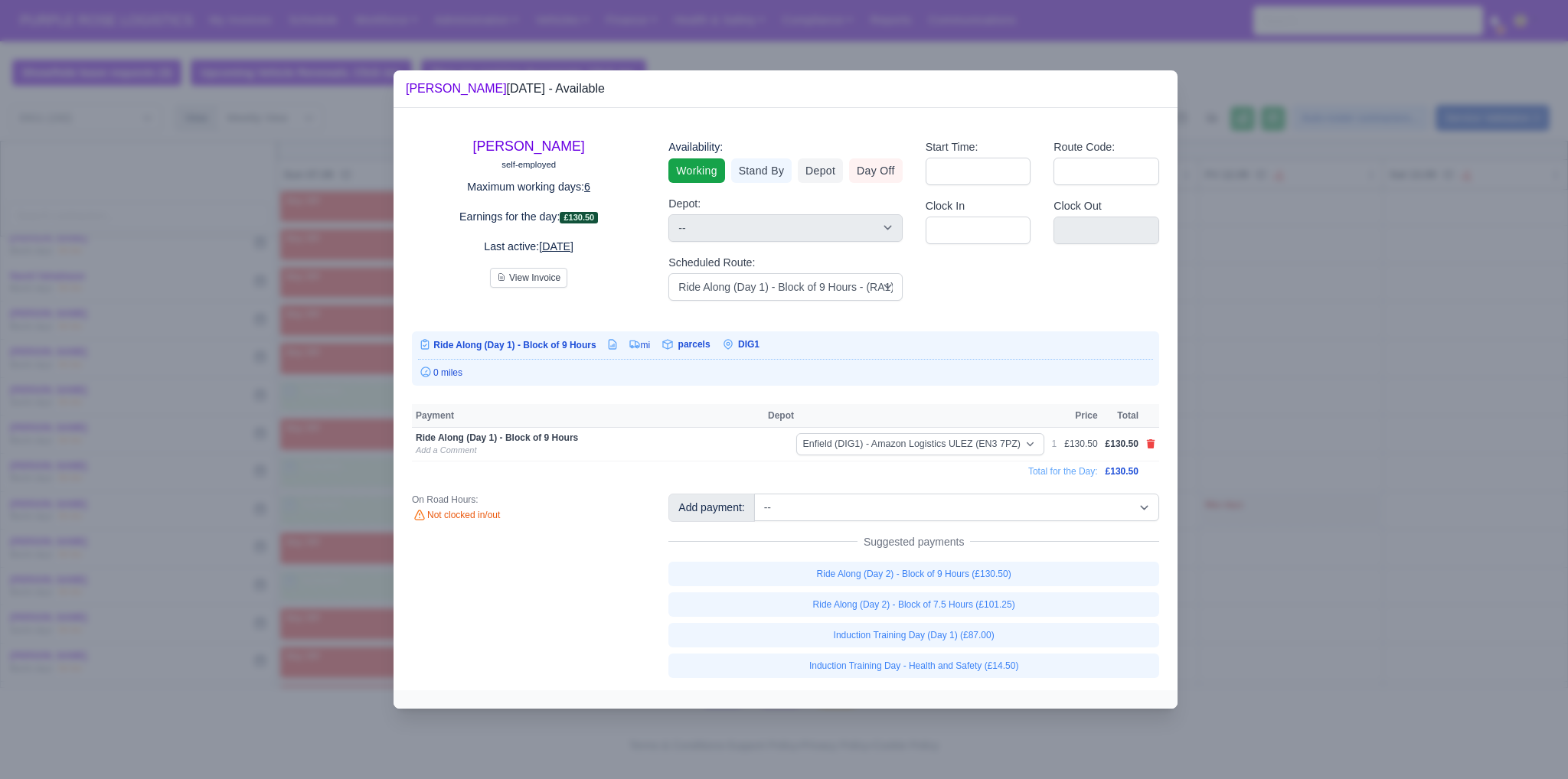
click at [1289, 481] on div at bounding box center [784, 389] width 1568 height 779
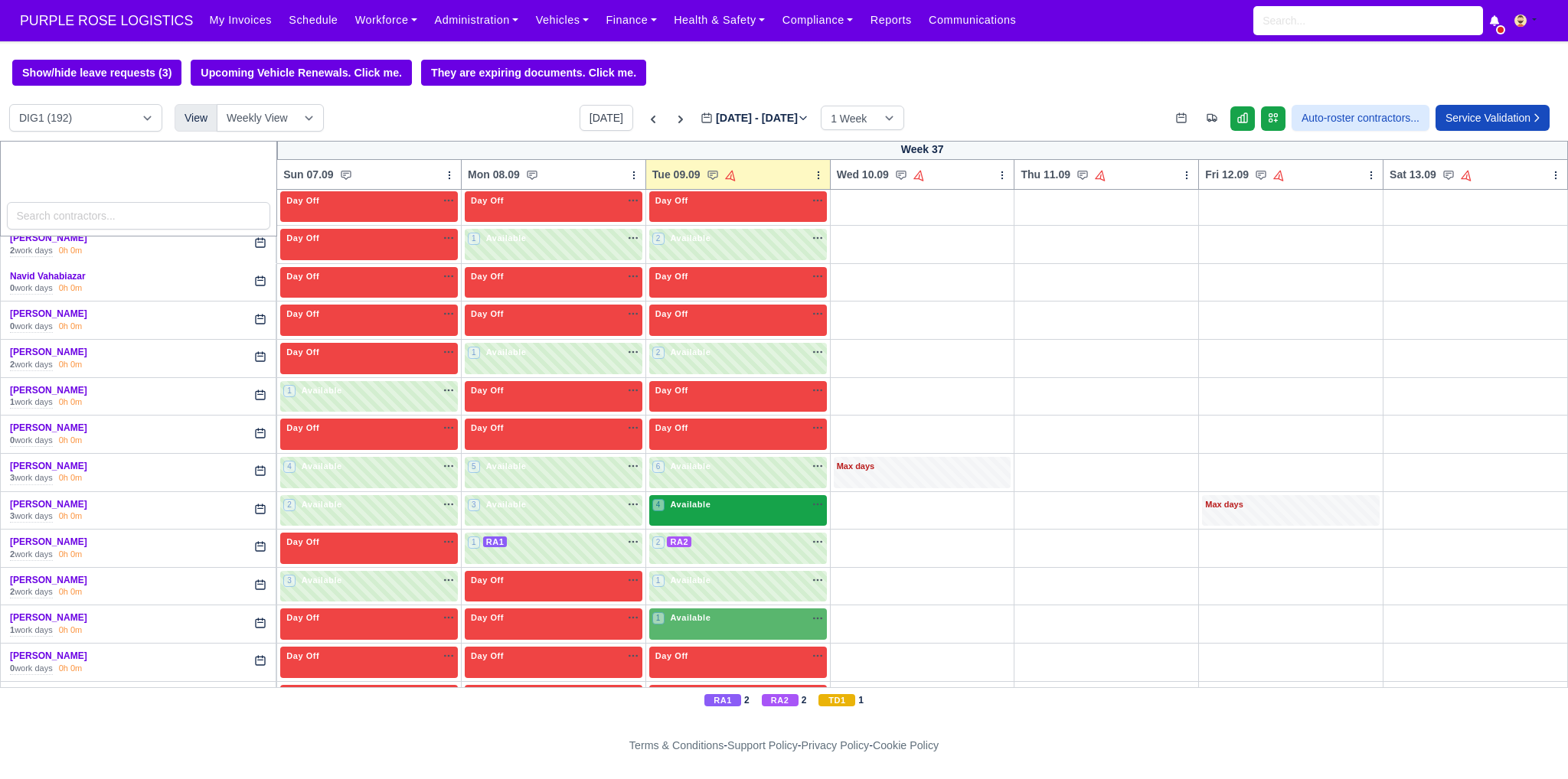
click at [726, 498] on div "4 Available na" at bounding box center [737, 505] width 171 height 13
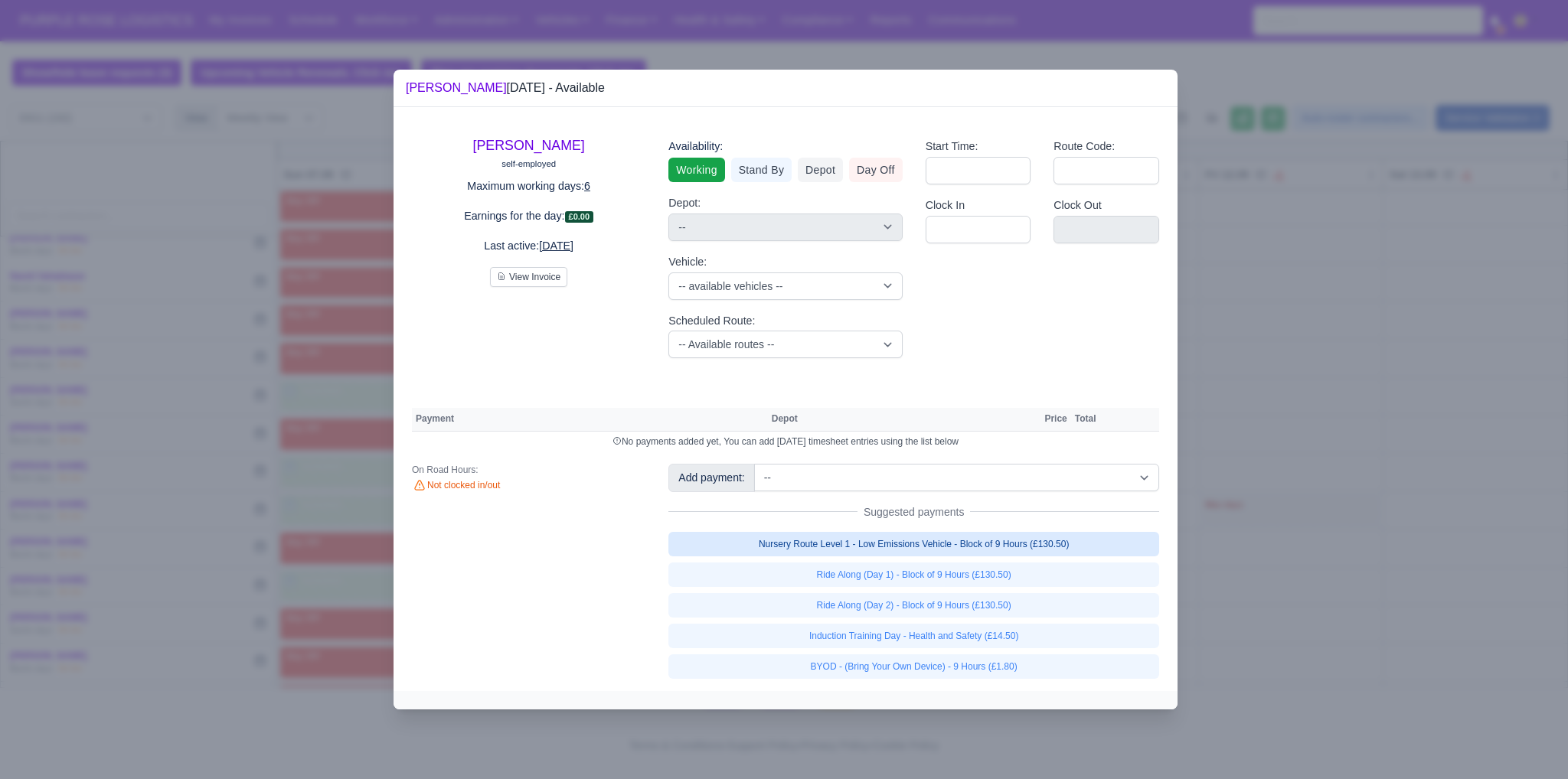
click at [983, 550] on link "Nursery Route Level 1 - Low Emissions Vehicle - Block of 9 Hours (£130.50)" at bounding box center [914, 544] width 491 height 24
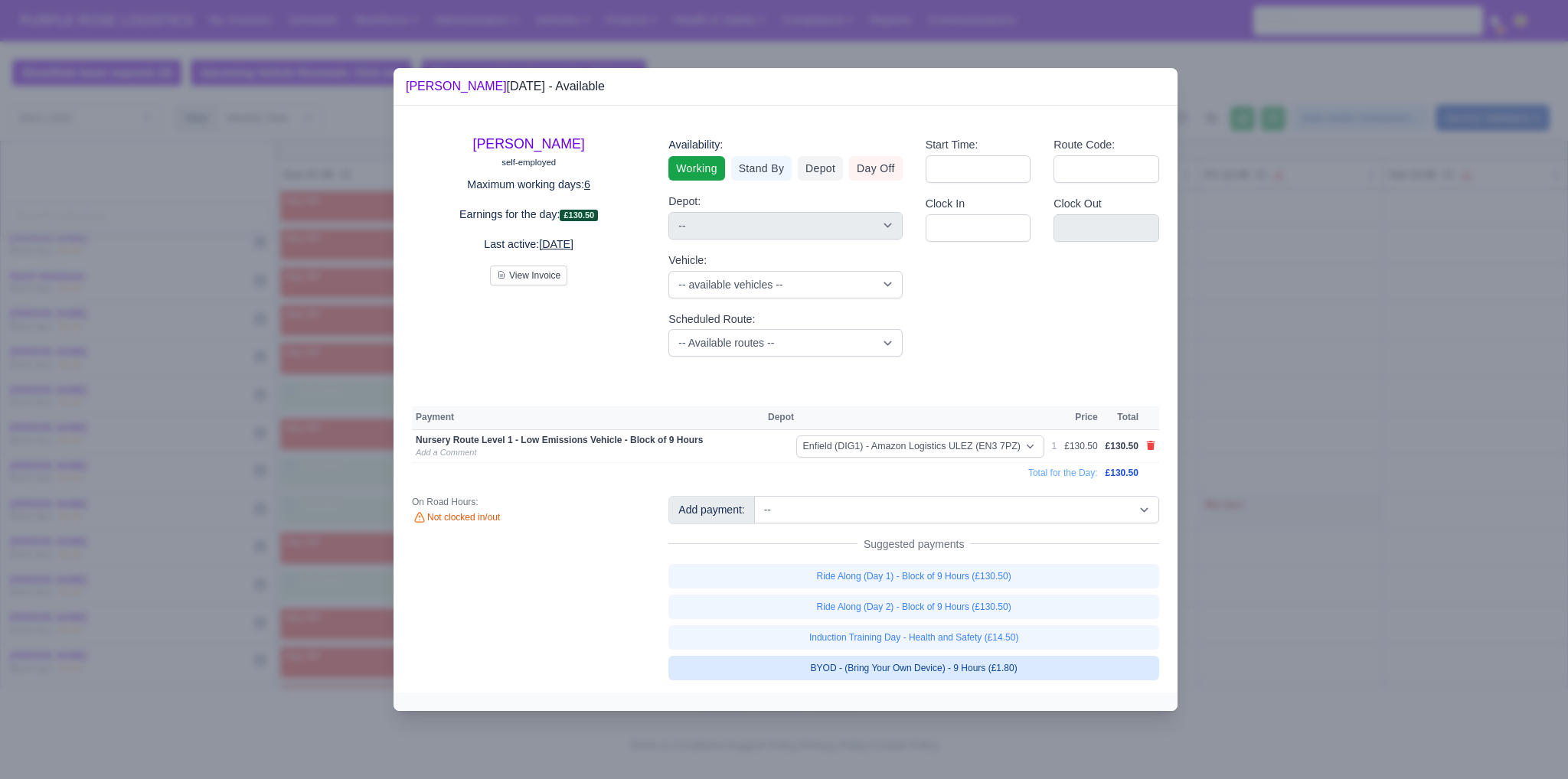
click at [1001, 662] on link "BYOD - (Bring Your Own Device) - 9 Hours (£1.80)" at bounding box center [914, 668] width 491 height 24
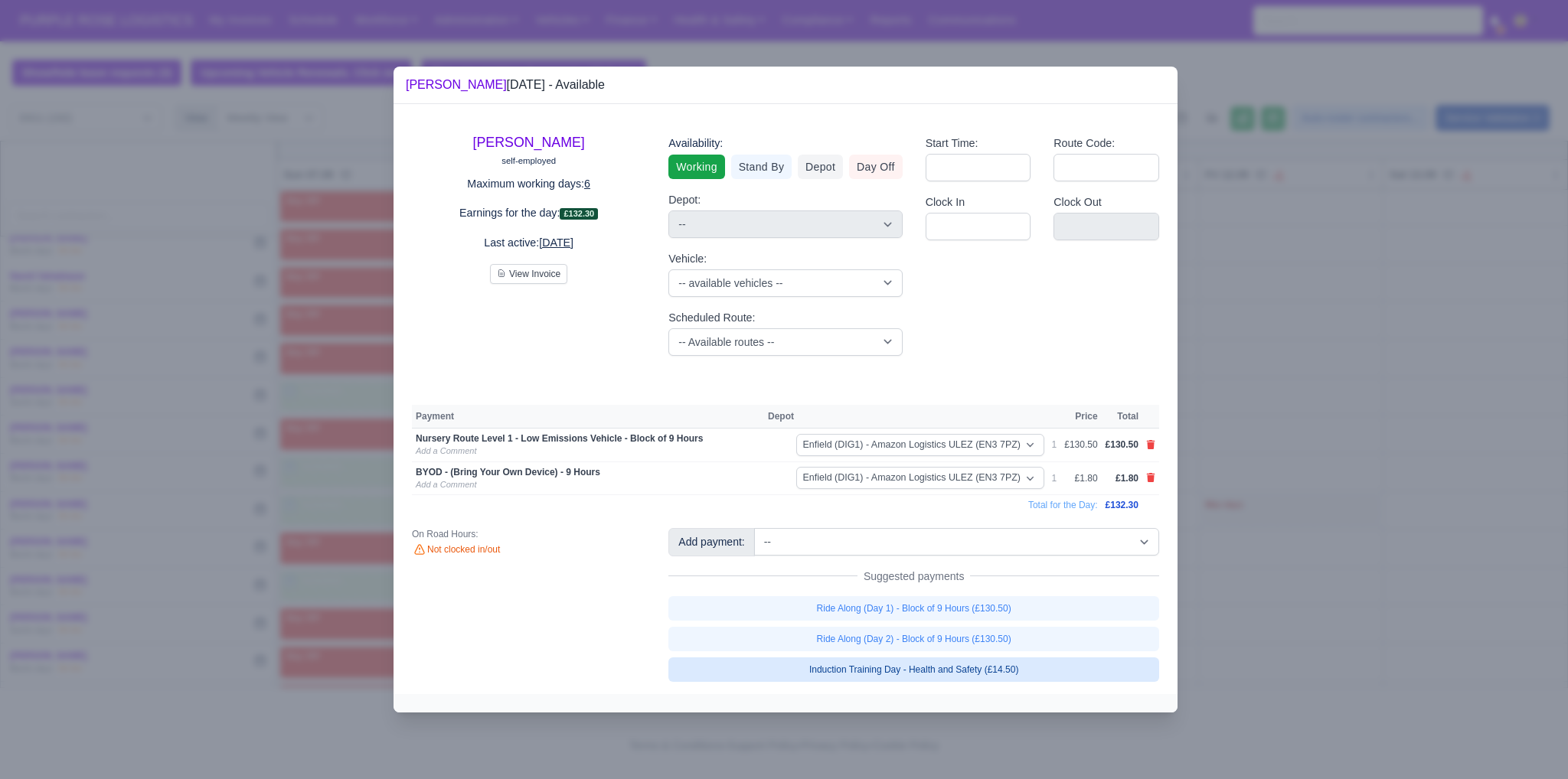
click at [1272, 610] on div at bounding box center [784, 389] width 1568 height 779
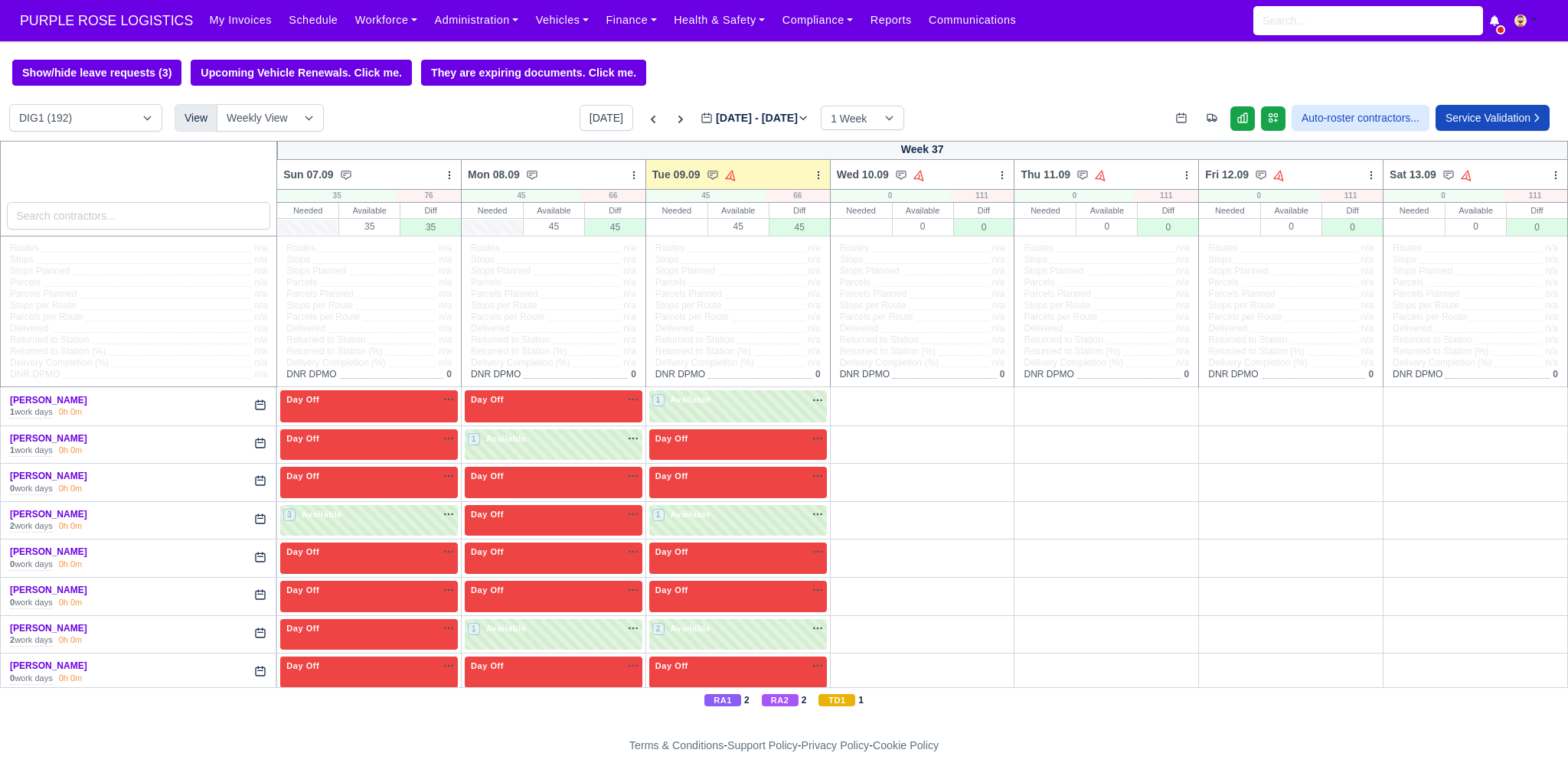
scroll to position [2973, 0]
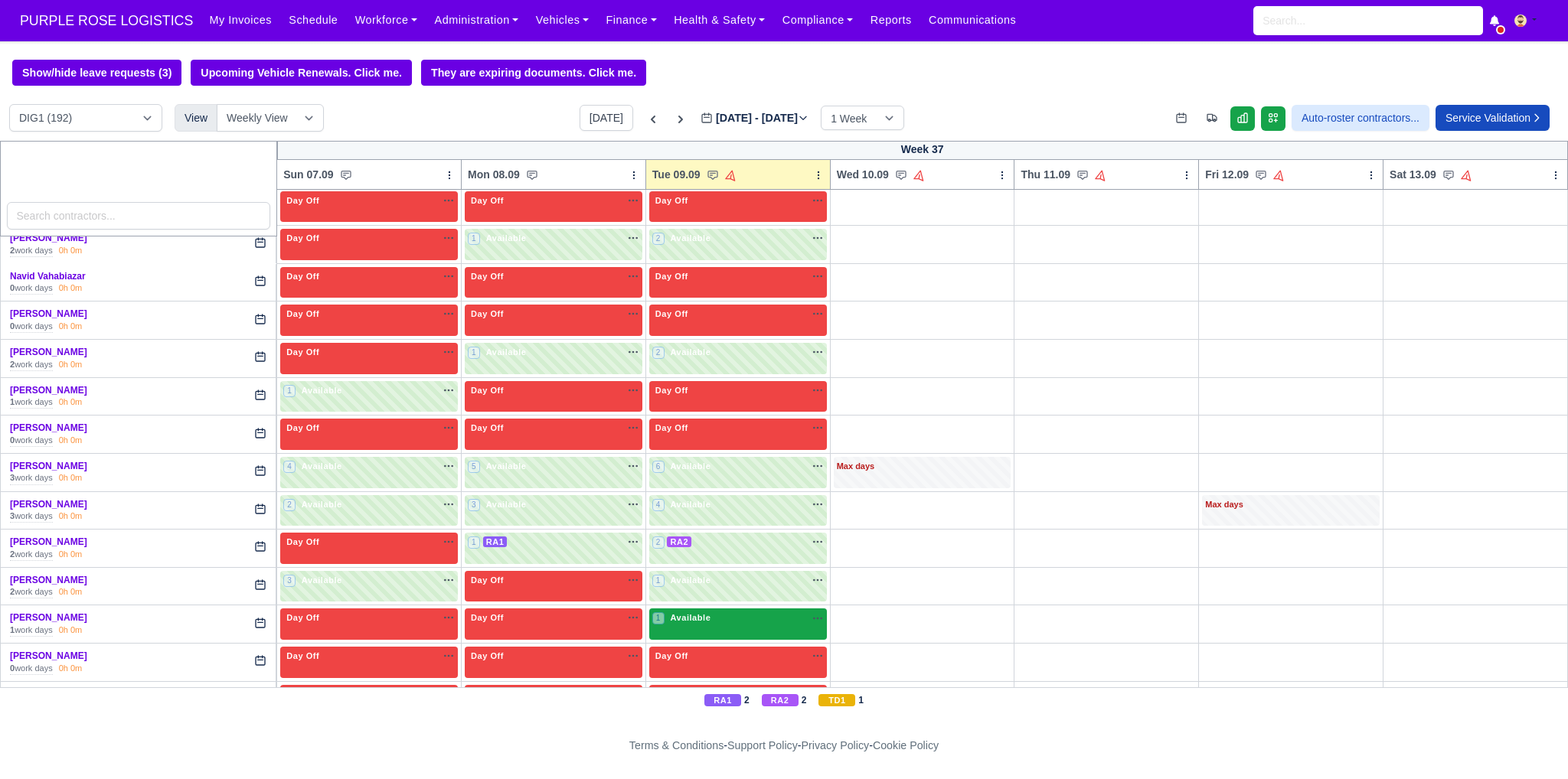
click at [740, 609] on div "1 Available" at bounding box center [738, 624] width 178 height 32
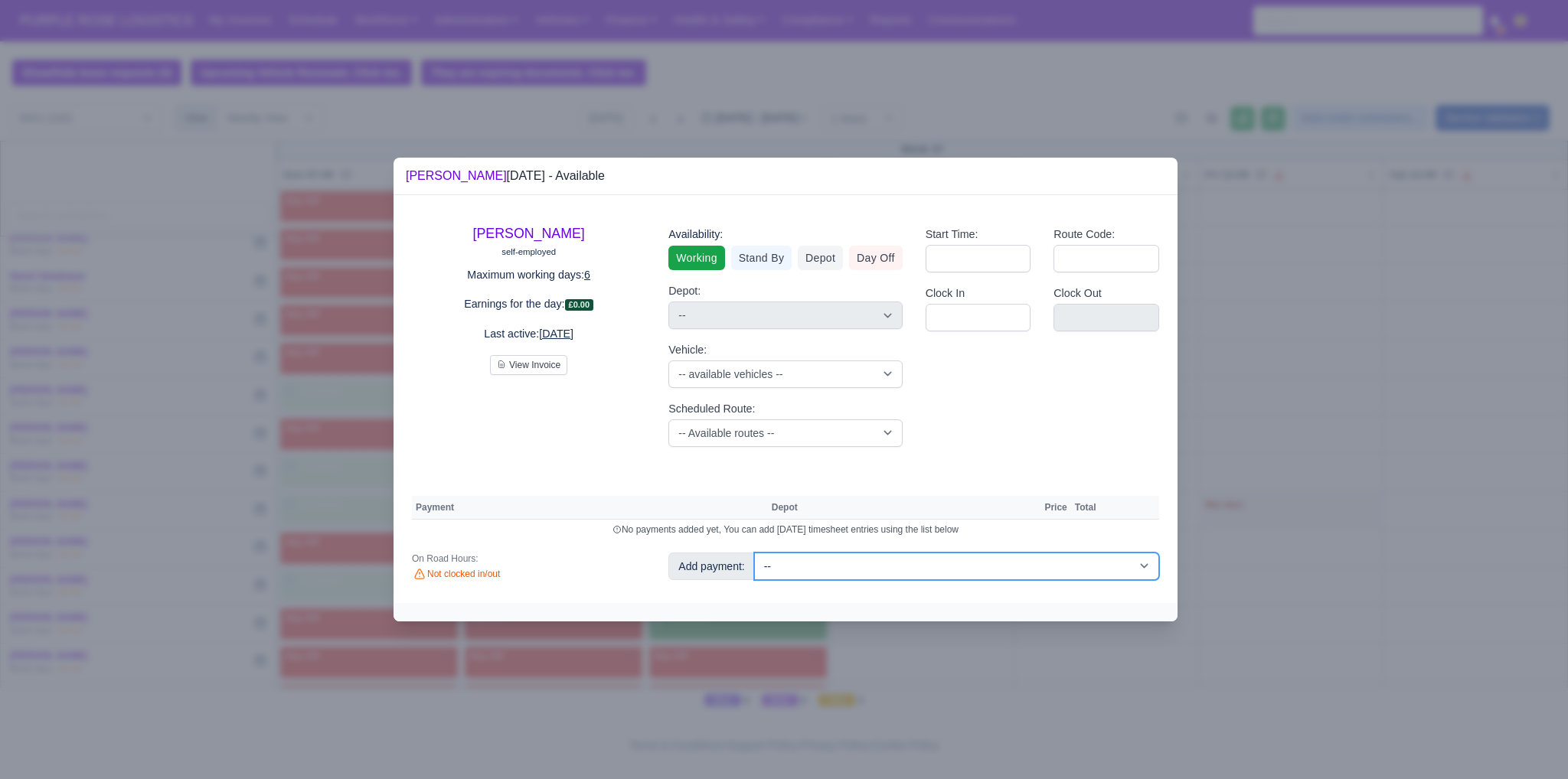
click at [842, 565] on select "-- Additional Hour Support (£14.50) Additional Hour Support (Walkers) (£13.50) …" at bounding box center [956, 566] width 405 height 27
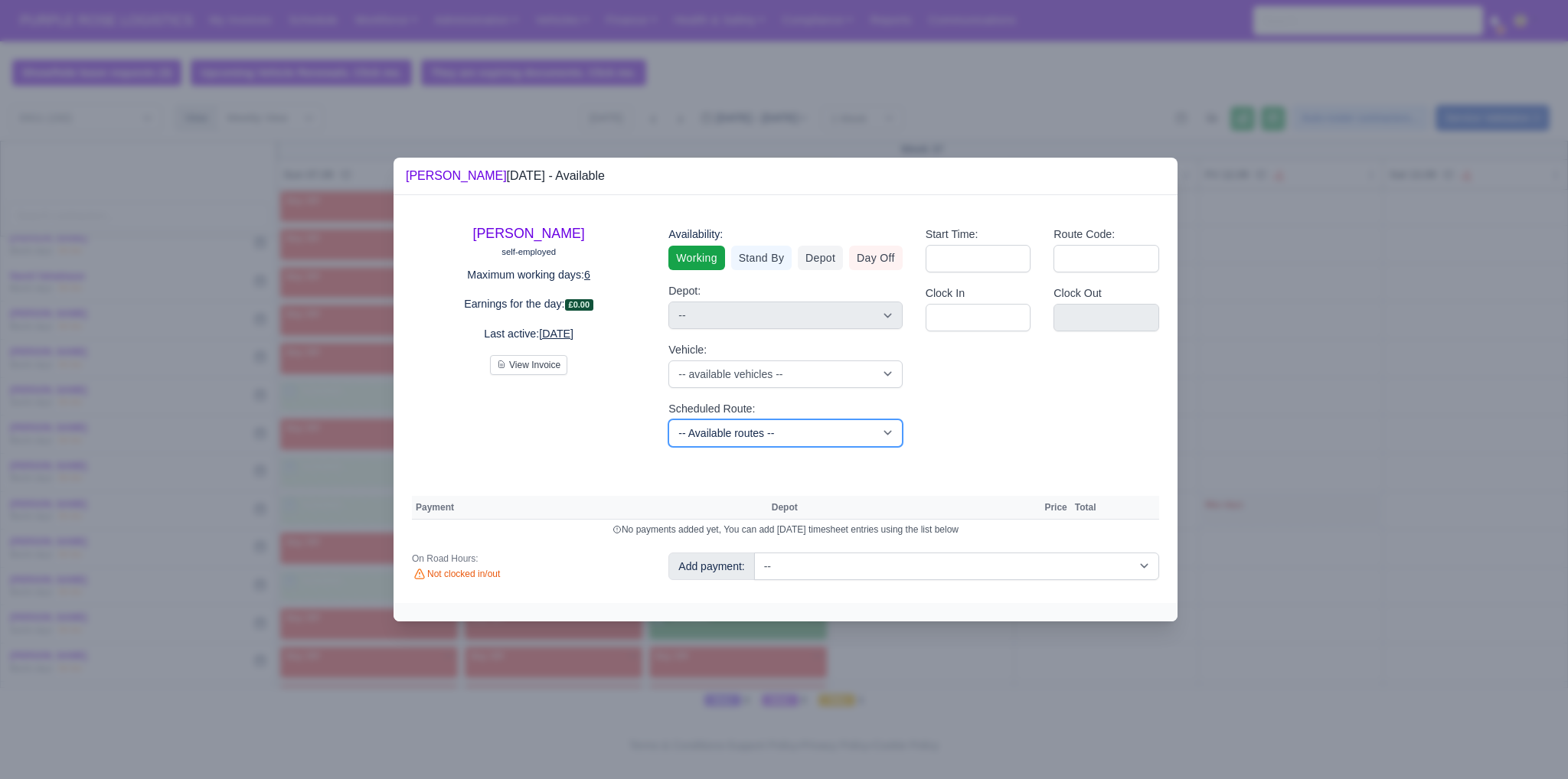
click at [697, 438] on select "-- Available routes -- Standard Parcel - Block of 6 Hours - (SD6) AmFlex RTS Ve…" at bounding box center [785, 433] width 234 height 27
select select "3"
click at [668, 420] on select "-- Available routes -- Standard Parcel - Block of 6 Hours - (SD6) AmFlex RTS Ve…" at bounding box center [785, 433] width 234 height 27
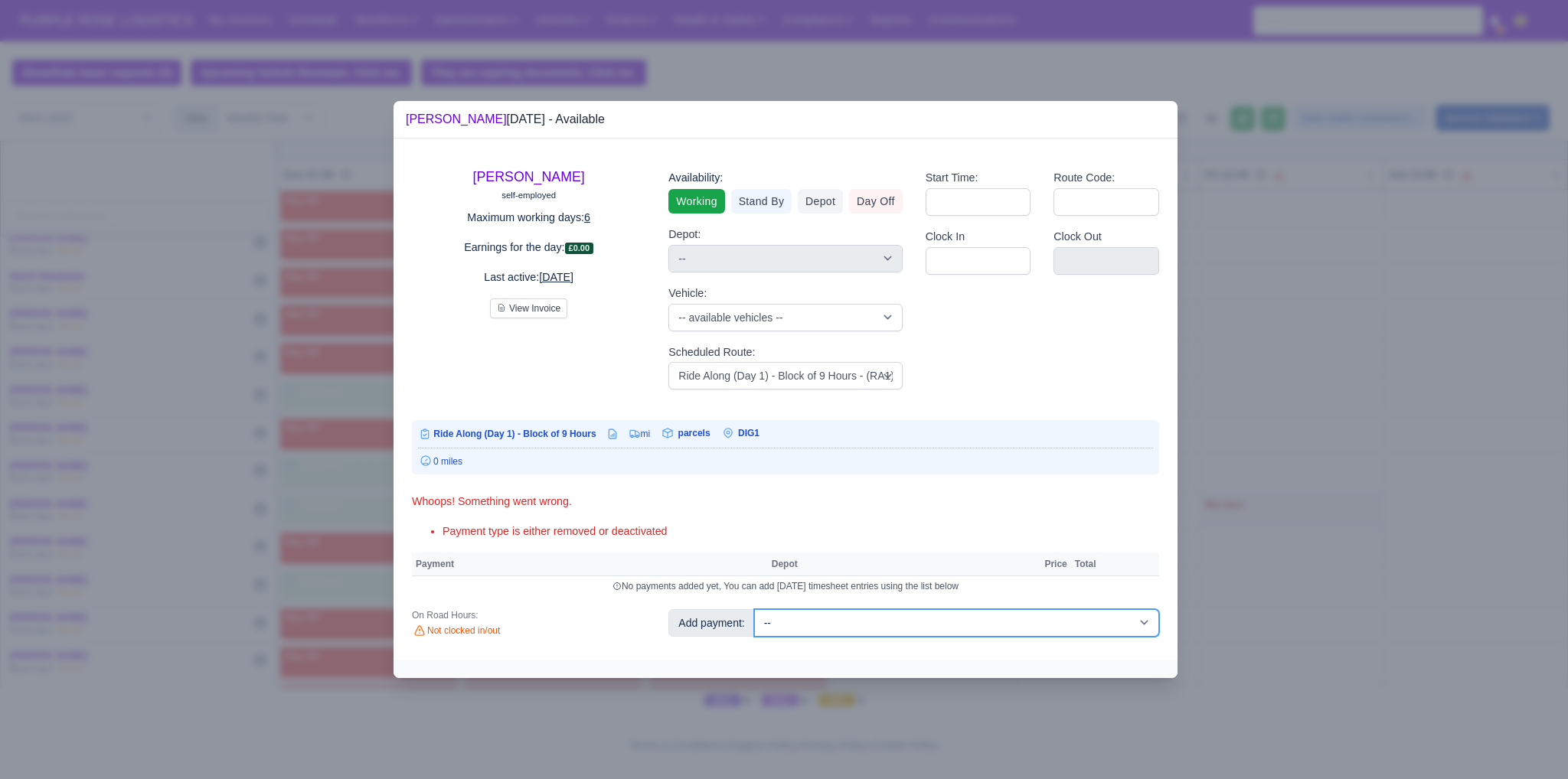
click at [839, 624] on select "-- Additional Hour Support (£14.50) Additional Hour Support (Walkers) (£13.50) …" at bounding box center [956, 623] width 405 height 27
select select "87"
click at [754, 609] on select "-- Additional Hour Support (£14.50) Additional Hour Support (Walkers) (£13.50) …" at bounding box center [956, 623] width 405 height 27
select select "1"
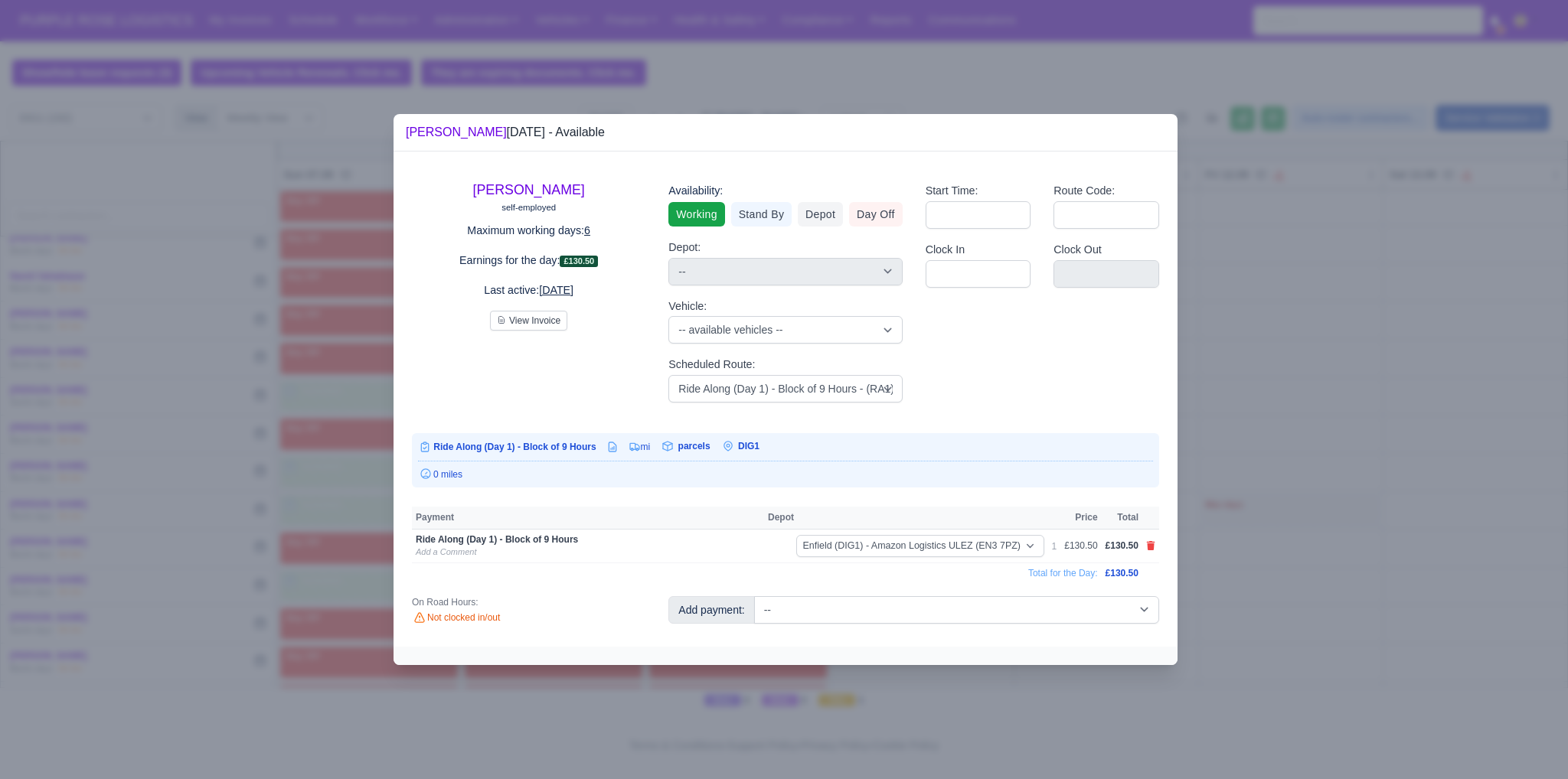
click at [1240, 539] on div at bounding box center [784, 389] width 1568 height 779
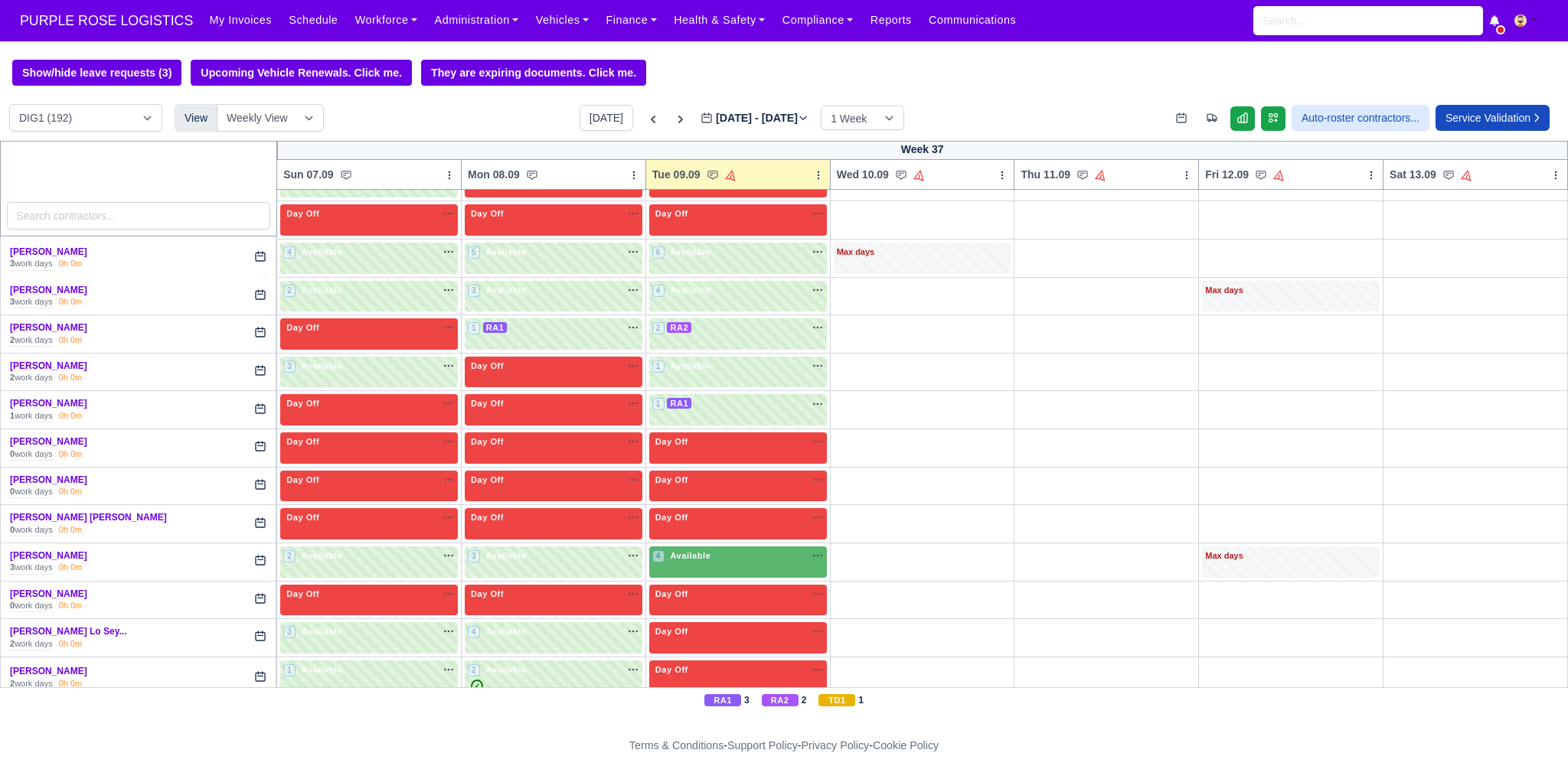
scroll to position [3192, 0]
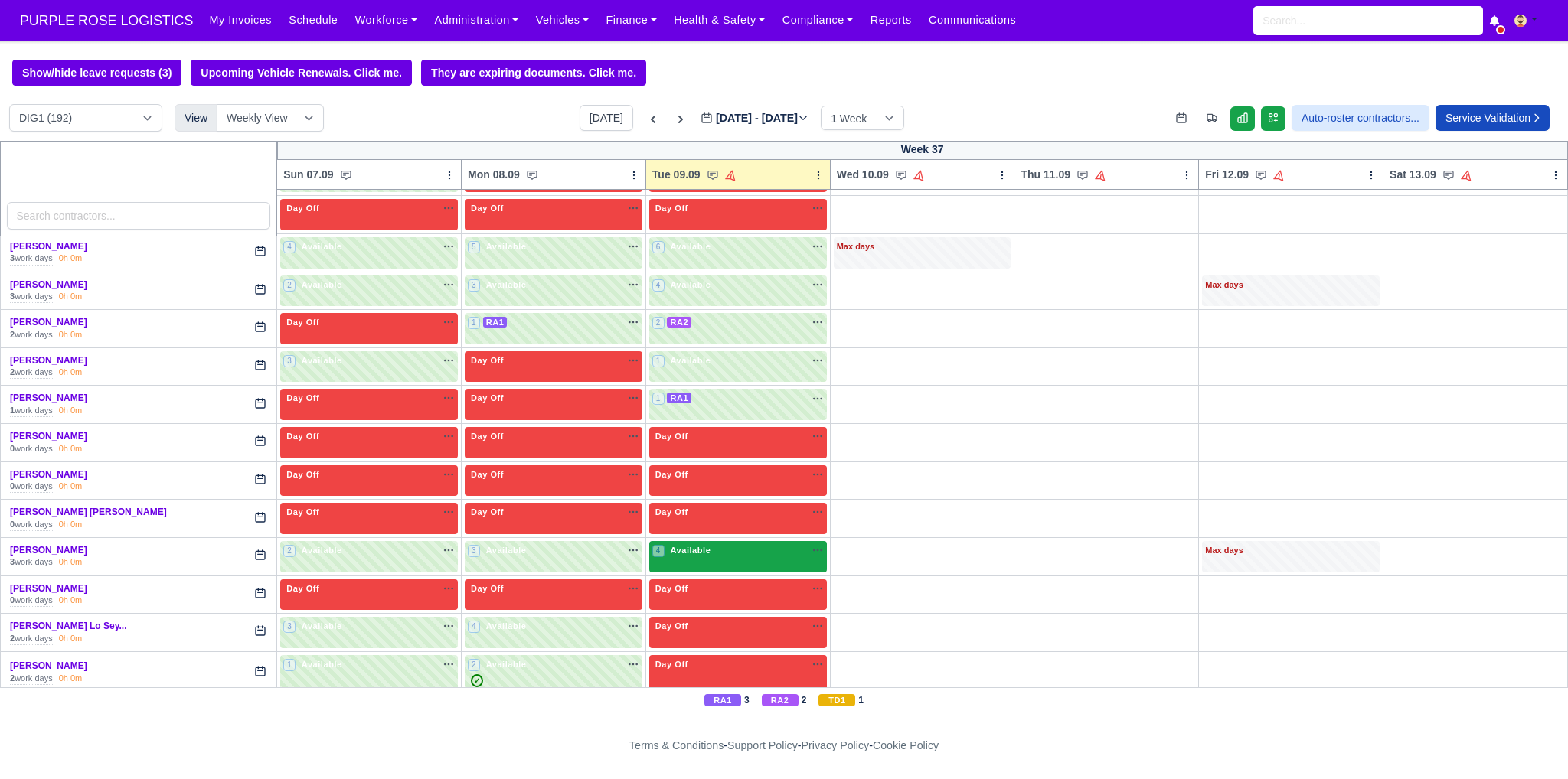
click at [692, 545] on div "4 Available na" at bounding box center [737, 552] width 171 height 16
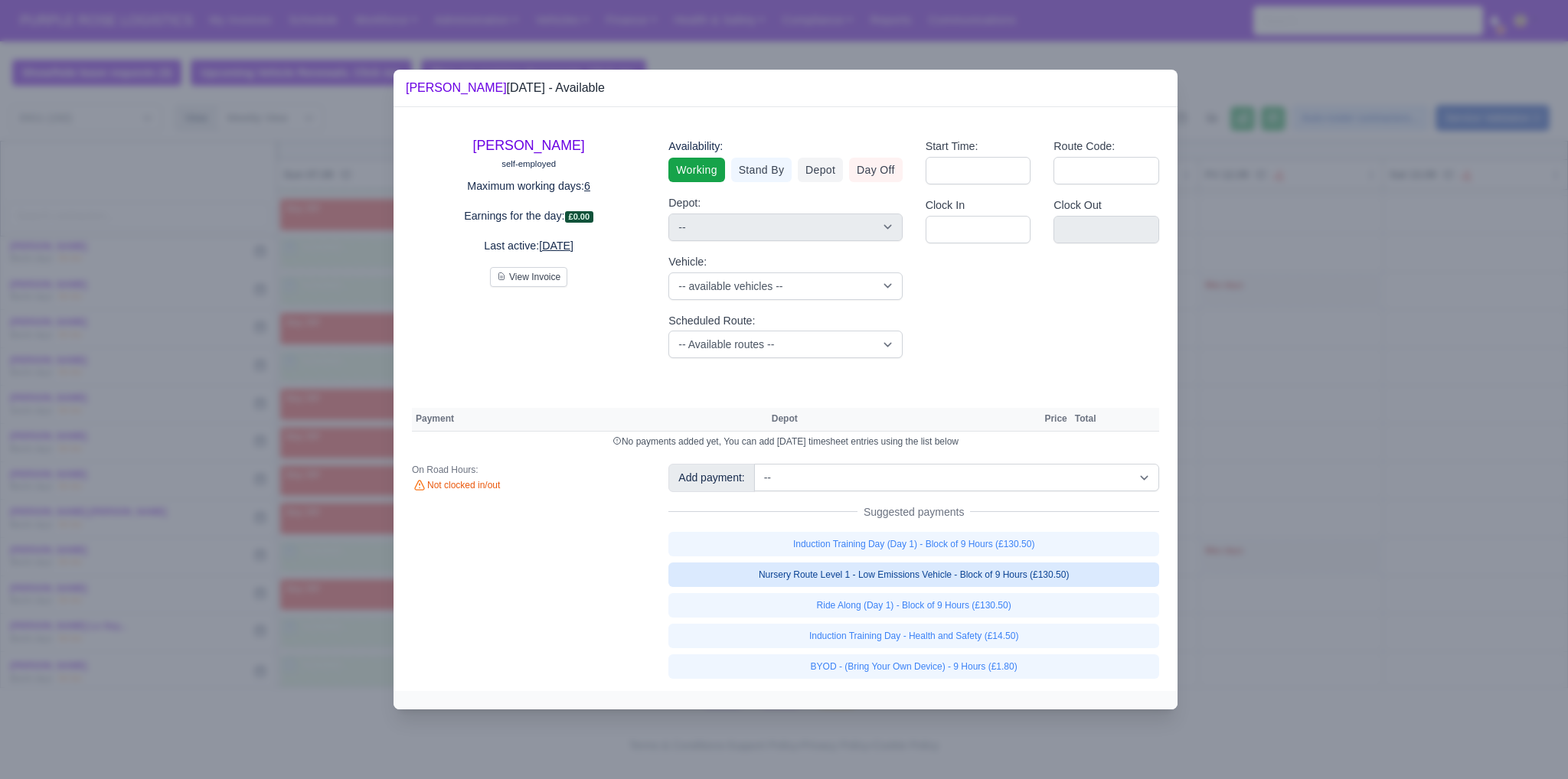
click at [934, 571] on link "Nursery Route Level 1 - Low Emissions Vehicle - Block of 9 Hours (£130.50)" at bounding box center [914, 574] width 491 height 24
select select "1"
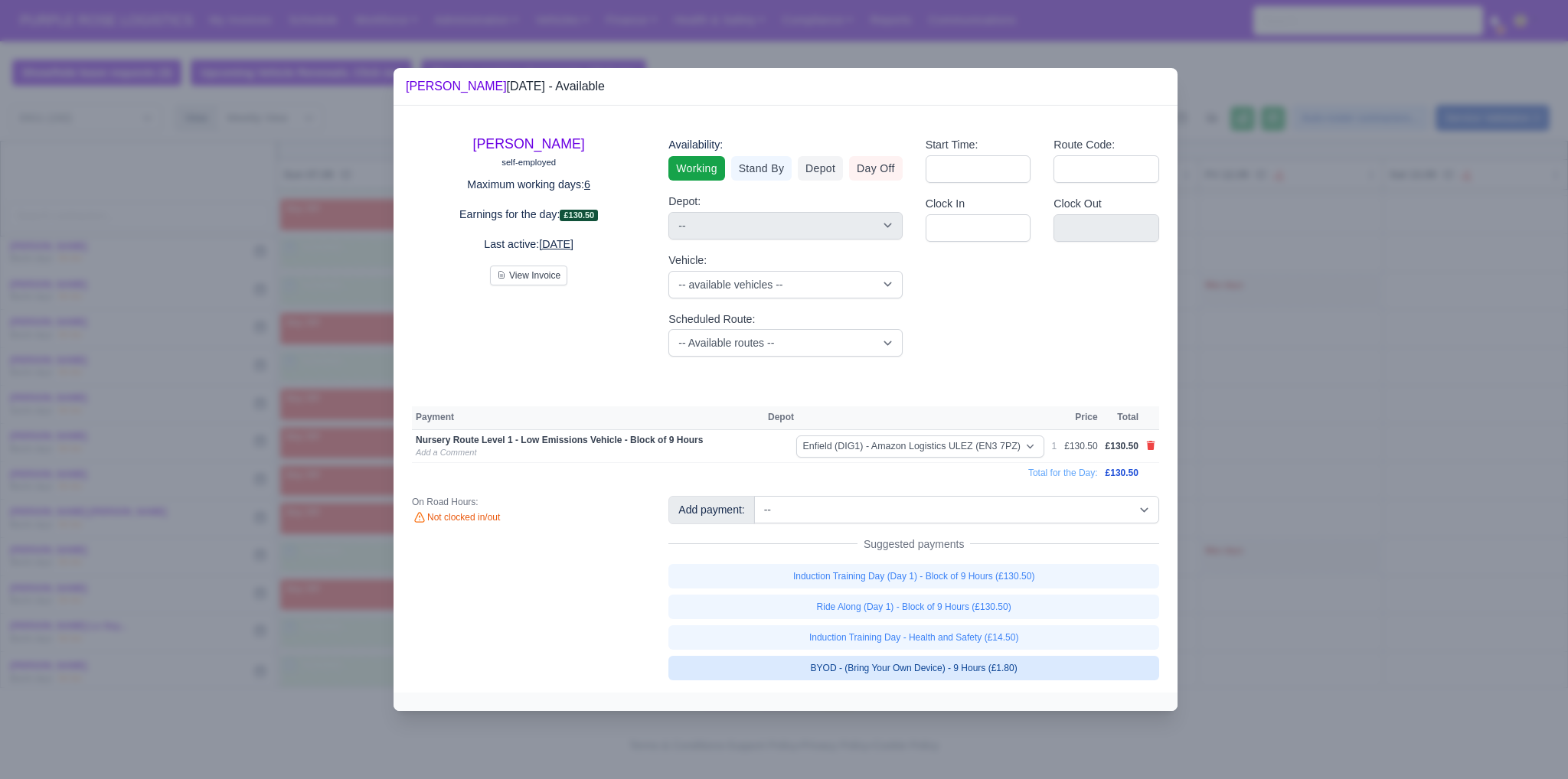
click at [952, 661] on link "BYOD - (Bring Your Own Device) - 9 Hours (£1.80)" at bounding box center [914, 668] width 491 height 24
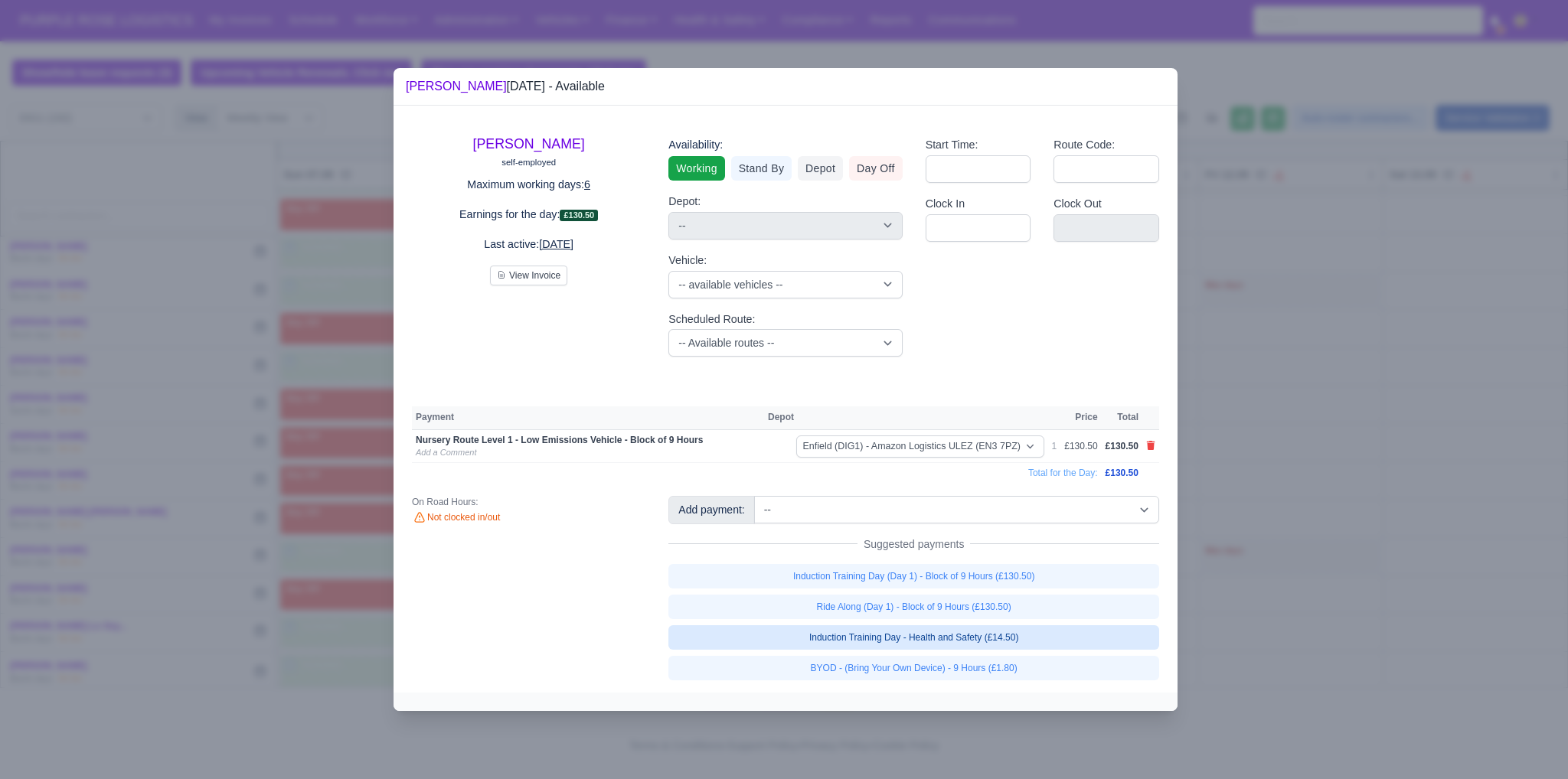
select select "1"
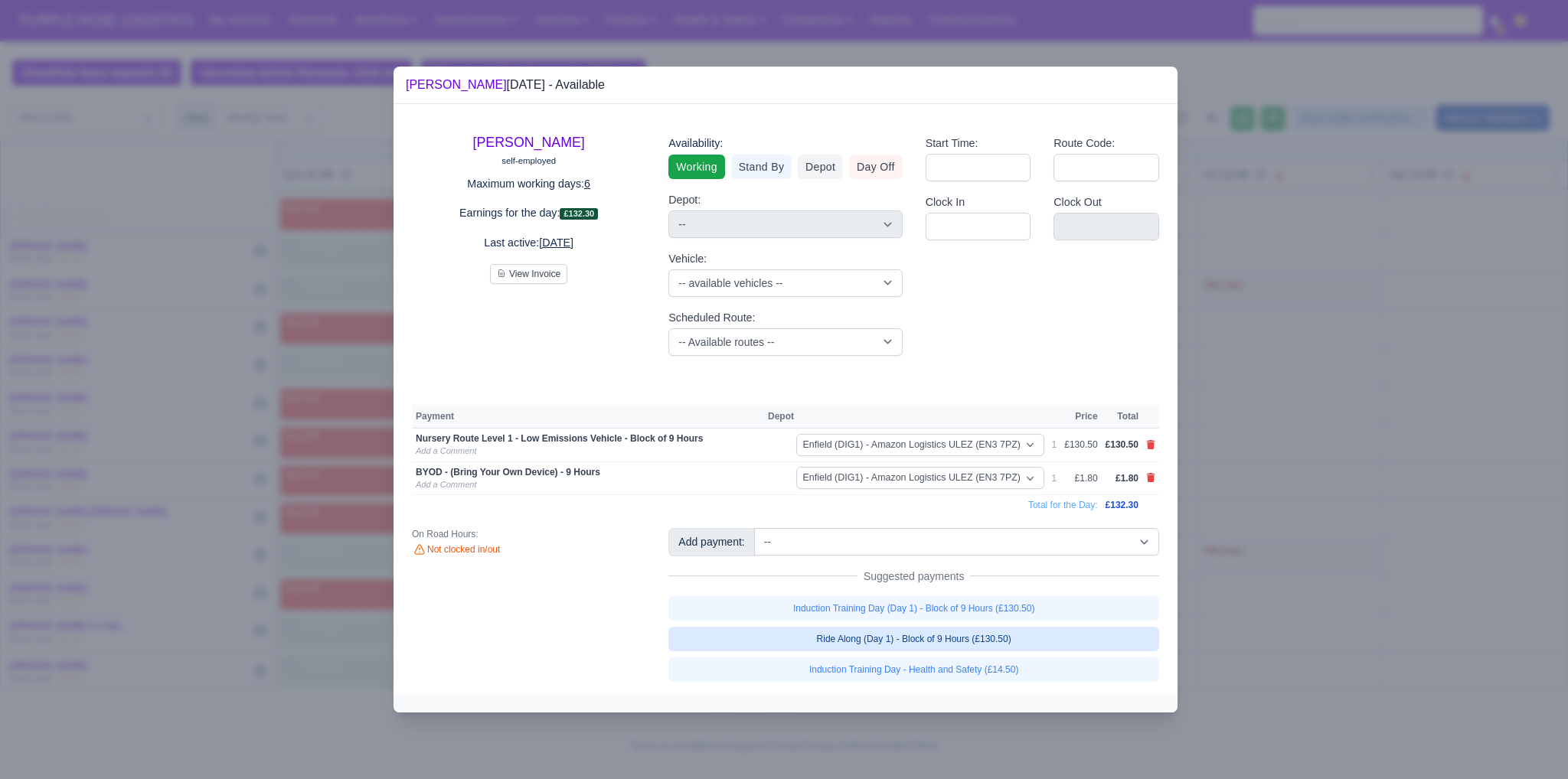
click at [1317, 609] on div at bounding box center [784, 389] width 1568 height 779
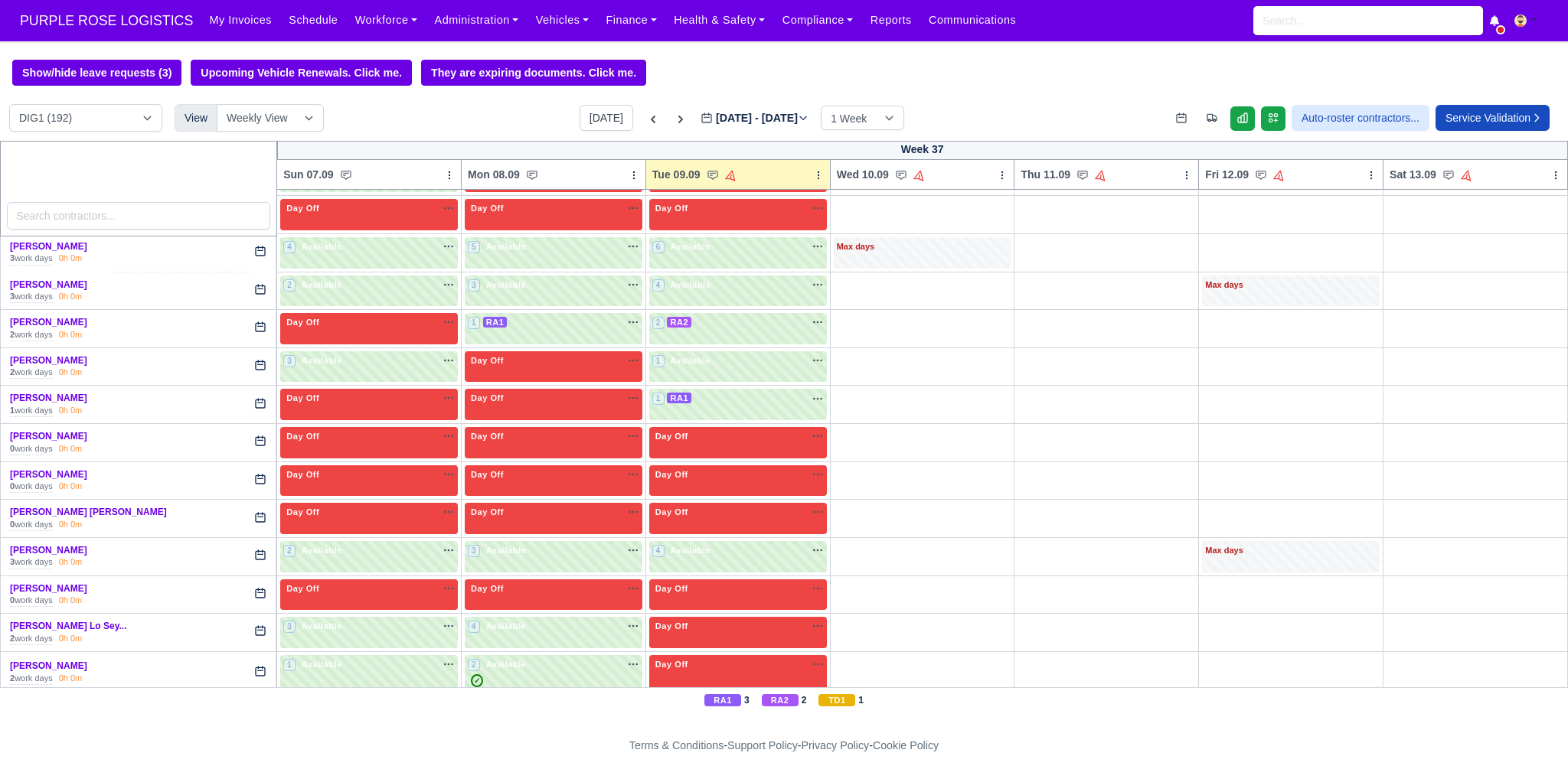
scroll to position [3524, 0]
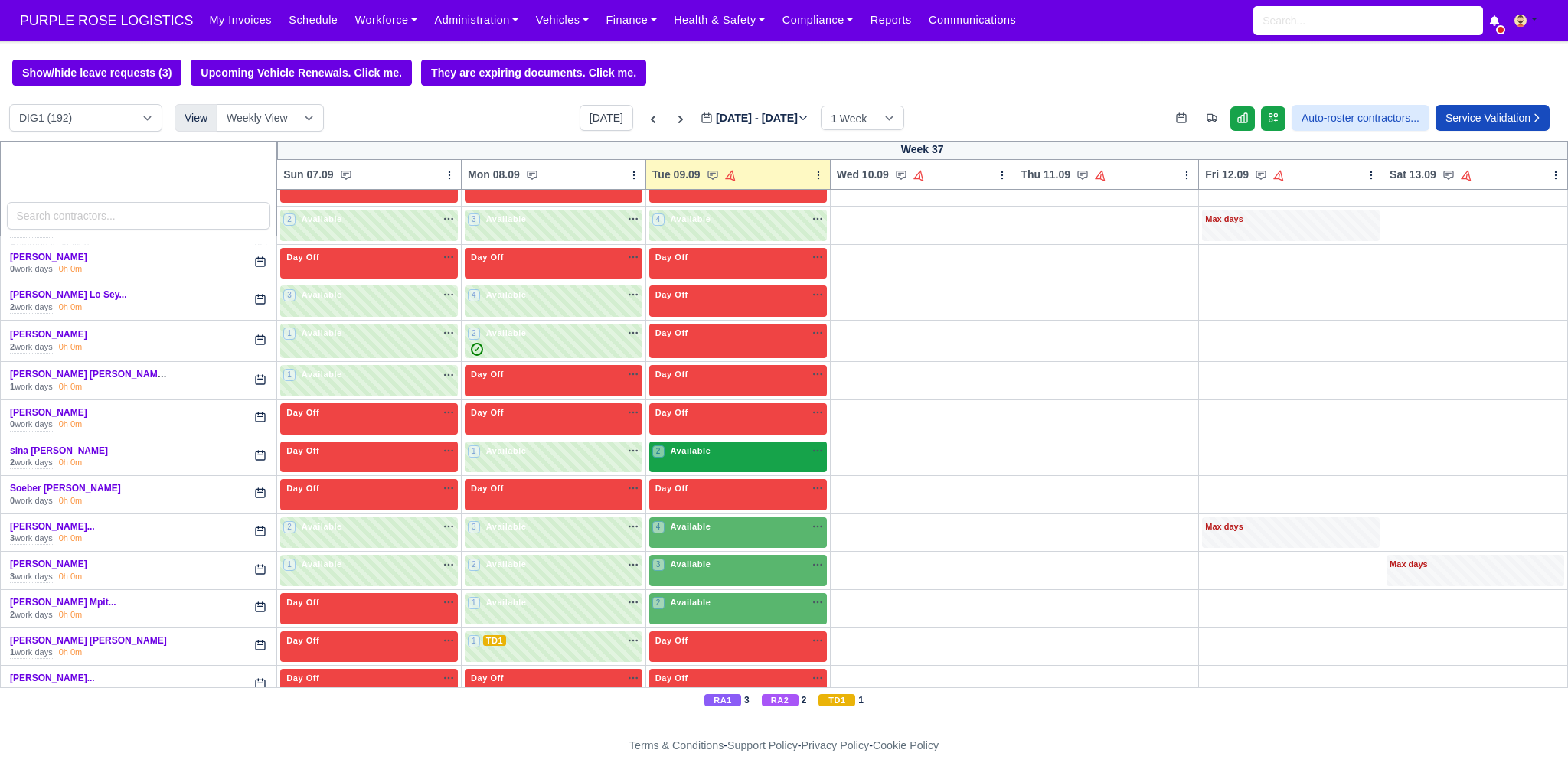
click at [735, 445] on div "2 Available na" at bounding box center [737, 451] width 171 height 13
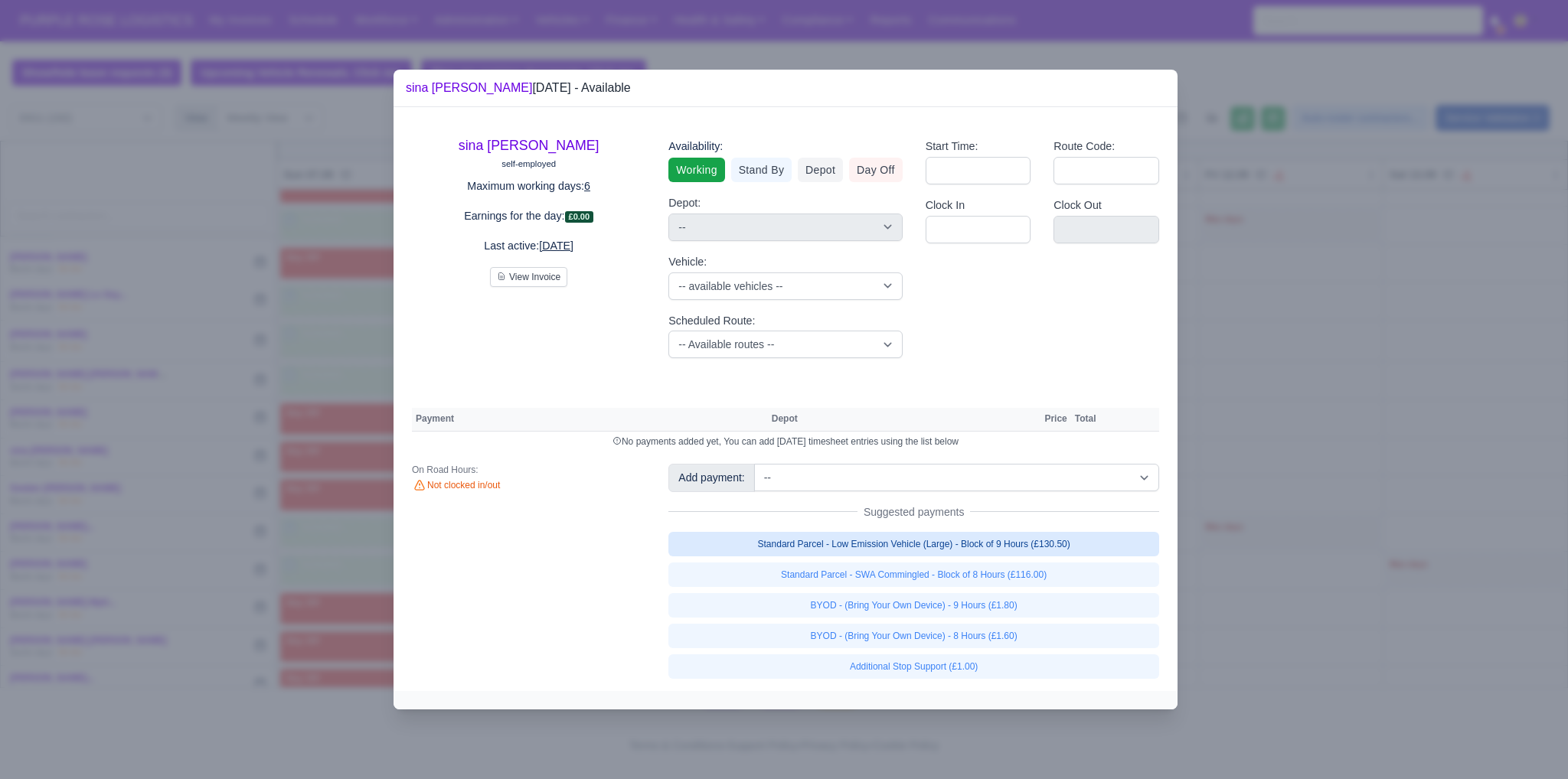
click at [949, 548] on link "Standard Parcel - Low Emission Vehicle (Large) - Block of 9 Hours (£130.50)" at bounding box center [914, 544] width 491 height 24
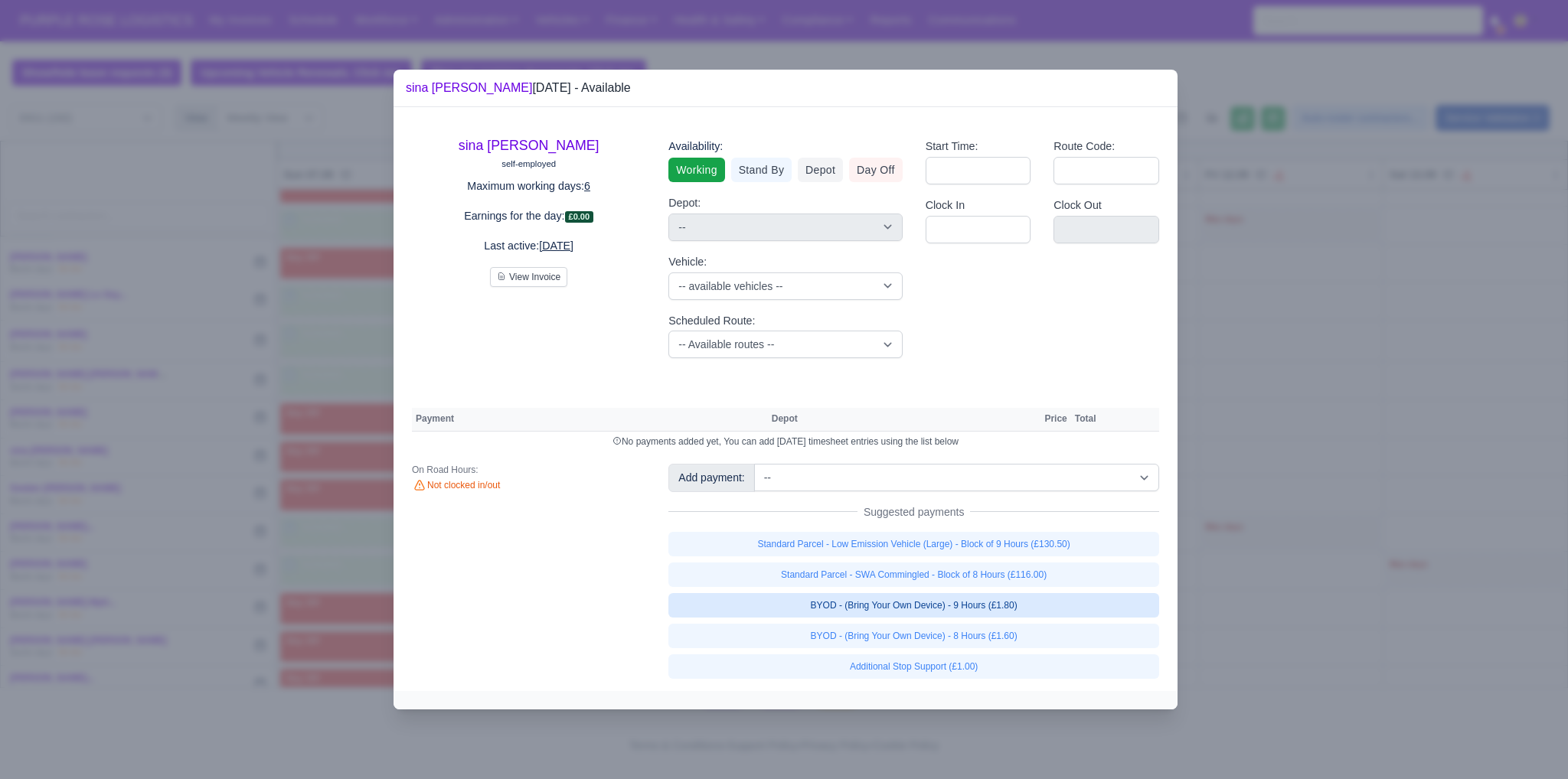
select select "1"
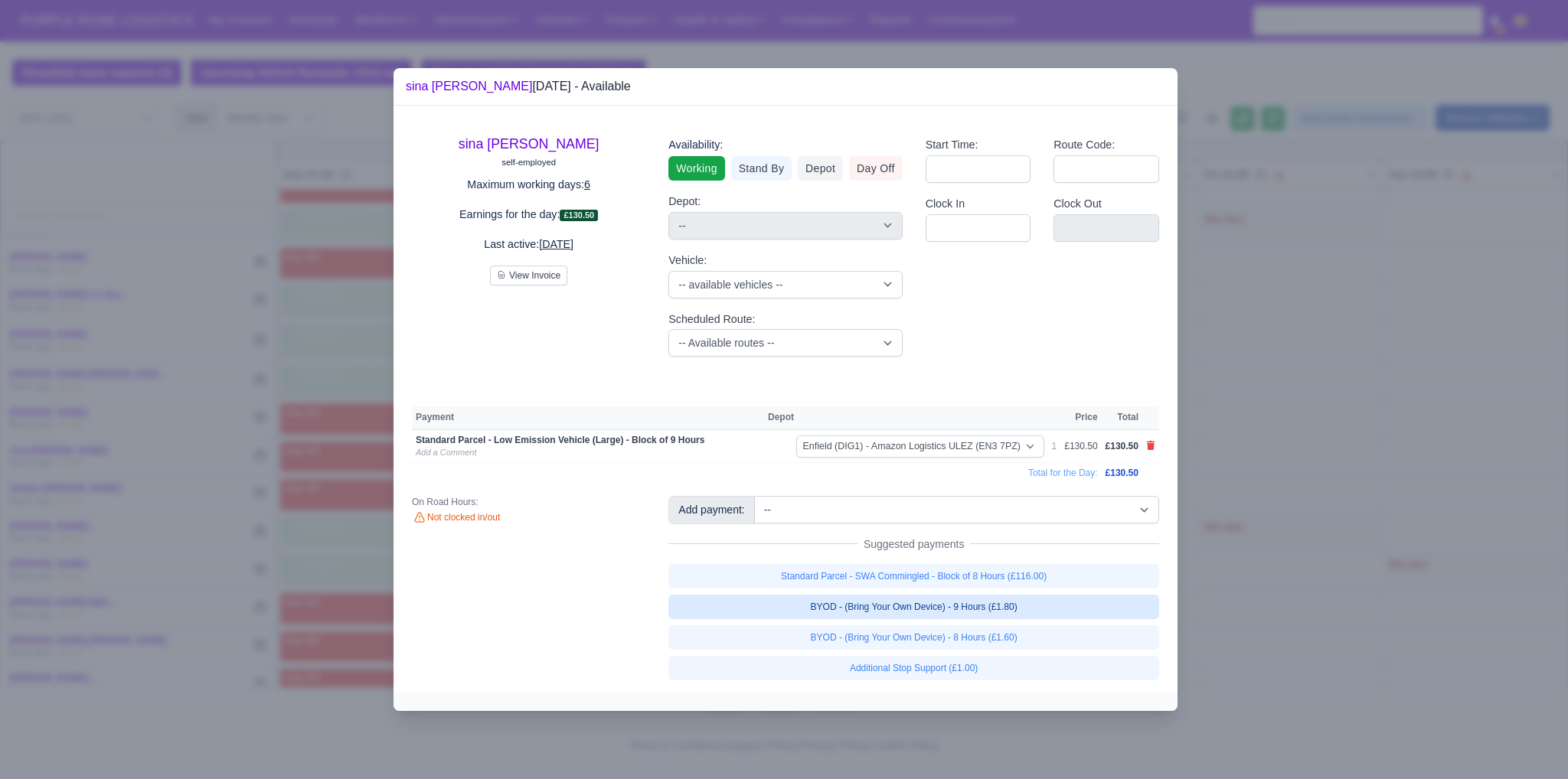
click at [959, 609] on link "BYOD - (Bring Your Own Device) - 9 Hours (£1.80)" at bounding box center [914, 606] width 491 height 24
select select "1"
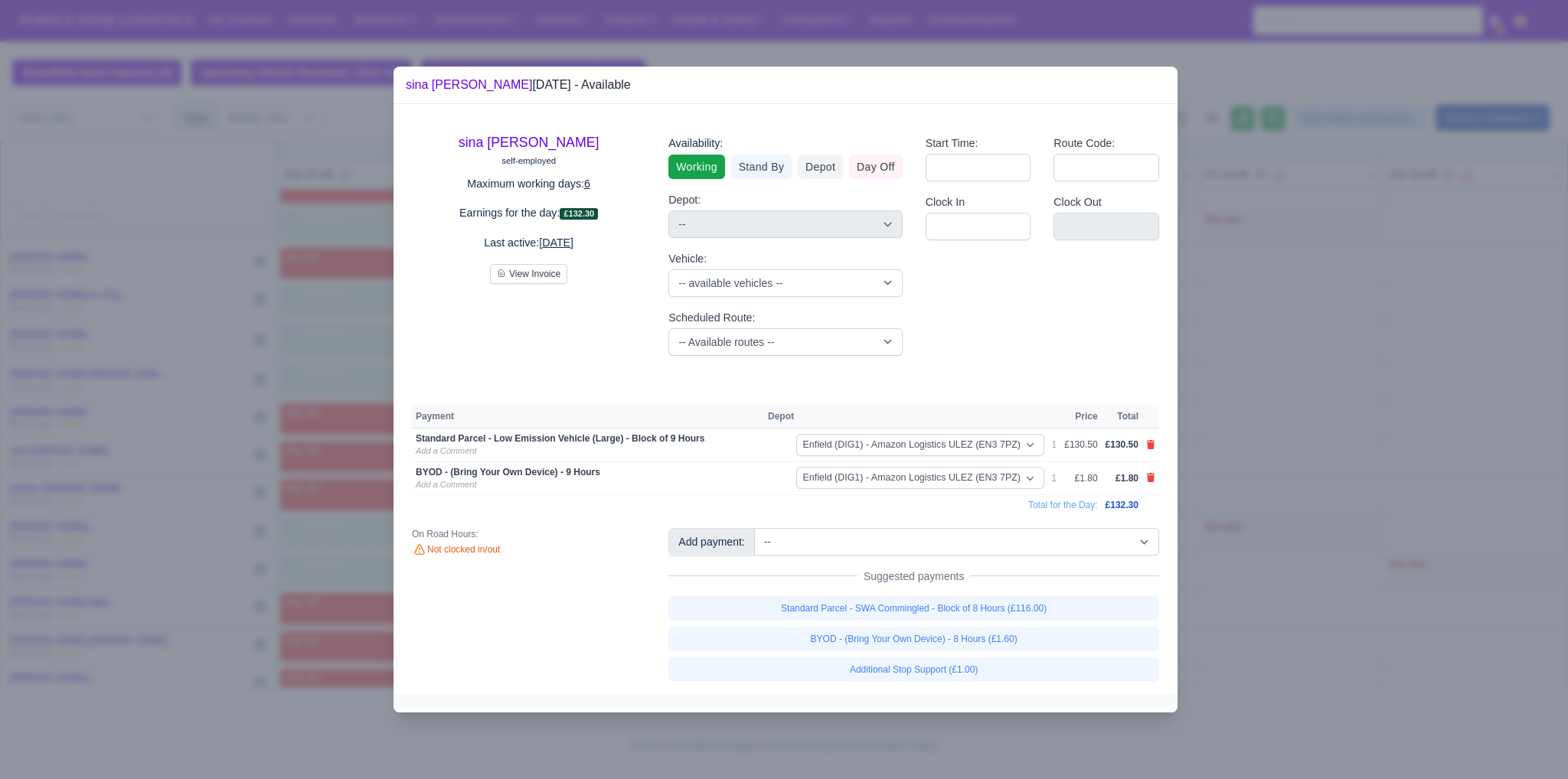
drag, startPoint x: 1273, startPoint y: 584, endPoint x: 1264, endPoint y: 582, distance: 9.2
click at [1273, 584] on div at bounding box center [784, 389] width 1568 height 779
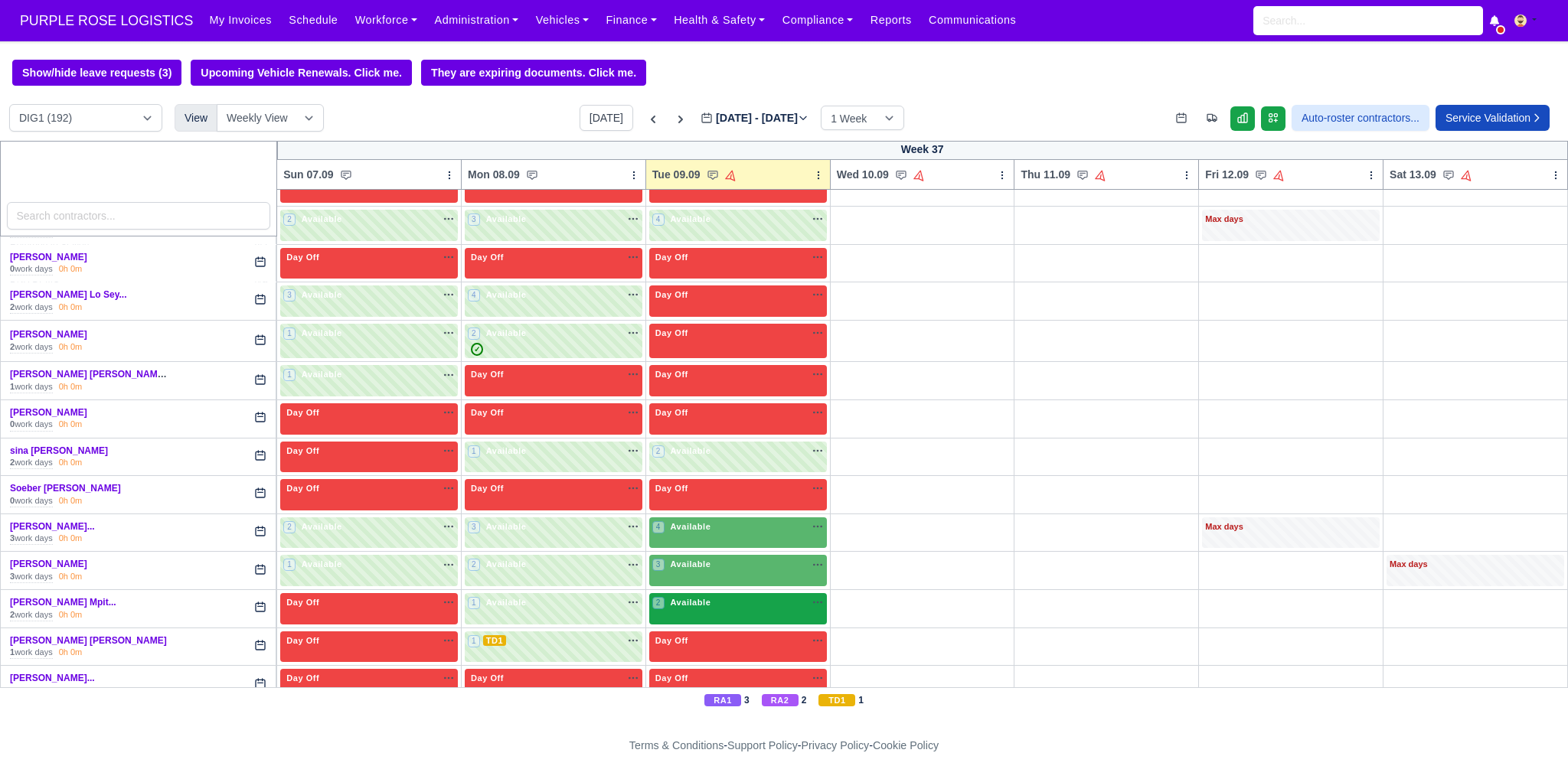
click at [769, 596] on div "2 Available na" at bounding box center [737, 604] width 171 height 16
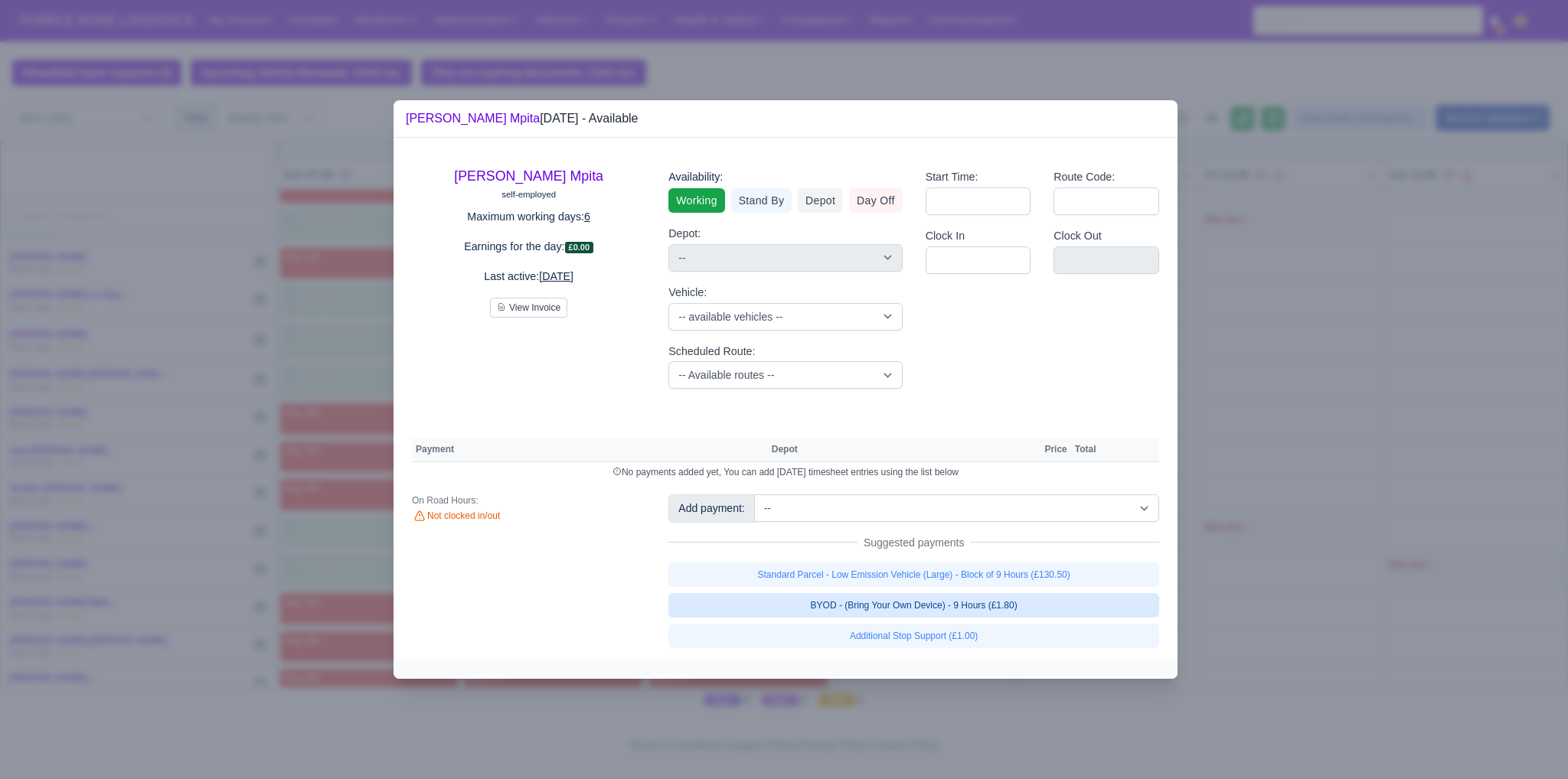
click at [919, 610] on link "BYOD - (Bring Your Own Device) - 9 Hours (£1.80)" at bounding box center [914, 605] width 491 height 24
select select "1"
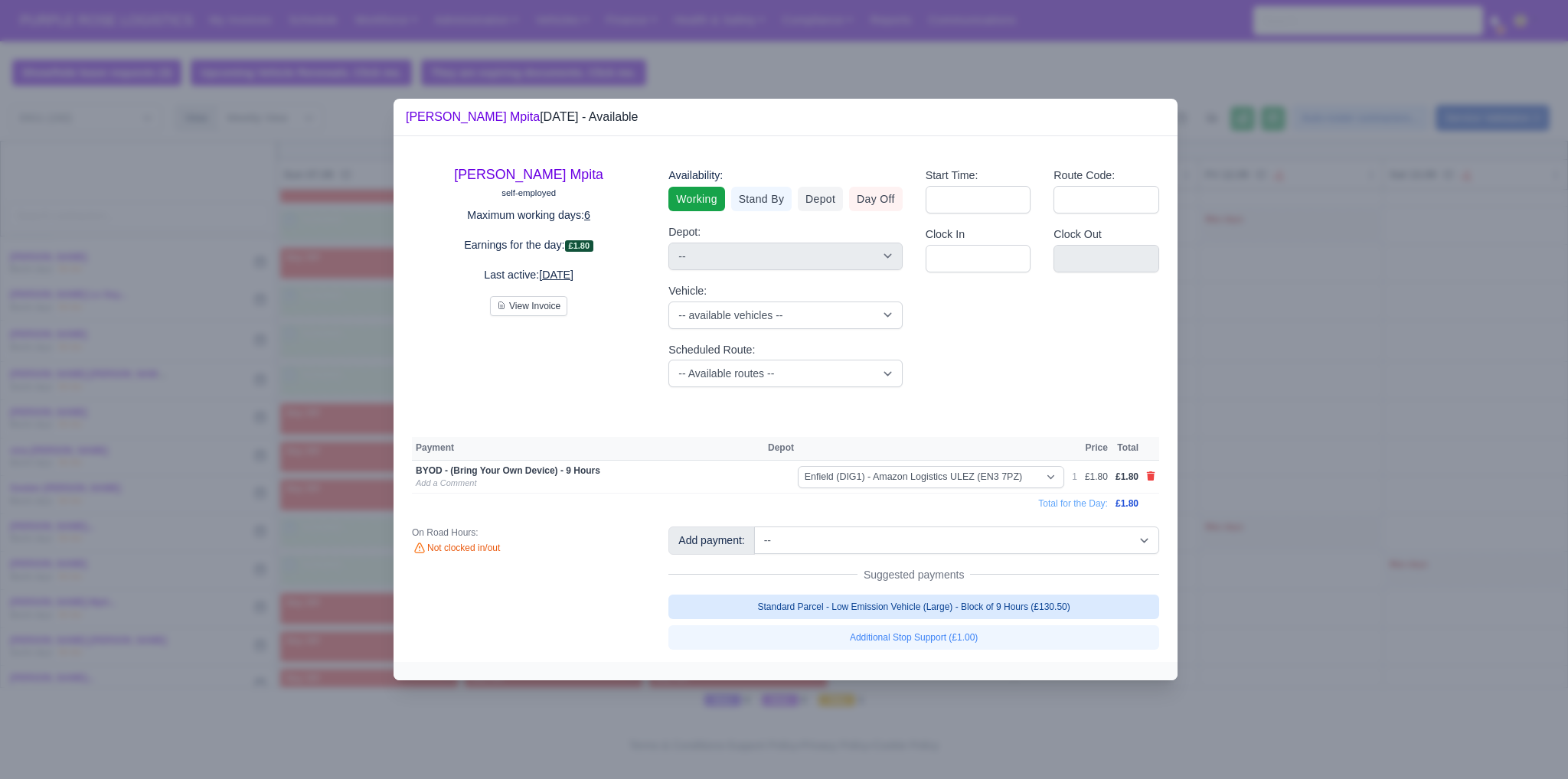
click at [919, 609] on link "Standard Parcel - Low Emission Vehicle (Large) - Block of 9 Hours (£130.50)" at bounding box center [914, 606] width 491 height 24
select select "1"
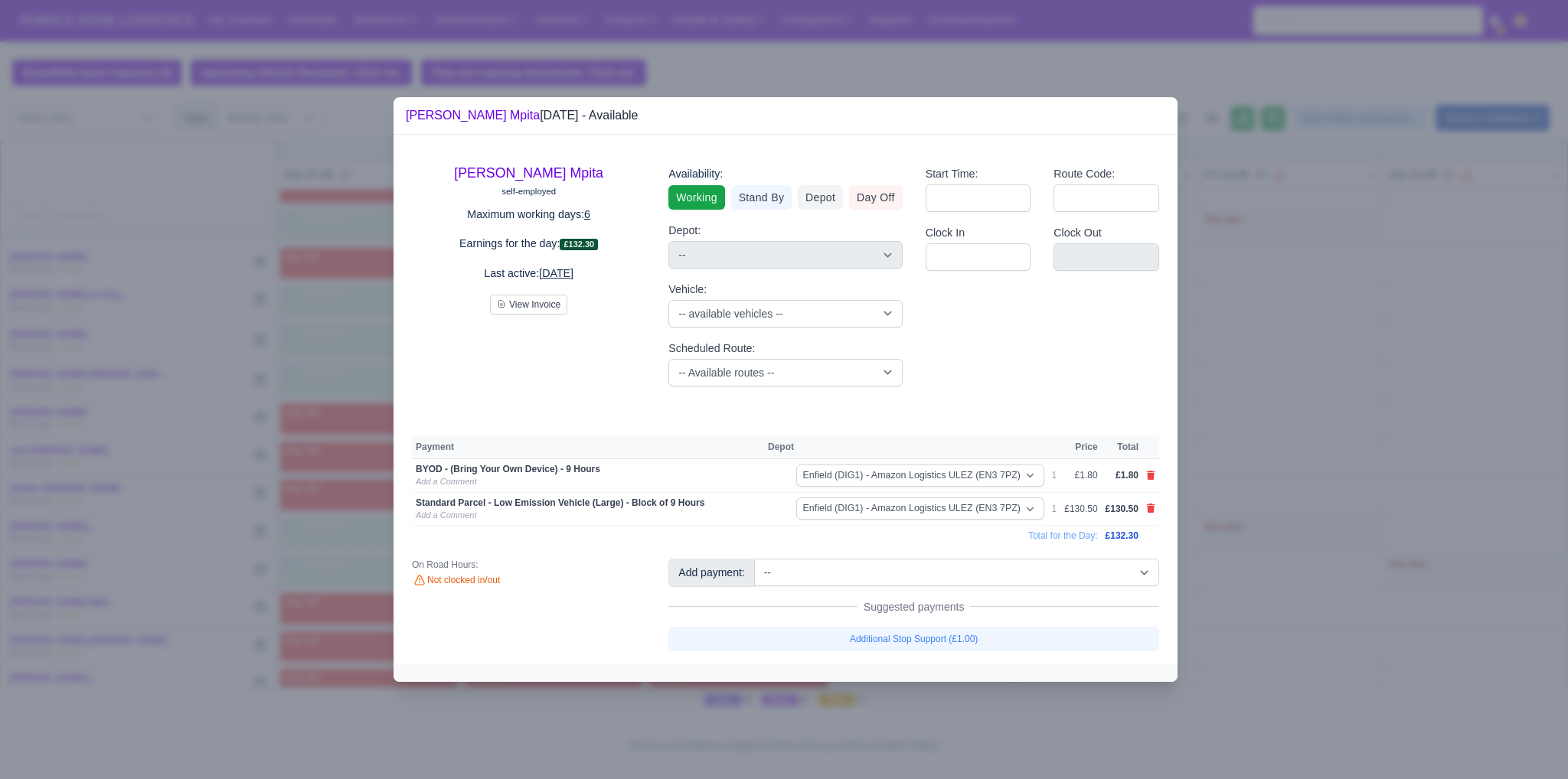
click at [1287, 601] on div at bounding box center [784, 389] width 1568 height 779
click at [1263, 439] on div at bounding box center [784, 389] width 1568 height 779
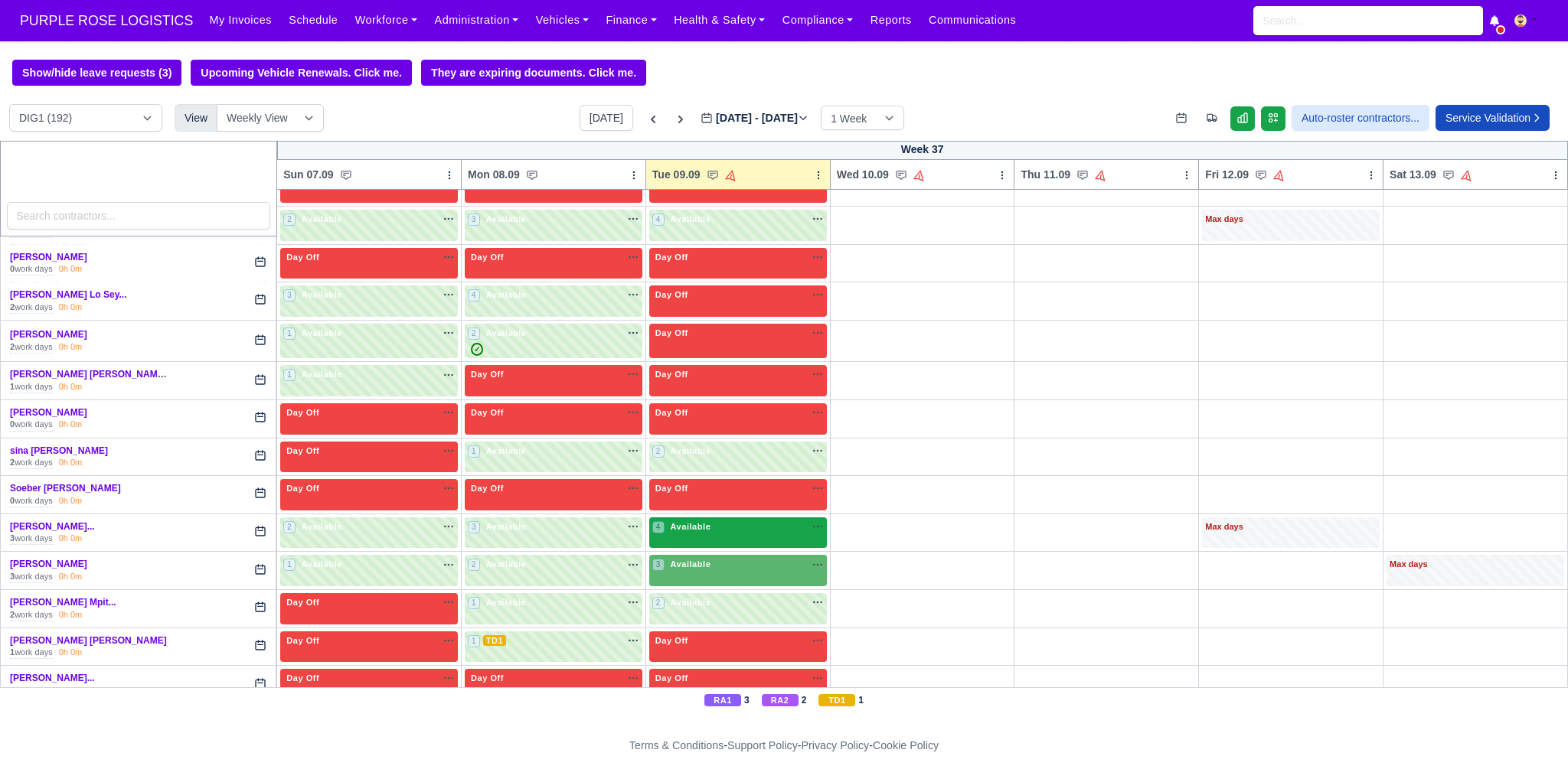
click at [736, 517] on div "4 Available" at bounding box center [738, 533] width 178 height 32
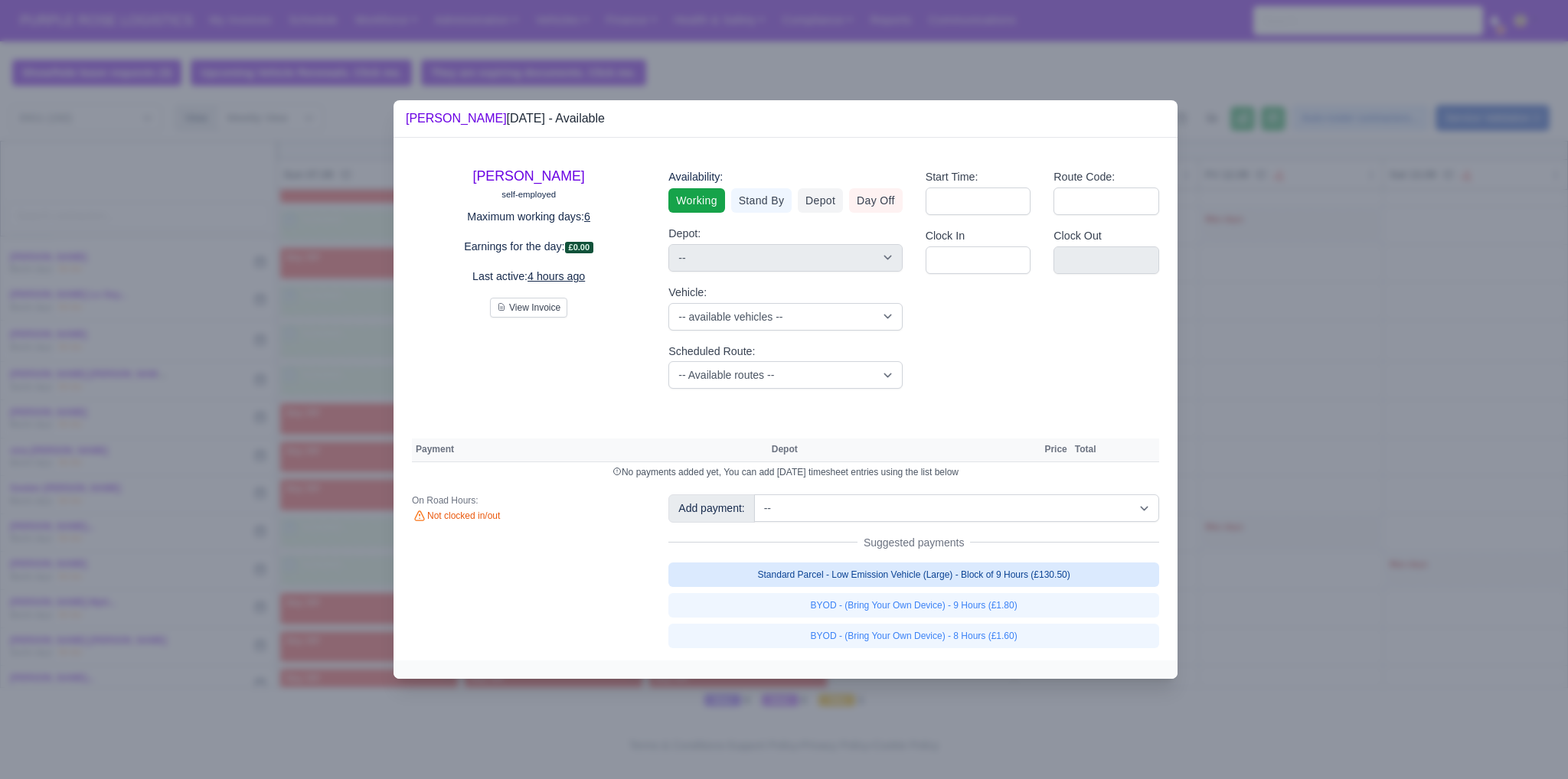
click at [911, 579] on link "Standard Parcel - Low Emission Vehicle (Large) - Block of 9 Hours (£130.50)" at bounding box center [914, 574] width 491 height 24
select select "1"
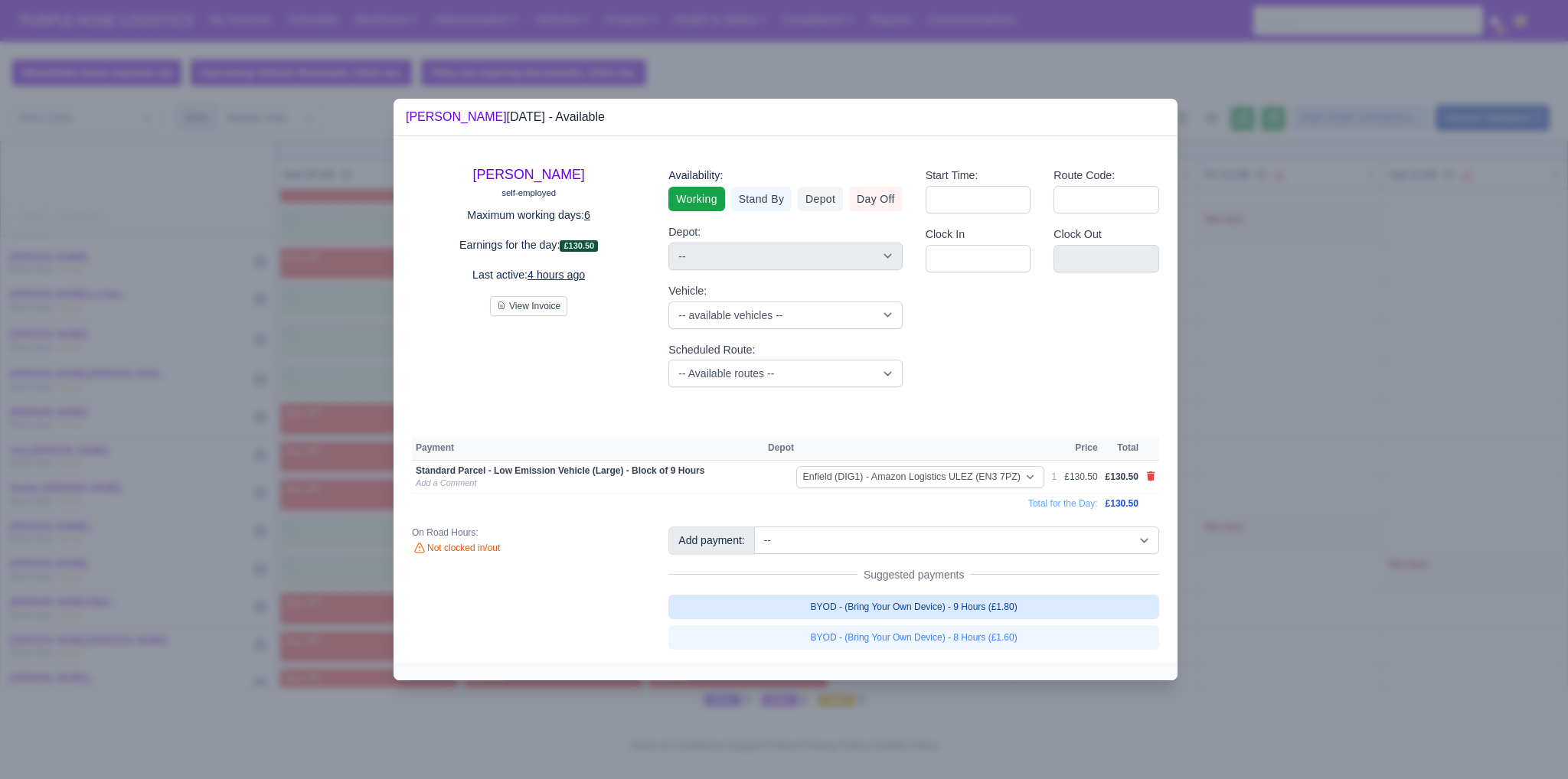
click at [920, 613] on link "BYOD - (Bring Your Own Device) - 9 Hours (£1.80)" at bounding box center [914, 606] width 491 height 24
select select "1"
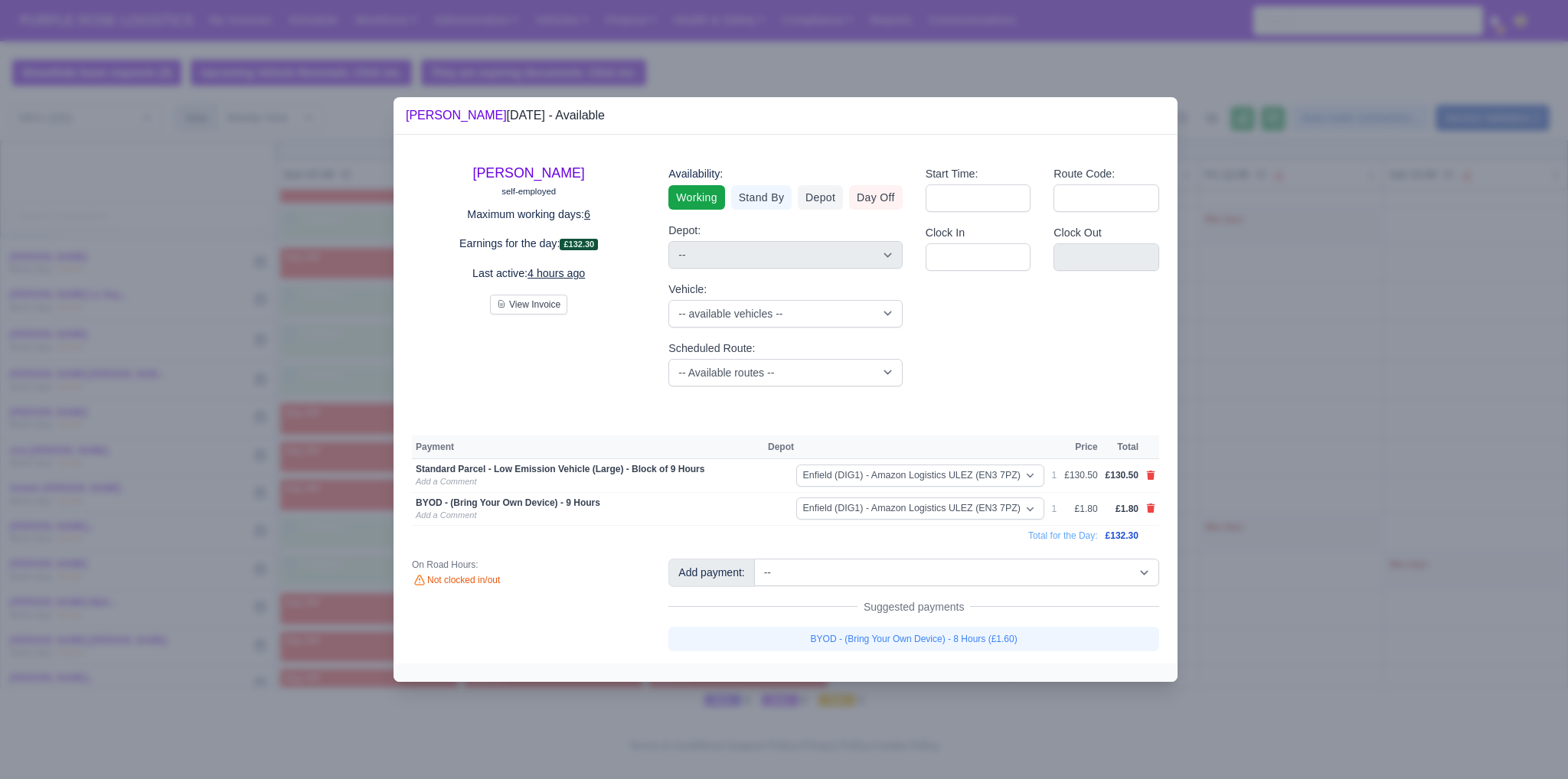
click at [1274, 561] on div at bounding box center [784, 389] width 1568 height 779
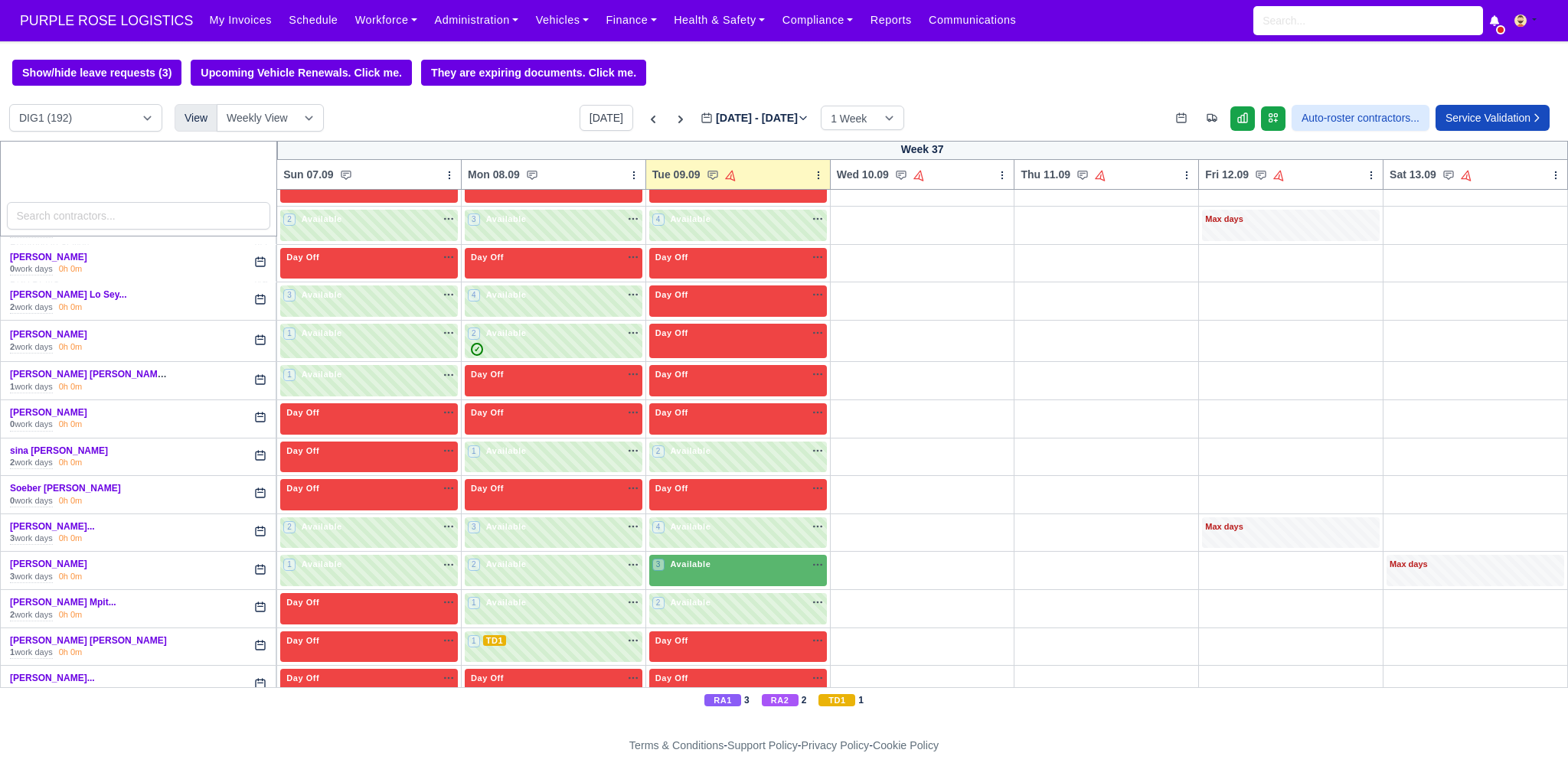
click at [1259, 390] on div at bounding box center [784, 389] width 1568 height 779
click at [727, 558] on div "3 Available na" at bounding box center [737, 565] width 171 height 16
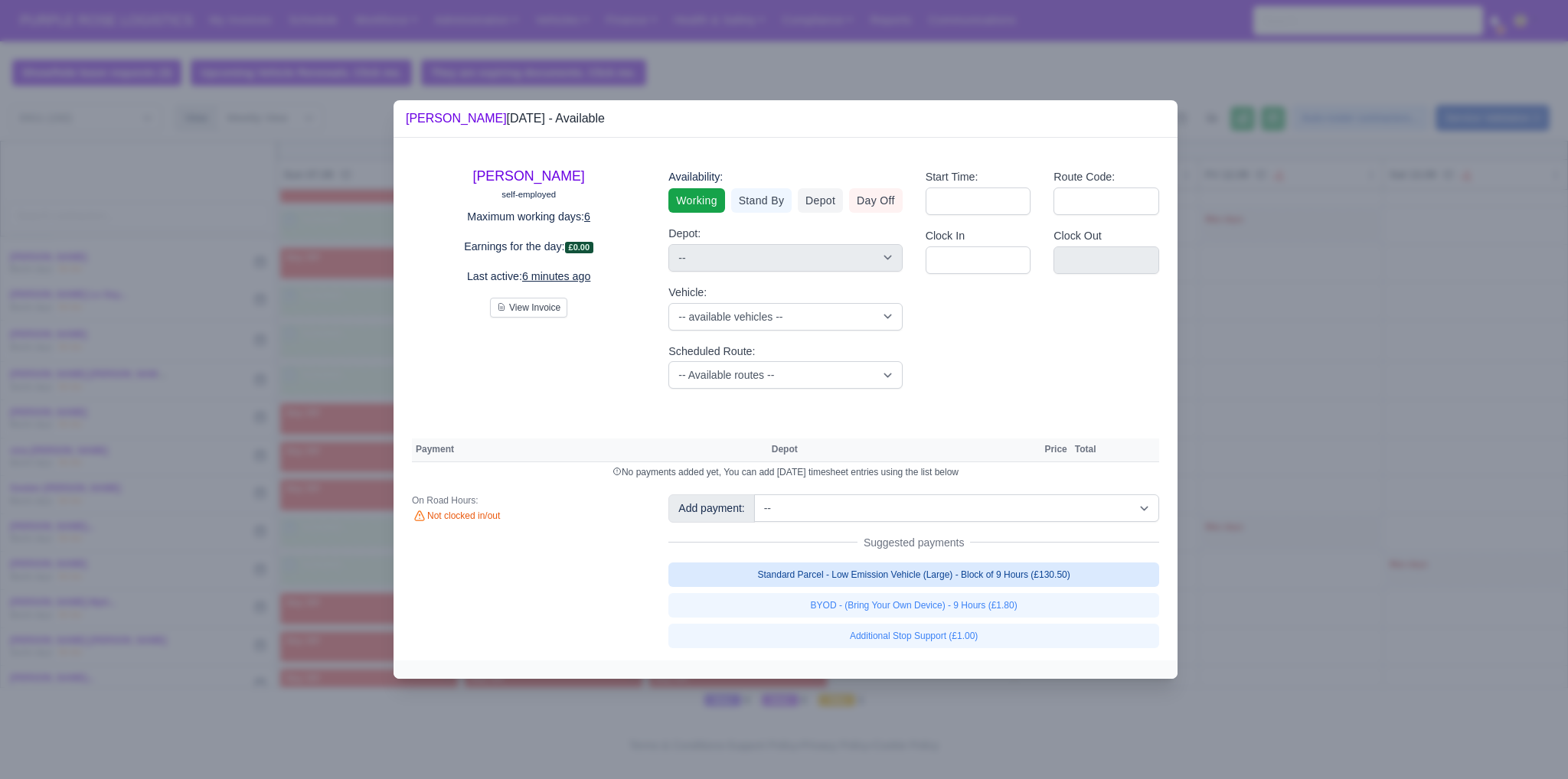
click at [974, 574] on link "Standard Parcel - Low Emission Vehicle (Large) - Block of 9 Hours (£130.50)" at bounding box center [914, 574] width 491 height 24
select select "1"
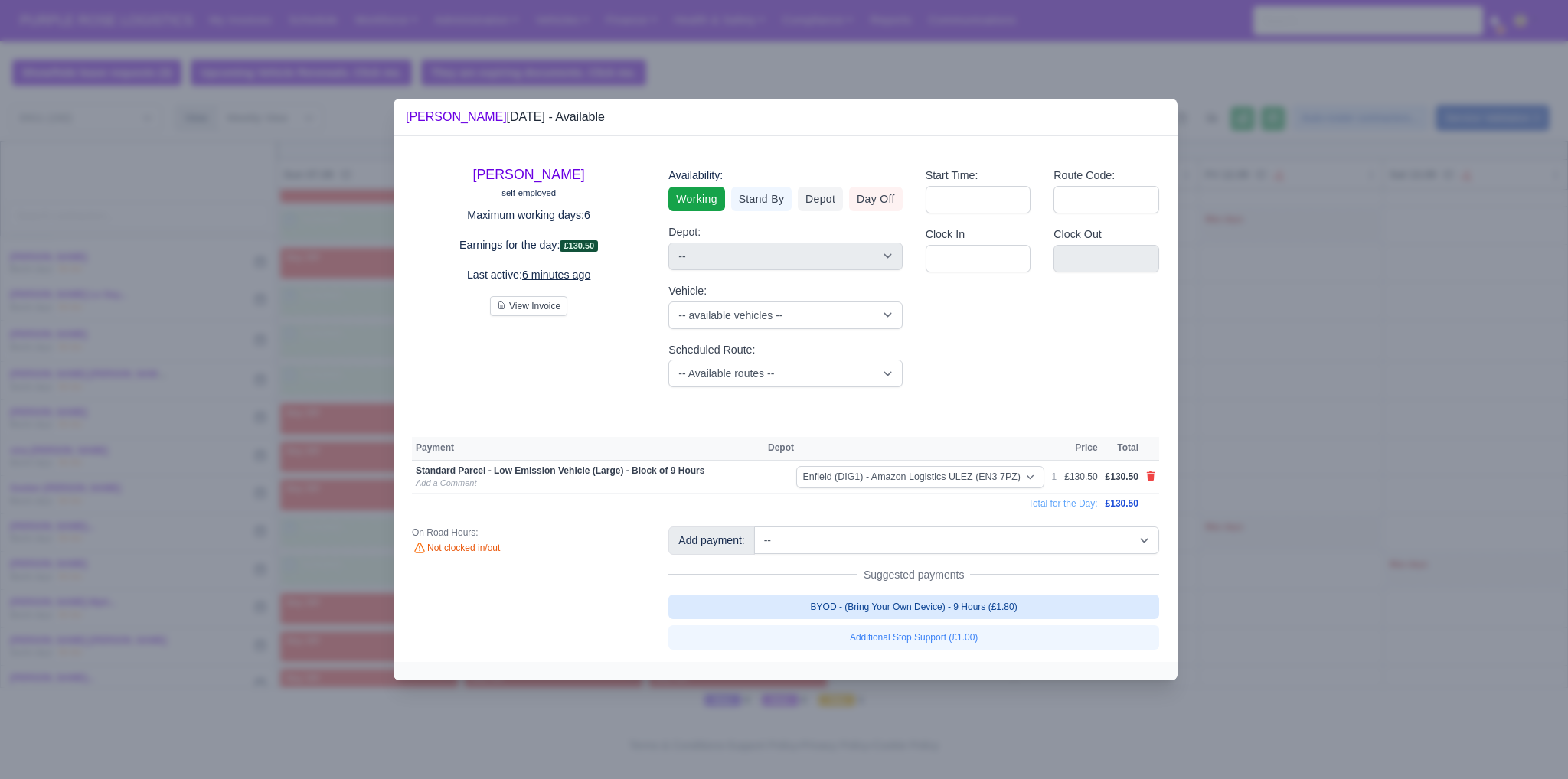
click at [989, 604] on link "BYOD - (Bring Your Own Device) - 9 Hours (£1.80)" at bounding box center [914, 606] width 491 height 24
select select "1"
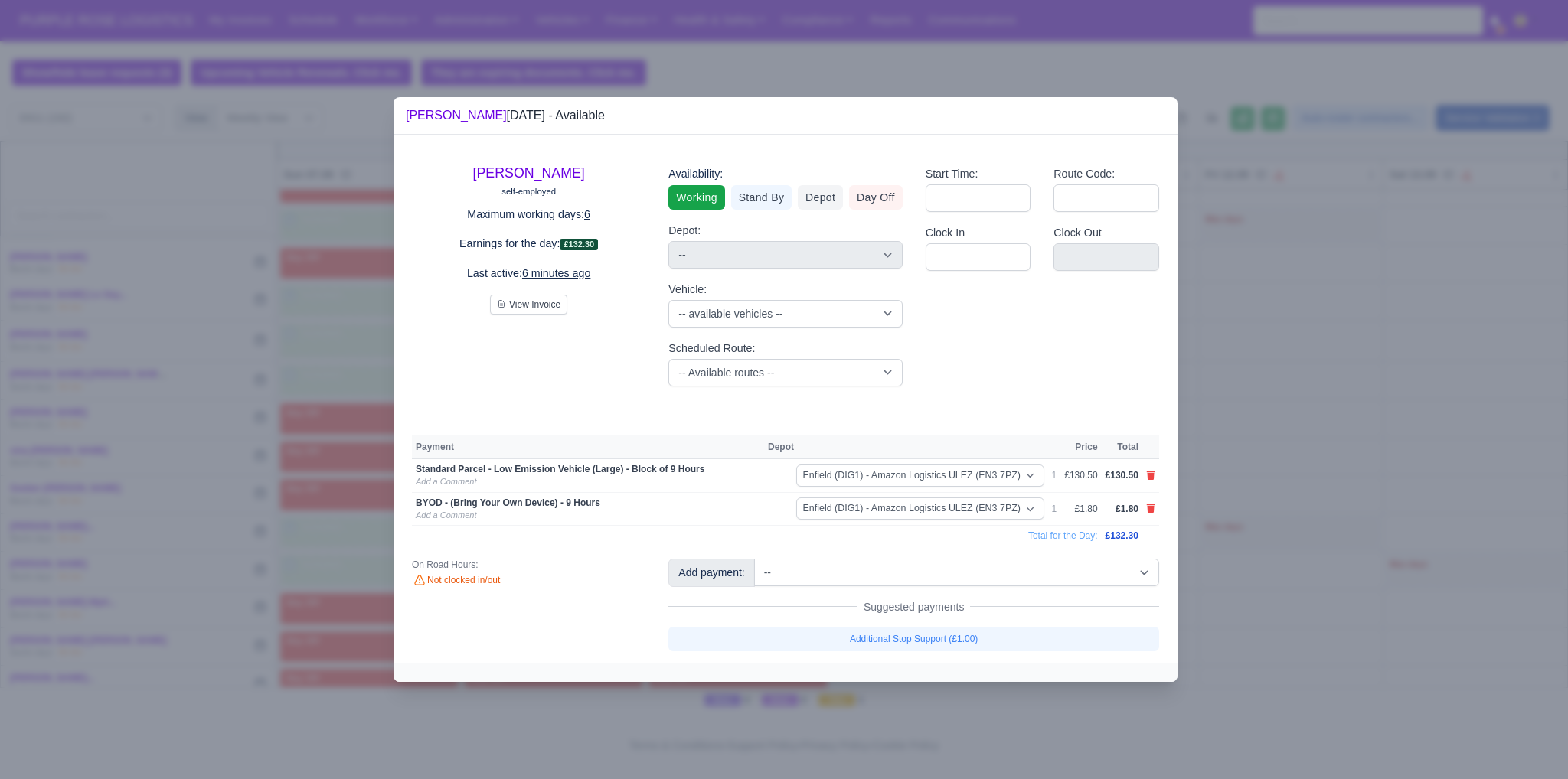
click at [1244, 515] on div at bounding box center [784, 389] width 1568 height 779
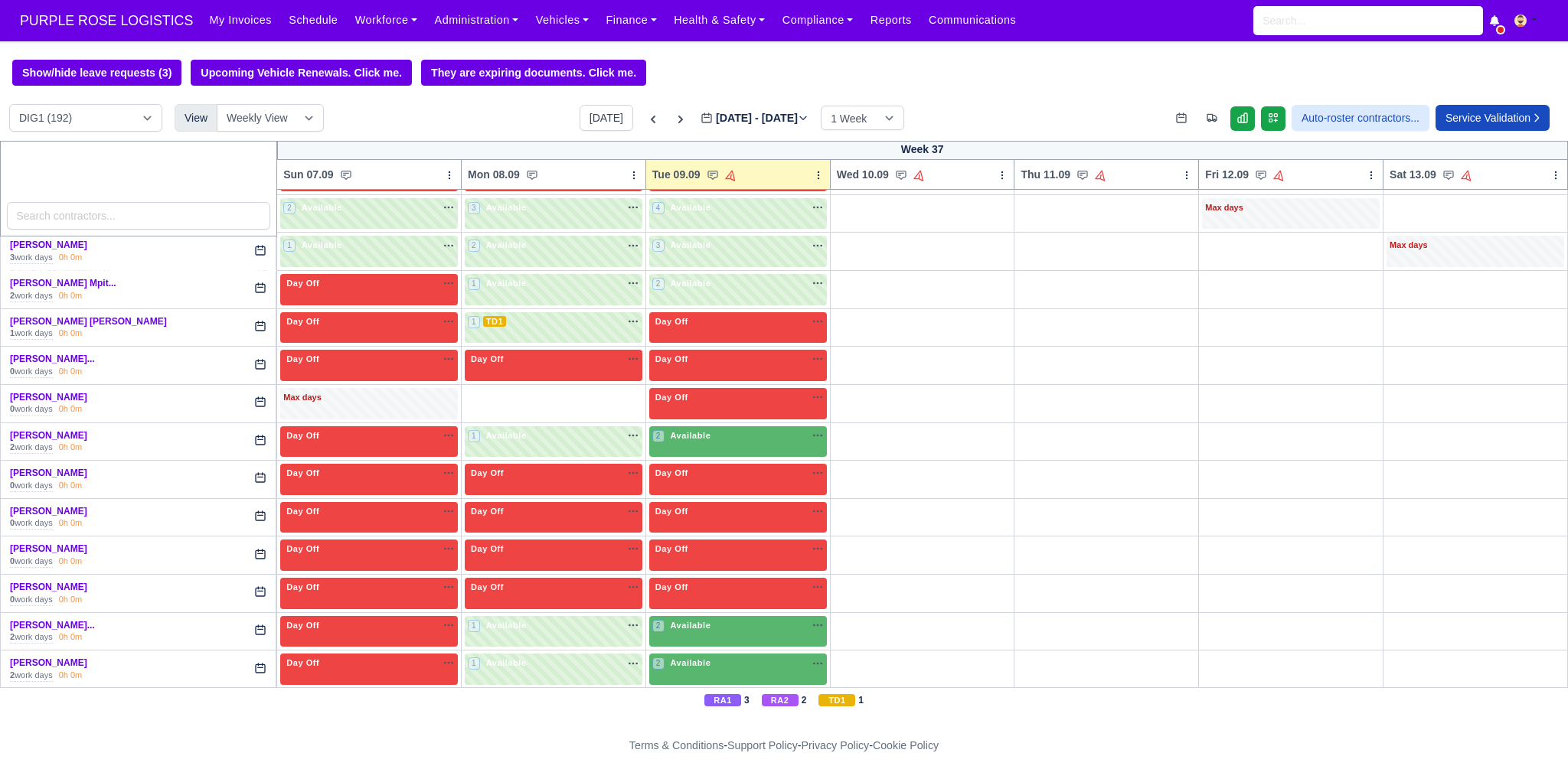
scroll to position [3854, 0]
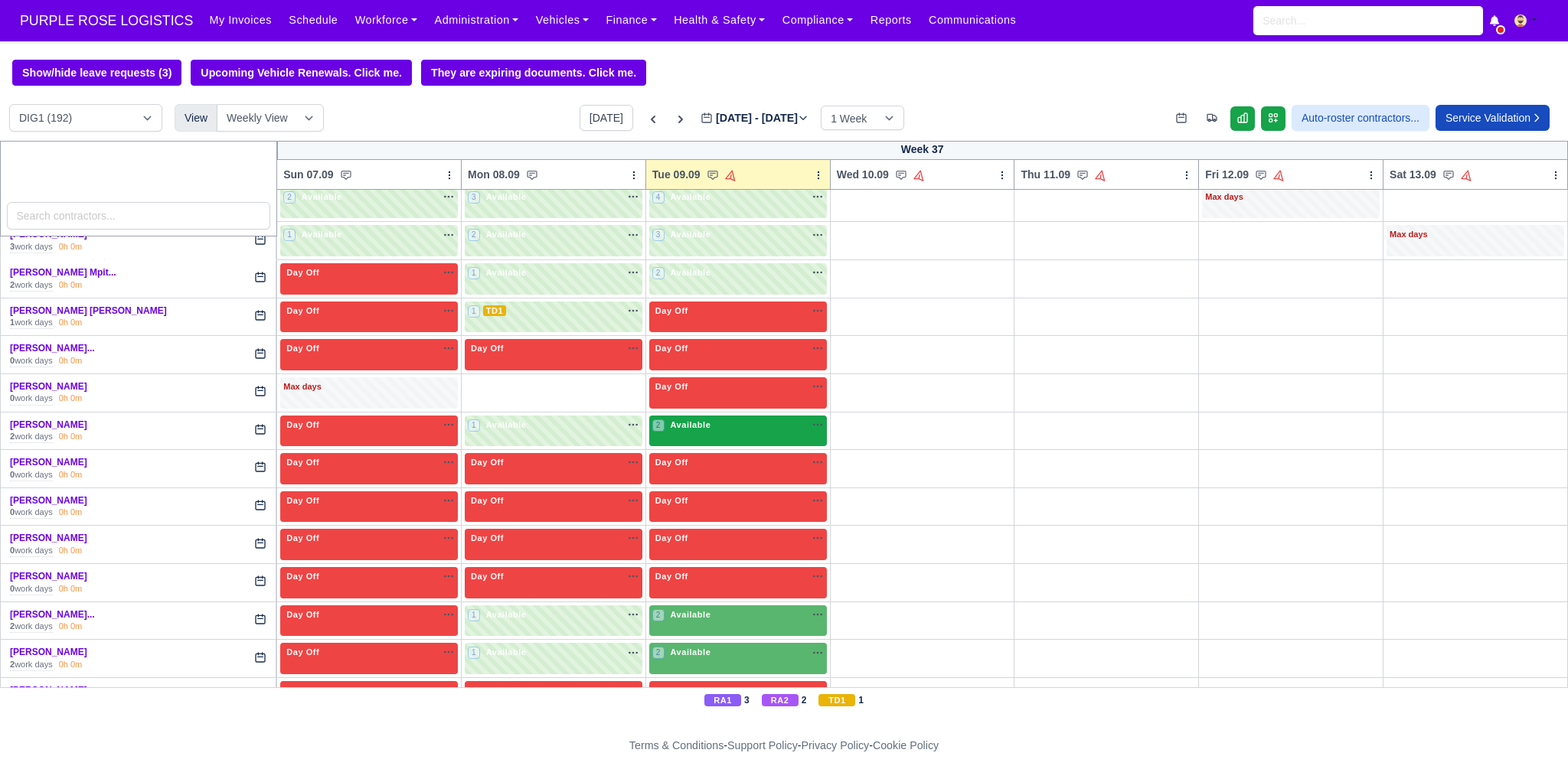
click at [673, 419] on div "2 Available na" at bounding box center [737, 426] width 171 height 16
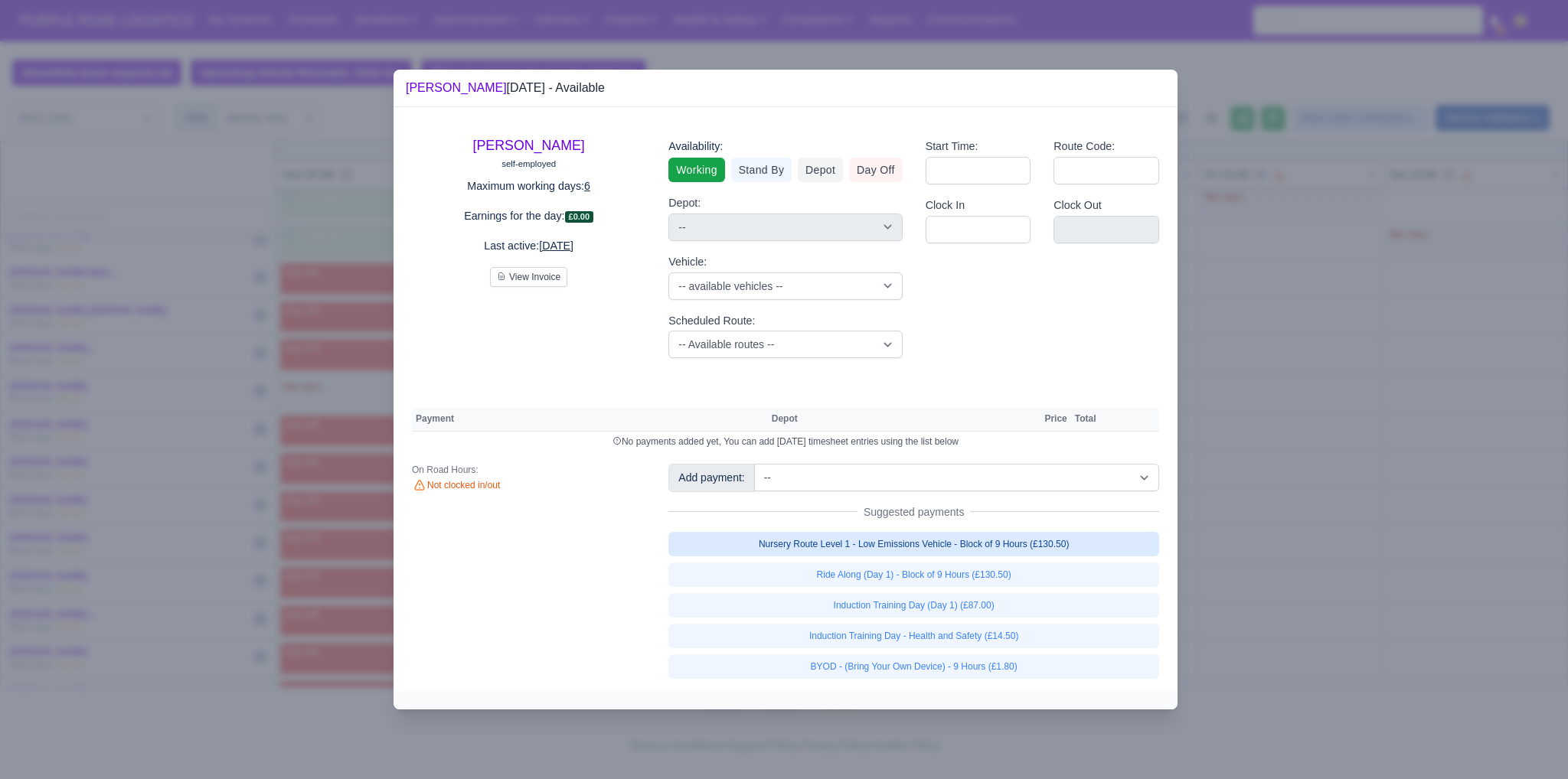
click at [961, 545] on link "Nursery Route Level 1 - Low Emissions Vehicle - Block of 9 Hours (£130.50)" at bounding box center [914, 544] width 491 height 24
select select "1"
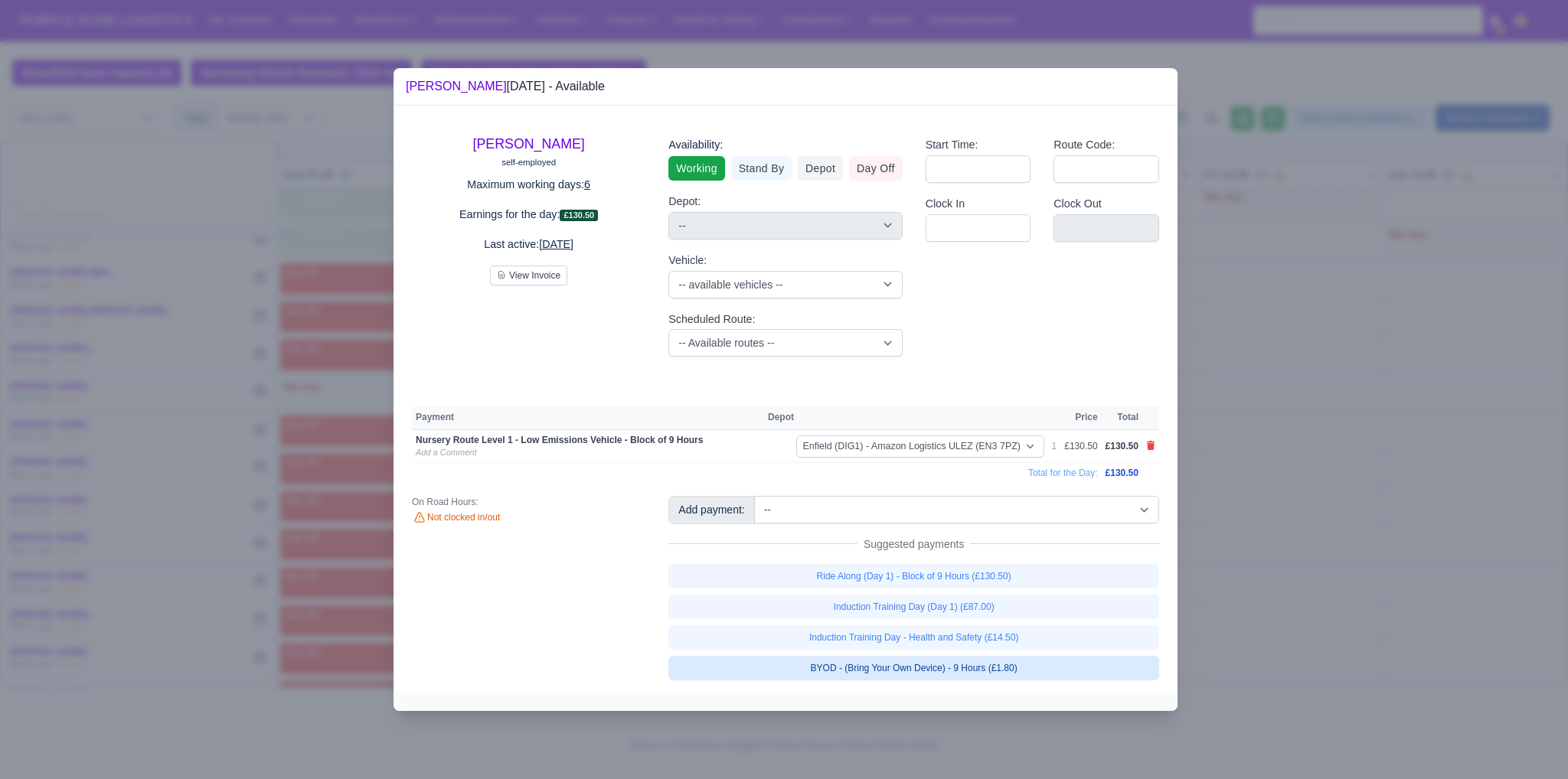
click at [999, 661] on link "BYOD - (Bring Your Own Device) - 9 Hours (£1.80)" at bounding box center [914, 668] width 491 height 24
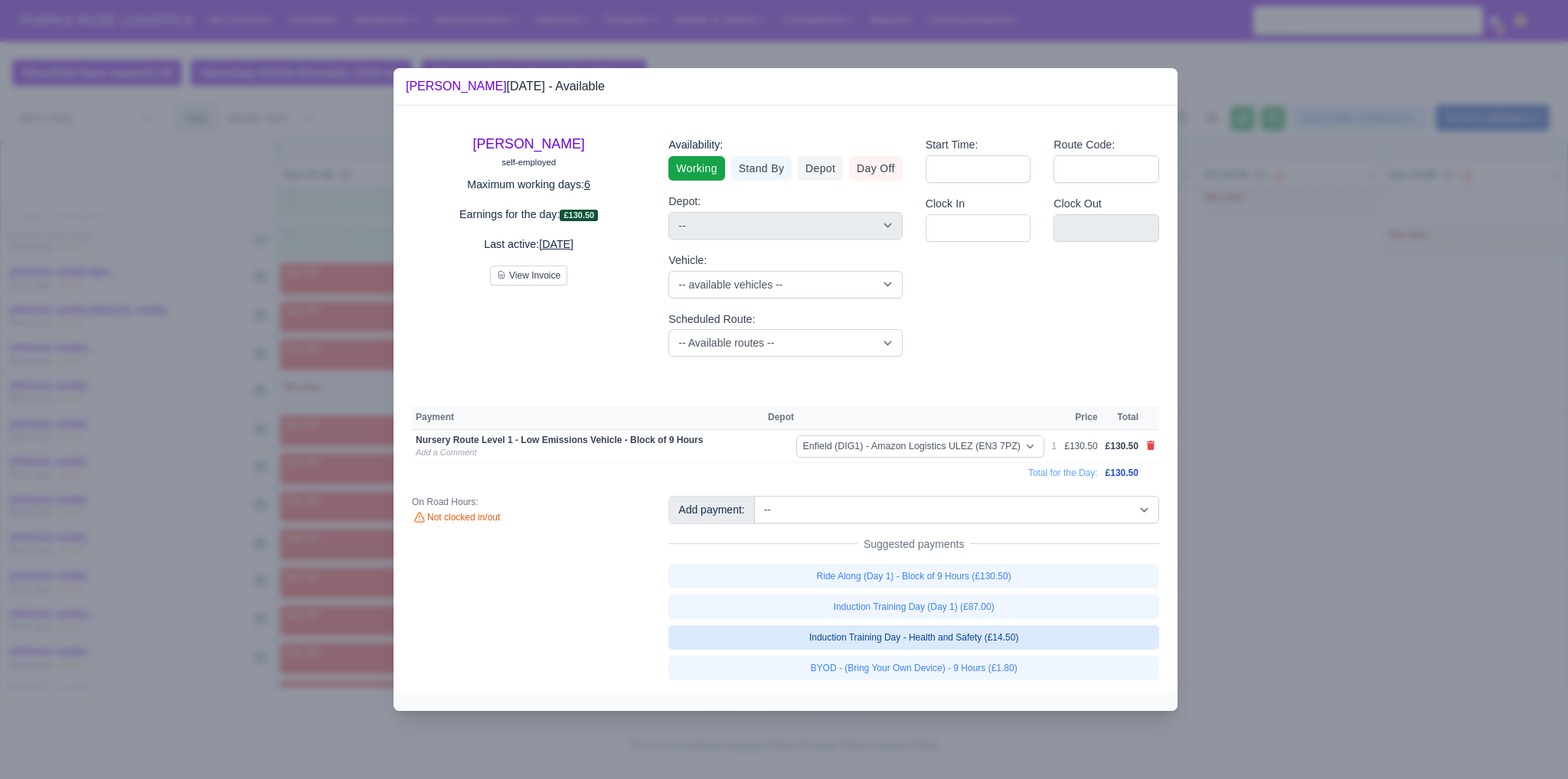
select select "1"
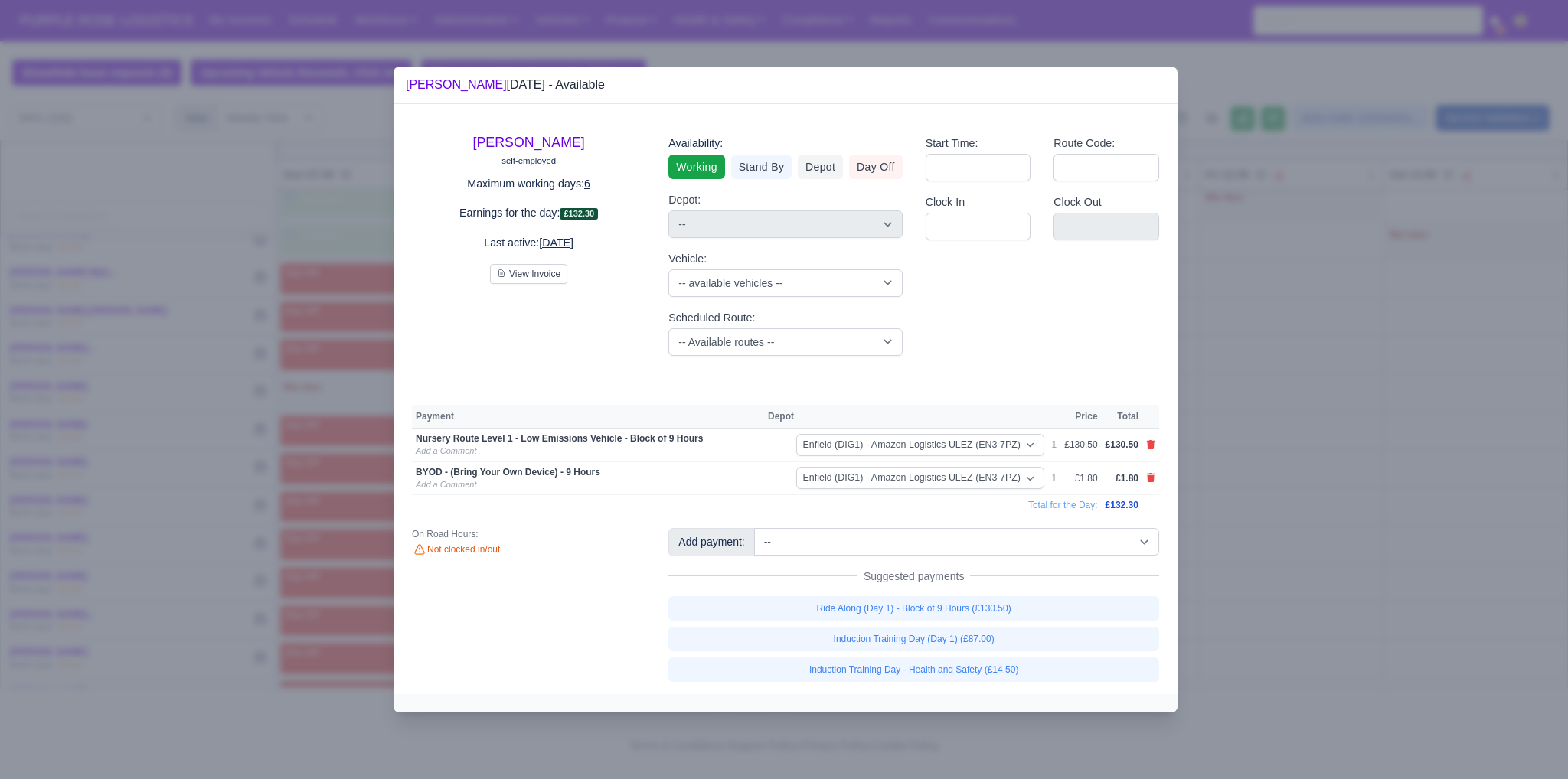
click at [1329, 585] on div at bounding box center [784, 389] width 1568 height 779
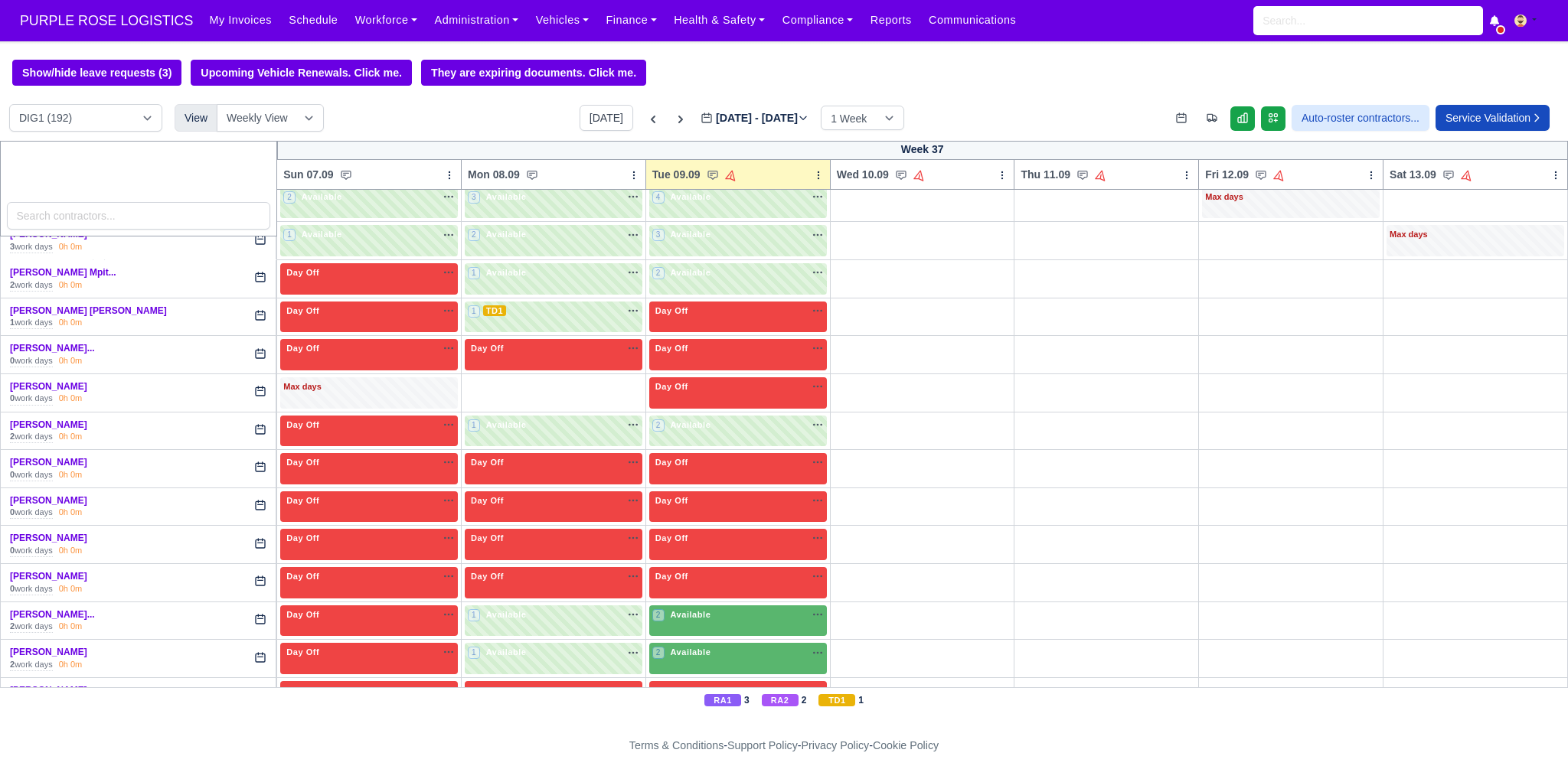
click at [1260, 555] on div at bounding box center [784, 389] width 1568 height 779
click at [757, 605] on div "2 Available" at bounding box center [738, 621] width 178 height 32
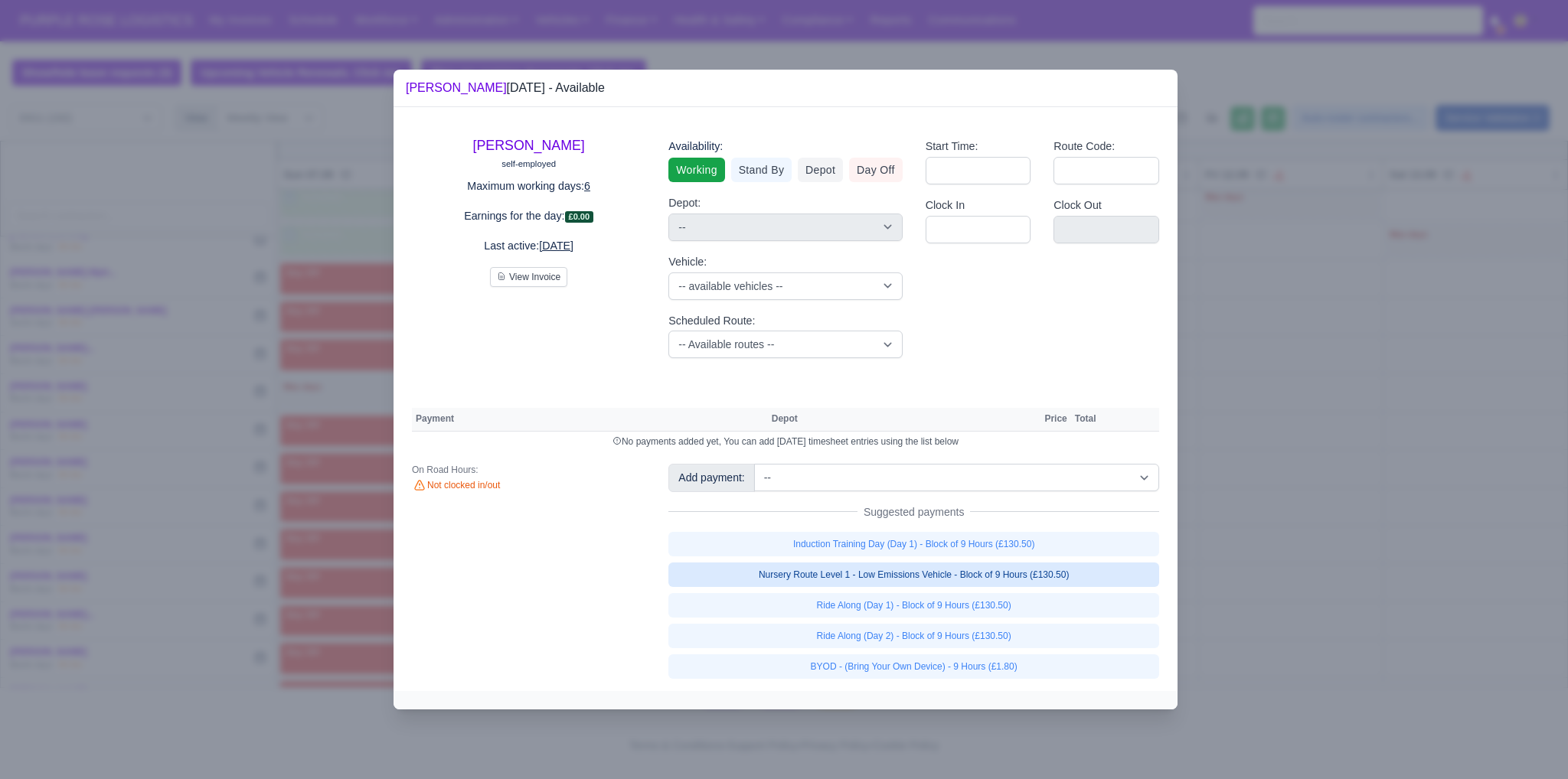
click at [967, 578] on link "Nursery Route Level 1 - Low Emissions Vehicle - Block of 9 Hours (£130.50)" at bounding box center [914, 574] width 491 height 24
select select "1"
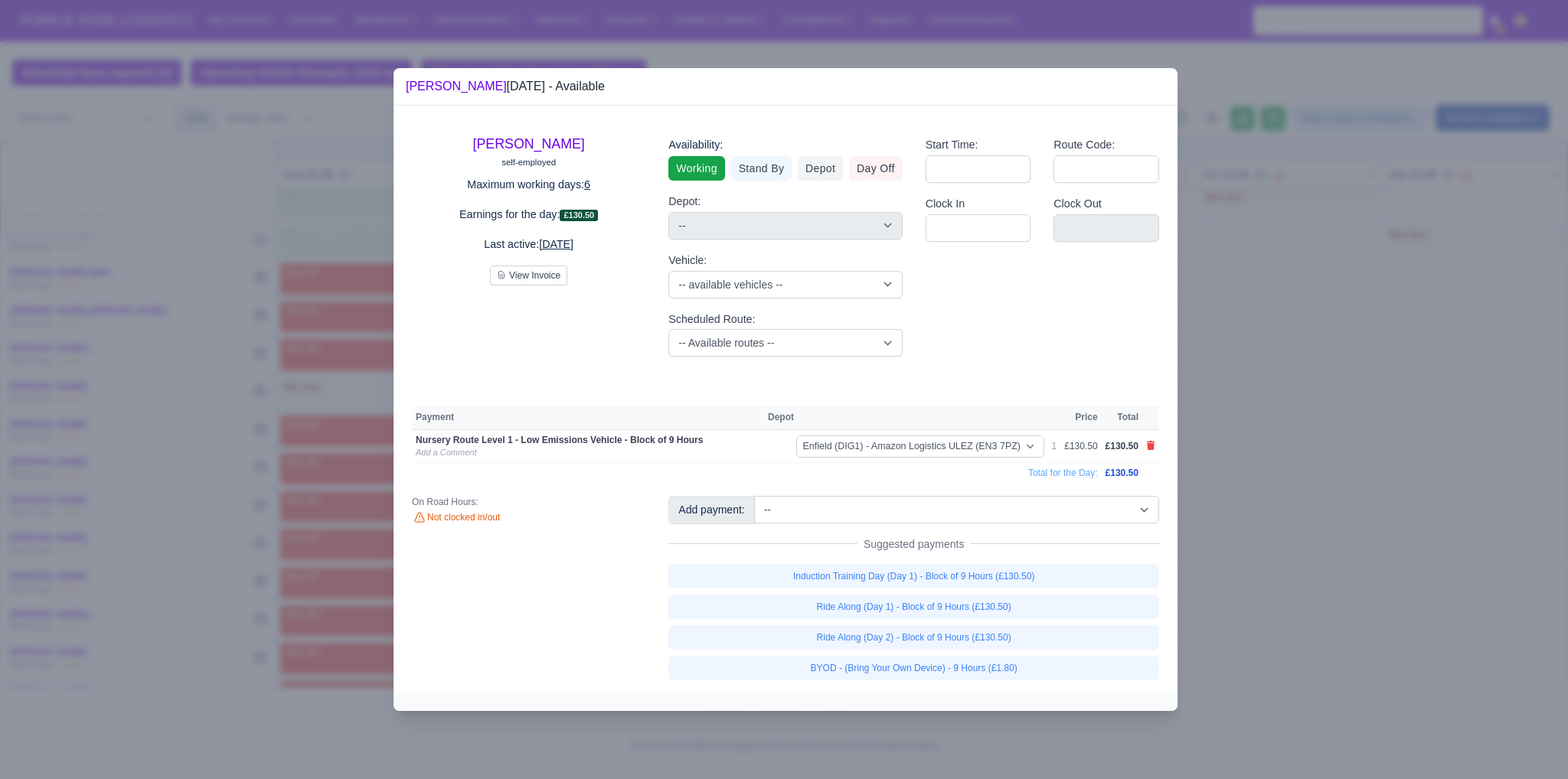
click at [969, 666] on link "BYOD - (Bring Your Own Device) - 9 Hours (£1.80)" at bounding box center [914, 668] width 491 height 24
select select "1"
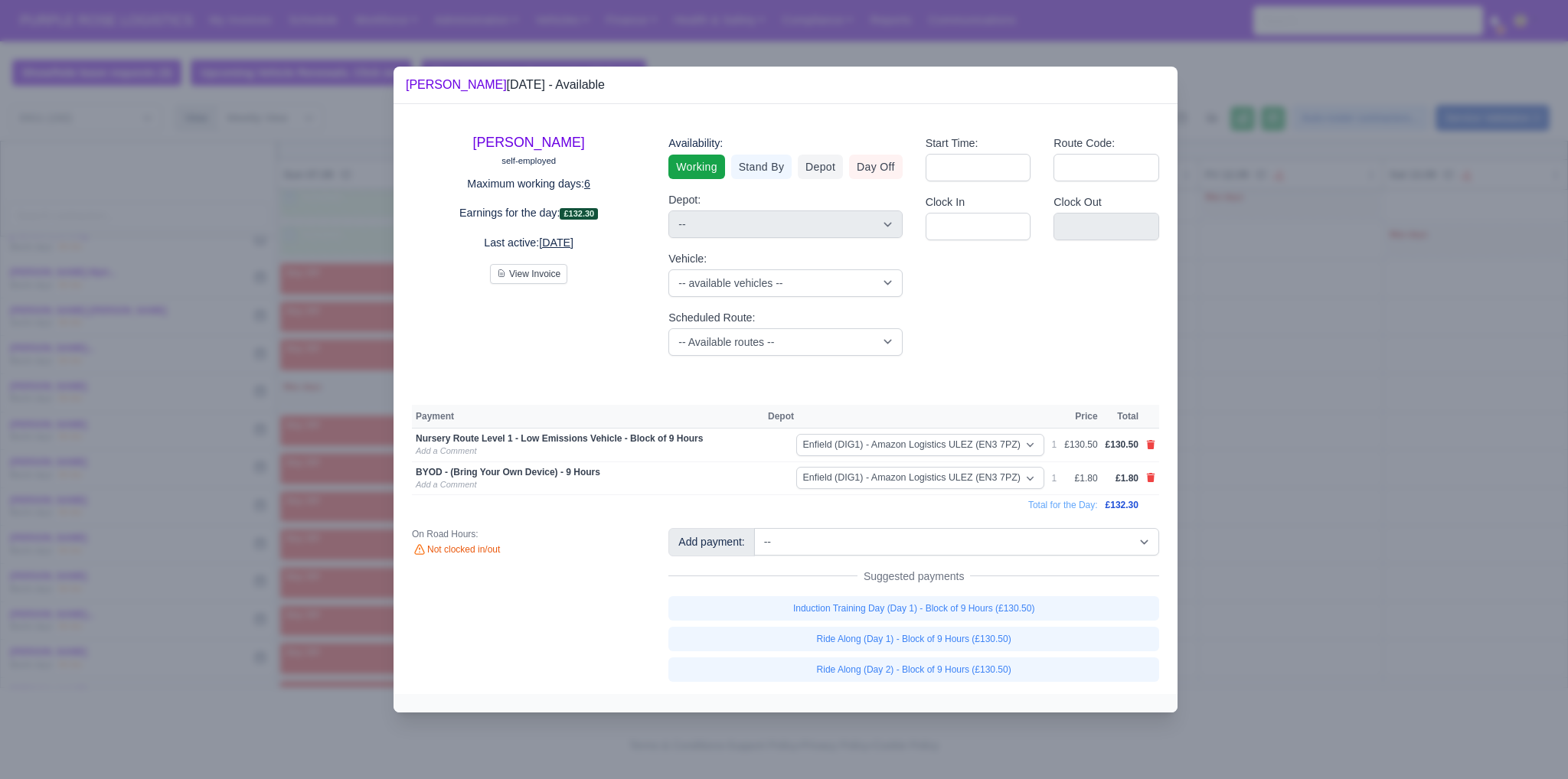
click at [1304, 560] on div at bounding box center [784, 389] width 1568 height 779
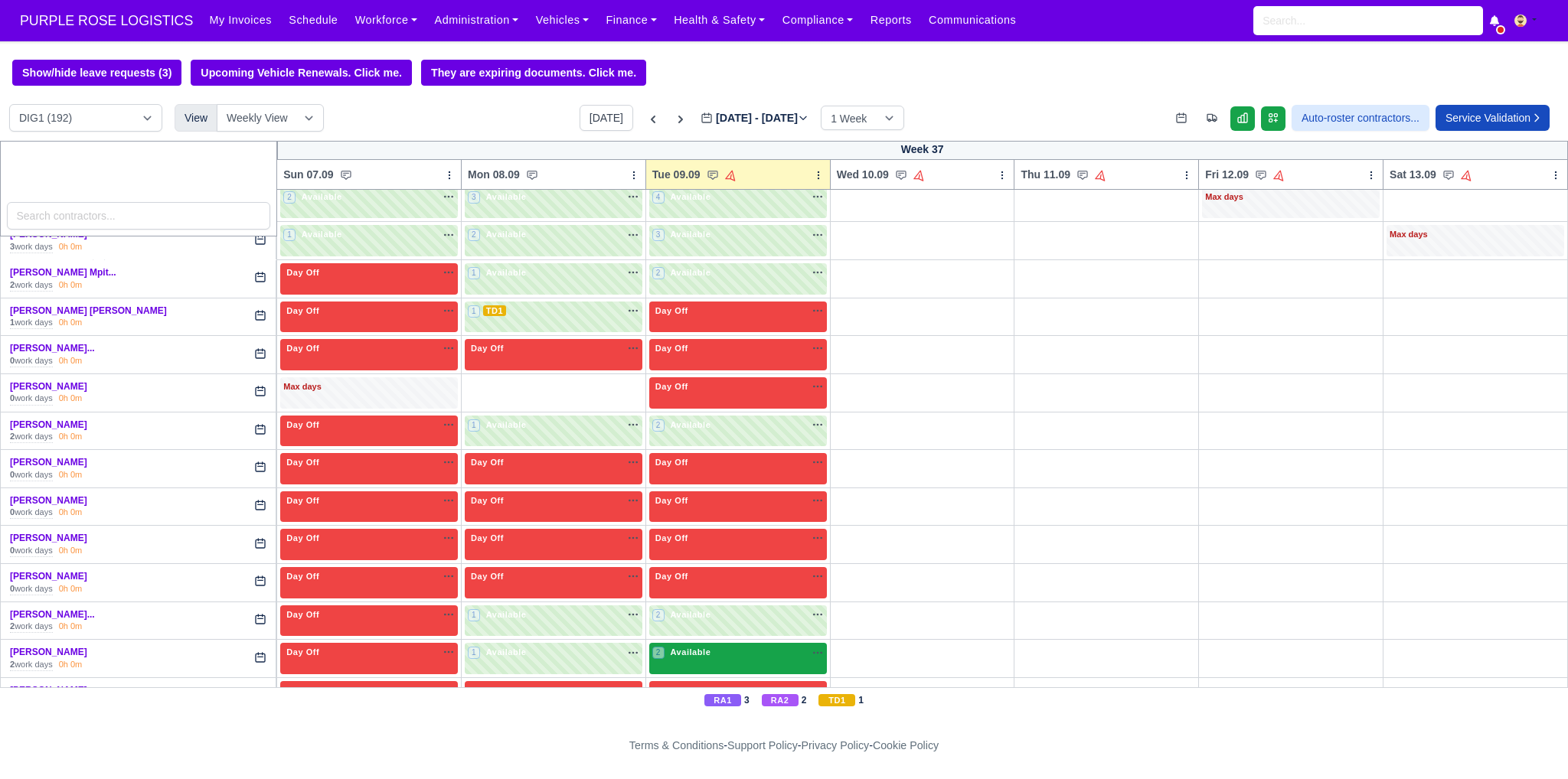
click at [717, 643] on div "2 Available" at bounding box center [738, 658] width 178 height 32
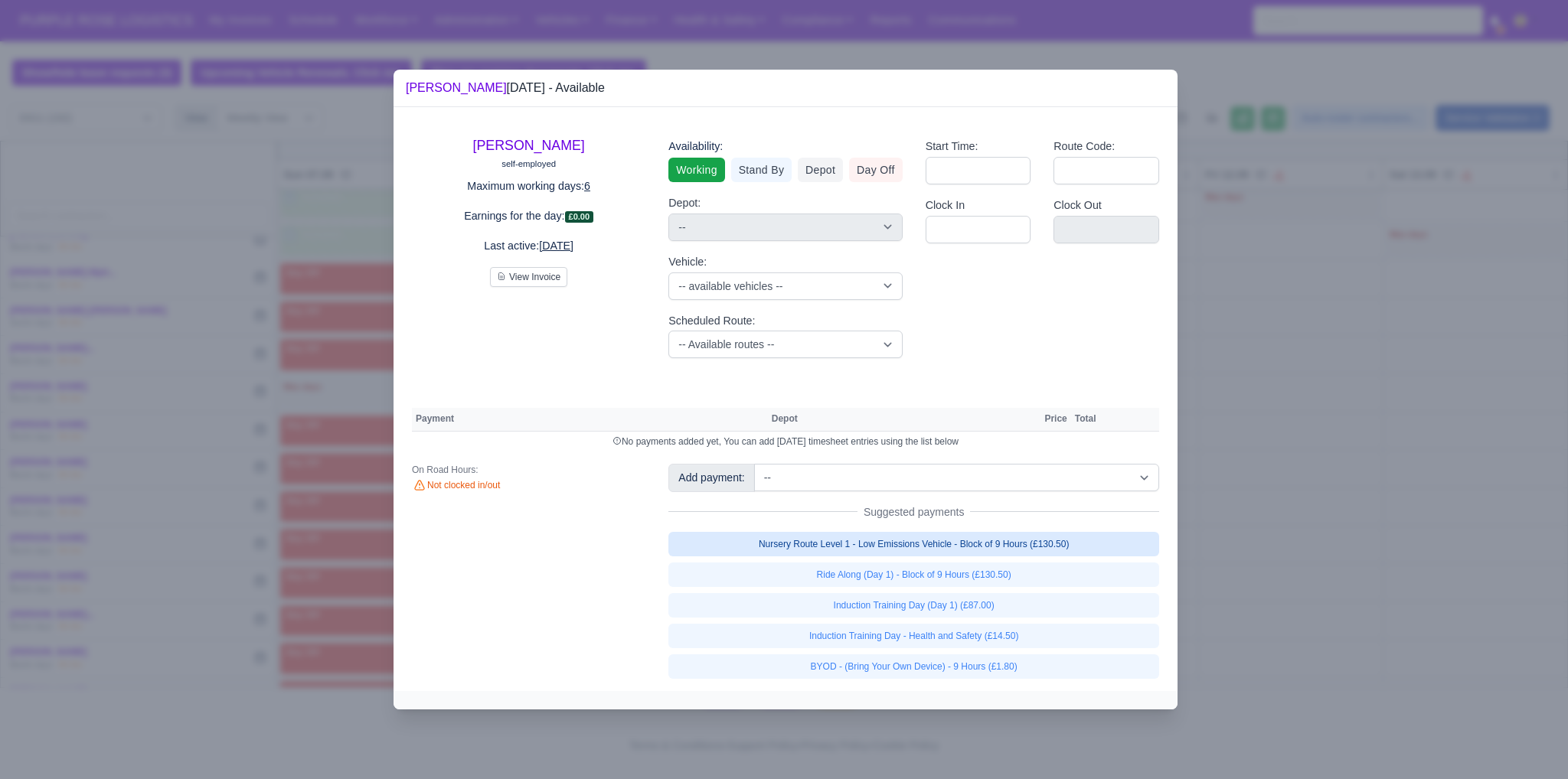
click at [937, 551] on link "Nursery Route Level 1 - Low Emissions Vehicle - Block of 9 Hours (£130.50)" at bounding box center [914, 544] width 491 height 24
select select "1"
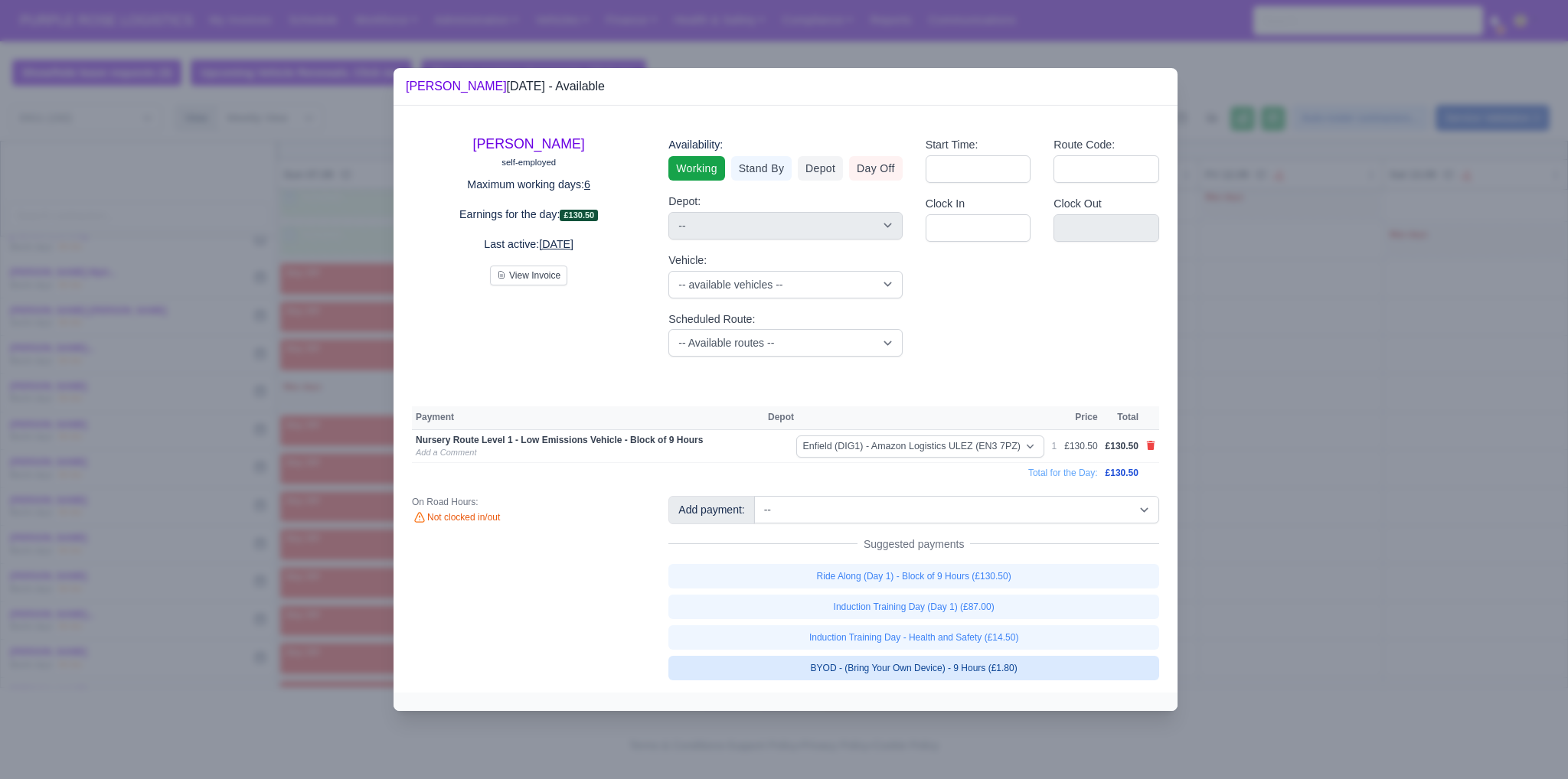
click at [947, 668] on link "BYOD - (Bring Your Own Device) - 9 Hours (£1.80)" at bounding box center [914, 668] width 491 height 24
select select "1"
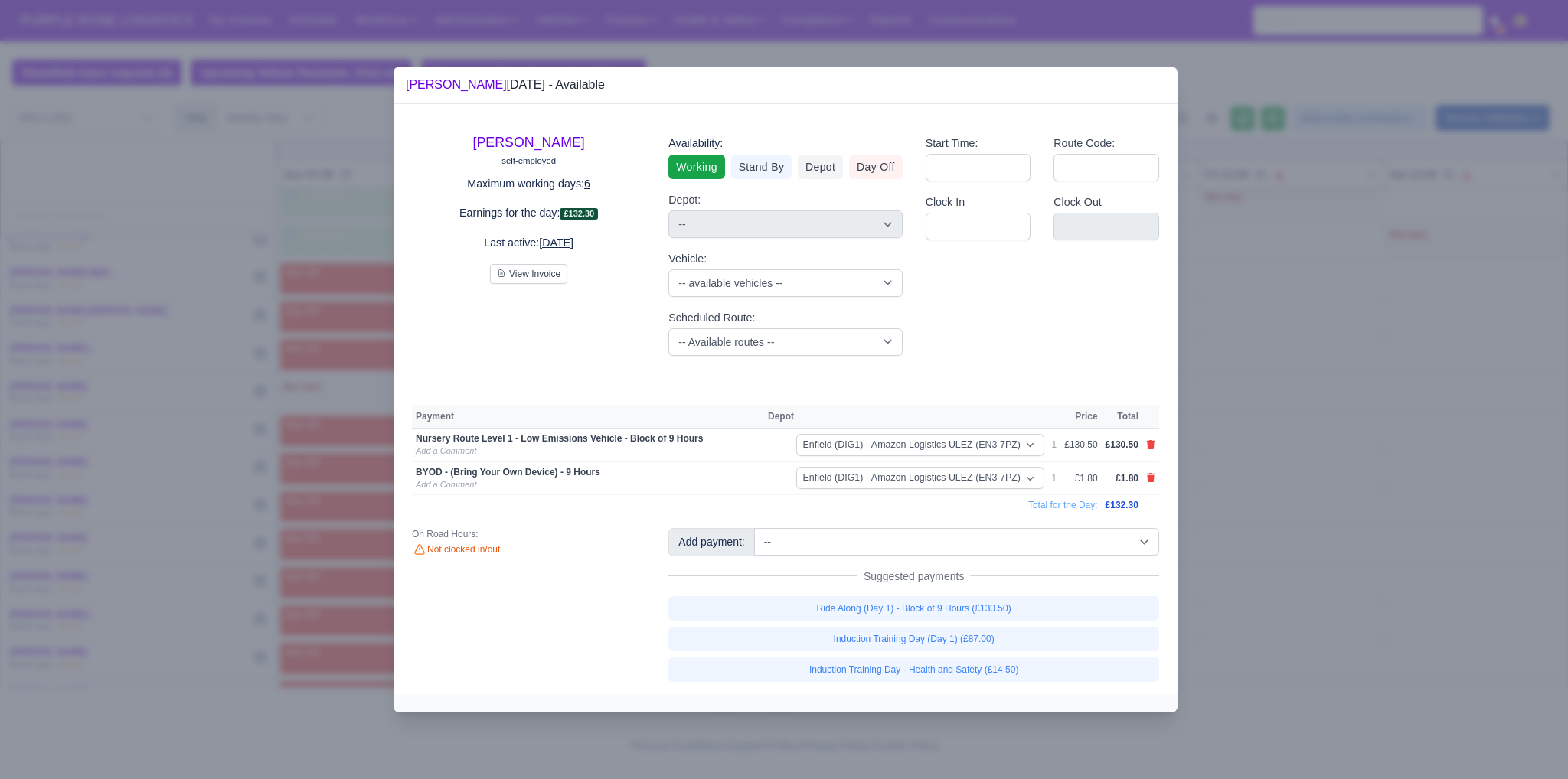
click at [1435, 505] on div at bounding box center [784, 389] width 1568 height 779
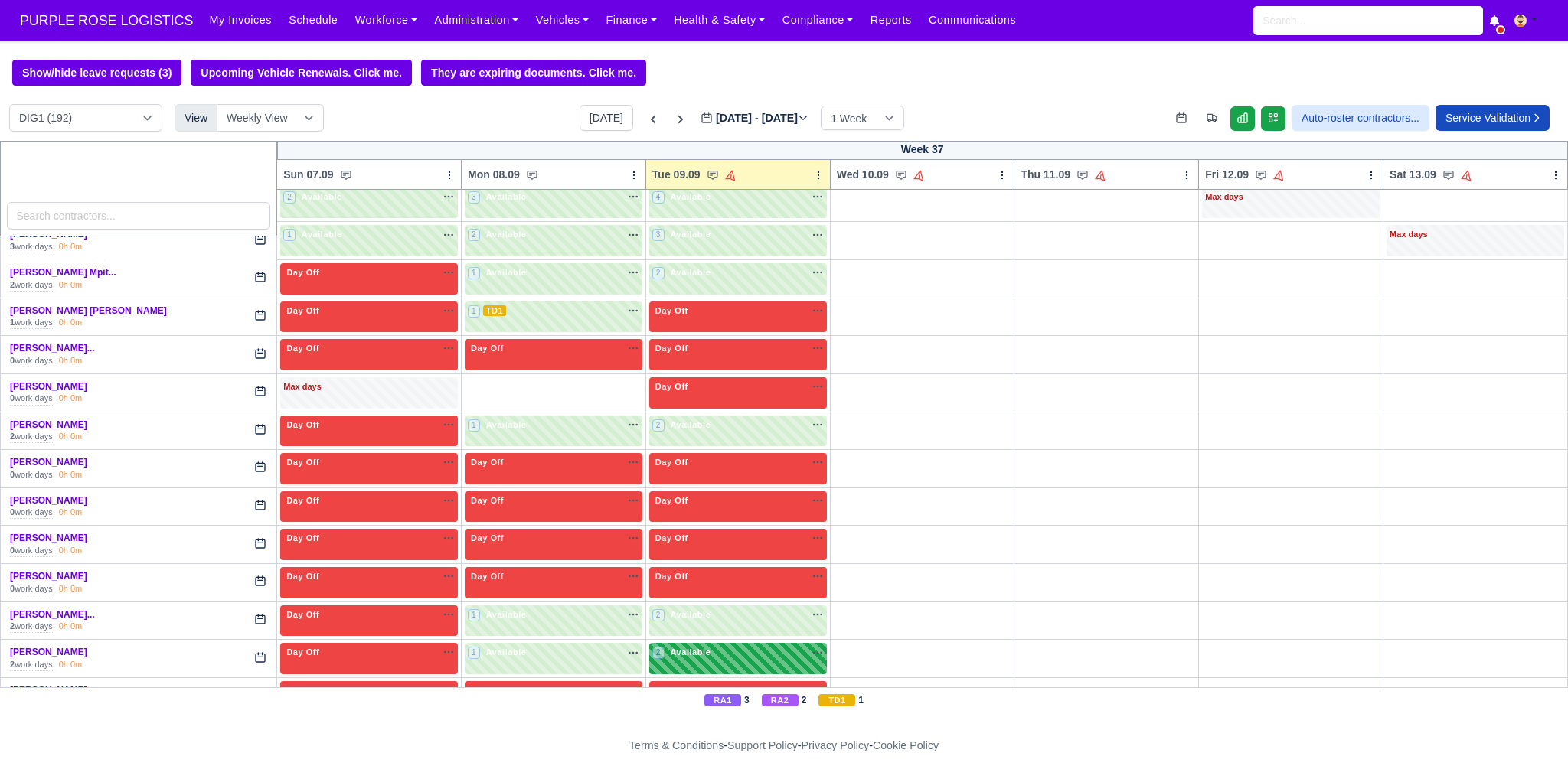
scroll to position [3888, 0]
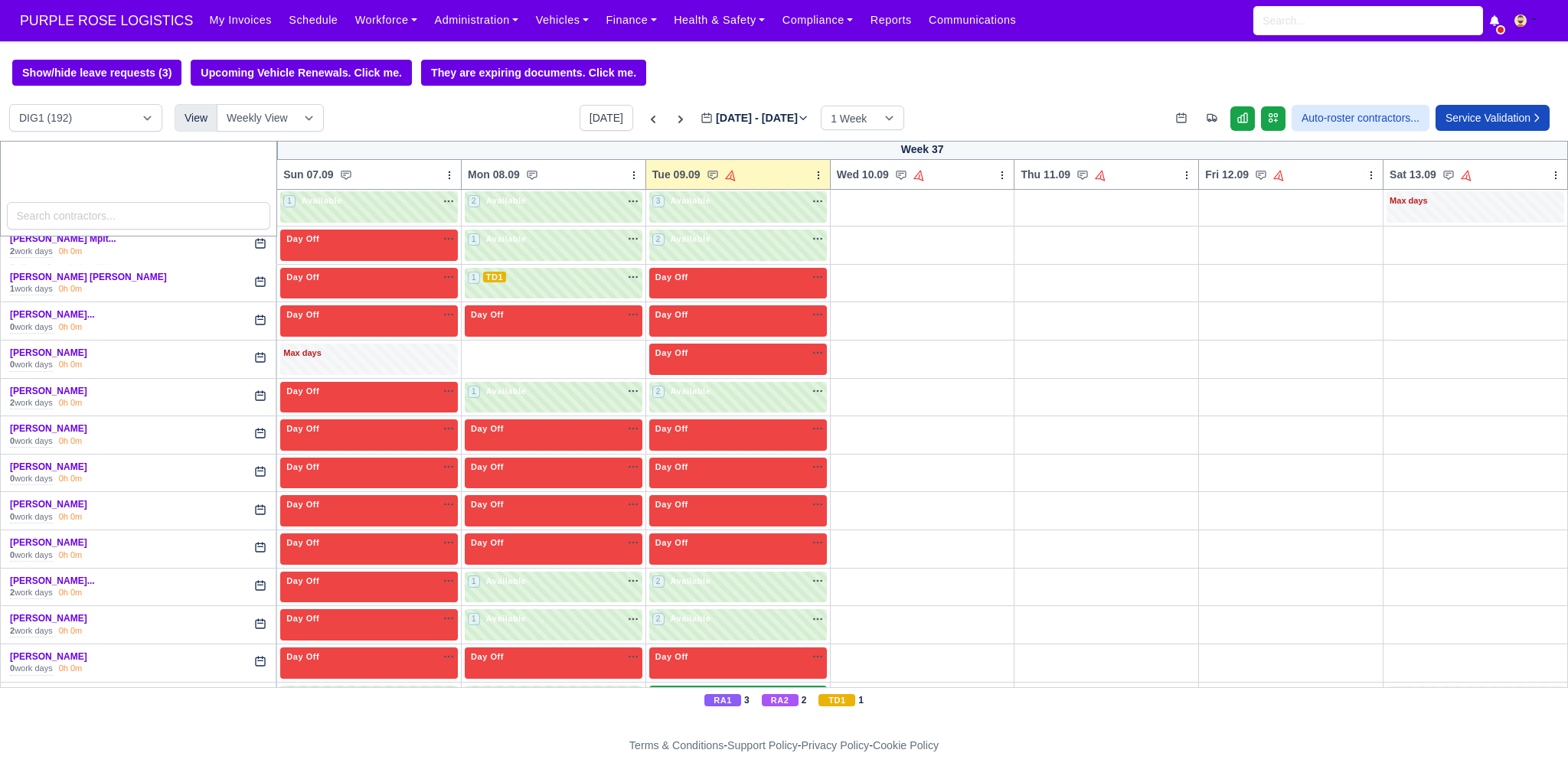
click at [744, 689] on div "3 Available na" at bounding box center [737, 696] width 171 height 13
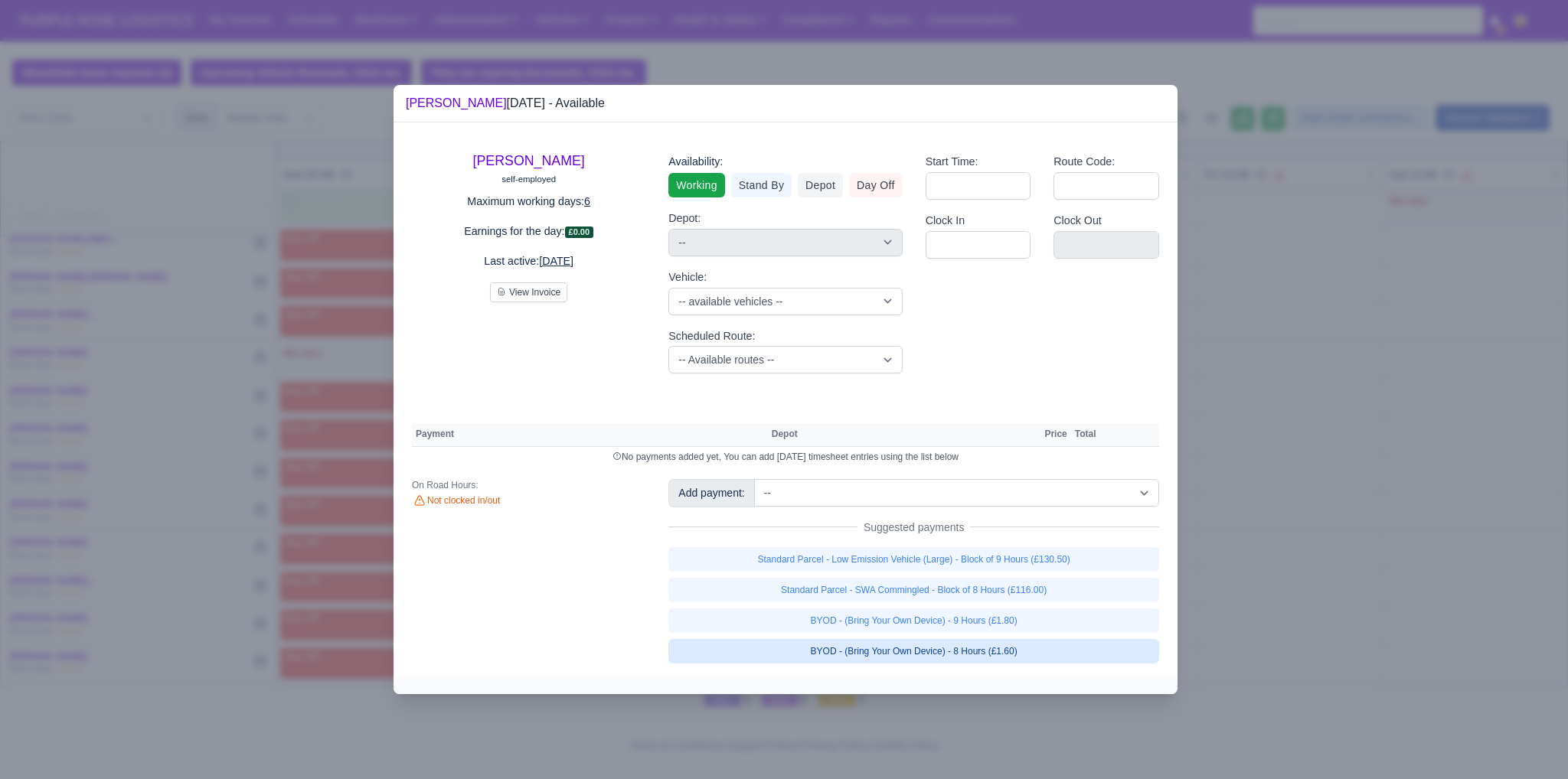
click at [1010, 650] on link "BYOD - (Bring Your Own Device) - 8 Hours (£1.60)" at bounding box center [914, 651] width 491 height 24
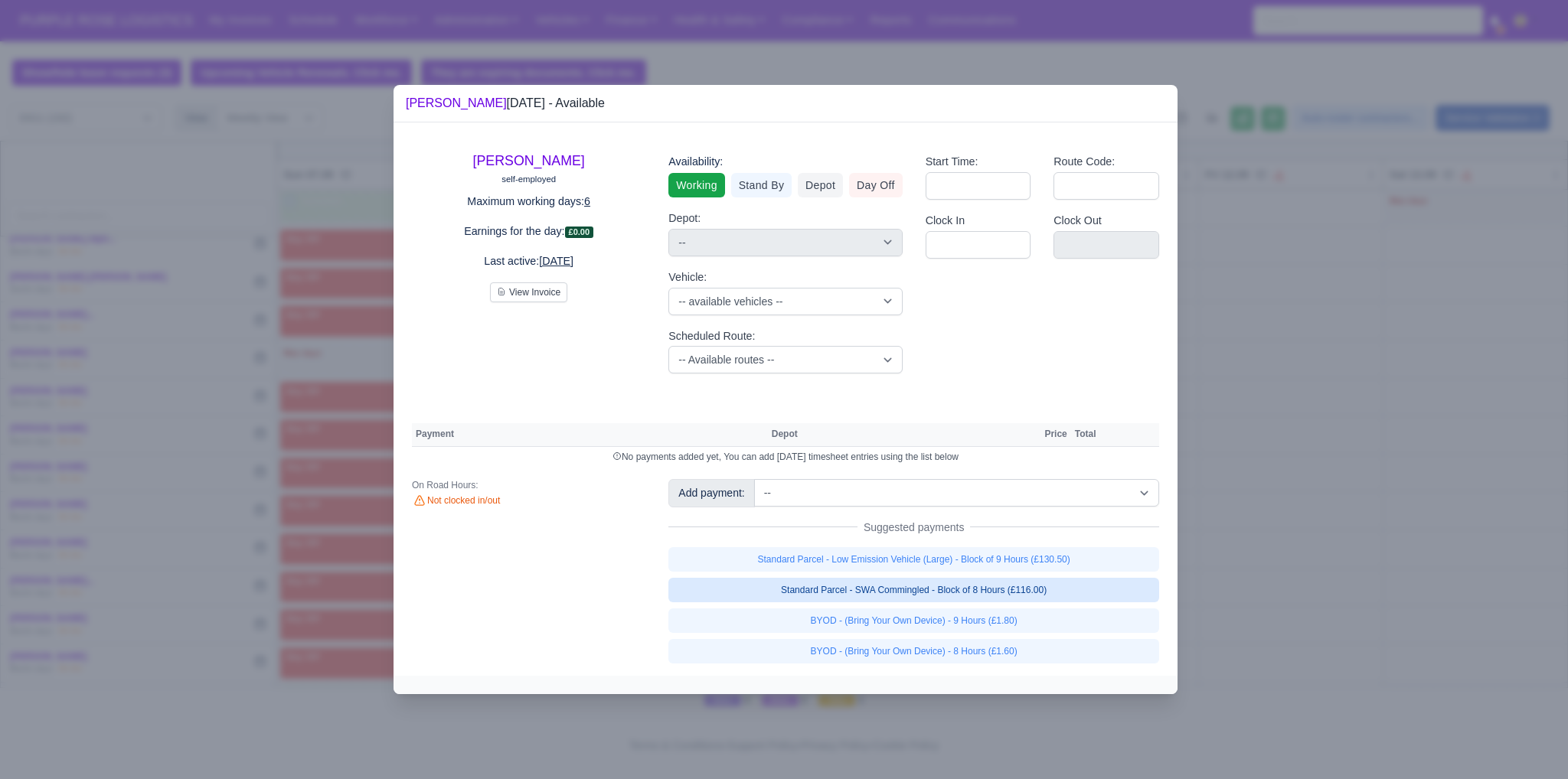
select select "1"
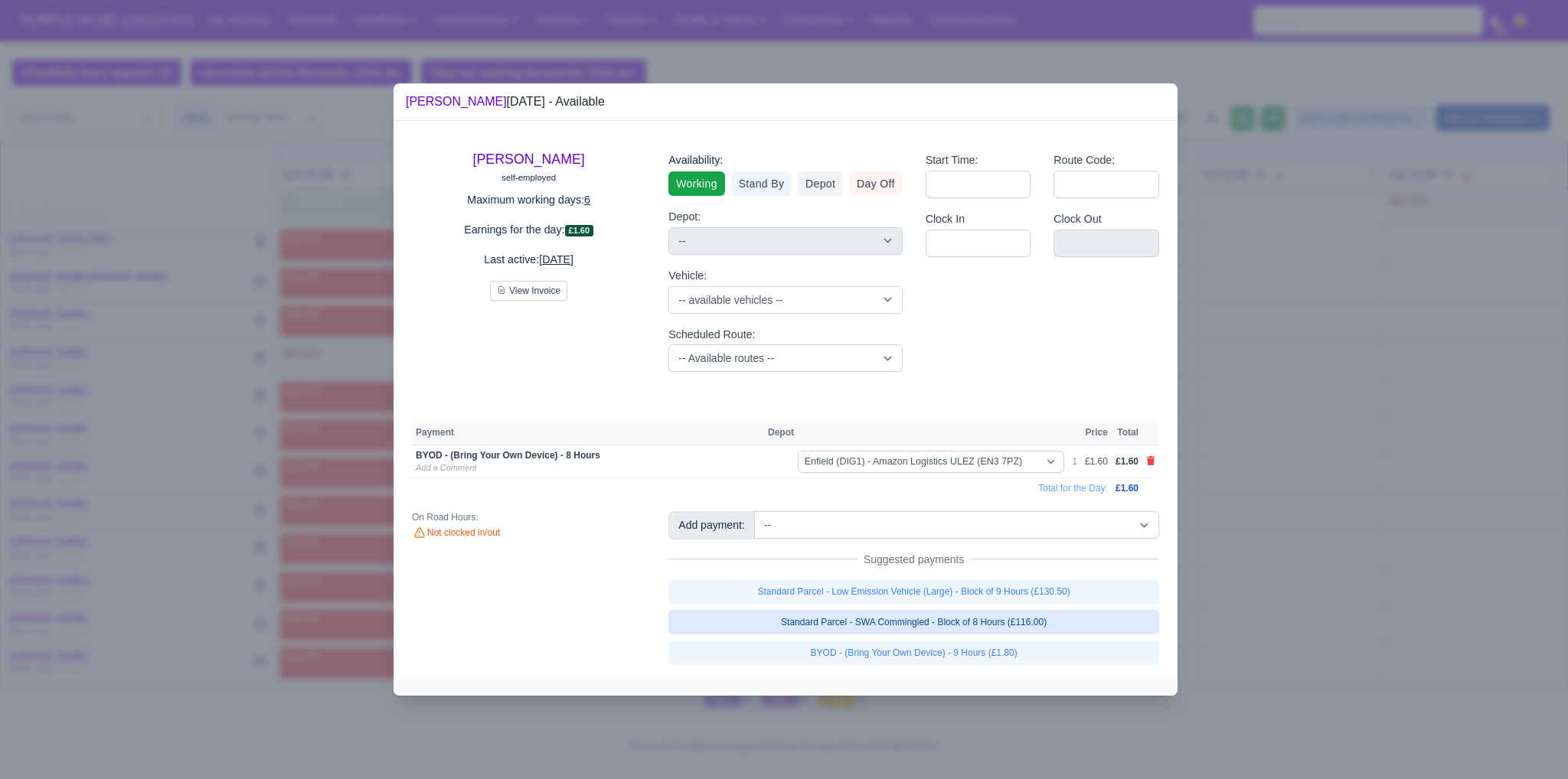
click at [1006, 617] on link "Standard Parcel - SWA Commingled - Block of 8 Hours (£116.00)" at bounding box center [914, 622] width 491 height 24
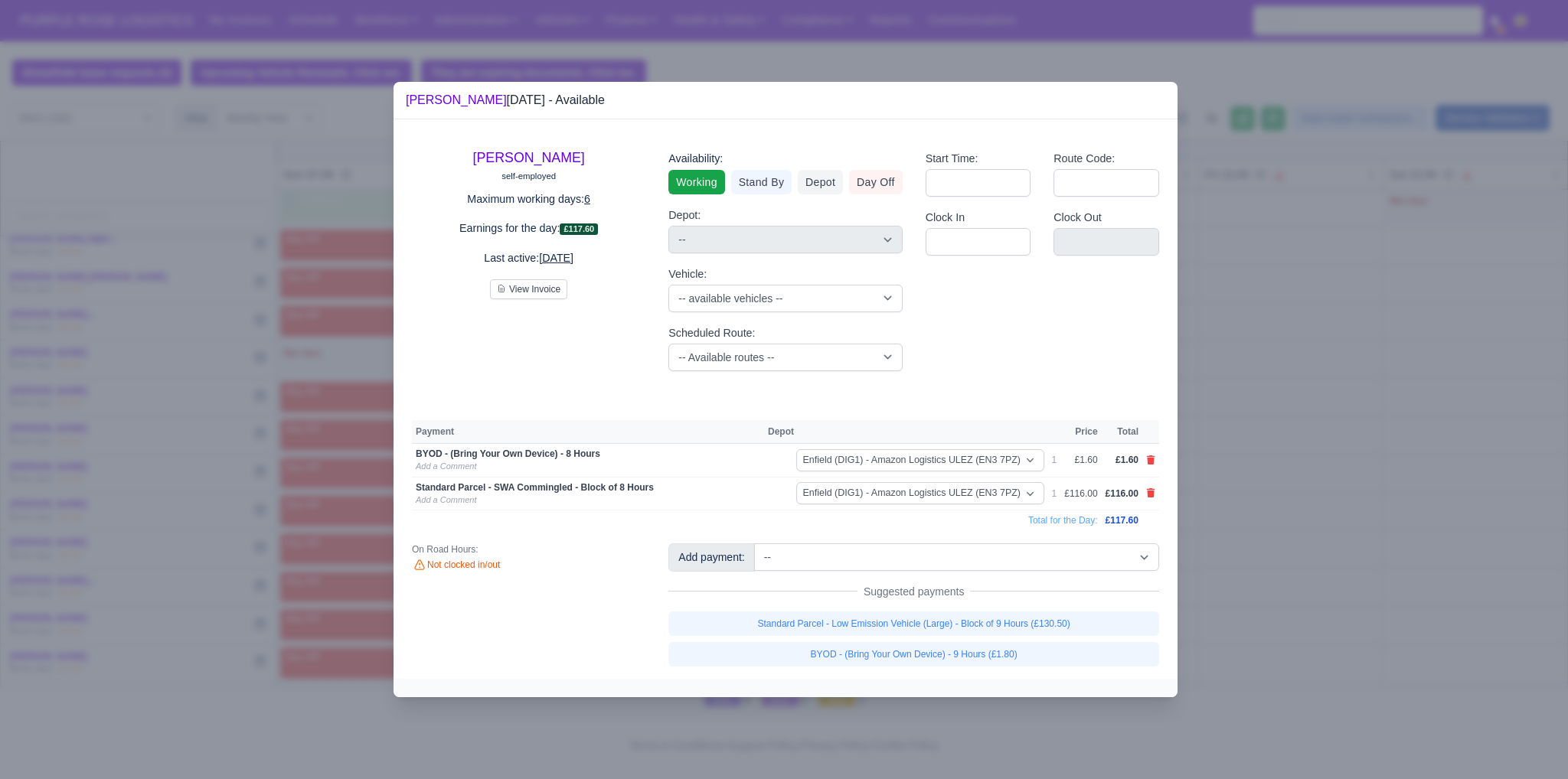
click at [1268, 523] on div at bounding box center [784, 389] width 1568 height 779
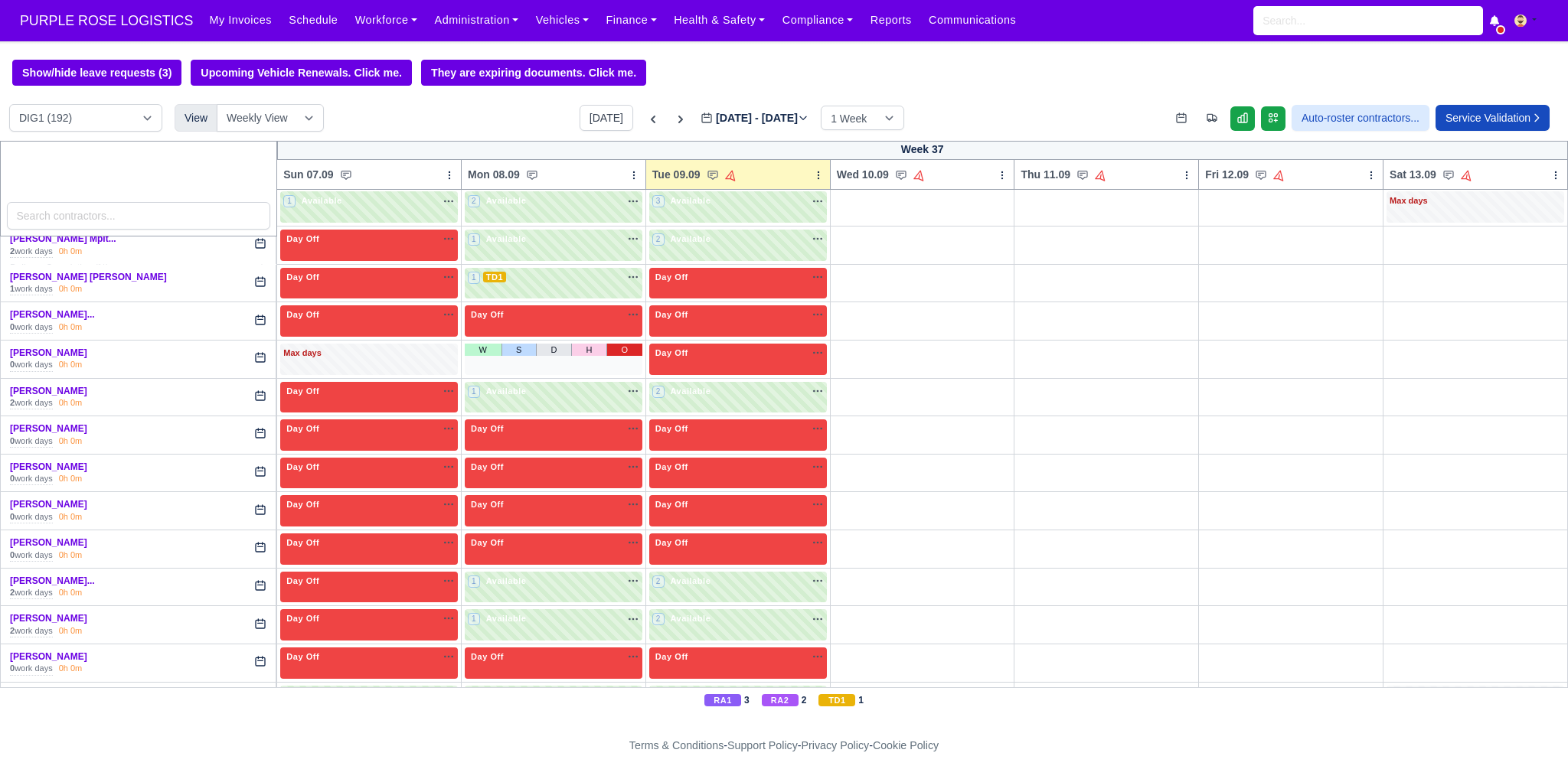
click at [619, 343] on link "O" at bounding box center [624, 349] width 36 height 12
